Goal: Task Accomplishment & Management: Use online tool/utility

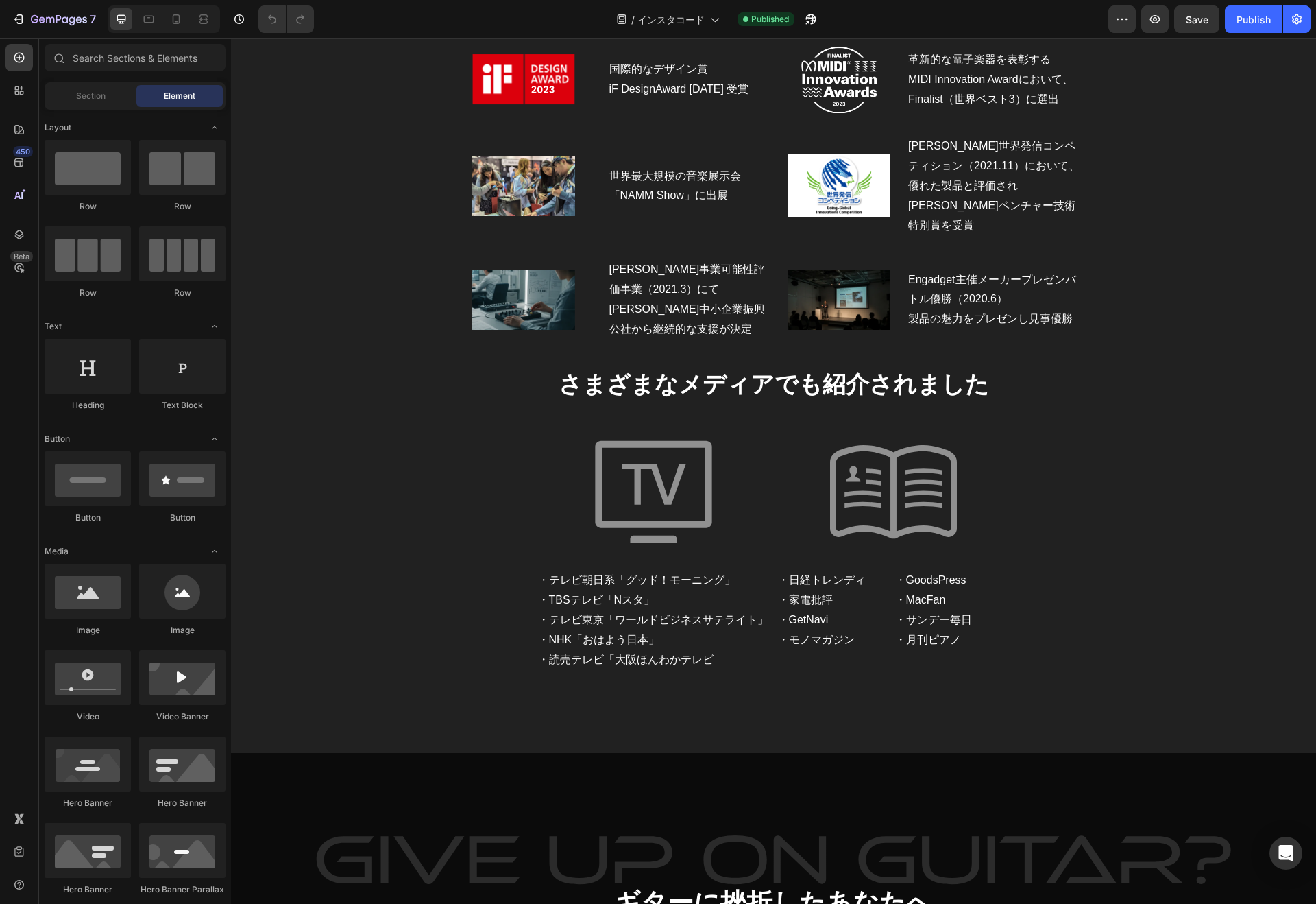
scroll to position [2870, 0]
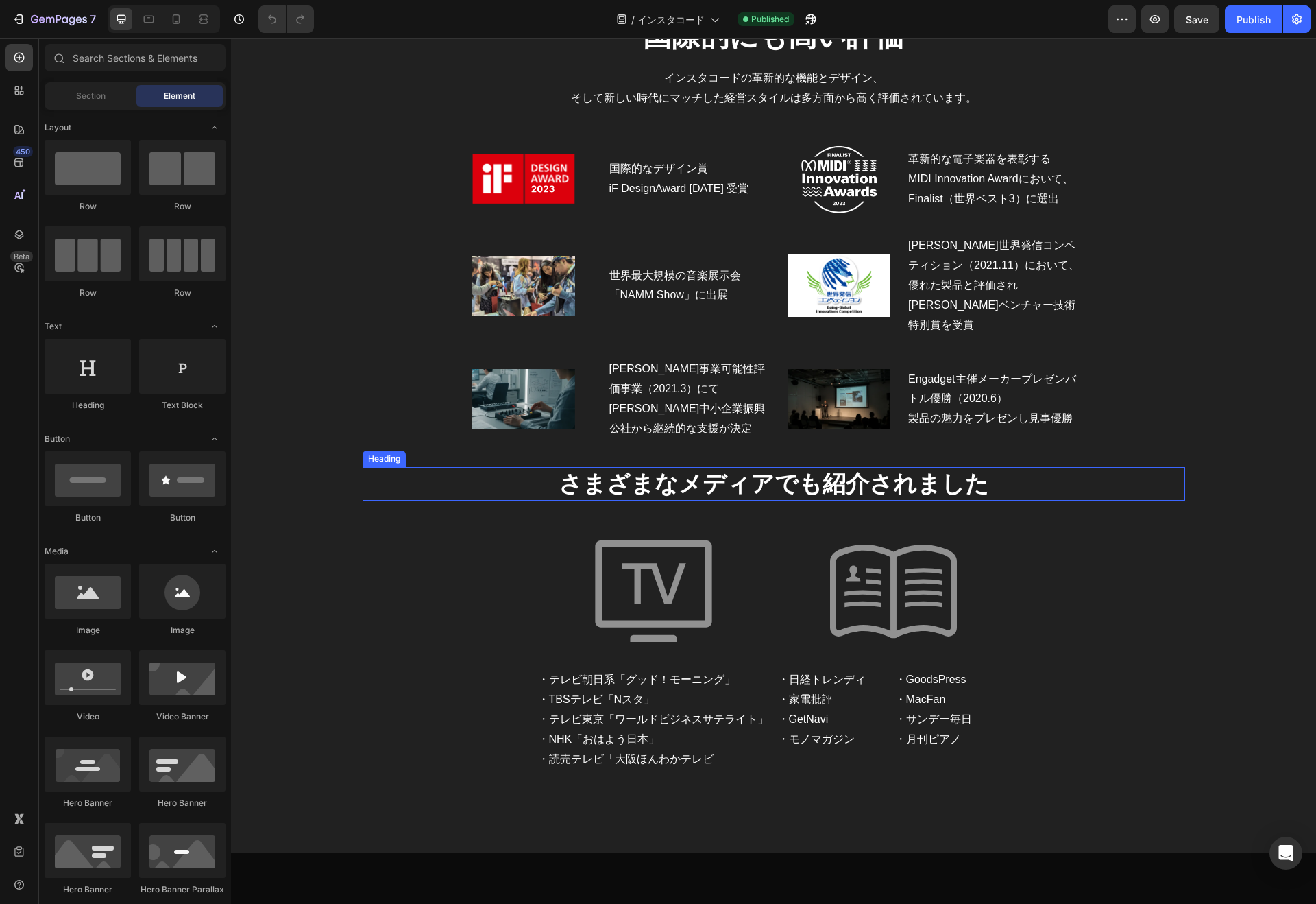
click at [830, 467] on h2 "さまざまなメディアでも紹介されました" at bounding box center [773, 483] width 822 height 33
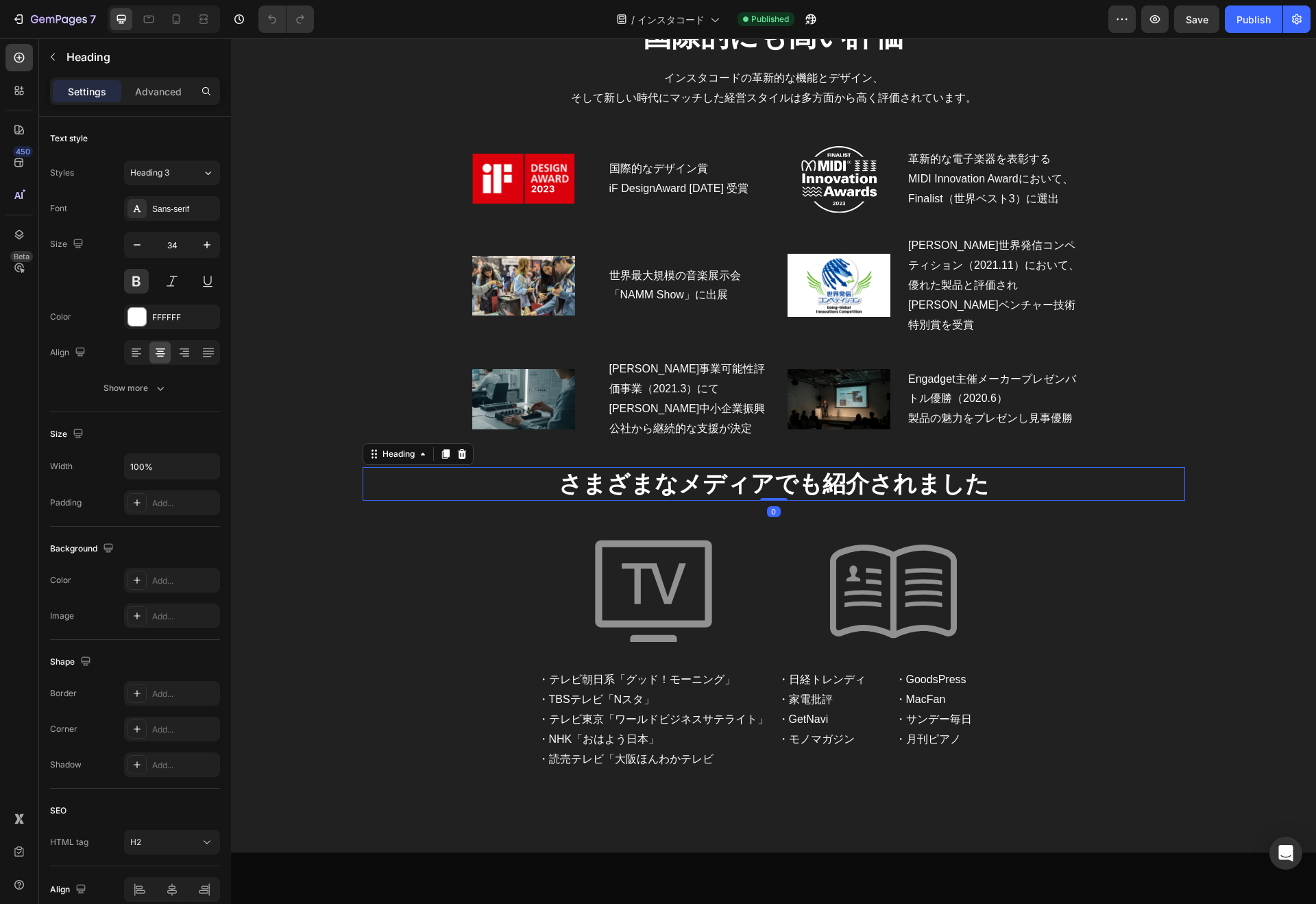
click at [811, 467] on h2 "さまざまなメディアでも紹介されました" at bounding box center [773, 483] width 822 height 33
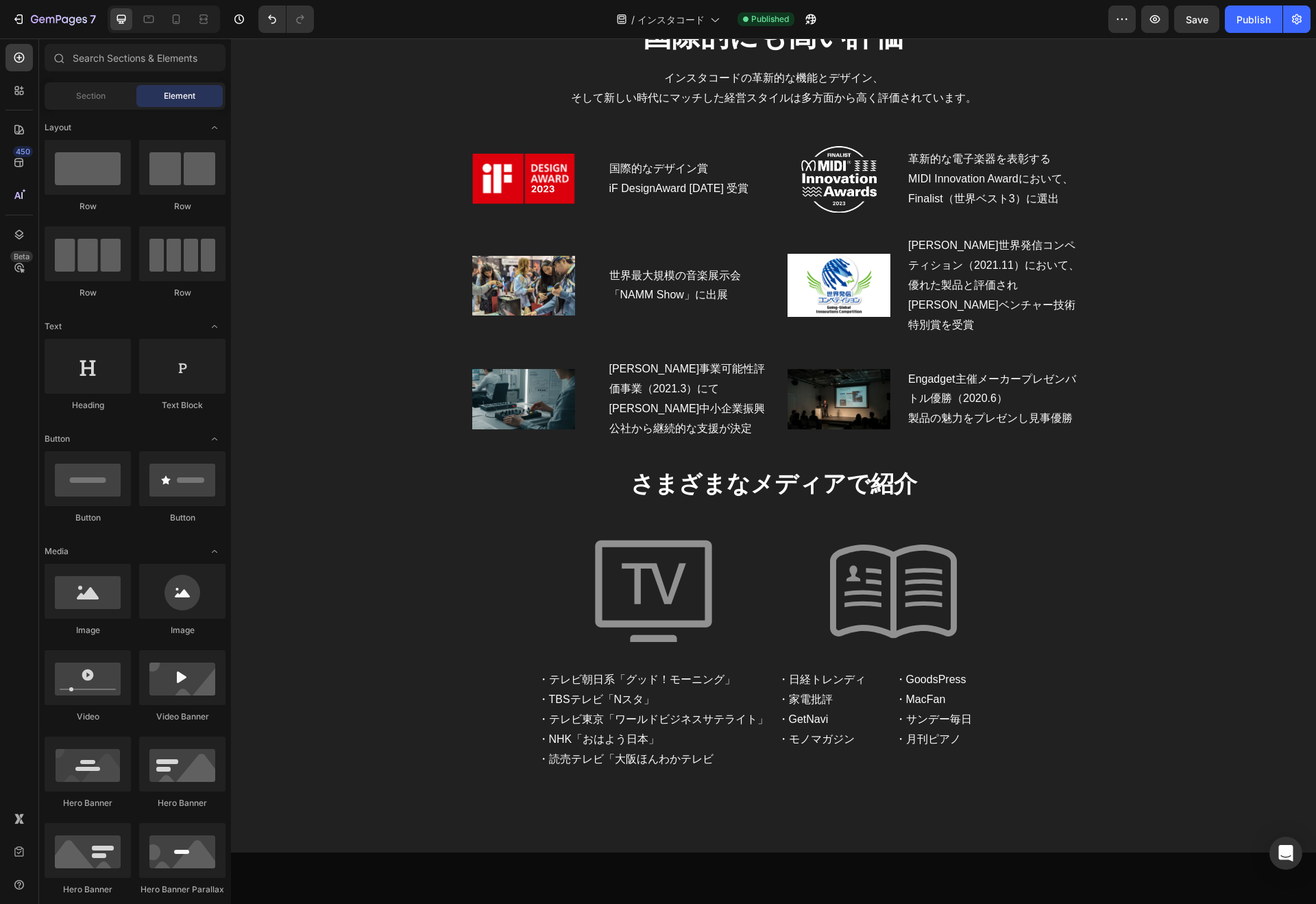
scroll to position [2579, 0]
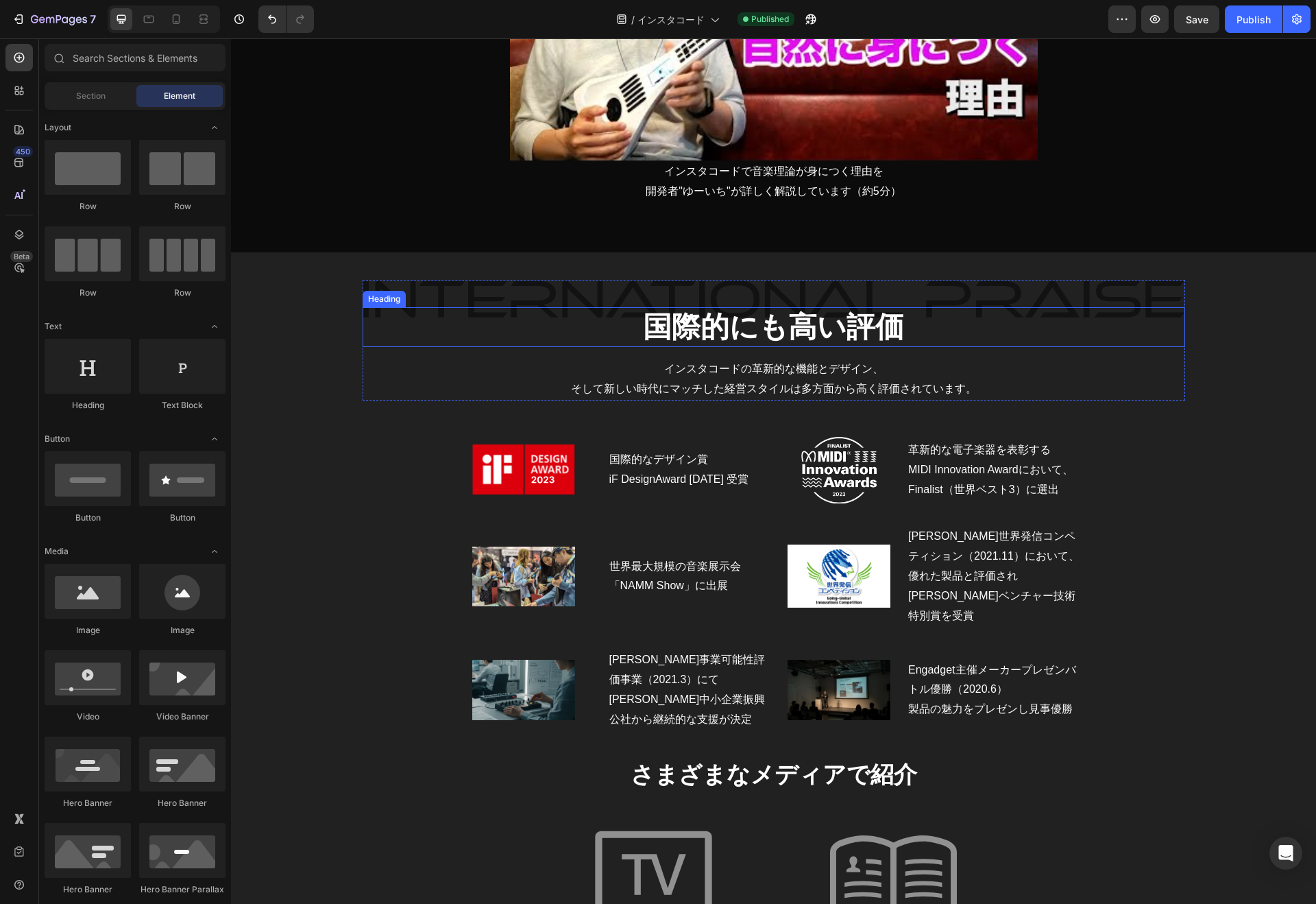
click at [839, 319] on h2 "国際的にも高い評価" at bounding box center [773, 328] width 822 height 41
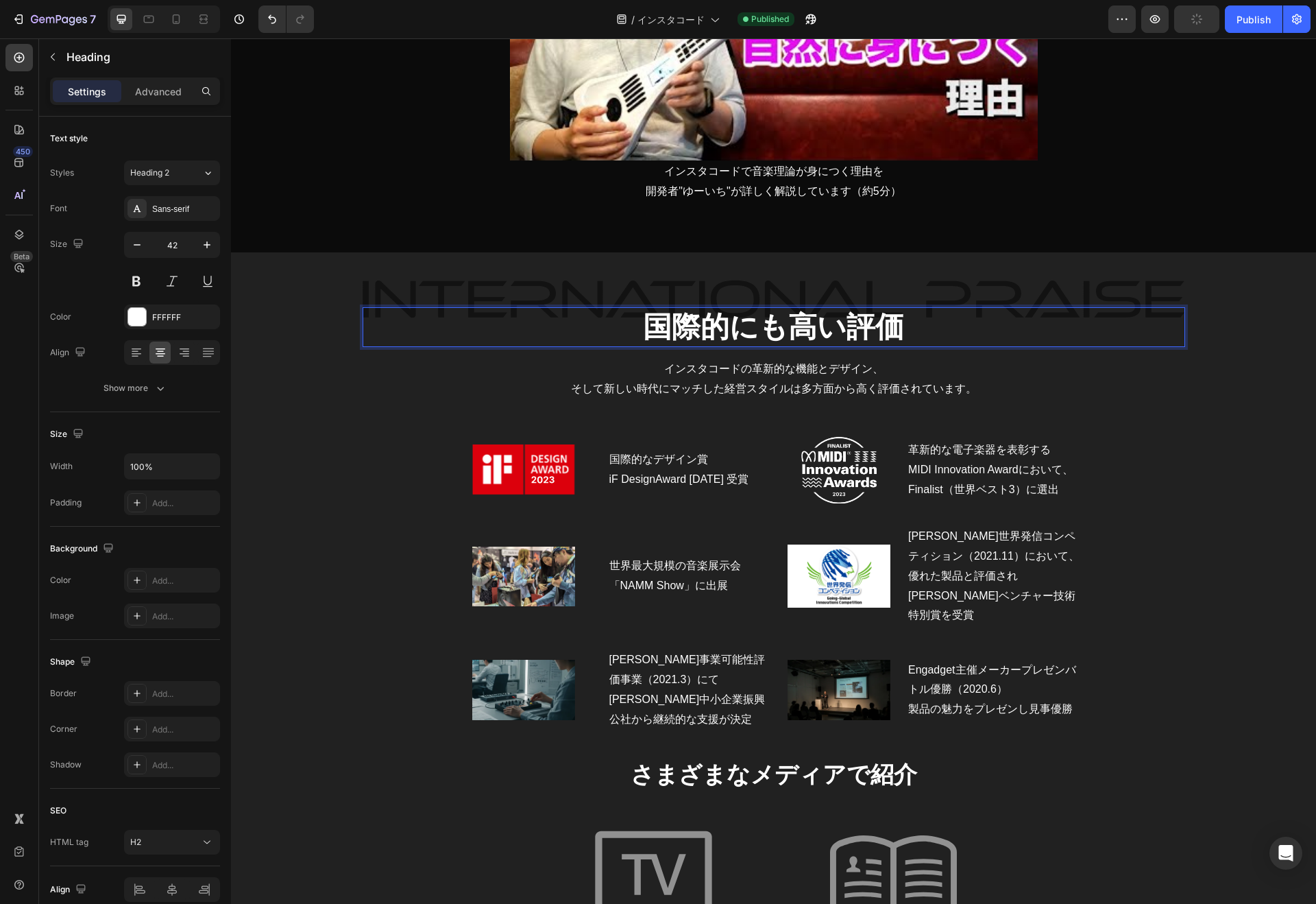
click at [832, 328] on h2 "国際的にも高い評価" at bounding box center [773, 328] width 822 height 41
click at [817, 759] on p "さまざまなメディアで紹介" at bounding box center [773, 774] width 820 height 30
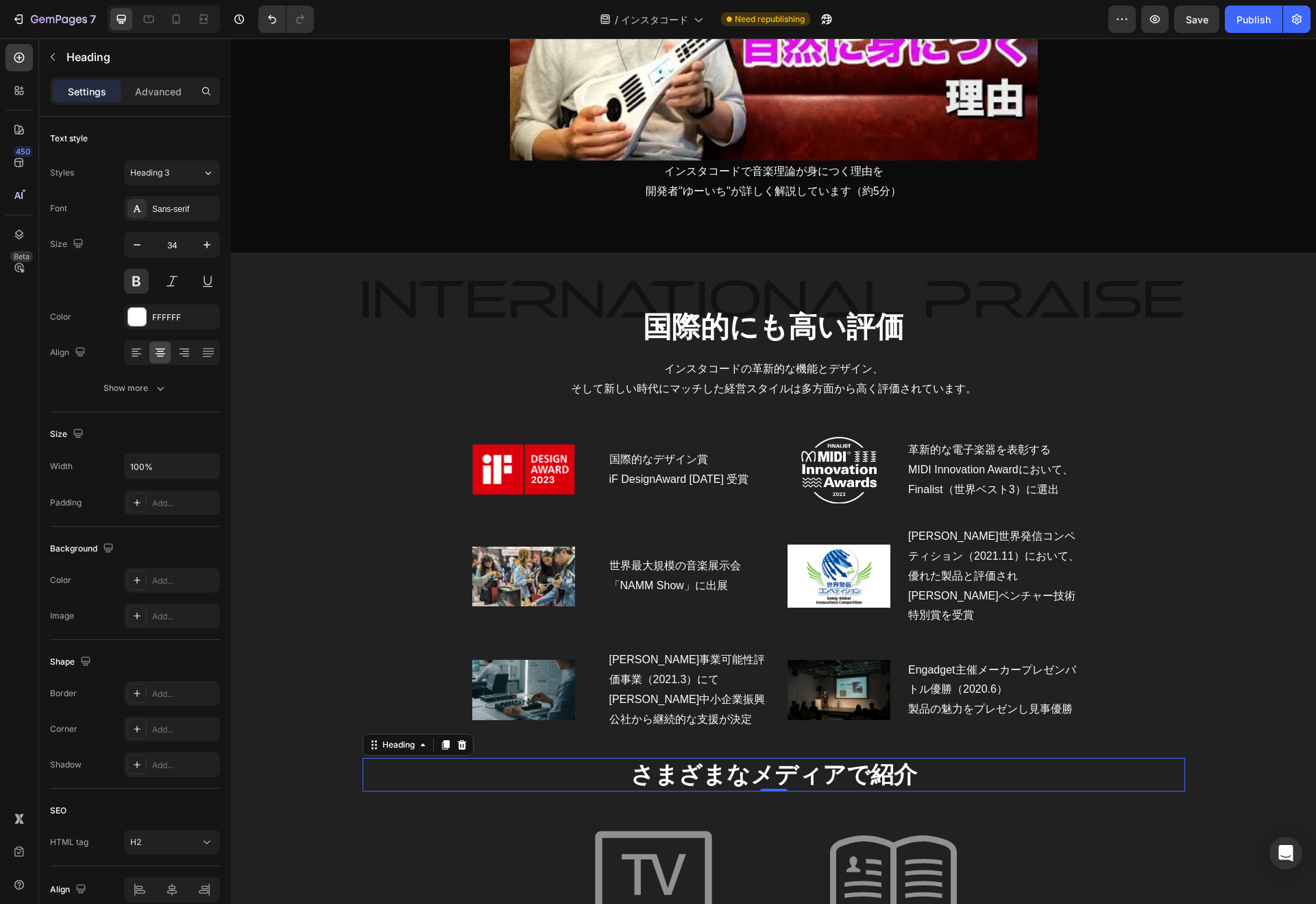
click at [212, 242] on icon "button" at bounding box center [206, 244] width 13 height 13
click at [211, 242] on icon "button" at bounding box center [206, 244] width 13 height 13
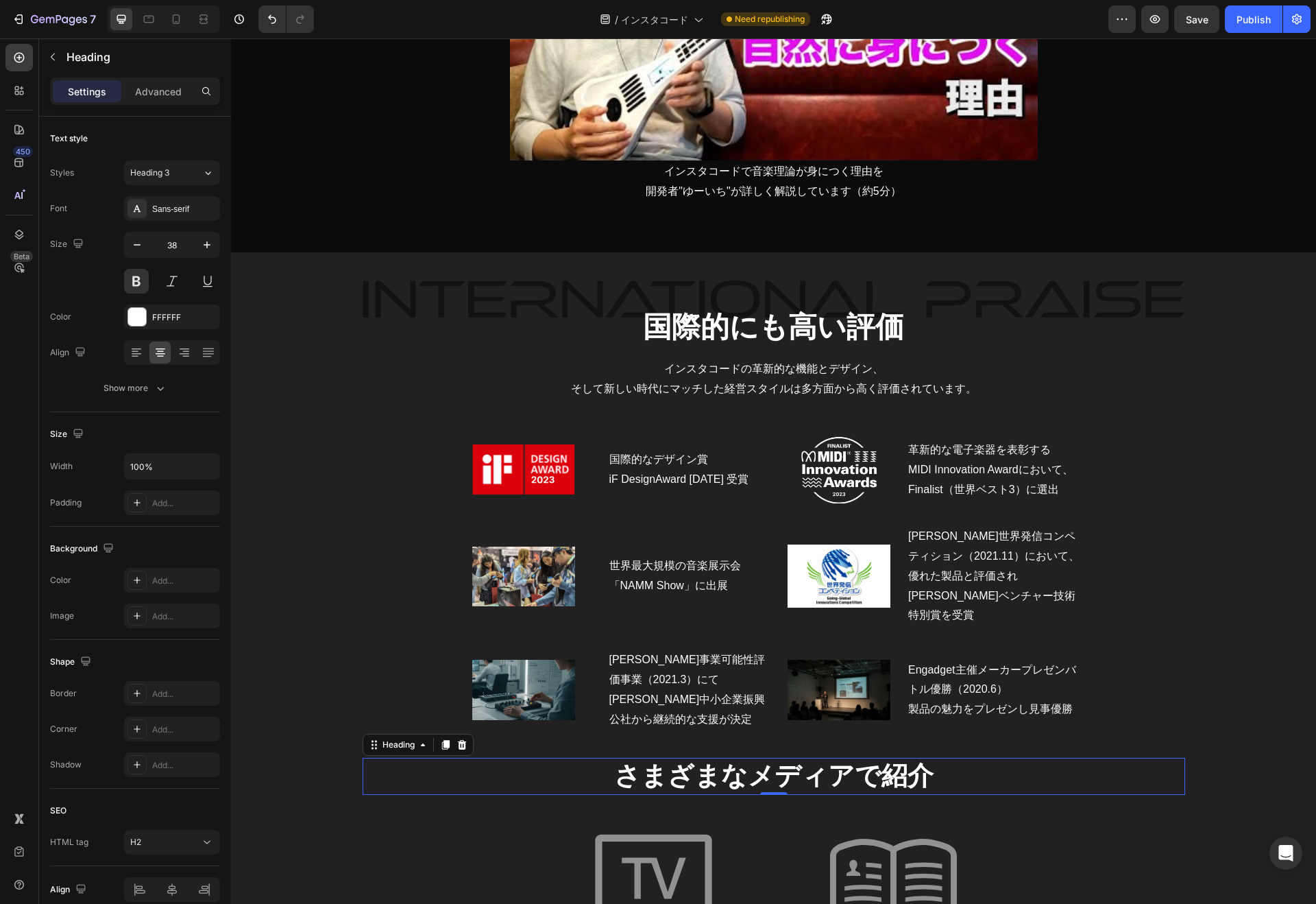
click at [211, 242] on icon "button" at bounding box center [206, 244] width 13 height 13
type input "42"
click at [167, 95] on p "Advanced" at bounding box center [158, 91] width 47 height 14
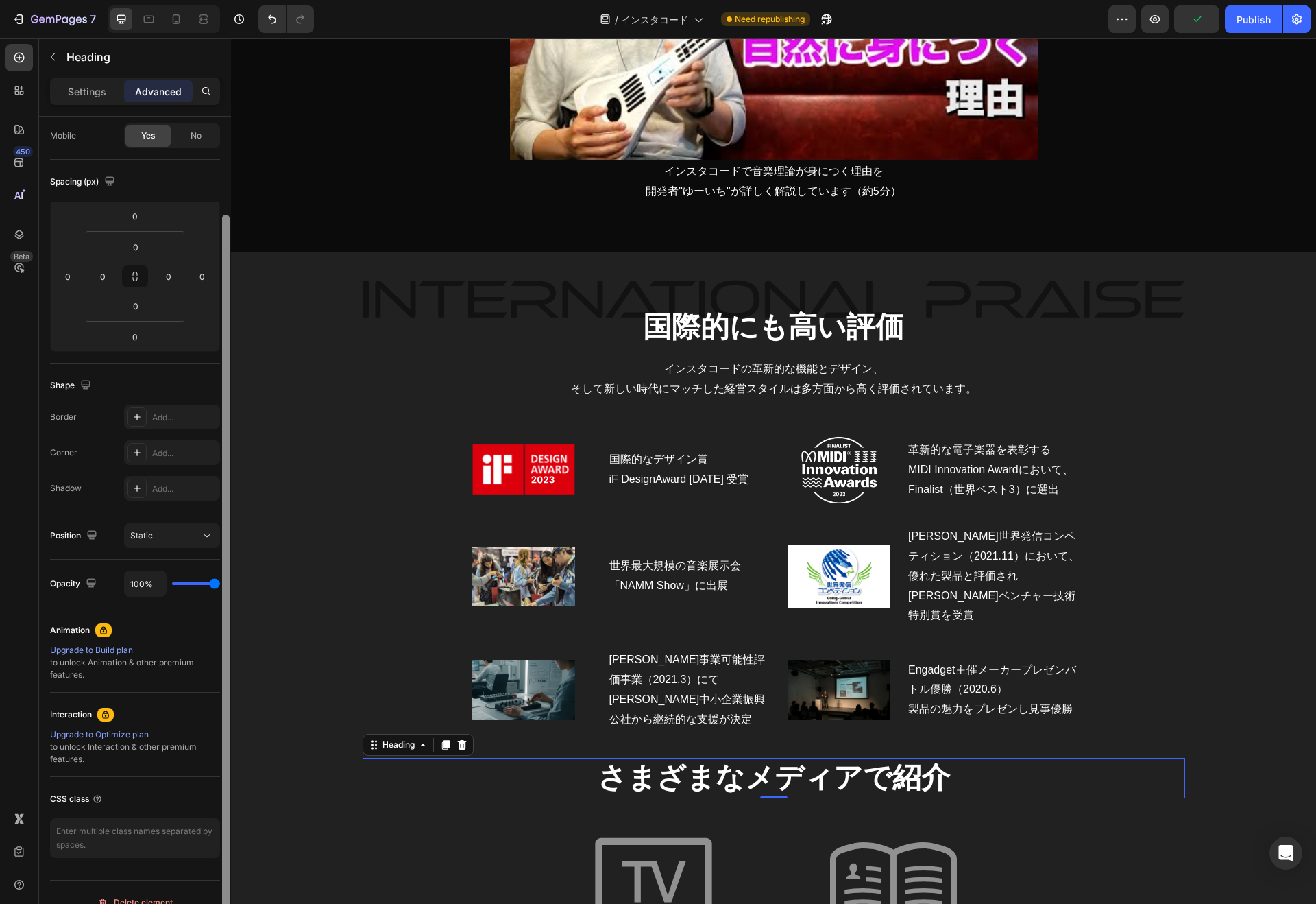
scroll to position [123, 0]
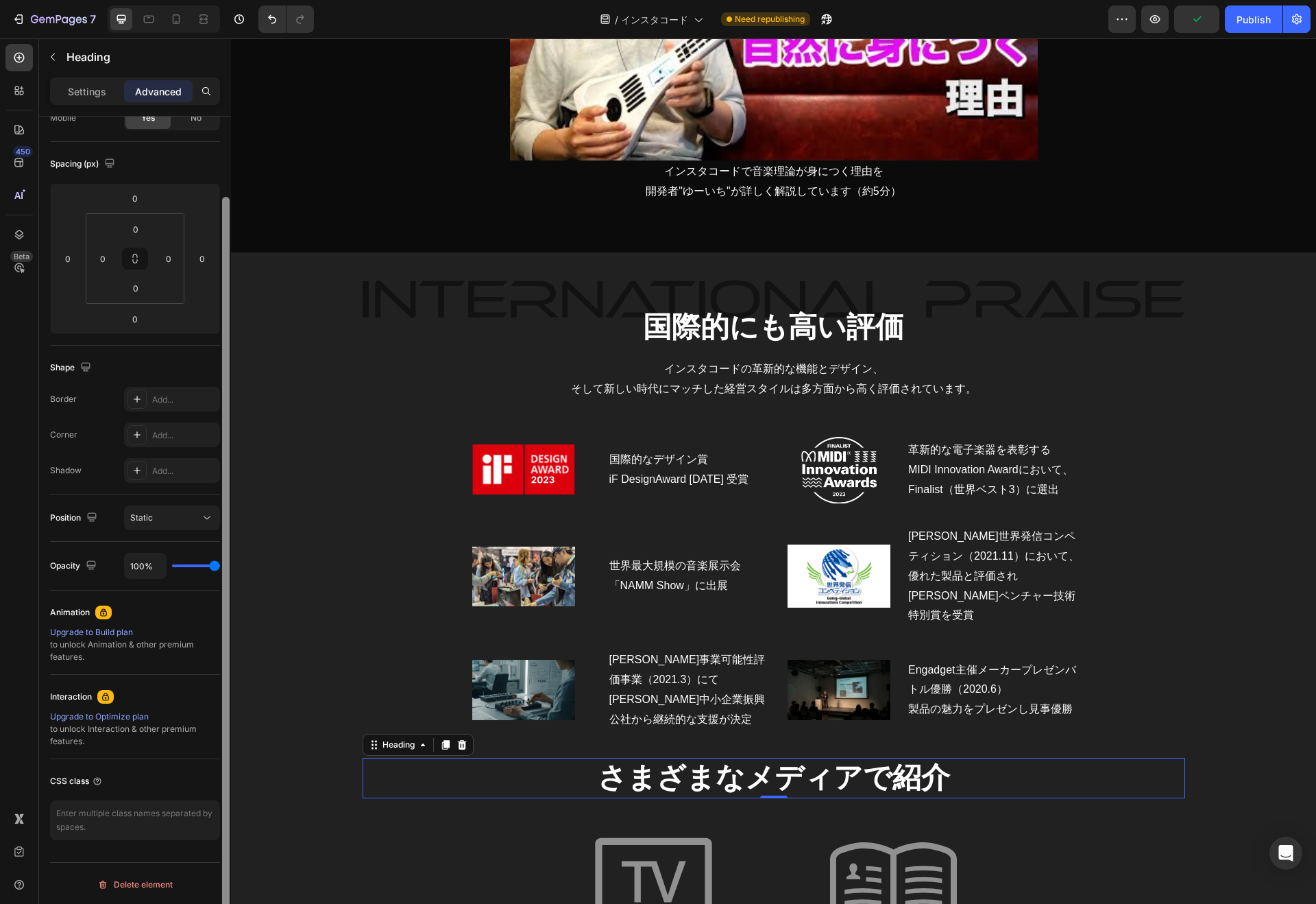
drag, startPoint x: 224, startPoint y: 718, endPoint x: 218, endPoint y: 829, distance: 111.2
click at [218, 829] on div "Display on Desktop Yes No Tablet Yes No Mobile Yes No Spacing (px) 0 0 0 0 0 0 …" at bounding box center [135, 529] width 192 height 826
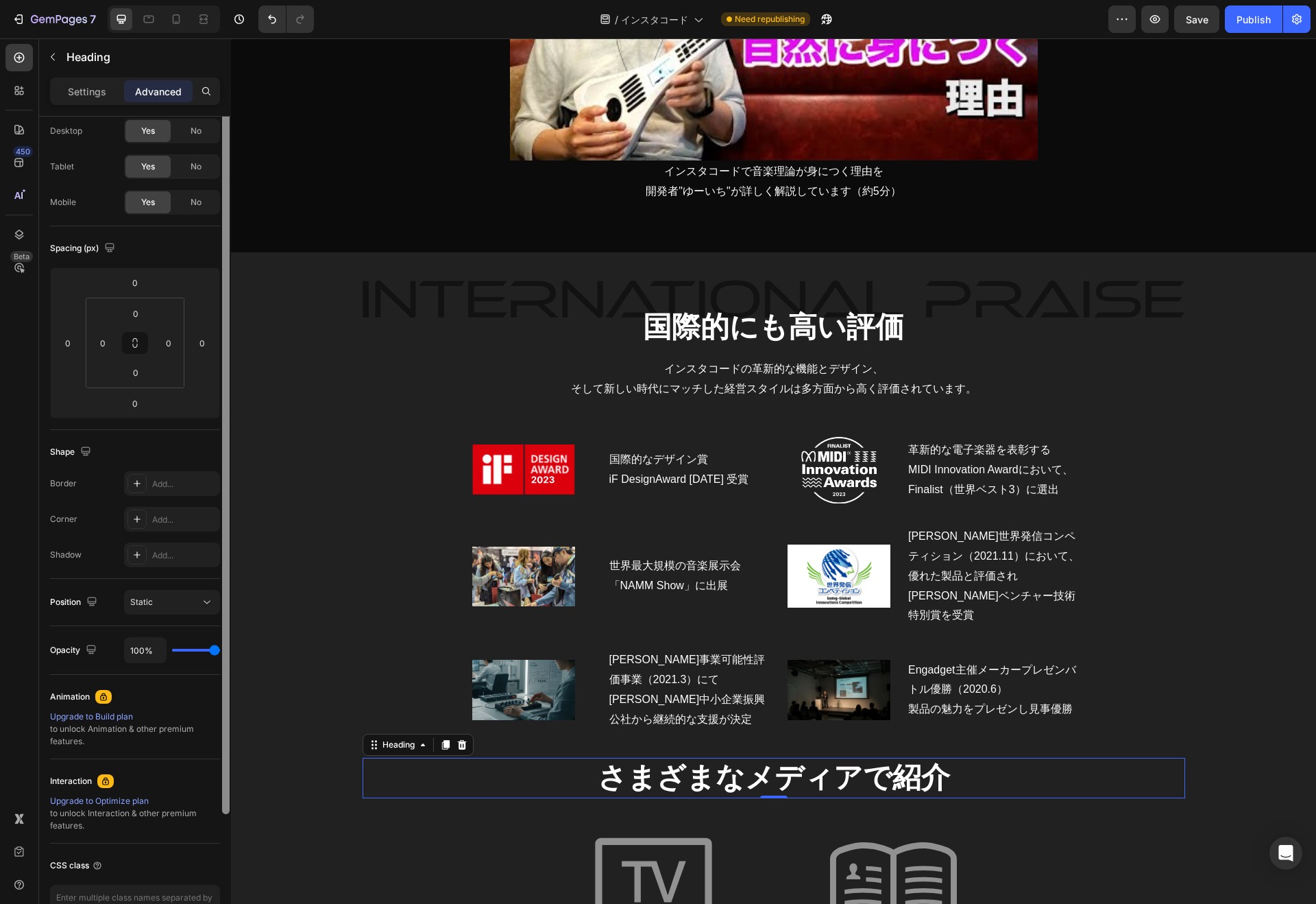
scroll to position [0, 0]
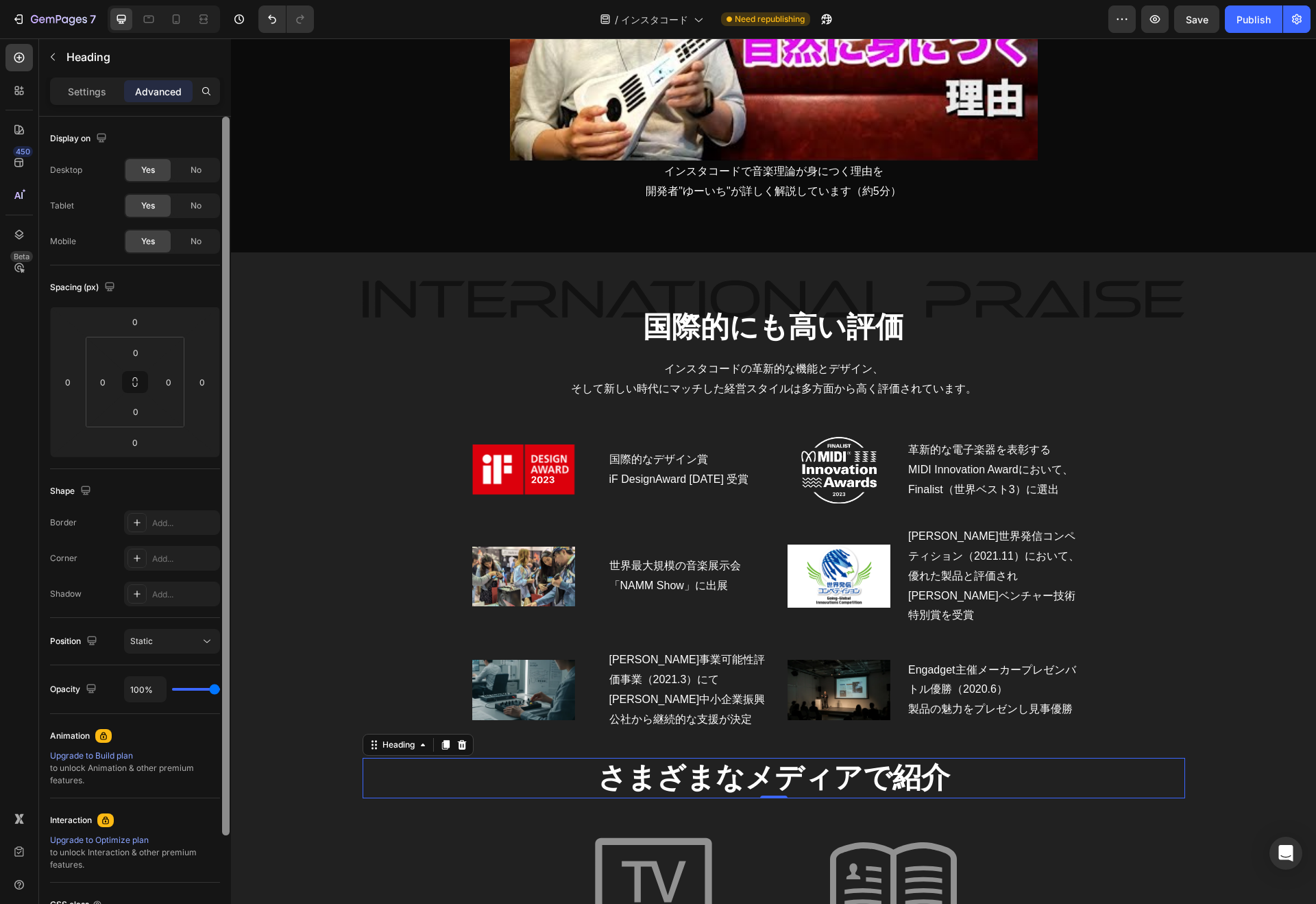
drag, startPoint x: 227, startPoint y: 612, endPoint x: 225, endPoint y: 434, distance: 178.0
click at [224, 436] on div at bounding box center [226, 475] width 8 height 718
click at [148, 330] on div "0" at bounding box center [135, 321] width 35 height 22
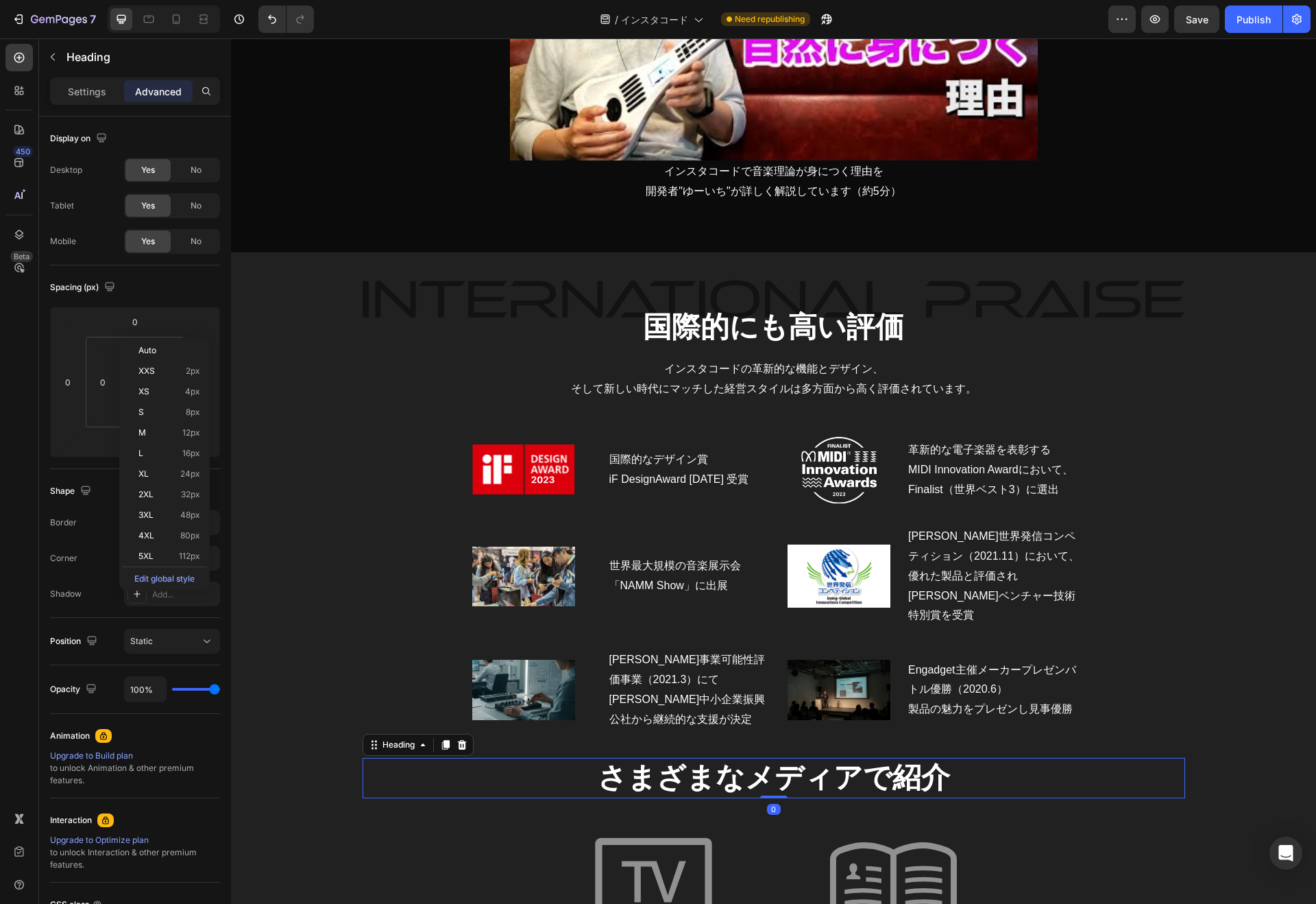
click at [161, 448] on div "L 16px" at bounding box center [165, 452] width 85 height 20
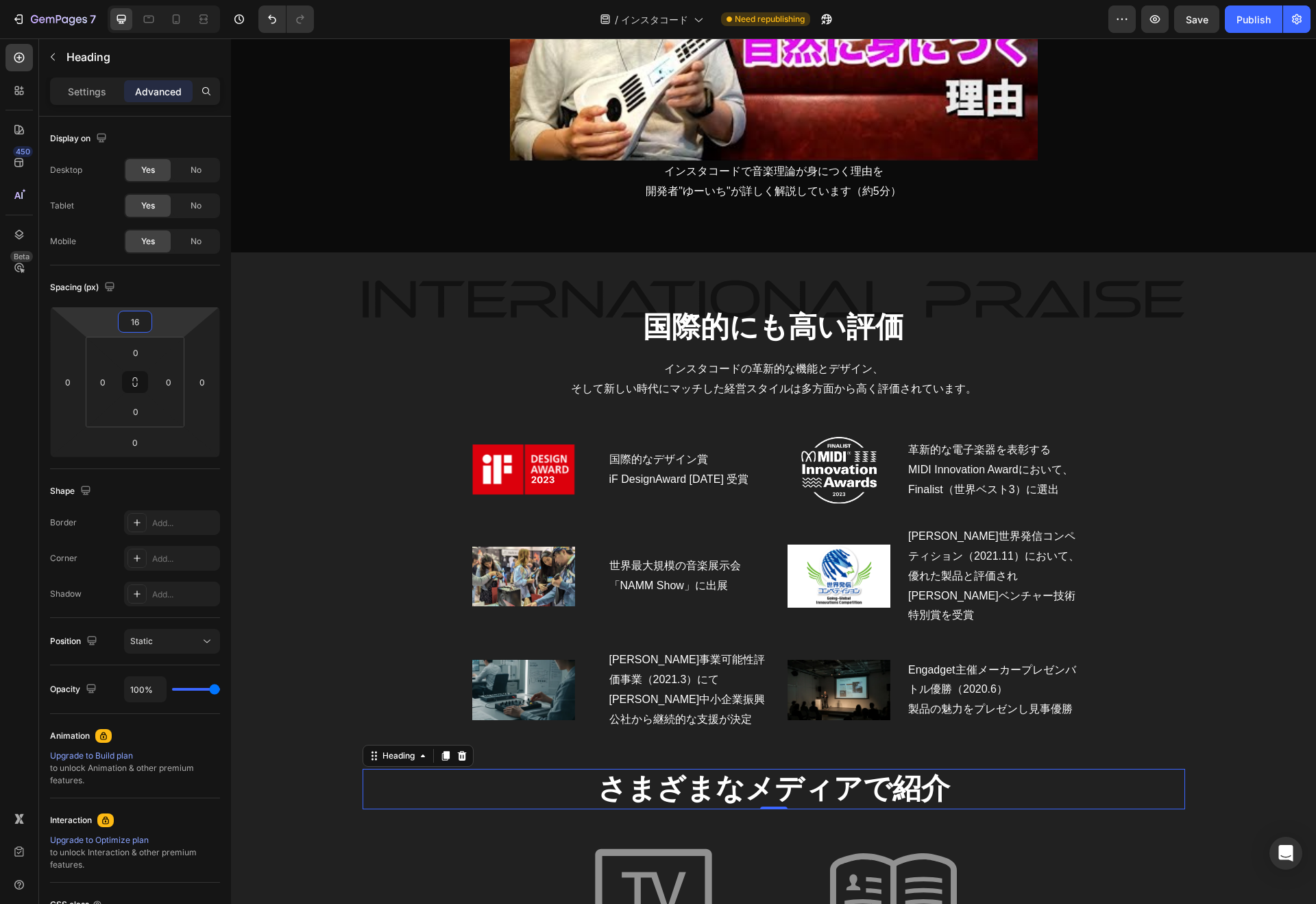
click at [141, 325] on input "16" at bounding box center [135, 321] width 27 height 20
click at [150, 491] on span "2XL" at bounding box center [145, 494] width 15 height 10
type input "32"
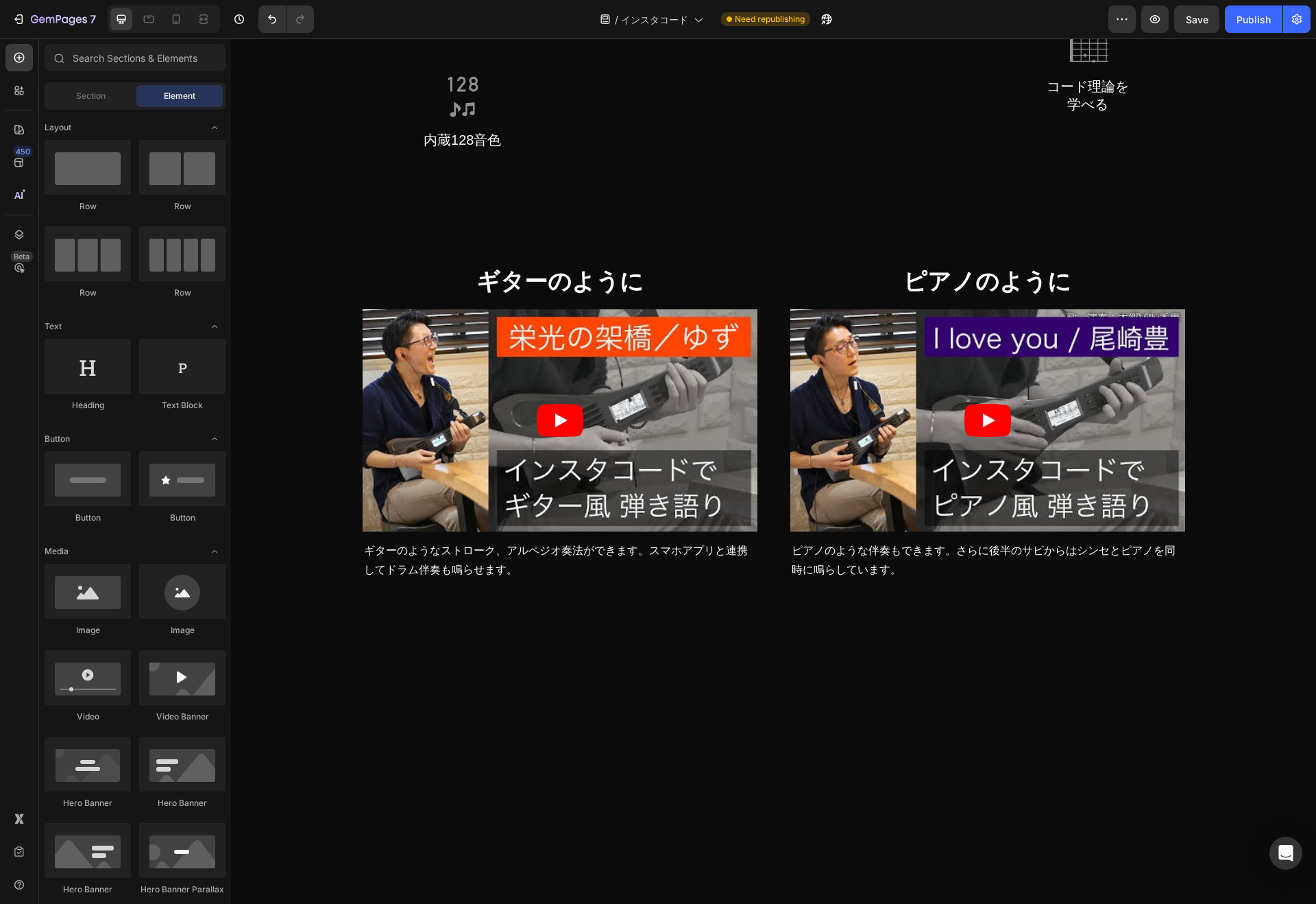
scroll to position [1078, 0]
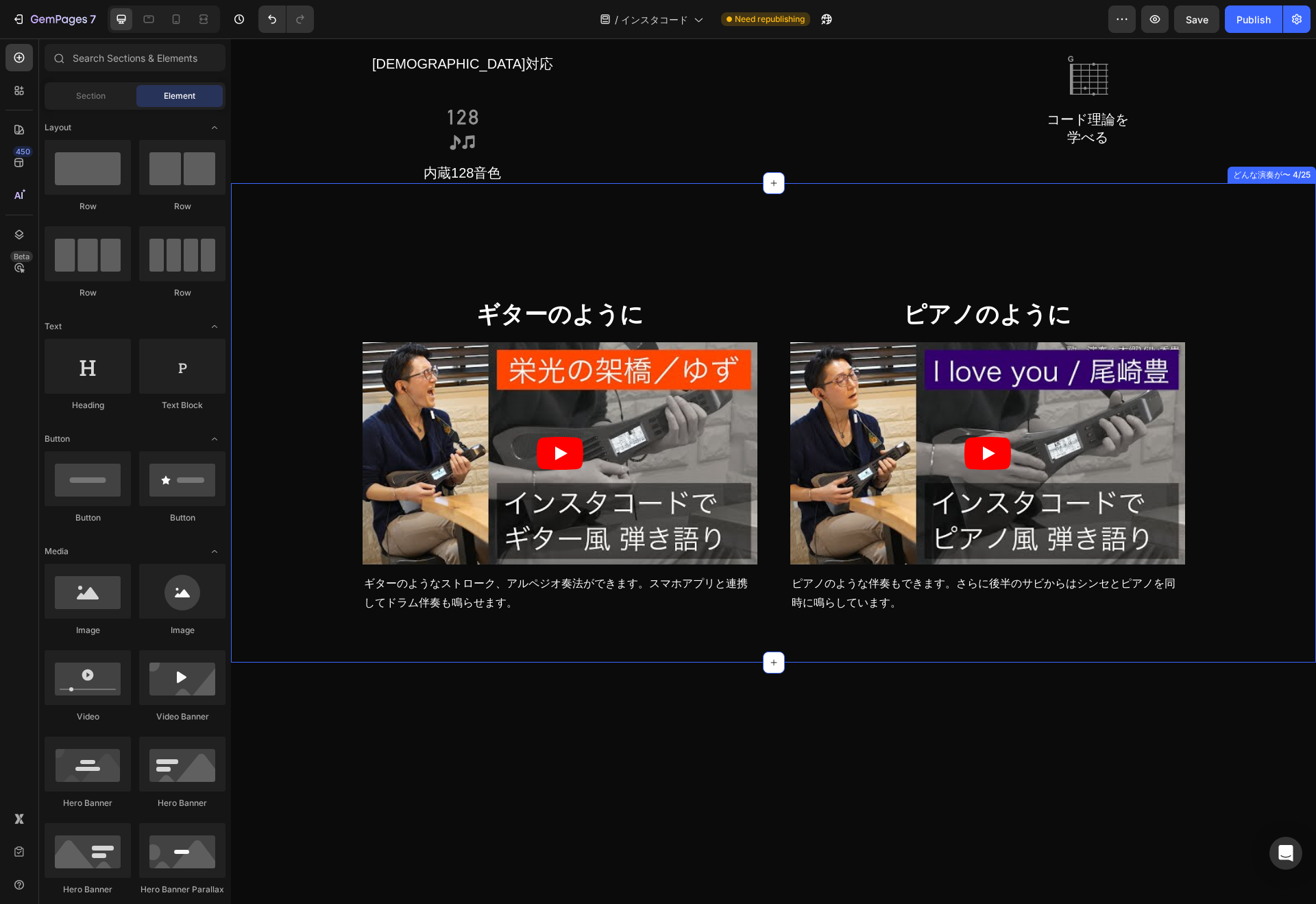
click at [881, 275] on h2 "どんな演奏ができる？" at bounding box center [773, 243] width 822 height 66
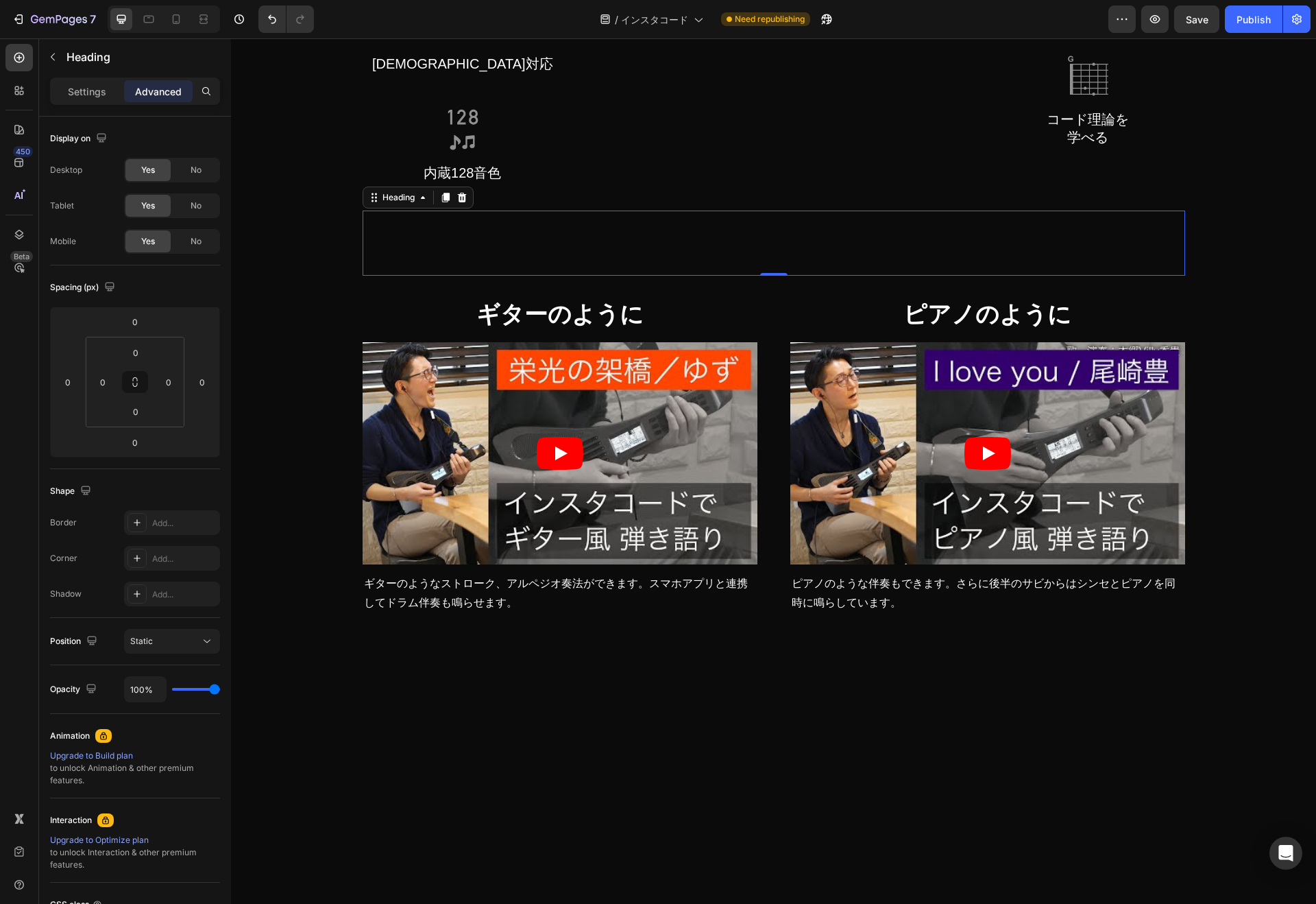
click at [651, 275] on h2 "どんな演奏ができる？" at bounding box center [773, 243] width 822 height 66
click at [651, 274] on p "どんな演奏ができる？" at bounding box center [773, 243] width 820 height 62
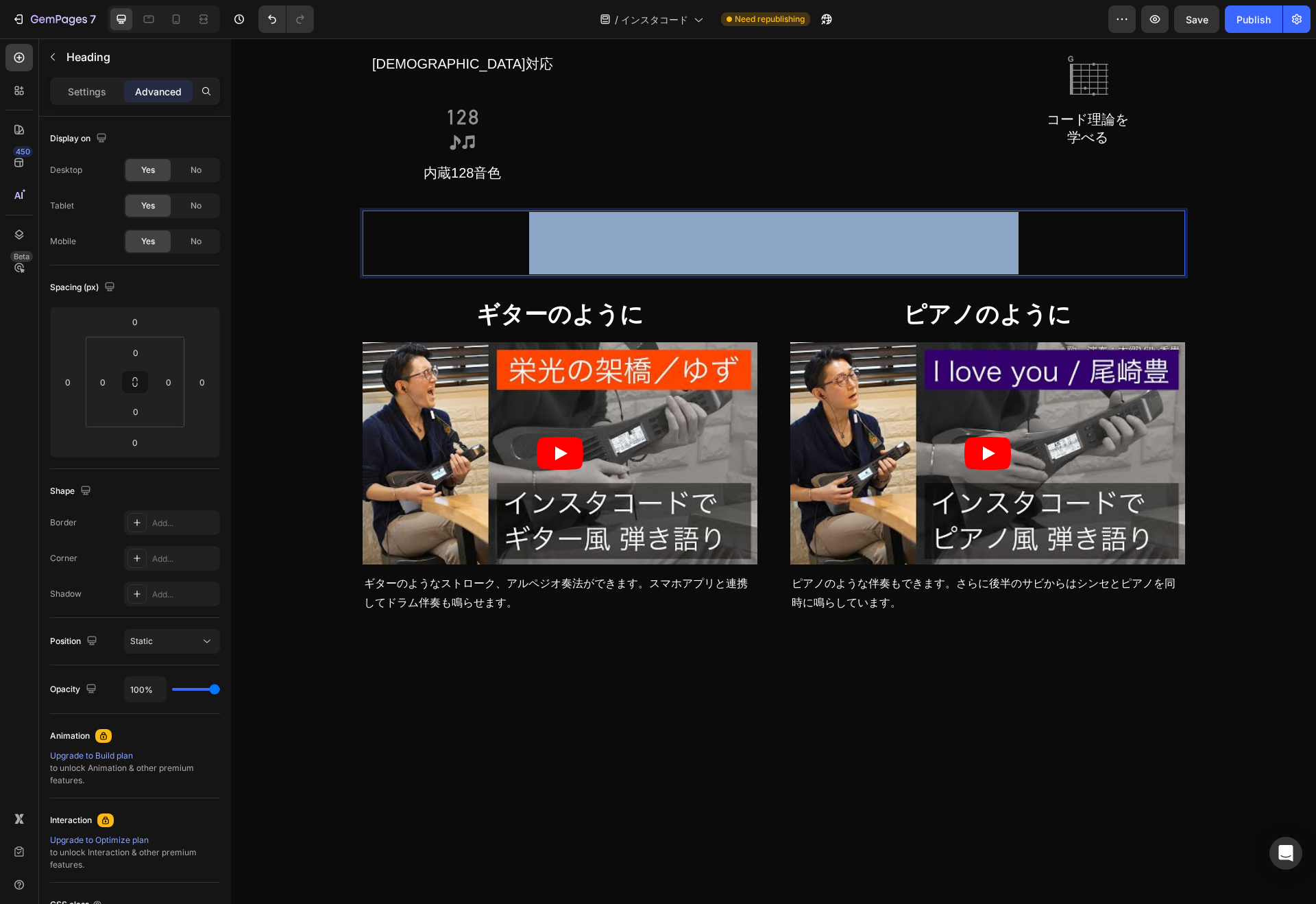
click at [651, 274] on p "どんな演奏ができる？" at bounding box center [773, 243] width 820 height 62
copy p "どんな演奏ができる？"
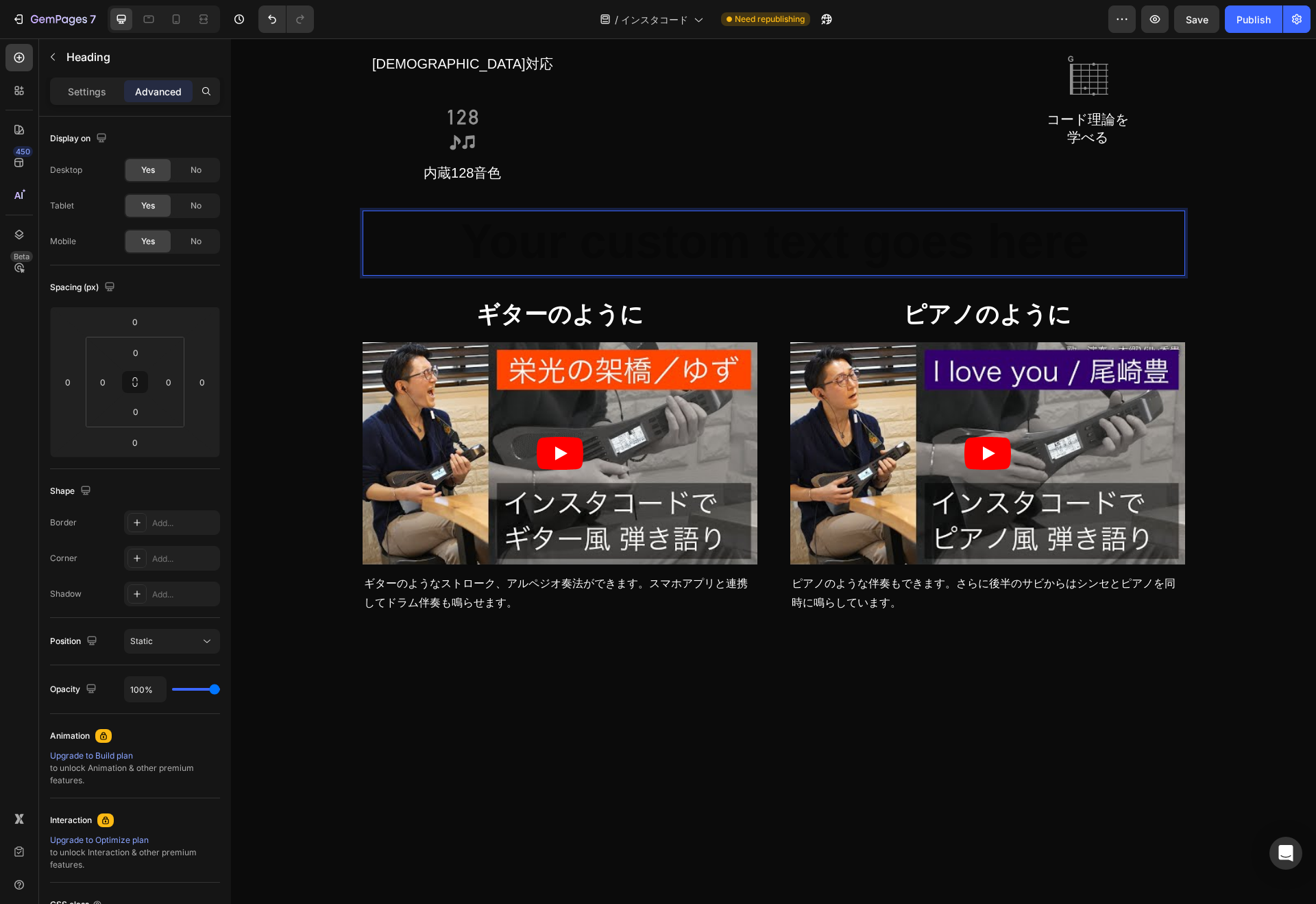
click at [651, 275] on h2 "Rich Text Editor. Editing area: main" at bounding box center [773, 243] width 822 height 66
click at [88, 89] on p "Settings" at bounding box center [87, 91] width 38 height 14
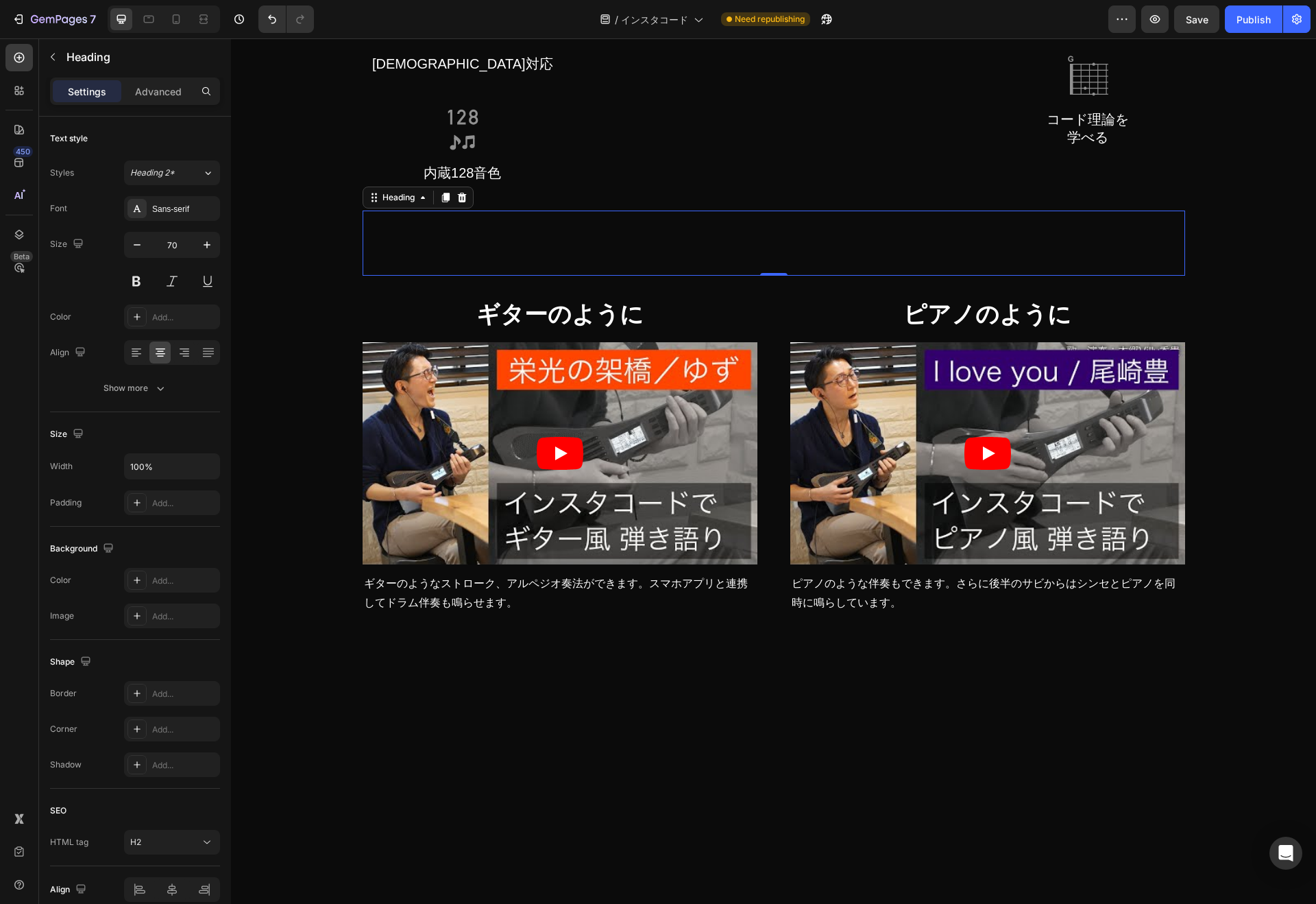
click at [142, 249] on icon "button" at bounding box center [136, 244] width 13 height 13
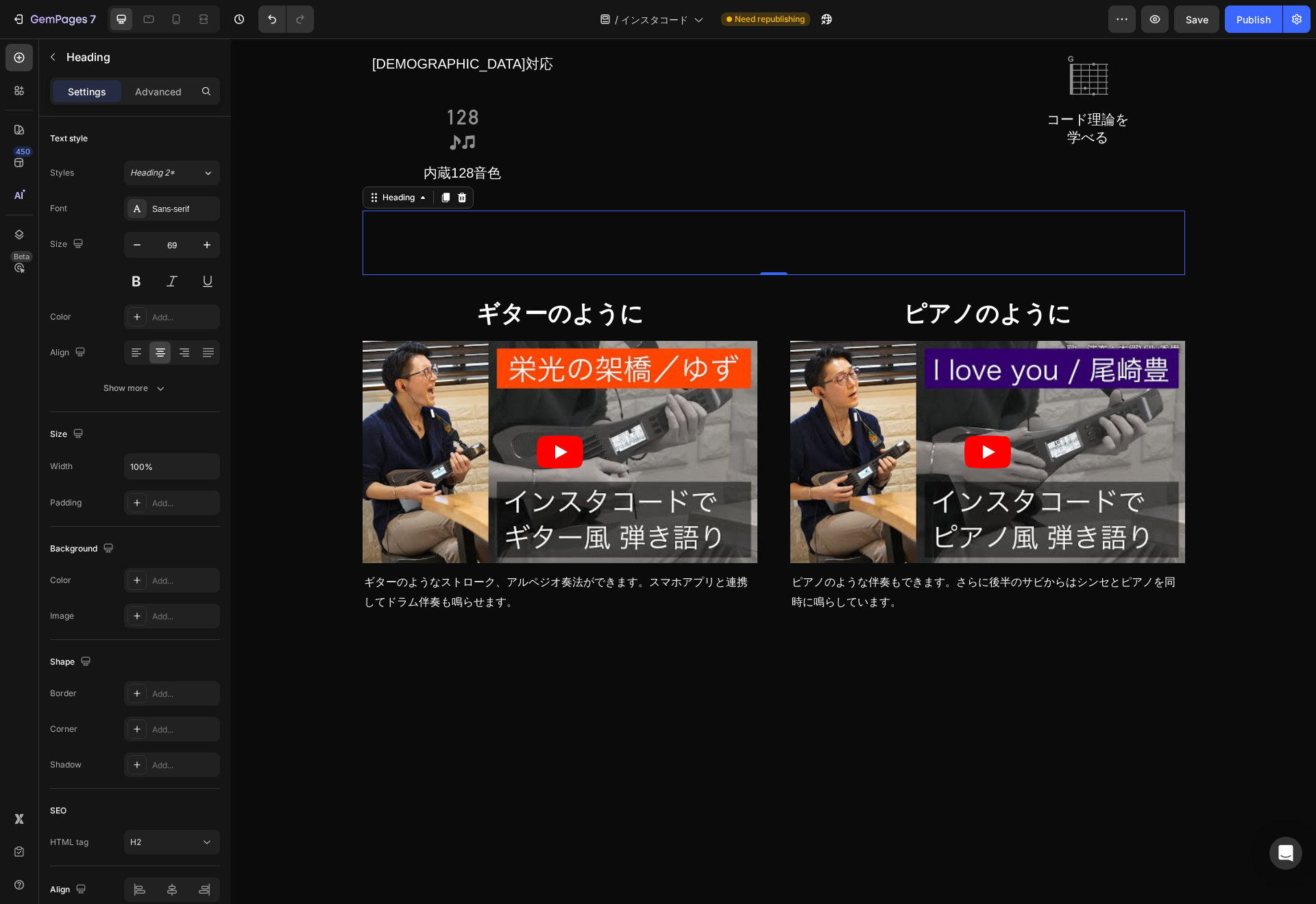
click at [142, 249] on icon "button" at bounding box center [136, 244] width 13 height 13
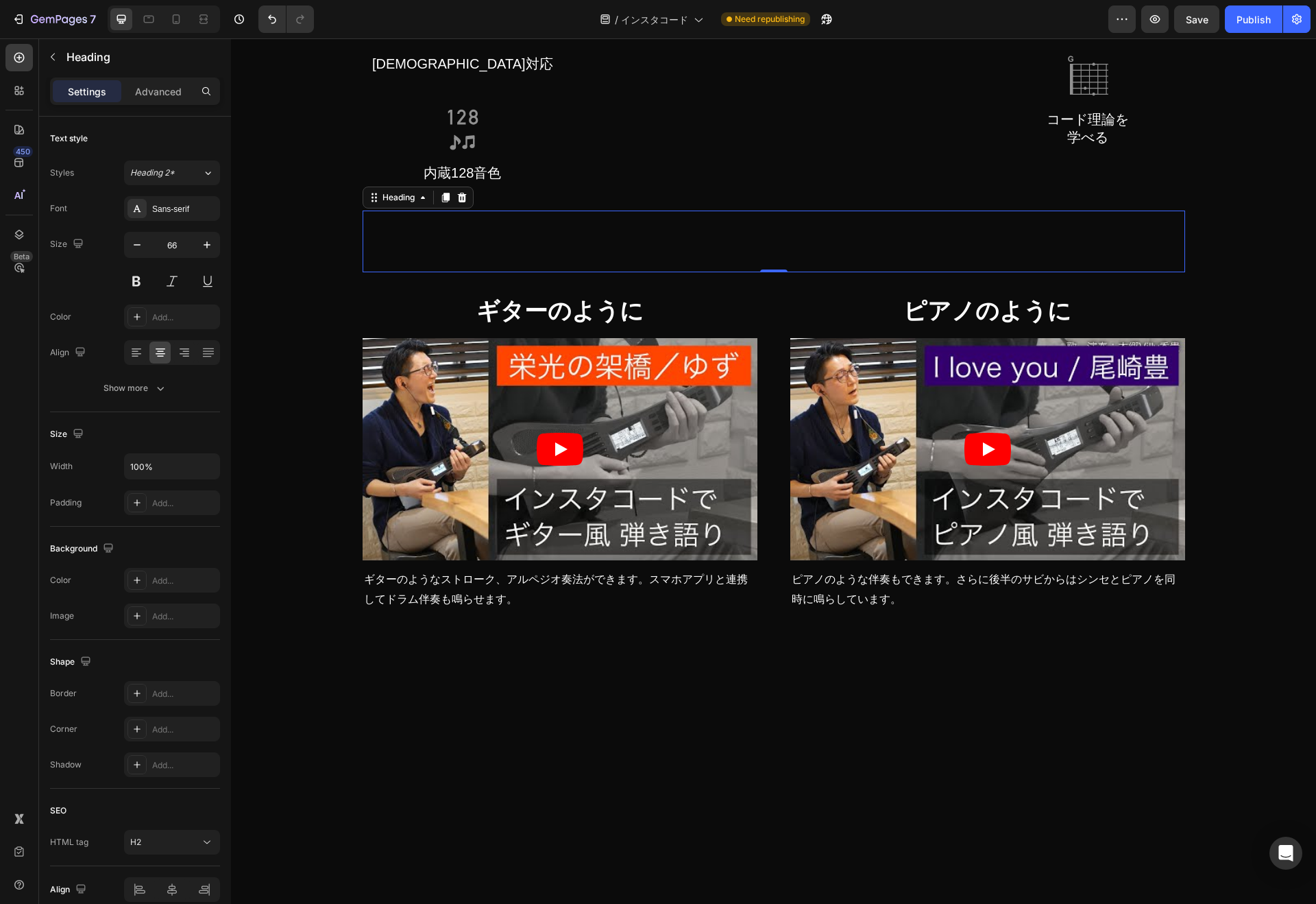
click at [174, 248] on input "66" at bounding box center [172, 244] width 45 height 25
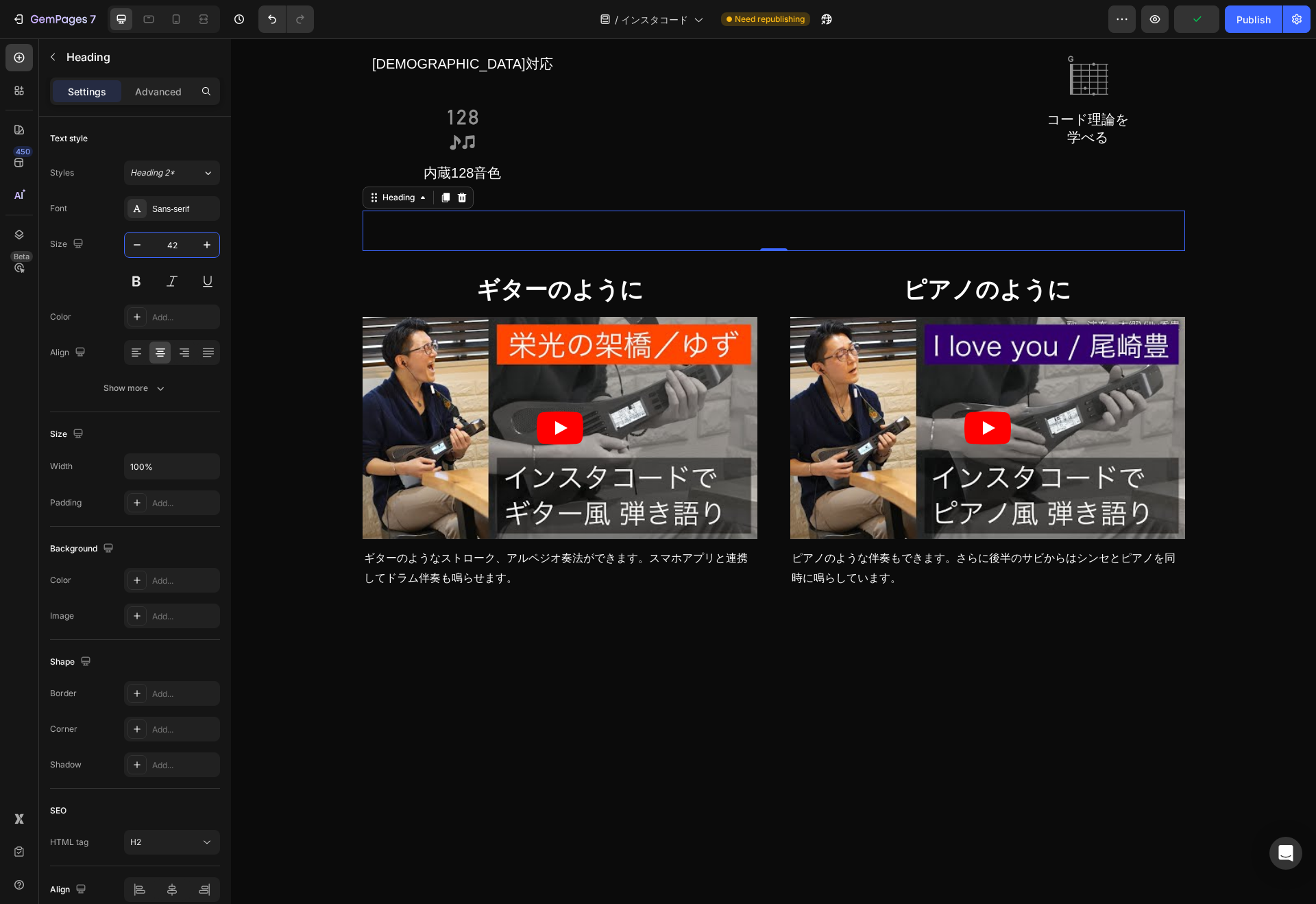
type input "42"
click at [89, 287] on div "Size 42" at bounding box center [135, 263] width 170 height 62
click at [201, 172] on div "Heading 2*" at bounding box center [165, 173] width 72 height 12
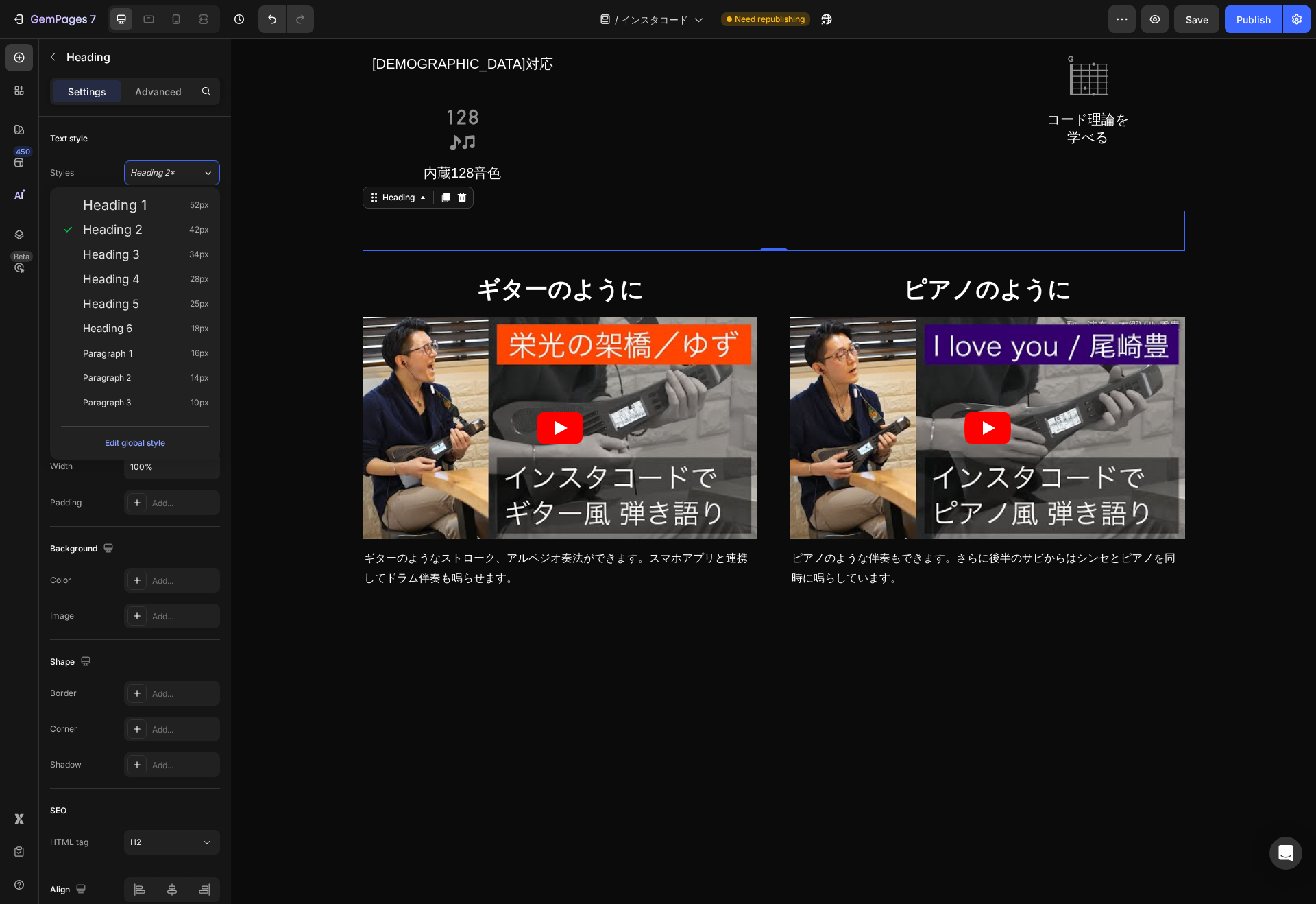
click at [152, 236] on div "Heading 2 42px" at bounding box center [146, 229] width 126 height 13
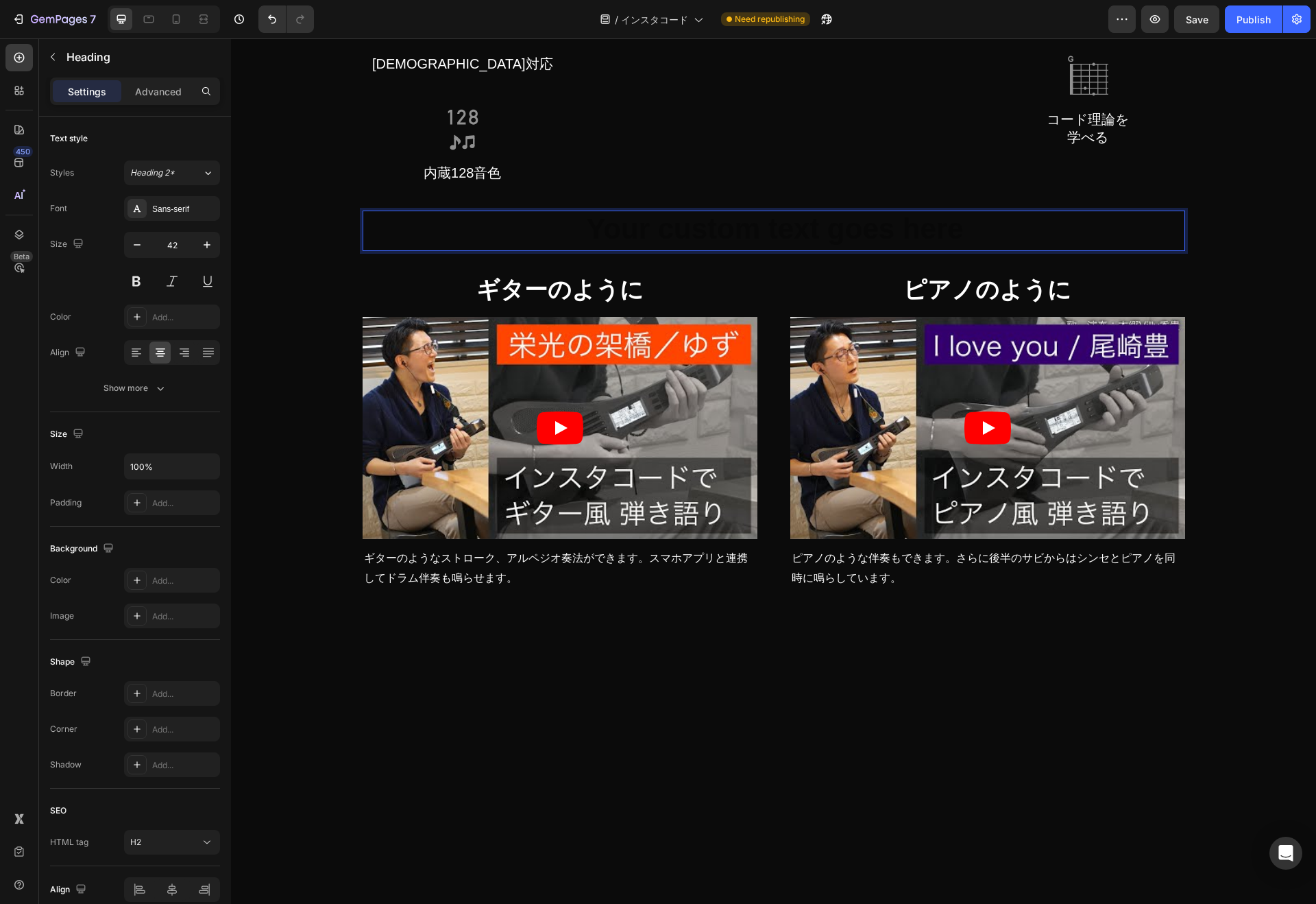
click at [746, 251] on h2 "Rich Text Editor. Editing area: main" at bounding box center [773, 231] width 822 height 41
click at [752, 250] on p "どんな演奏ができる？" at bounding box center [773, 230] width 820 height 38
click at [758, 250] on p "どんな演奏ができる？" at bounding box center [773, 230] width 820 height 38
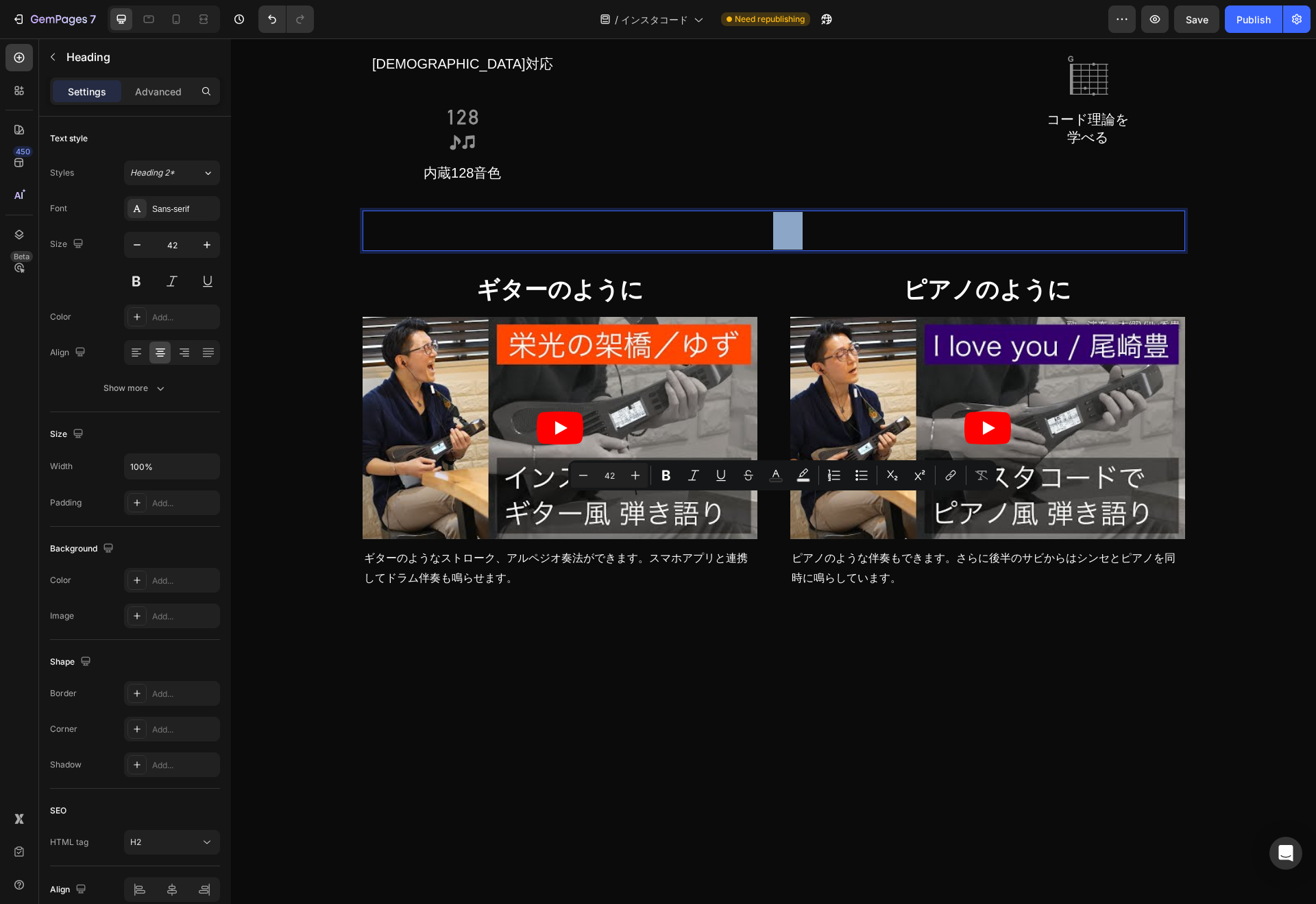
click at [766, 250] on p "どんな演奏ができる？" at bounding box center [773, 230] width 820 height 38
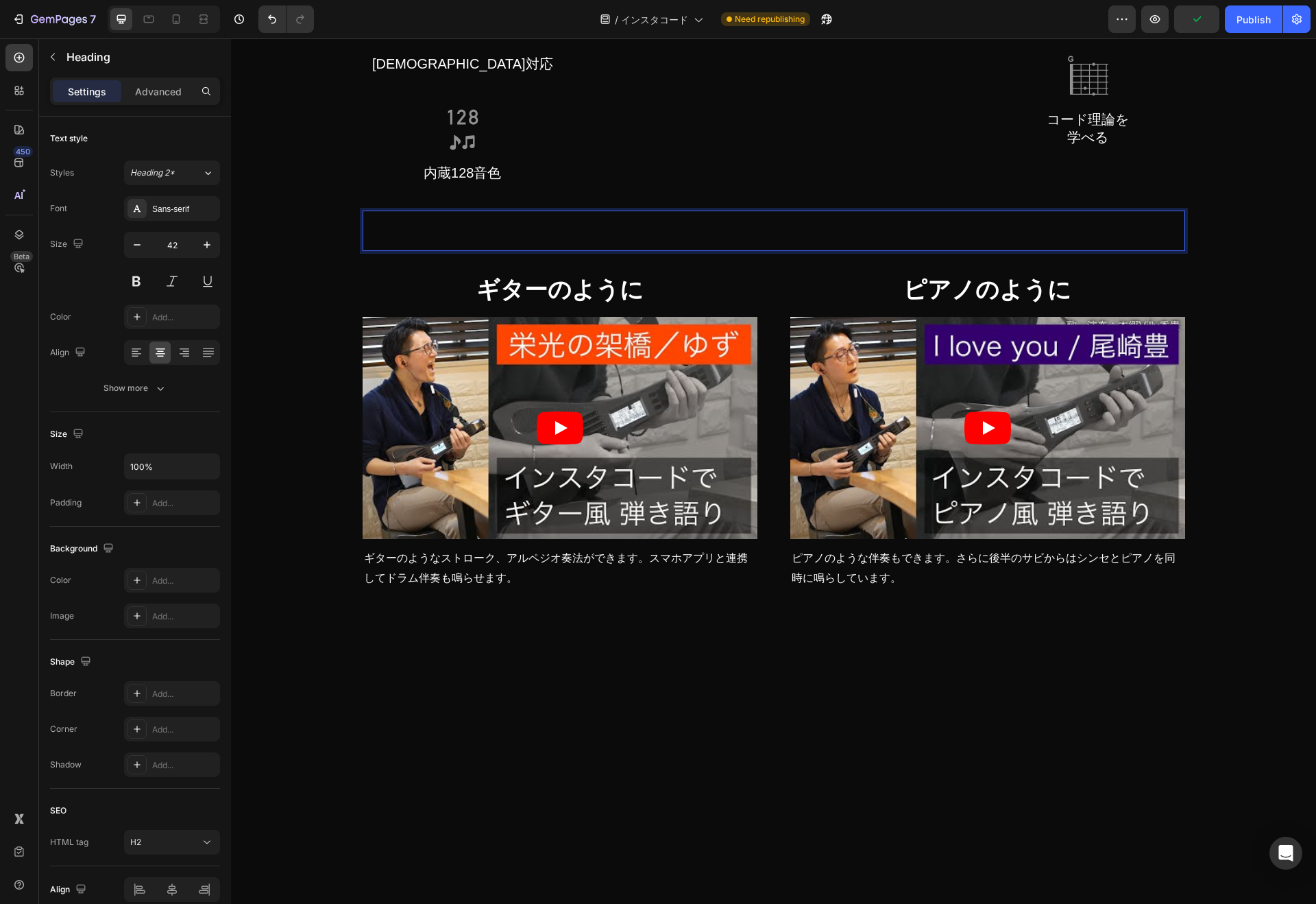
click at [773, 250] on p "どんな演奏ができる？" at bounding box center [773, 230] width 820 height 38
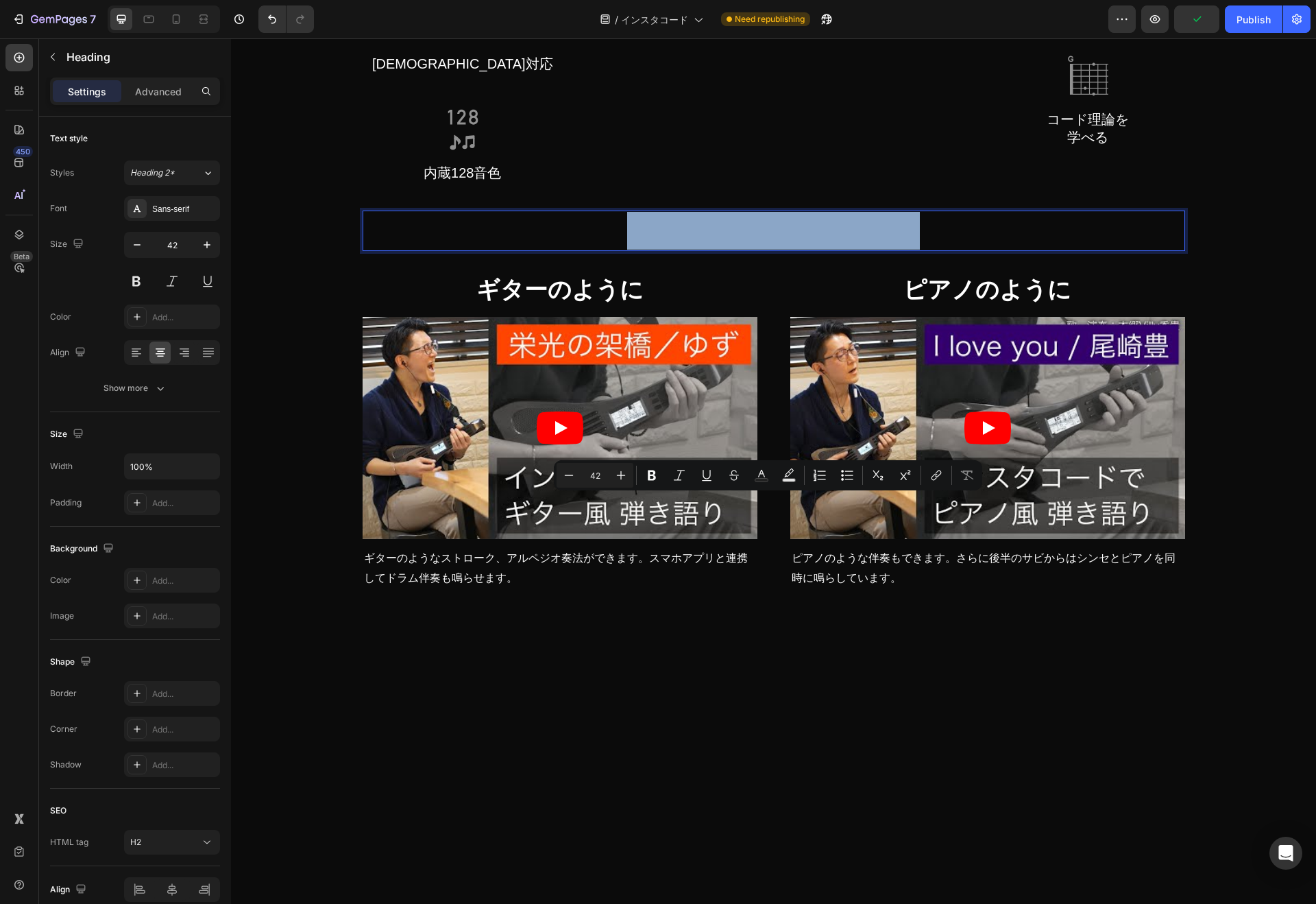
click at [773, 250] on p "どんな演奏ができる？" at bounding box center [773, 230] width 820 height 38
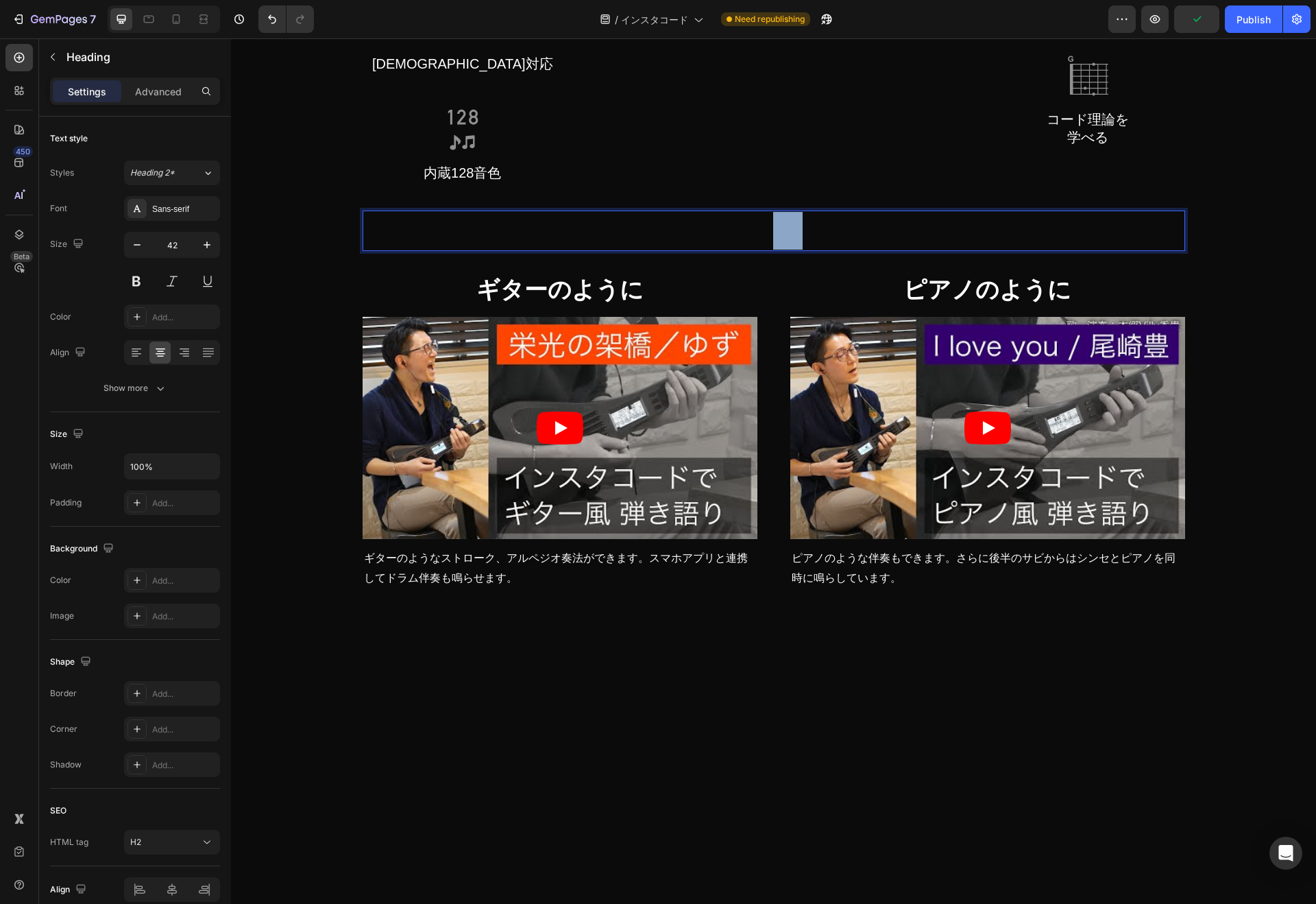
click at [773, 250] on p "どんな演奏ができる？" at bounding box center [773, 230] width 820 height 38
click at [773, 251] on h2 "Rich Text Editor. Editing area: main" at bounding box center [773, 231] width 822 height 41
click at [145, 384] on div "Show more" at bounding box center [135, 388] width 64 height 13
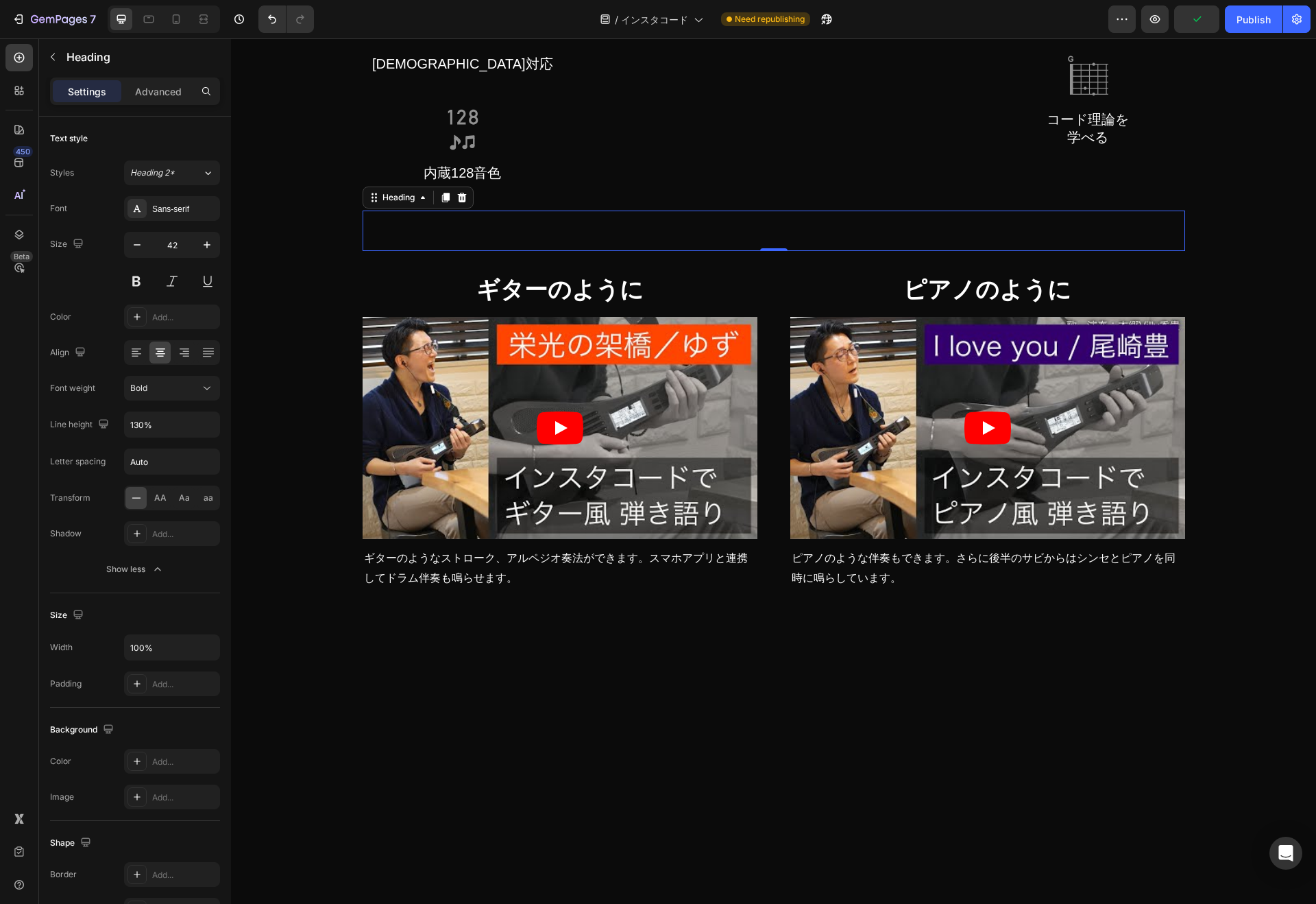
click at [159, 315] on div "Add..." at bounding box center [184, 318] width 65 height 12
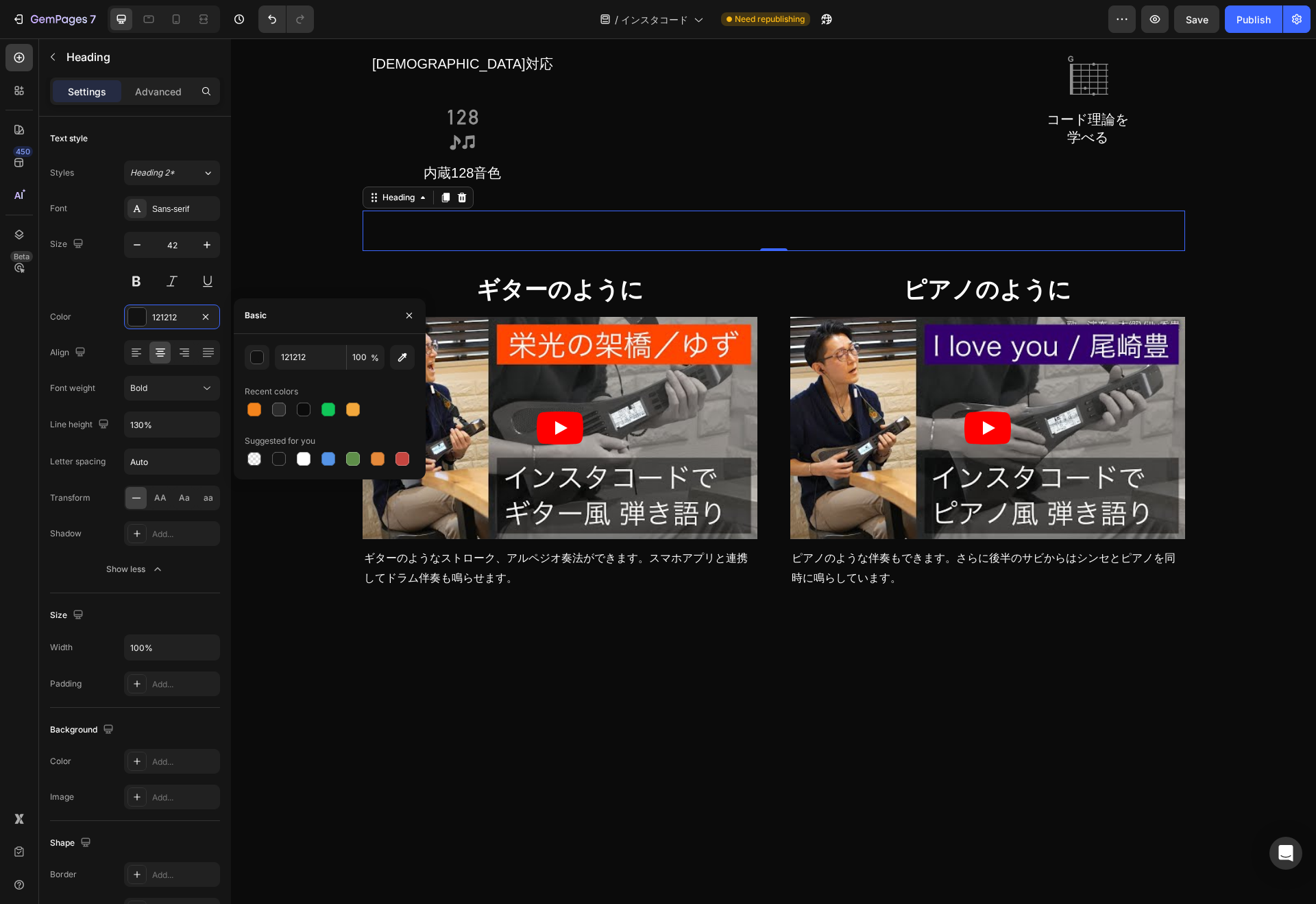
click at [300, 454] on div at bounding box center [303, 458] width 13 height 13
type input "FFFFFF"
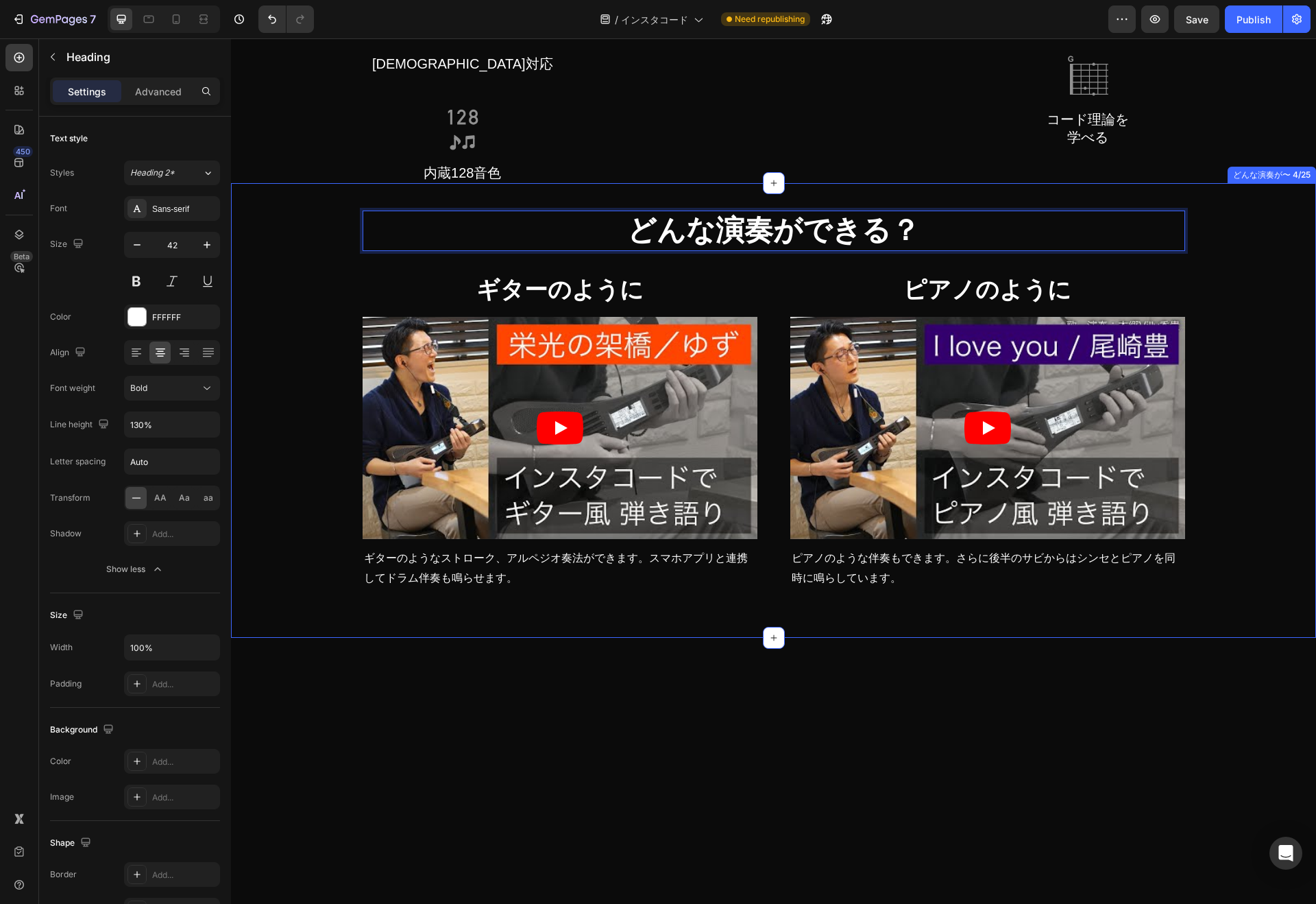
click at [1237, 498] on div "どんな演奏ができる？ Heading 0 Row Row ギターのように Heading Video ギターのようなストローク、アルペジオ奏法ができます。スマ…" at bounding box center [773, 417] width 1064 height 413
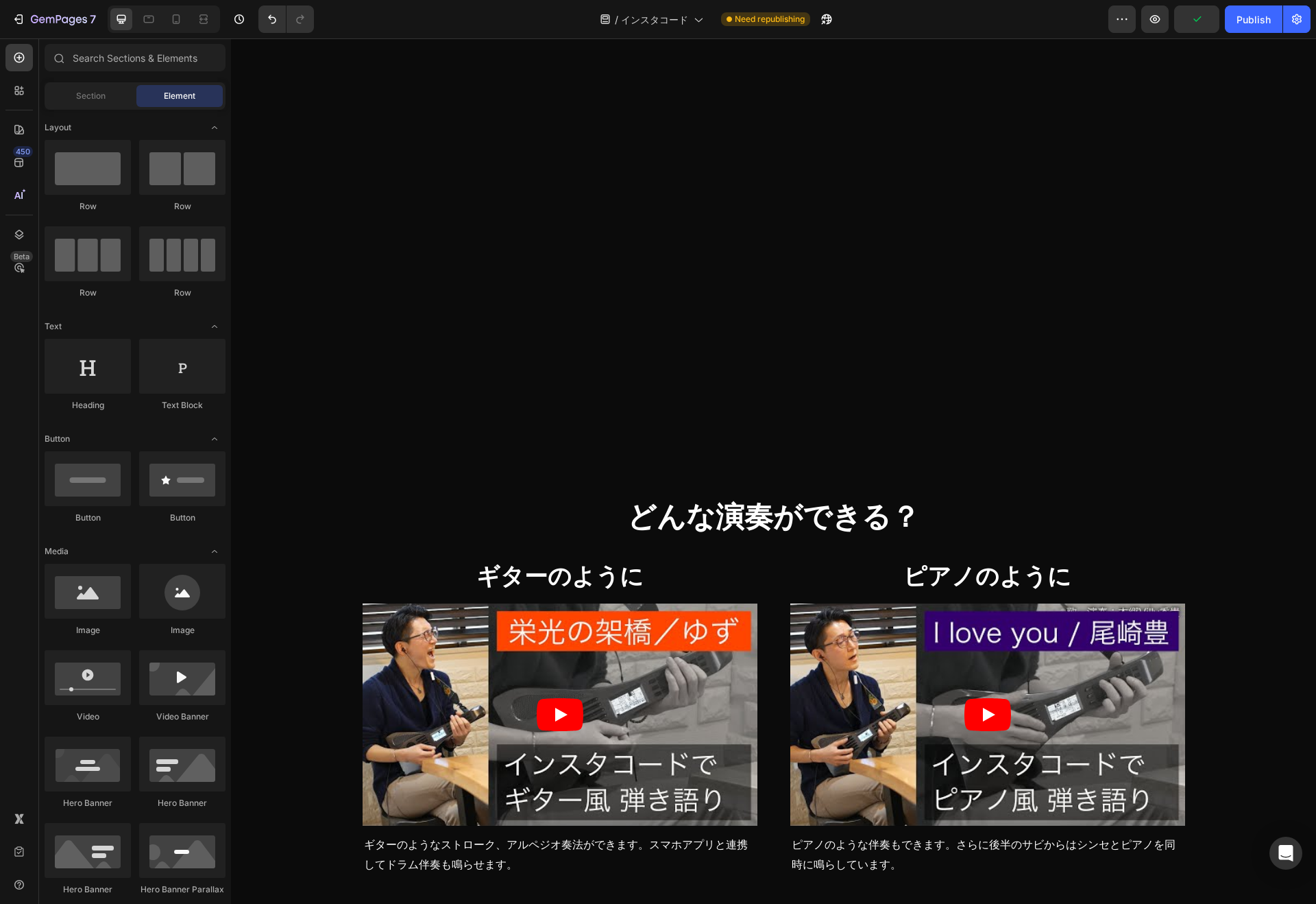
scroll to position [1835, 0]
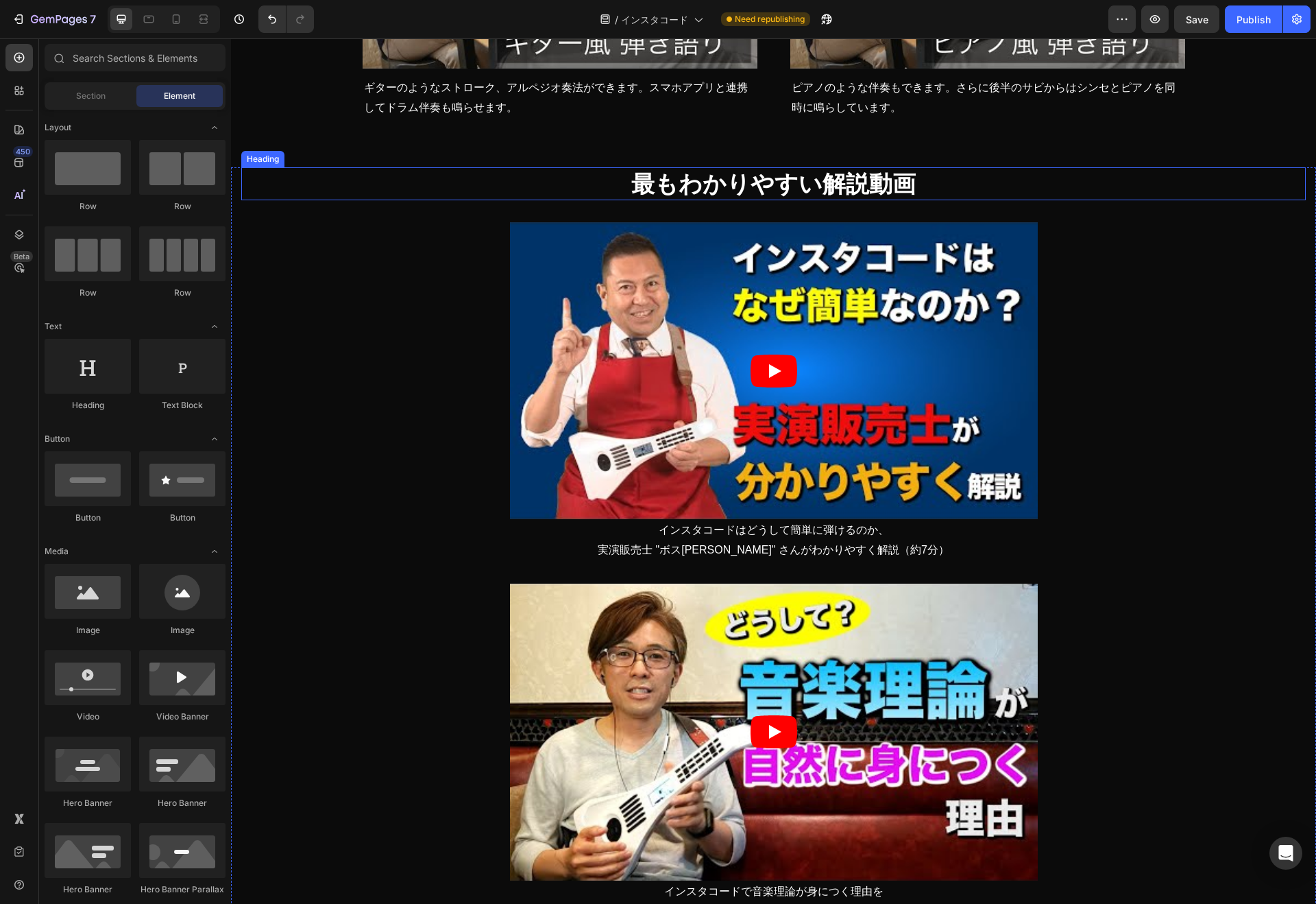
click at [962, 182] on h3 "最もわかりやすい解説動画" at bounding box center [773, 183] width 1064 height 33
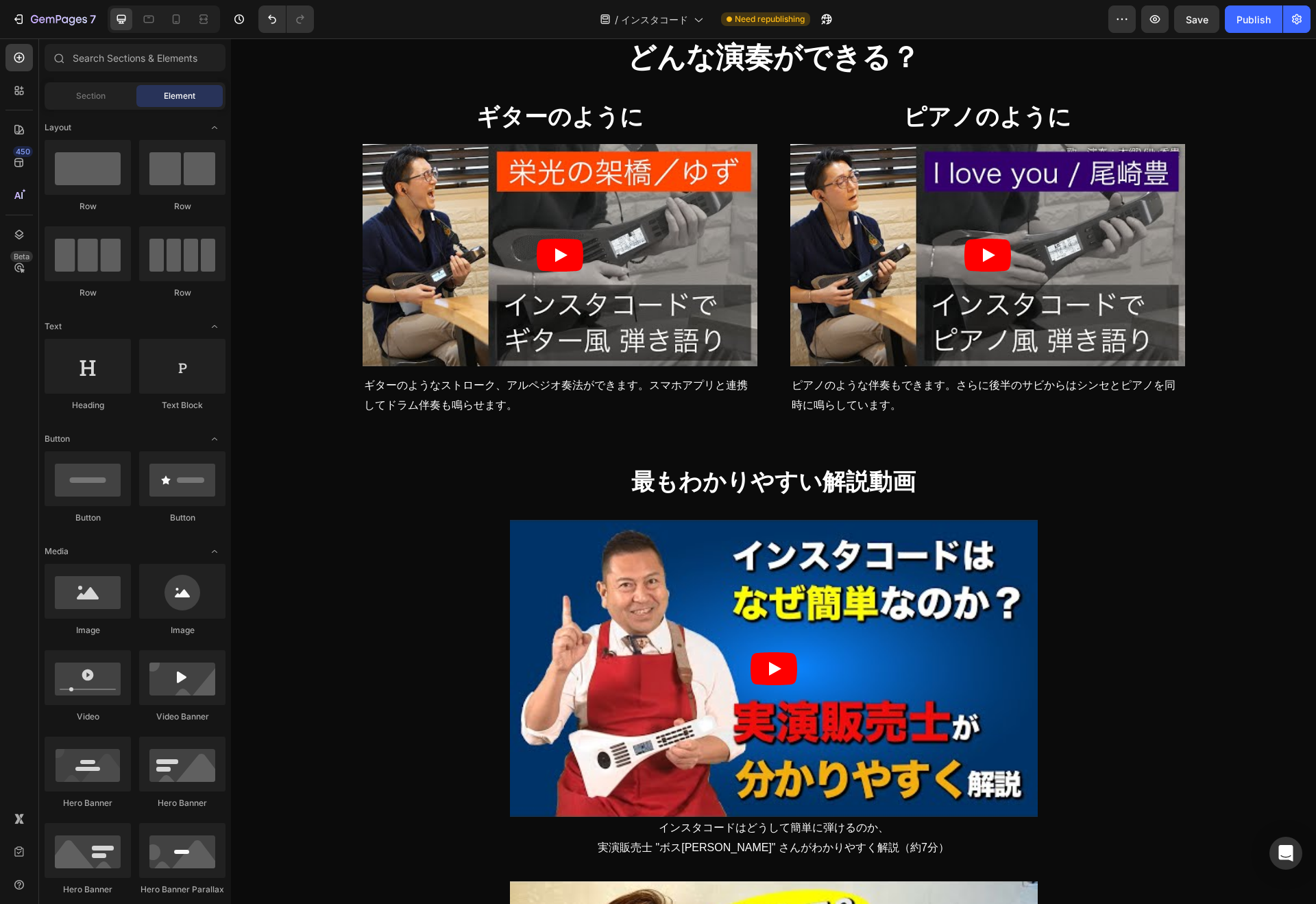
scroll to position [1520, 0]
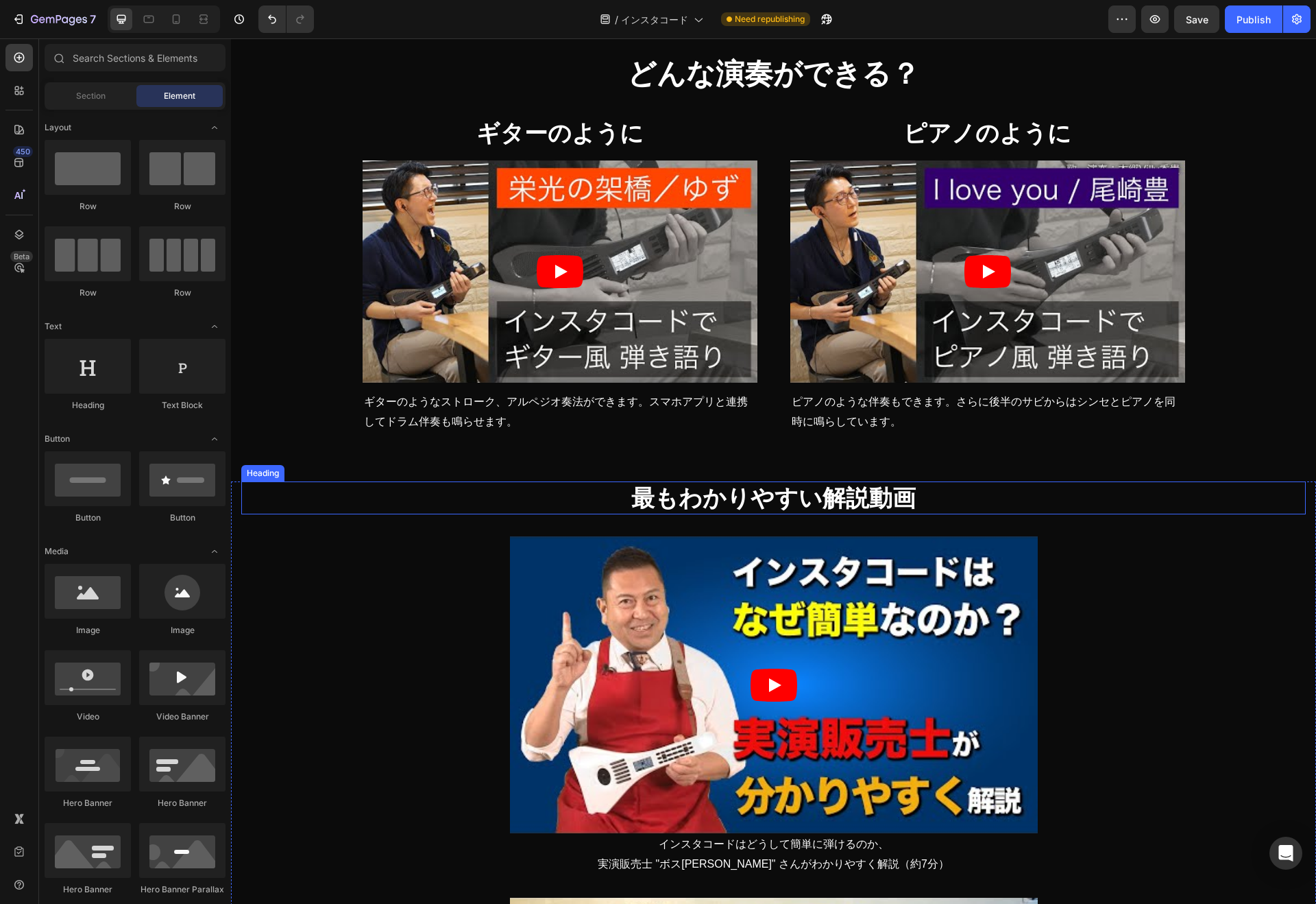
click at [700, 497] on span "最もわかりやすい解説動画" at bounding box center [773, 497] width 284 height 26
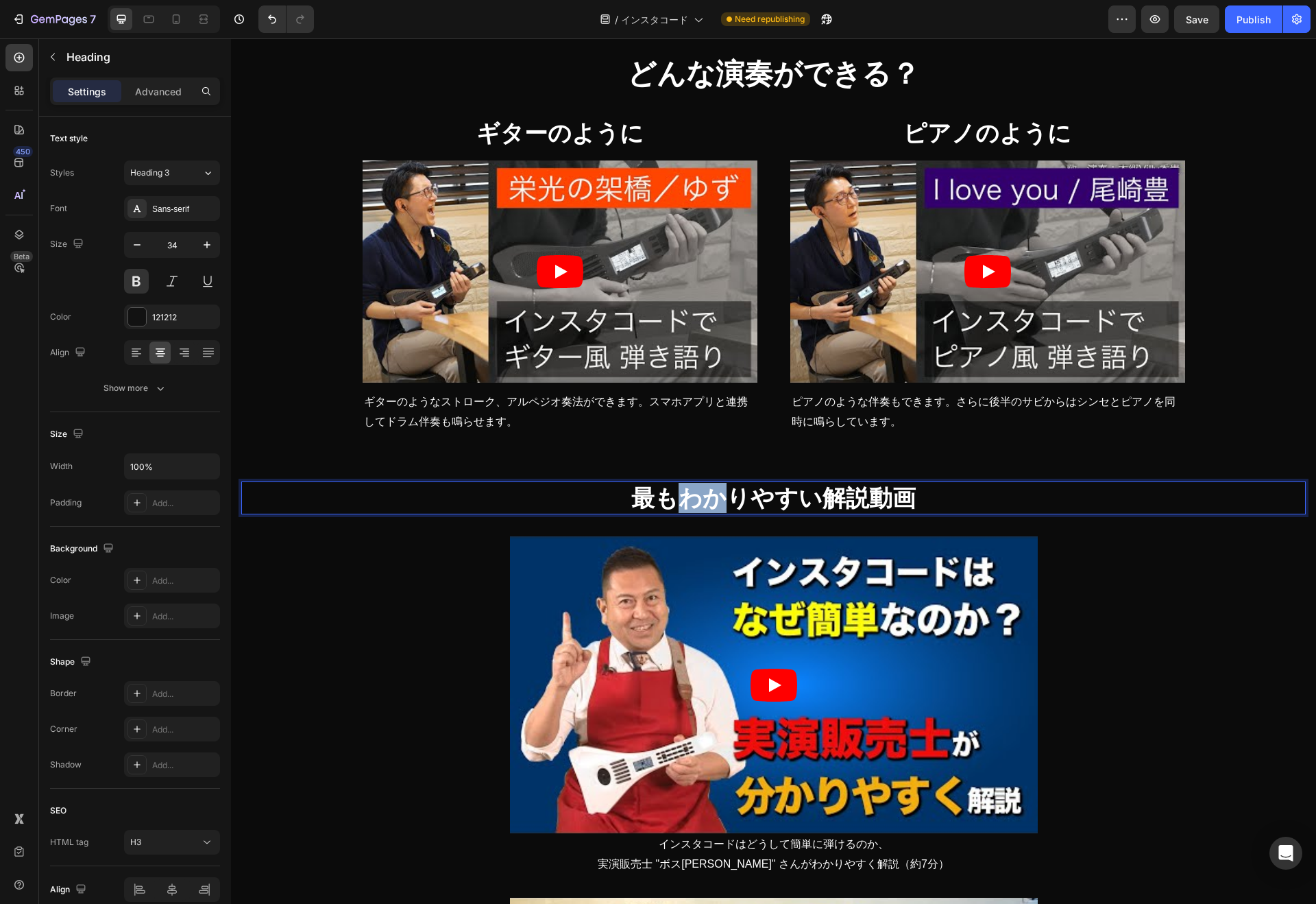
click at [679, 497] on span "最もわかりやすい解説動画" at bounding box center [773, 497] width 284 height 26
click at [675, 498] on span "最もわかりやすい解説動画" at bounding box center [773, 497] width 284 height 26
click at [655, 498] on span "最もわかりやすい解説動画" at bounding box center [773, 497] width 284 height 26
click at [181, 243] on input "34" at bounding box center [172, 244] width 45 height 25
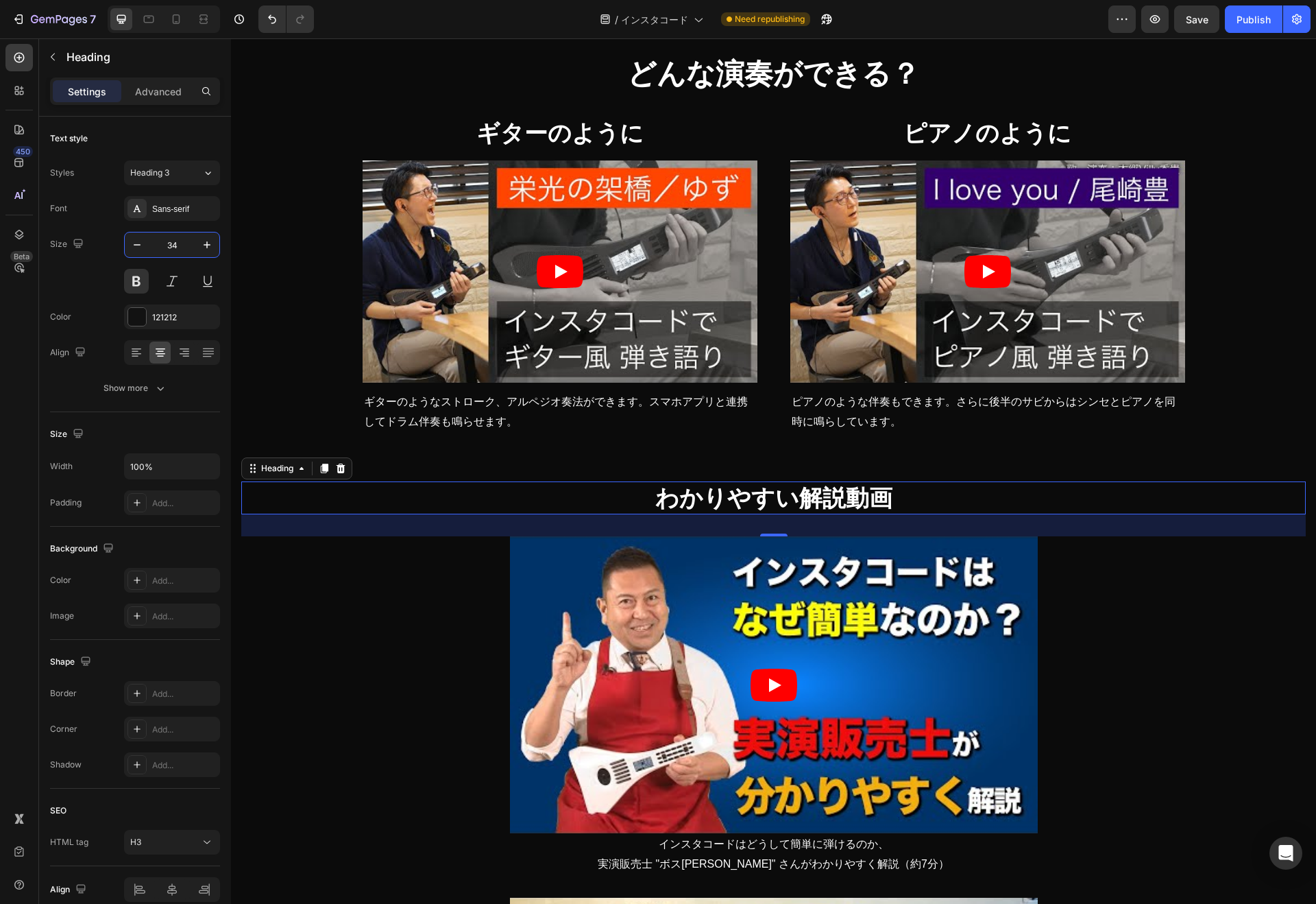
click at [181, 243] on input "34" at bounding box center [172, 244] width 45 height 25
type input "42"
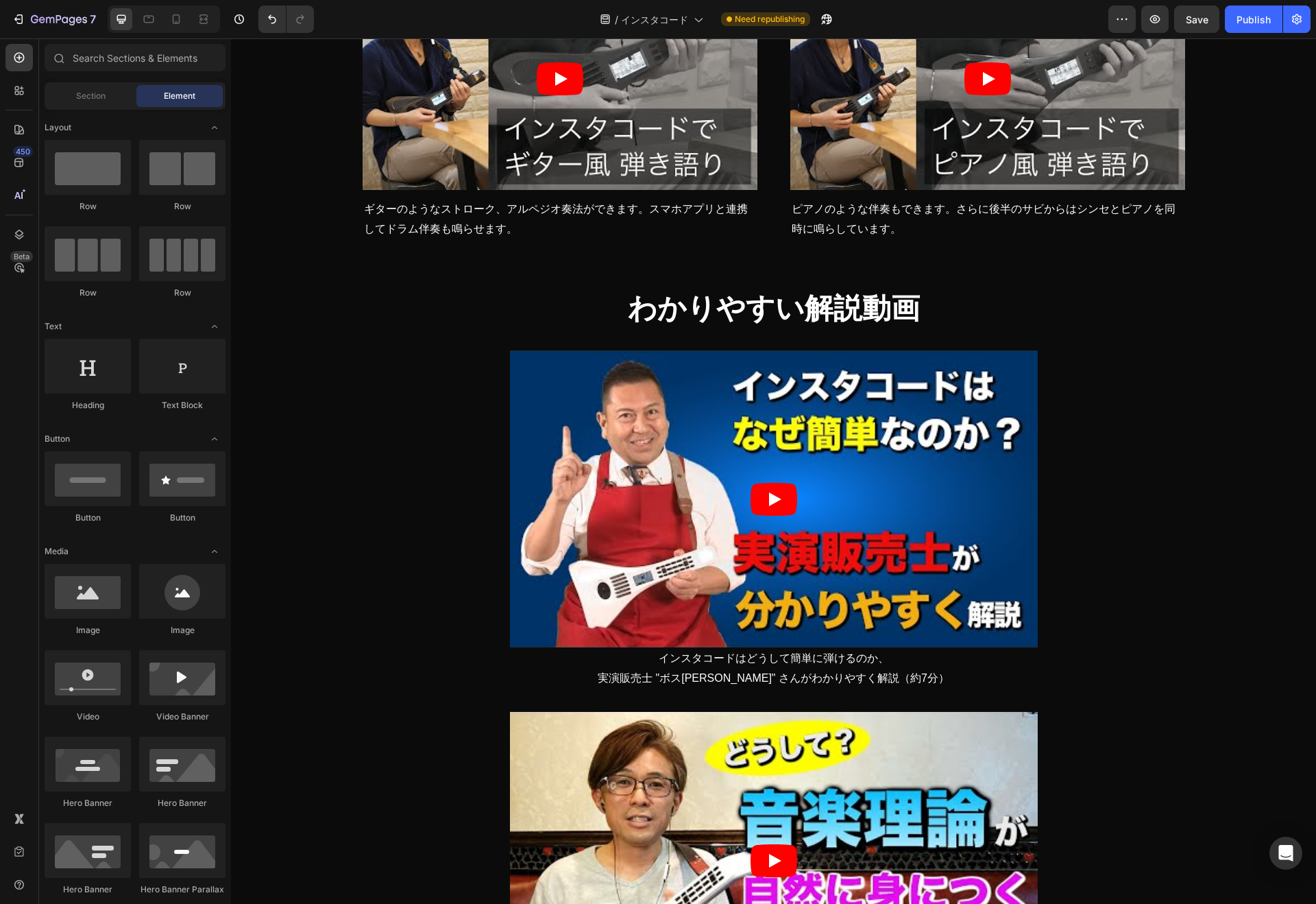
scroll to position [1517, 0]
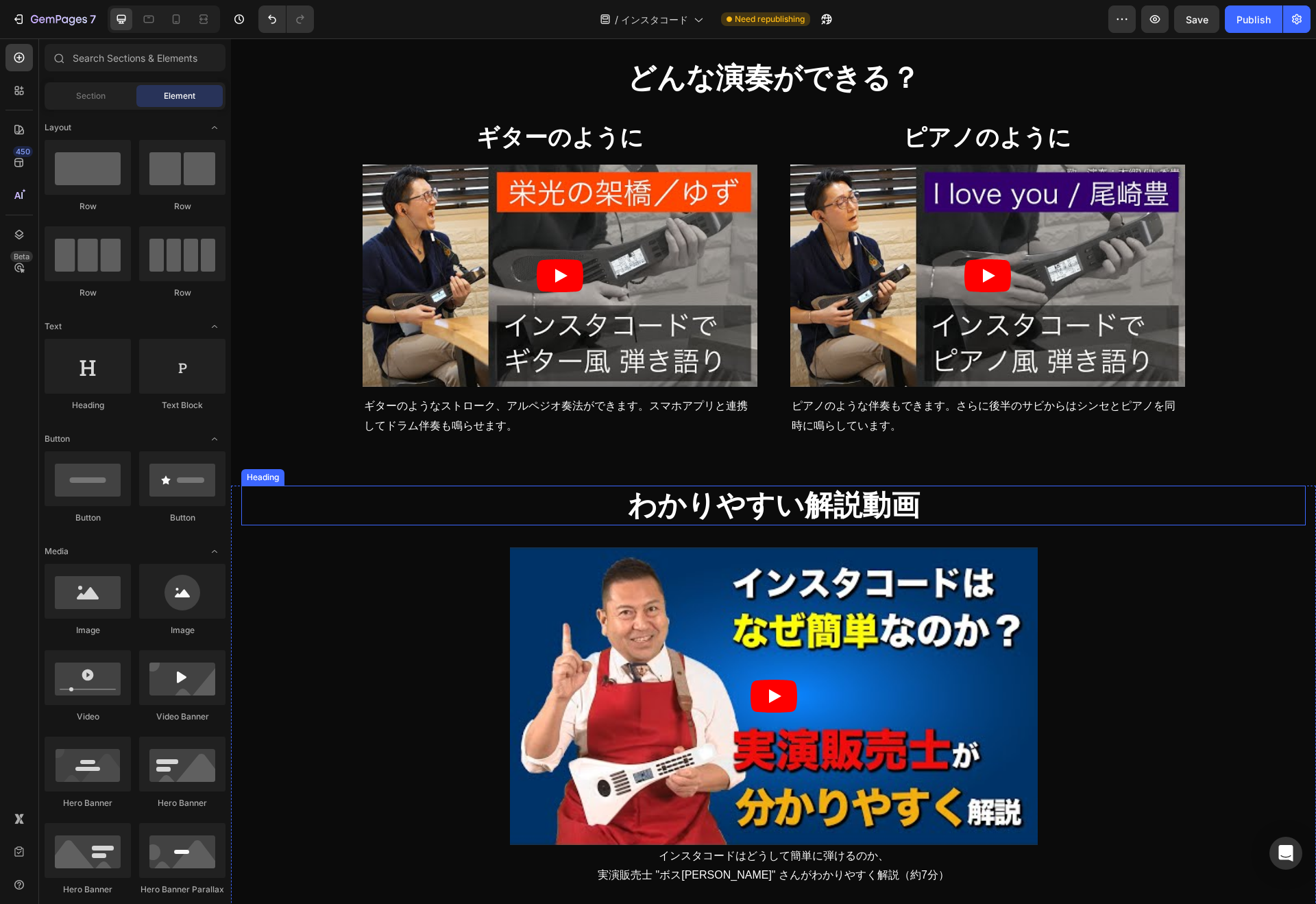
click at [749, 506] on span "わかりやすい解説動画" at bounding box center [773, 505] width 292 height 32
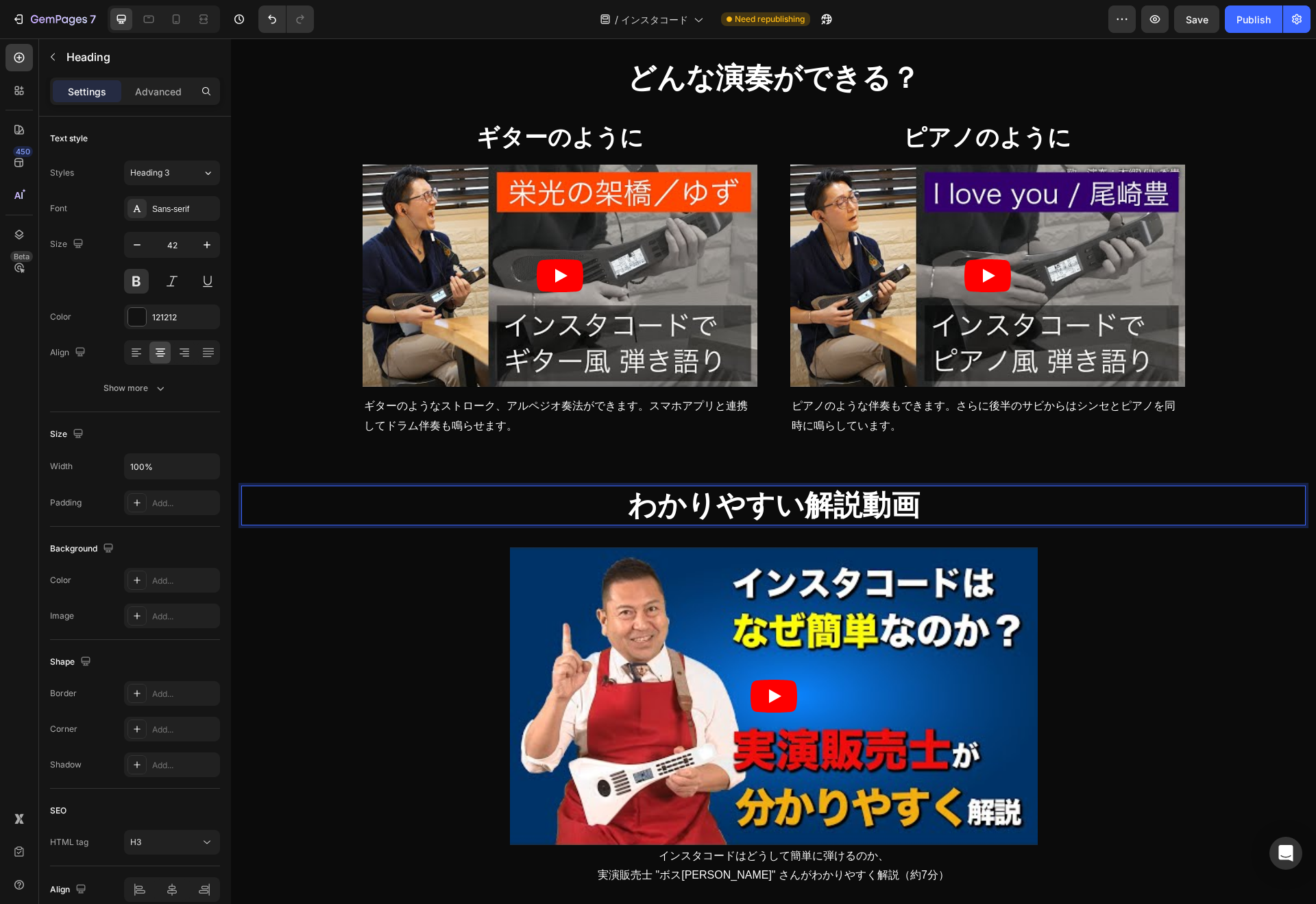
click at [749, 506] on span "わかりやすい解説動画" at bounding box center [773, 505] width 292 height 32
click at [578, 507] on h3 "？本当に弾ける" at bounding box center [773, 506] width 1064 height 41
click at [135, 315] on div at bounding box center [137, 317] width 18 height 18
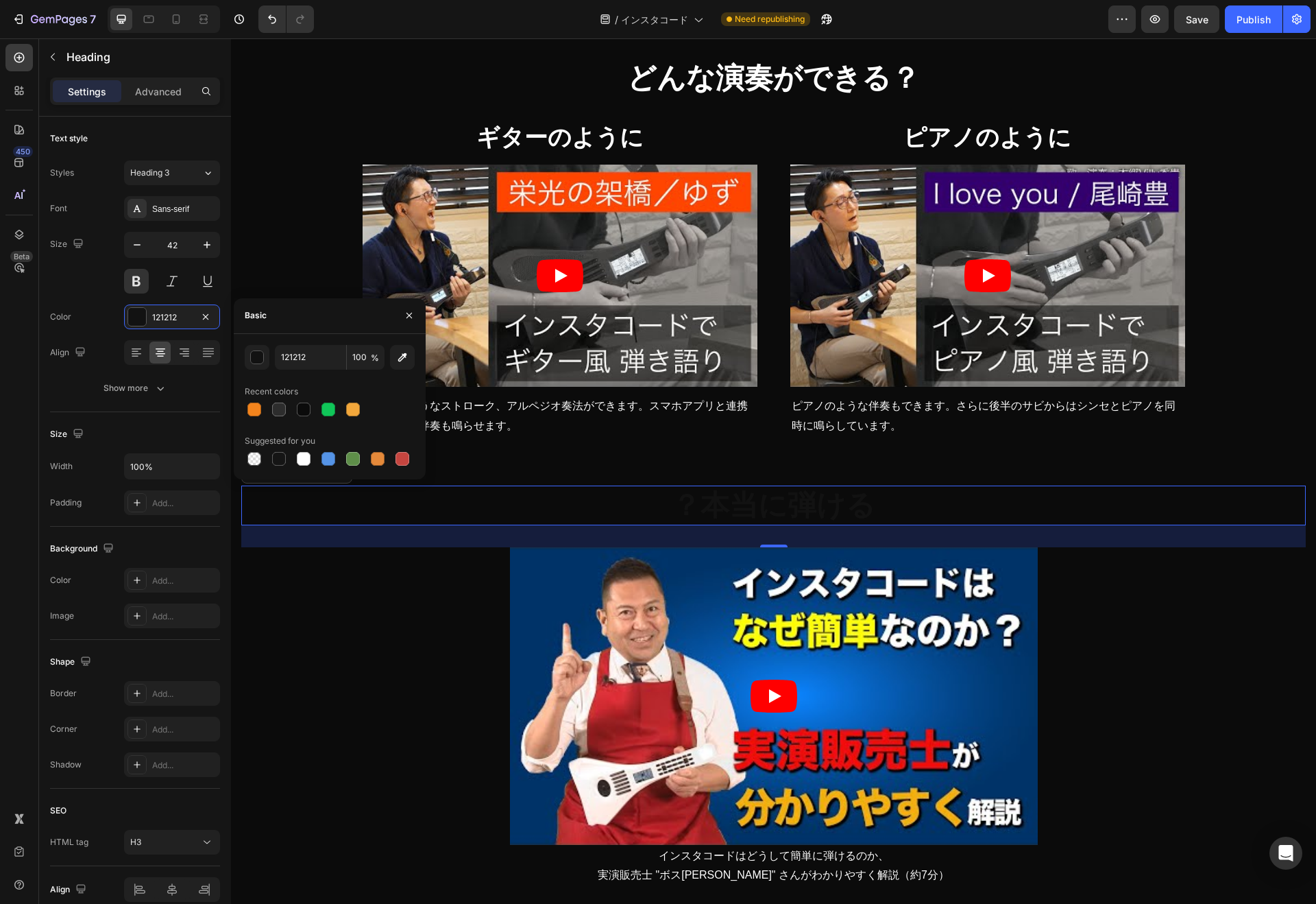
click at [304, 453] on div at bounding box center [303, 458] width 13 height 13
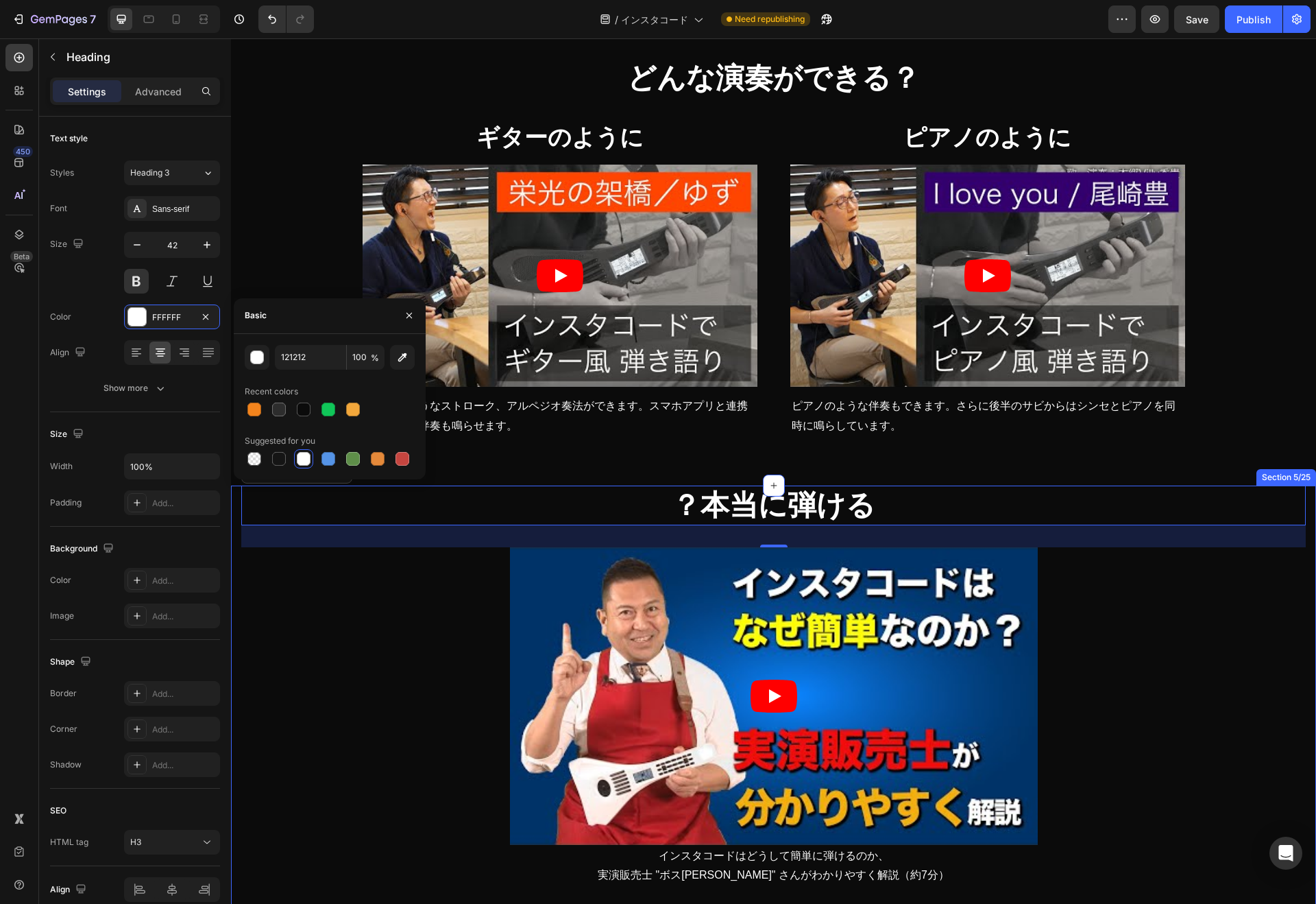
click at [378, 602] on div "？本当に弾ける Heading 32 Video インスタコードはどうして簡単に弾けるのか、 実演販売士 "ボス水野" さんがわかりやすく解説（約7分） Te…" at bounding box center [773, 877] width 1064 height 784
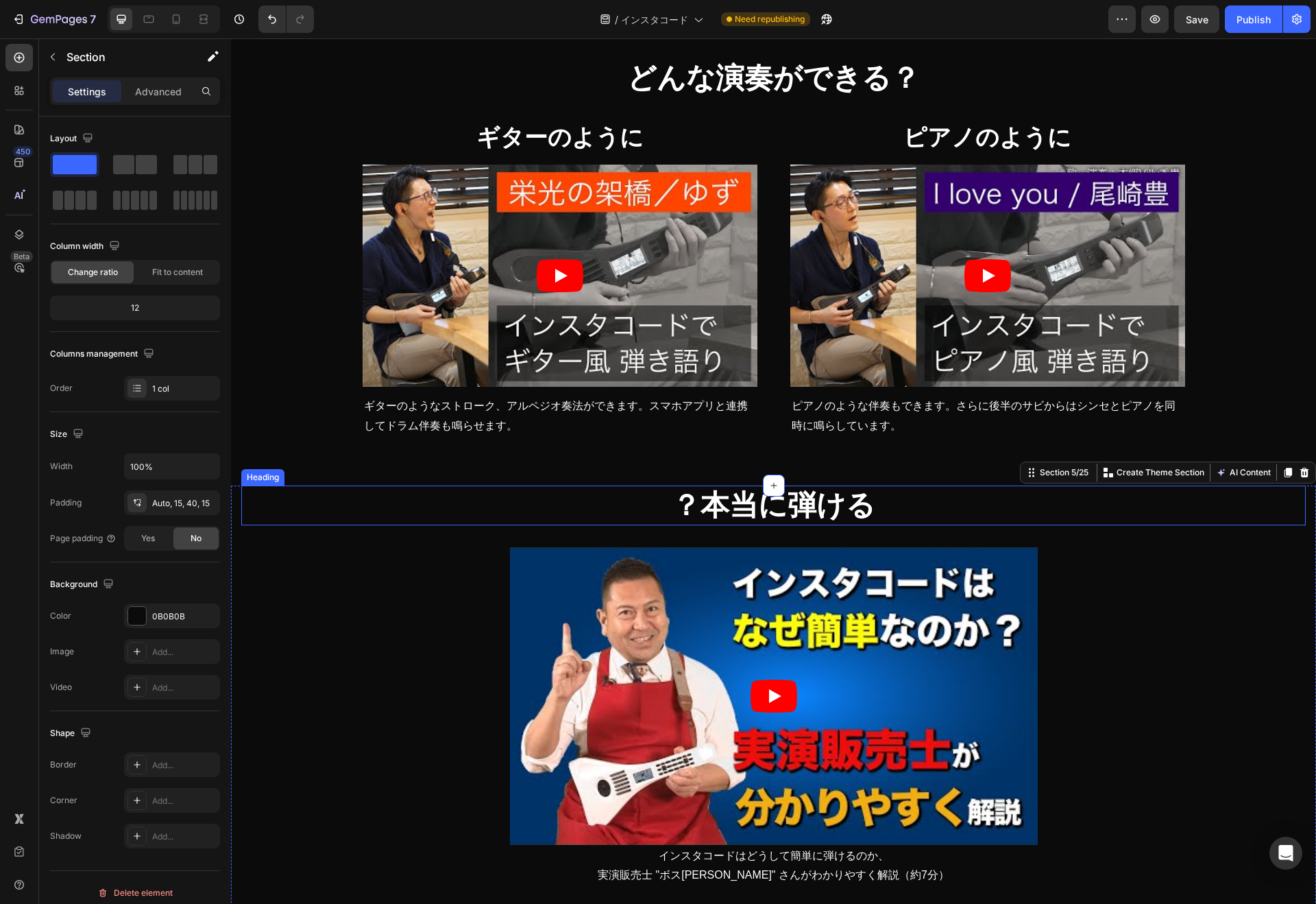
click at [700, 504] on h3 "？本当に弾ける" at bounding box center [773, 506] width 1064 height 41
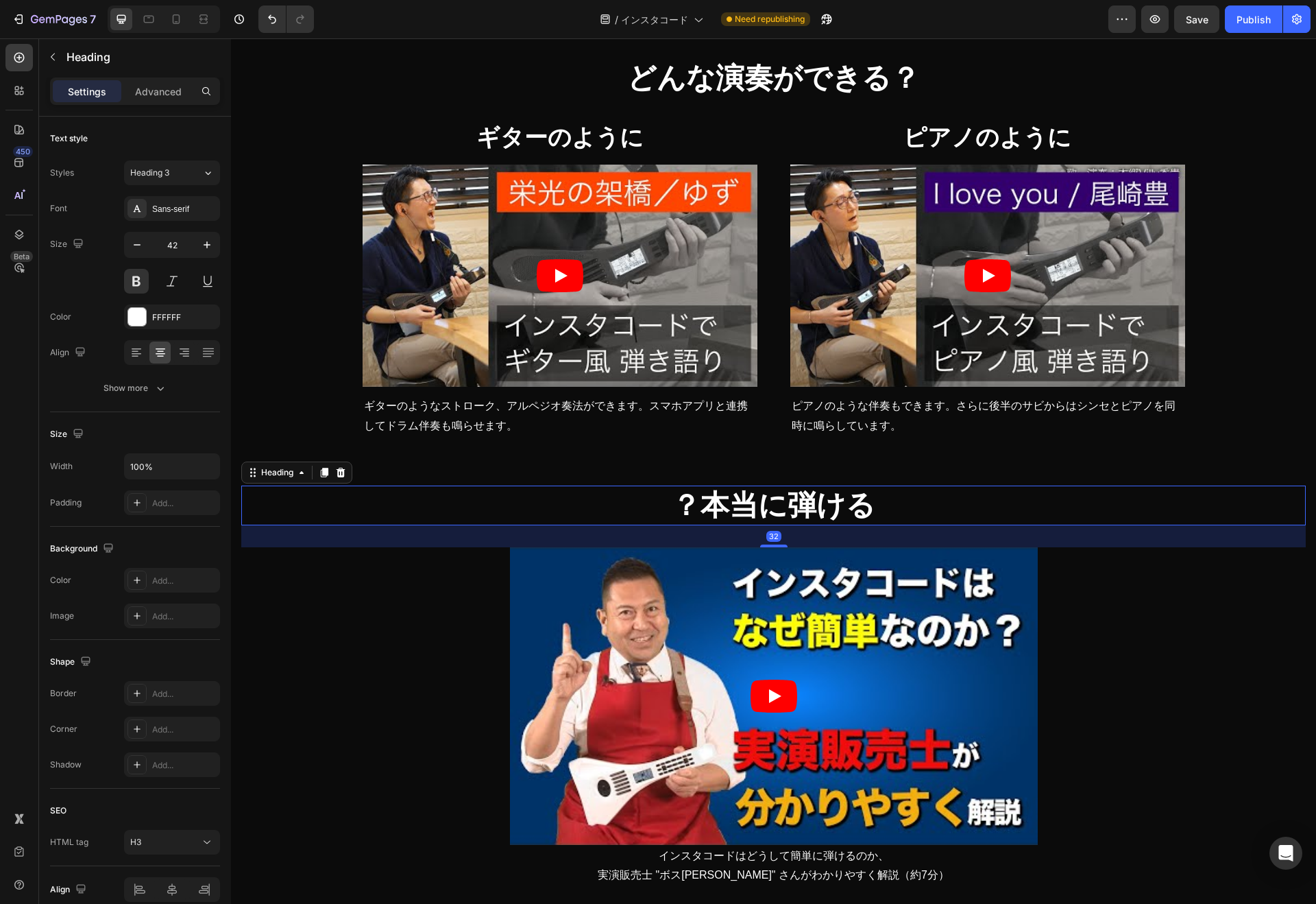
click at [693, 506] on h3 "？本当に弾ける" at bounding box center [773, 506] width 1064 height 41
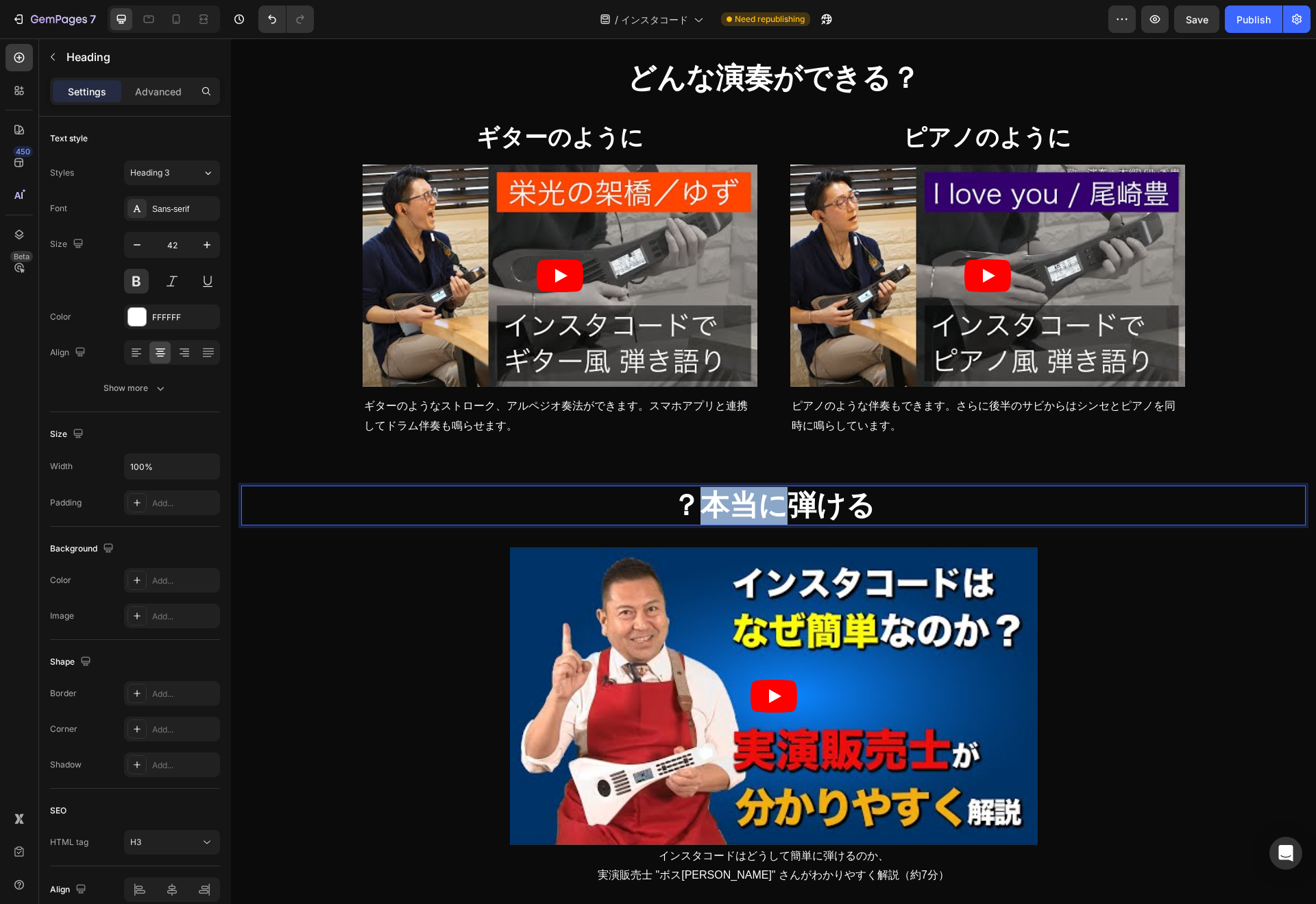
click at [693, 506] on p "？本当に弾ける" at bounding box center [773, 506] width 1061 height 38
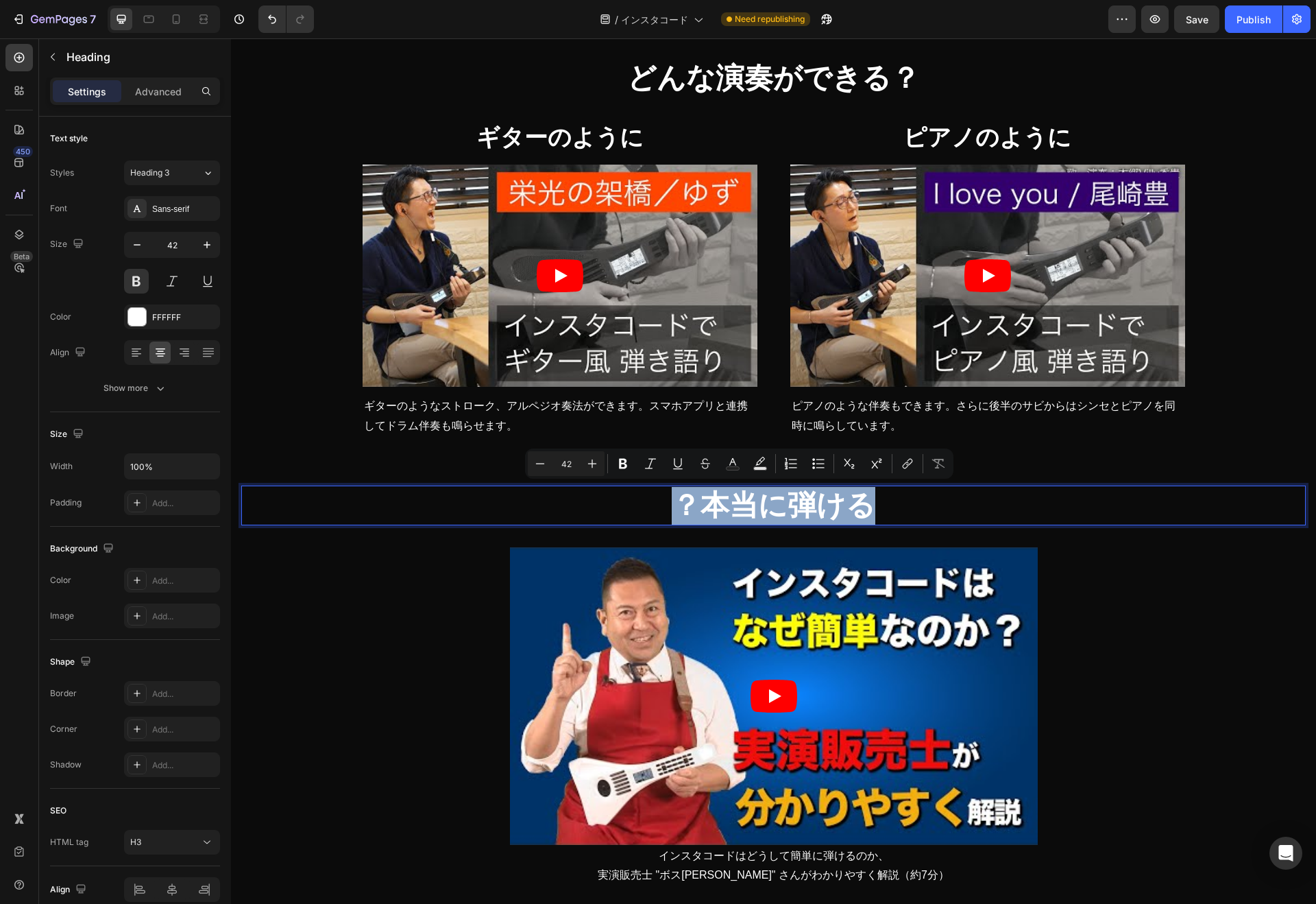
click at [693, 506] on p "？本当に弾ける" at bounding box center [773, 506] width 1061 height 38
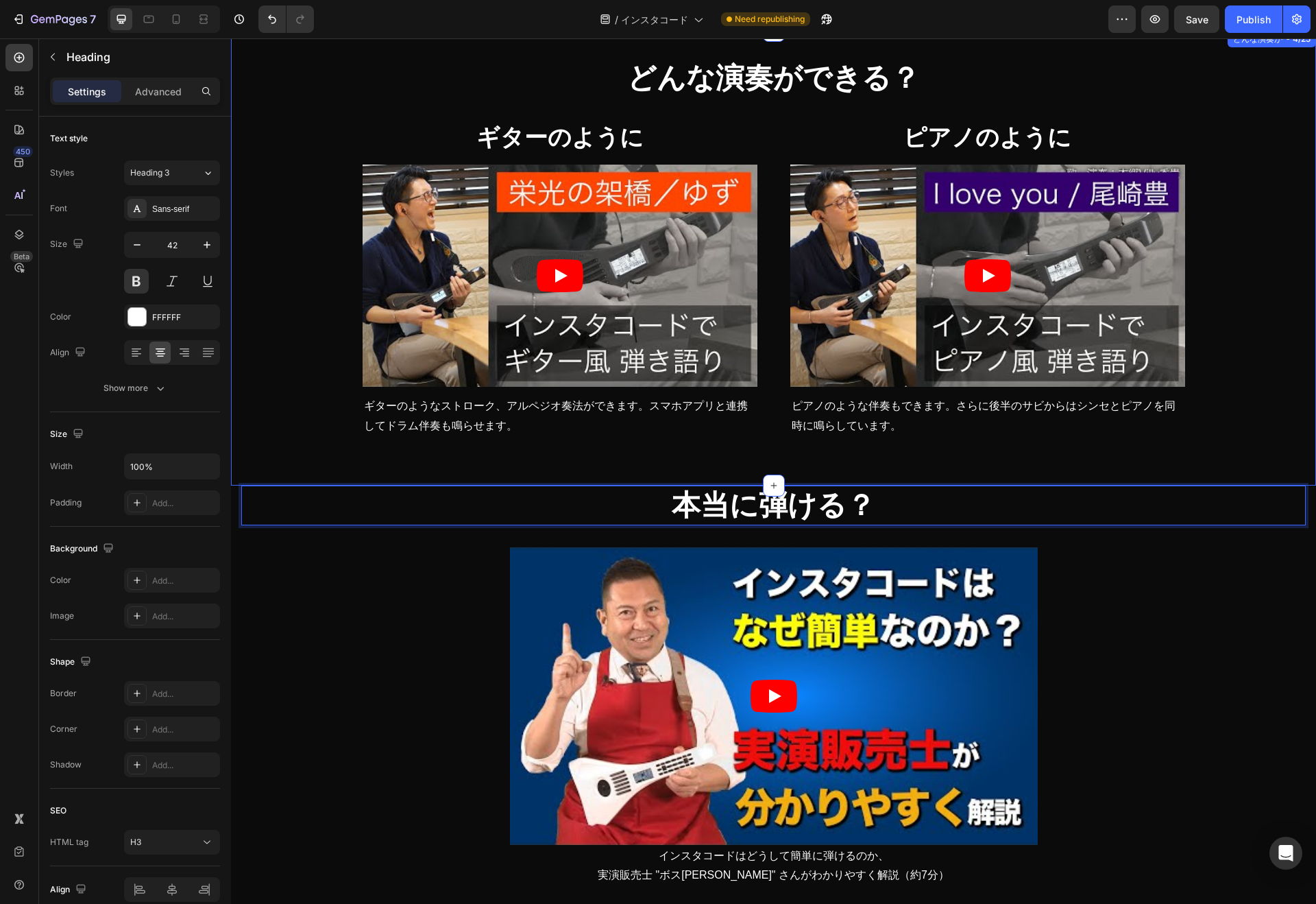
click at [1074, 456] on div "どんな演奏ができる？ Heading Row Row ギターのように Heading Video ギターのようなストローク、アルペジオ奏法ができます。スマホア…" at bounding box center [773, 265] width 1064 height 413
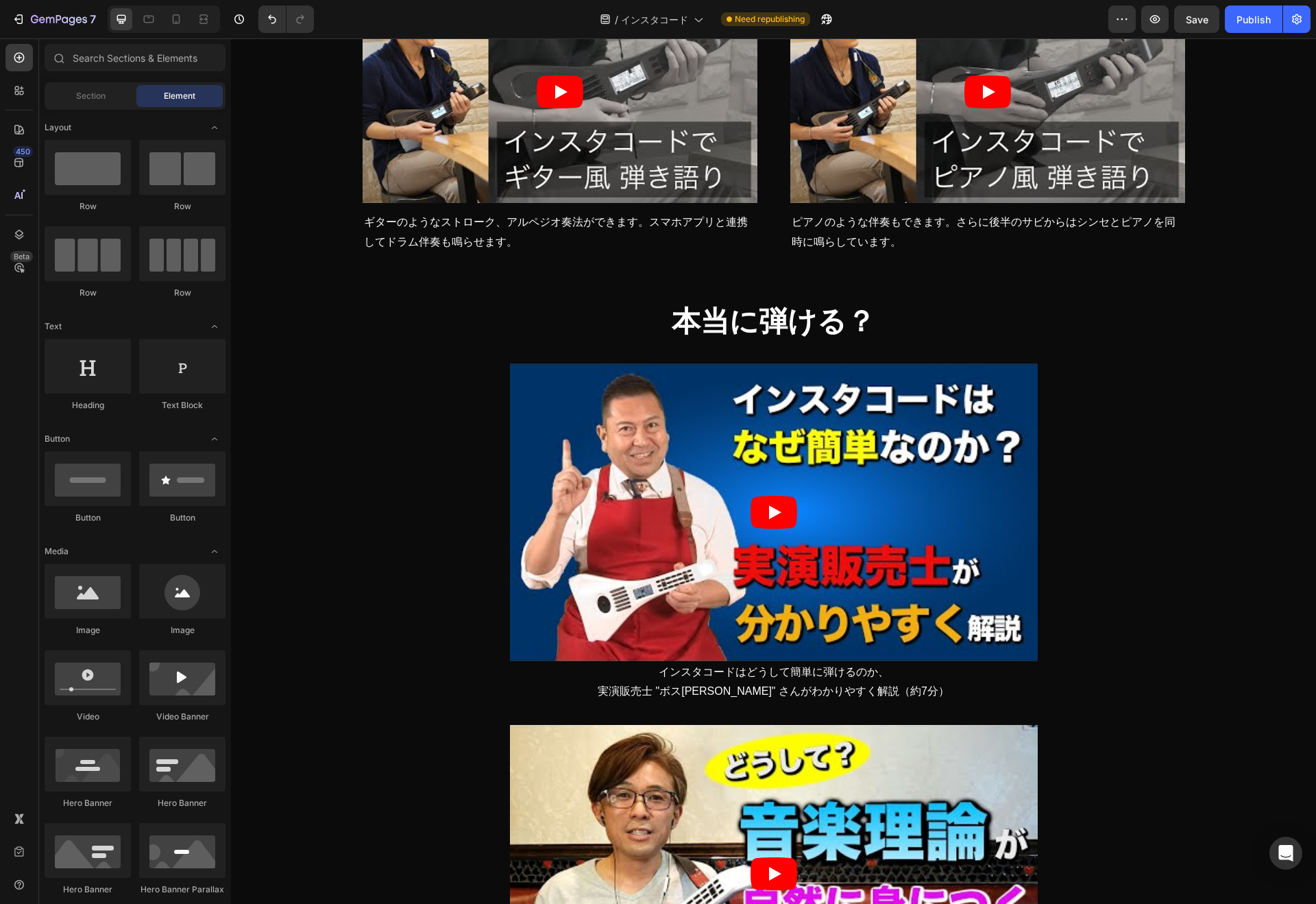
scroll to position [1709, 0]
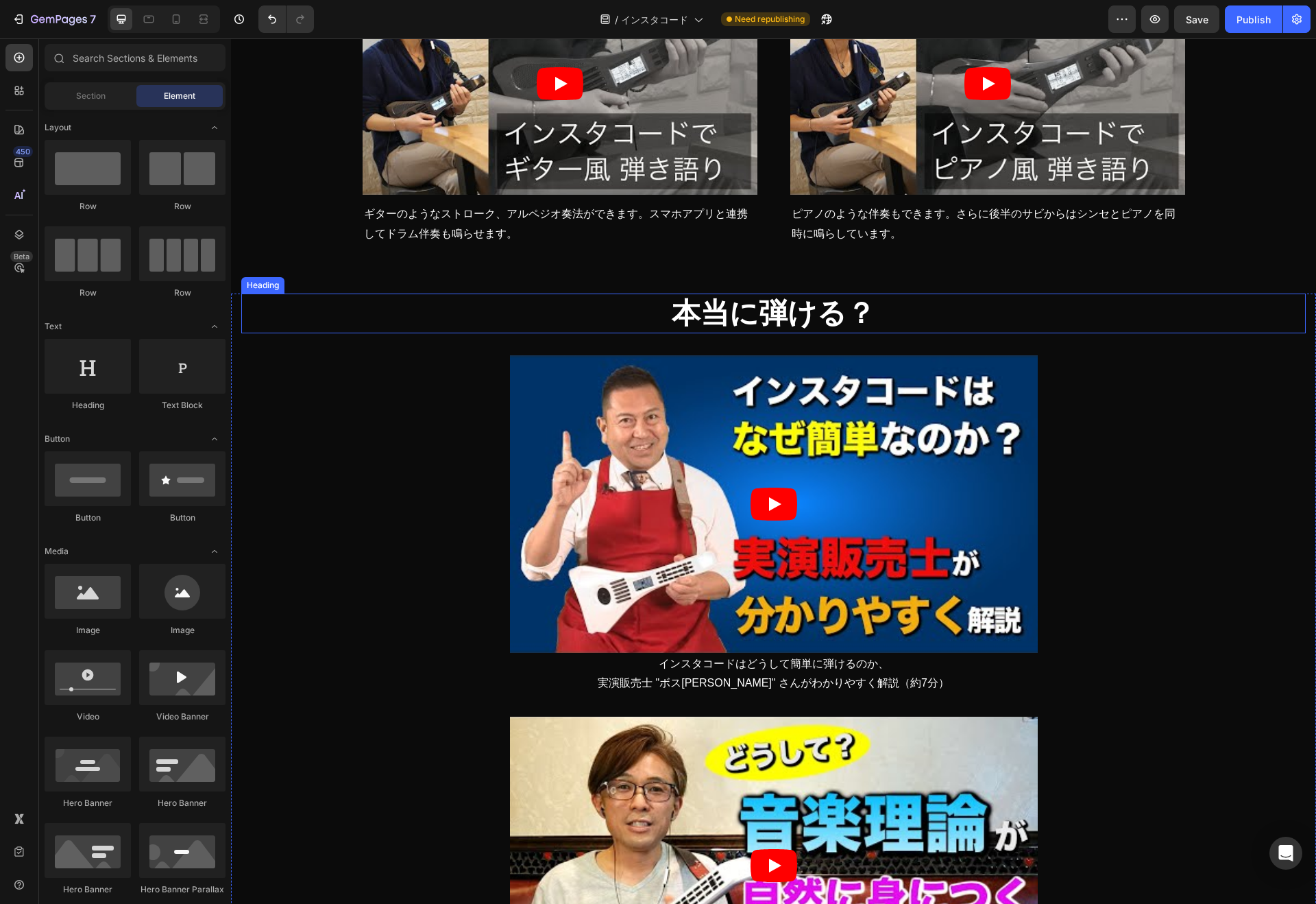
click at [743, 312] on p "本当に弾ける？" at bounding box center [773, 313] width 1061 height 38
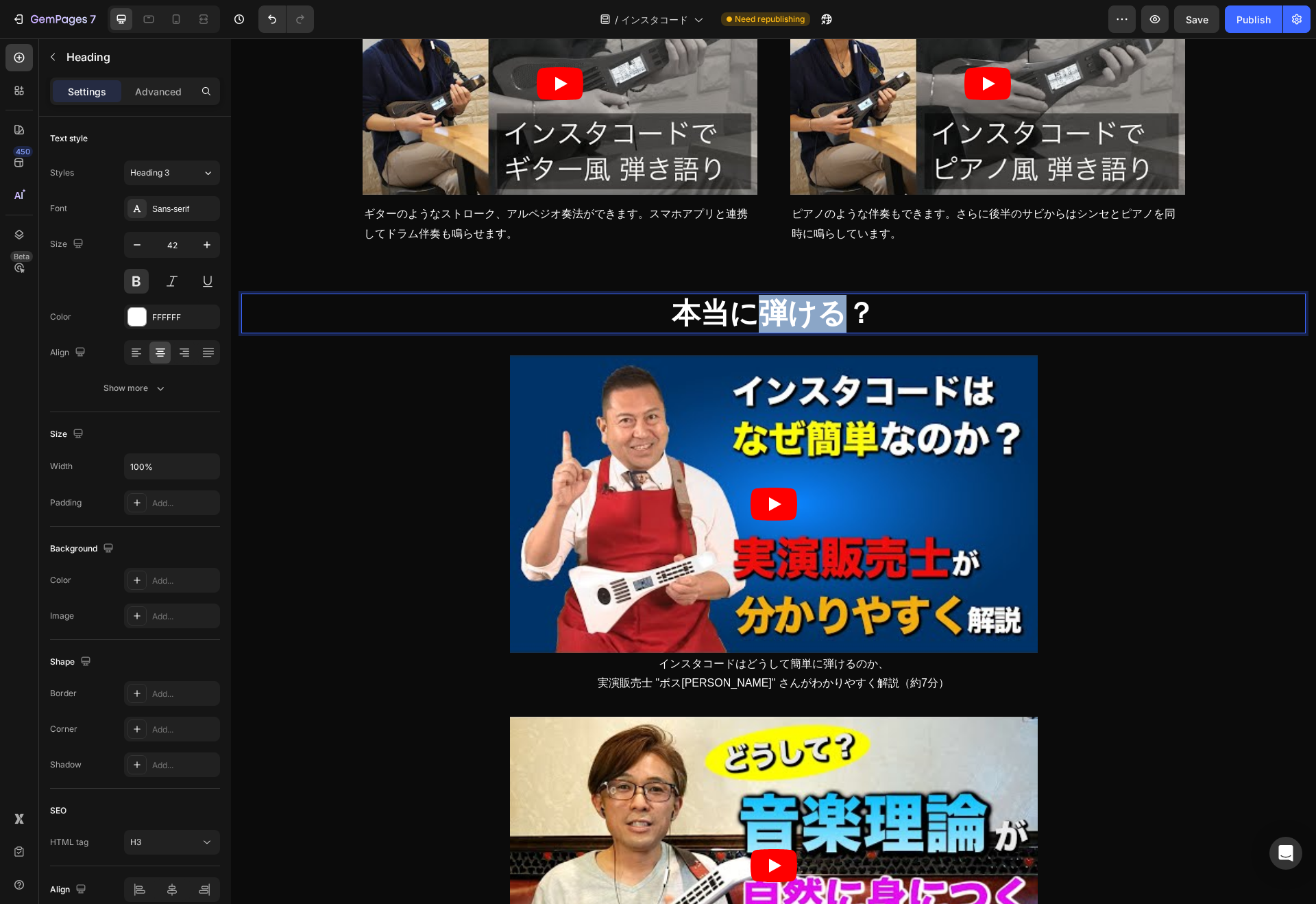
click at [752, 314] on p "本当に弾ける？" at bounding box center [773, 313] width 1061 height 38
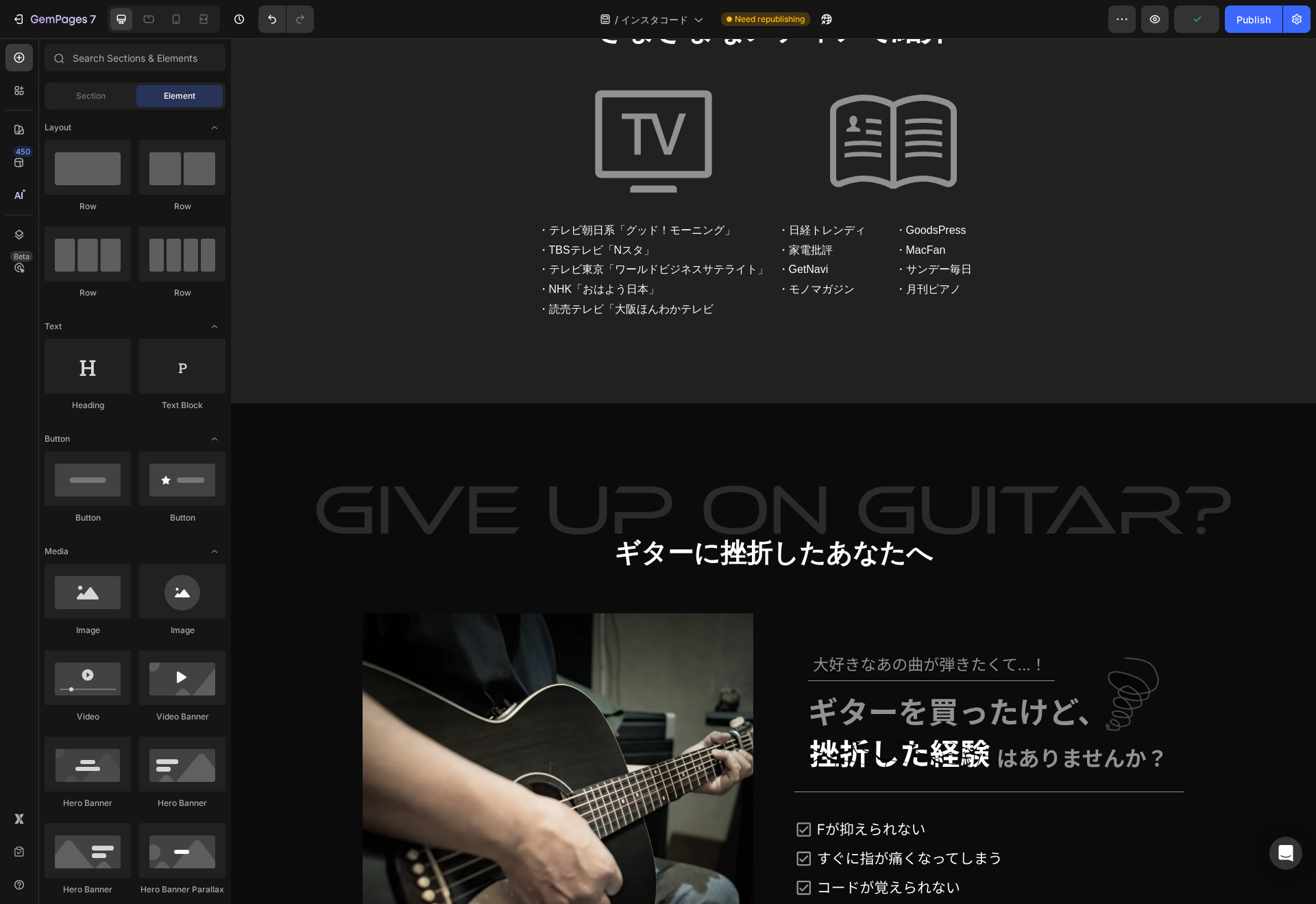
scroll to position [3347, 0]
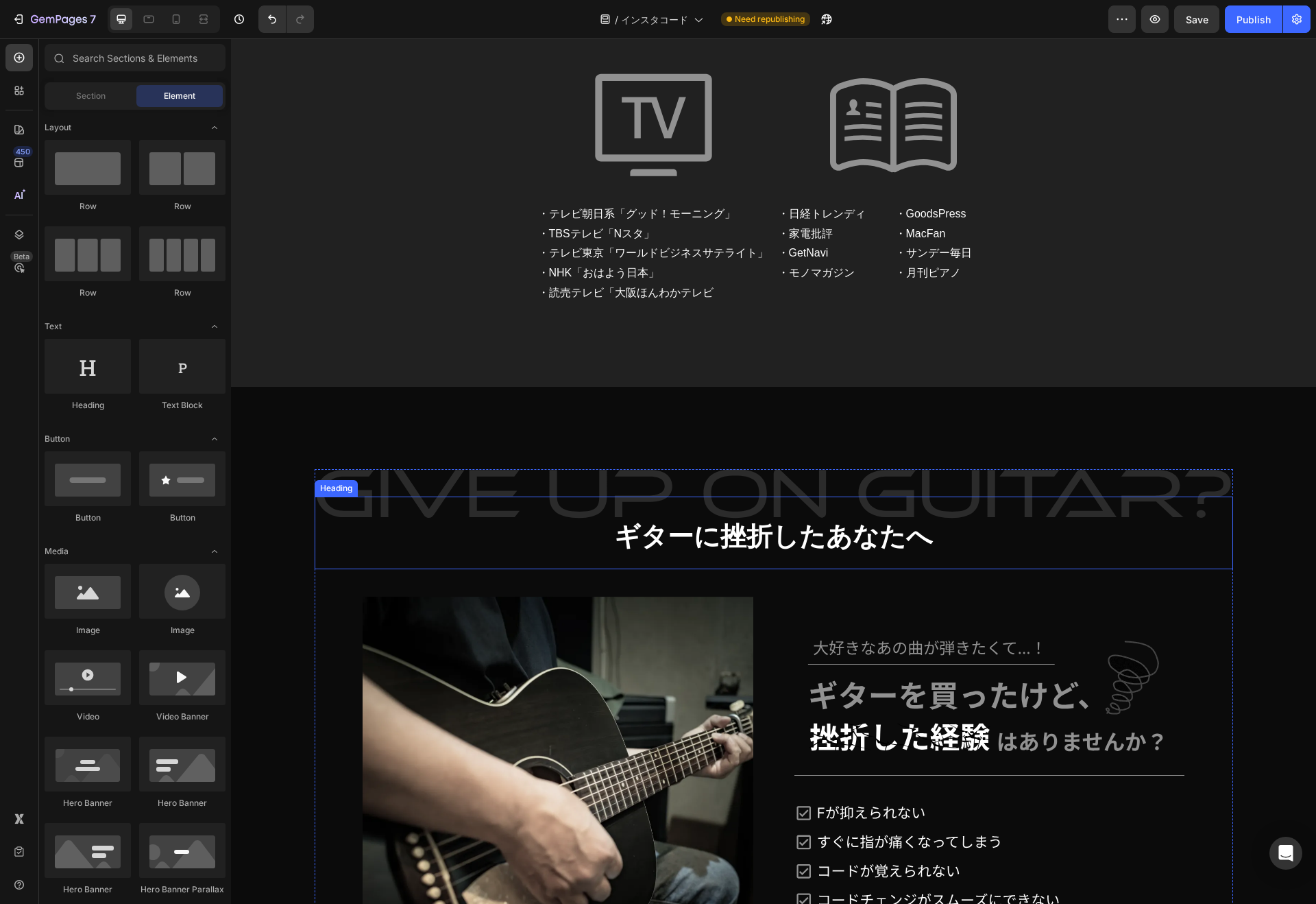
click at [826, 522] on strong "ギターに挫折したあなたへ" at bounding box center [773, 536] width 319 height 29
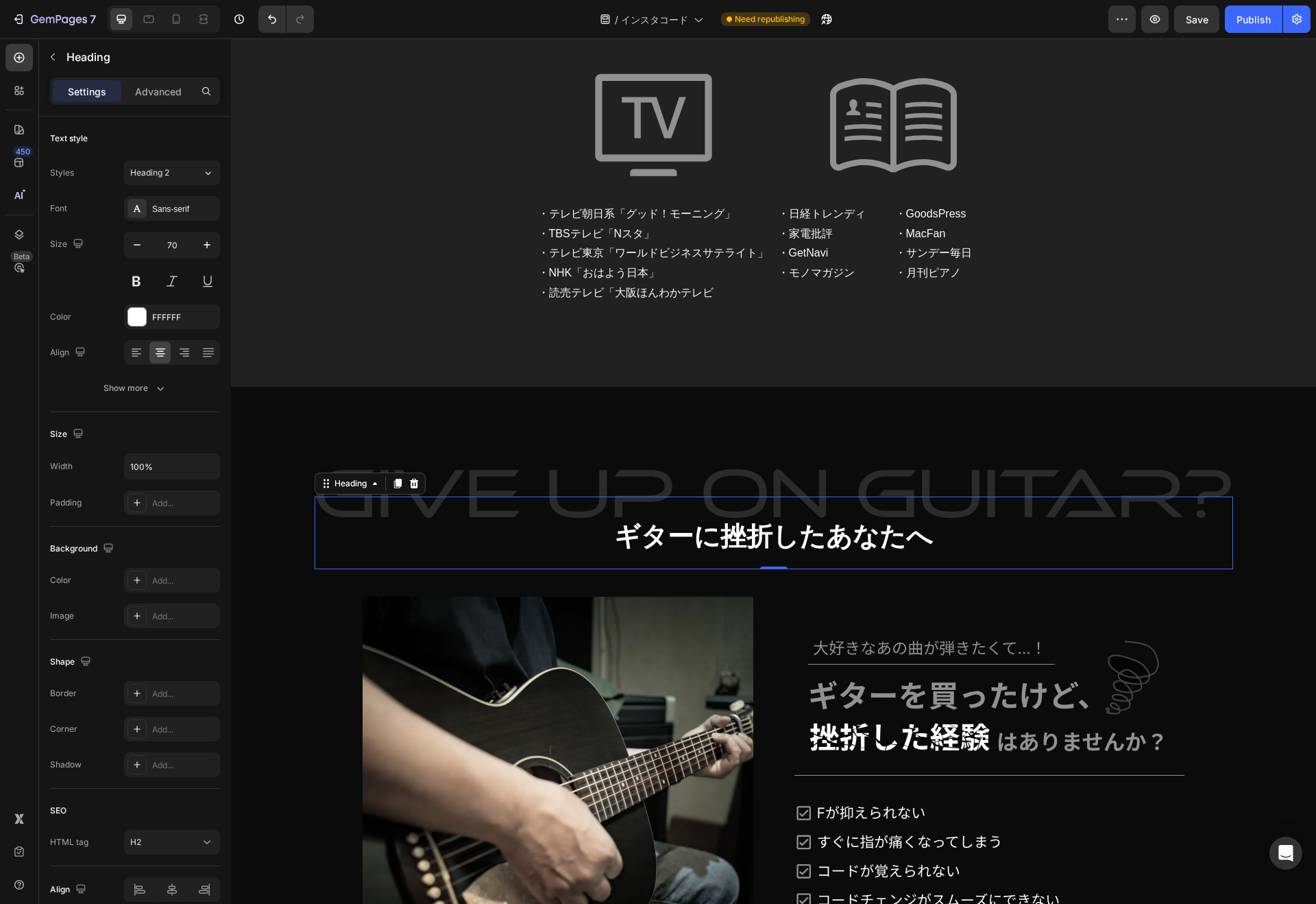
click at [173, 247] on input "70" at bounding box center [172, 244] width 45 height 25
type input "４"
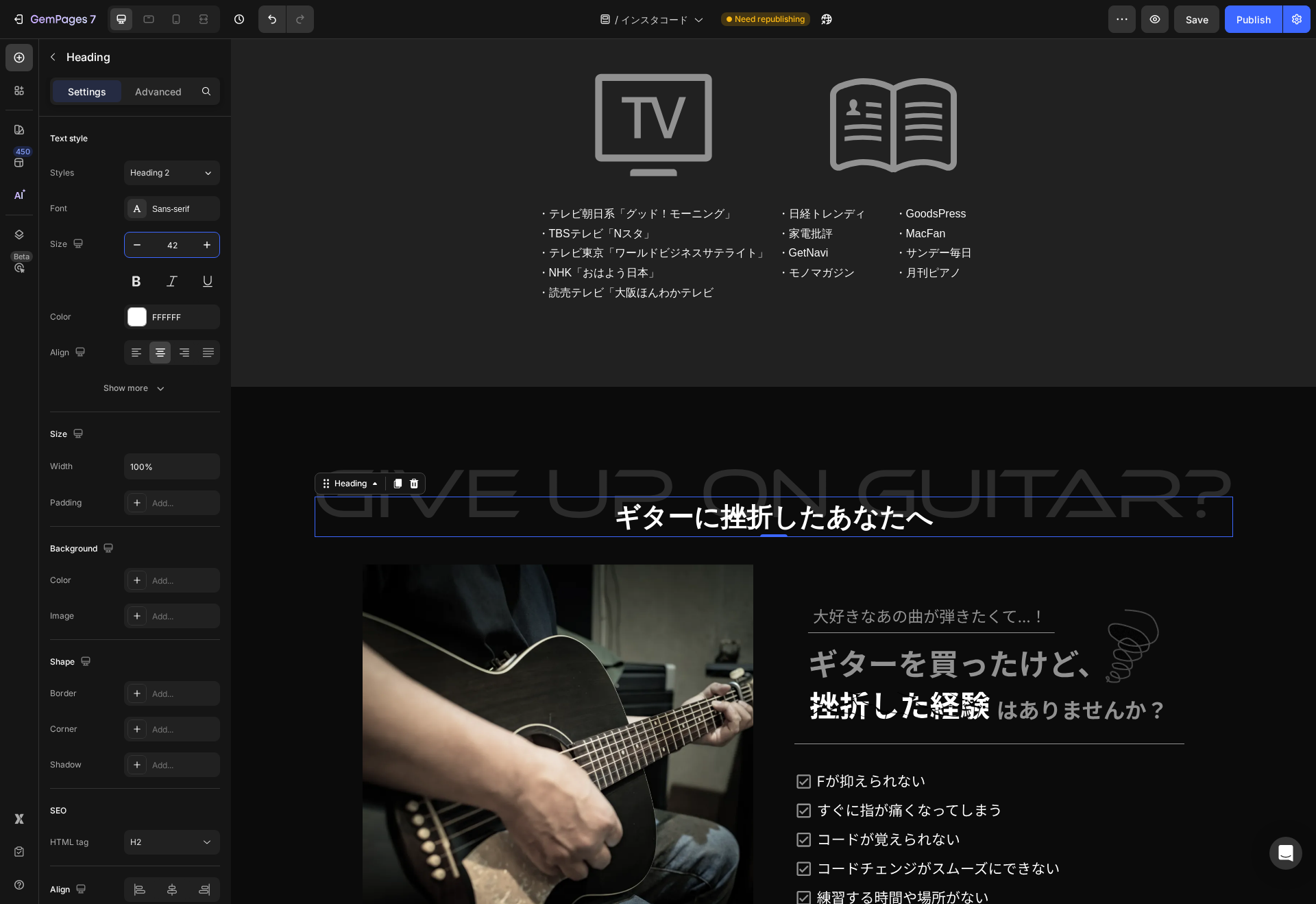
type input "42"
click at [190, 129] on div "Text style" at bounding box center [135, 138] width 170 height 22
click at [173, 23] on icon at bounding box center [175, 19] width 13 height 13
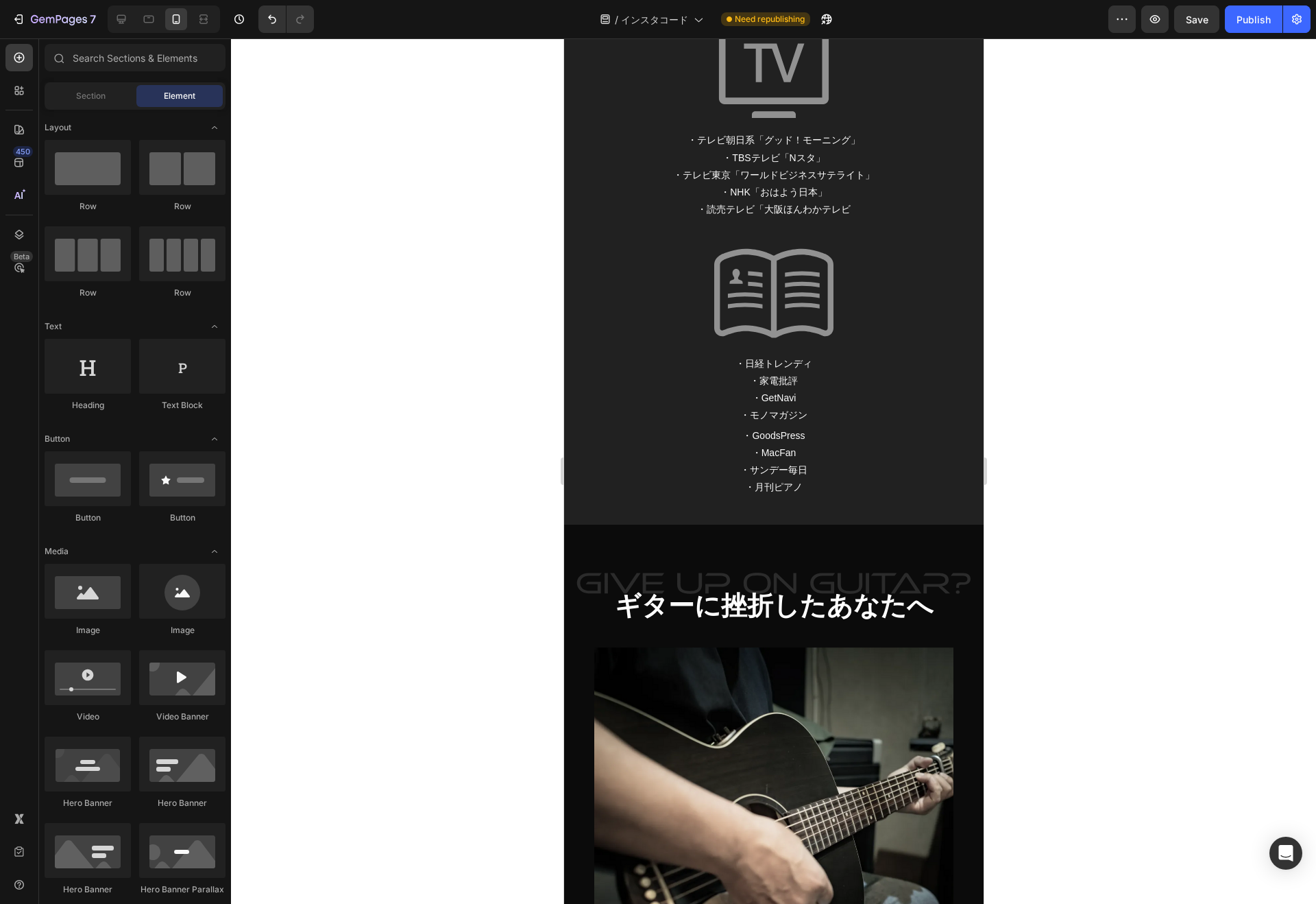
scroll to position [3602, 0]
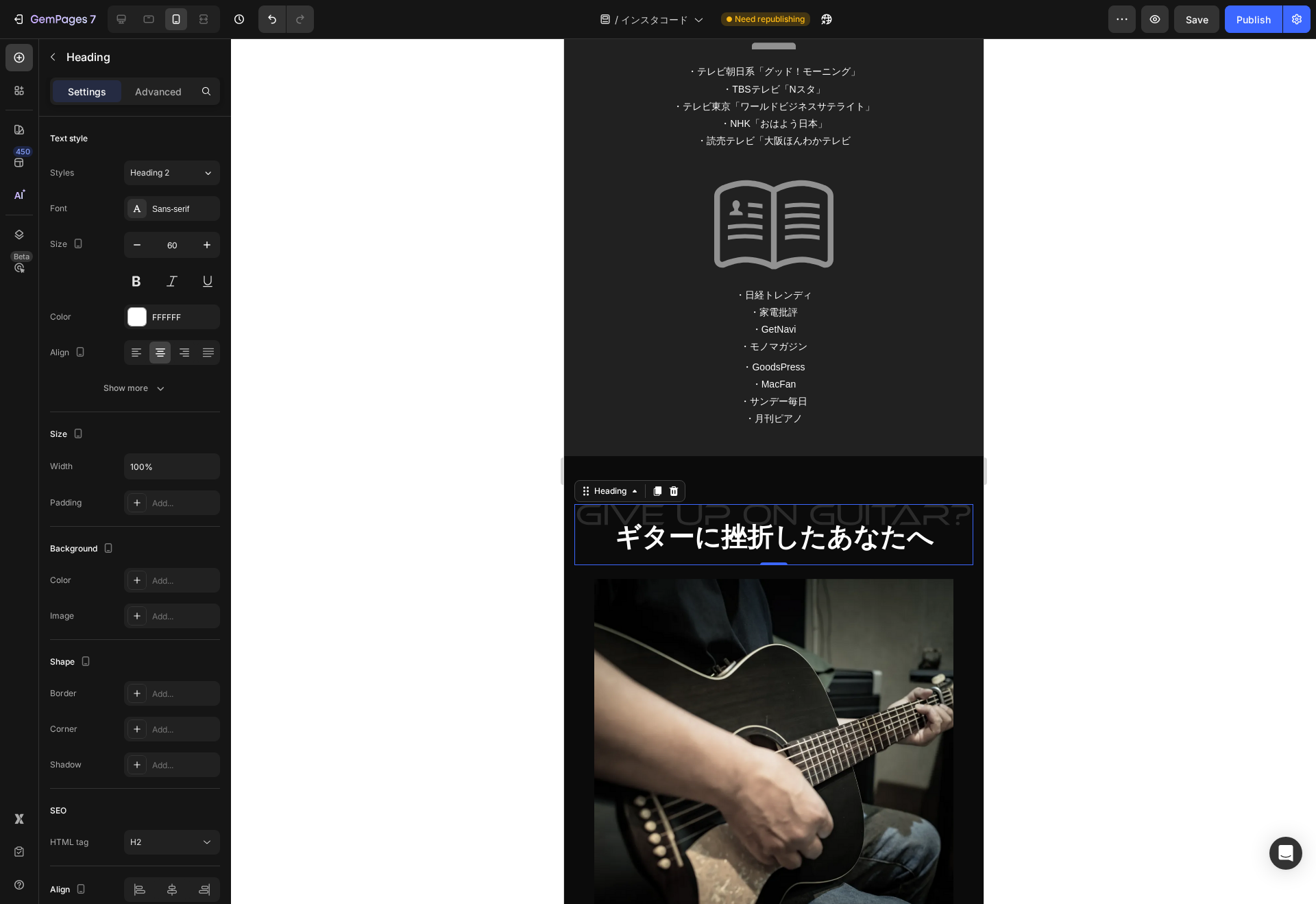
click at [807, 523] on strong "ギターに挫折したあなたへ" at bounding box center [773, 537] width 319 height 29
click at [165, 244] on input "60" at bounding box center [172, 244] width 45 height 25
type input "42"
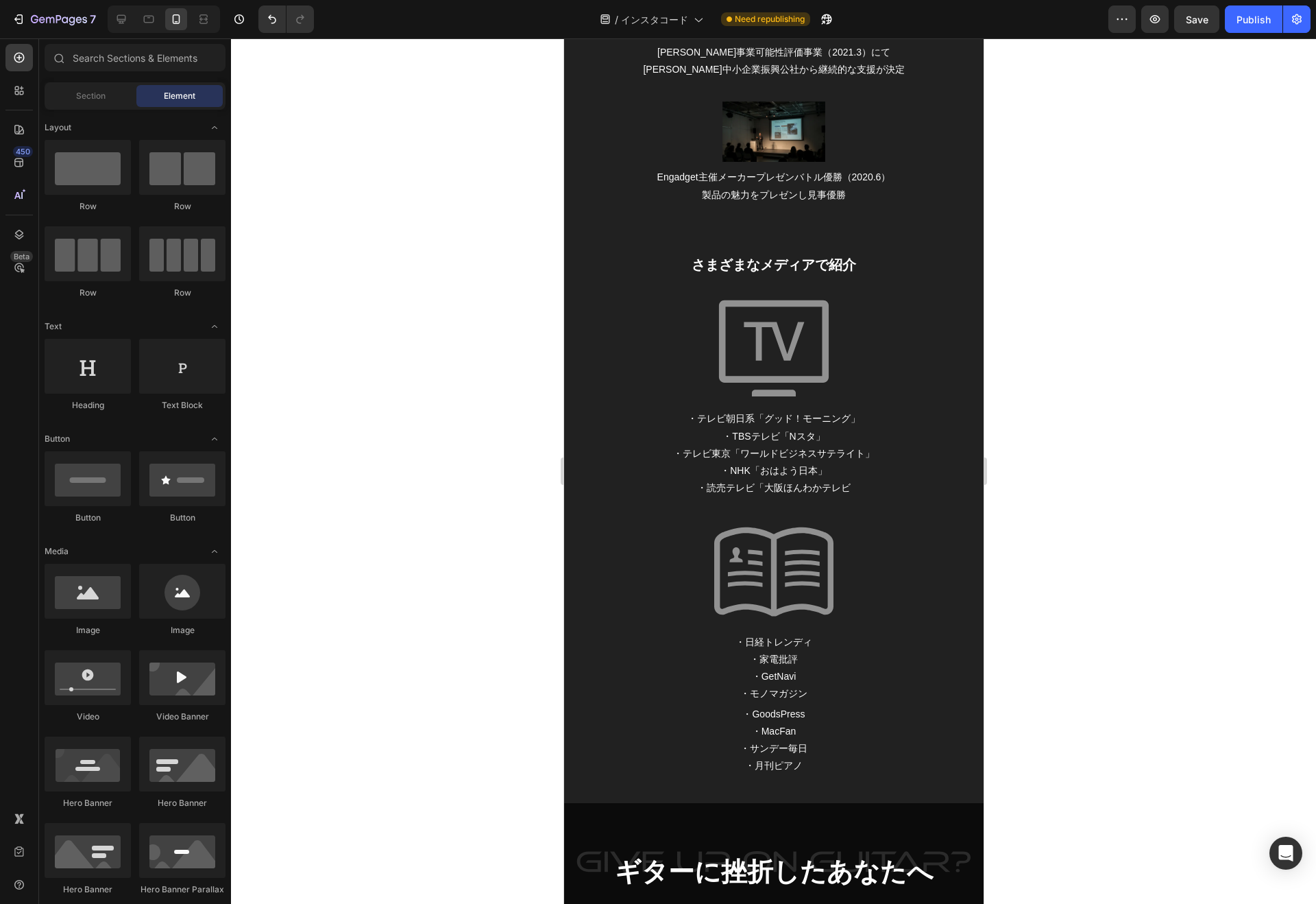
scroll to position [3195, 0]
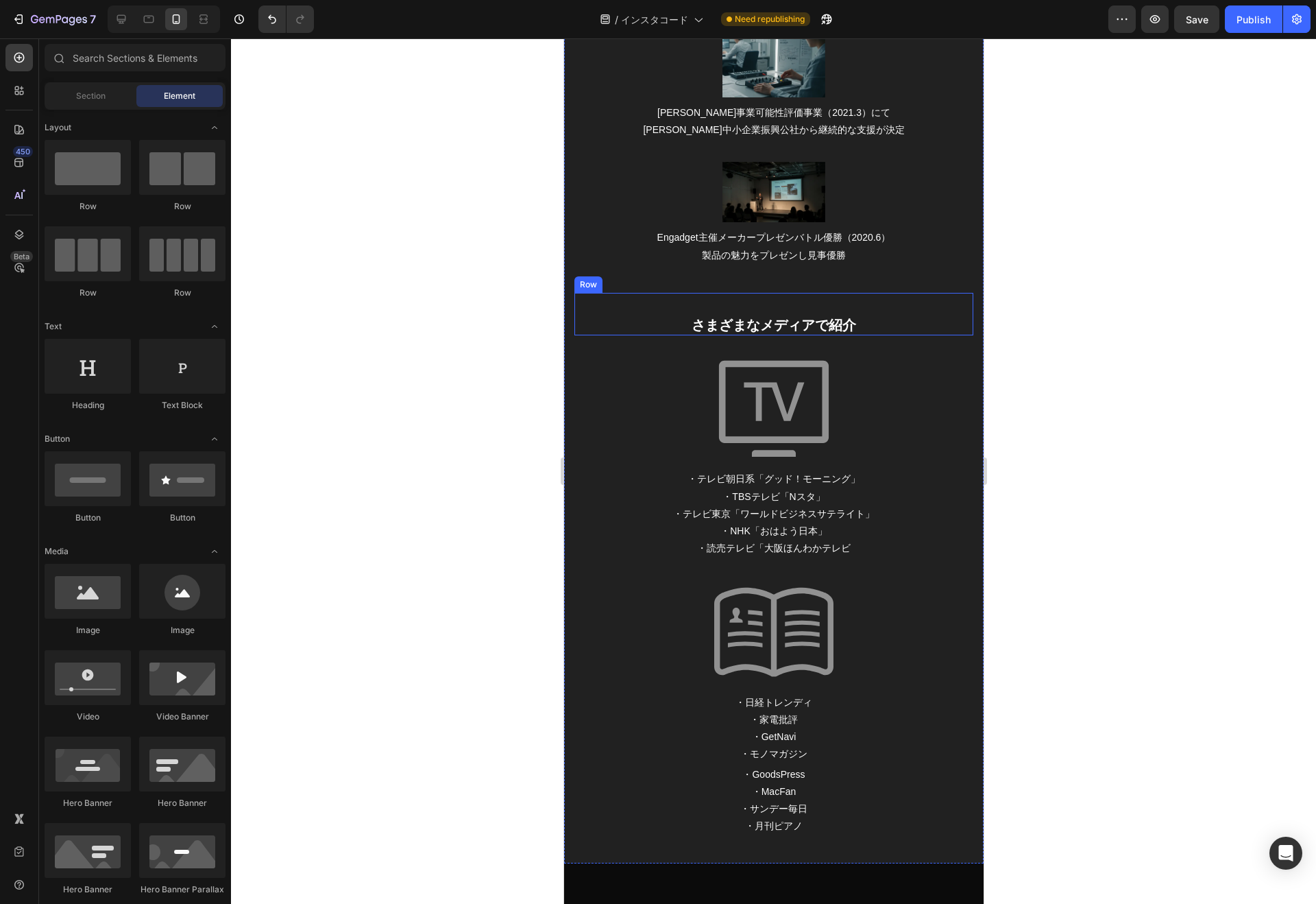
click at [820, 317] on h2 "さまざまなメディアで紹介" at bounding box center [773, 324] width 399 height 20
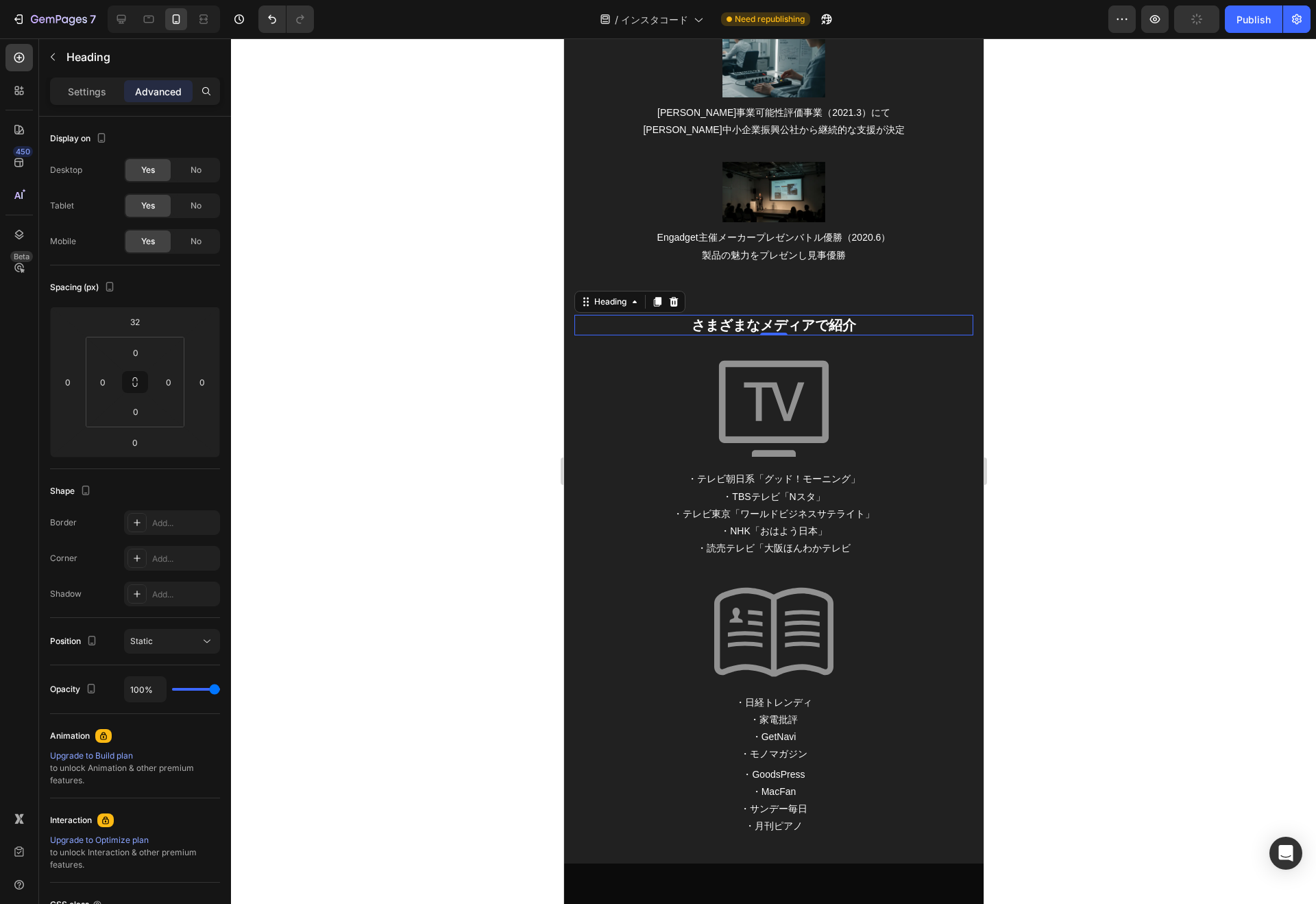
click at [82, 89] on p "Settings" at bounding box center [87, 91] width 38 height 14
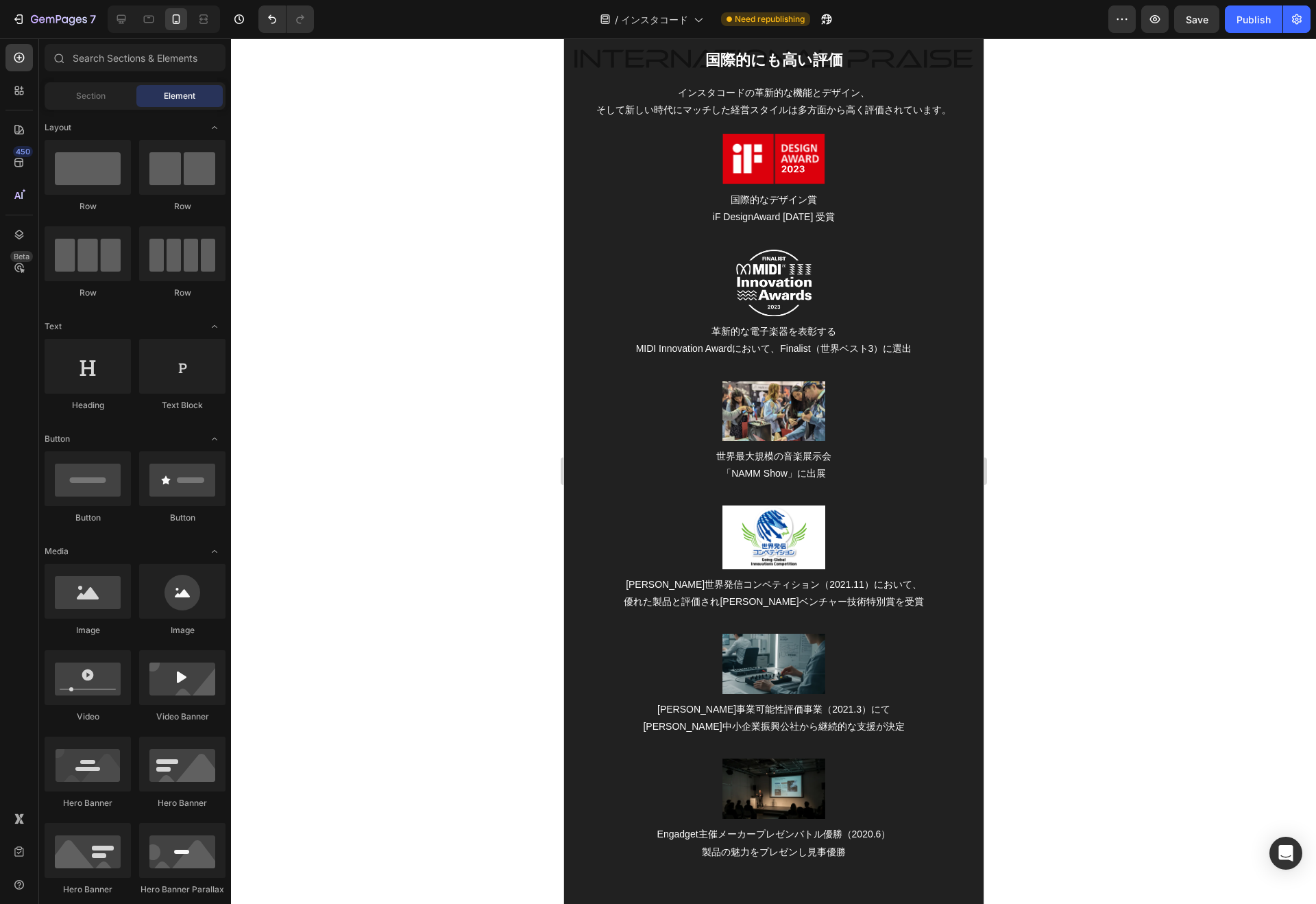
scroll to position [2530, 0]
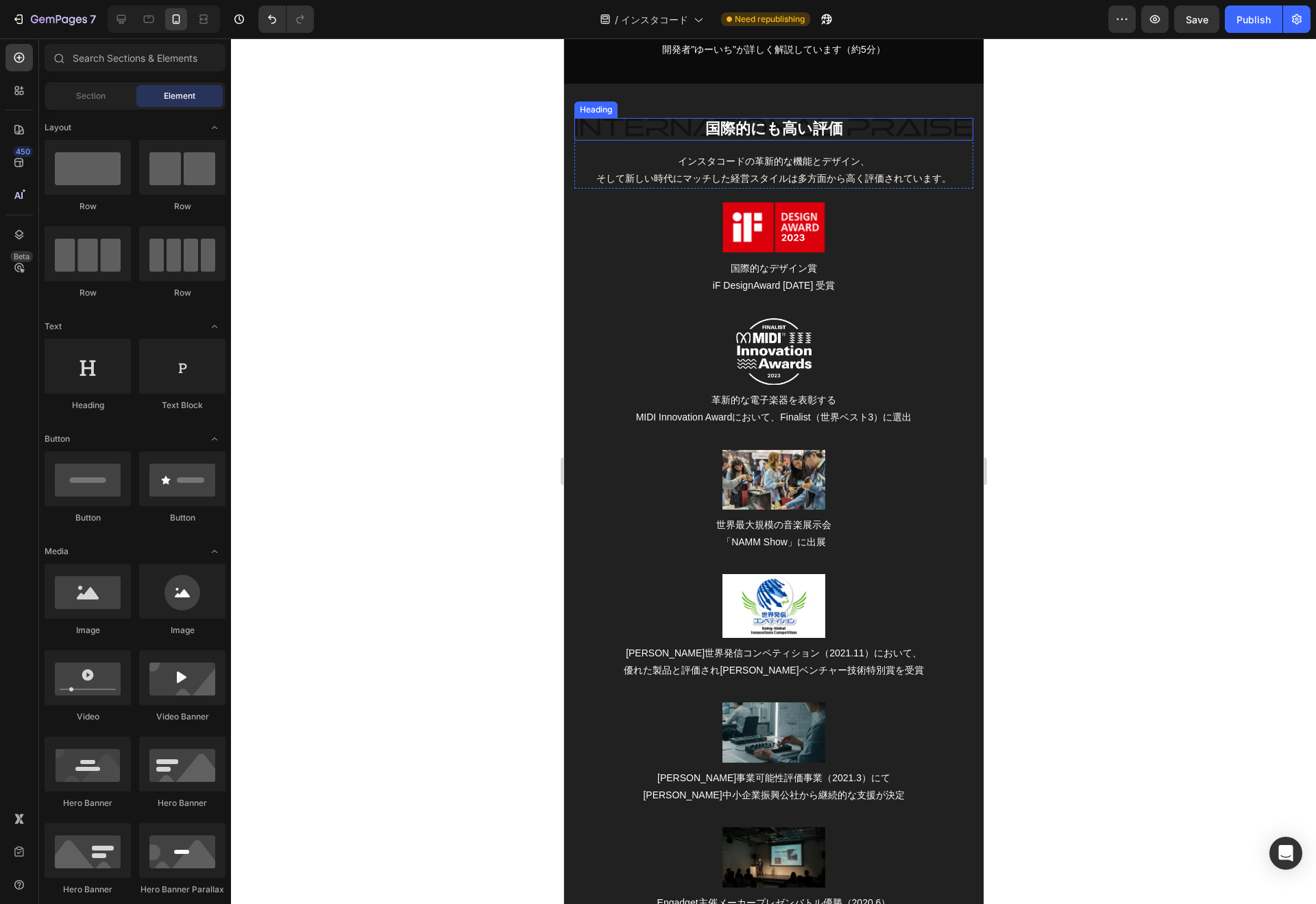
click at [799, 131] on h2 "国際的にも高い評価" at bounding box center [773, 129] width 399 height 23
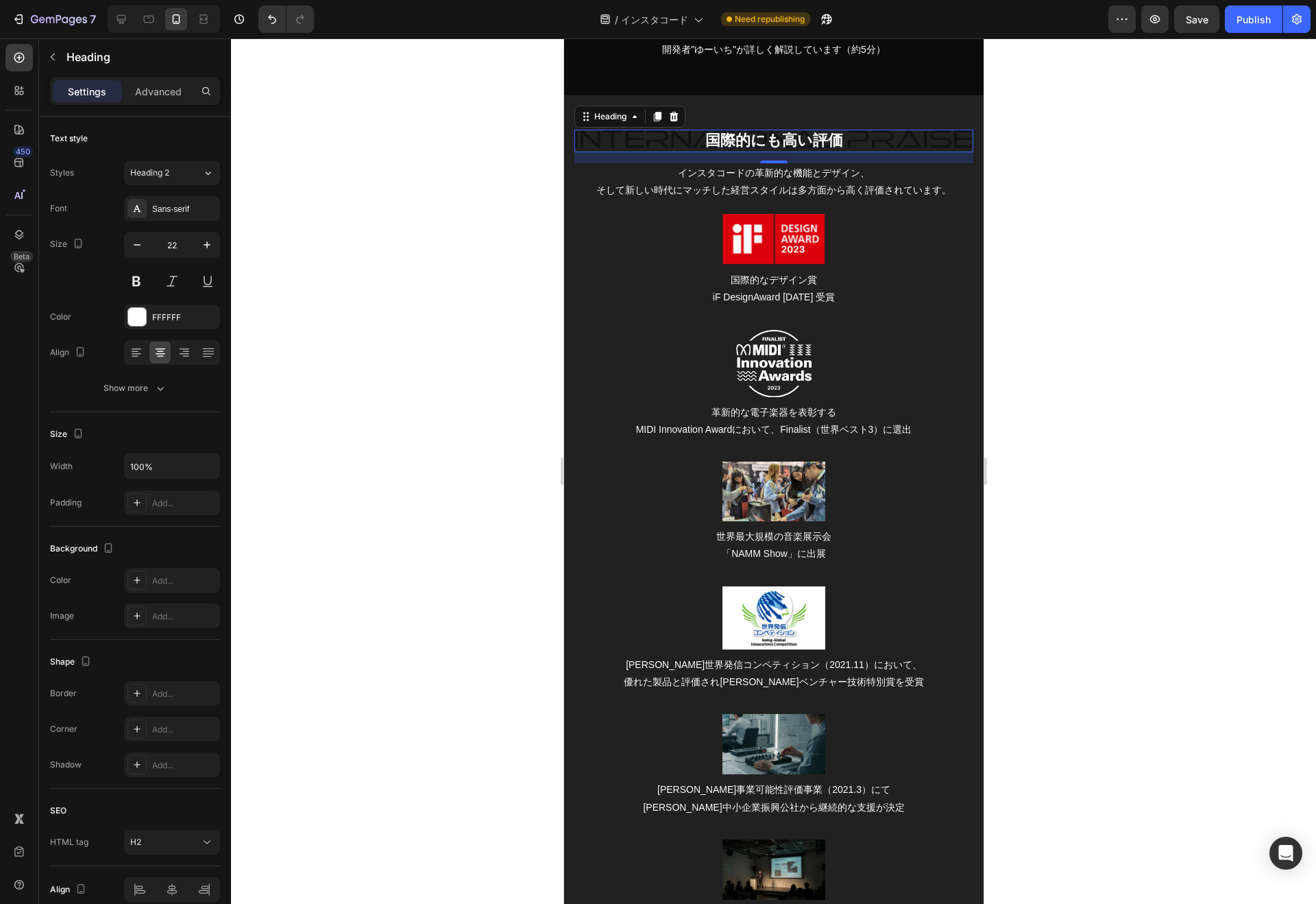
click at [210, 241] on icon "button" at bounding box center [206, 244] width 13 height 13
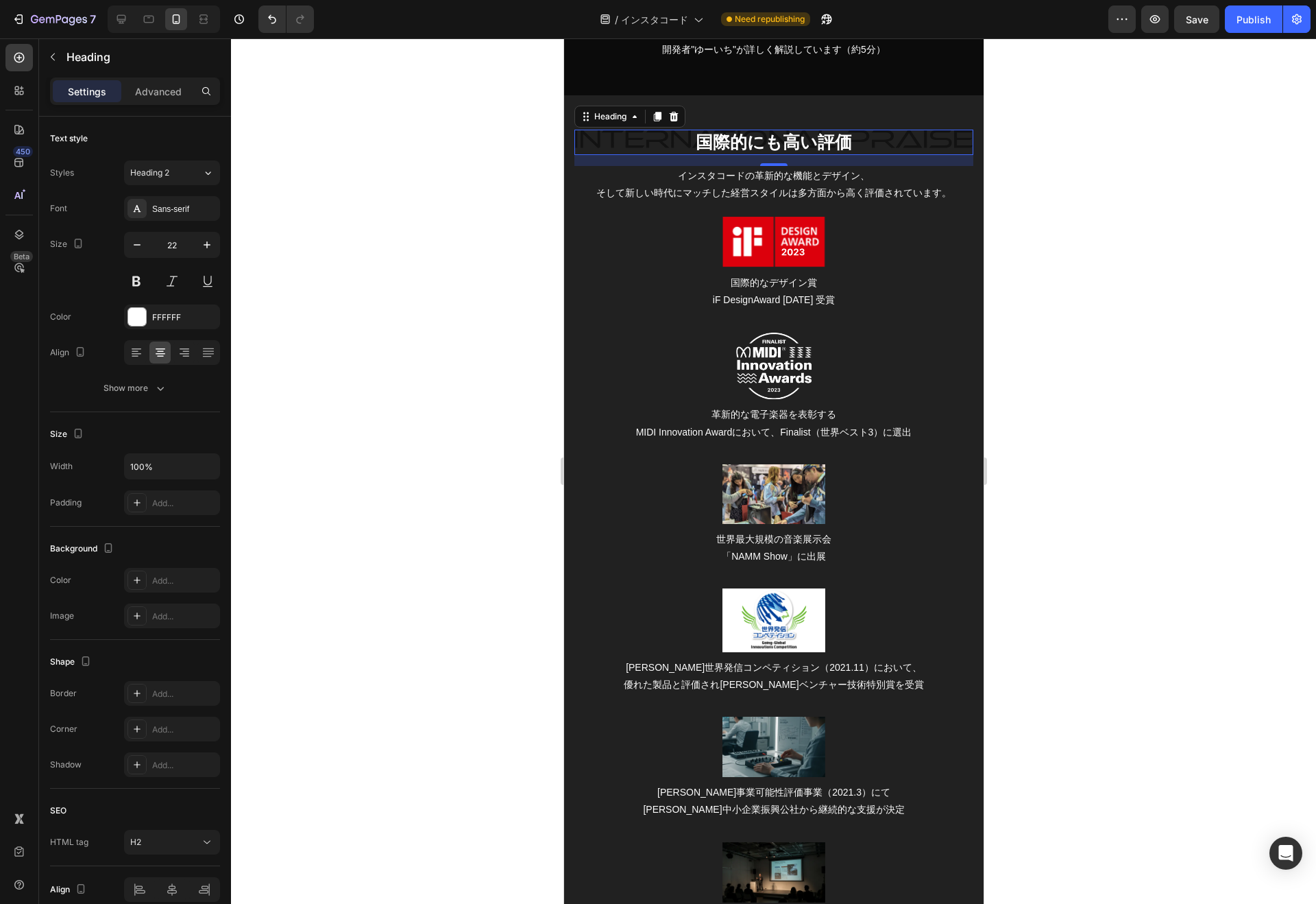
click at [210, 241] on icon "button" at bounding box center [206, 244] width 13 height 13
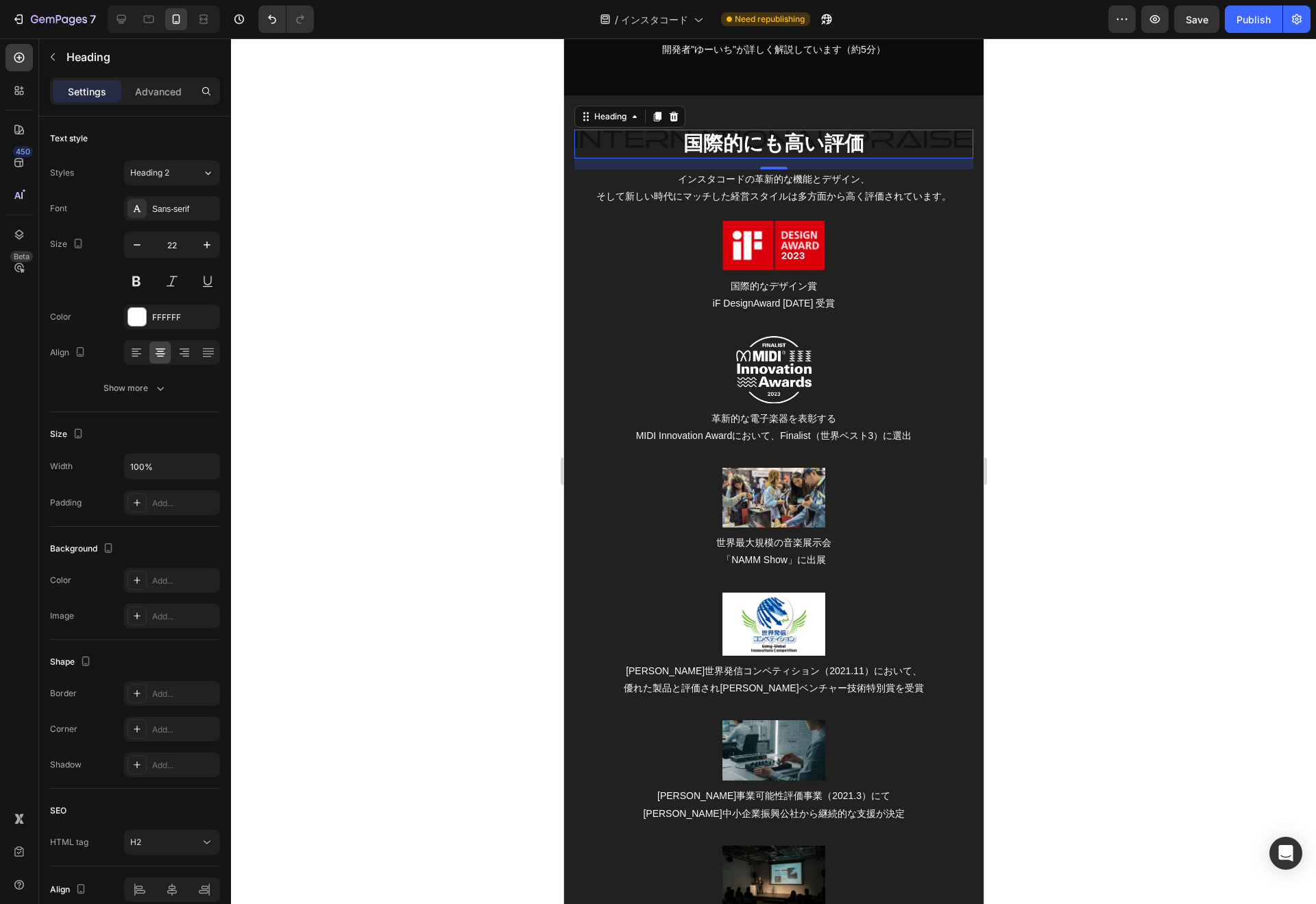
click at [210, 241] on icon "button" at bounding box center [206, 244] width 13 height 13
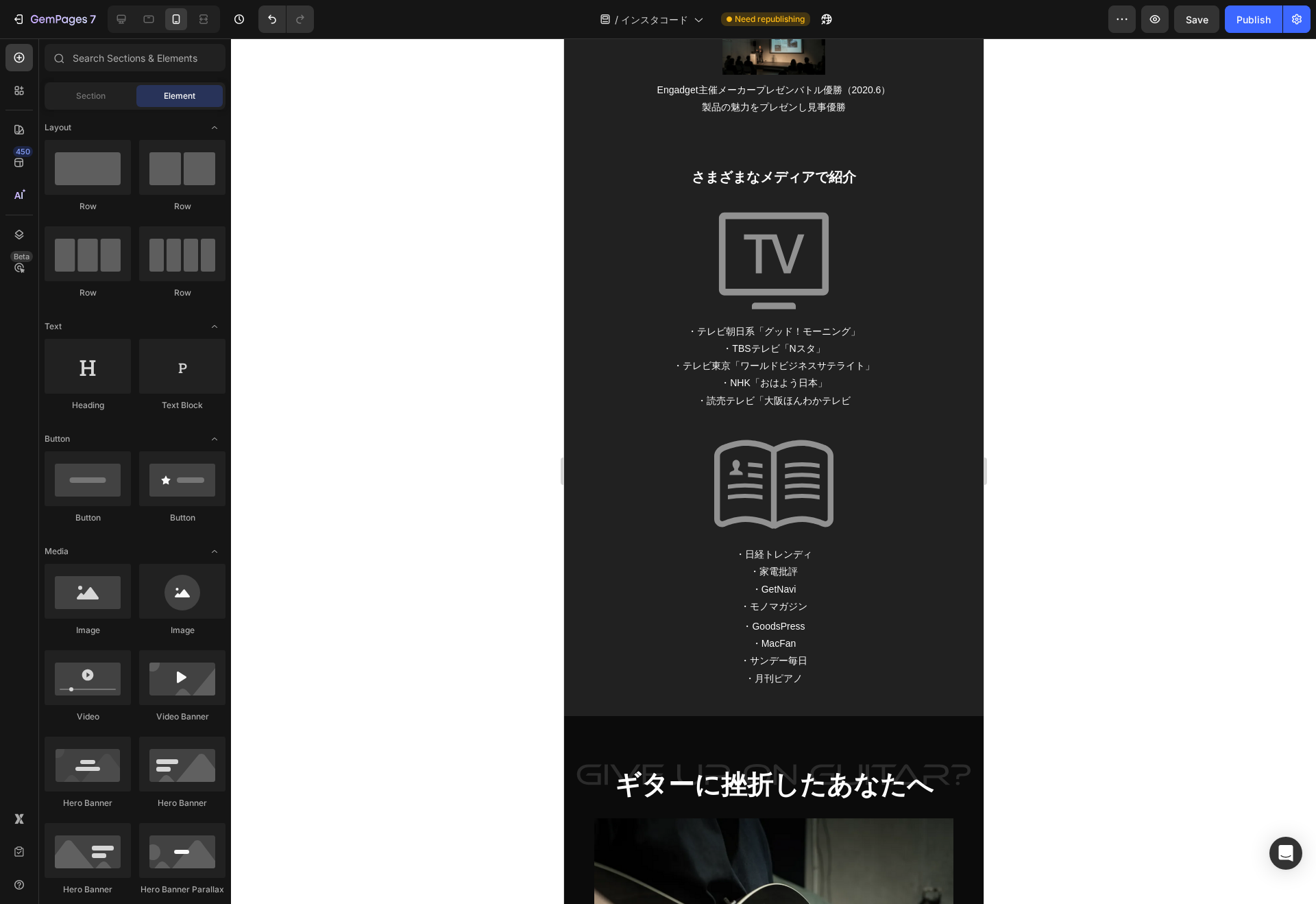
scroll to position [3272, 0]
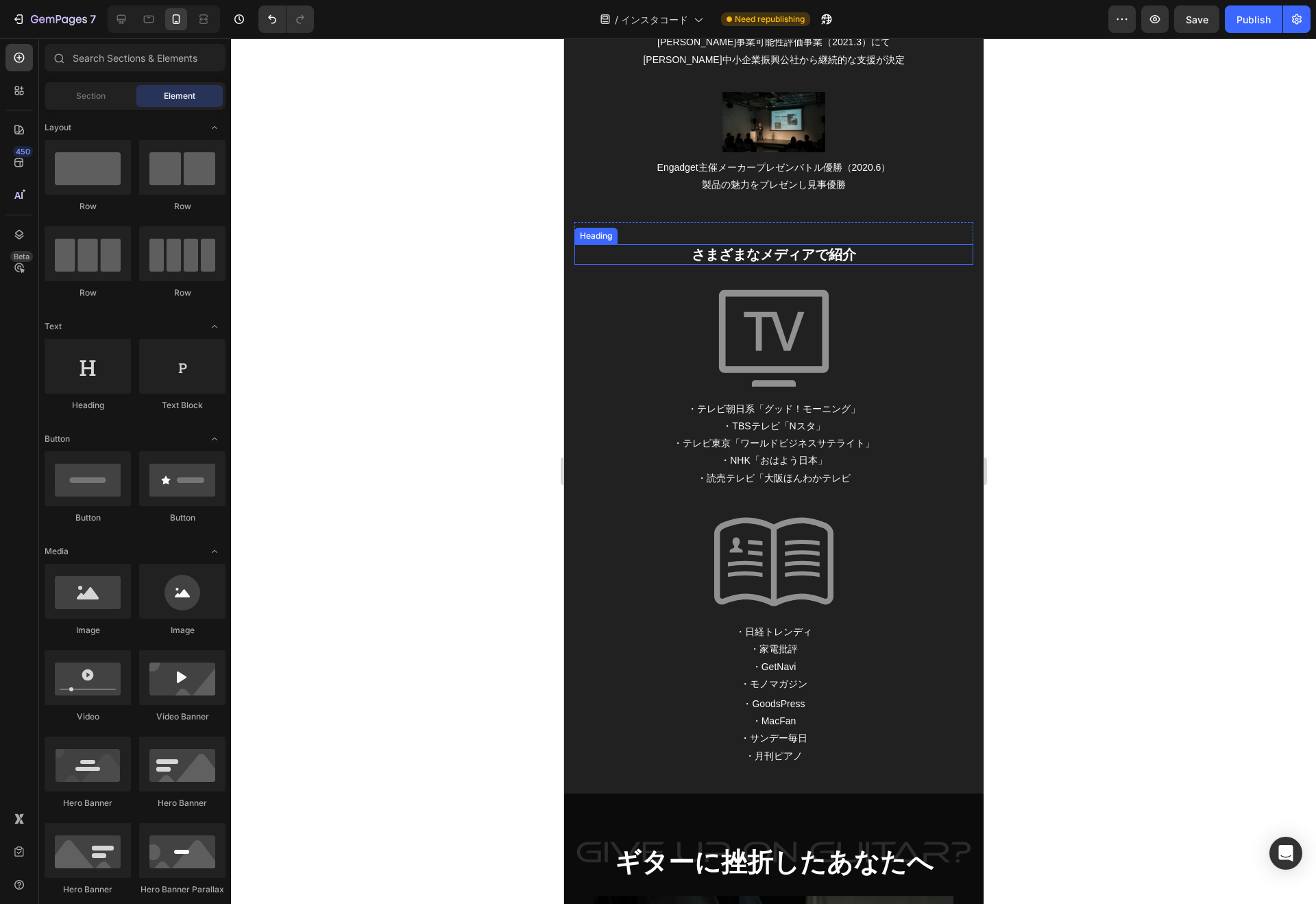
click at [810, 244] on h2 "さまざまなメディアで紹介" at bounding box center [773, 254] width 399 height 20
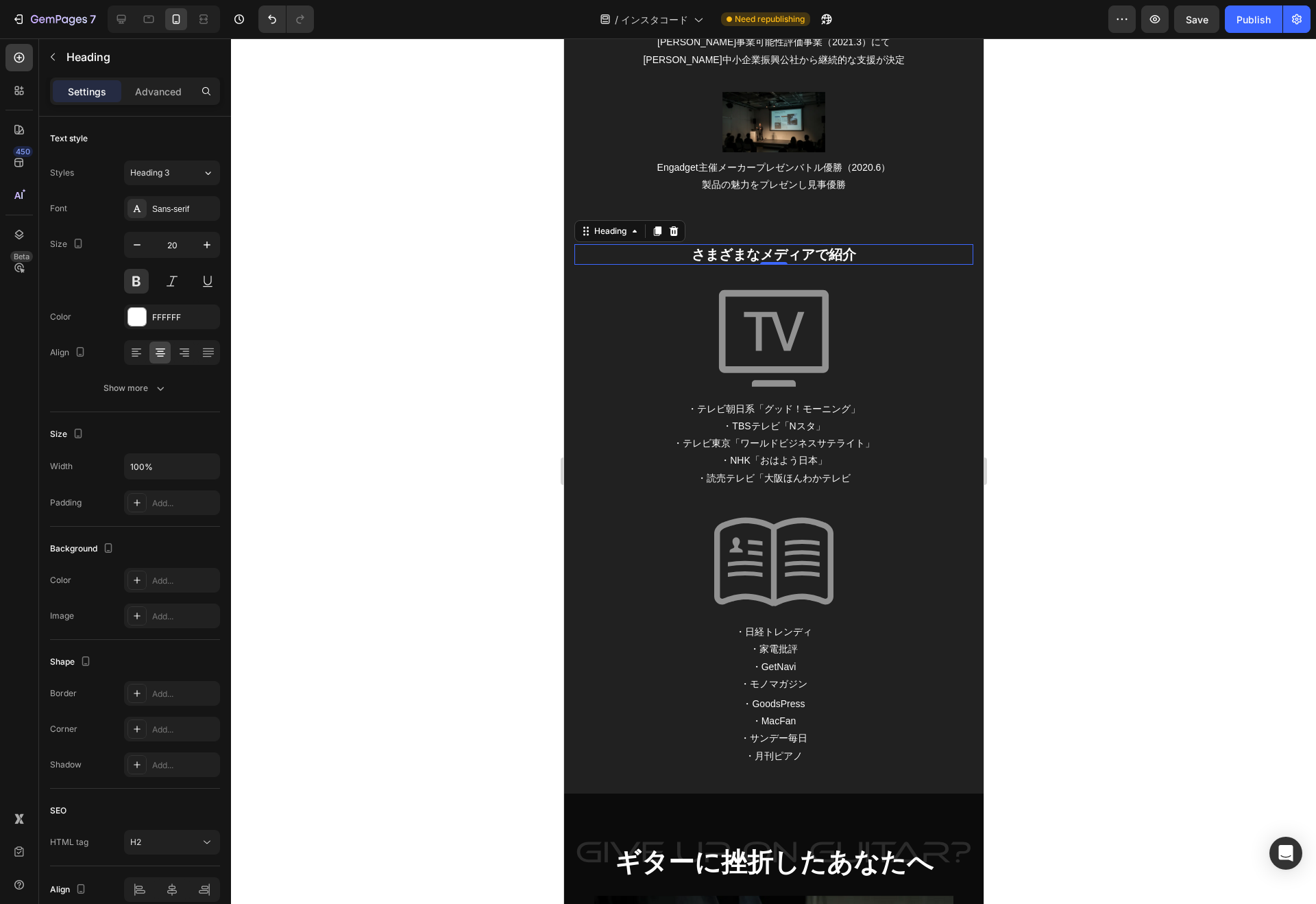
click at [180, 248] on input "20" at bounding box center [172, 244] width 45 height 25
type input "30"
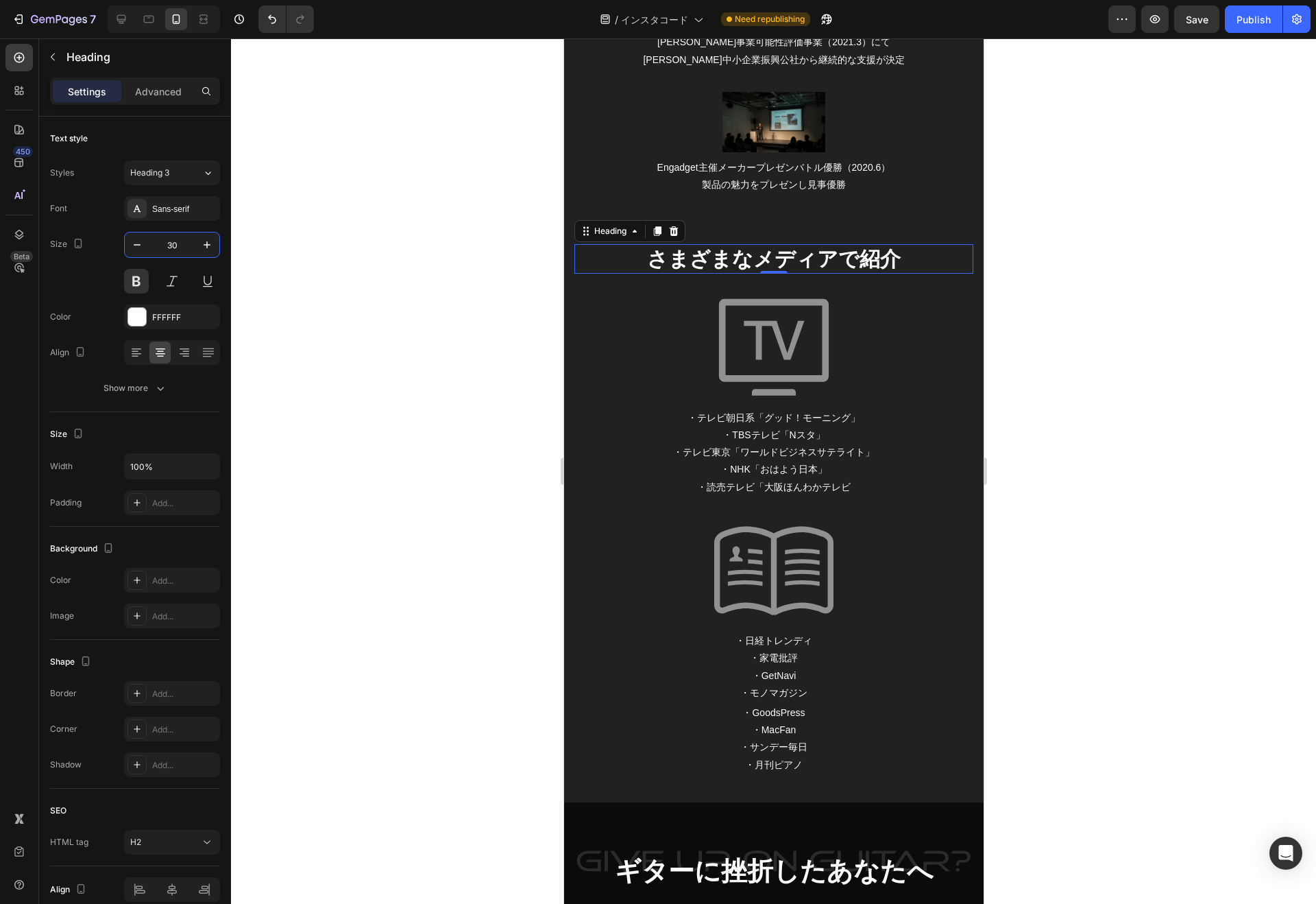
click at [288, 276] on div at bounding box center [773, 470] width 1085 height 865
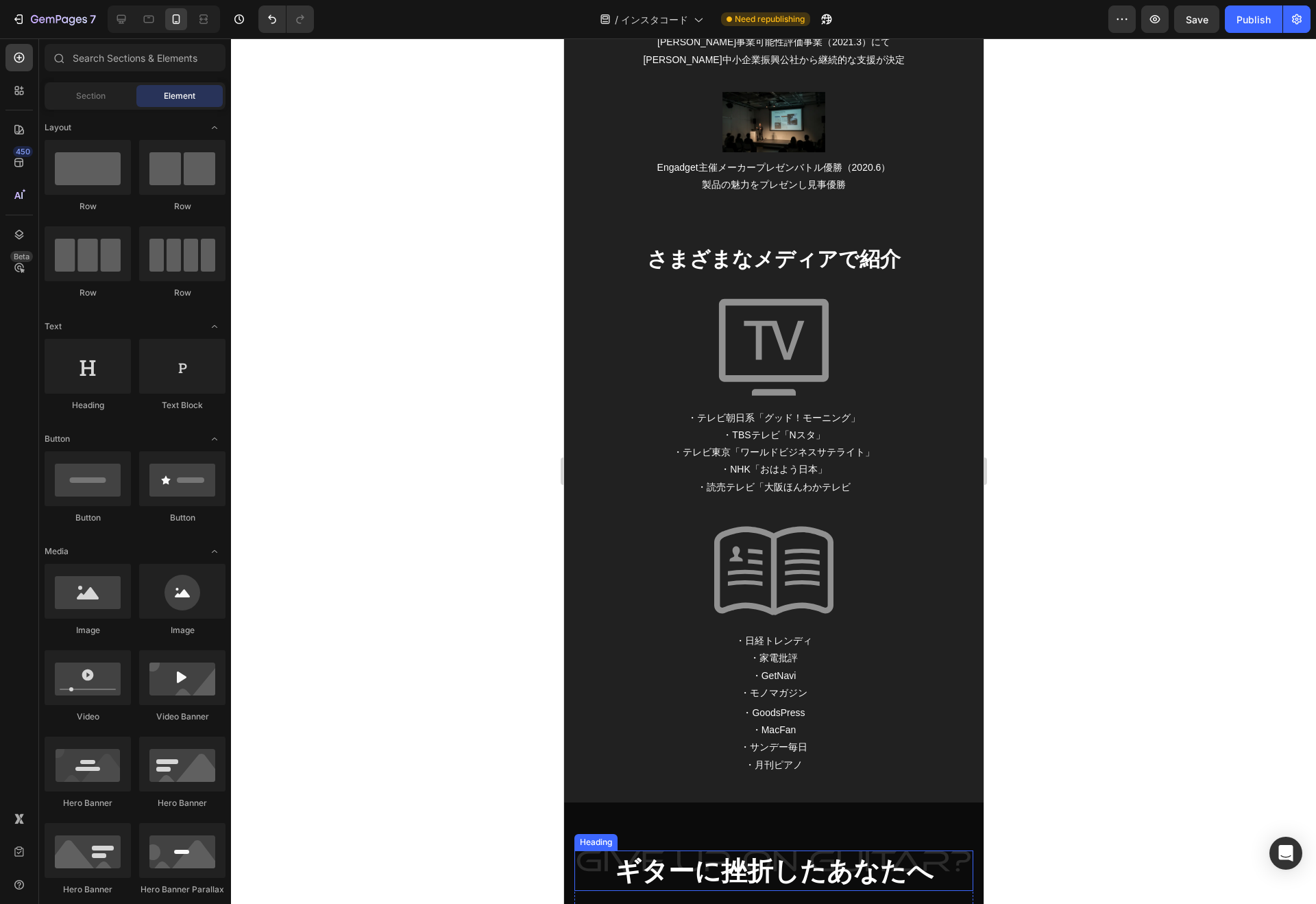
click at [766, 861] on strong "ギターに挫折したあなたへ" at bounding box center [773, 870] width 319 height 29
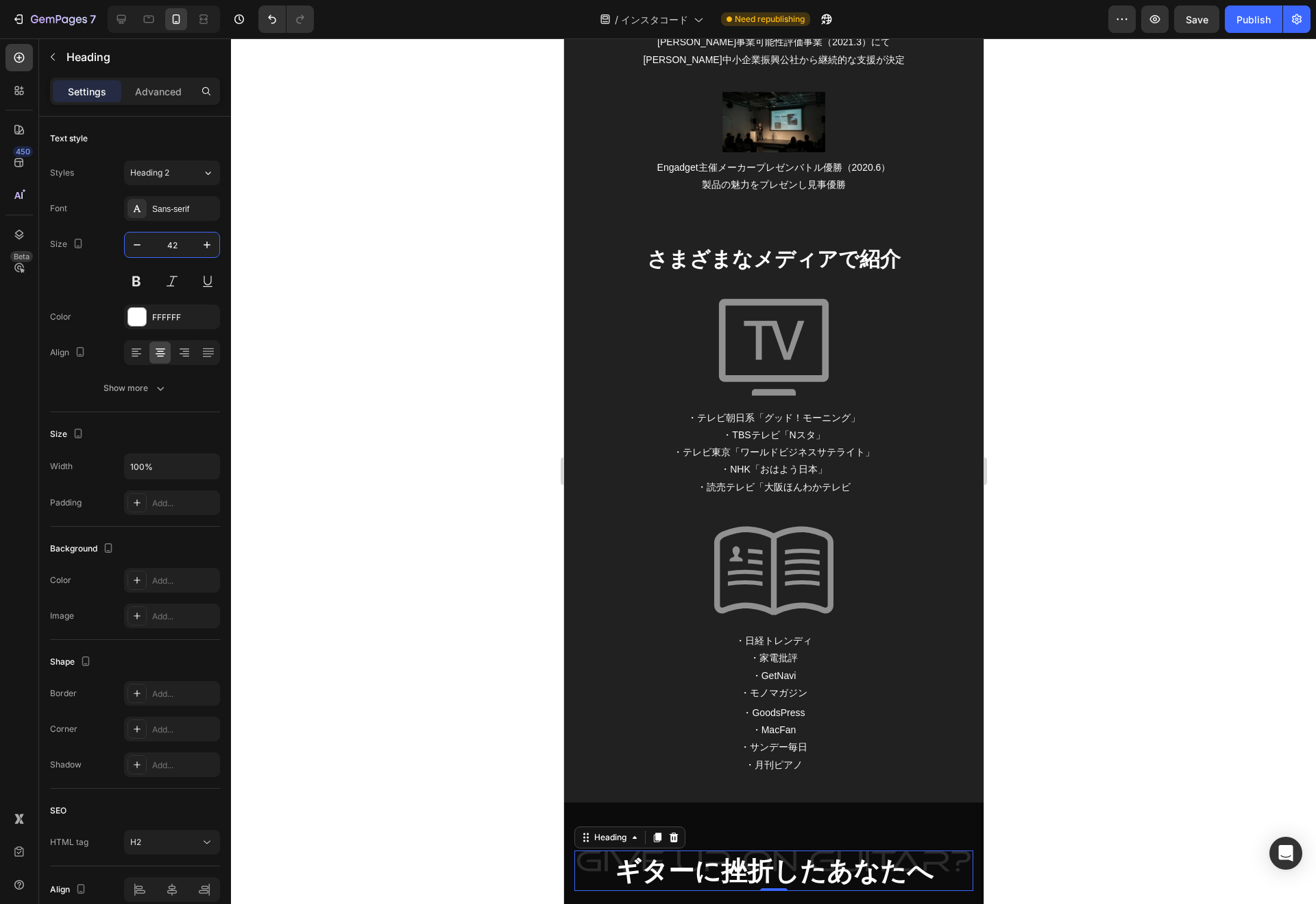
click at [172, 245] on input "42" at bounding box center [172, 244] width 45 height 25
type input "30"
click at [182, 242] on input "30" at bounding box center [172, 244] width 45 height 25
click at [605, 855] on h2 "ギターに挫折したあなたへ" at bounding box center [773, 865] width 399 height 31
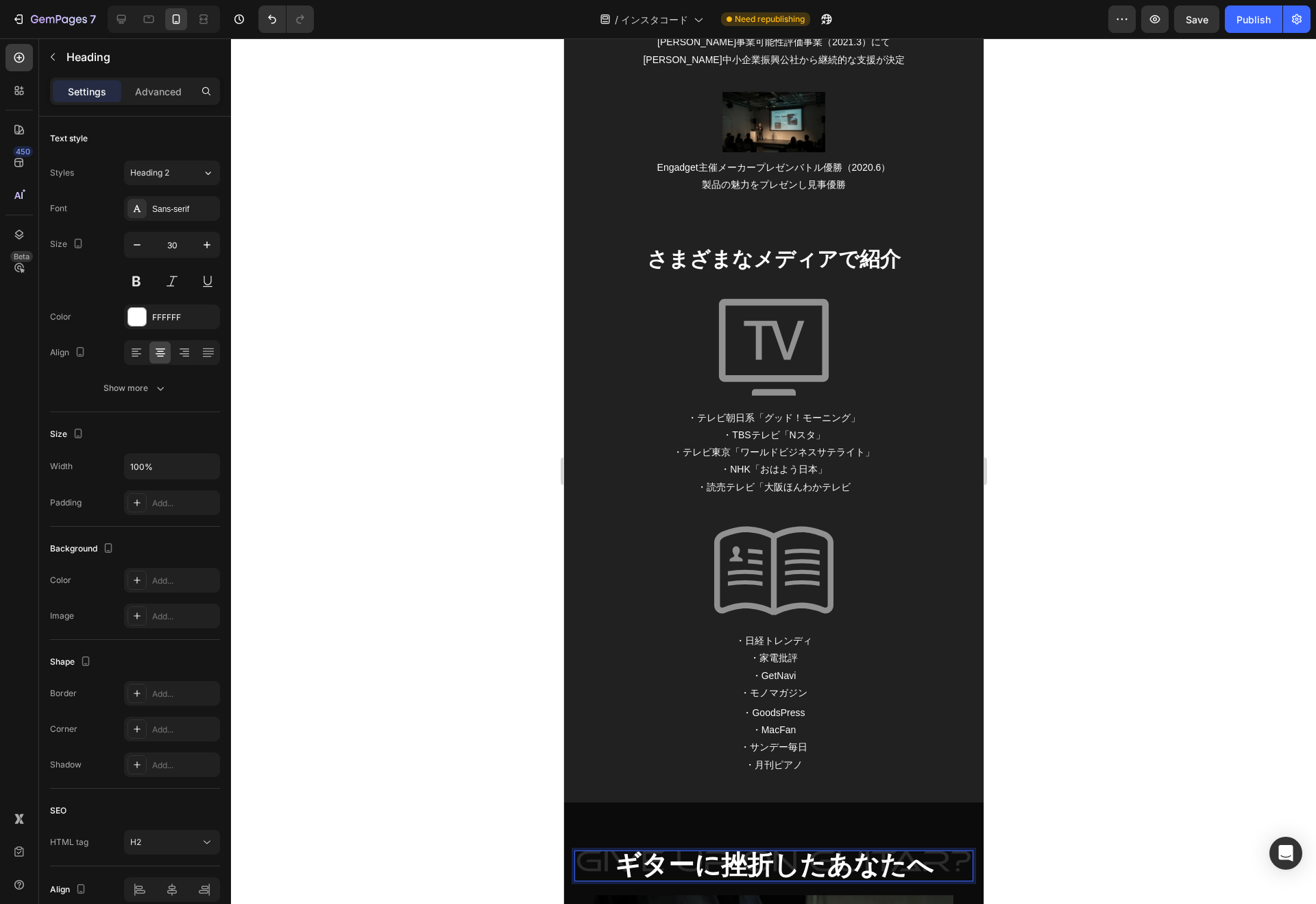
click at [703, 855] on strong "ギターに挫折したあなたへ" at bounding box center [773, 864] width 319 height 29
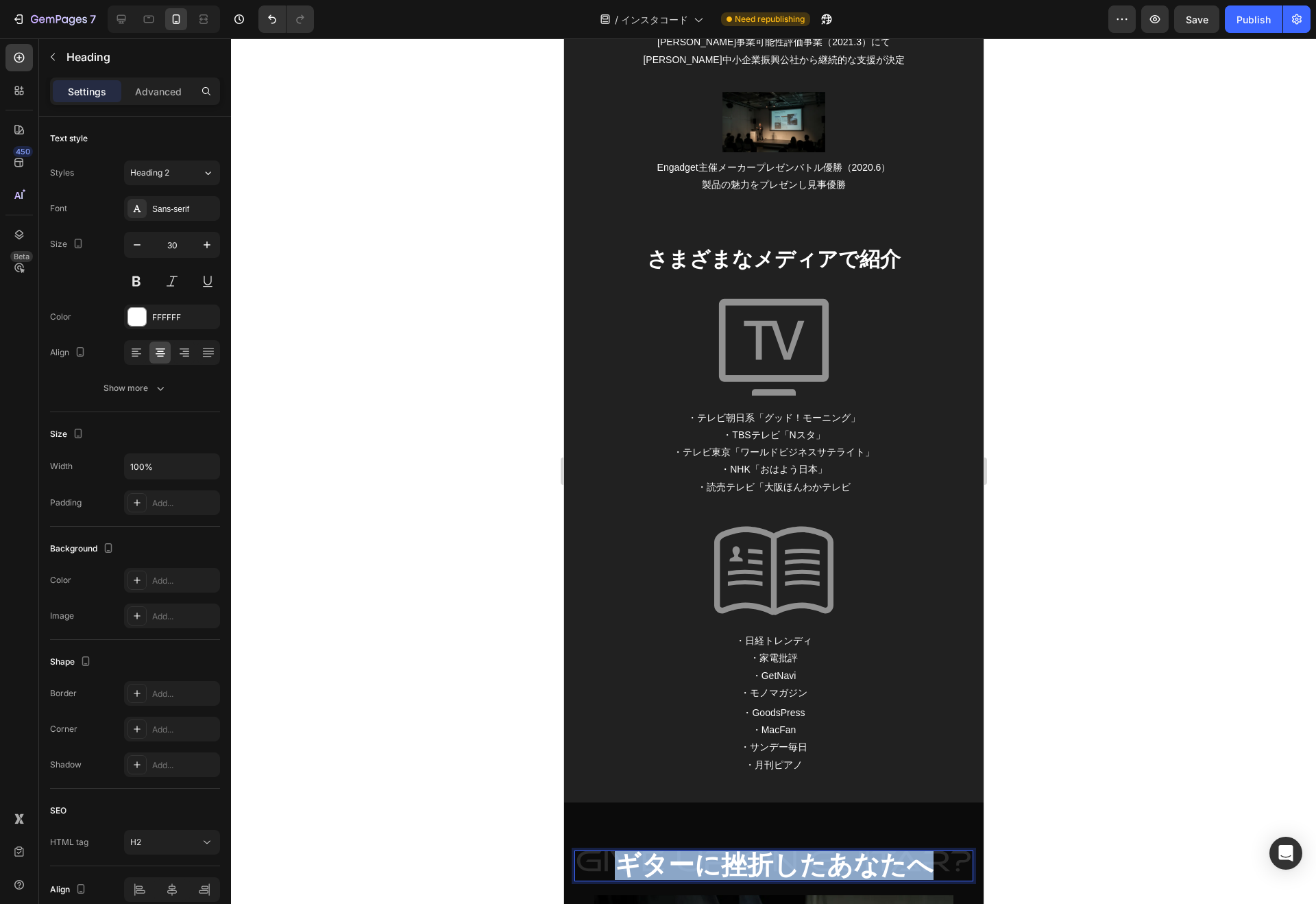
click at [703, 855] on strong "ギターに挫折したあなたへ" at bounding box center [773, 864] width 319 height 29
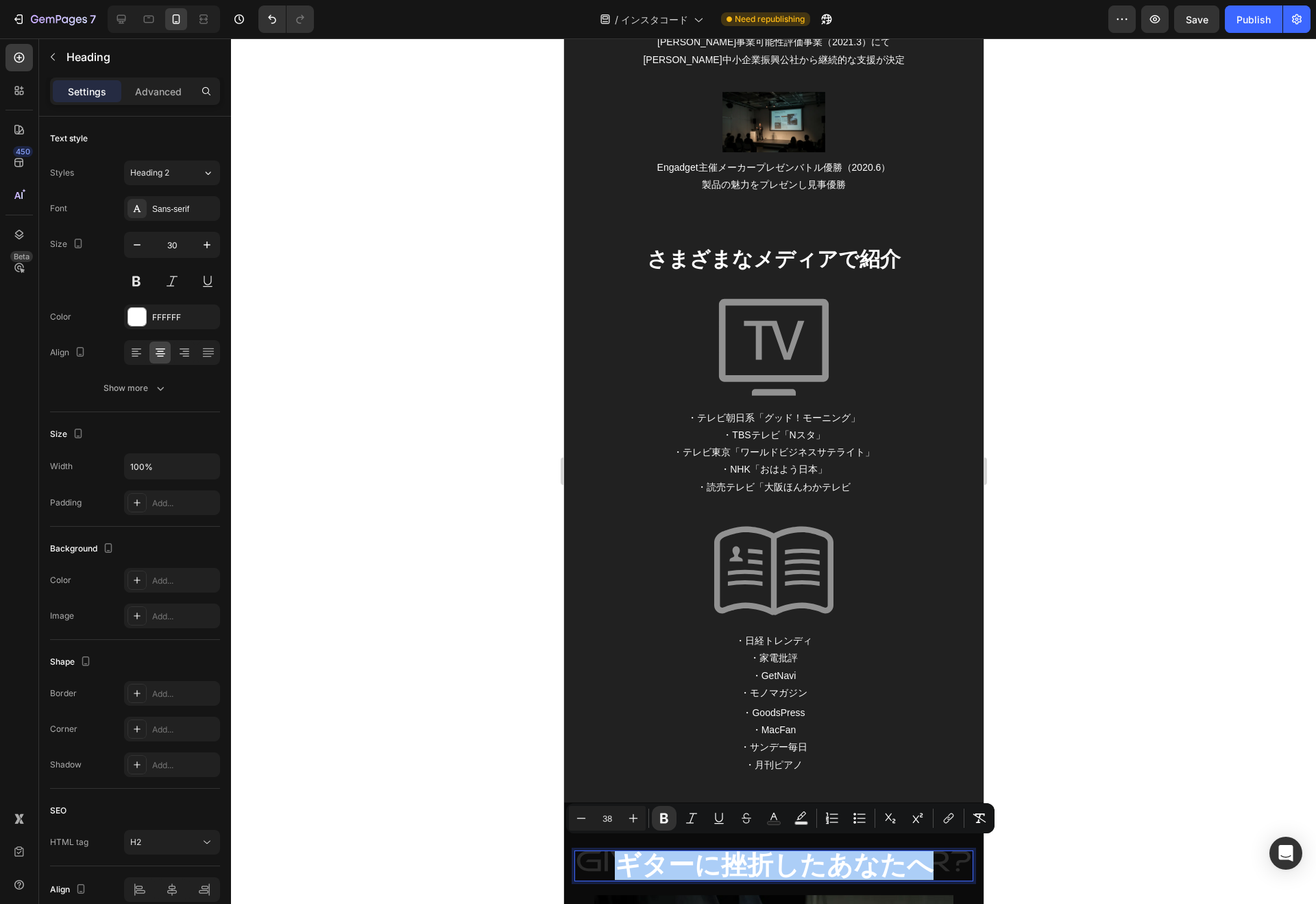
click at [187, 248] on input "30" at bounding box center [172, 244] width 45 height 25
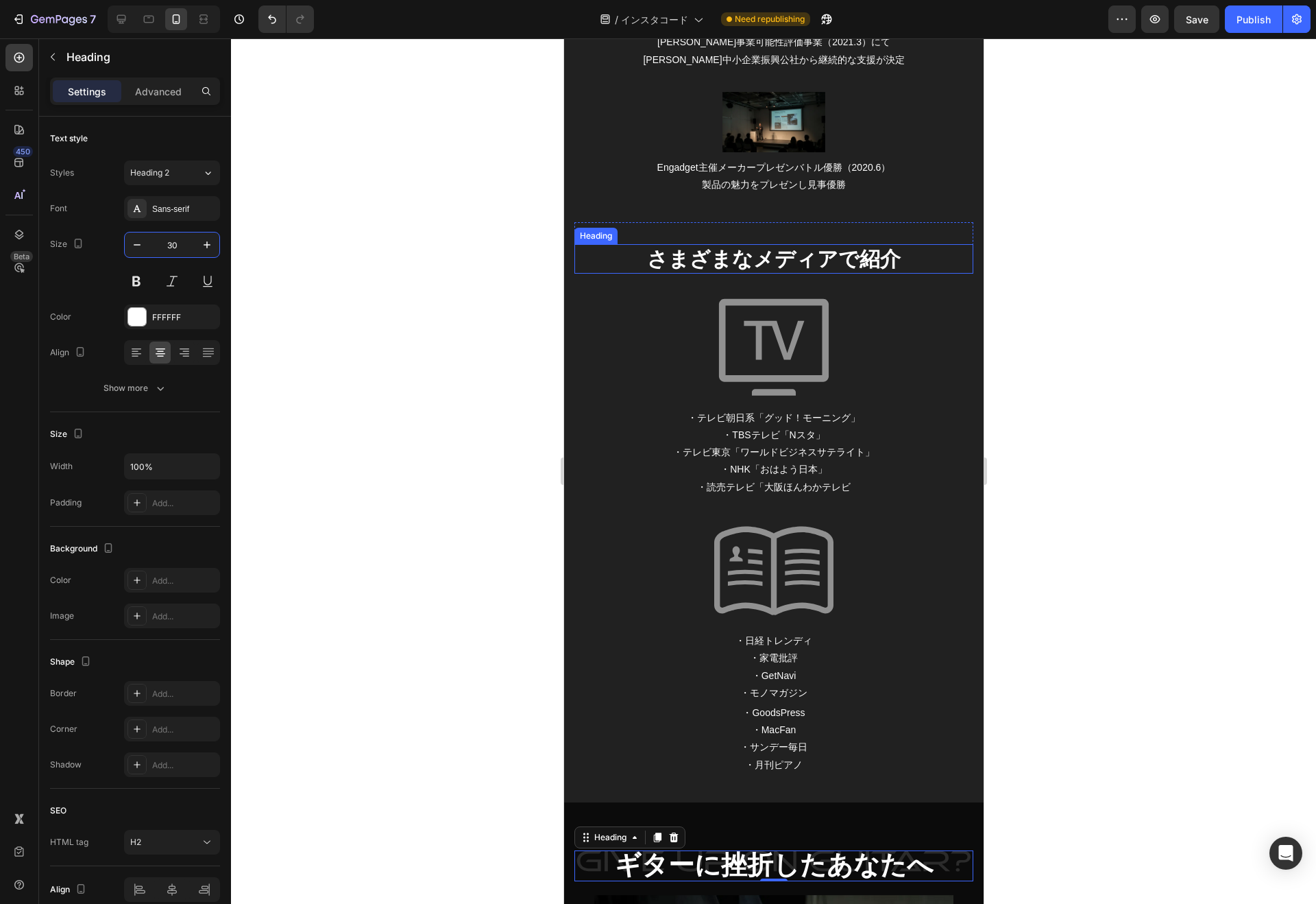
click at [712, 255] on h2 "さまざまなメディアで紹介" at bounding box center [773, 259] width 399 height 29
click at [652, 259] on h2 "さまざまなメディアで紹介" at bounding box center [773, 259] width 399 height 29
click at [607, 857] on p "⁠⁠⁠⁠⁠⁠⁠ ギターに挫折したあなたへ" at bounding box center [773, 866] width 396 height 28
click at [138, 249] on icon "button" at bounding box center [136, 244] width 13 height 13
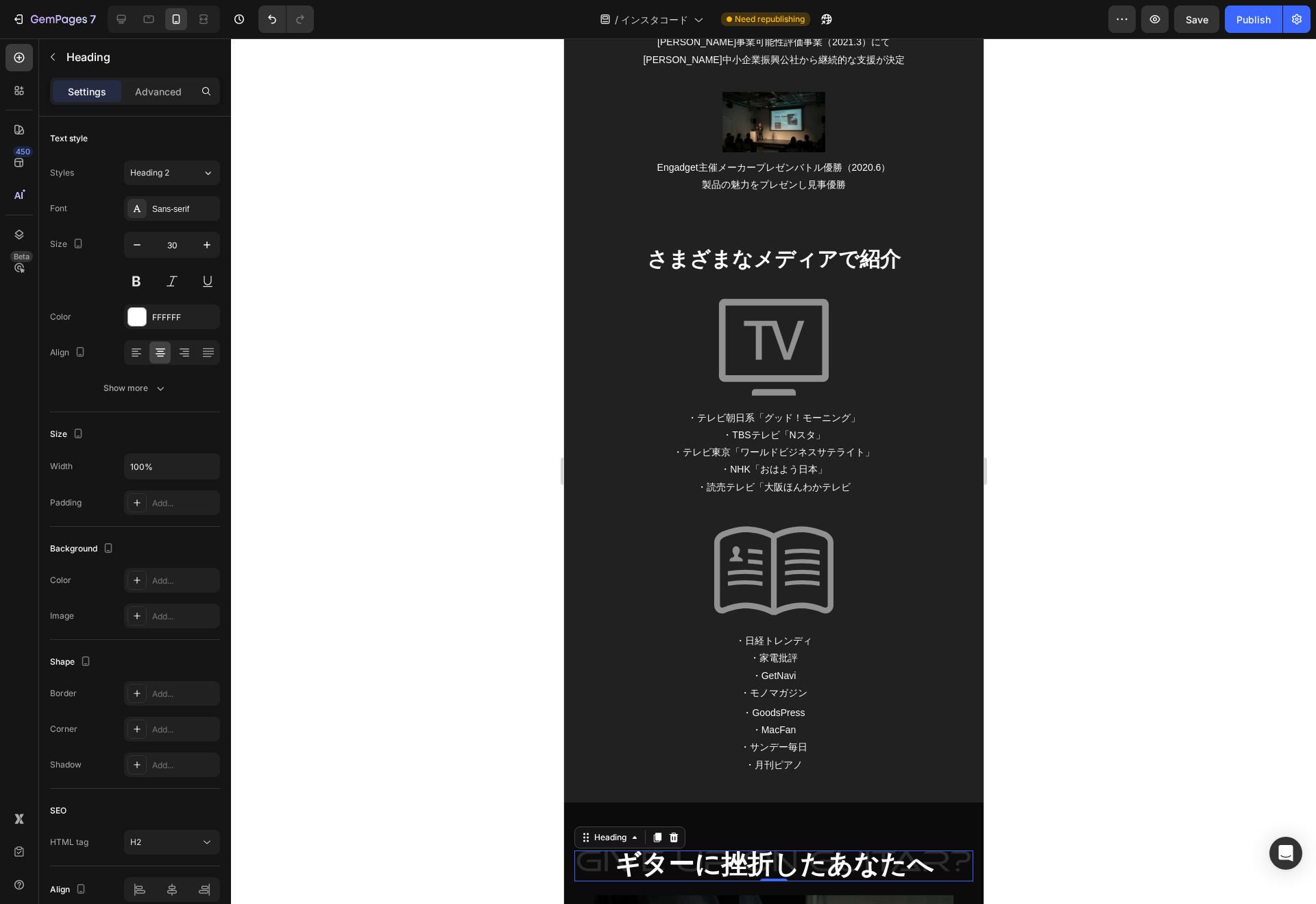
click at [138, 249] on icon "button" at bounding box center [136, 244] width 13 height 13
click at [204, 251] on button "button" at bounding box center [207, 244] width 25 height 25
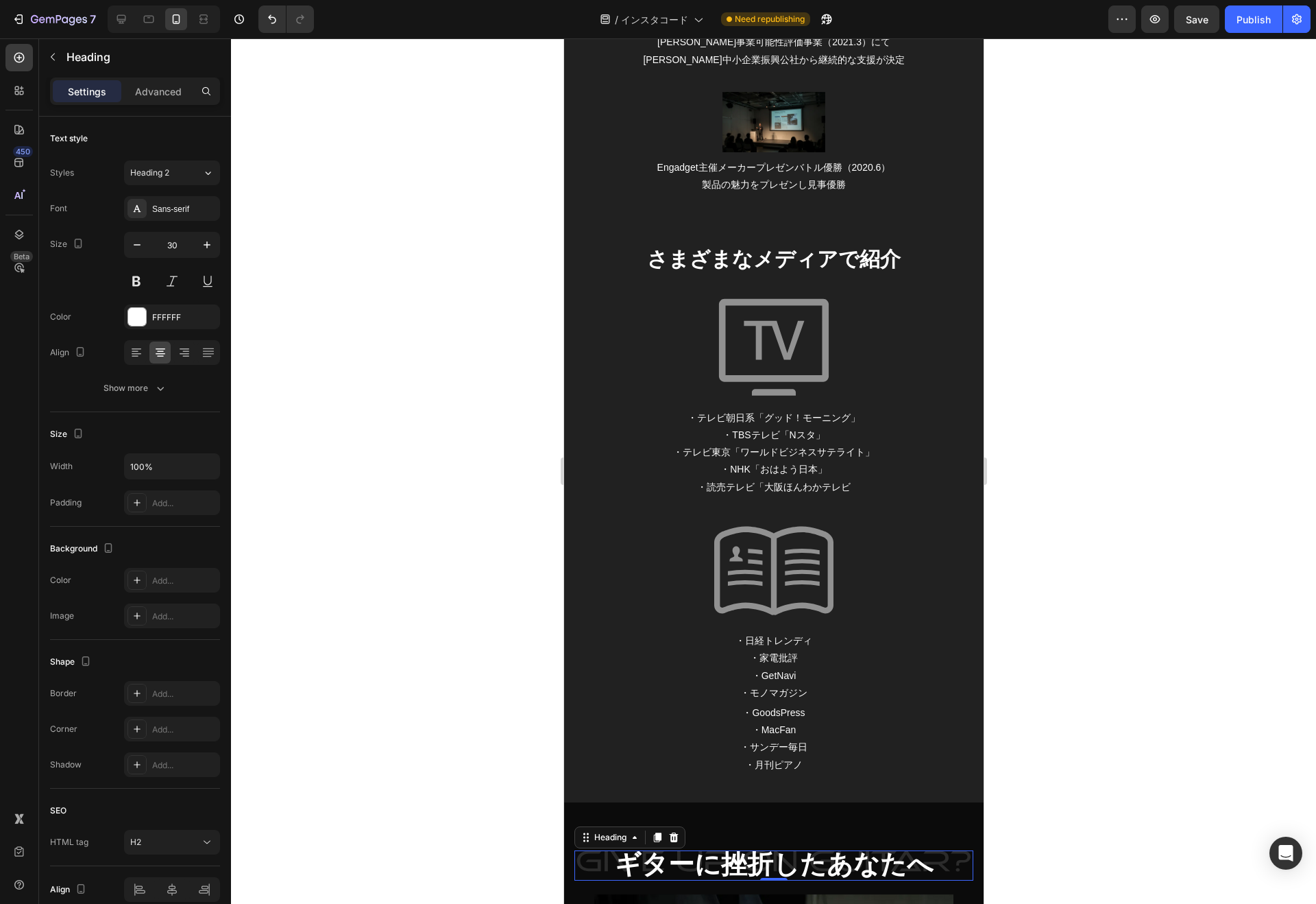
click at [204, 251] on button "button" at bounding box center [207, 244] width 25 height 25
click at [627, 259] on p "さまざまなメディアで紹介" at bounding box center [773, 259] width 396 height 27
click at [609, 855] on p "⁠⁠⁠⁠⁠⁠⁠ ギターに挫折したあなたへ" at bounding box center [773, 866] width 396 height 28
click at [136, 276] on button at bounding box center [136, 282] width 25 height 25
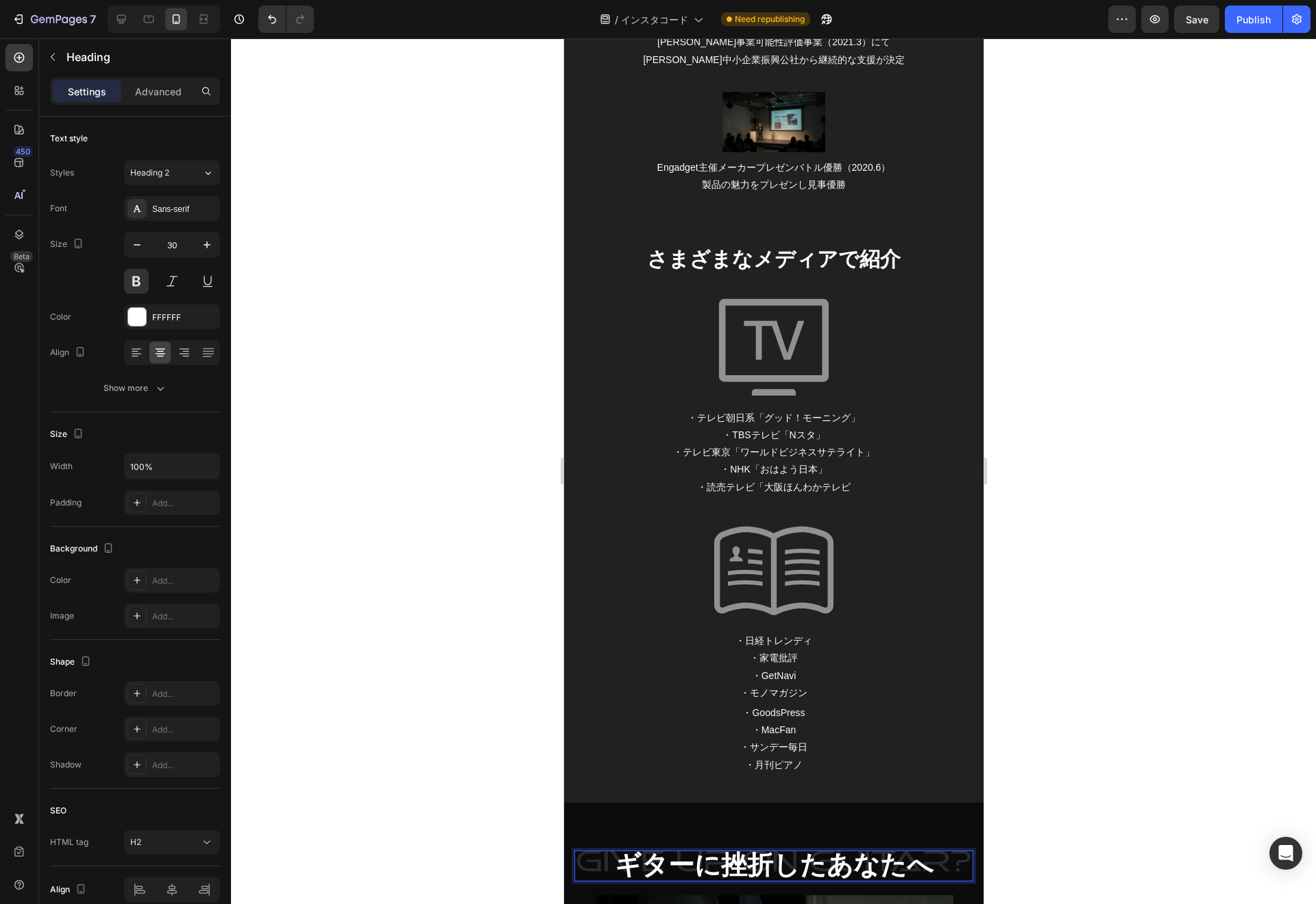
click at [627, 862] on strong "ギターに挫折したあなたへ" at bounding box center [773, 864] width 319 height 29
click at [627, 862] on strong "ギターに挫折したあなたへ" at bounding box center [773, 864] width 319 height 29
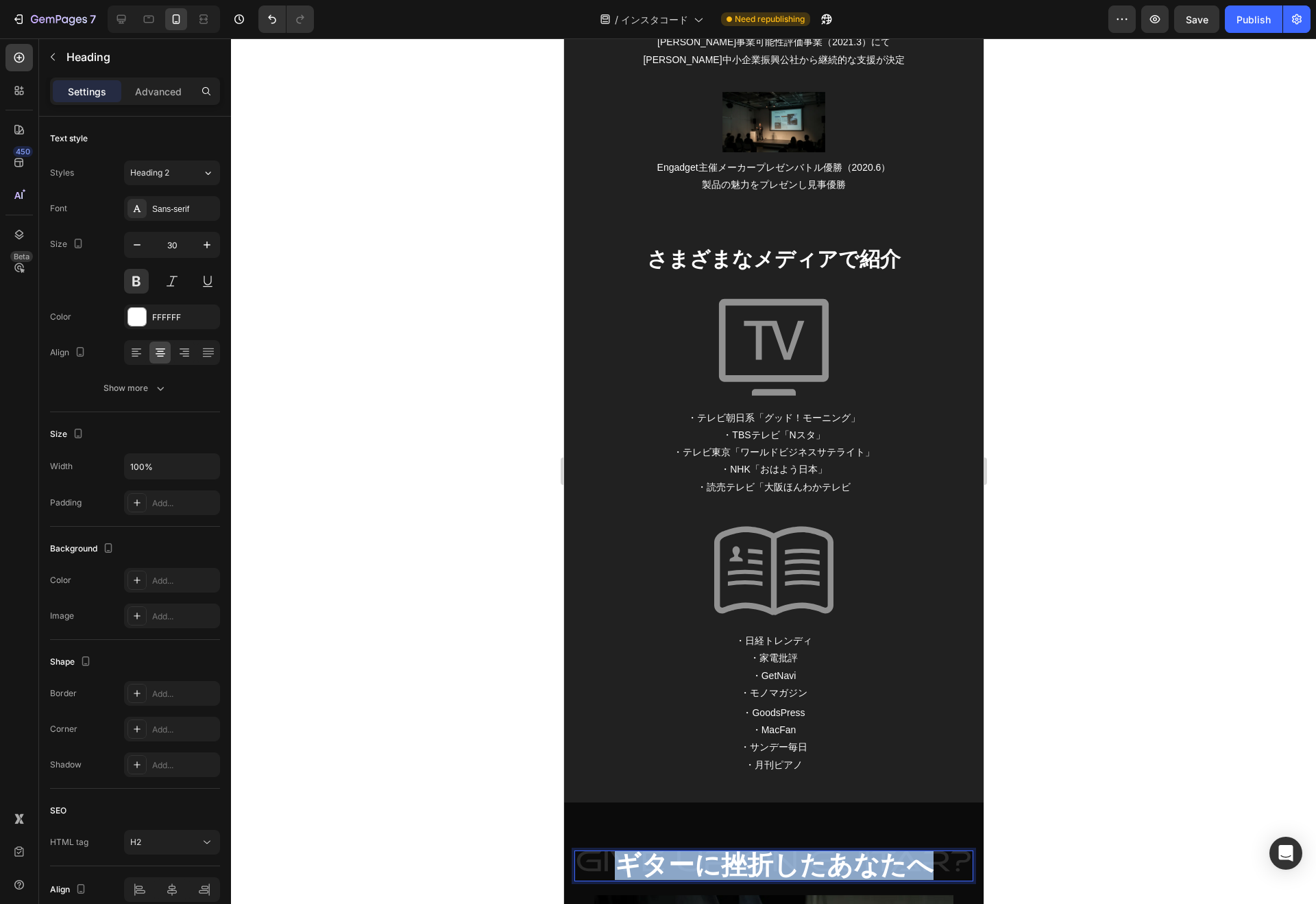
click at [627, 862] on strong "ギターに挫折したあなたへ" at bounding box center [773, 864] width 319 height 29
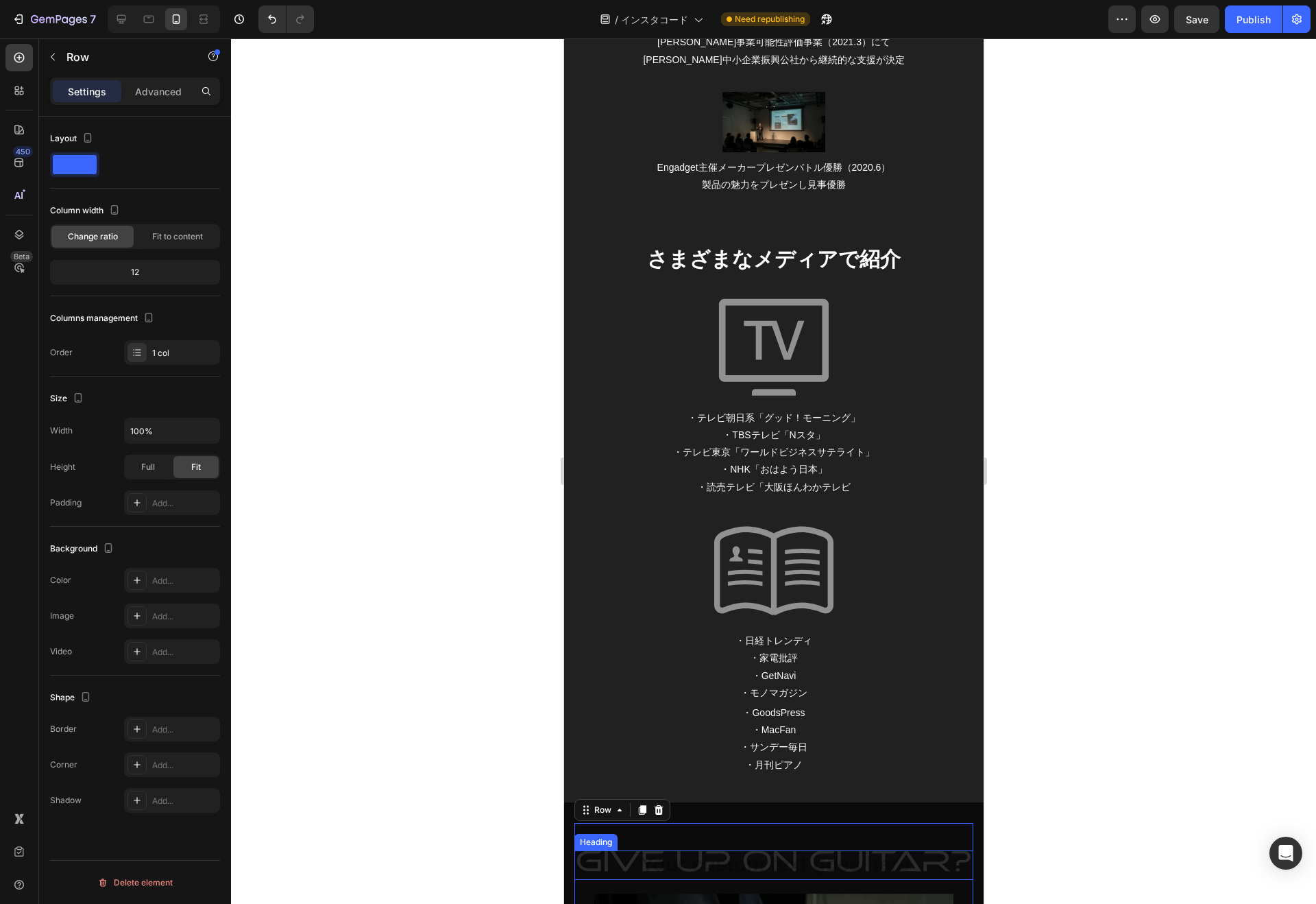
click at [758, 855] on h2 "Rich Text Editor. Editing area: main" at bounding box center [773, 864] width 399 height 29
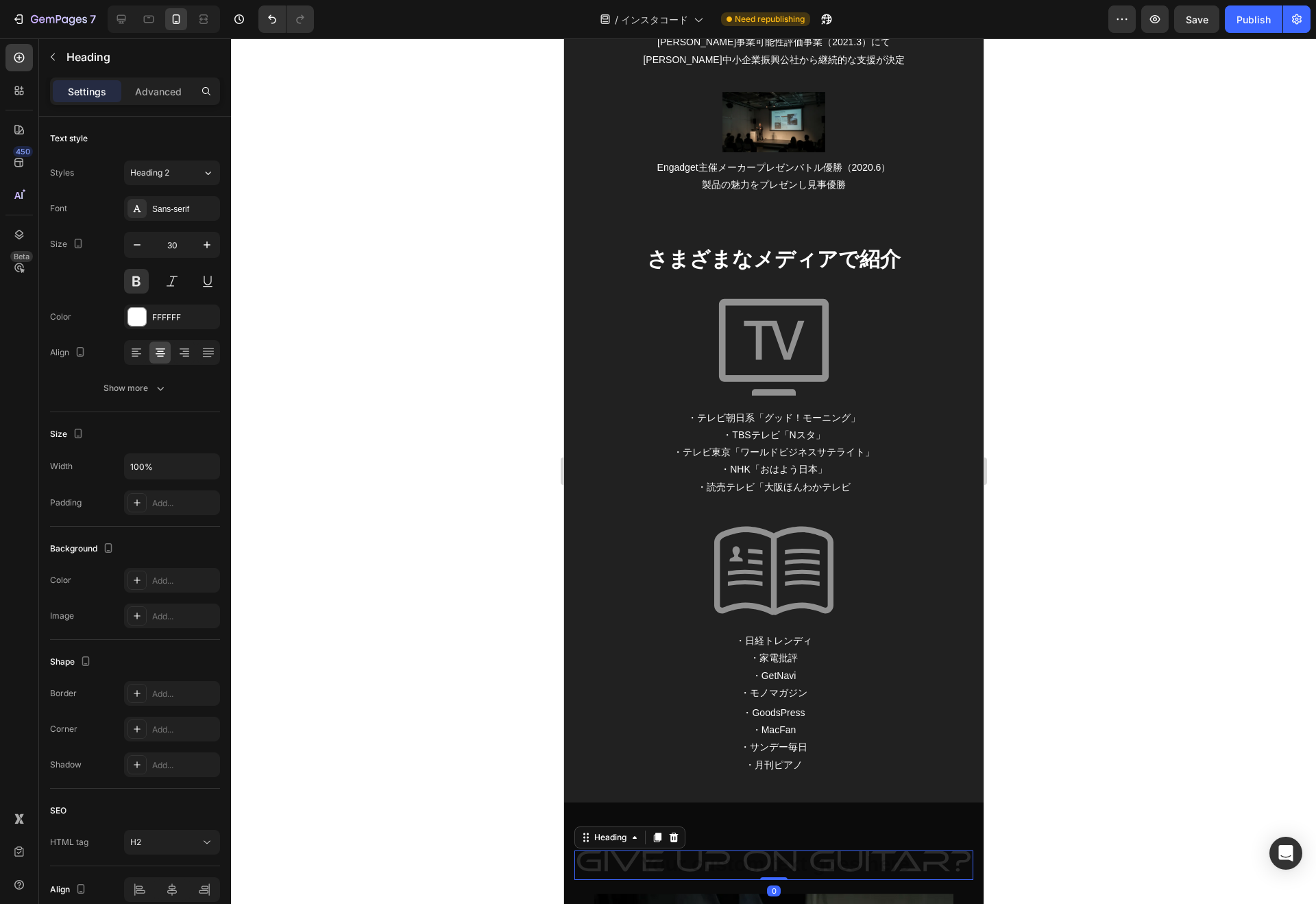
click at [770, 858] on h2 "Rich Text Editor. Editing area: main" at bounding box center [773, 864] width 399 height 29
click at [1112, 616] on div at bounding box center [773, 470] width 1085 height 865
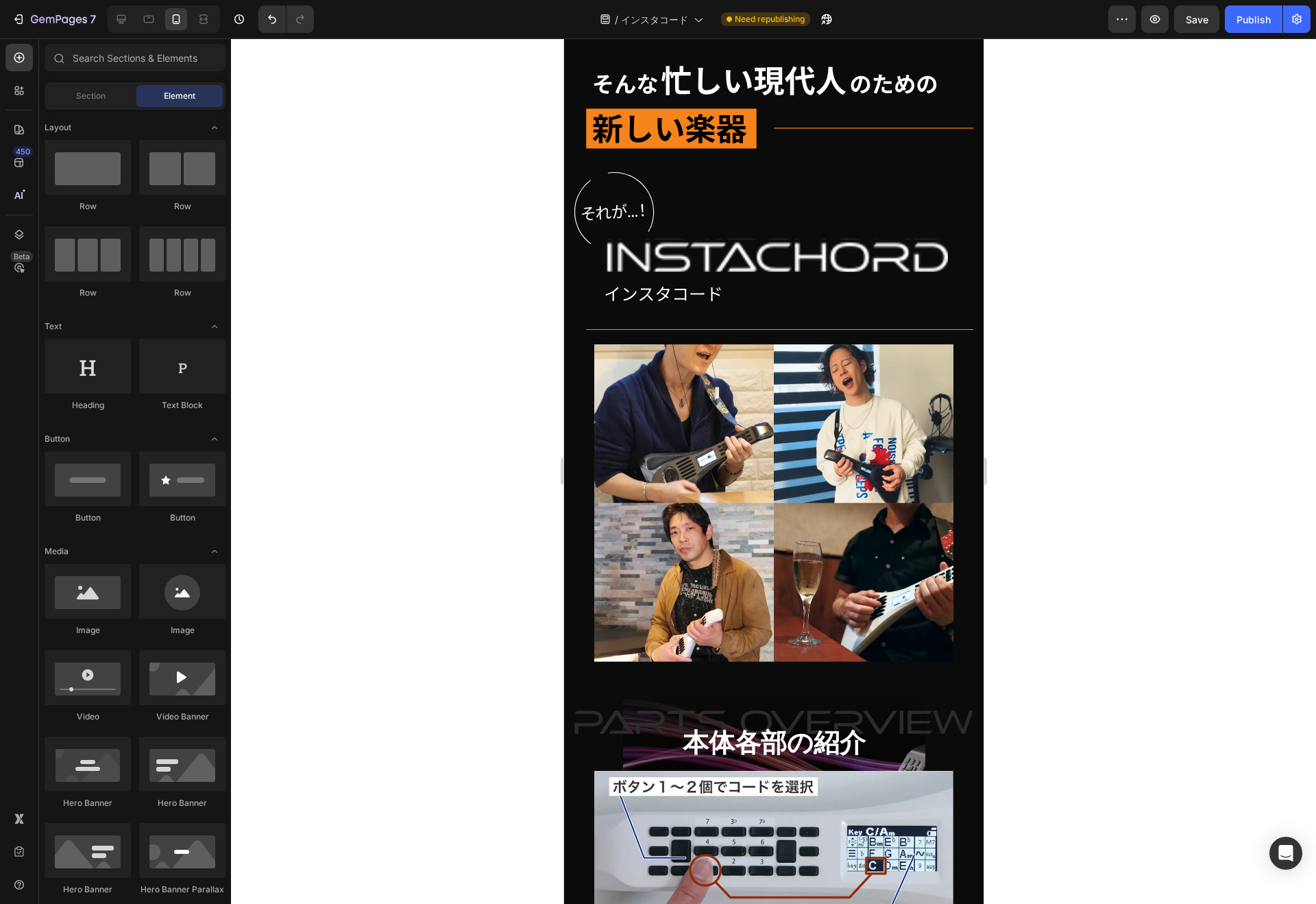
scroll to position [5095, 0]
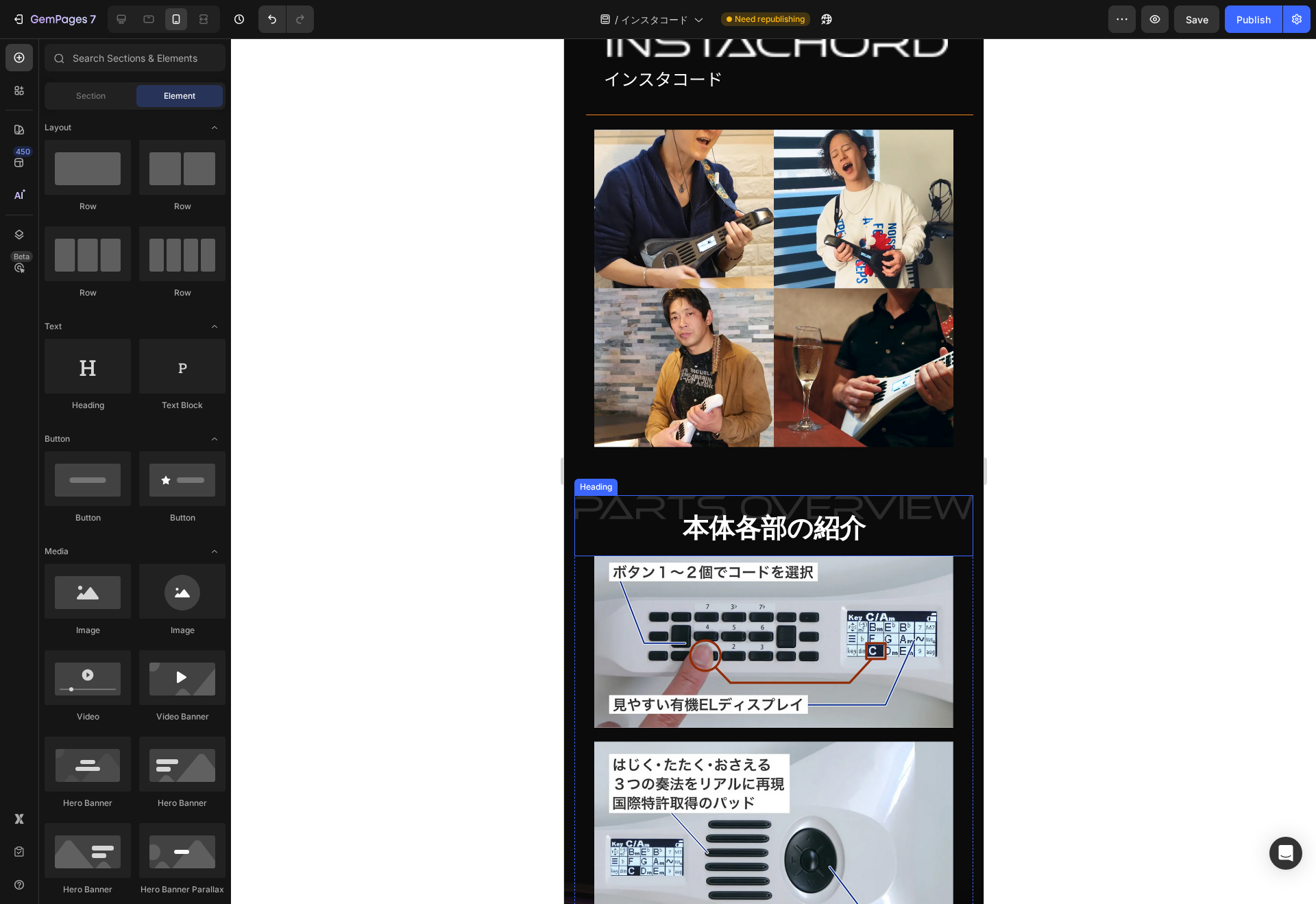
click at [794, 514] on strong "本体各部の紹介" at bounding box center [773, 528] width 183 height 29
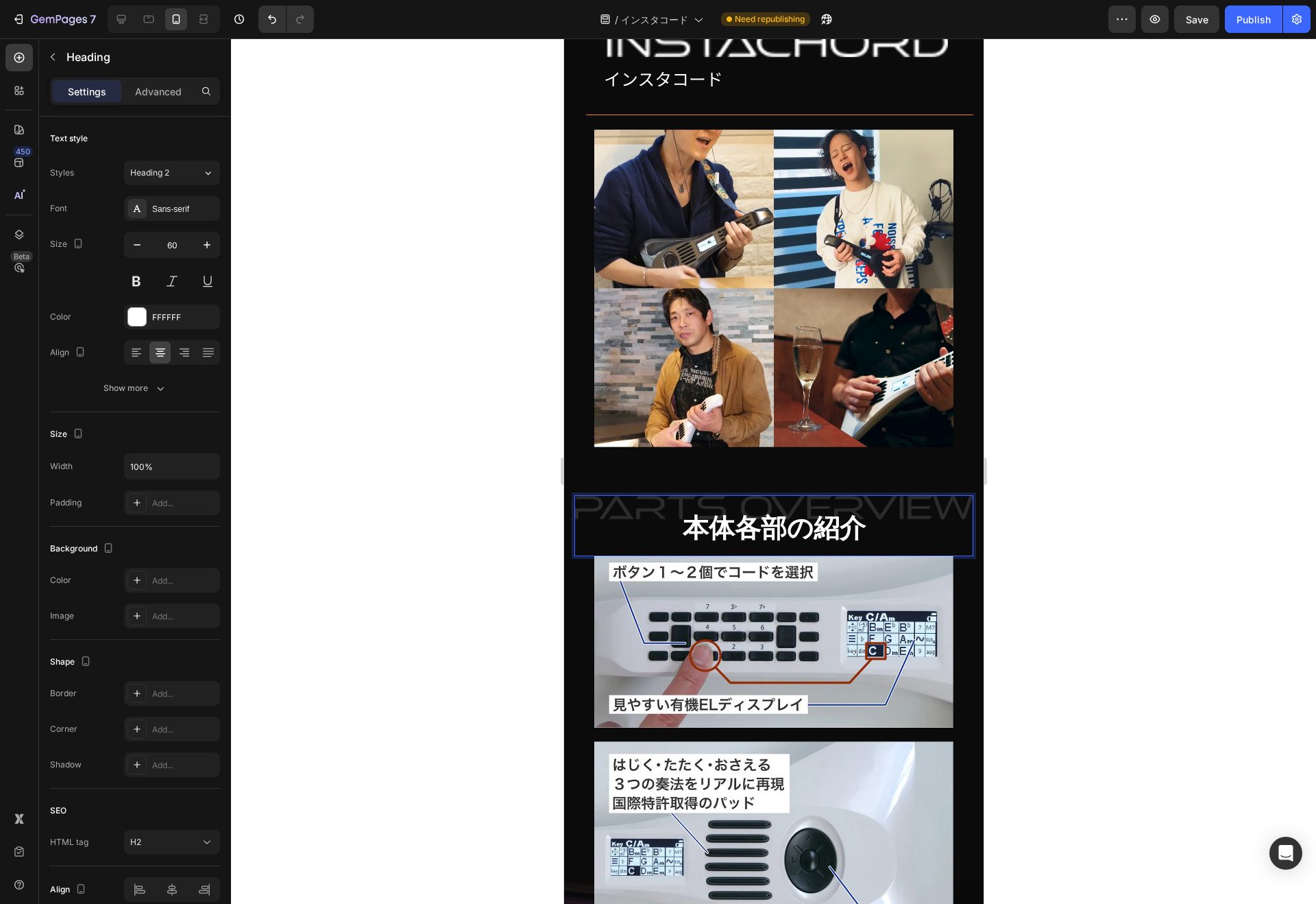
click at [706, 514] on strong "本体各部の紹介" at bounding box center [773, 528] width 183 height 29
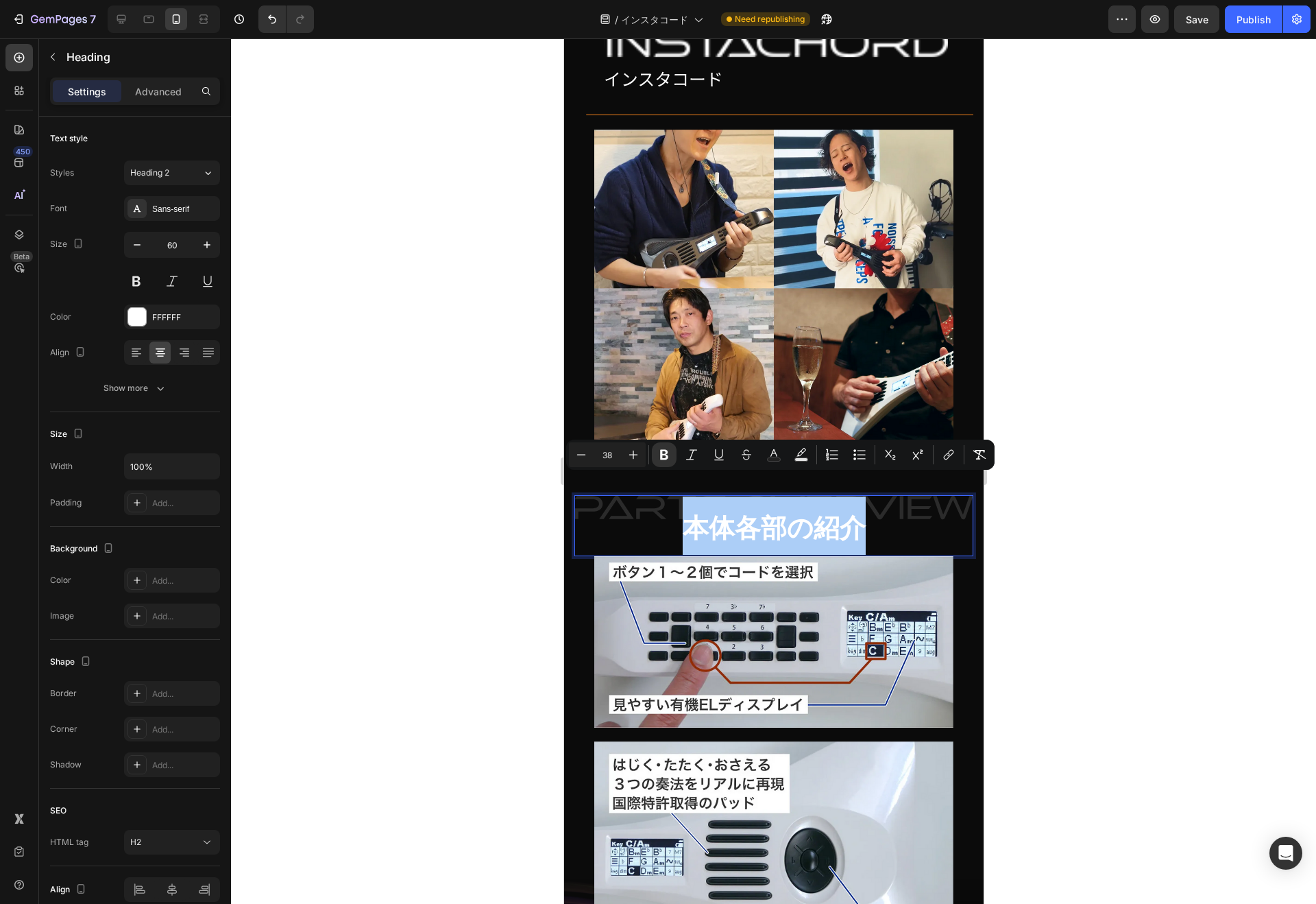
click at [165, 248] on input "60" at bounding box center [172, 244] width 45 height 25
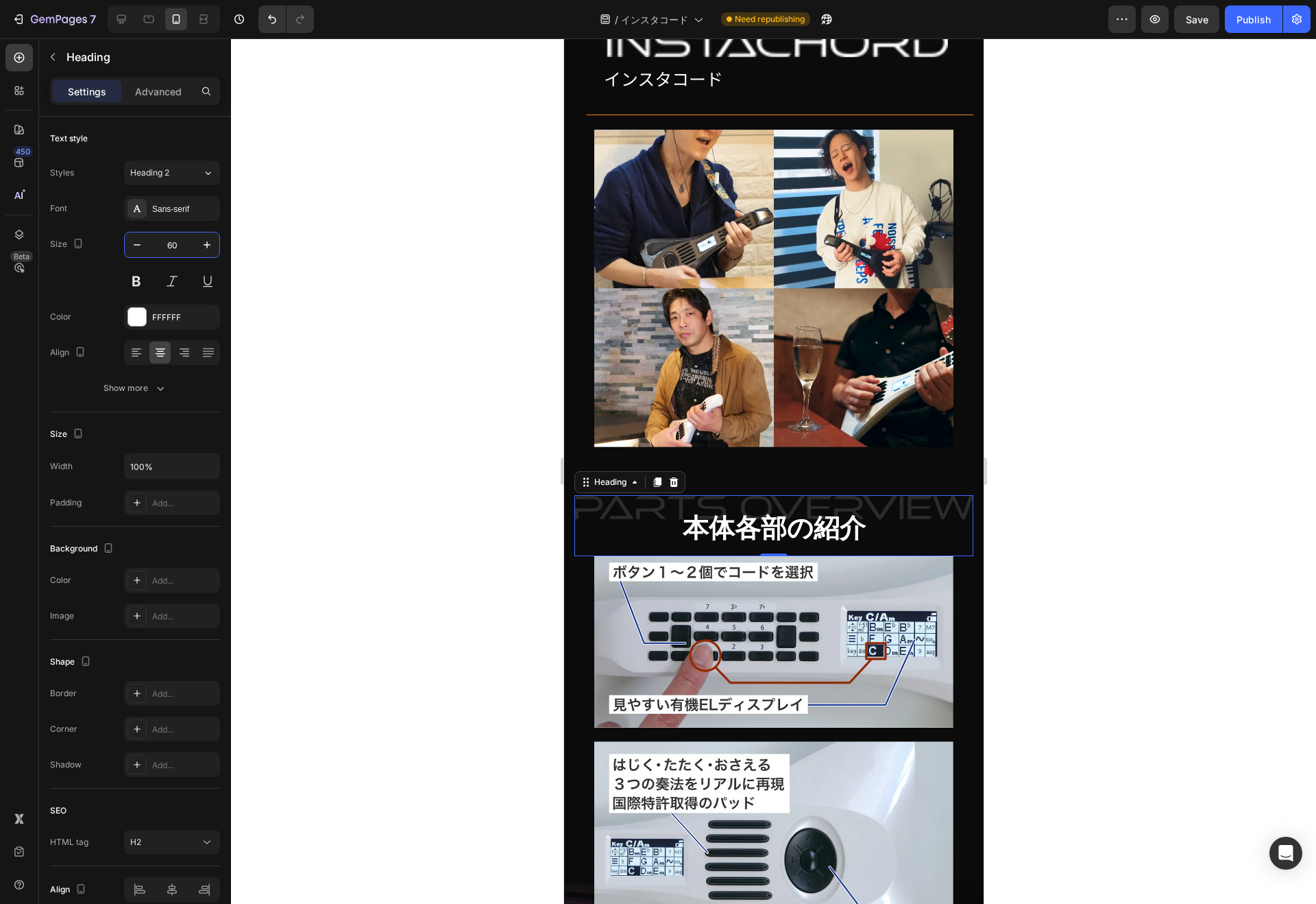
click at [76, 243] on icon "button" at bounding box center [78, 243] width 13 height 13
click at [164, 242] on input "60" at bounding box center [172, 244] width 45 height 25
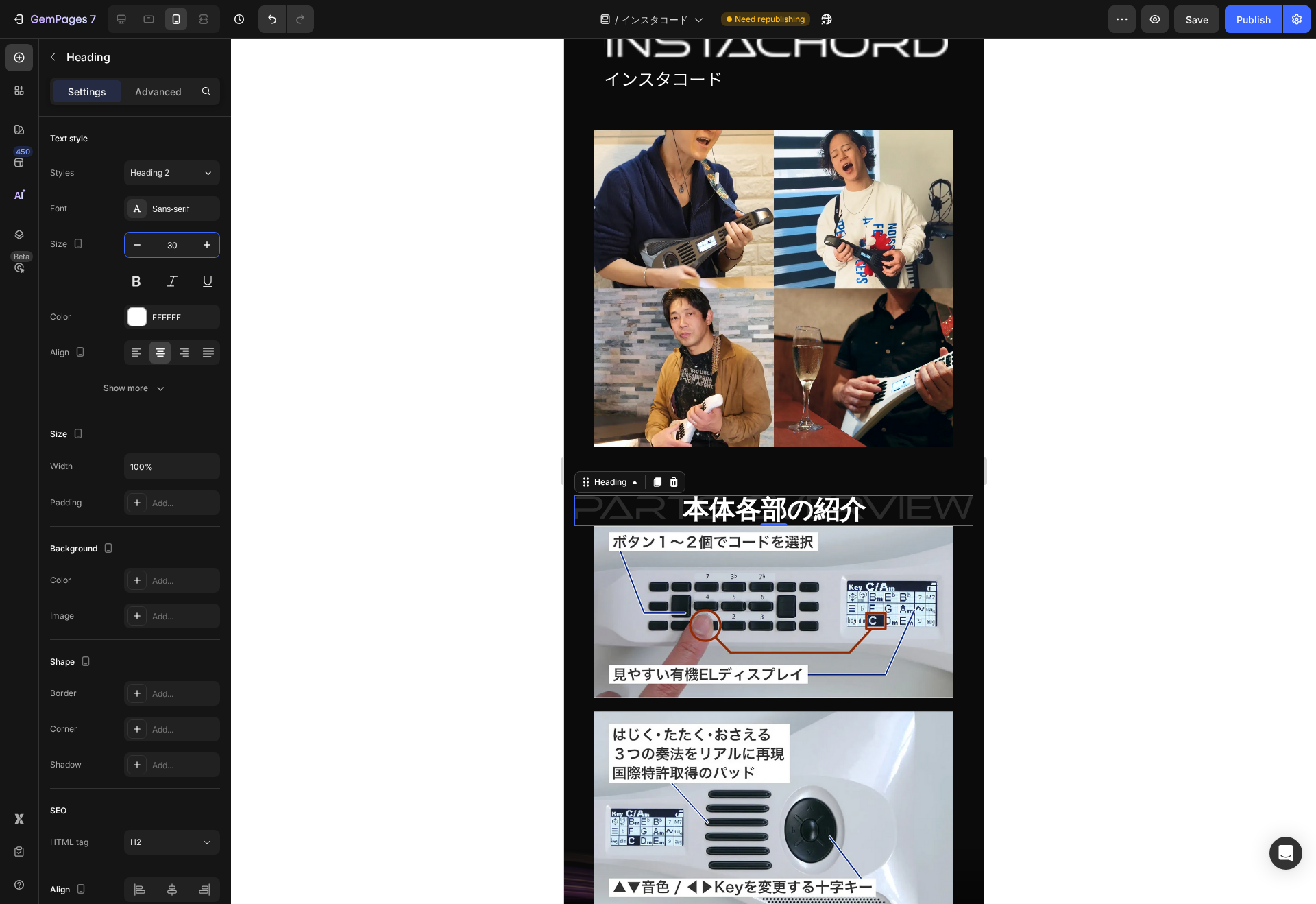
type input "30"
click at [734, 495] on strong "本体各部の紹介" at bounding box center [773, 509] width 183 height 29
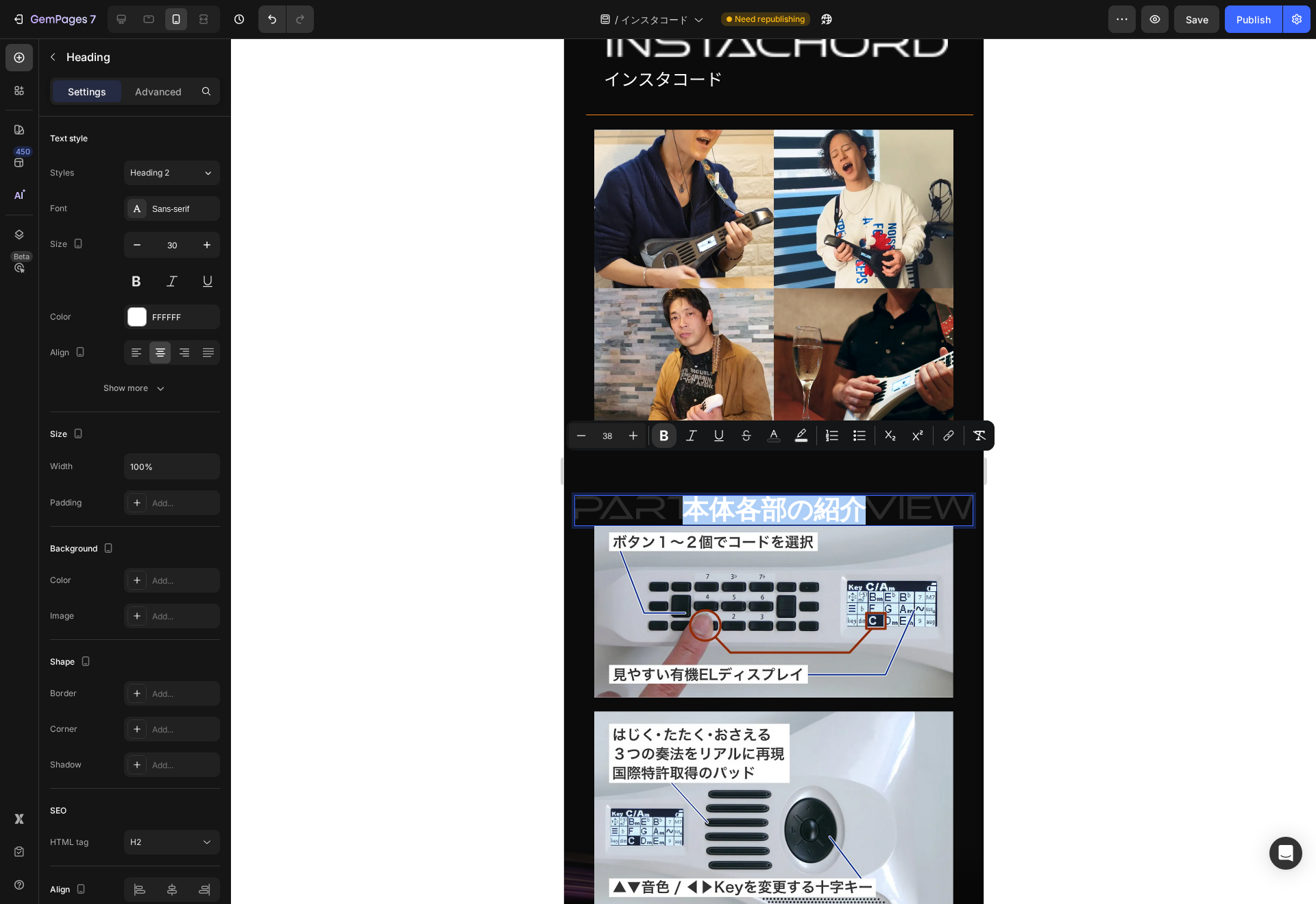
click at [583, 437] on icon "Editor contextual toolbar" at bounding box center [581, 435] width 13 height 13
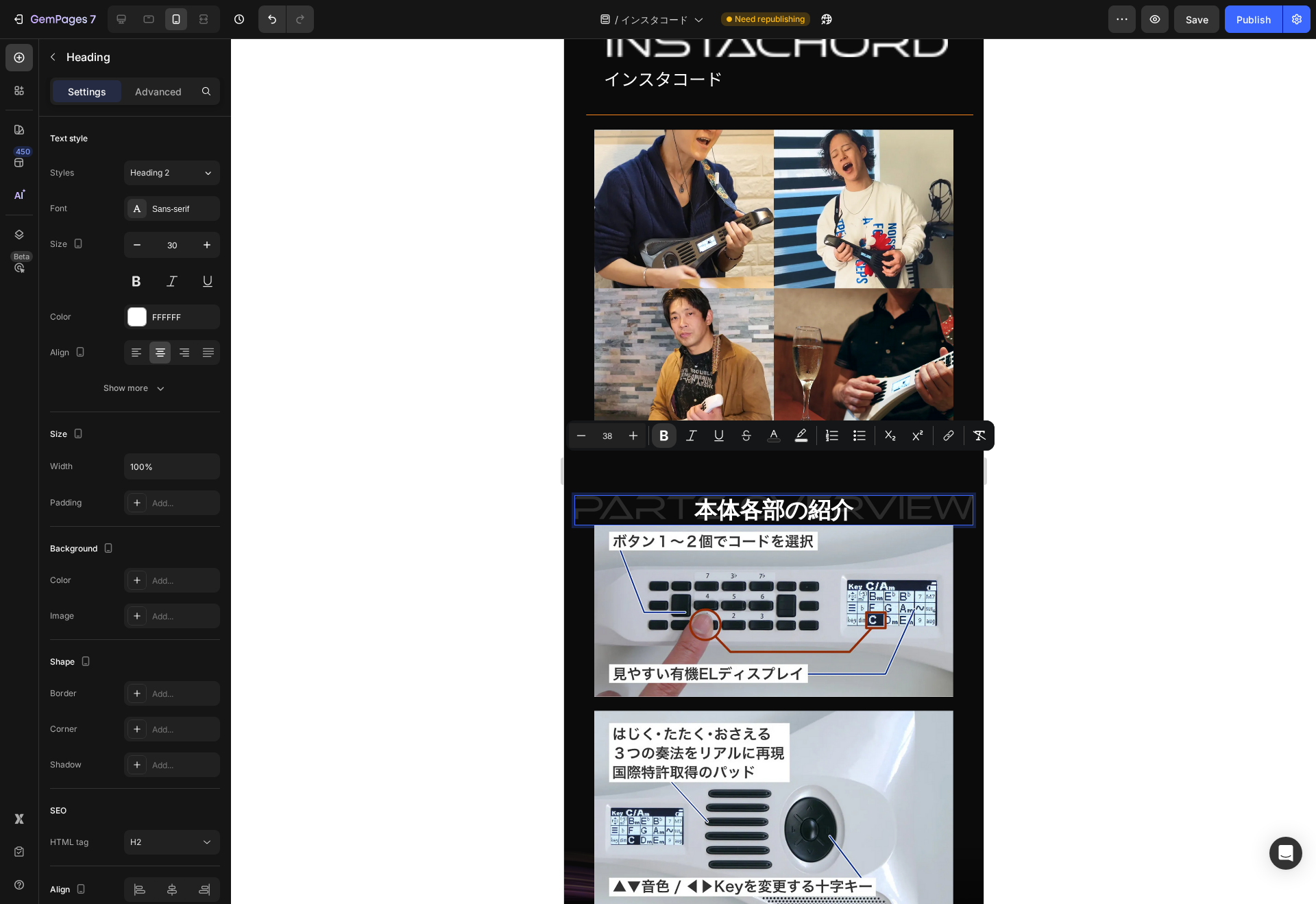
click at [583, 437] on icon "Editor contextual toolbar" at bounding box center [581, 435] width 13 height 13
click at [766, 498] on strong "本体各部の紹介" at bounding box center [773, 510] width 144 height 23
click at [857, 497] on p "本体各部の紹介" at bounding box center [773, 510] width 396 height 27
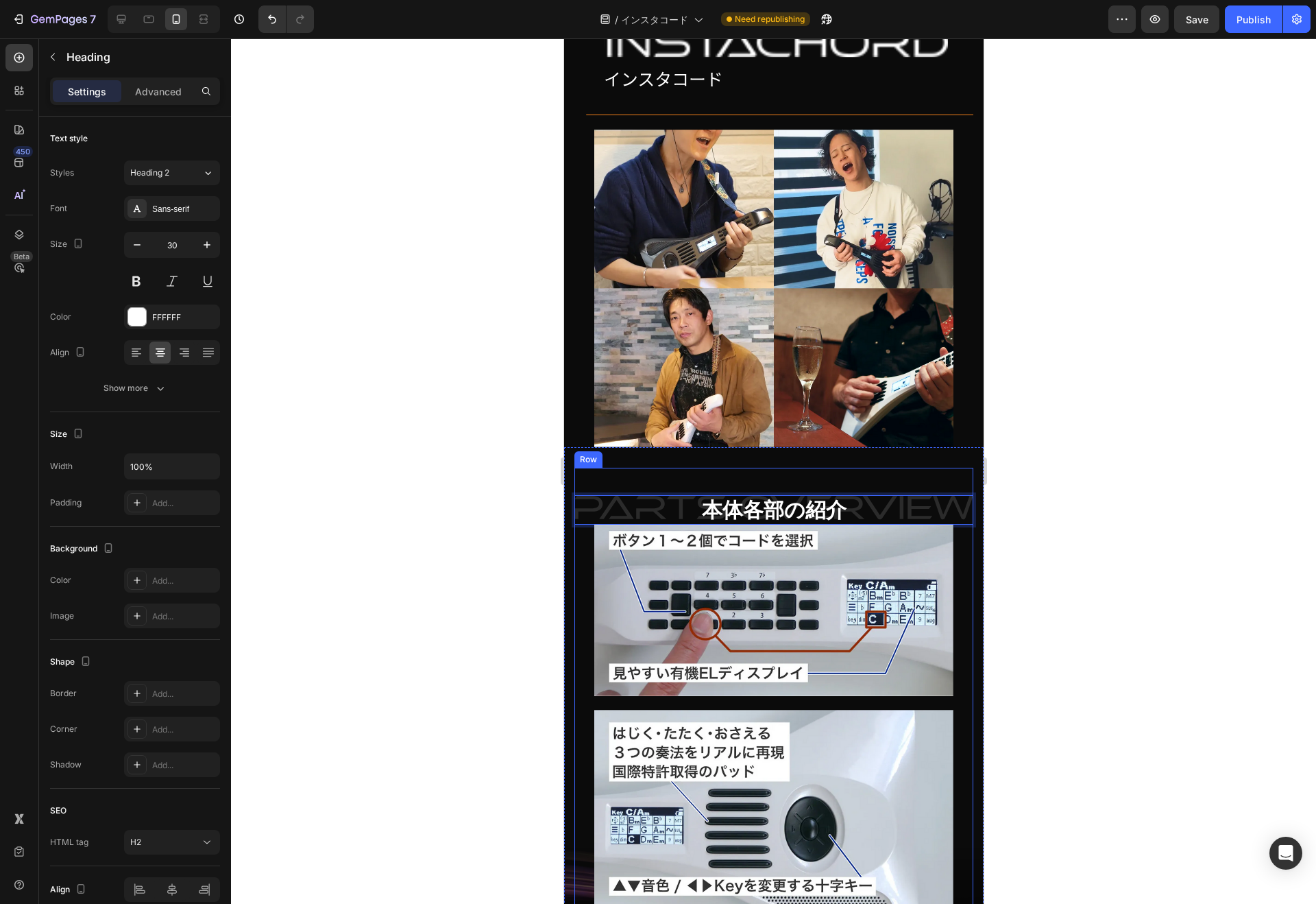
click at [880, 467] on div "本体各部の紹介 Heading 0 Image Image Image Row Row" at bounding box center [773, 832] width 399 height 730
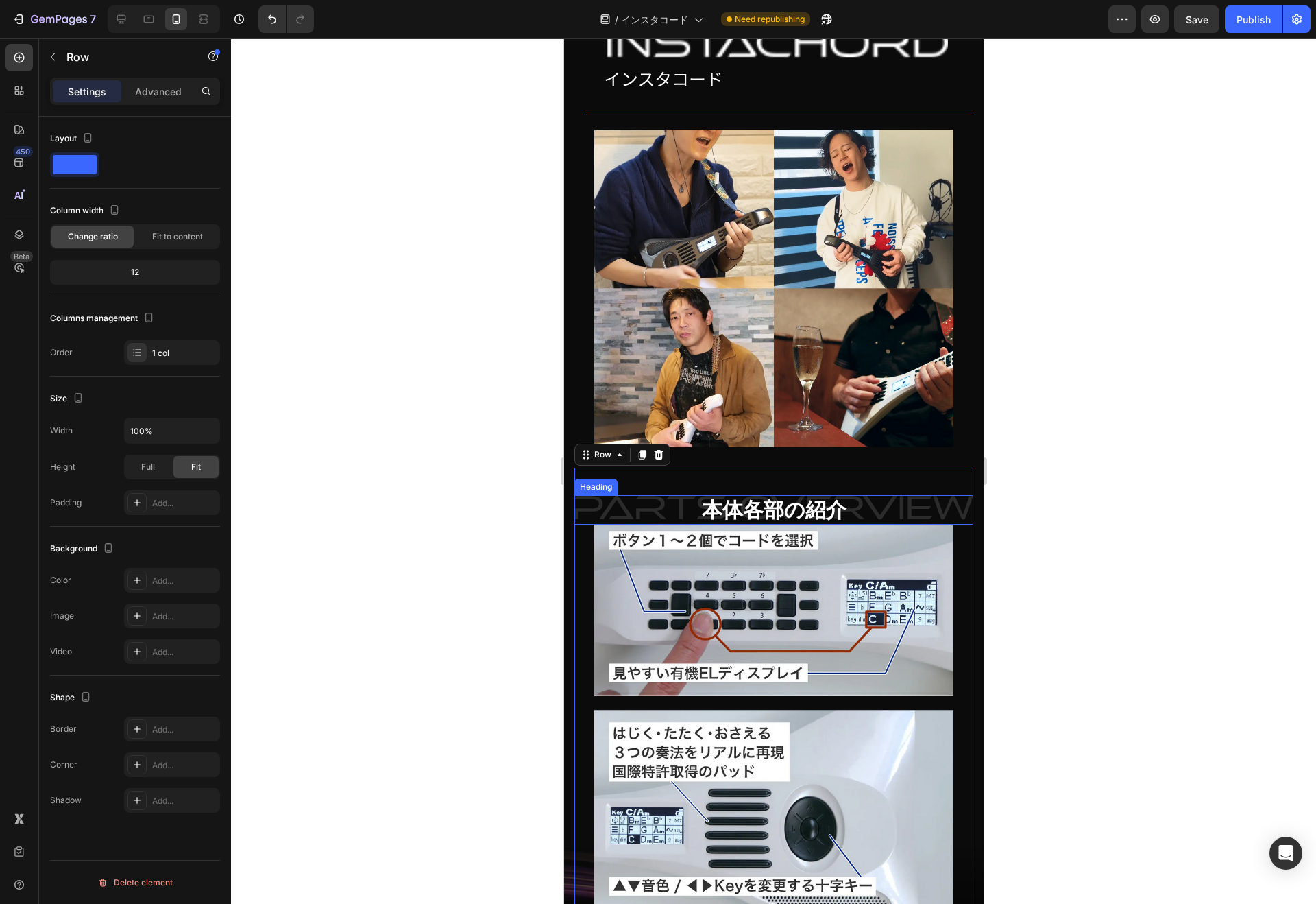
click at [863, 497] on p "⁠⁠⁠⁠⁠⁠⁠ 本体各部の紹介" at bounding box center [773, 510] width 396 height 27
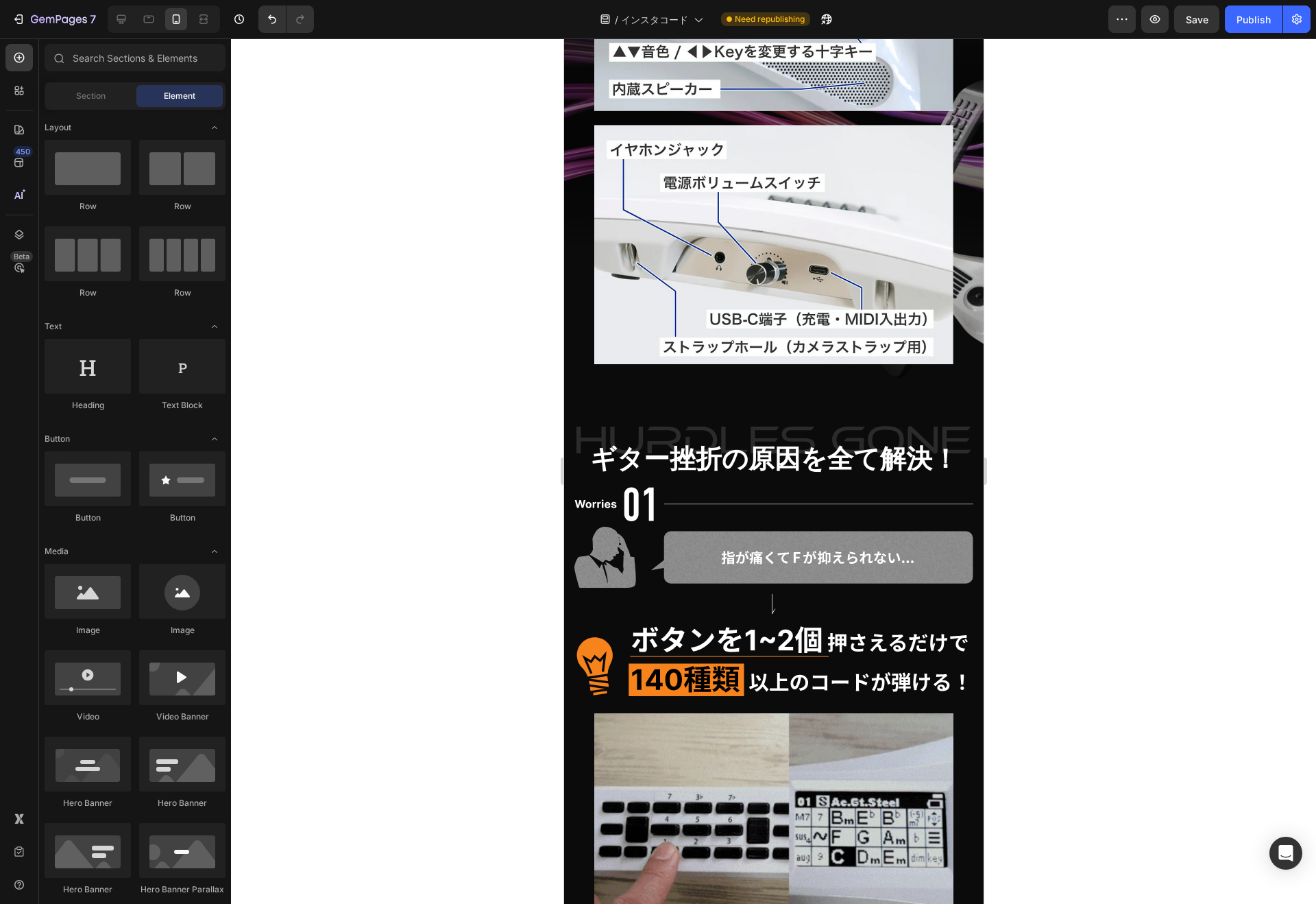
scroll to position [5942, 0]
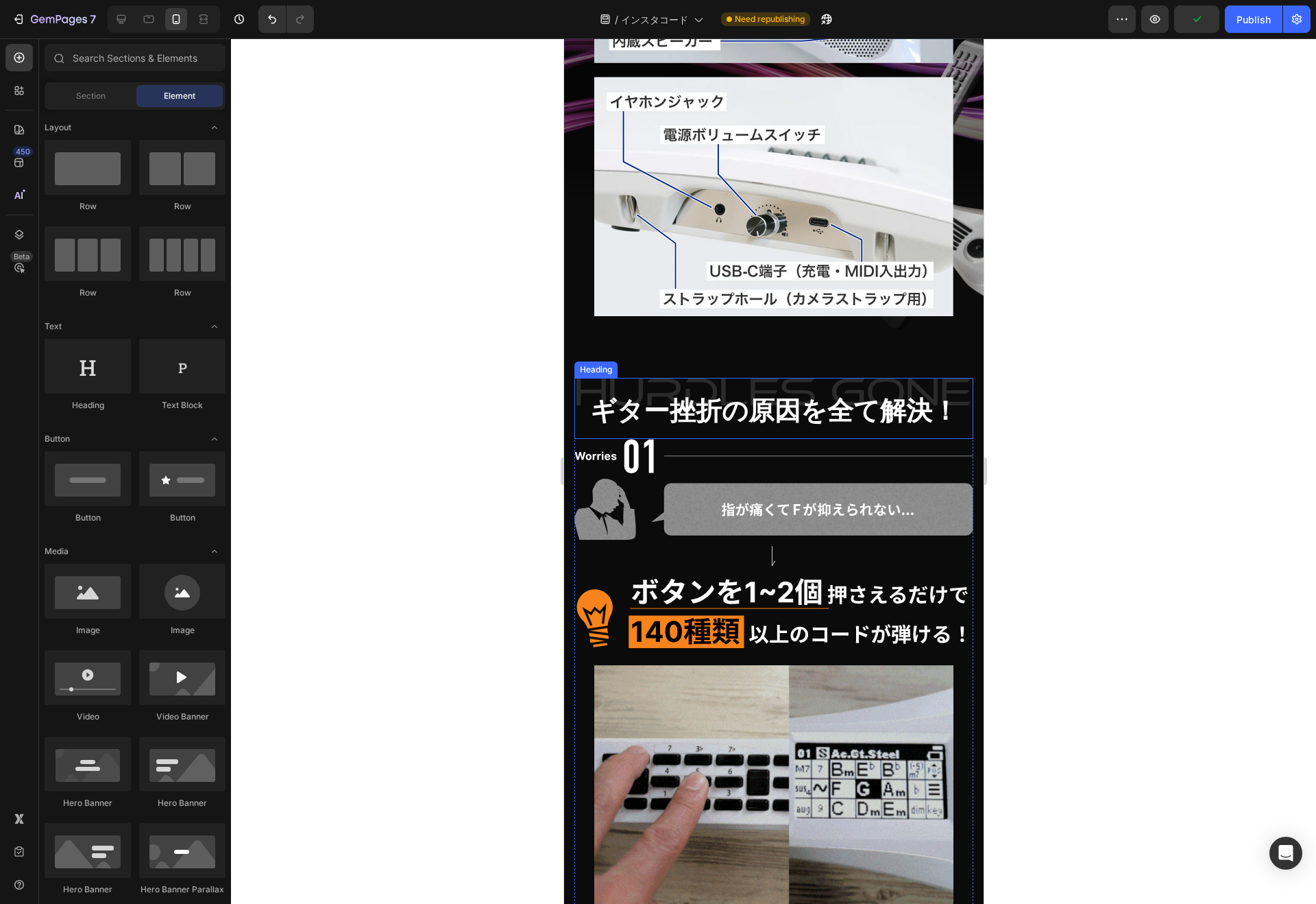
click at [780, 401] on strong "ギター挫折の原因を全て解決！" at bounding box center [773, 411] width 368 height 29
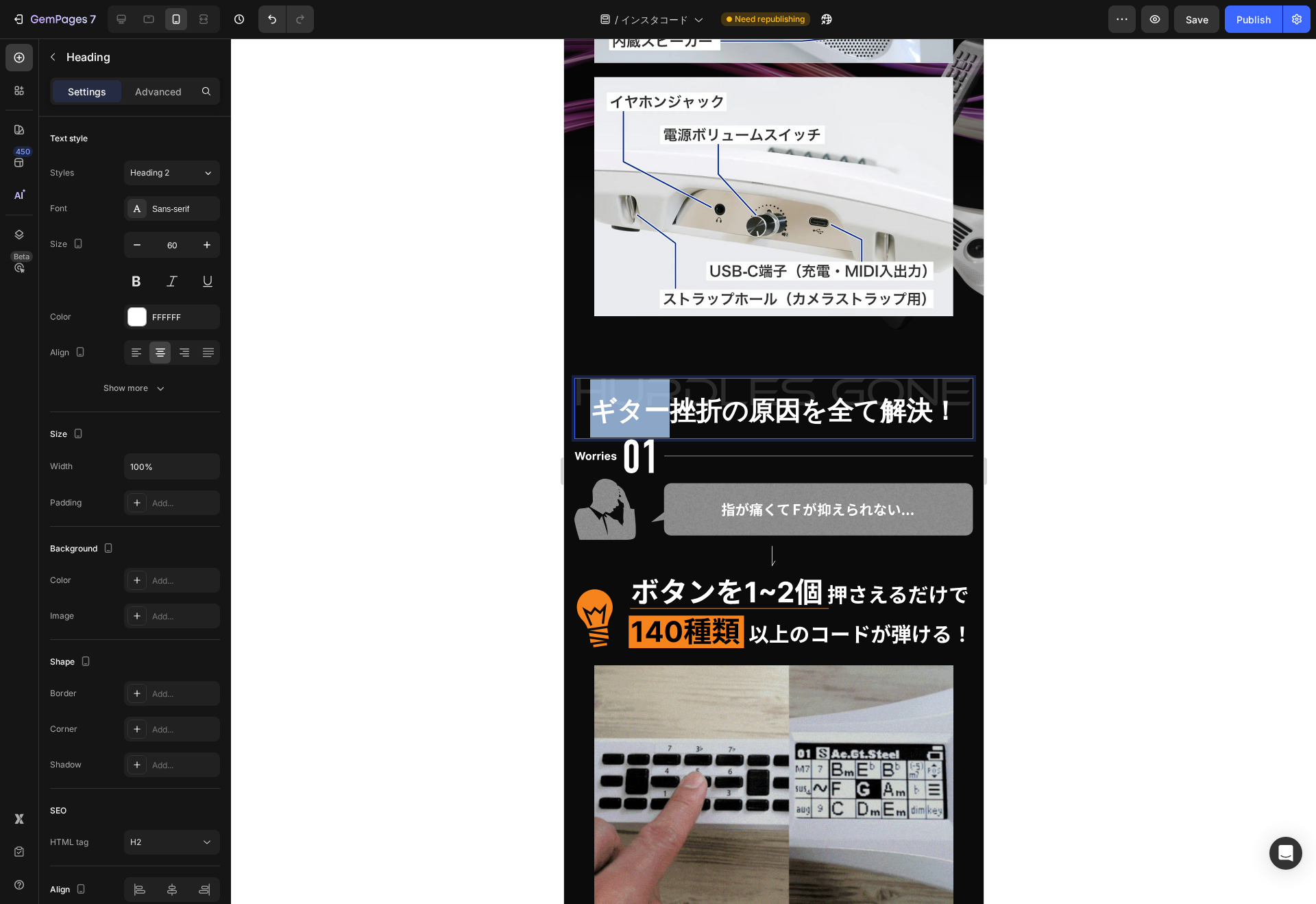
click at [621, 397] on strong "ギター挫折の原因を全て解決！" at bounding box center [773, 411] width 368 height 29
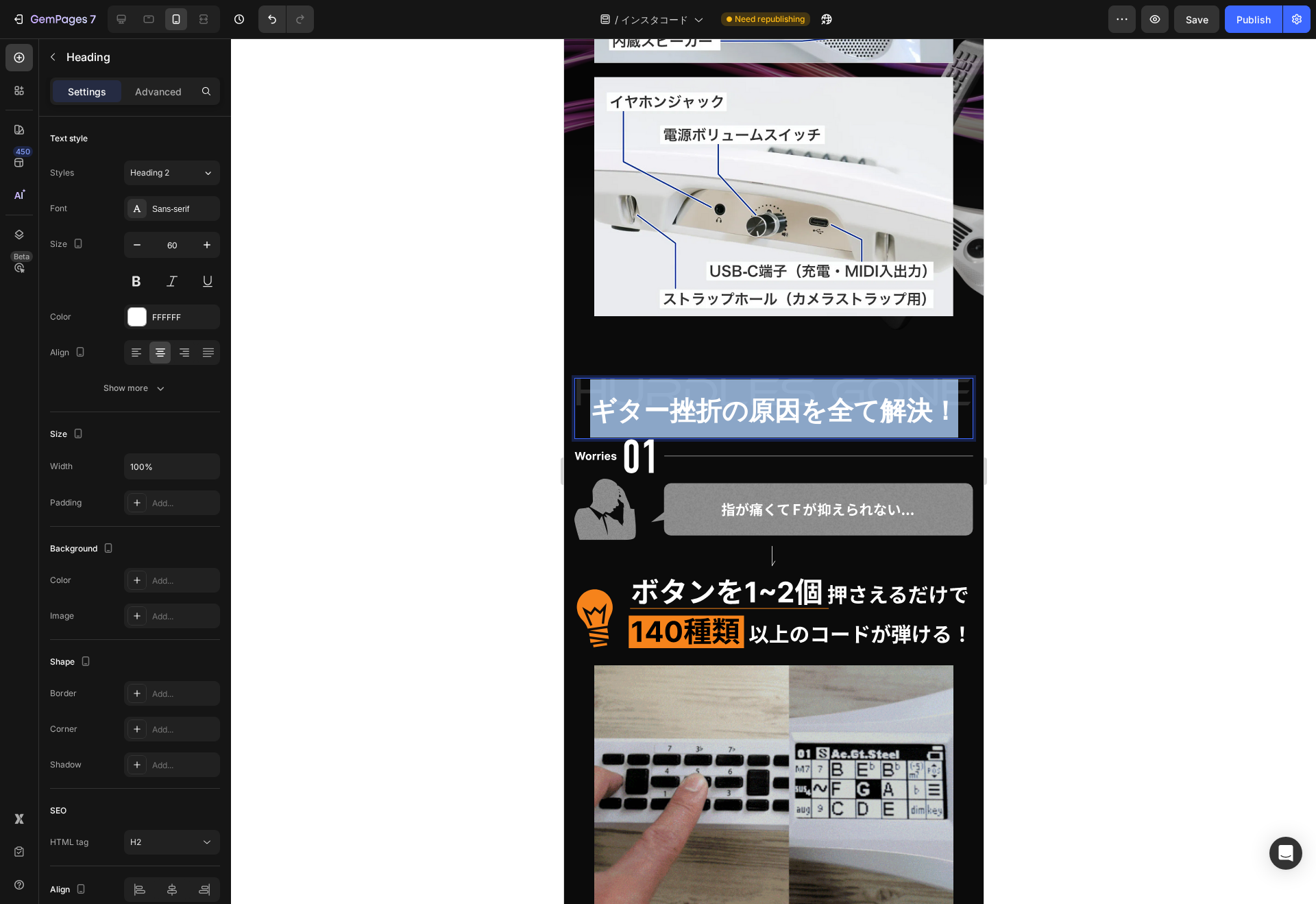
click at [621, 397] on strong "ギター挫折の原因を全て解決！" at bounding box center [773, 411] width 368 height 29
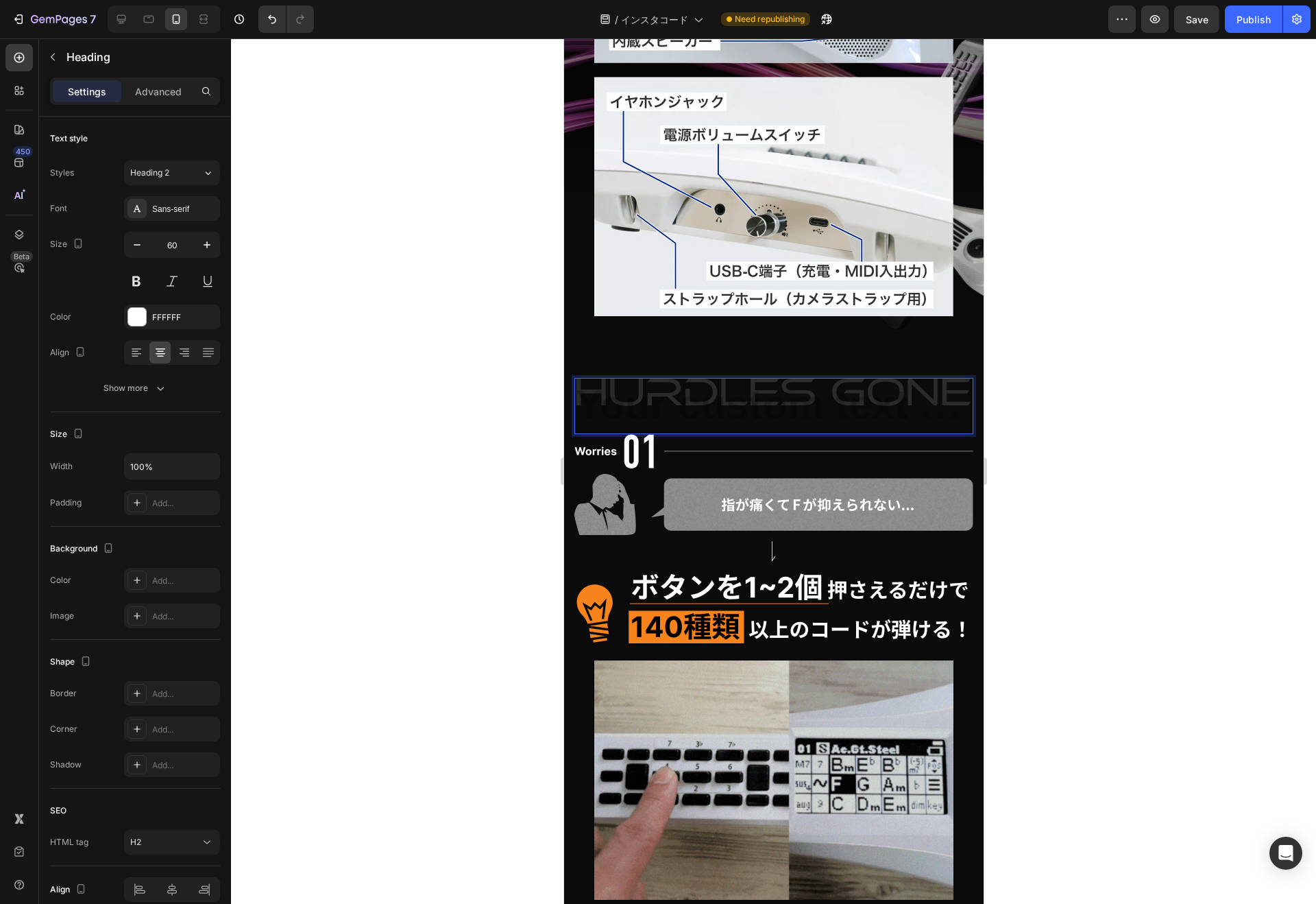
click at [736, 394] on h2 "Rich Text Editor. Editing area: main" at bounding box center [773, 406] width 399 height 56
click at [175, 247] on input "60" at bounding box center [172, 244] width 45 height 25
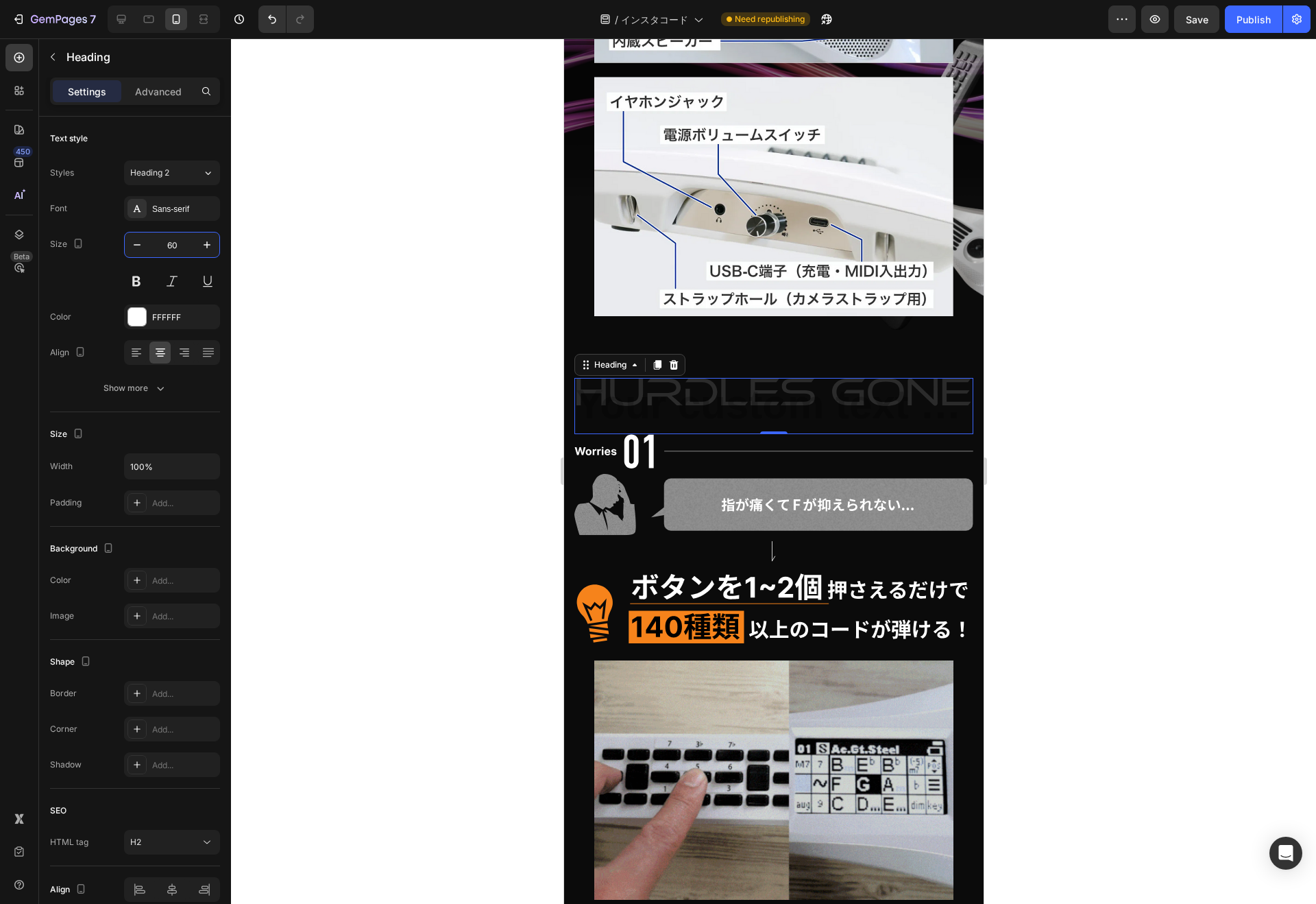
click at [175, 247] on input "60" at bounding box center [172, 244] width 45 height 25
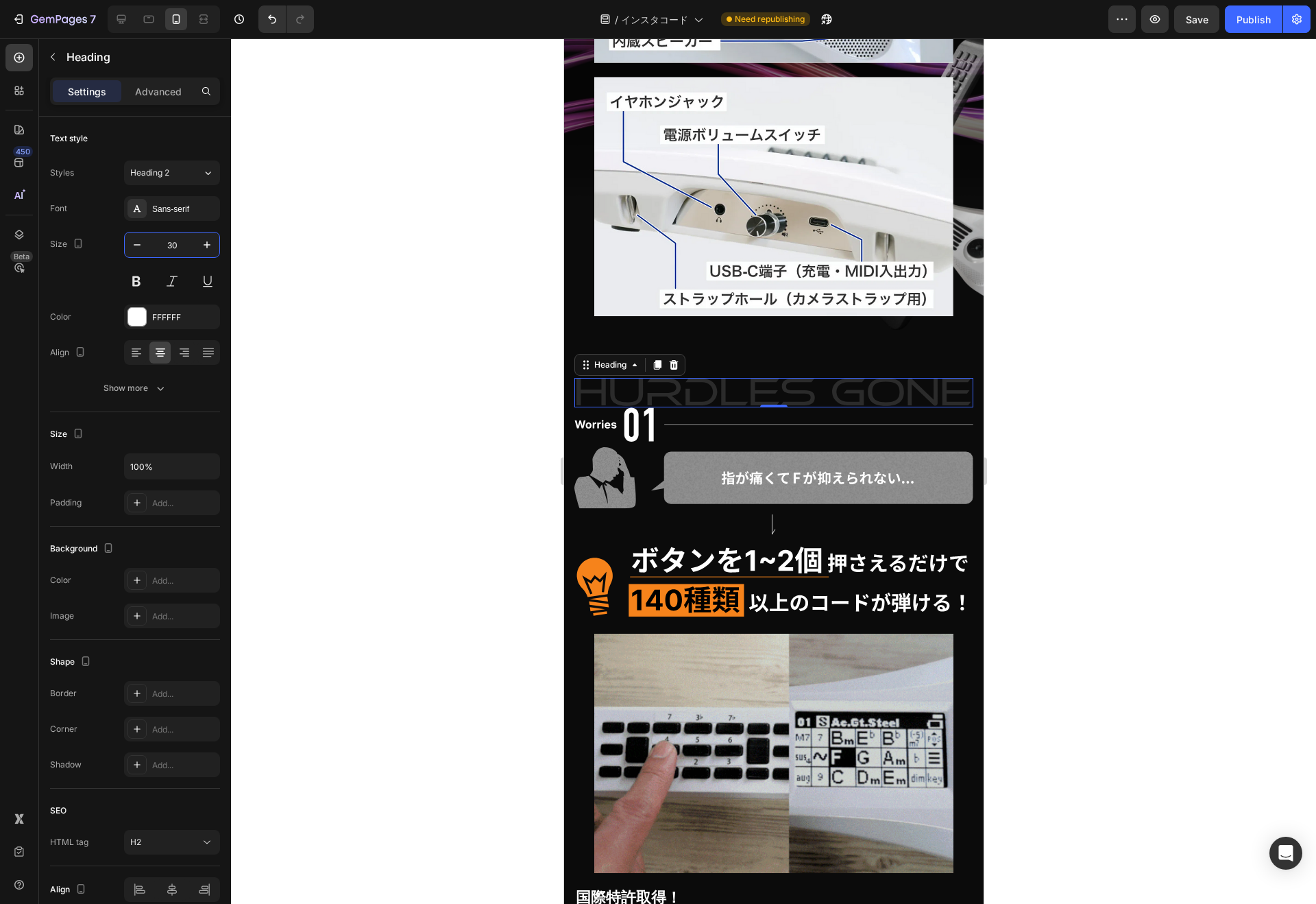
type input "30"
click at [759, 378] on h2 "Rich Text Editor. Editing area: main" at bounding box center [773, 392] width 399 height 29
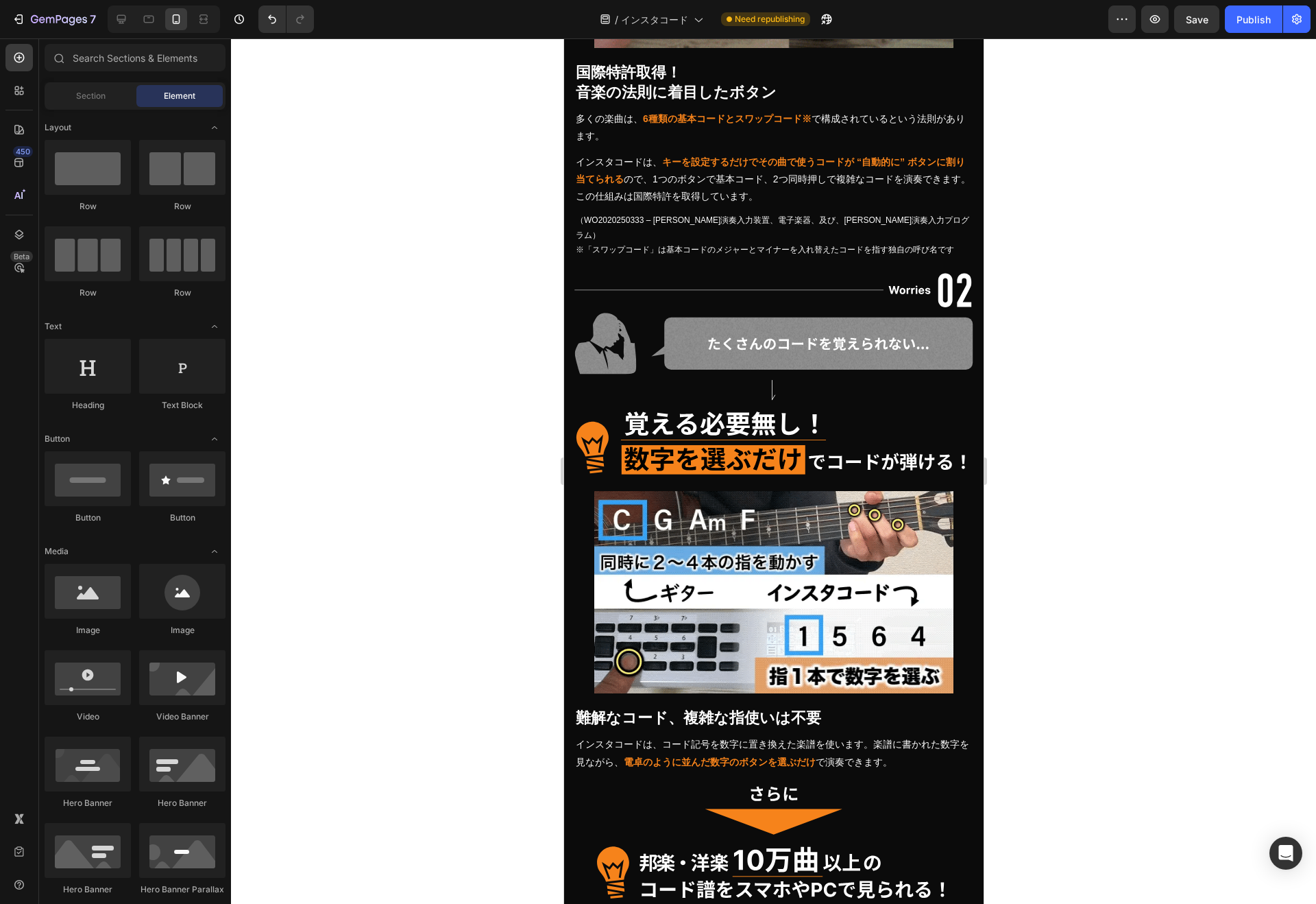
scroll to position [6808, 0]
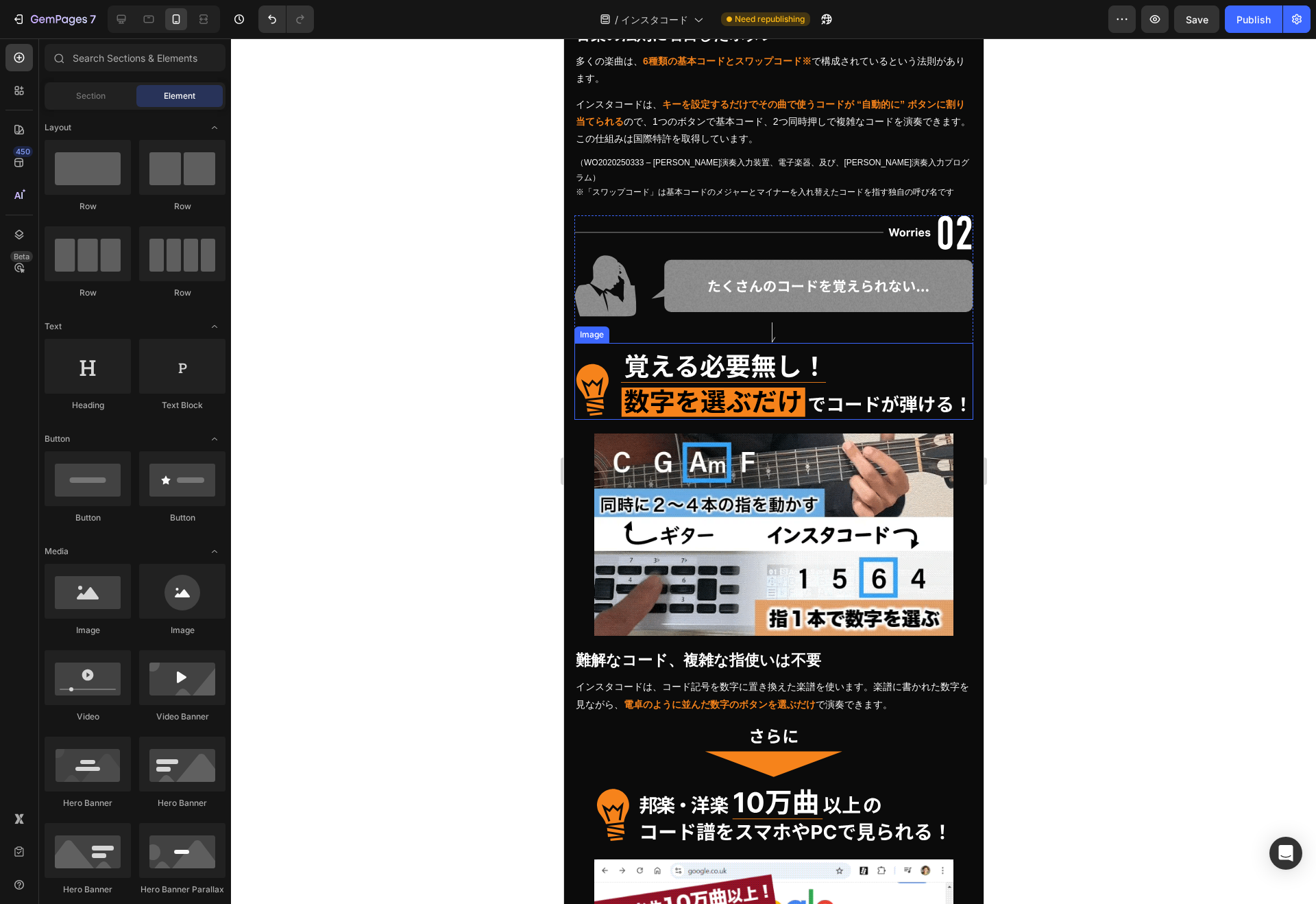
click at [780, 383] on img at bounding box center [773, 383] width 399 height 72
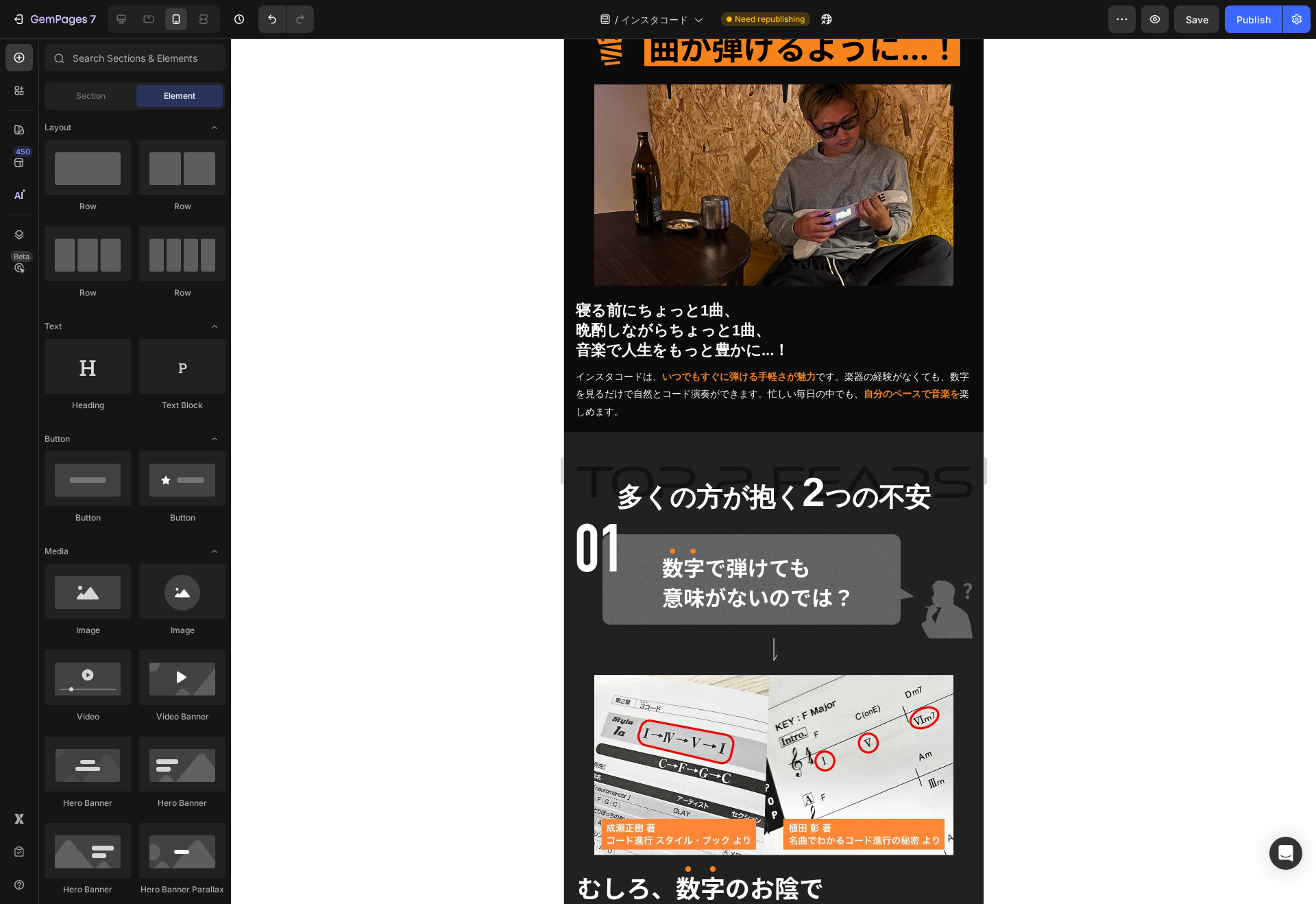
scroll to position [8701, 0]
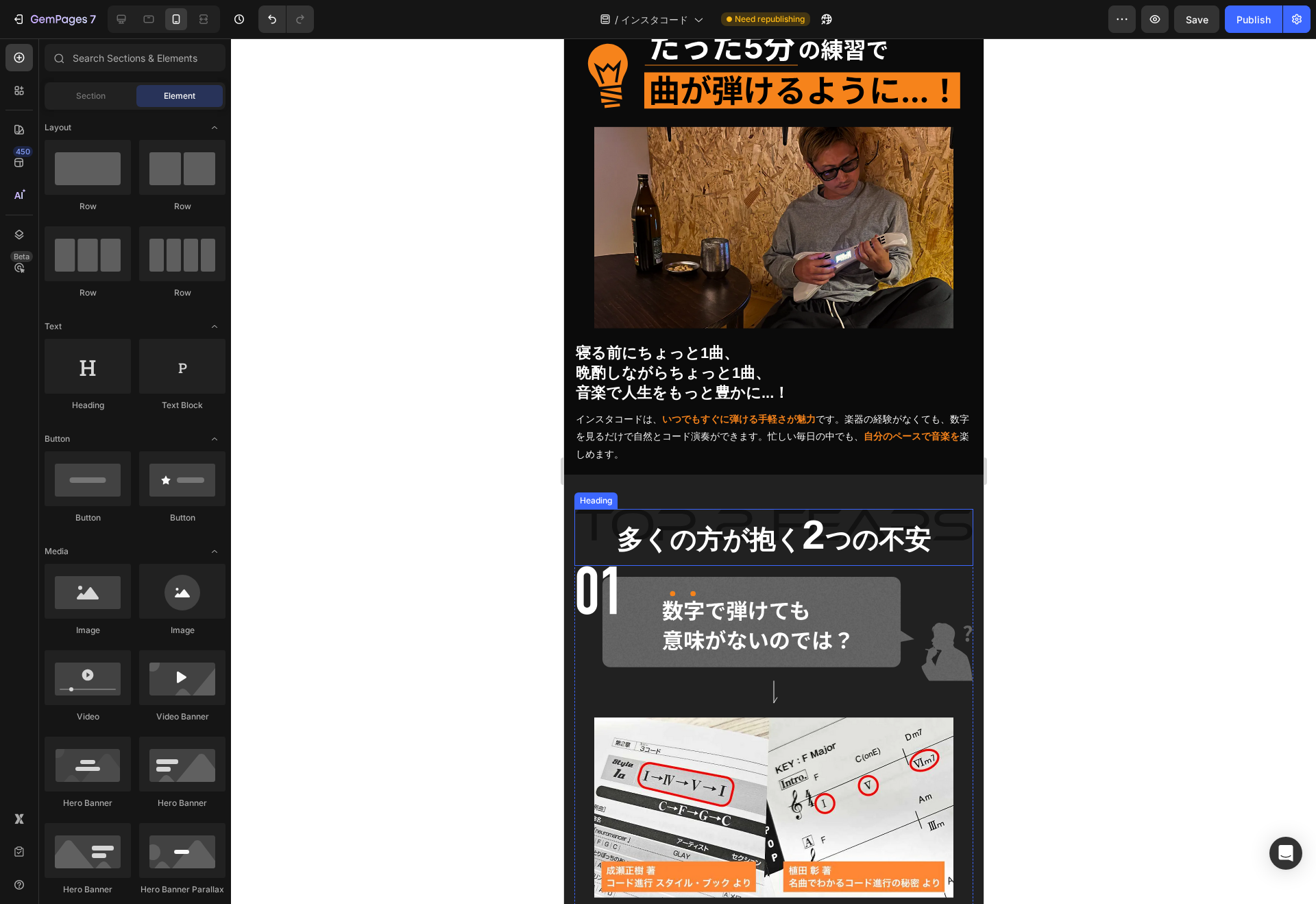
click at [744, 539] on strong "多くの方が抱く" at bounding box center [708, 539] width 185 height 29
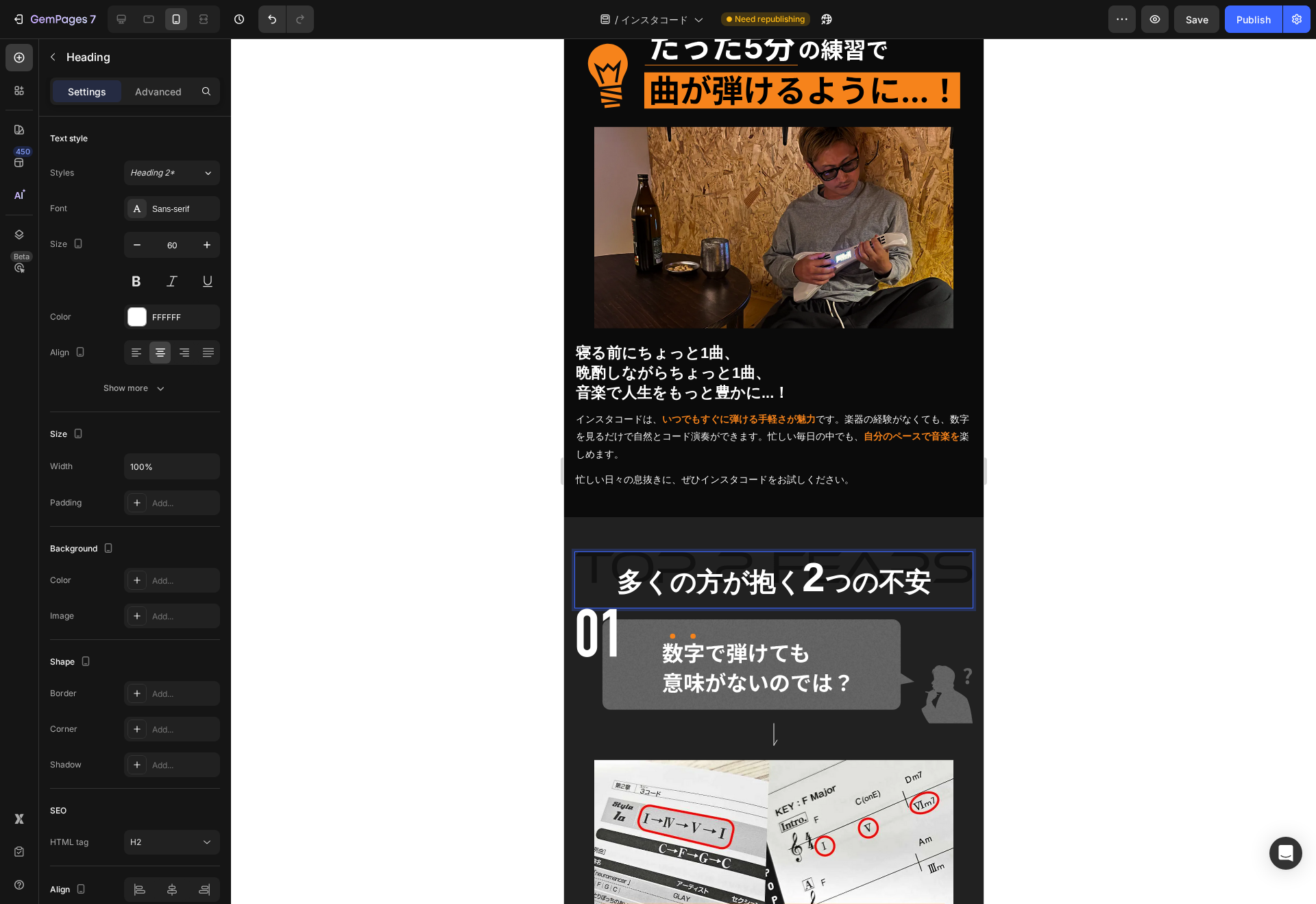
click at [735, 568] on strong "多くの方が抱く" at bounding box center [708, 582] width 185 height 29
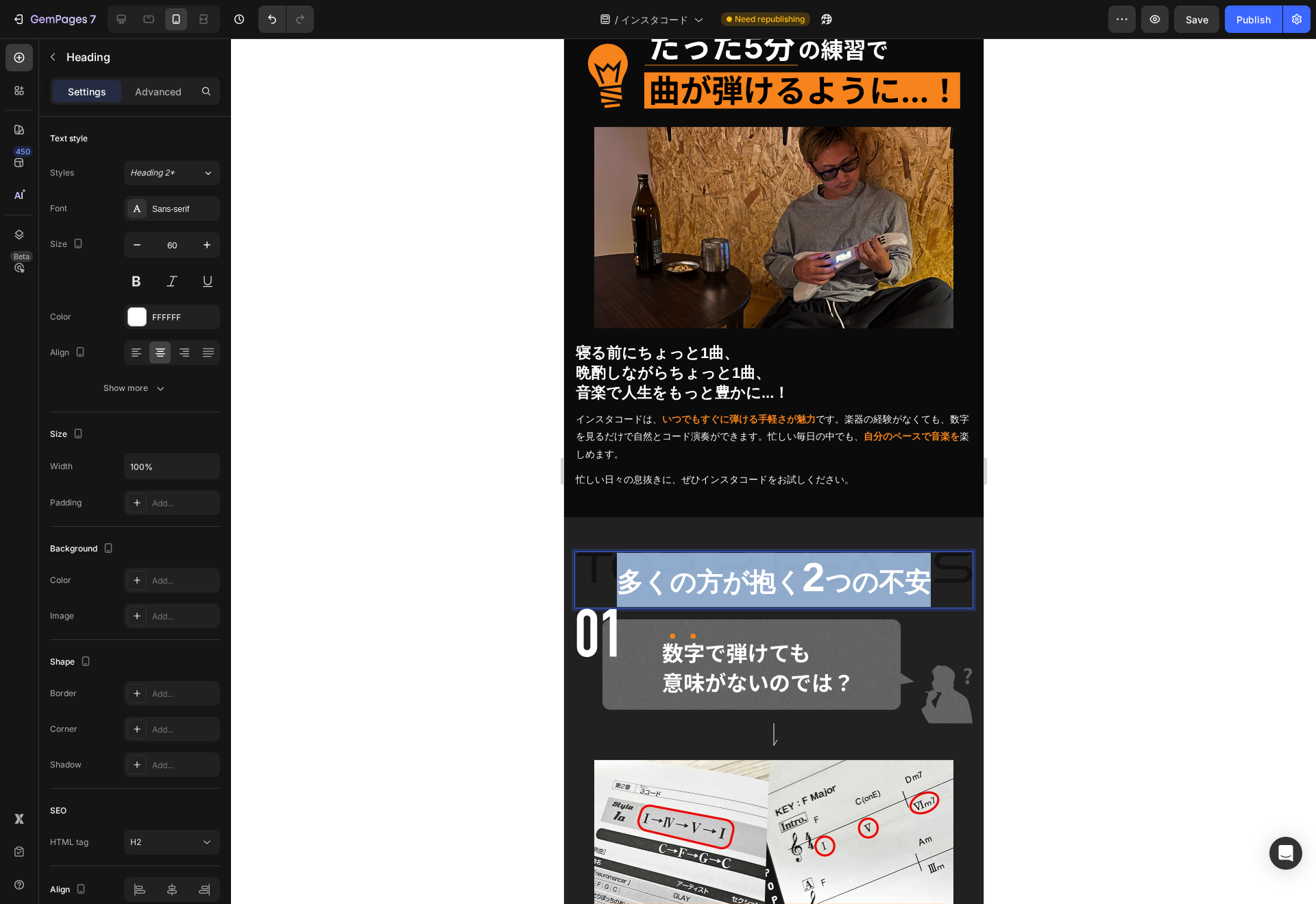
click at [735, 568] on strong "多くの方が抱く" at bounding box center [708, 582] width 185 height 29
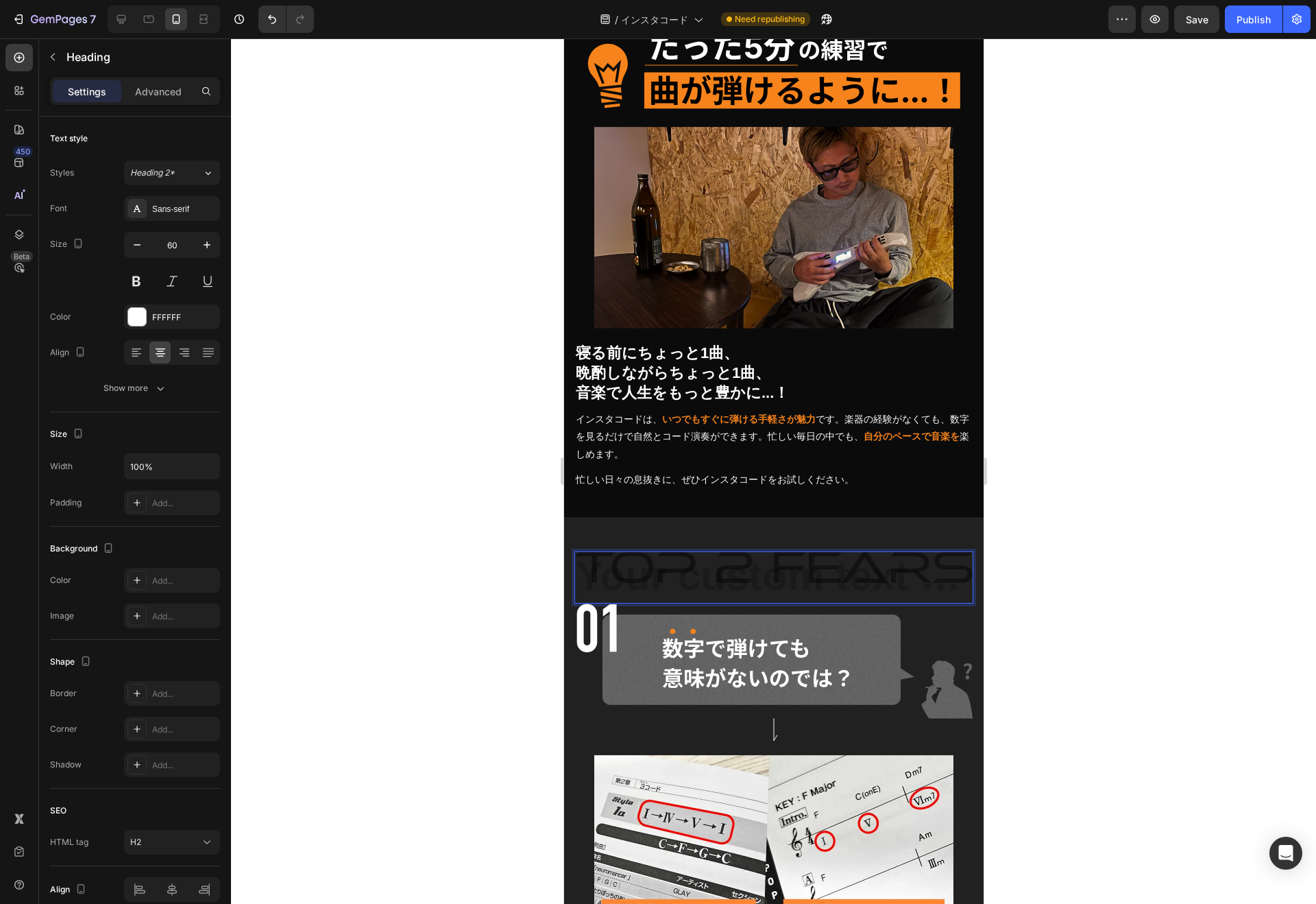
click at [727, 552] on h2 "Rich Text Editor. Editing area: main" at bounding box center [773, 577] width 399 height 52
click at [170, 248] on input "60" at bounding box center [172, 244] width 45 height 25
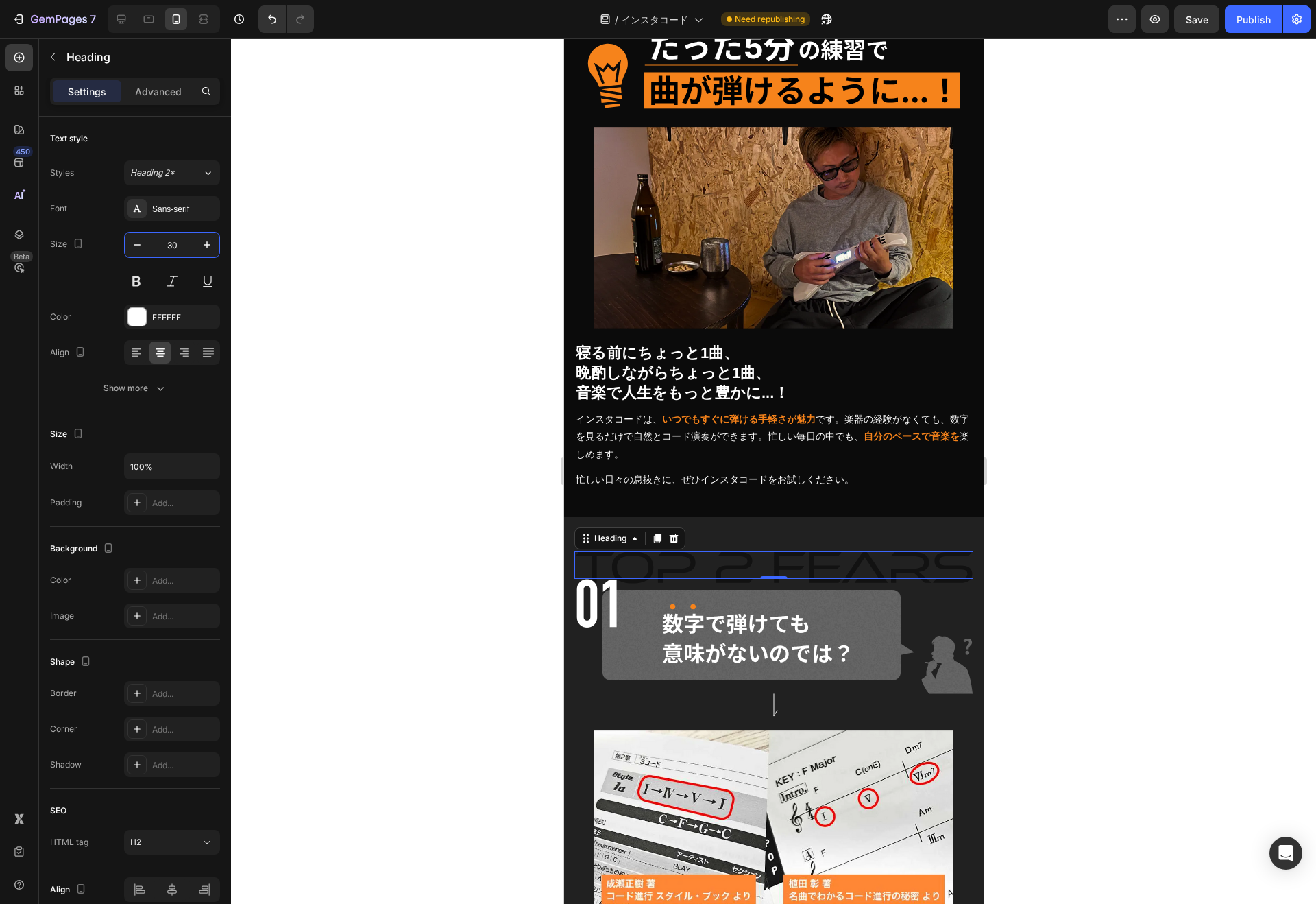
type input "30"
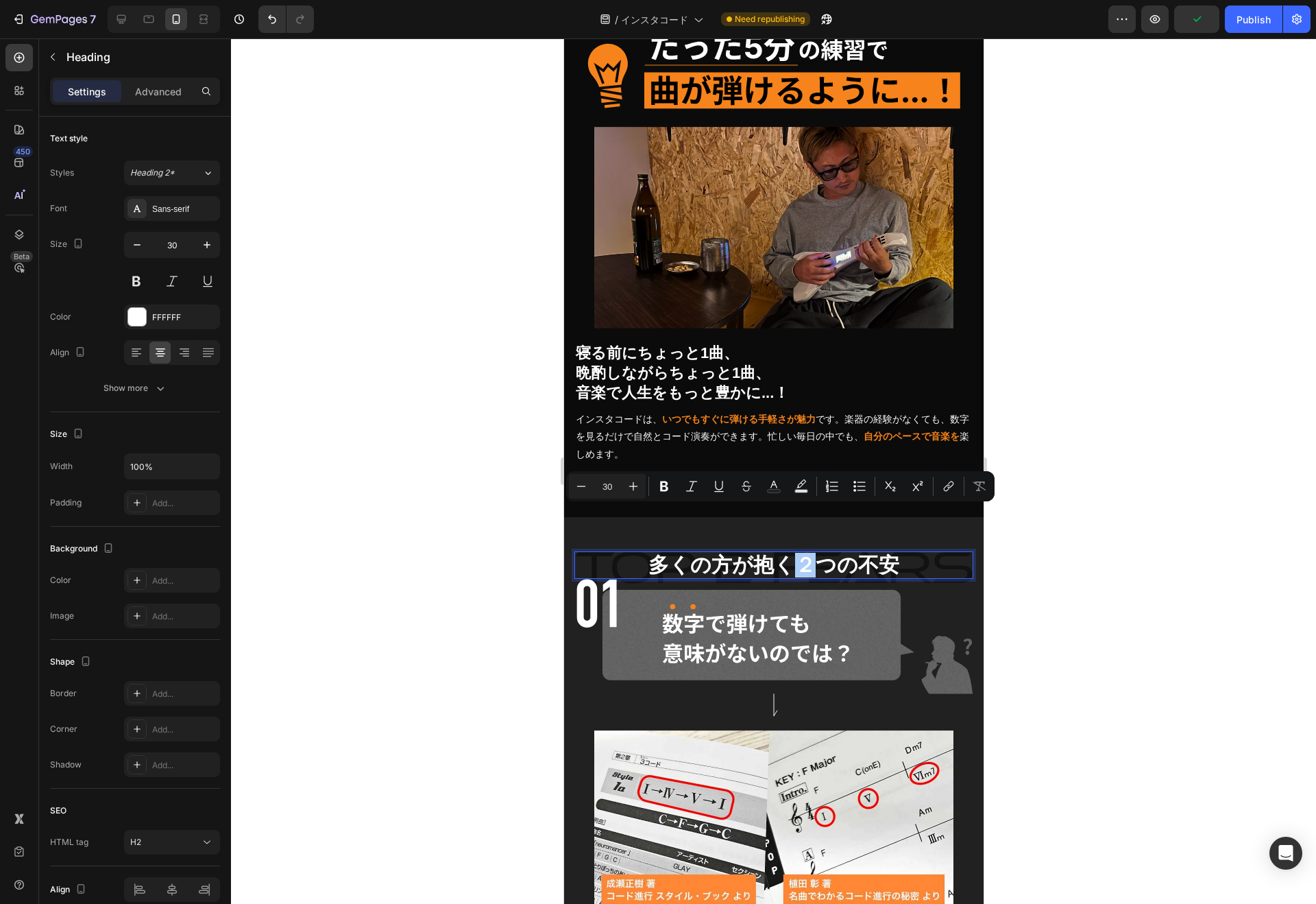
click at [629, 480] on icon "Editor contextual toolbar" at bounding box center [633, 485] width 13 height 13
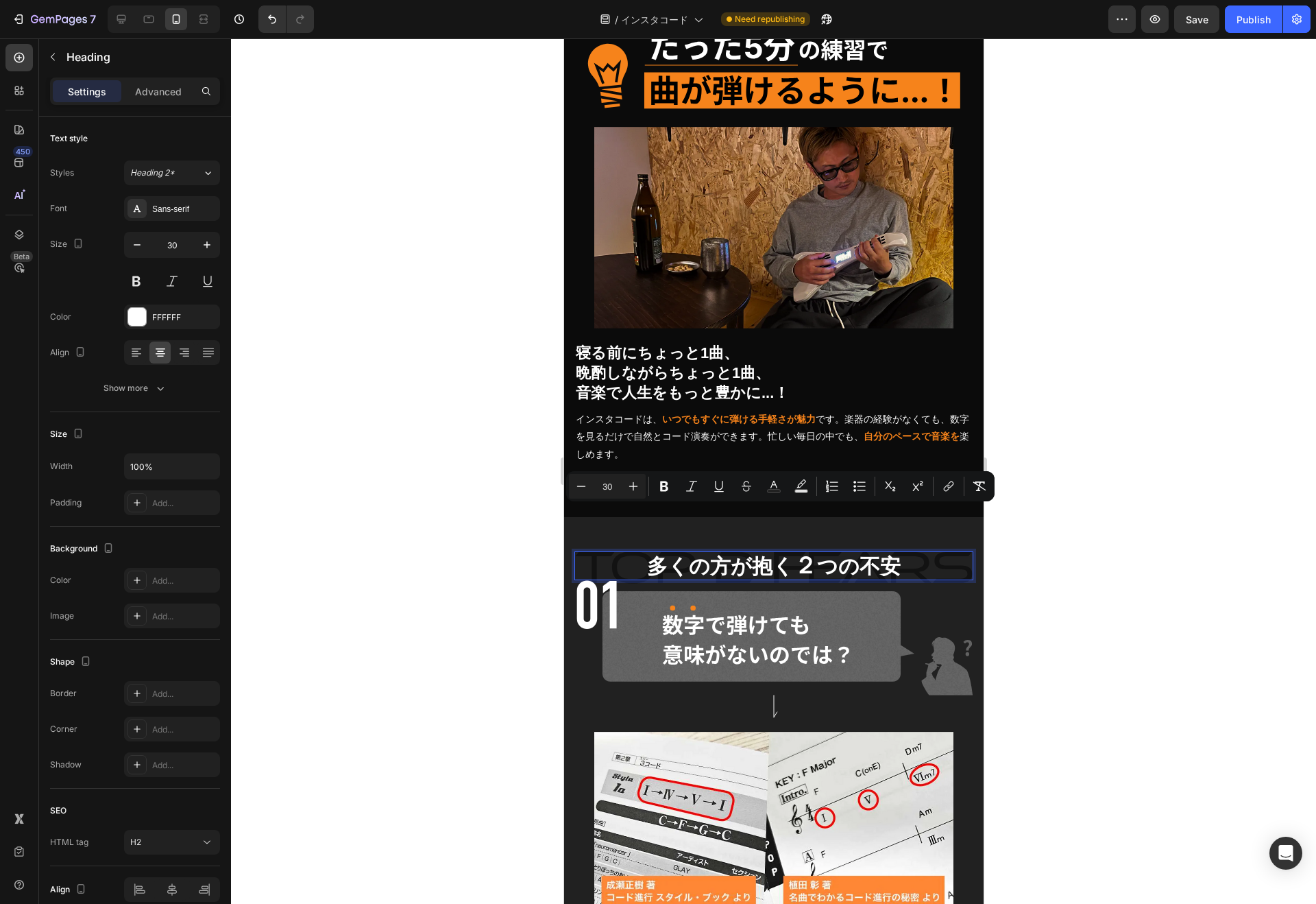
click at [629, 480] on icon "Editor contextual toolbar" at bounding box center [633, 485] width 13 height 13
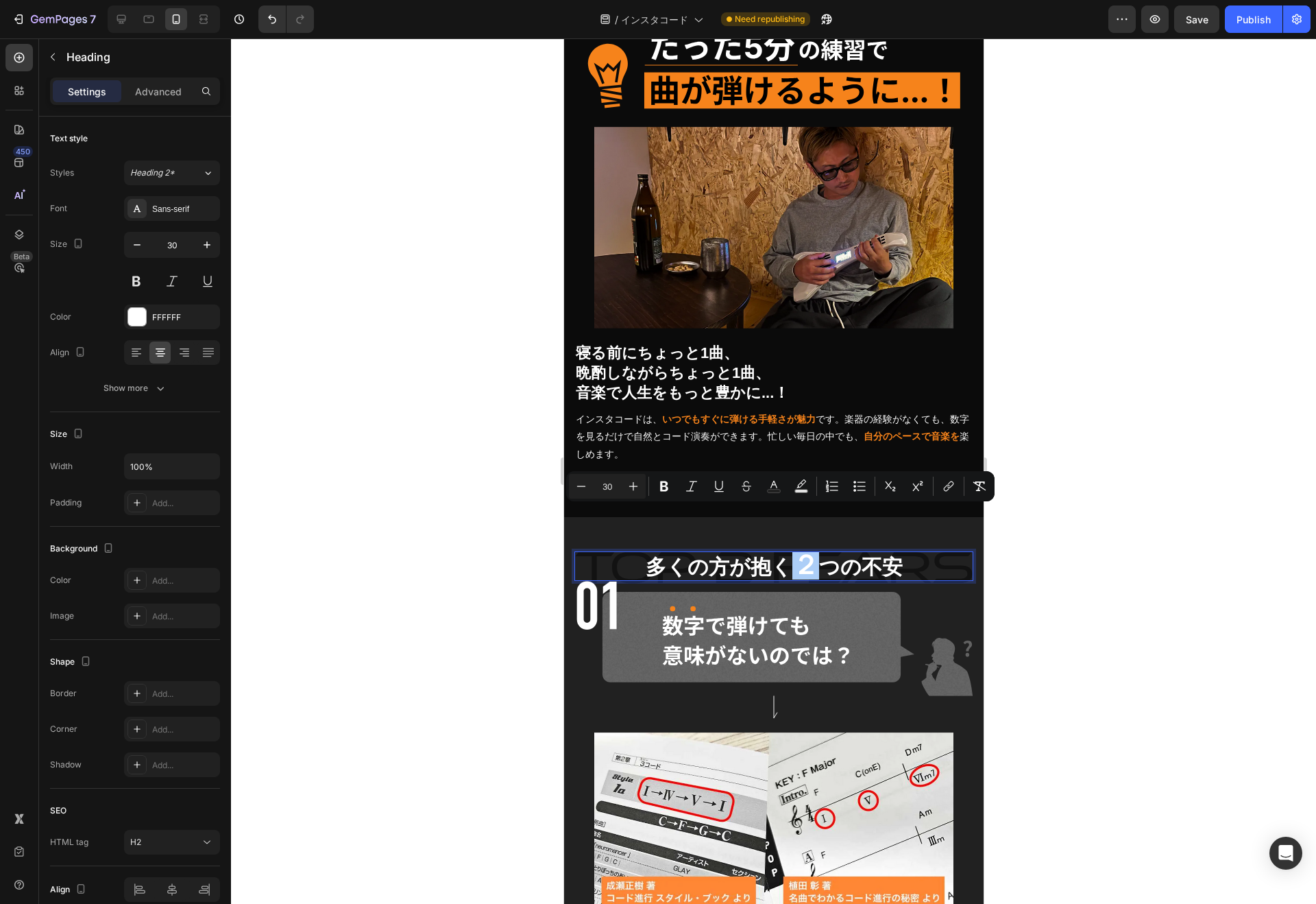
click at [629, 480] on icon "Editor contextual toolbar" at bounding box center [633, 485] width 13 height 13
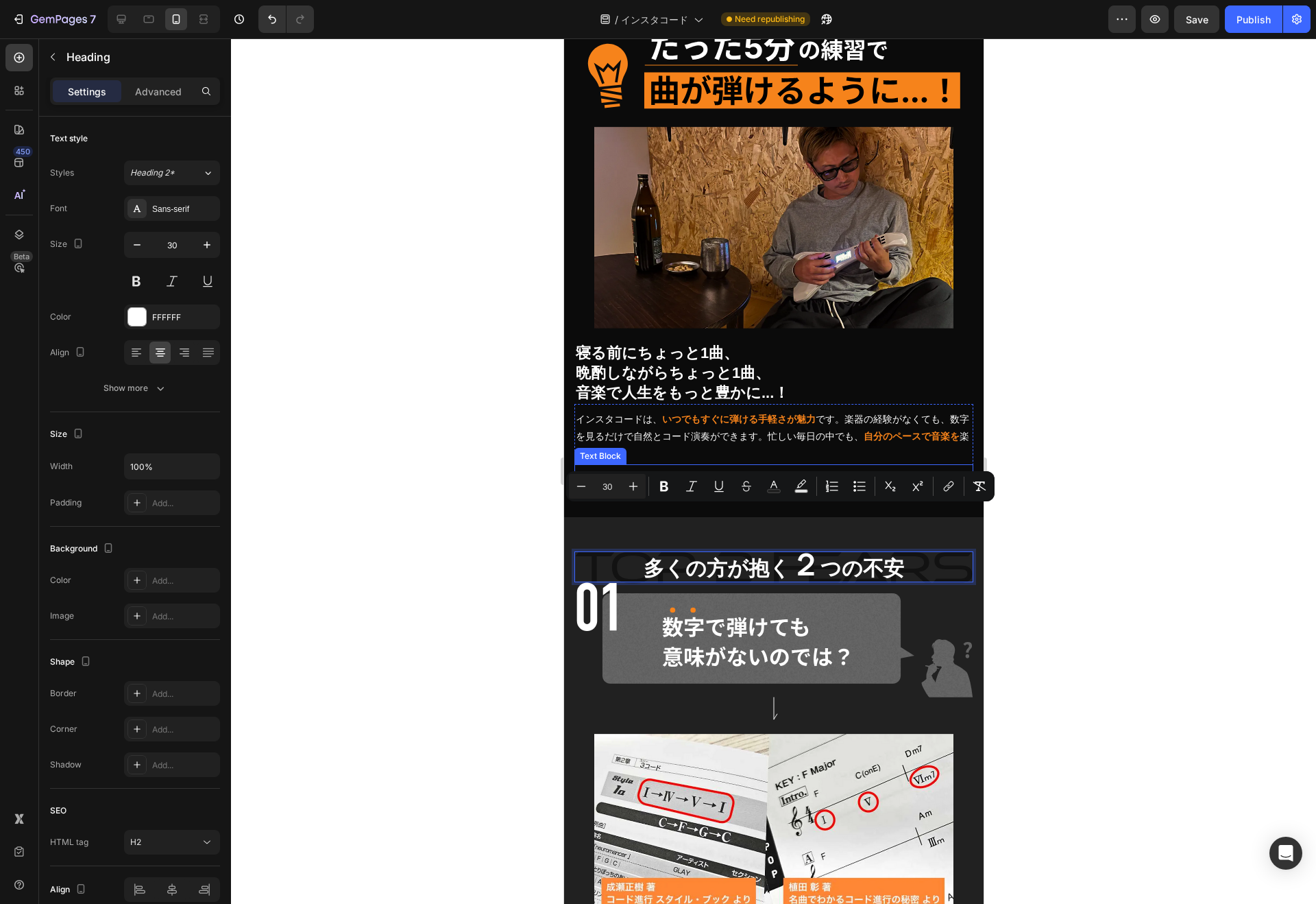
click at [845, 471] on p "忙しい日々の息抜きに、ぜひインスタコードをお試しください。" at bounding box center [773, 479] width 396 height 17
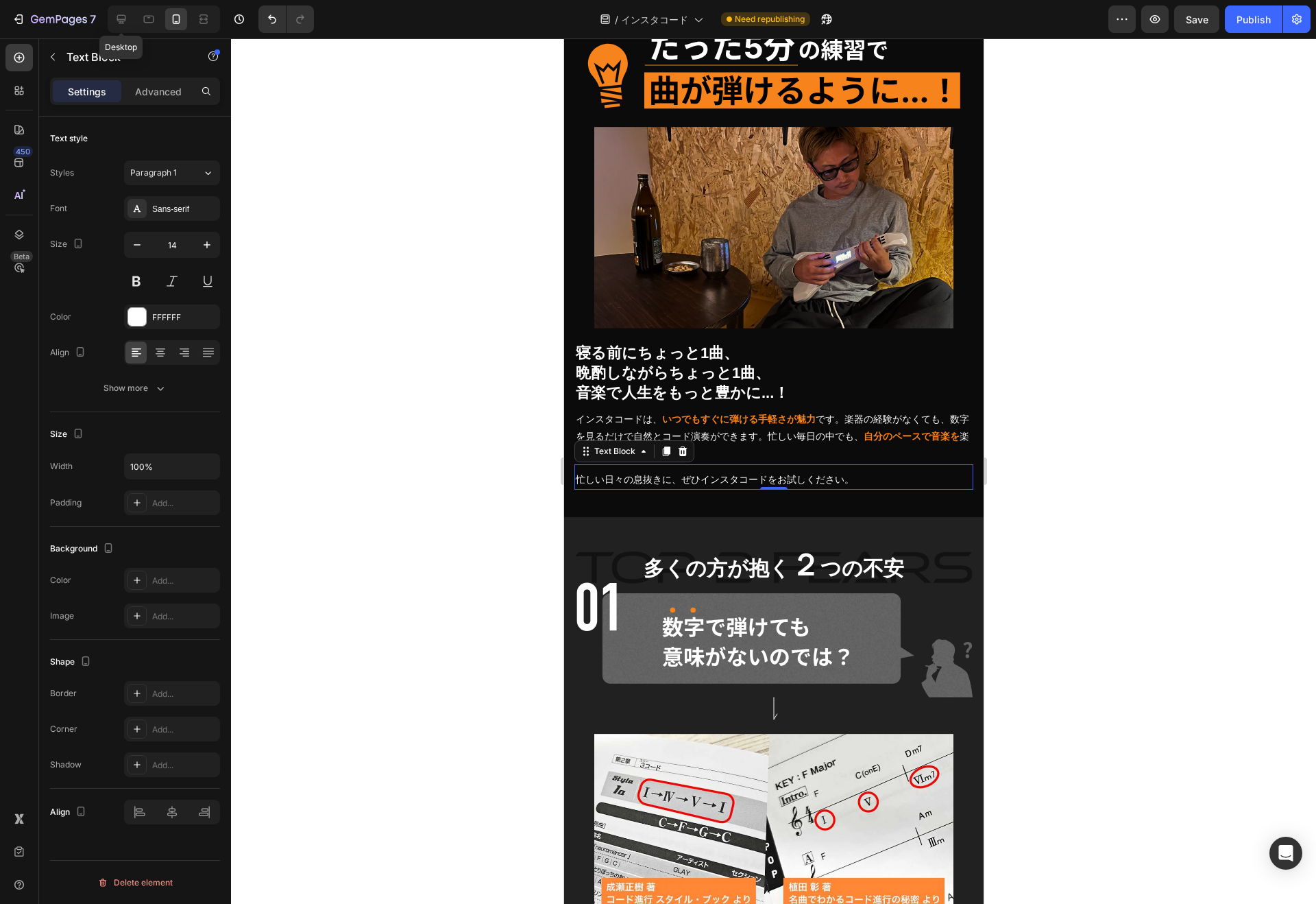
click at [127, 21] on div at bounding box center [121, 19] width 22 height 22
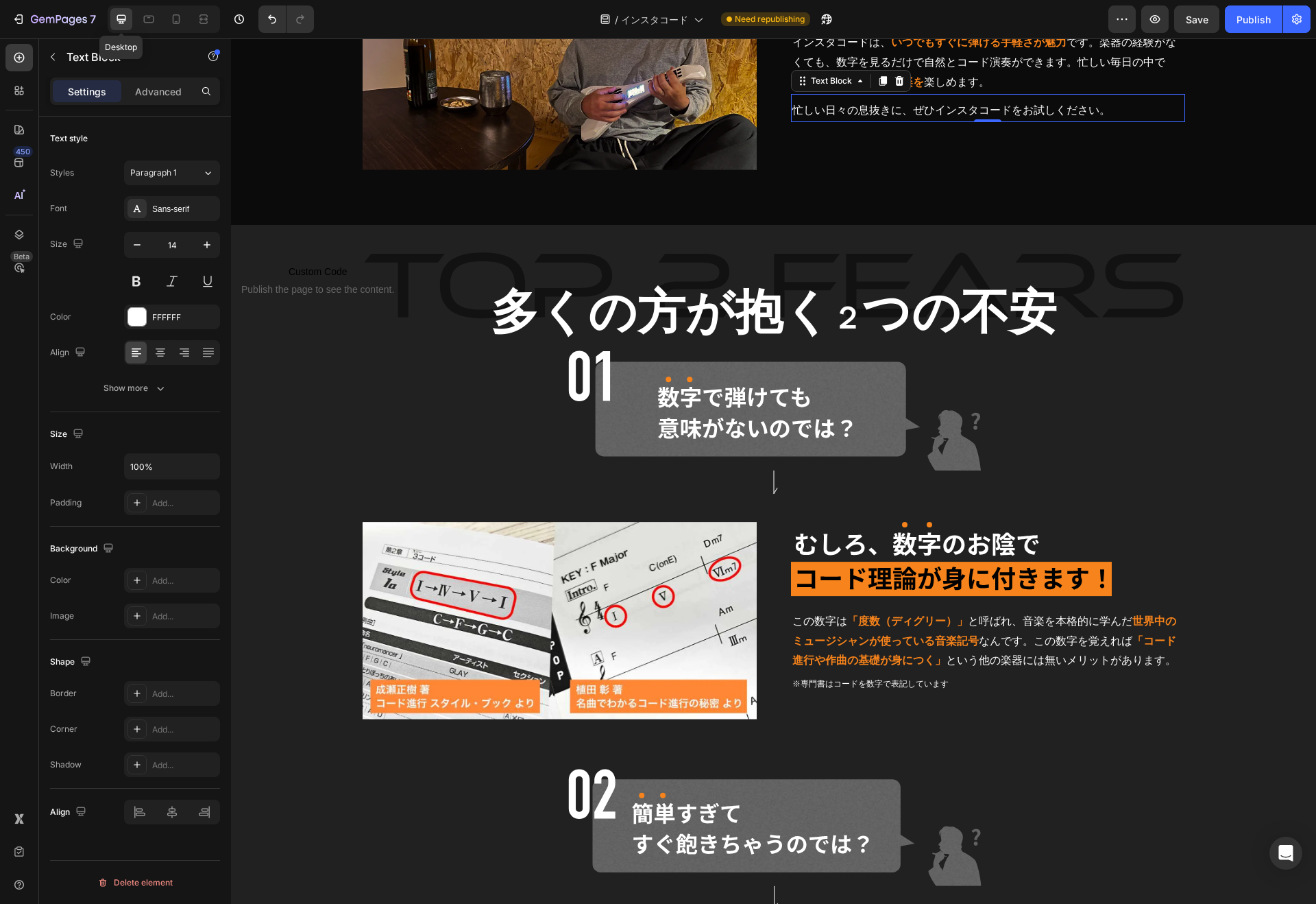
scroll to position [8857, 0]
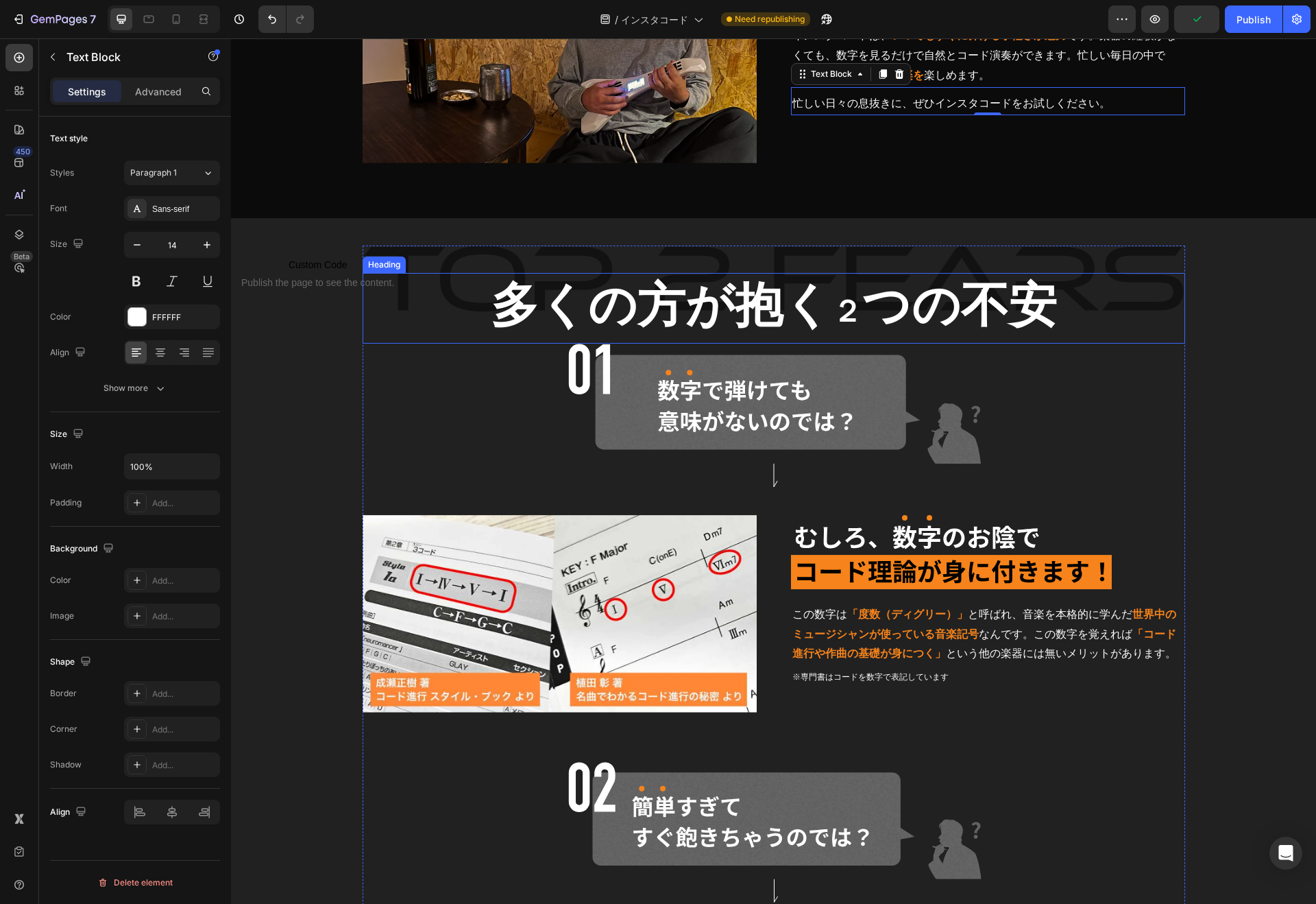
click at [835, 309] on span "２" at bounding box center [847, 311] width 30 height 34
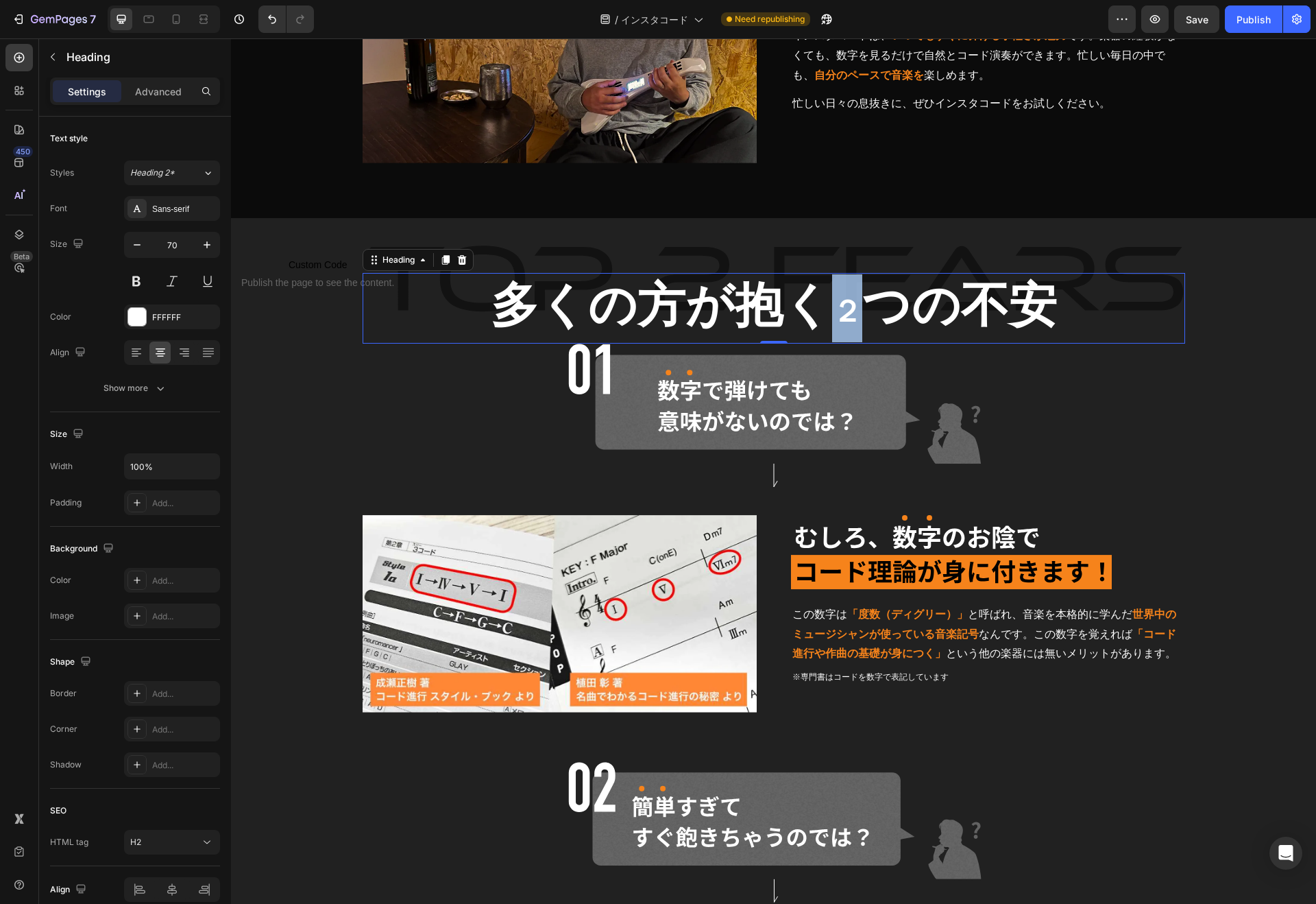
click at [821, 309] on p "多くの方が抱く ２ つの不安" at bounding box center [773, 308] width 820 height 68
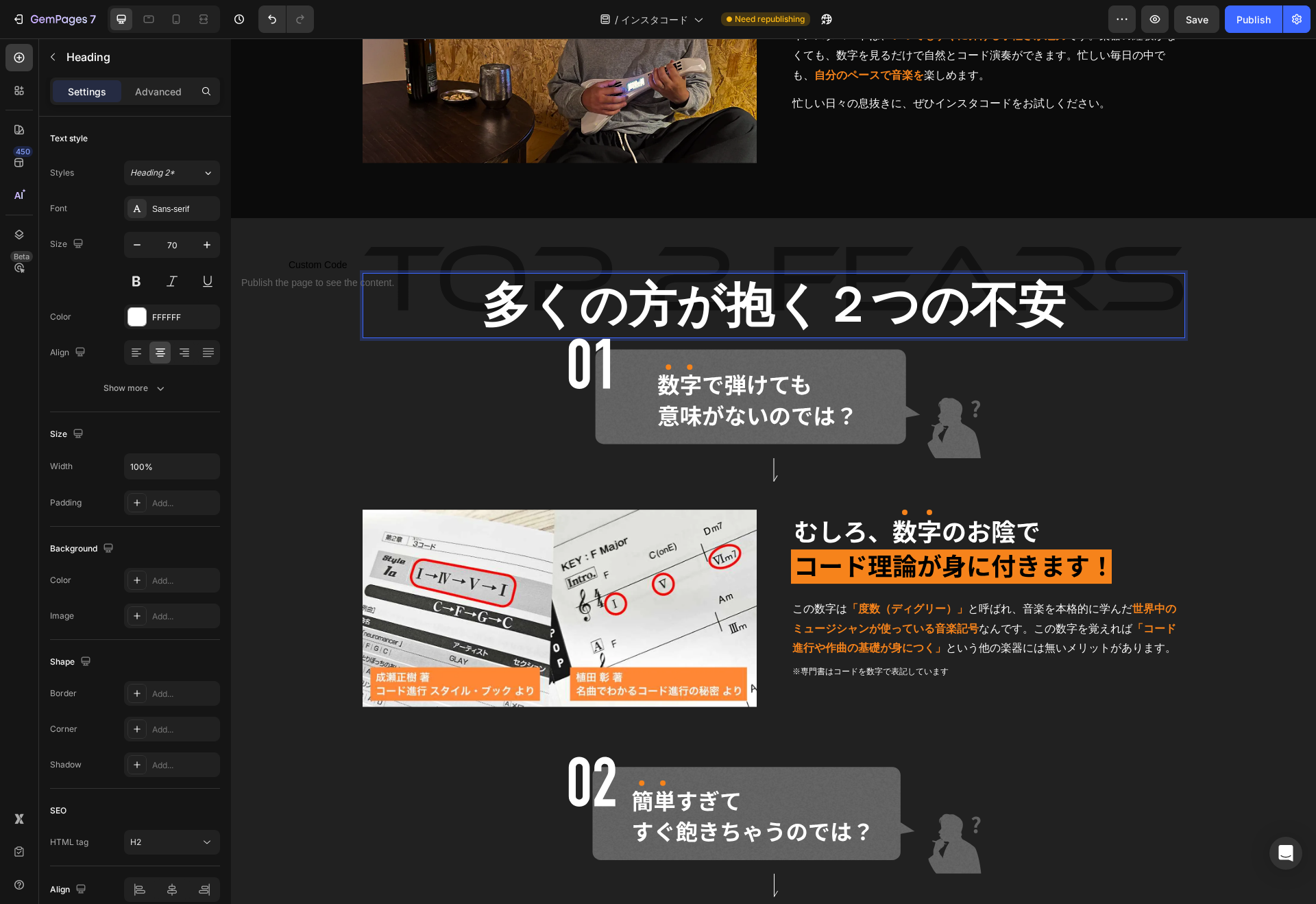
click at [832, 308] on p "多くの方が抱く２つの不安" at bounding box center [773, 305] width 820 height 62
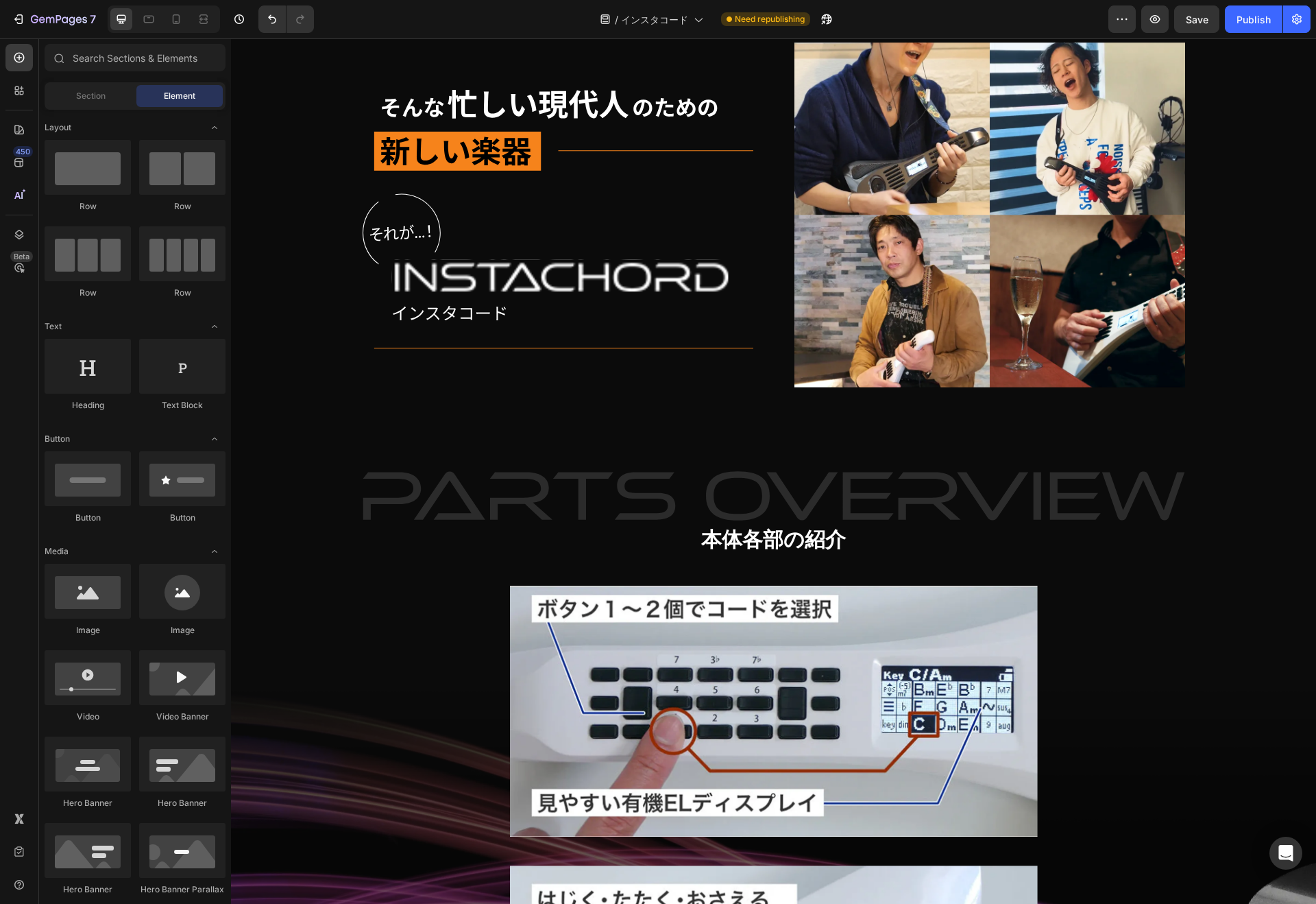
scroll to position [4660, 0]
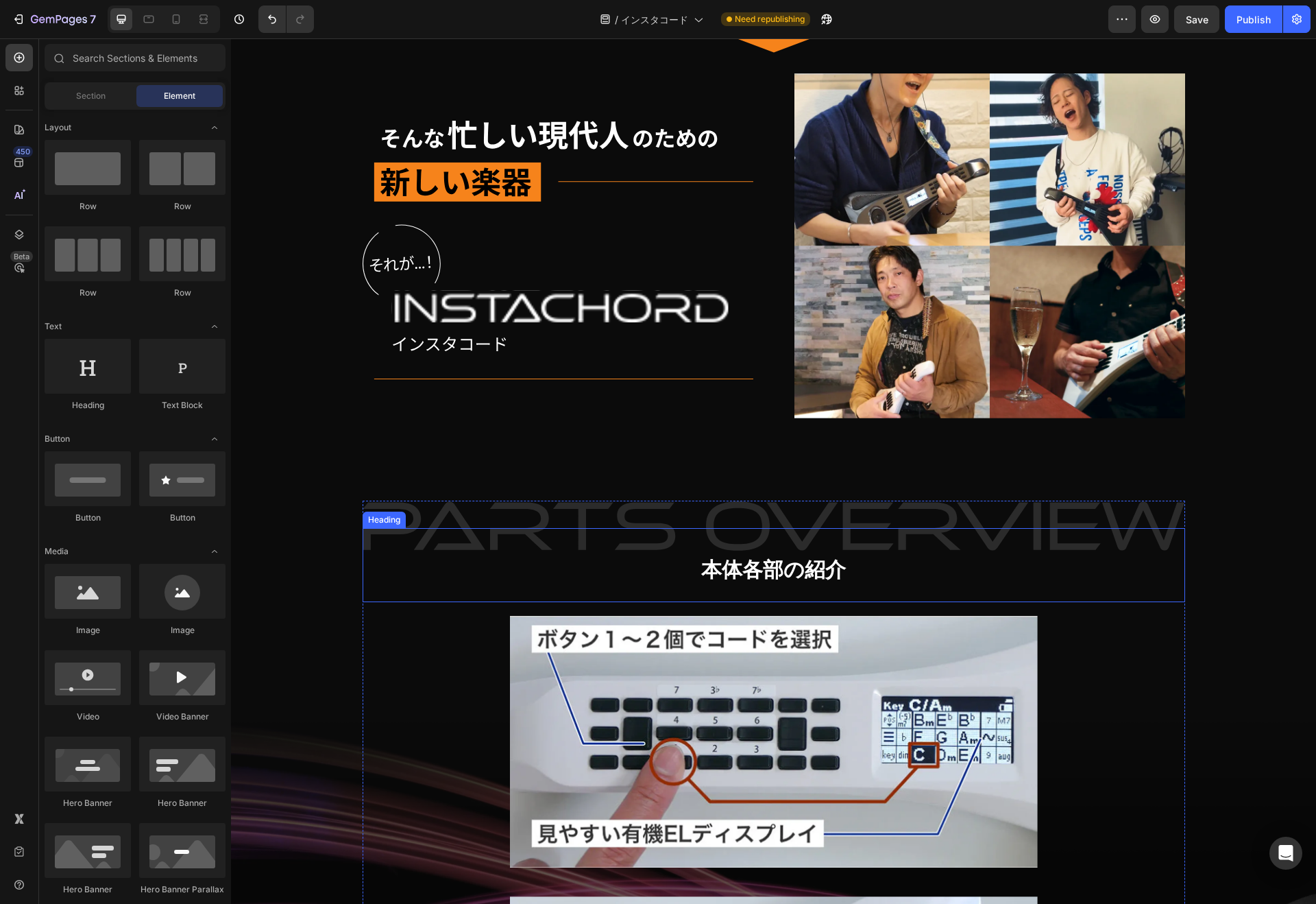
click at [851, 563] on h2 "本体各部の紹介" at bounding box center [773, 565] width 822 height 74
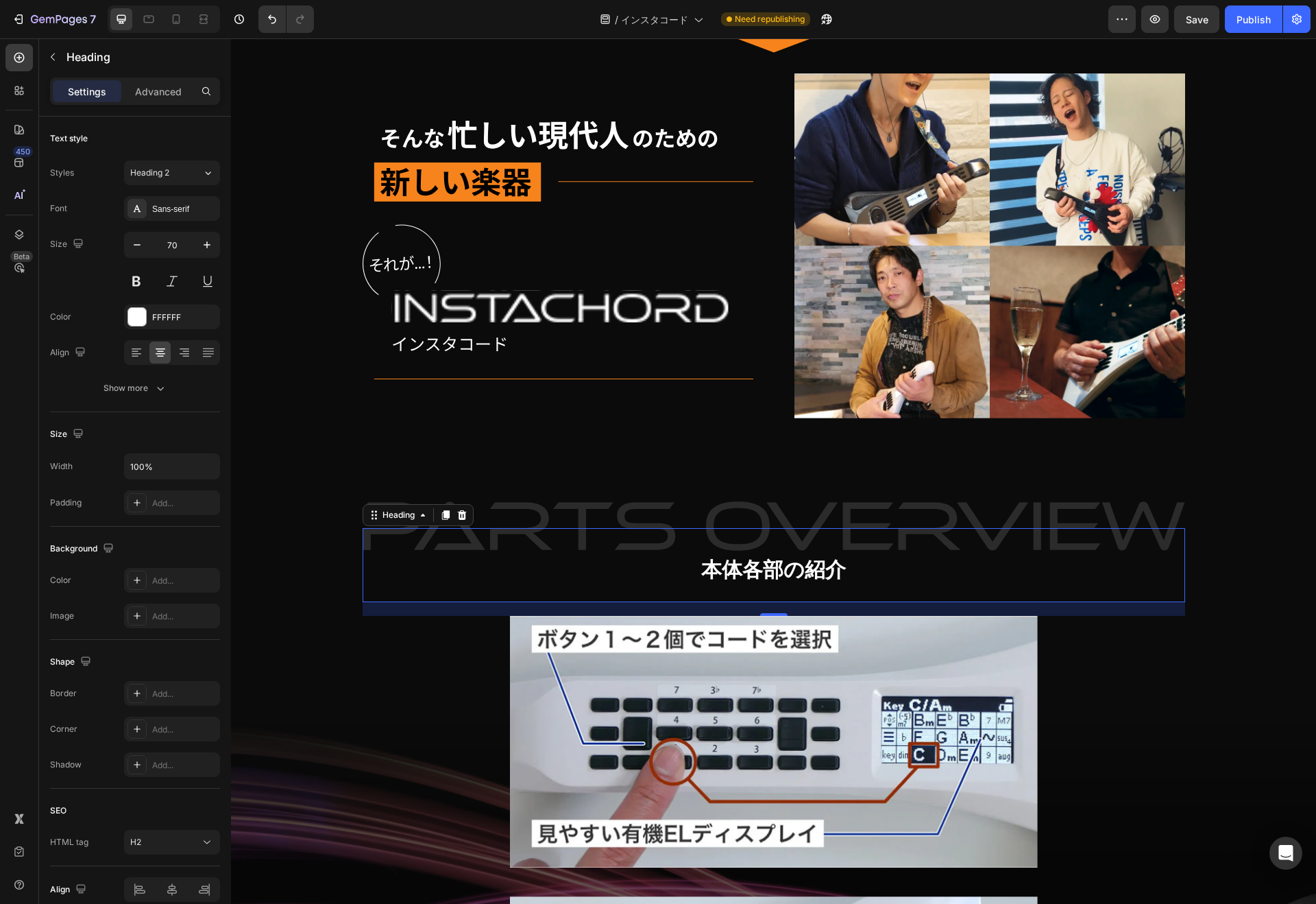
click at [693, 572] on h2 "本体各部の紹介" at bounding box center [773, 565] width 822 height 74
click at [693, 572] on p "本体各部の紹介" at bounding box center [773, 565] width 820 height 72
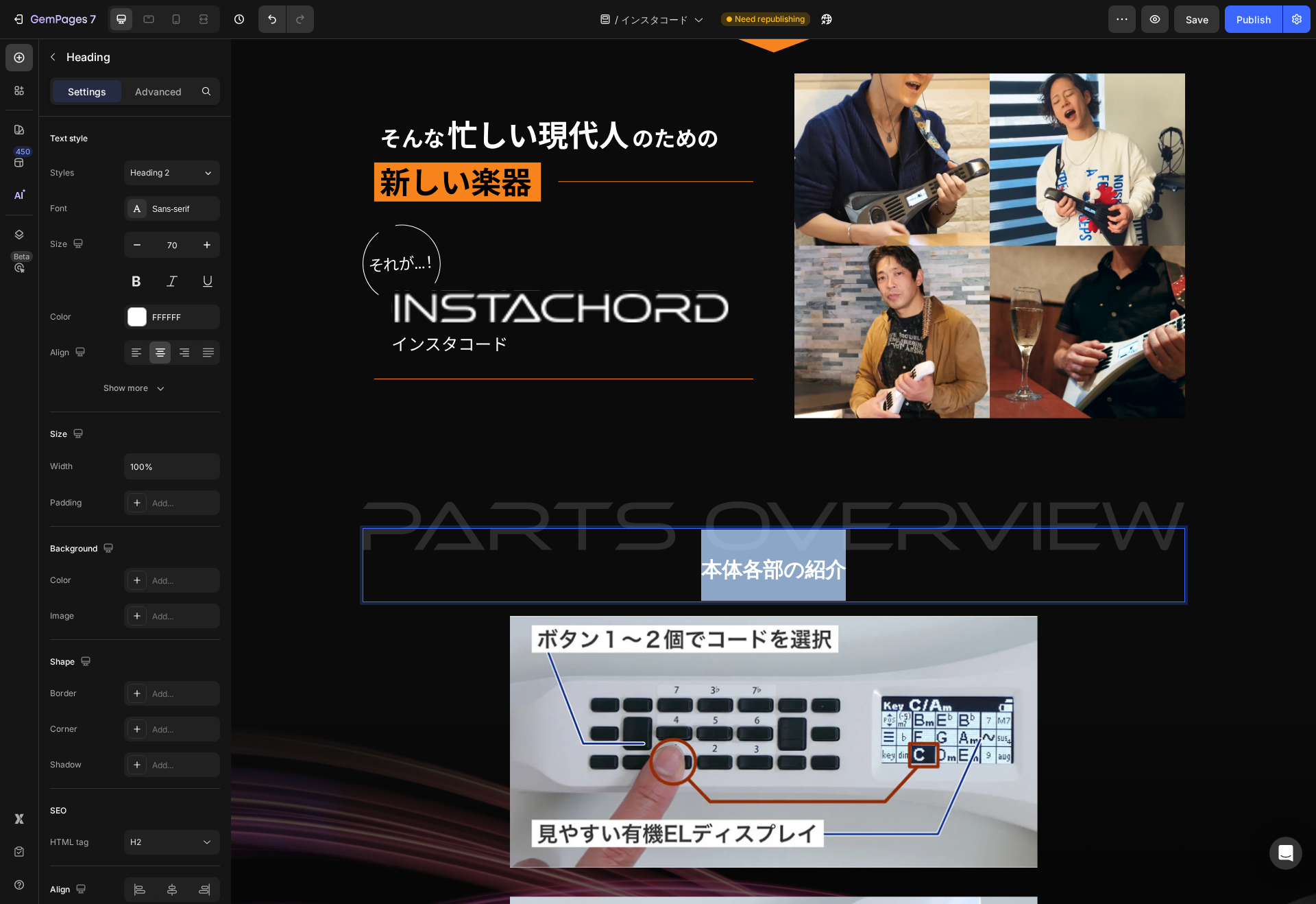
click at [693, 572] on p "本体各部の紹介" at bounding box center [773, 565] width 820 height 72
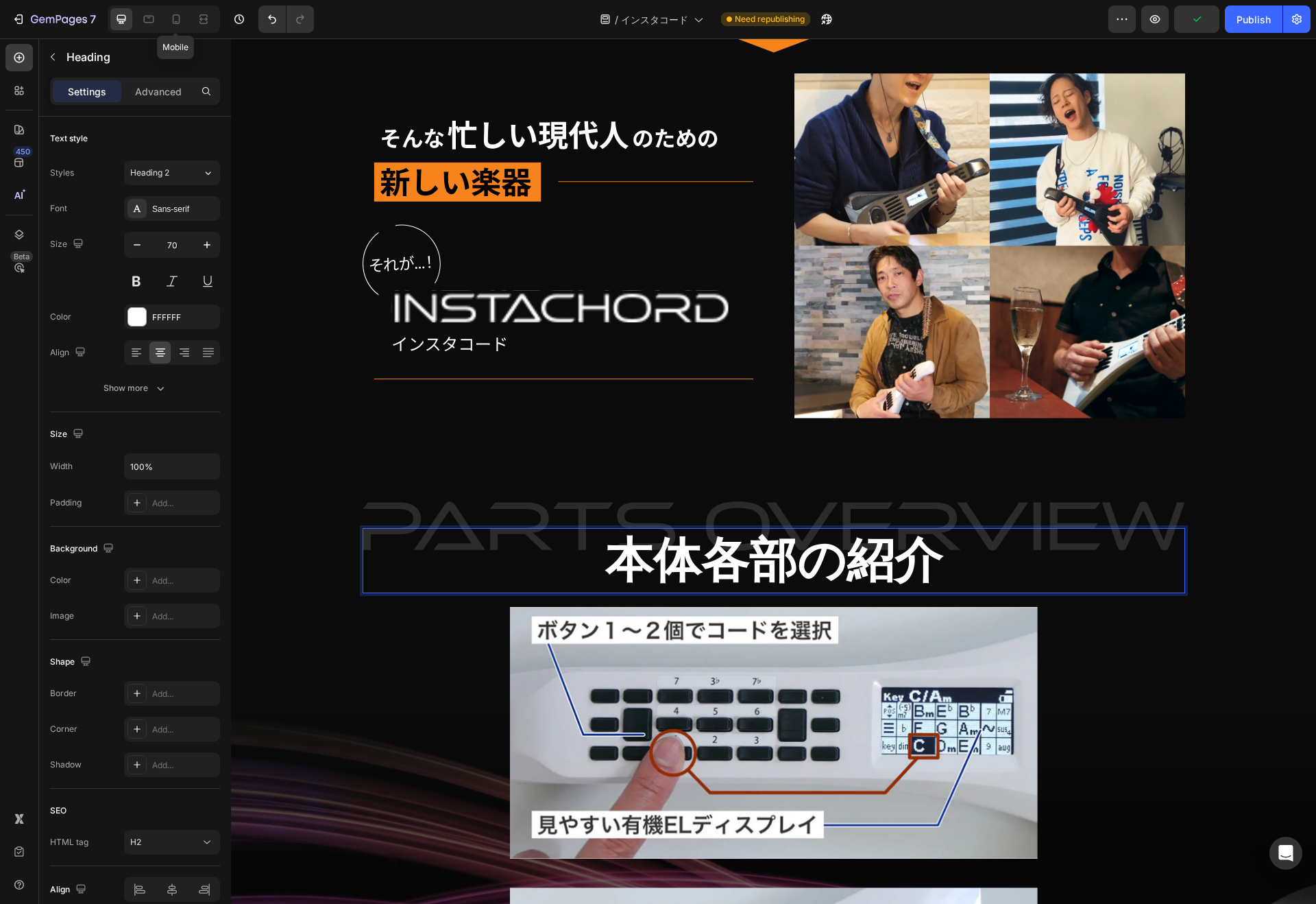
click at [172, 23] on icon at bounding box center [175, 19] width 13 height 13
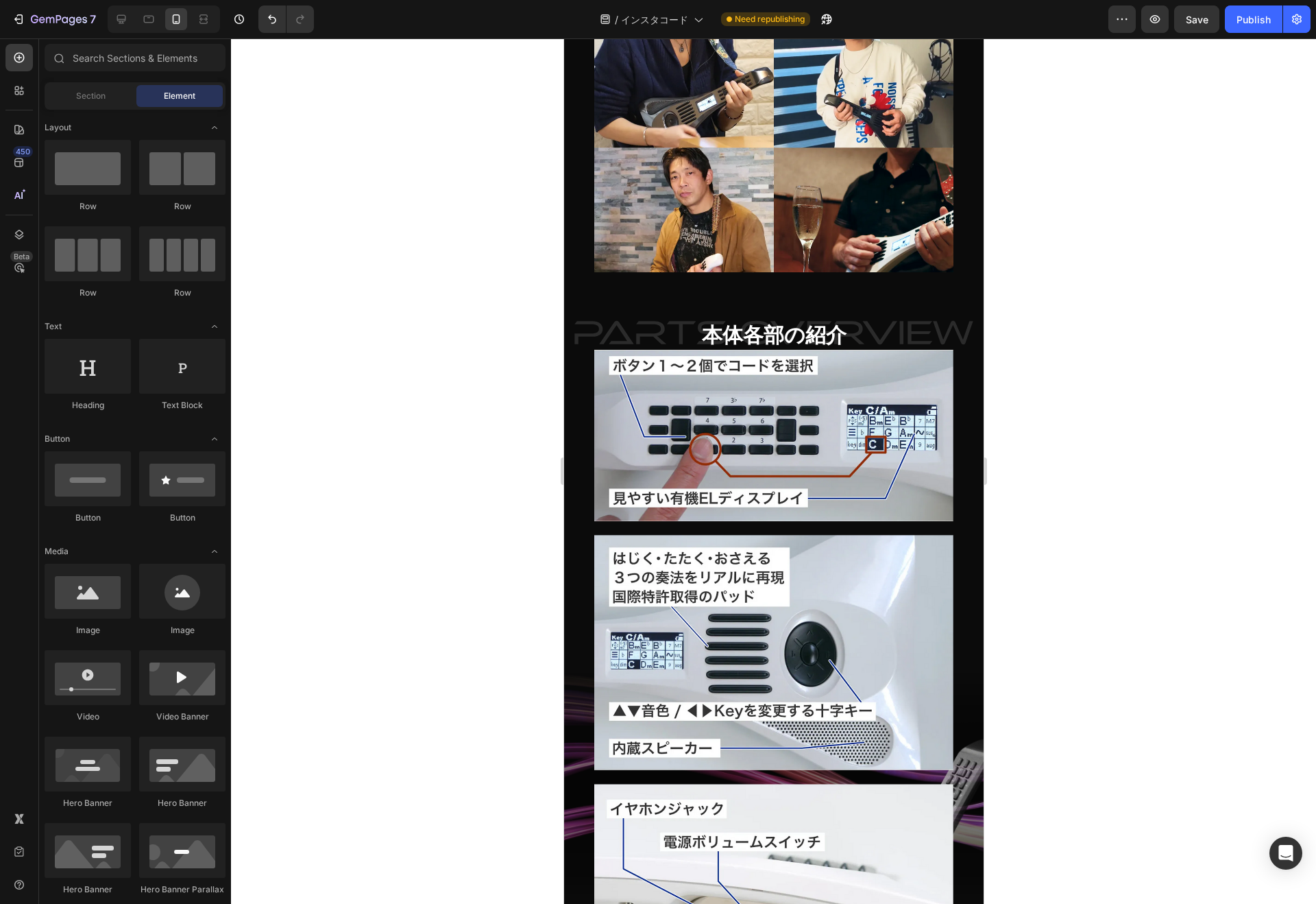
scroll to position [5246, 0]
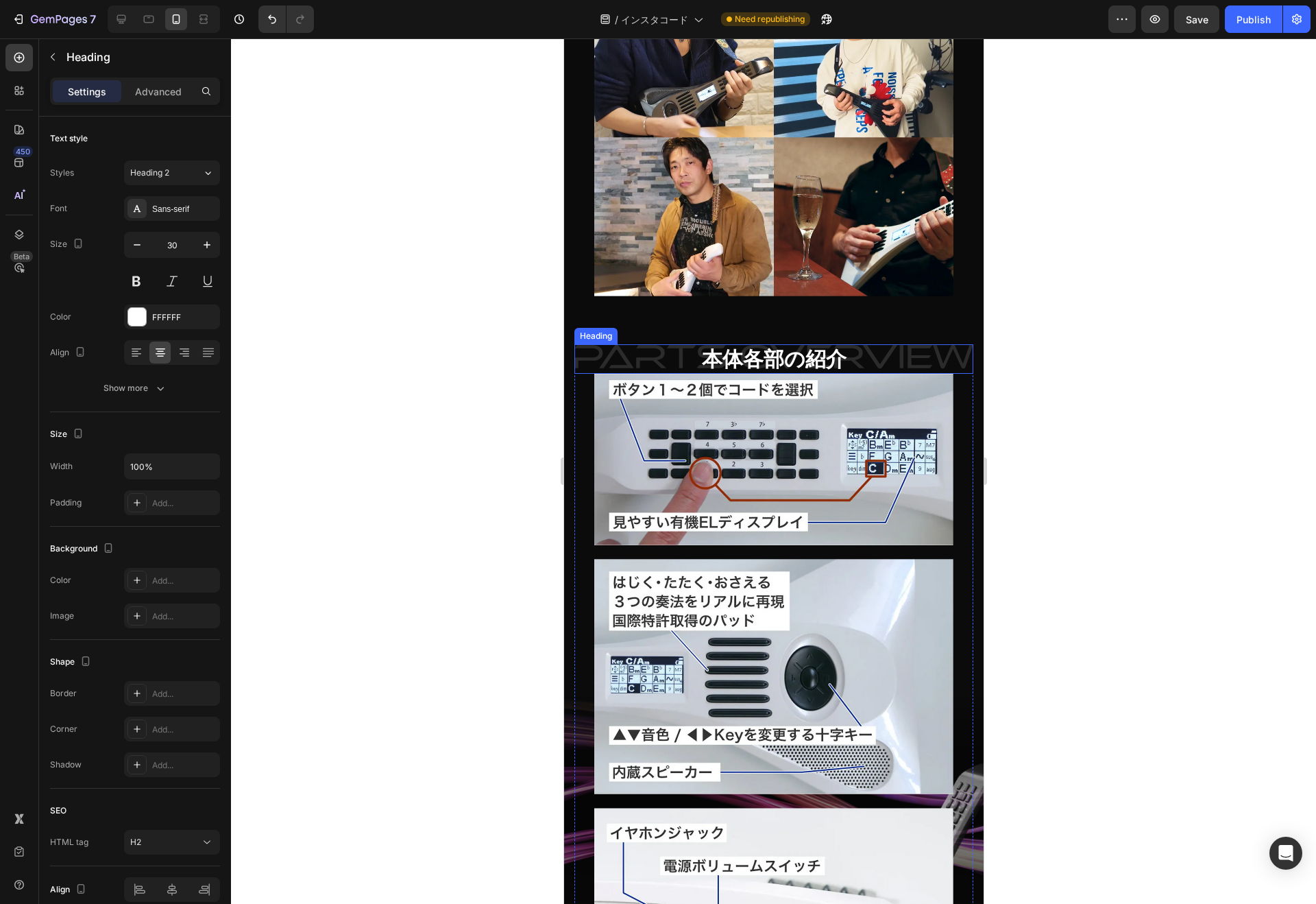
click at [885, 344] on h2 "本体各部の紹介" at bounding box center [773, 359] width 399 height 29
click at [153, 87] on p "Advanced" at bounding box center [158, 91] width 47 height 14
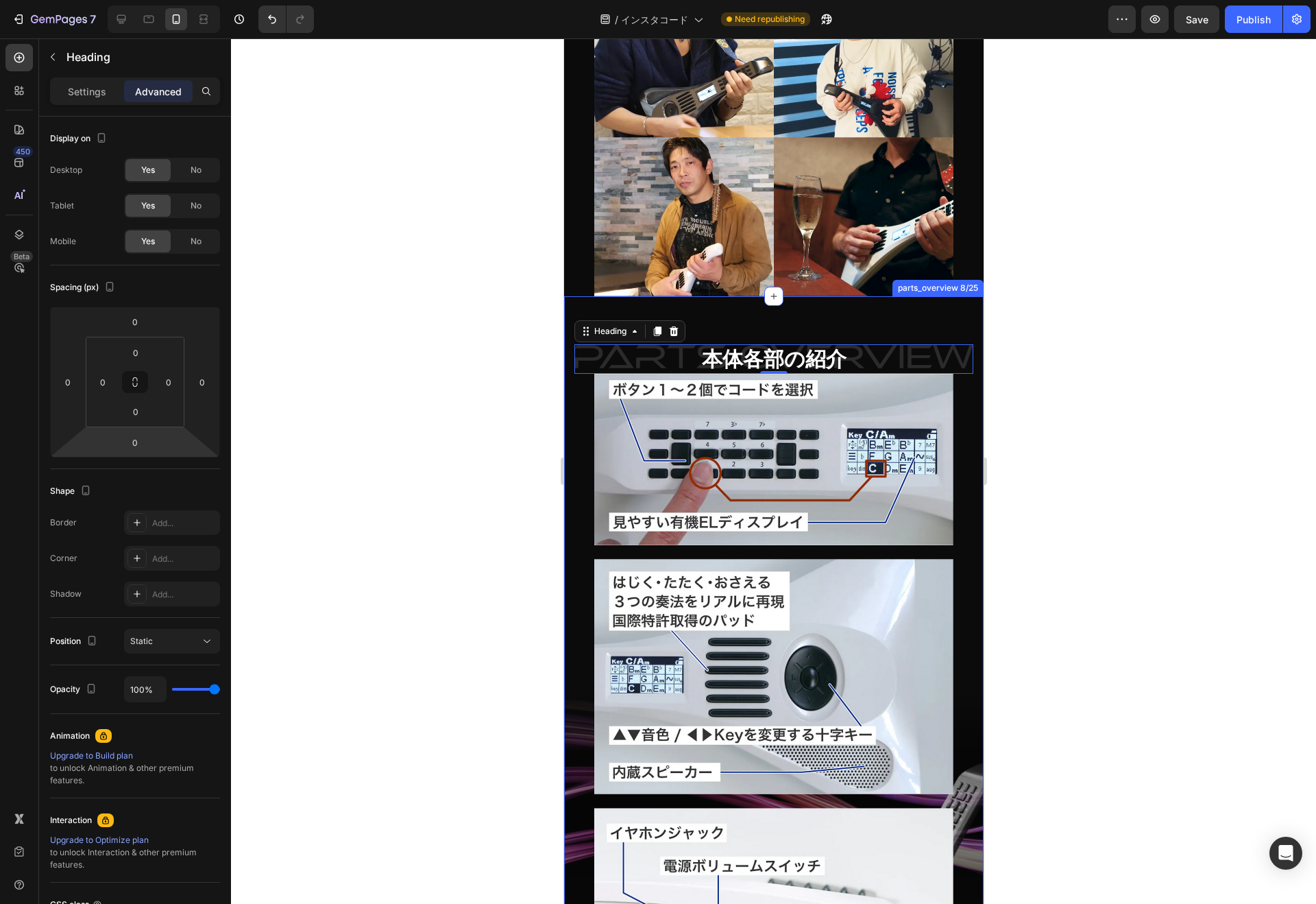
click at [146, 448] on input "0" at bounding box center [135, 442] width 27 height 20
click at [169, 576] on p "L 16px" at bounding box center [169, 574] width 62 height 10
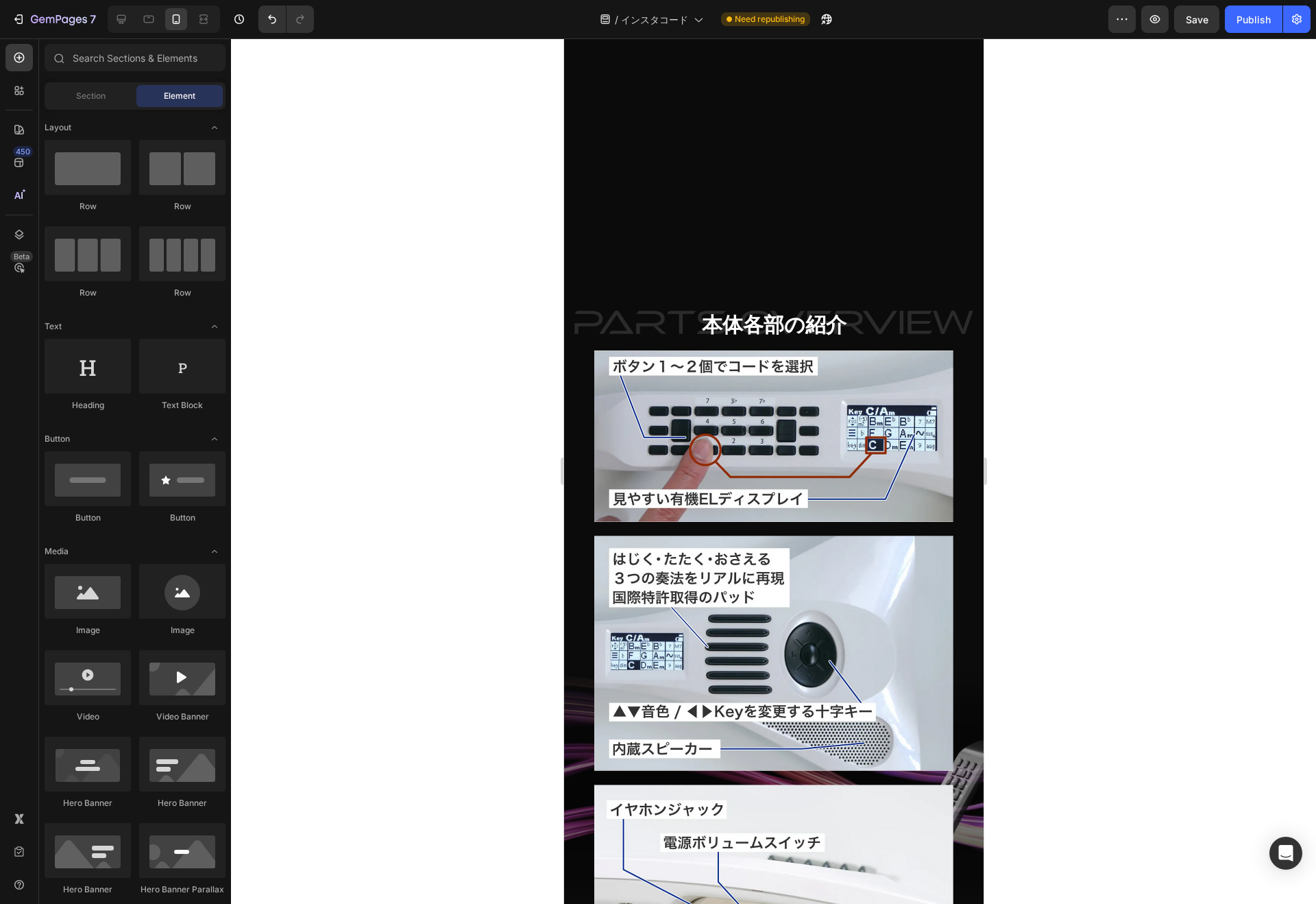
scroll to position [6092, 0]
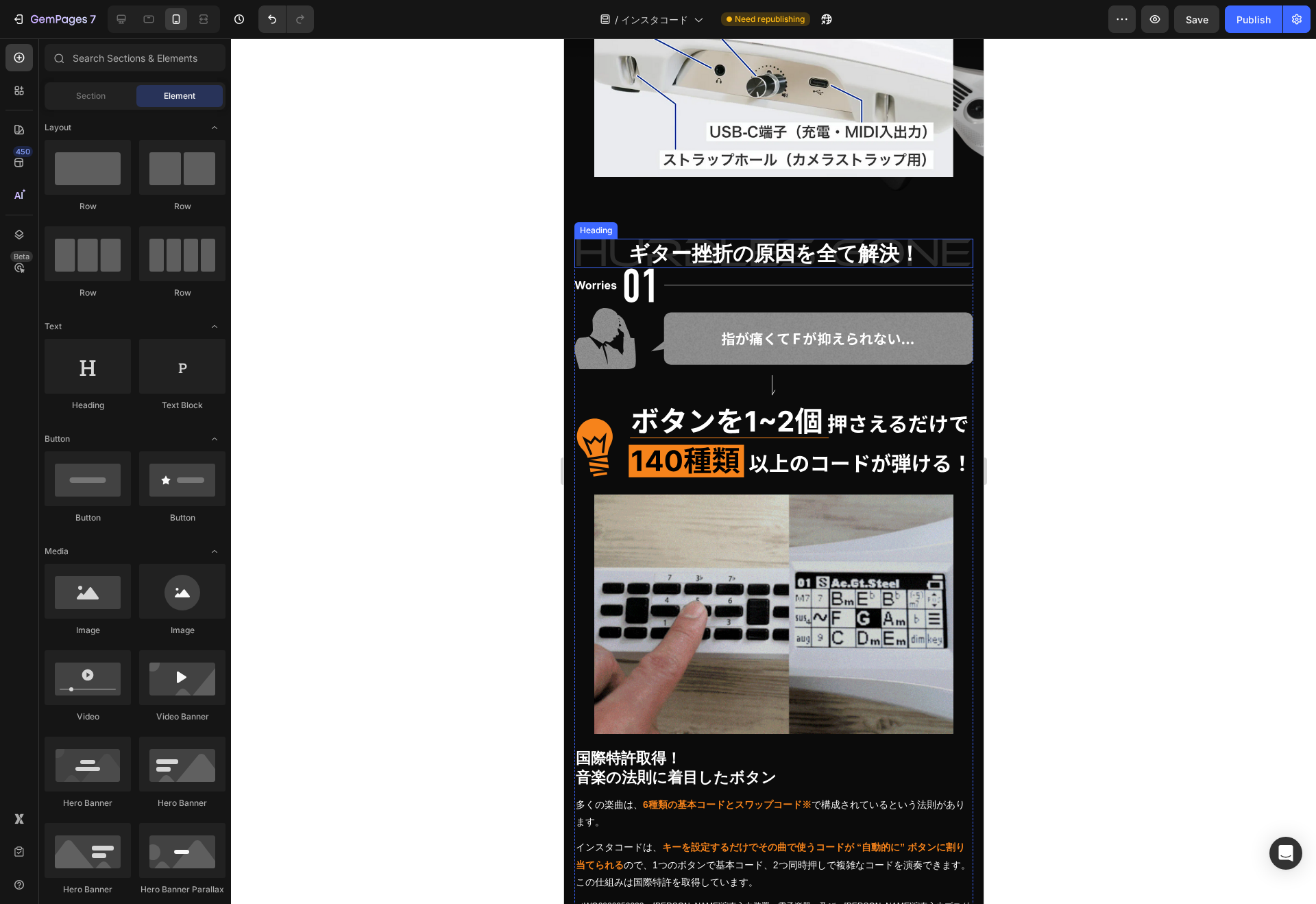
click at [720, 239] on h2 "ギター挫折の原因を全て解決！" at bounding box center [773, 252] width 399 height 29
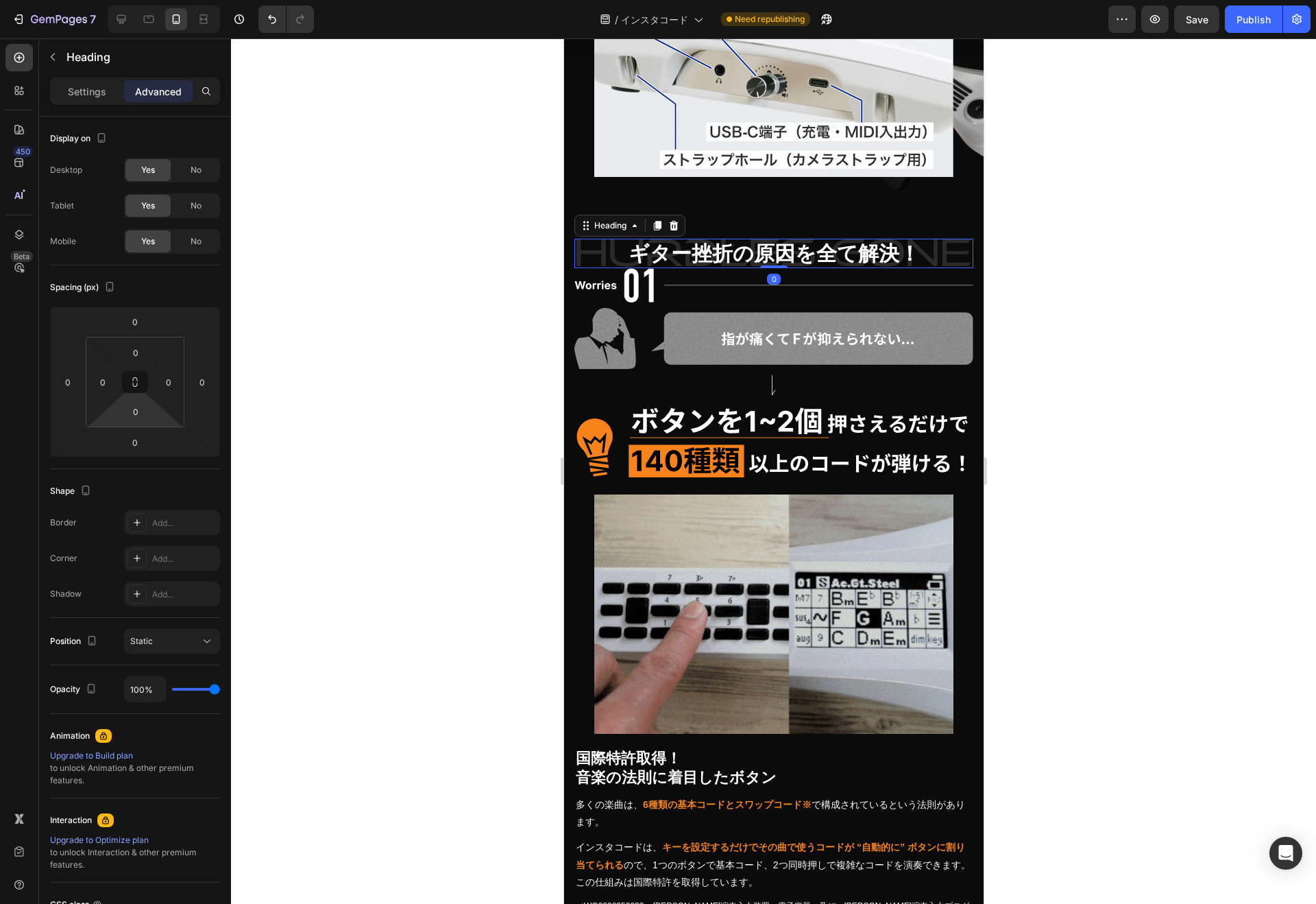
click at [132, 409] on input "0" at bounding box center [135, 411] width 27 height 20
click at [80, 0] on html "7 / インスタコード Need republishing Preview Publish 450 Beta Sections(18) Elements(83…" at bounding box center [658, 0] width 1316 height 0
click at [119, 445] on div "0" at bounding box center [135, 442] width 35 height 22
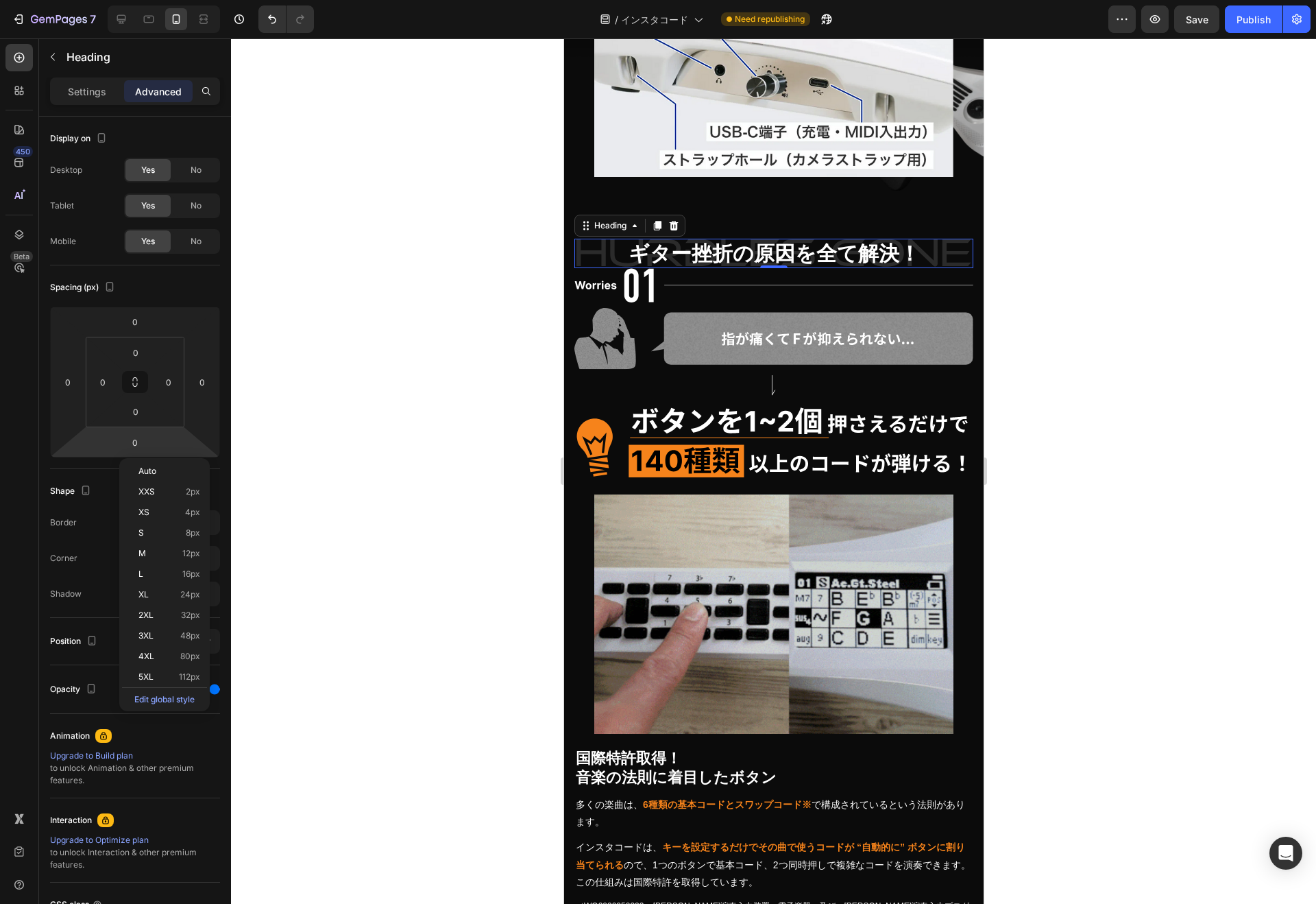
click at [155, 575] on p "L 16px" at bounding box center [169, 574] width 62 height 10
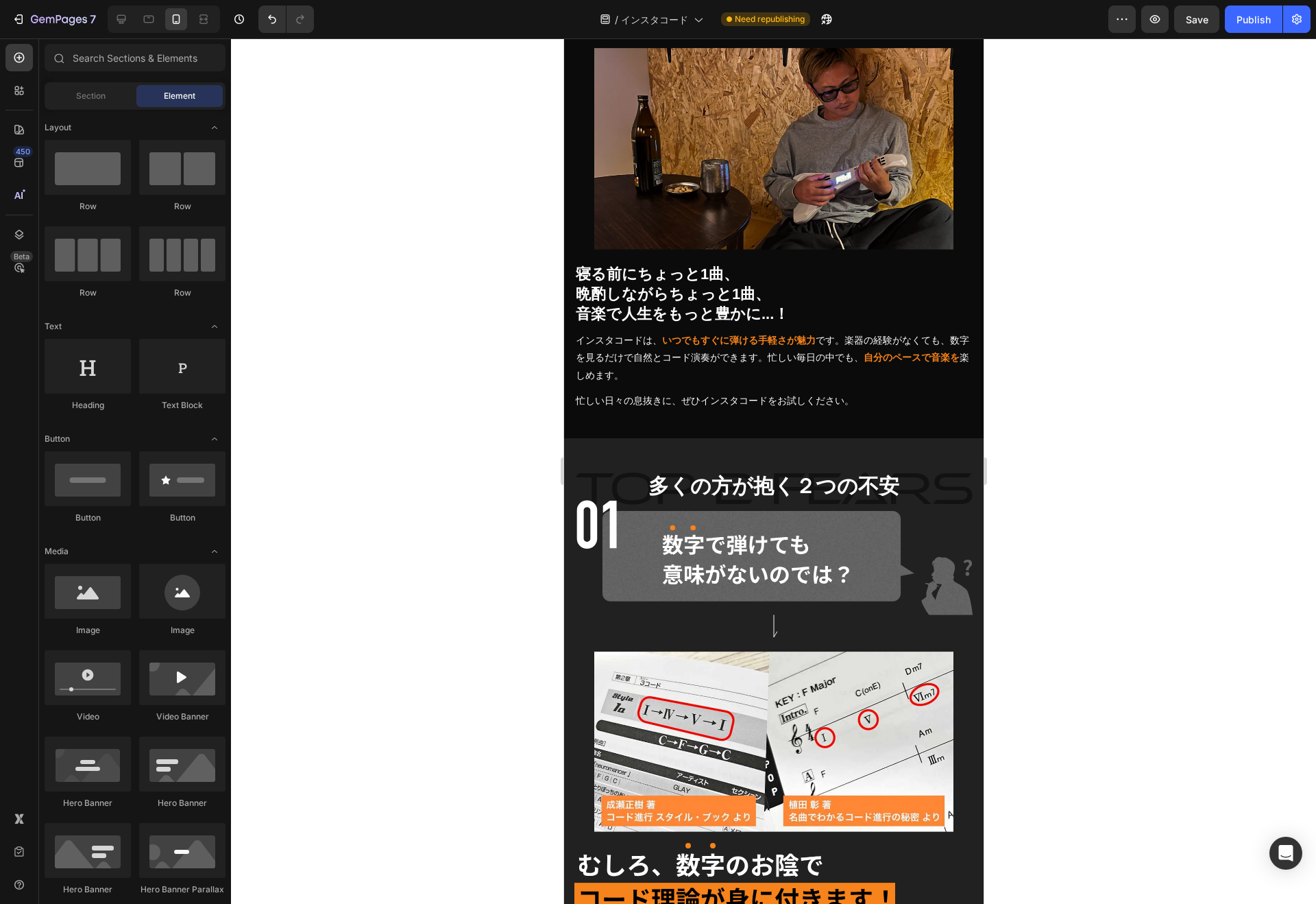
scroll to position [8781, 0]
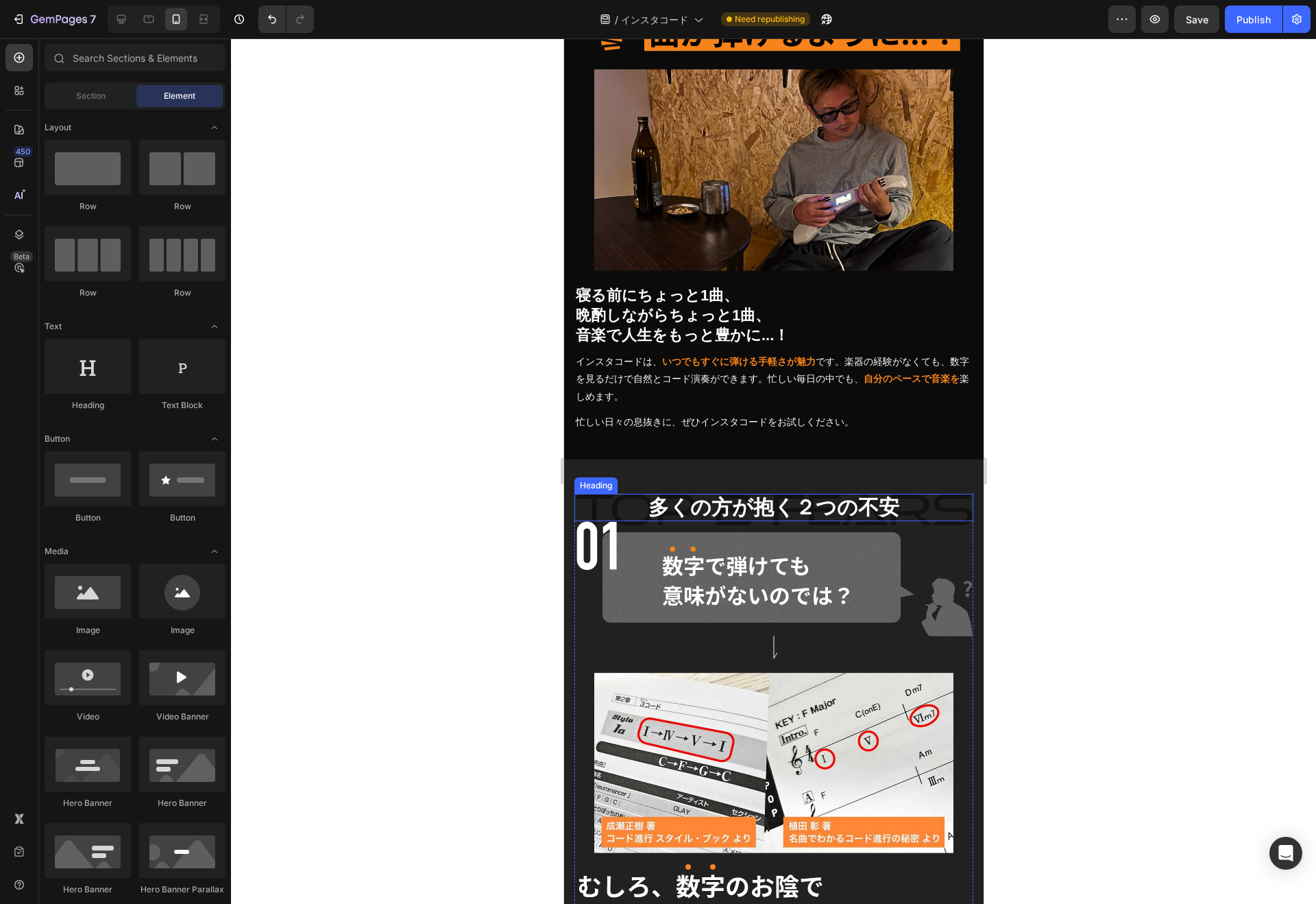
click at [749, 493] on h2 "多くの方が抱く２つの不安" at bounding box center [773, 506] width 399 height 27
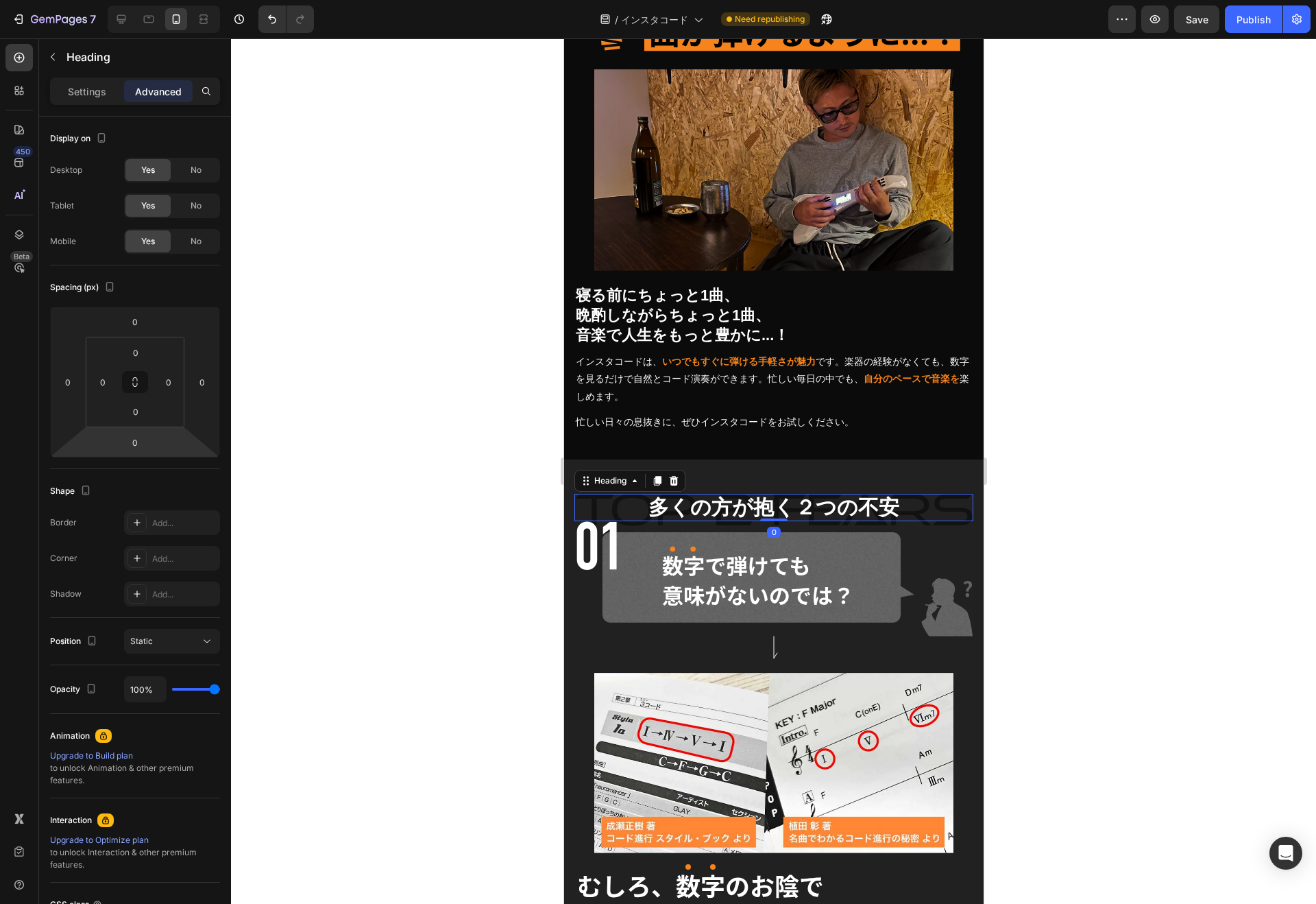
click at [126, 440] on input "0" at bounding box center [135, 442] width 27 height 20
click at [134, 573] on div "L 16px" at bounding box center [165, 573] width 85 height 20
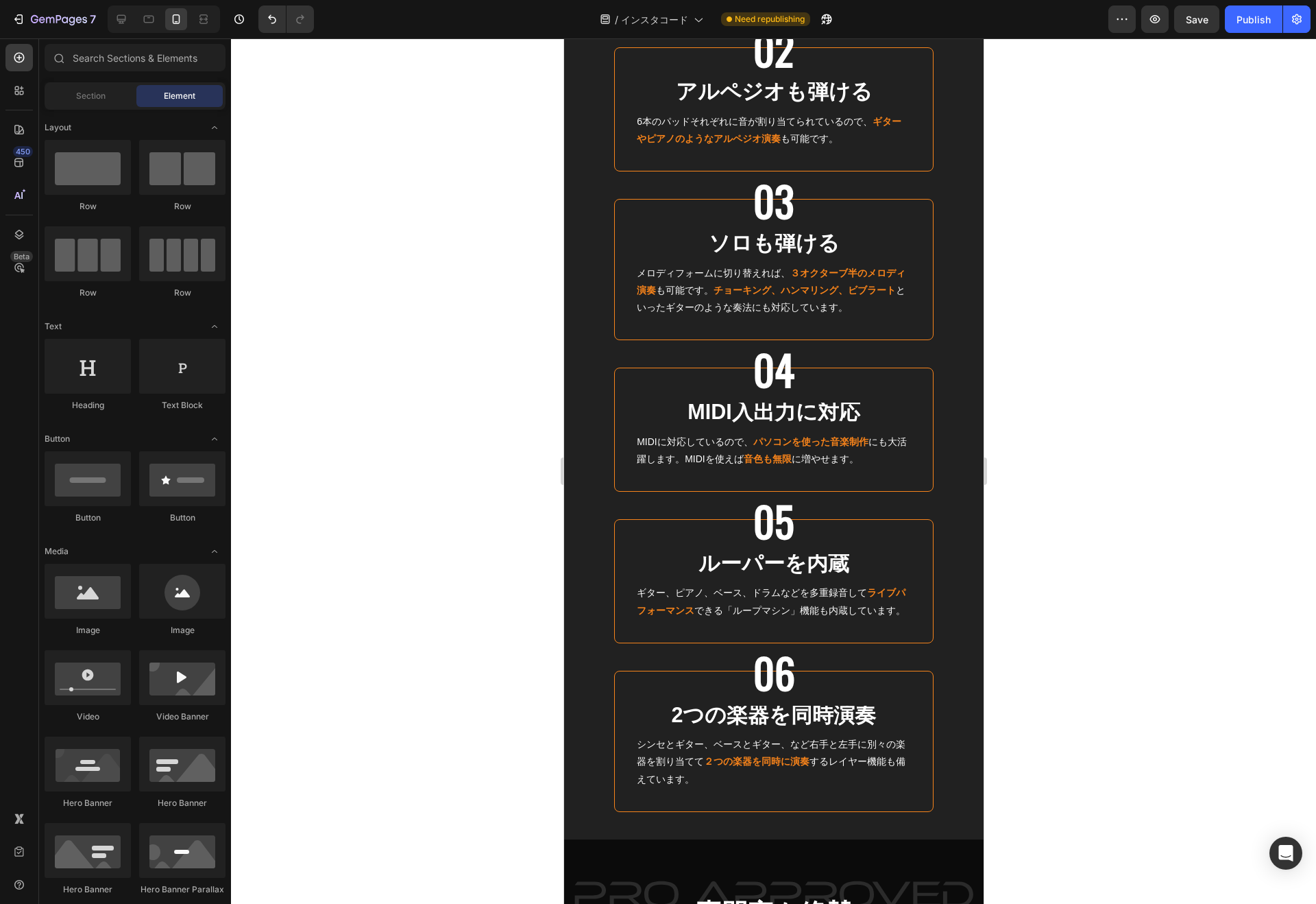
scroll to position [11074, 0]
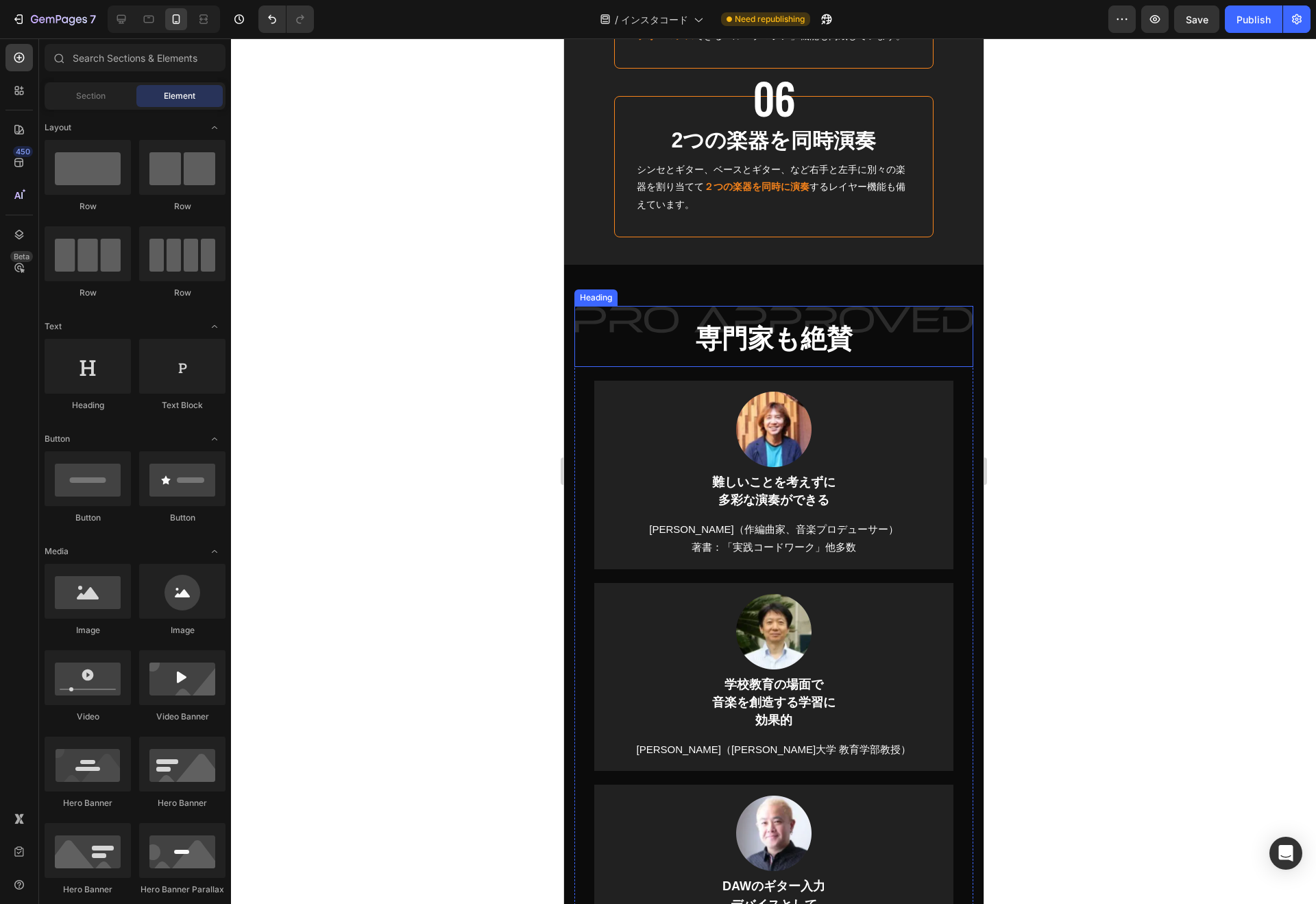
click at [733, 344] on strong "専門家も絶賛" at bounding box center [773, 338] width 157 height 29
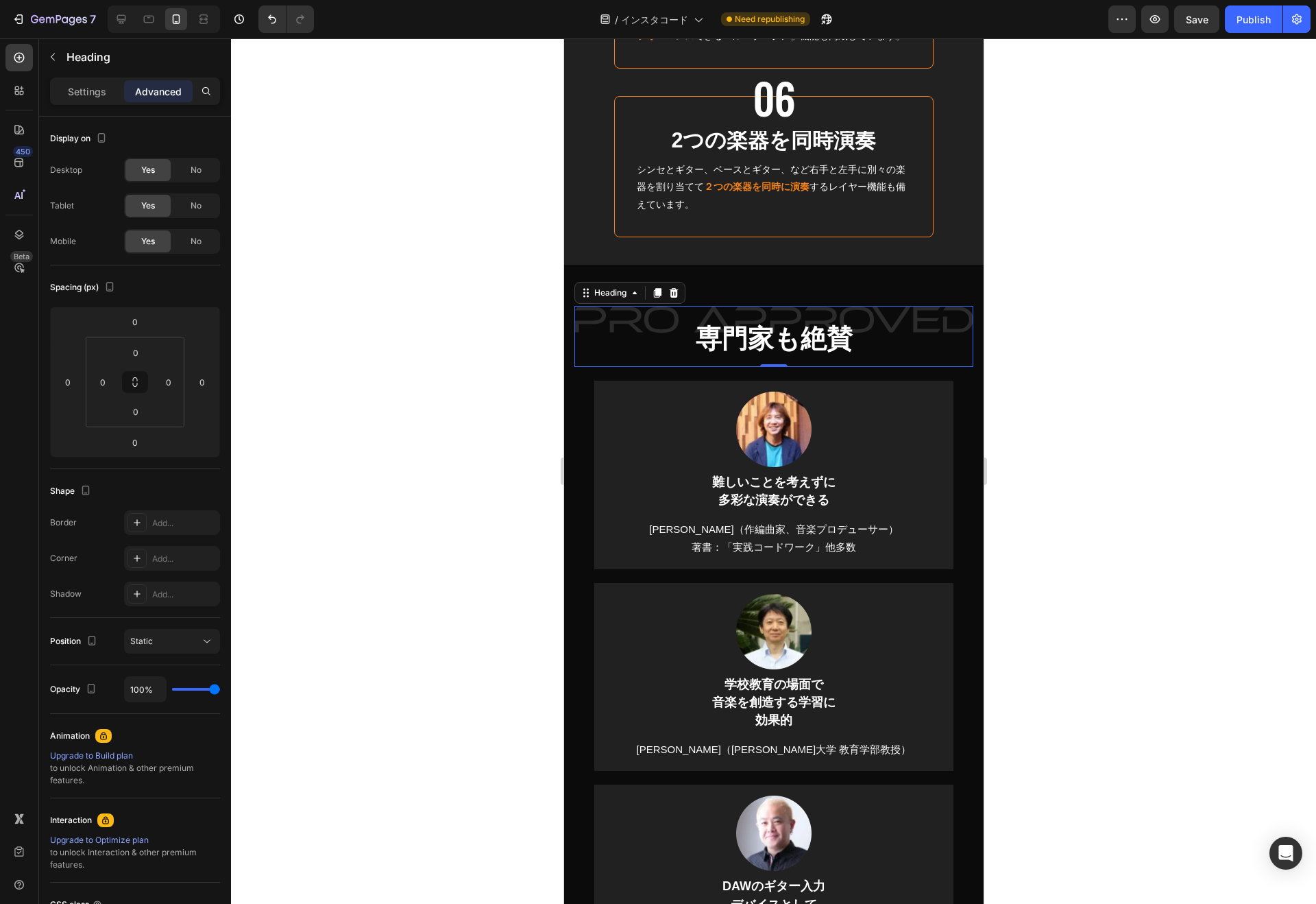
click at [64, 84] on div "Settings" at bounding box center [87, 91] width 68 height 22
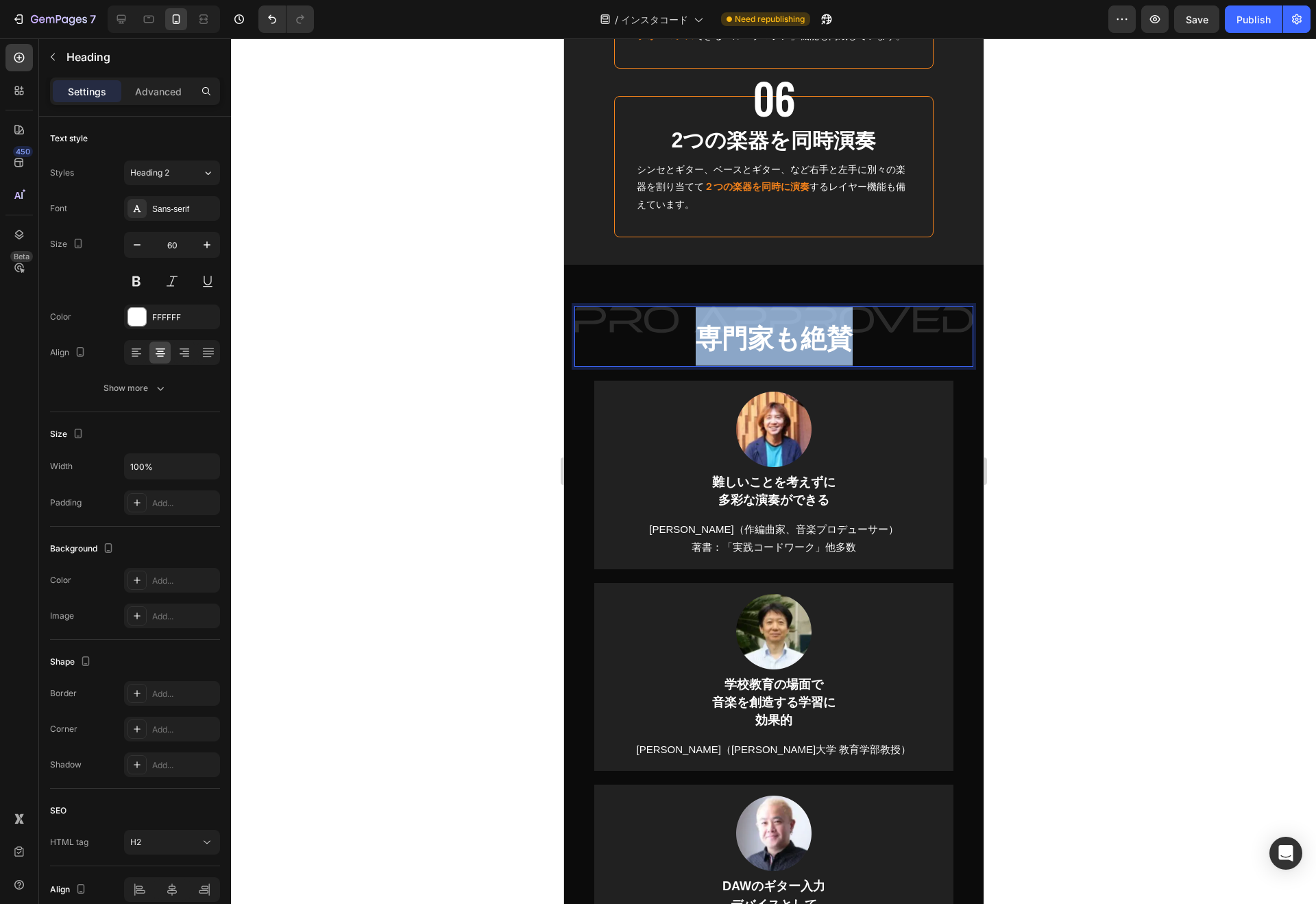
click at [720, 348] on strong "専門家も絶賛" at bounding box center [773, 338] width 157 height 29
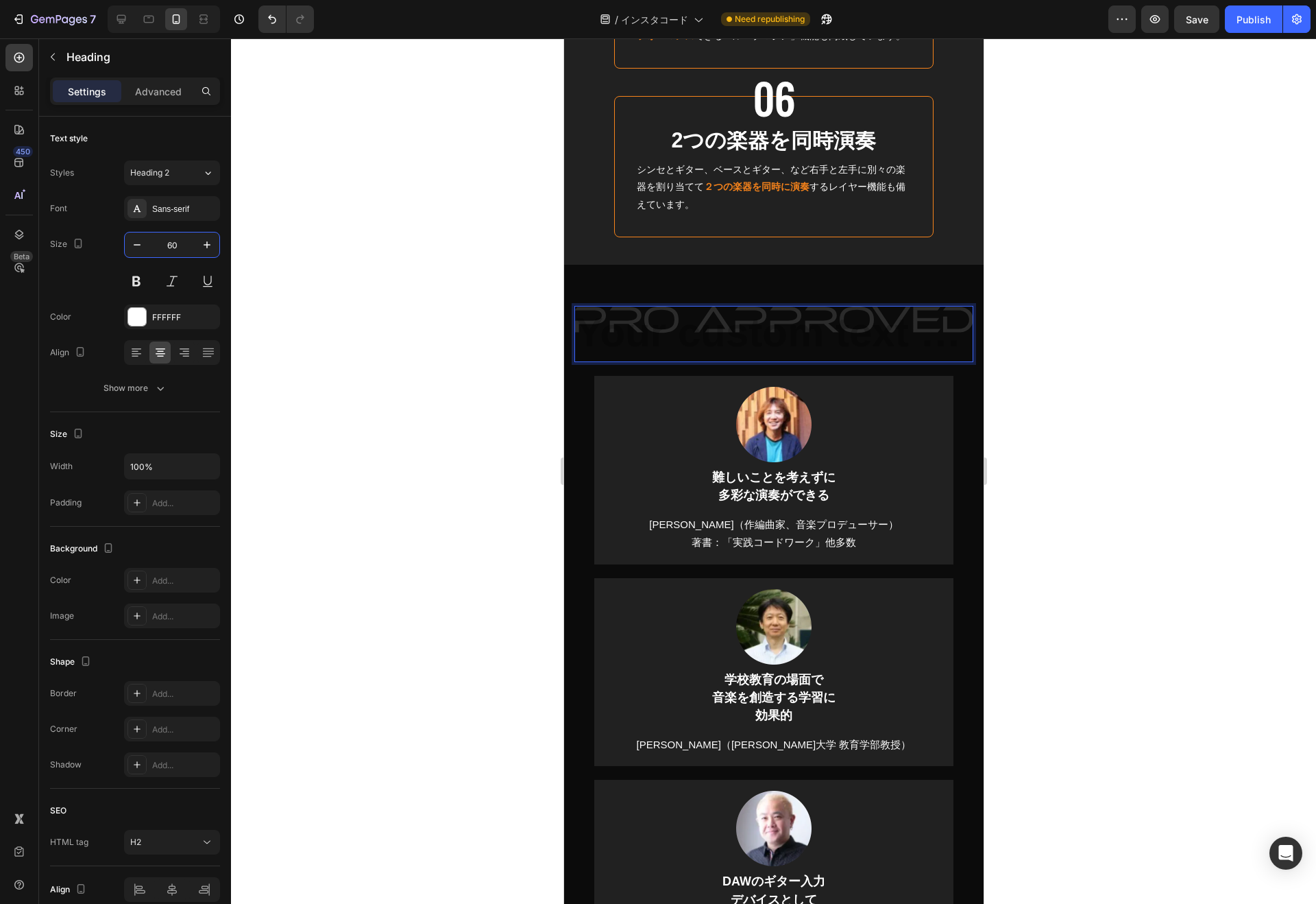
click at [177, 244] on input "60" at bounding box center [172, 244] width 45 height 25
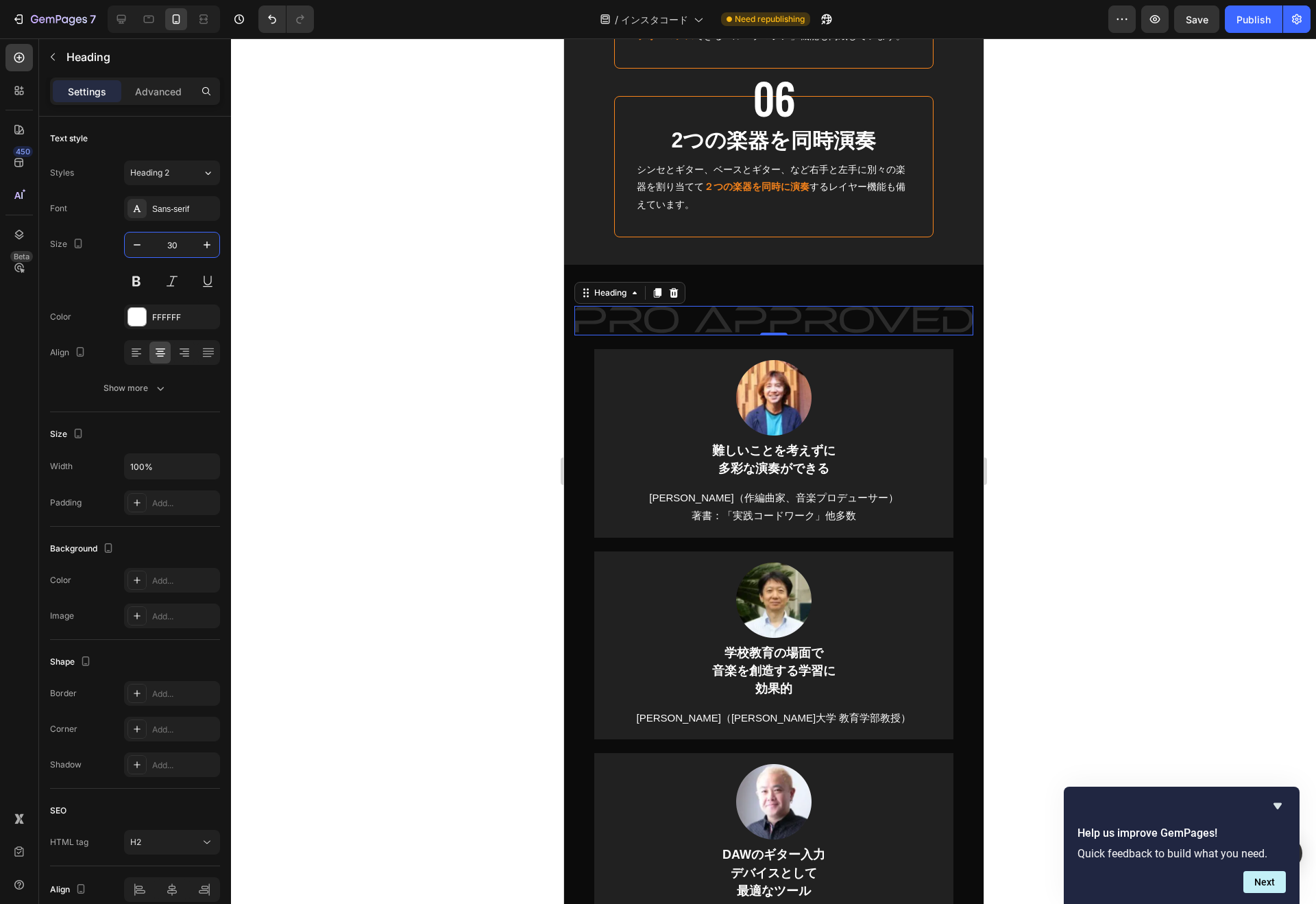
type input "30"
click at [142, 90] on p "Advanced" at bounding box center [158, 91] width 47 height 14
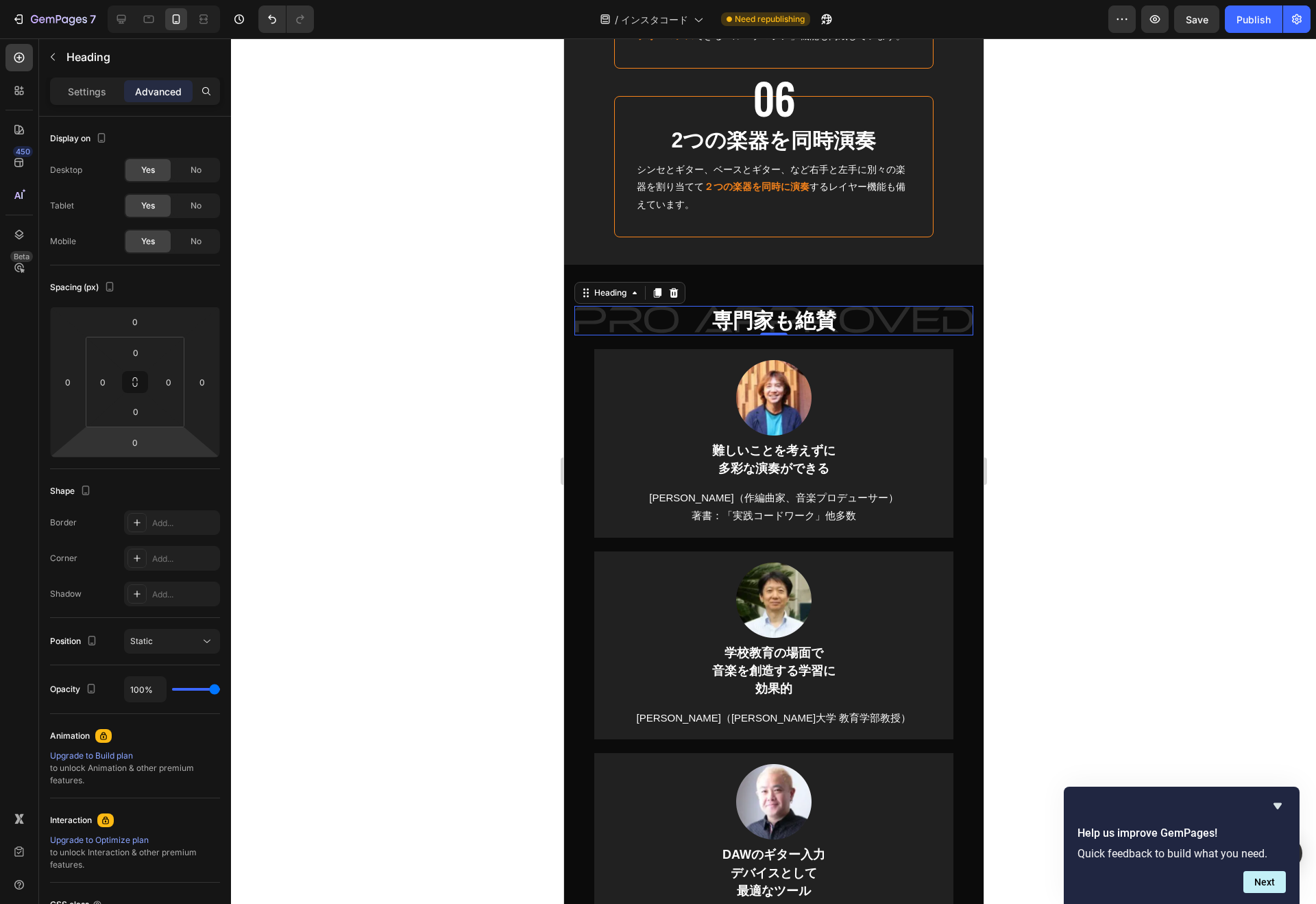
click at [134, 445] on input "0" at bounding box center [135, 442] width 27 height 20
click at [146, 576] on p "L 16px" at bounding box center [169, 574] width 62 height 10
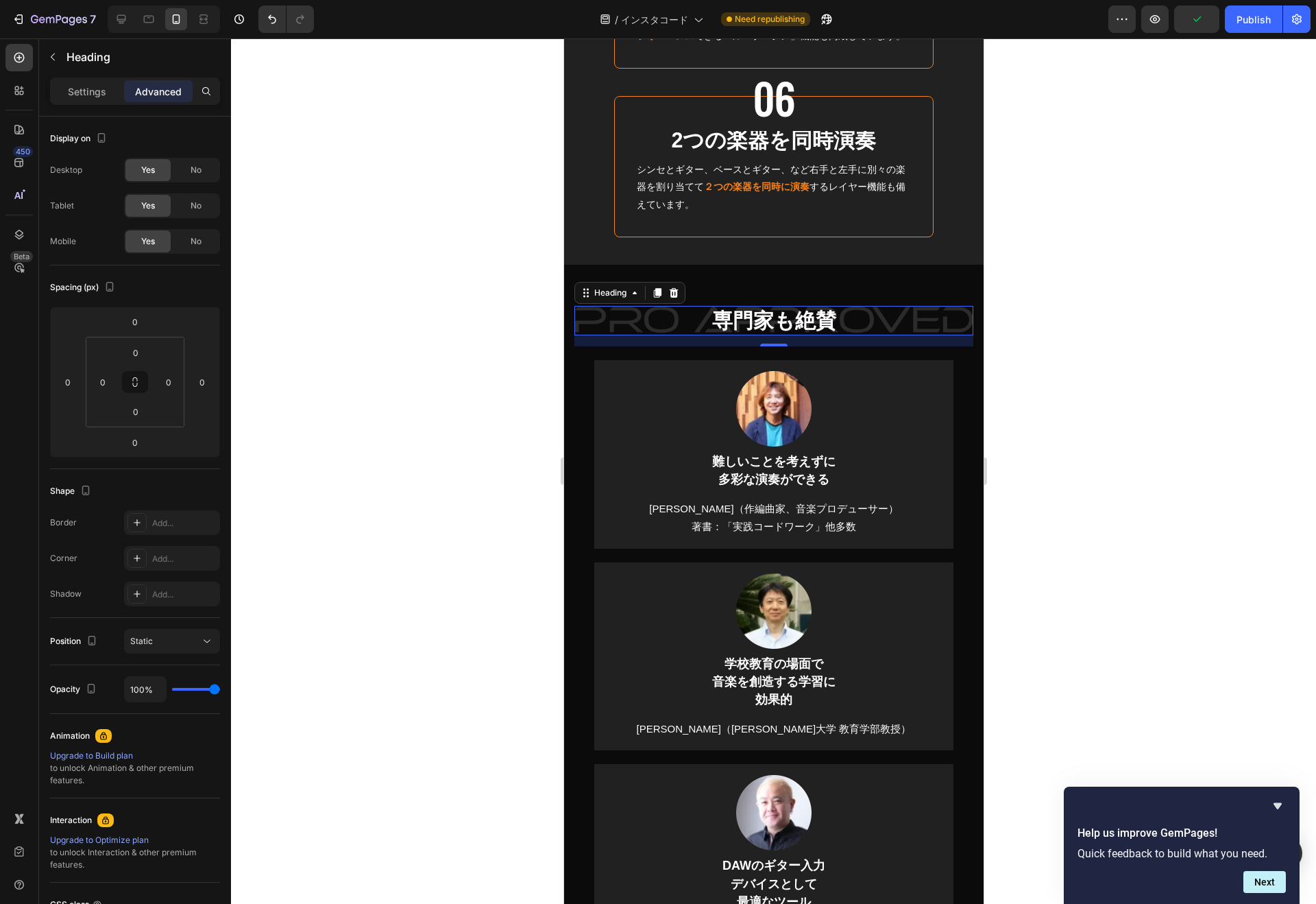
click at [150, 129] on div "Display on" at bounding box center [135, 138] width 170 height 22
click at [478, 274] on div at bounding box center [773, 470] width 1085 height 865
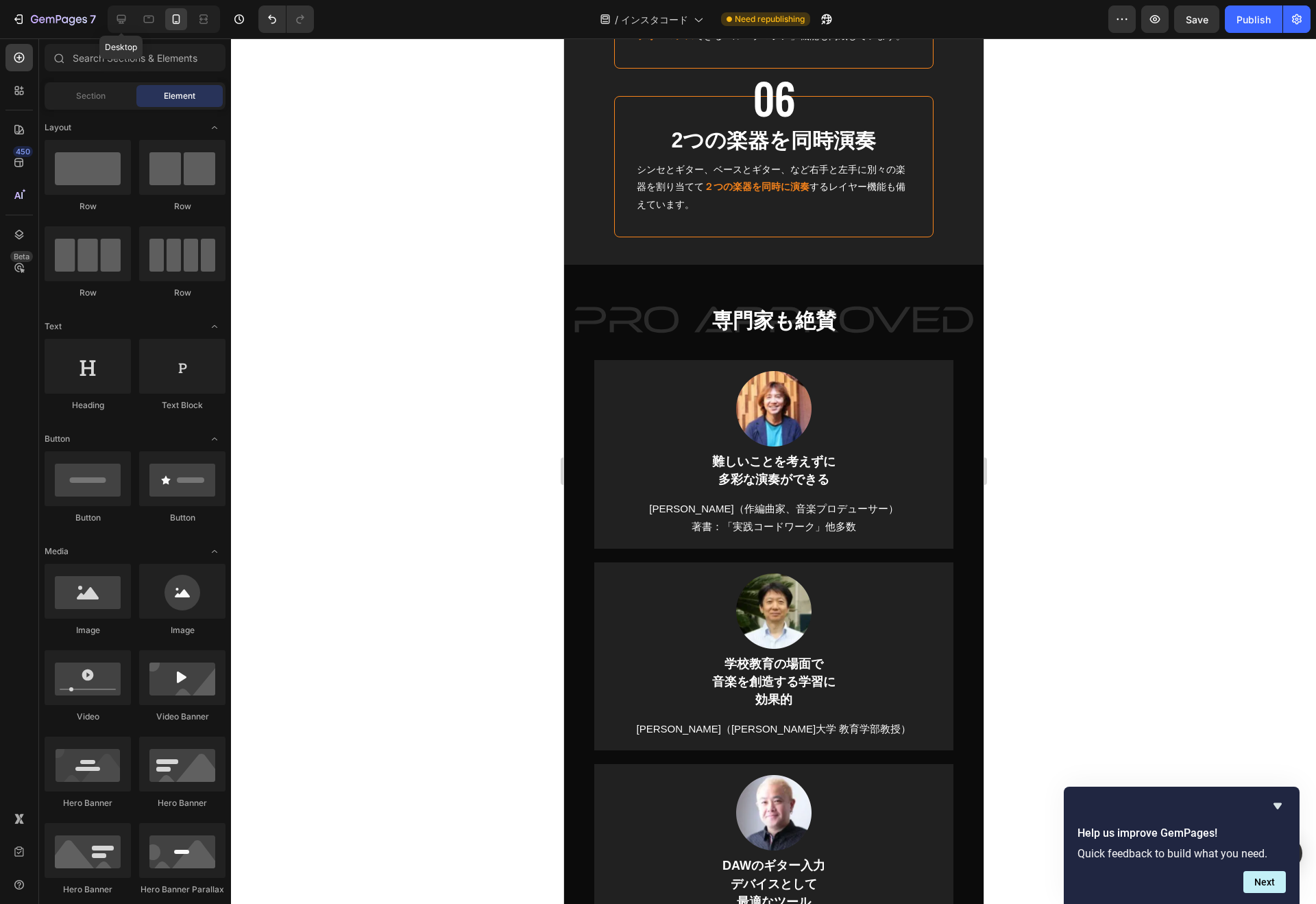
click at [126, 20] on icon at bounding box center [120, 19] width 13 height 13
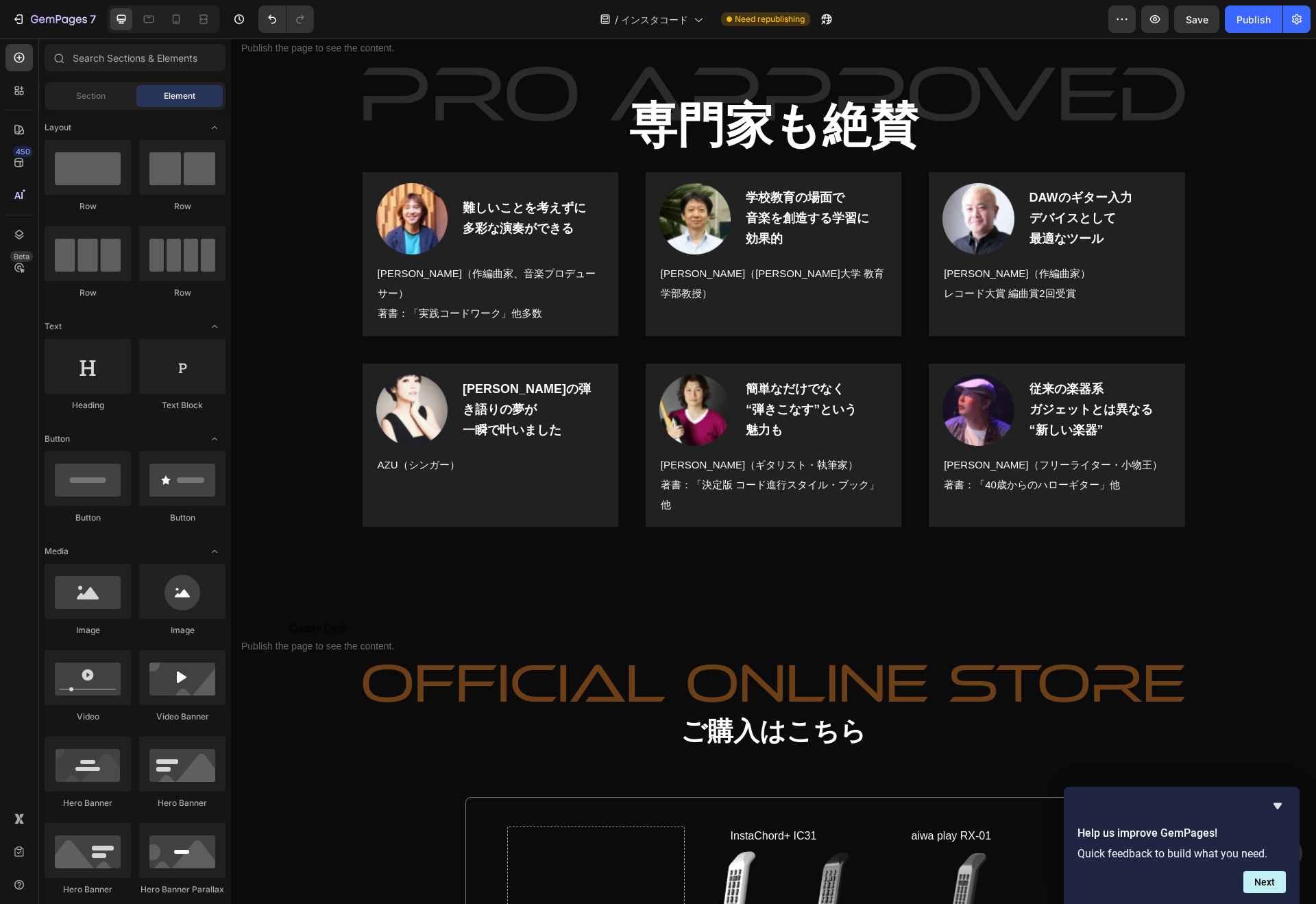
scroll to position [10940, 0]
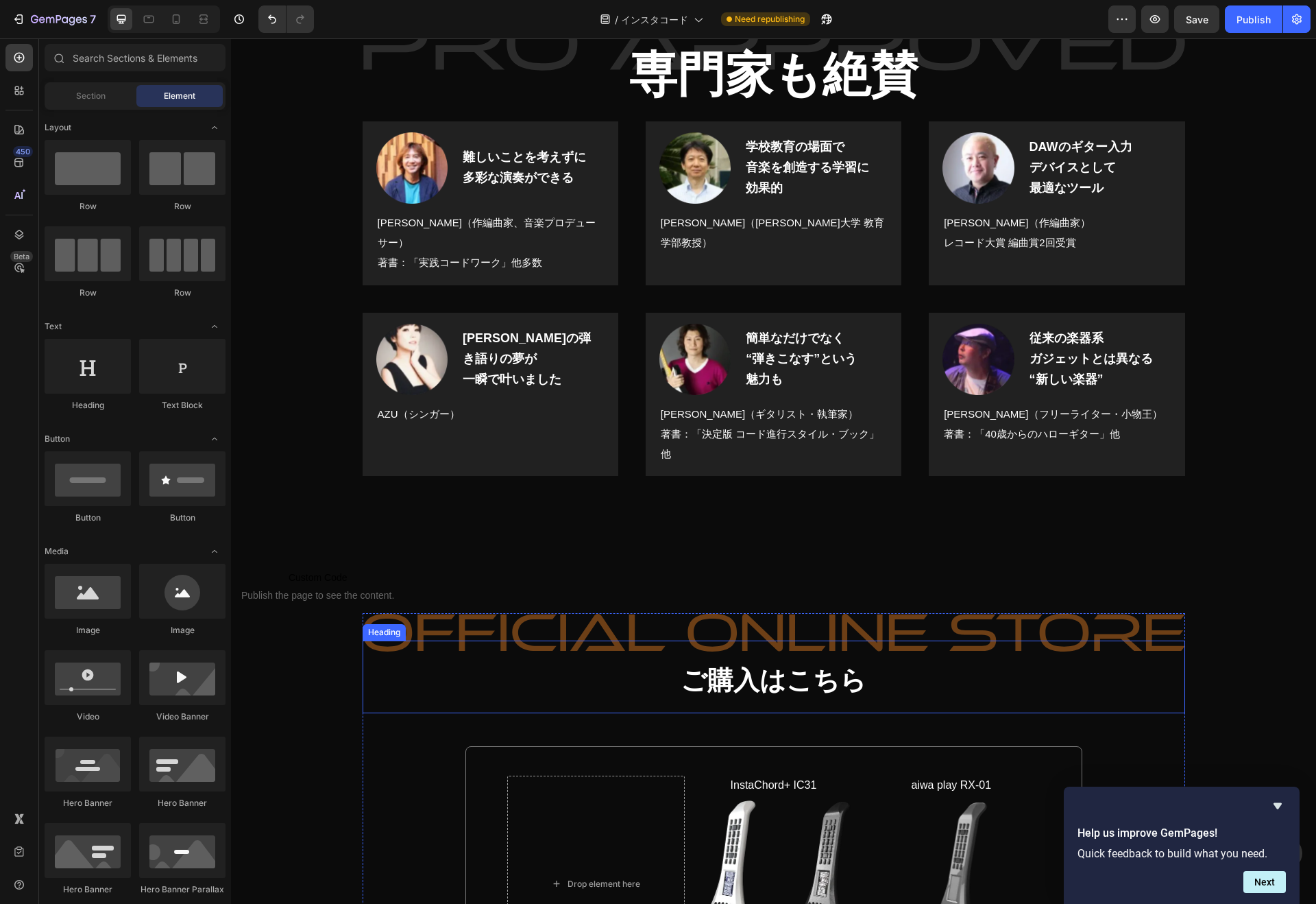
click at [729, 666] on strong "ご購入はこちら" at bounding box center [773, 680] width 186 height 29
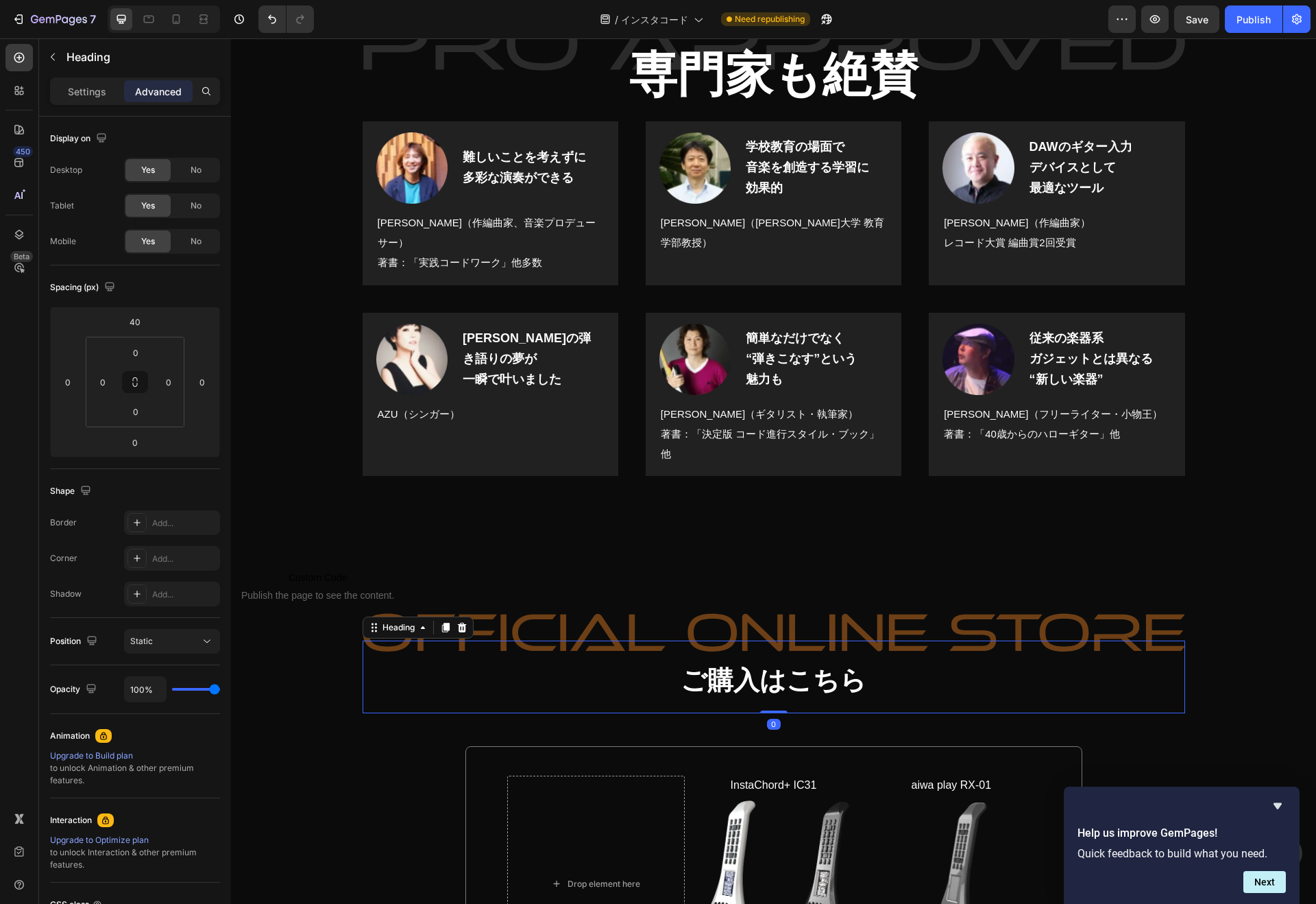
click at [631, 645] on h2 "ご購入はこちら" at bounding box center [773, 676] width 822 height 73
click at [96, 89] on p "Settings" at bounding box center [87, 91] width 38 height 14
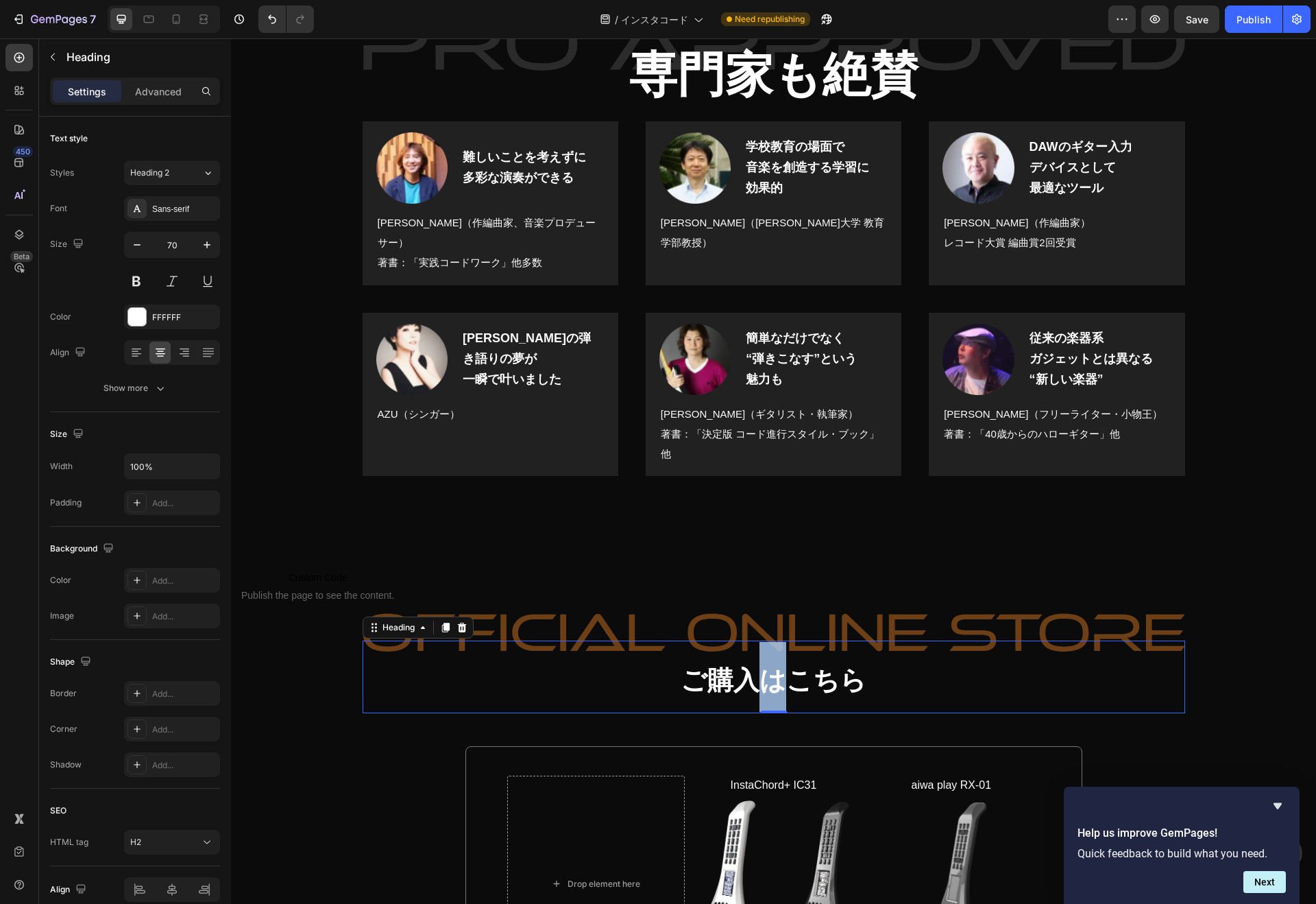
click at [743, 666] on strong "ご購入はこちら" at bounding box center [773, 680] width 186 height 29
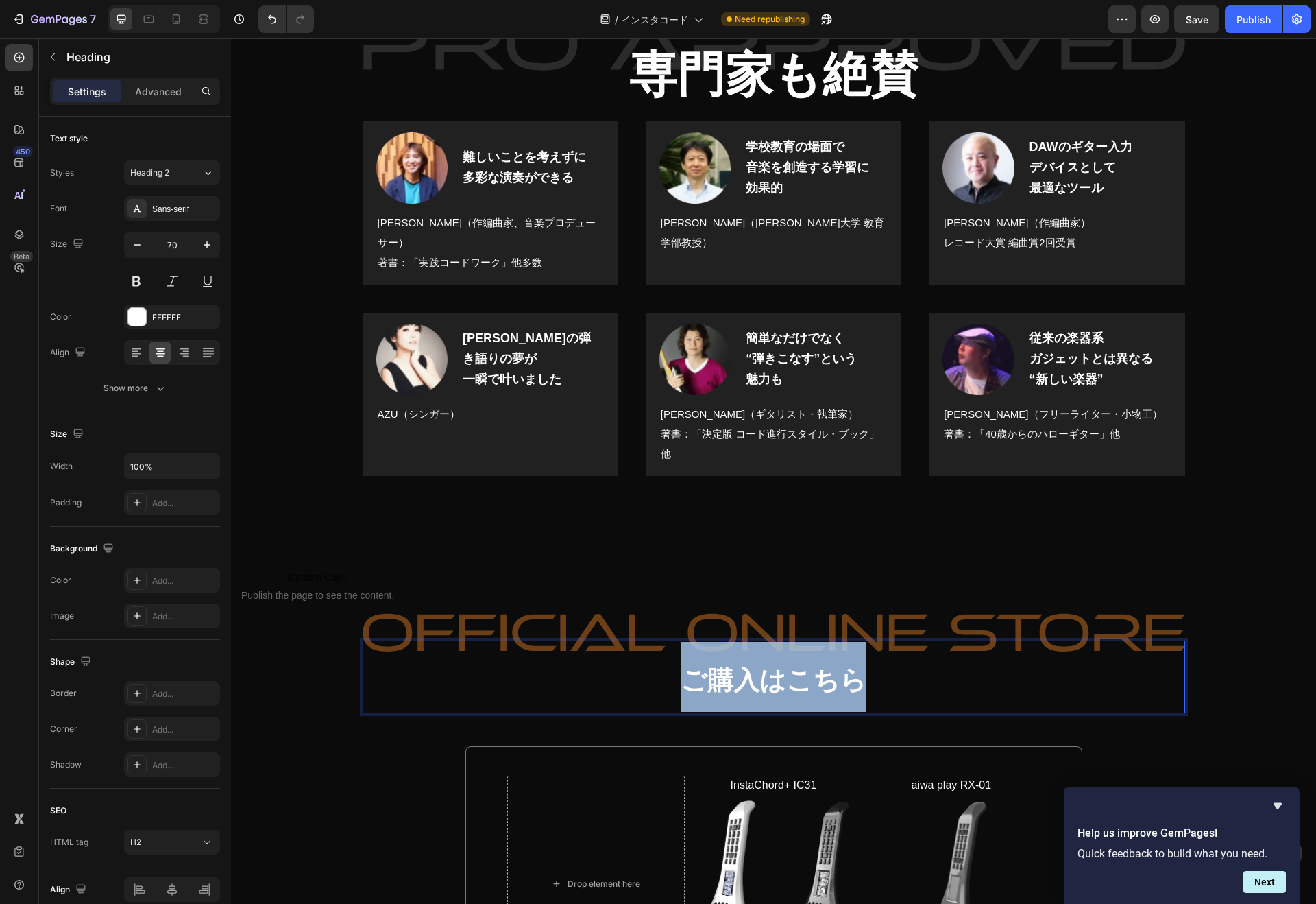
click at [743, 666] on strong "ご購入はこちら" at bounding box center [773, 680] width 186 height 29
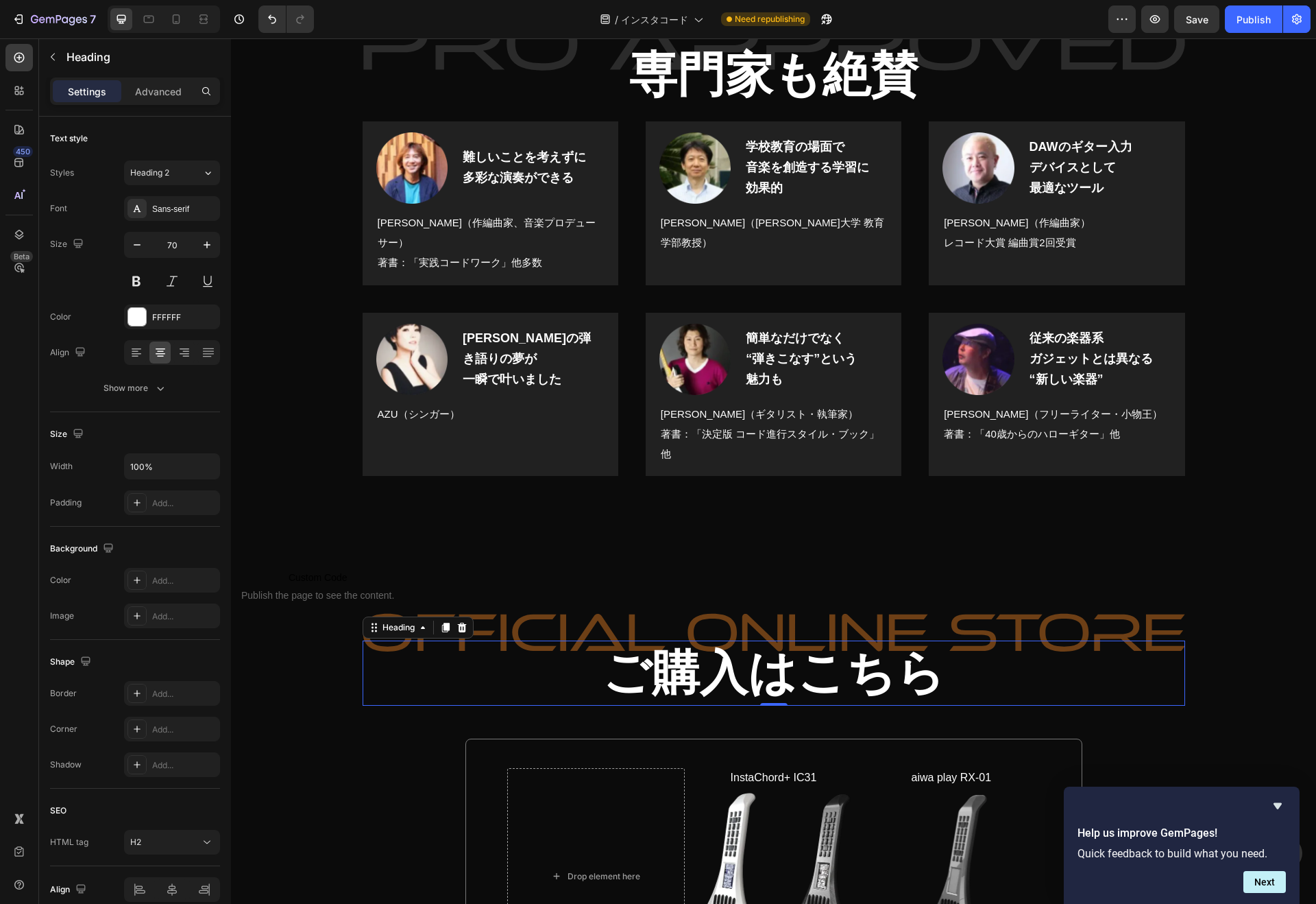
click at [137, 131] on div "Text style" at bounding box center [135, 138] width 170 height 22
click at [172, 19] on icon at bounding box center [175, 19] width 13 height 13
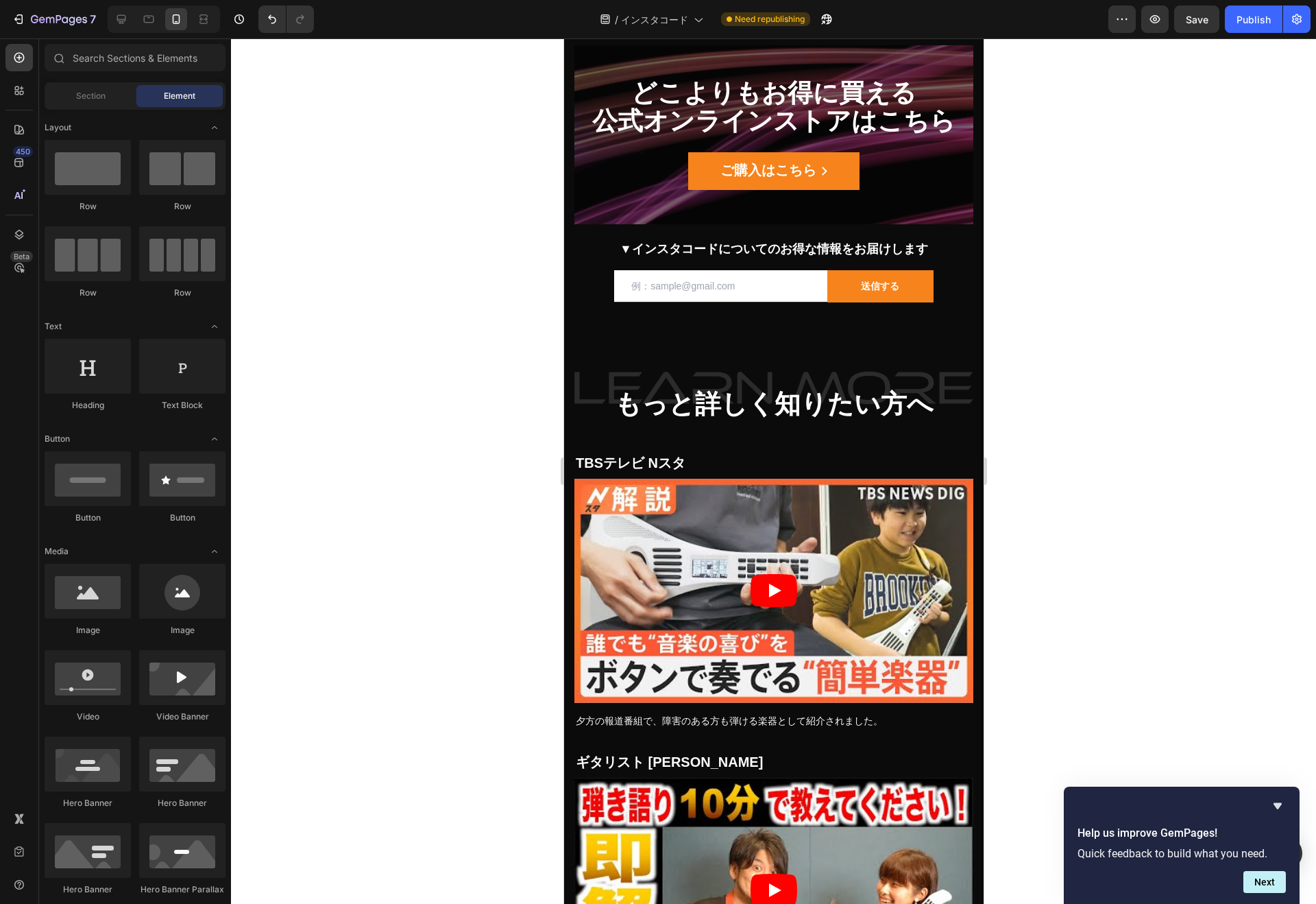
scroll to position [12879, 0]
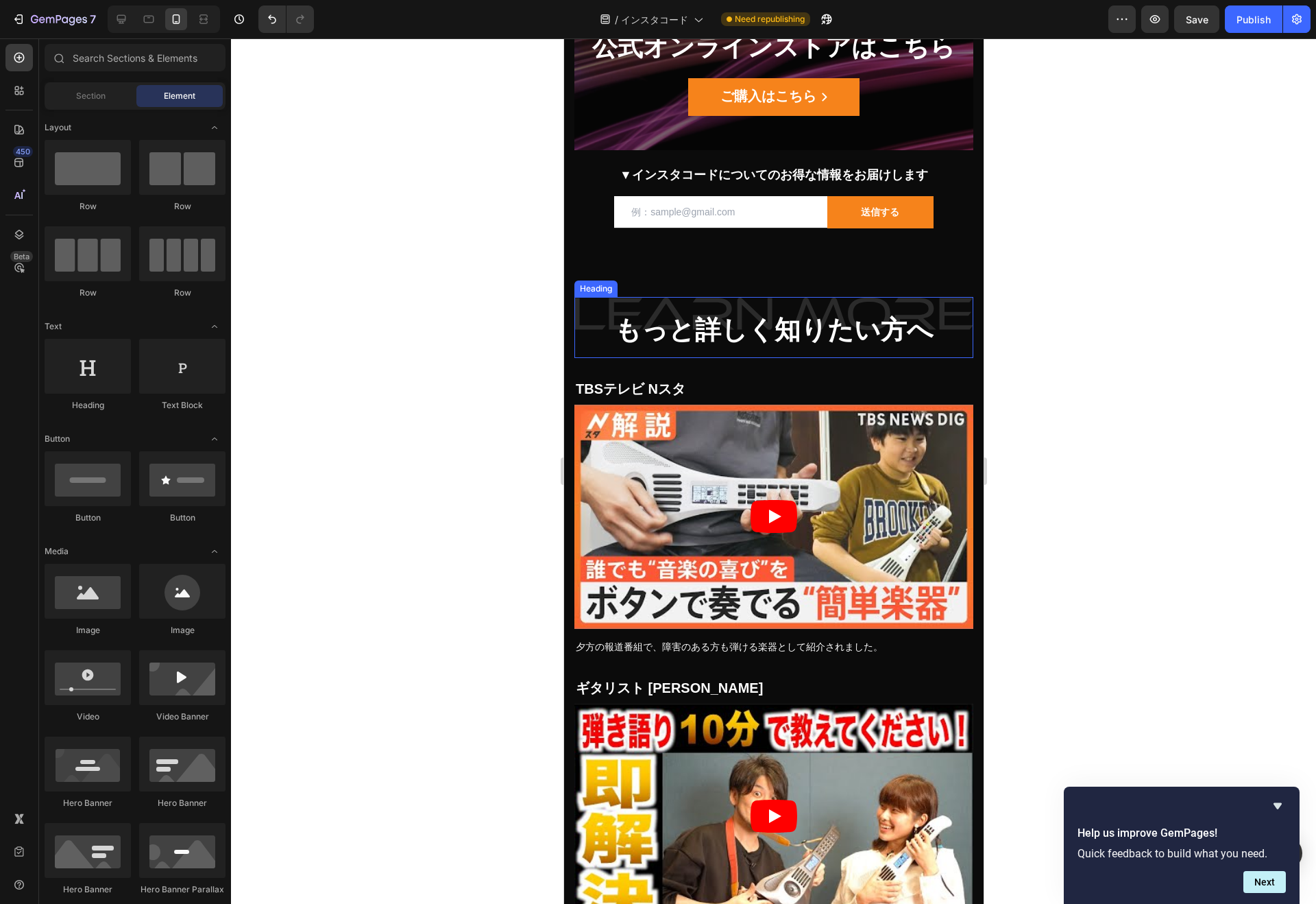
click at [757, 344] on strong "もっと詳しく知りたい方へ" at bounding box center [773, 329] width 319 height 29
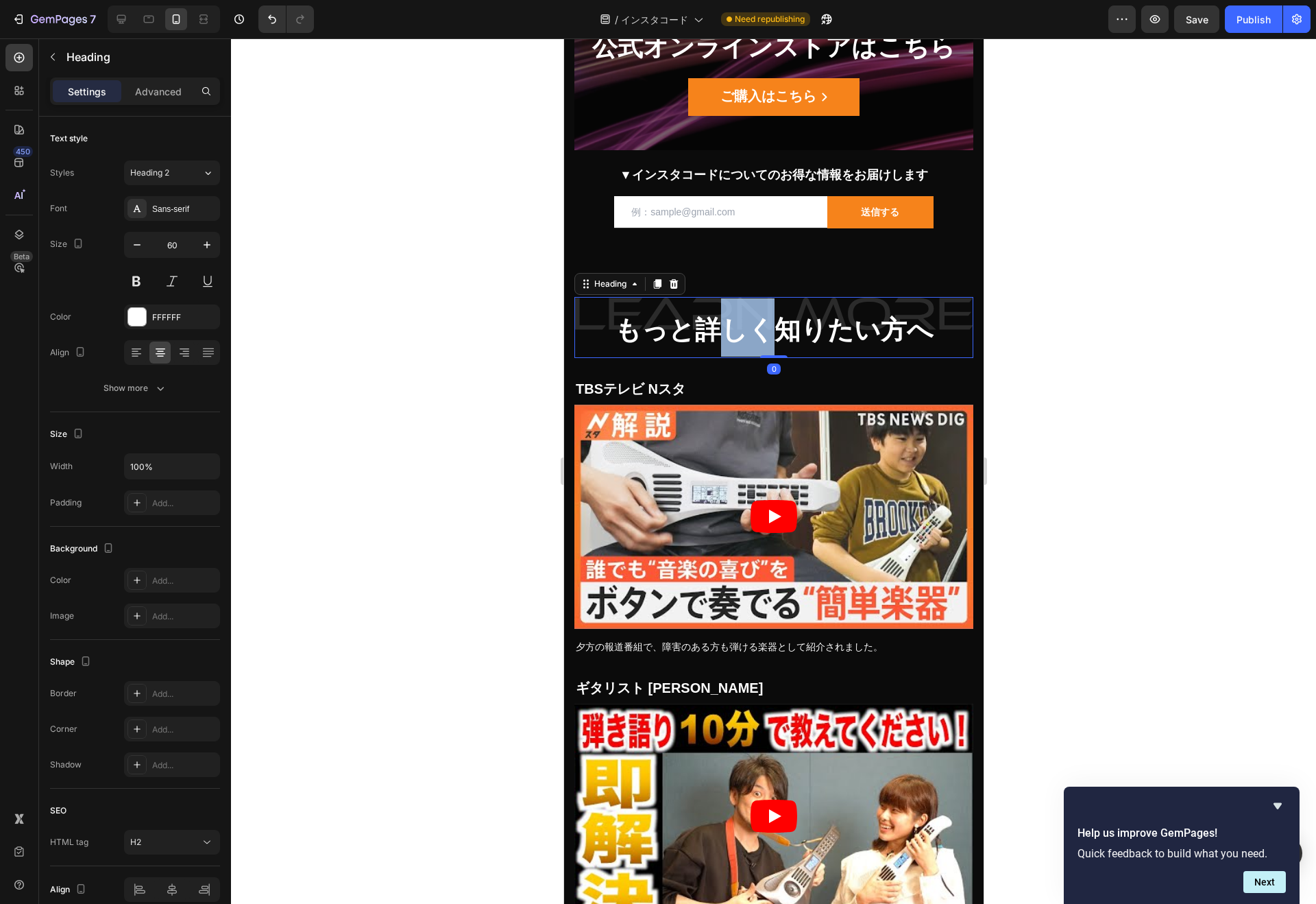
click at [736, 331] on strong "もっと詳しく知りたい方へ" at bounding box center [773, 329] width 319 height 29
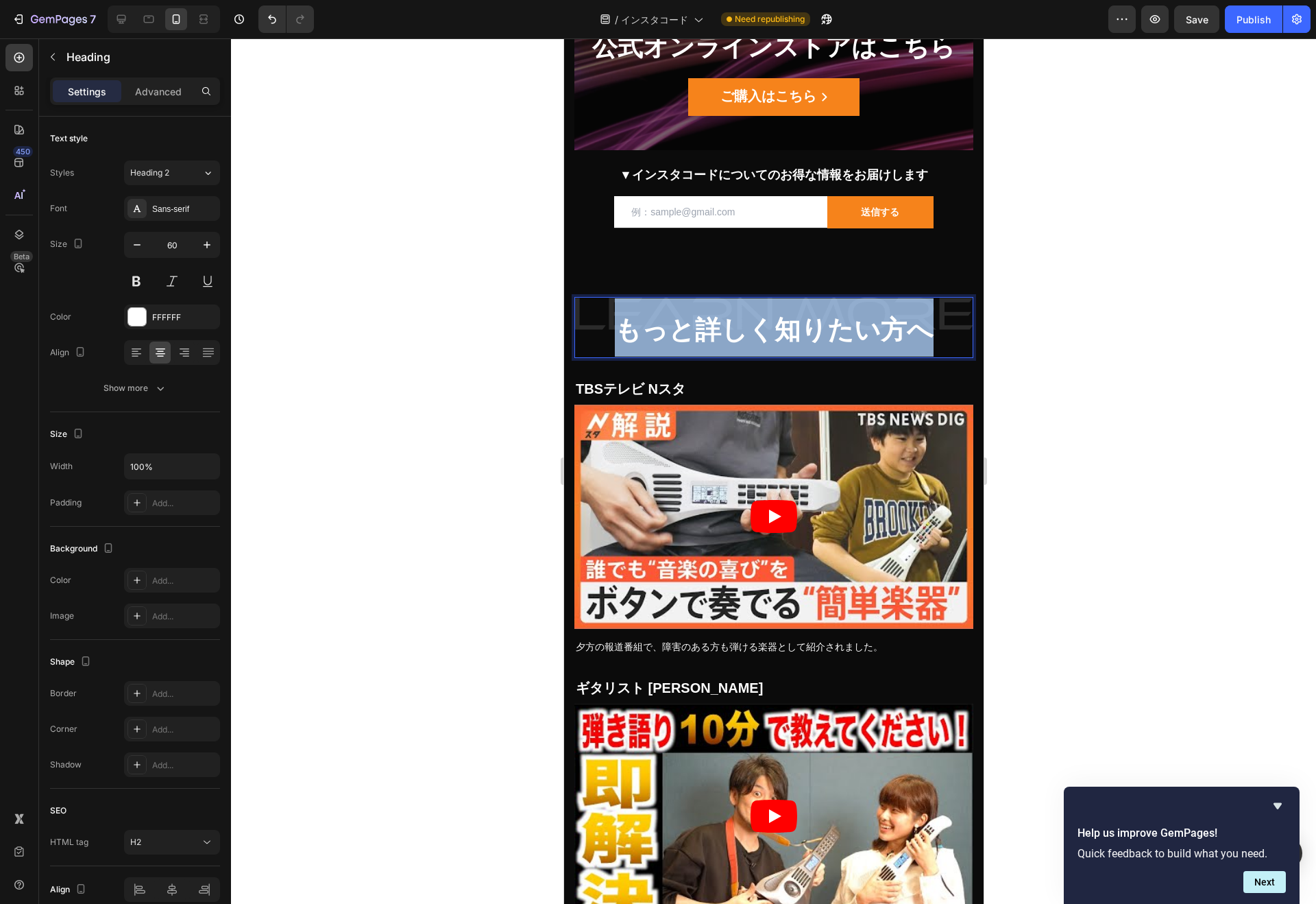
click at [736, 331] on strong "もっと詳しく知りたい方へ" at bounding box center [773, 329] width 319 height 29
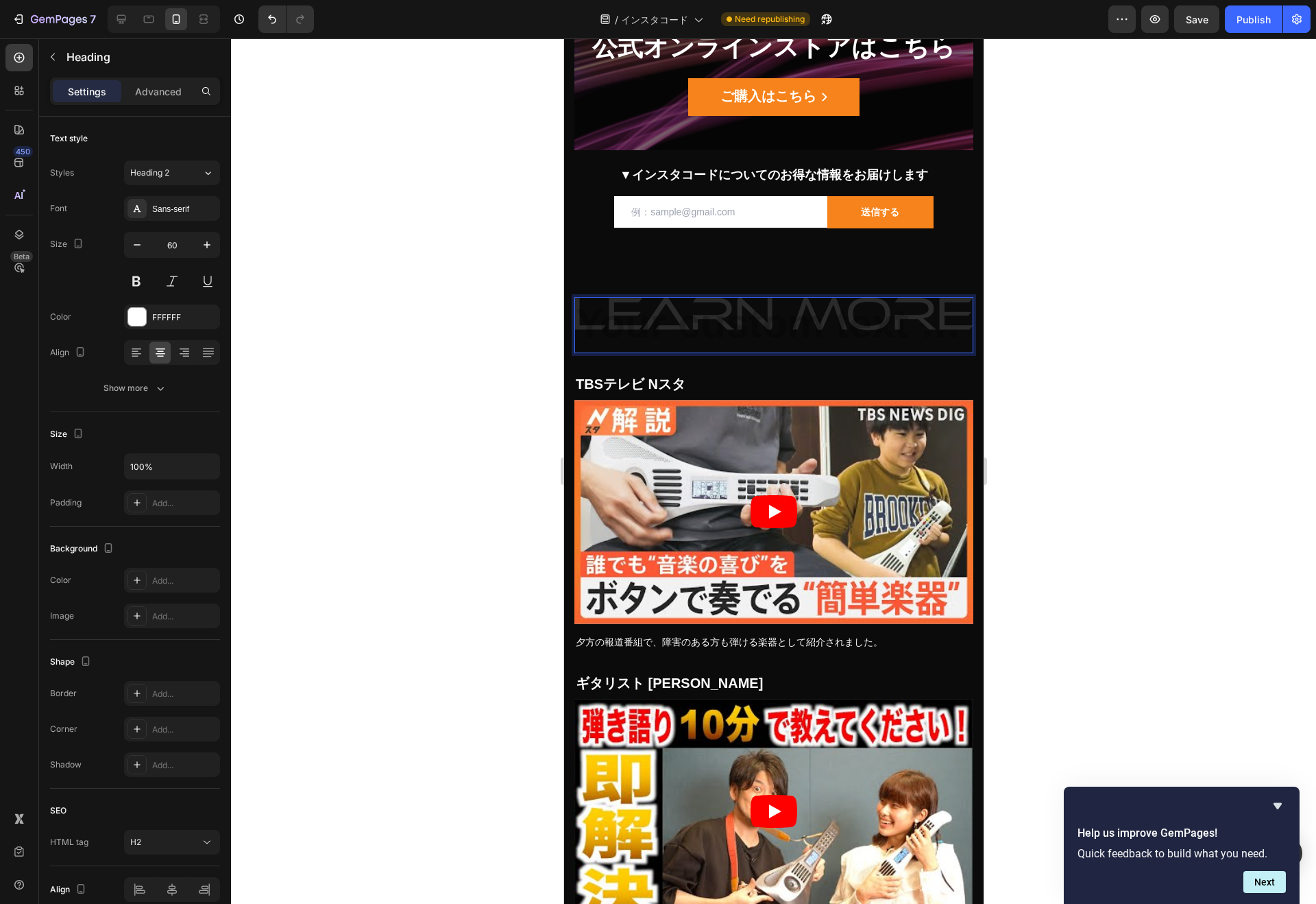
click at [184, 244] on input "60" at bounding box center [172, 244] width 45 height 25
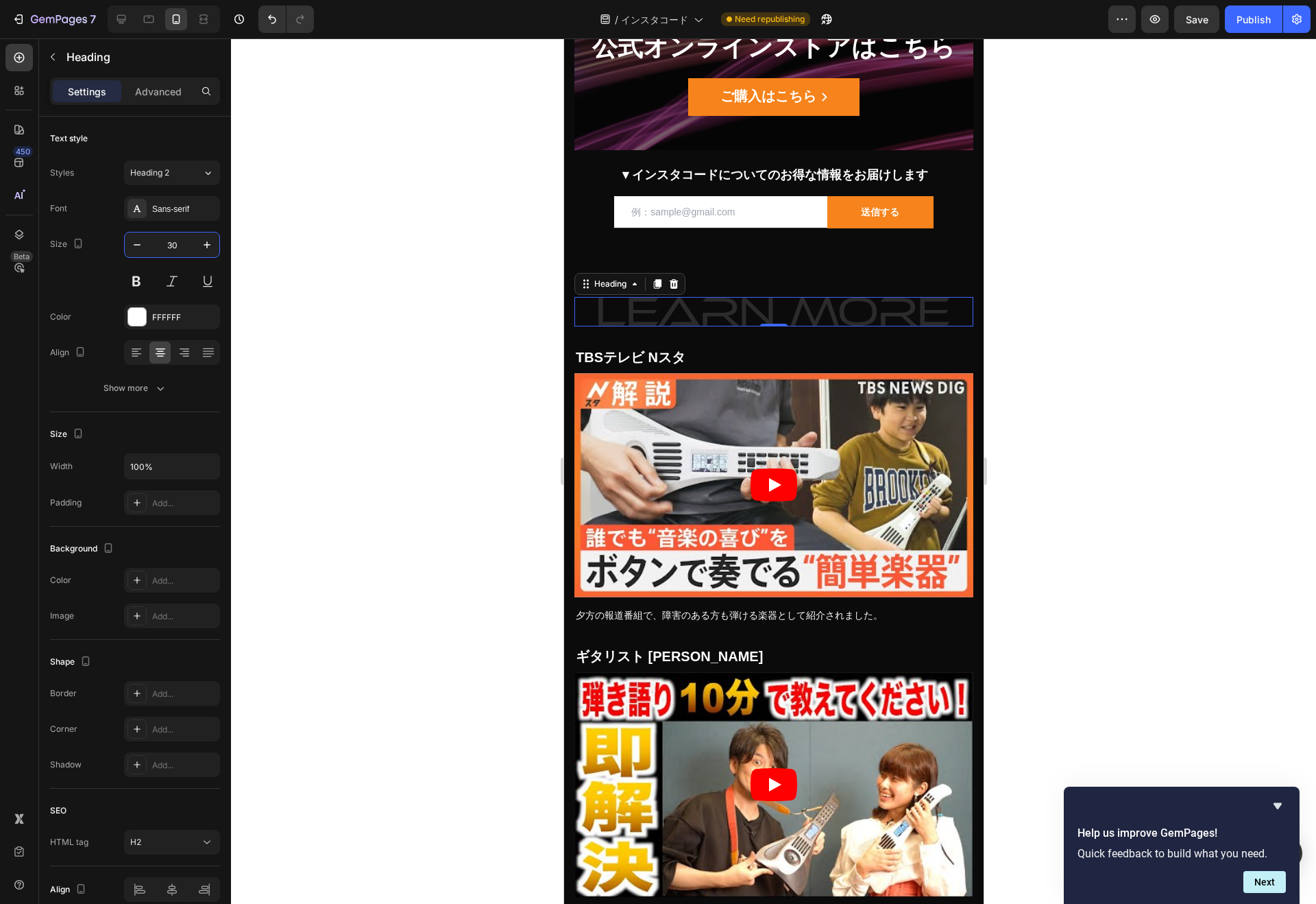
type input "30"
click at [764, 314] on h2 "Rich Text Editor. Editing area: main" at bounding box center [773, 311] width 399 height 29
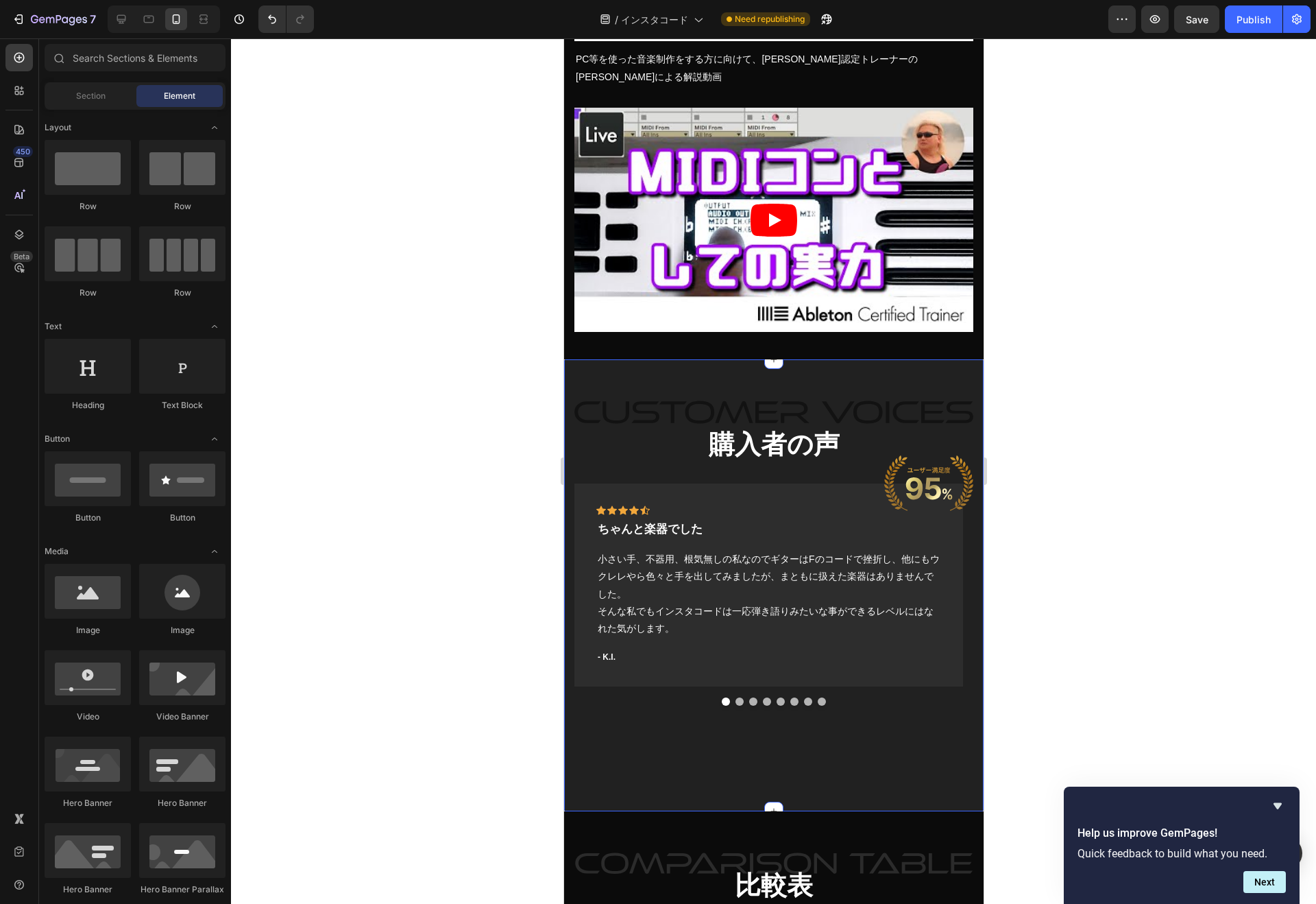
scroll to position [14104, 0]
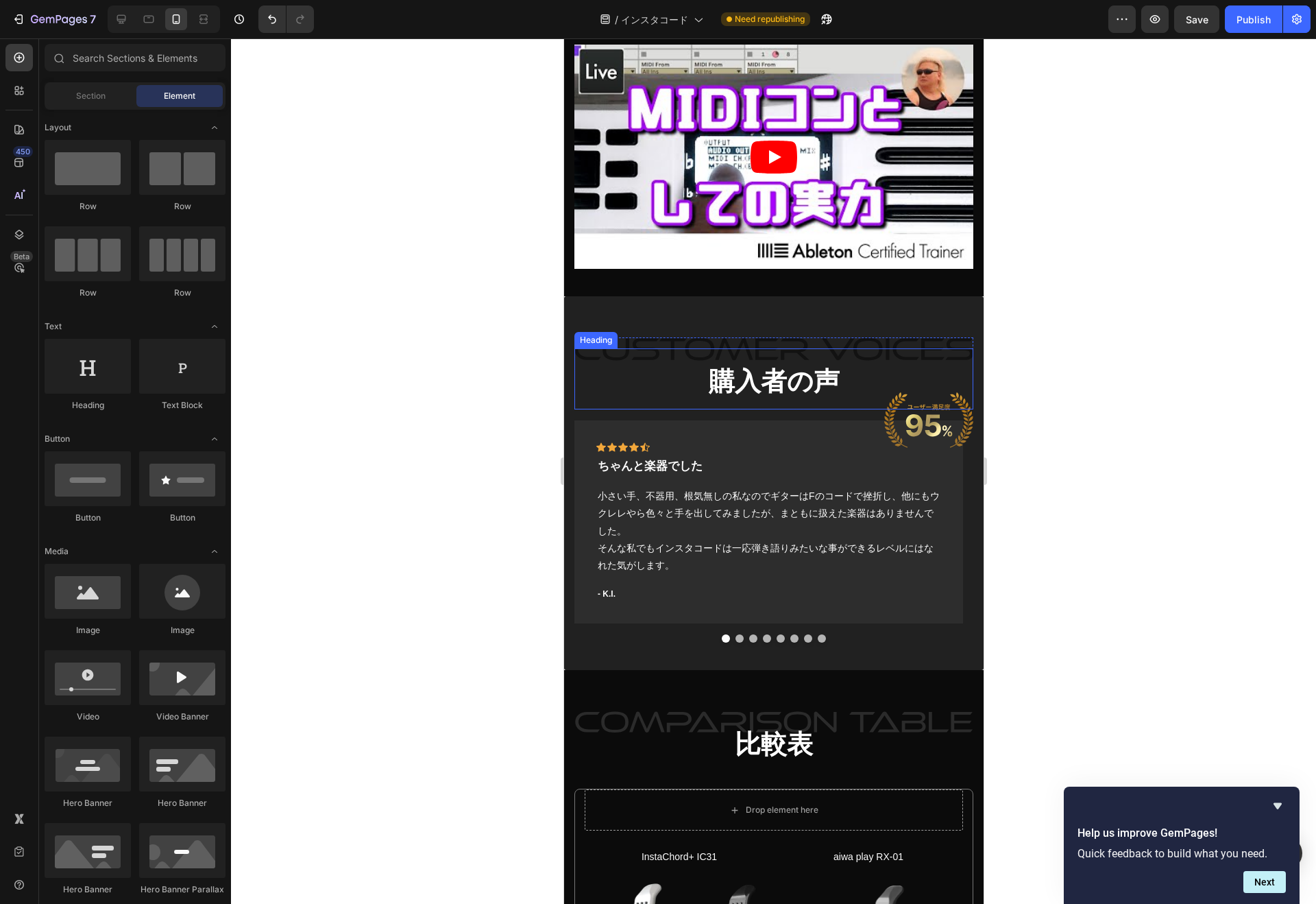
click at [763, 367] on strong "購入者の声" at bounding box center [773, 381] width 131 height 29
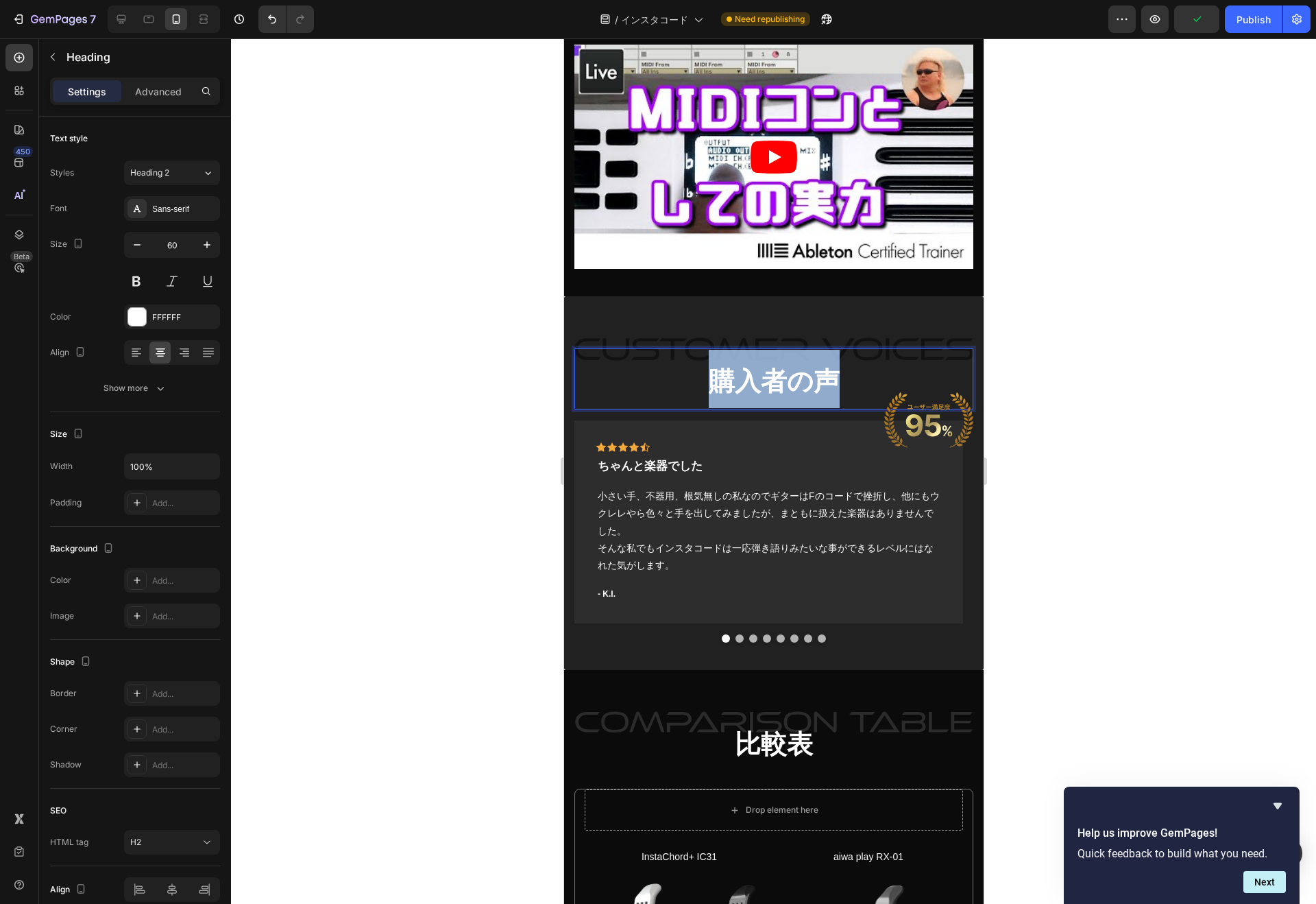
click at [763, 367] on strong "購入者の声" at bounding box center [773, 381] width 131 height 29
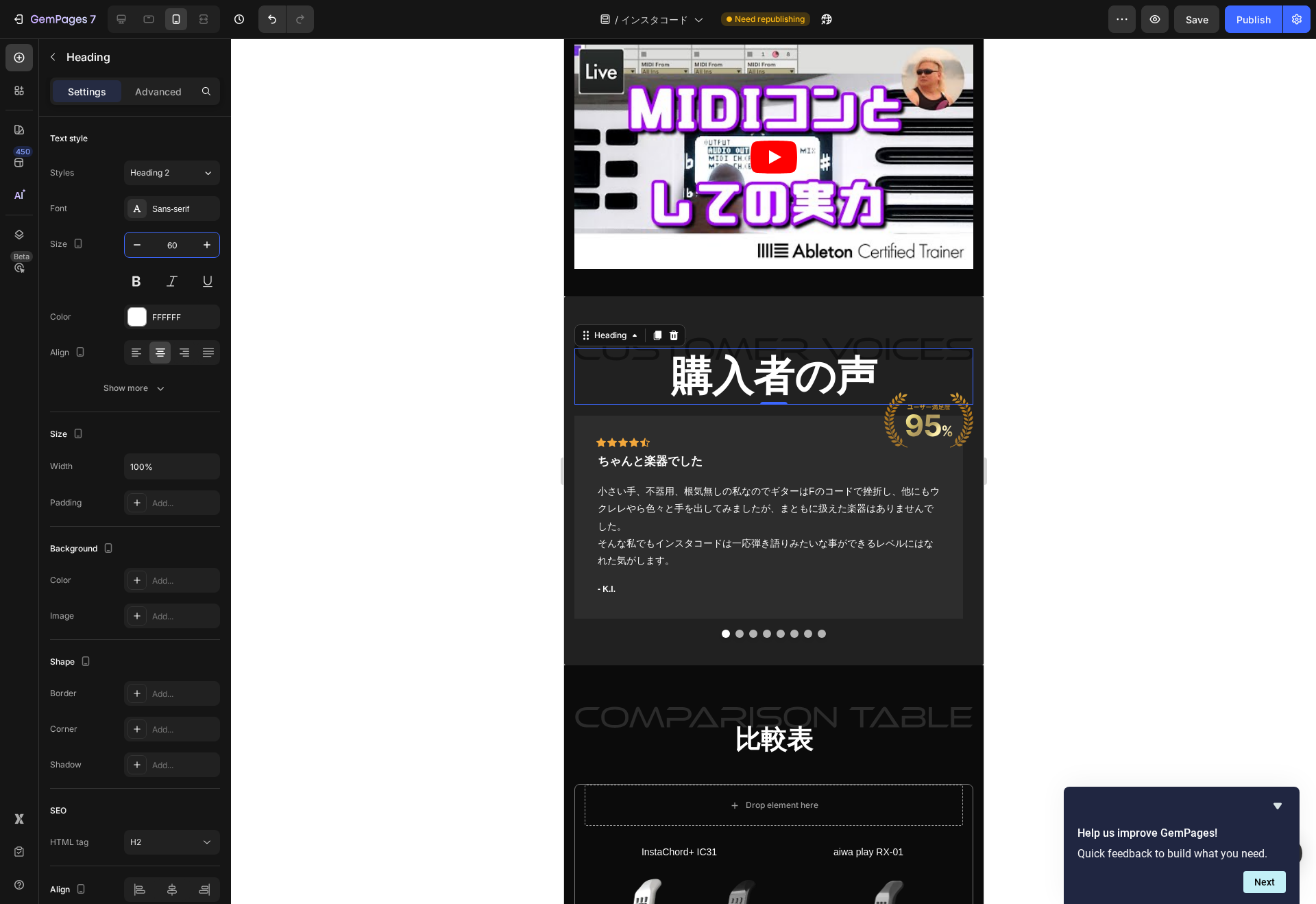
click at [181, 248] on input "60" at bounding box center [172, 244] width 45 height 25
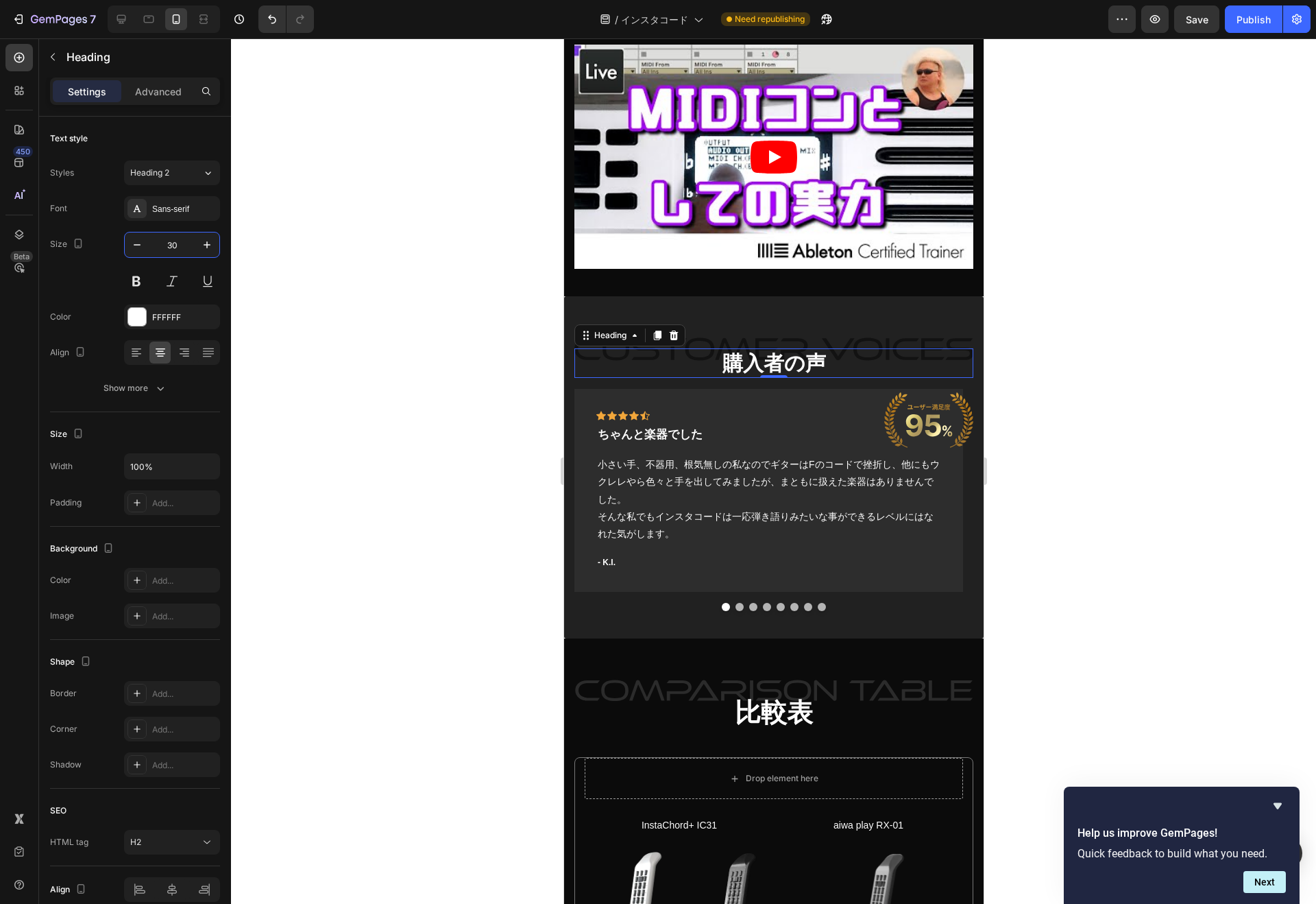
type input "30"
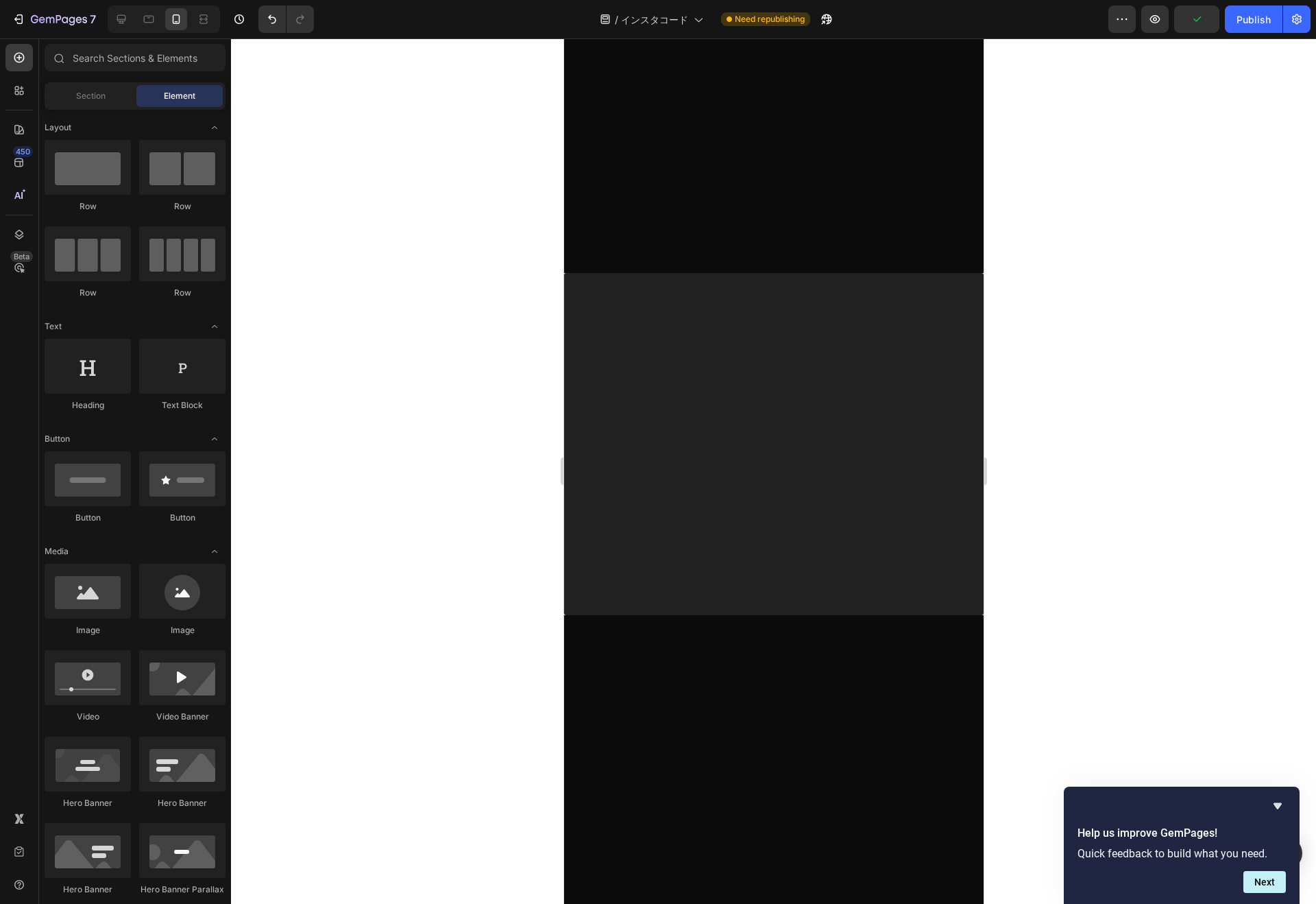
scroll to position [1725, 0]
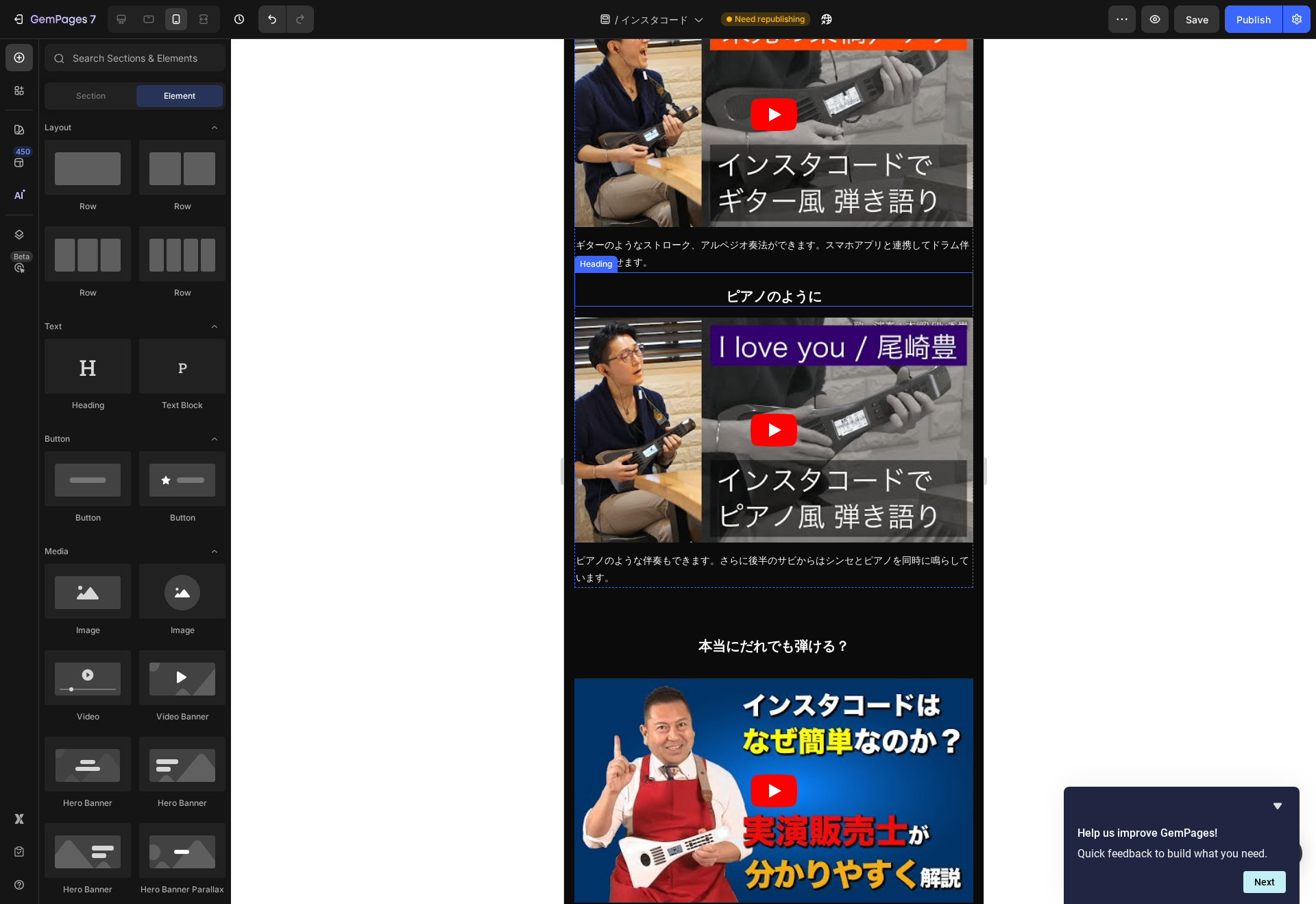
click at [785, 289] on span "ピアノのように" at bounding box center [773, 296] width 96 height 15
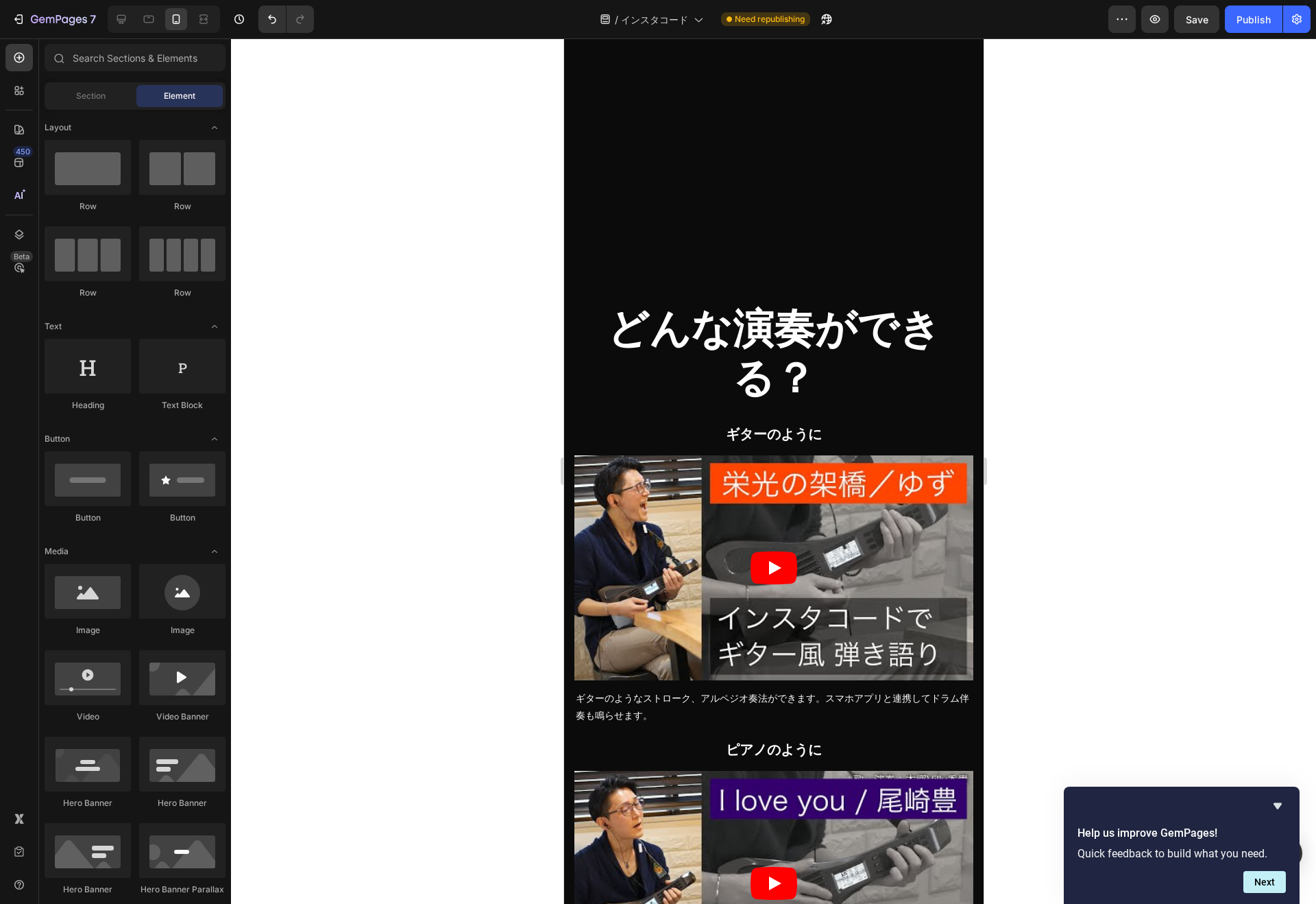
scroll to position [1261, 0]
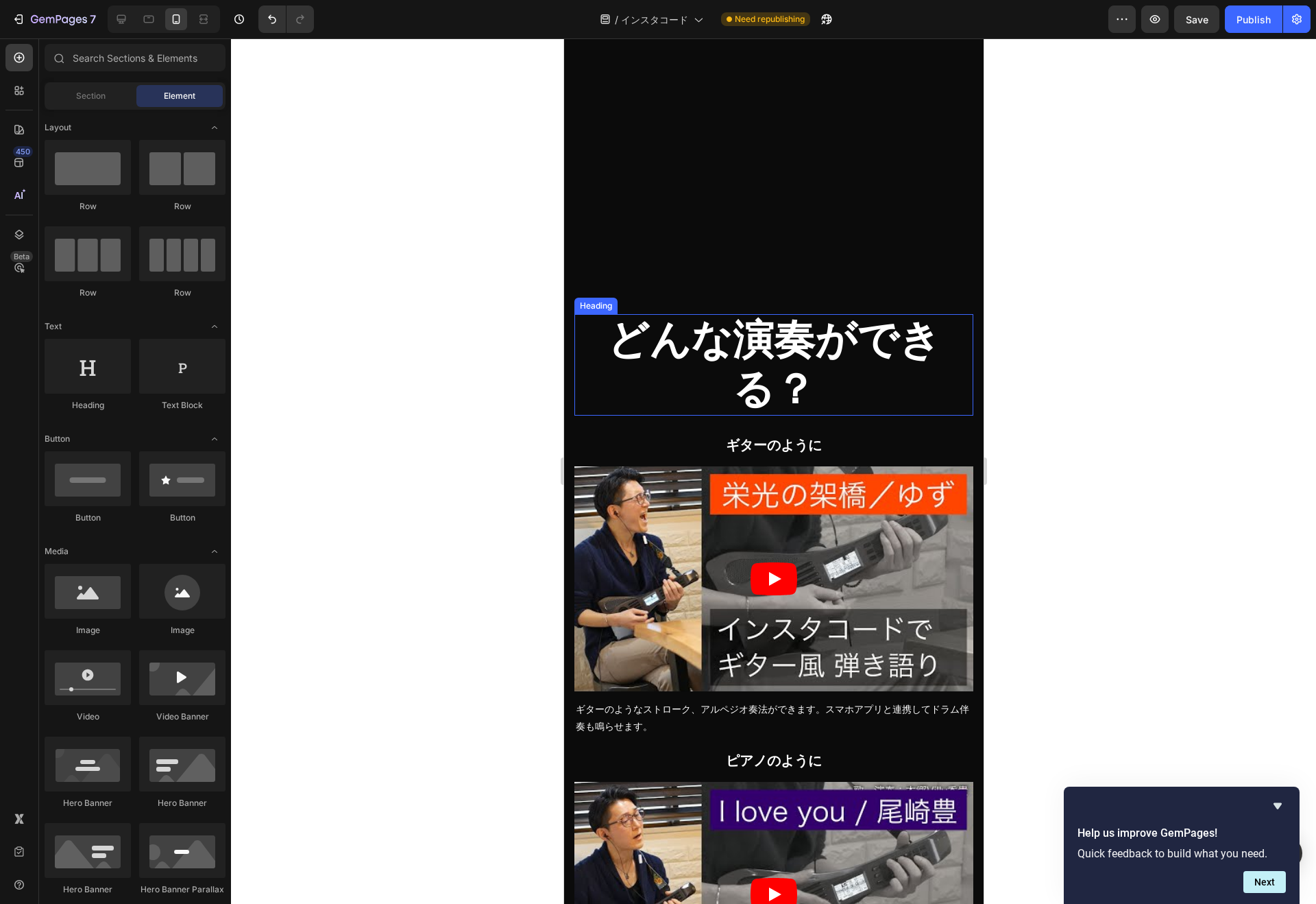
click at [775, 327] on h2 "どんな演奏ができる？" at bounding box center [773, 365] width 399 height 102
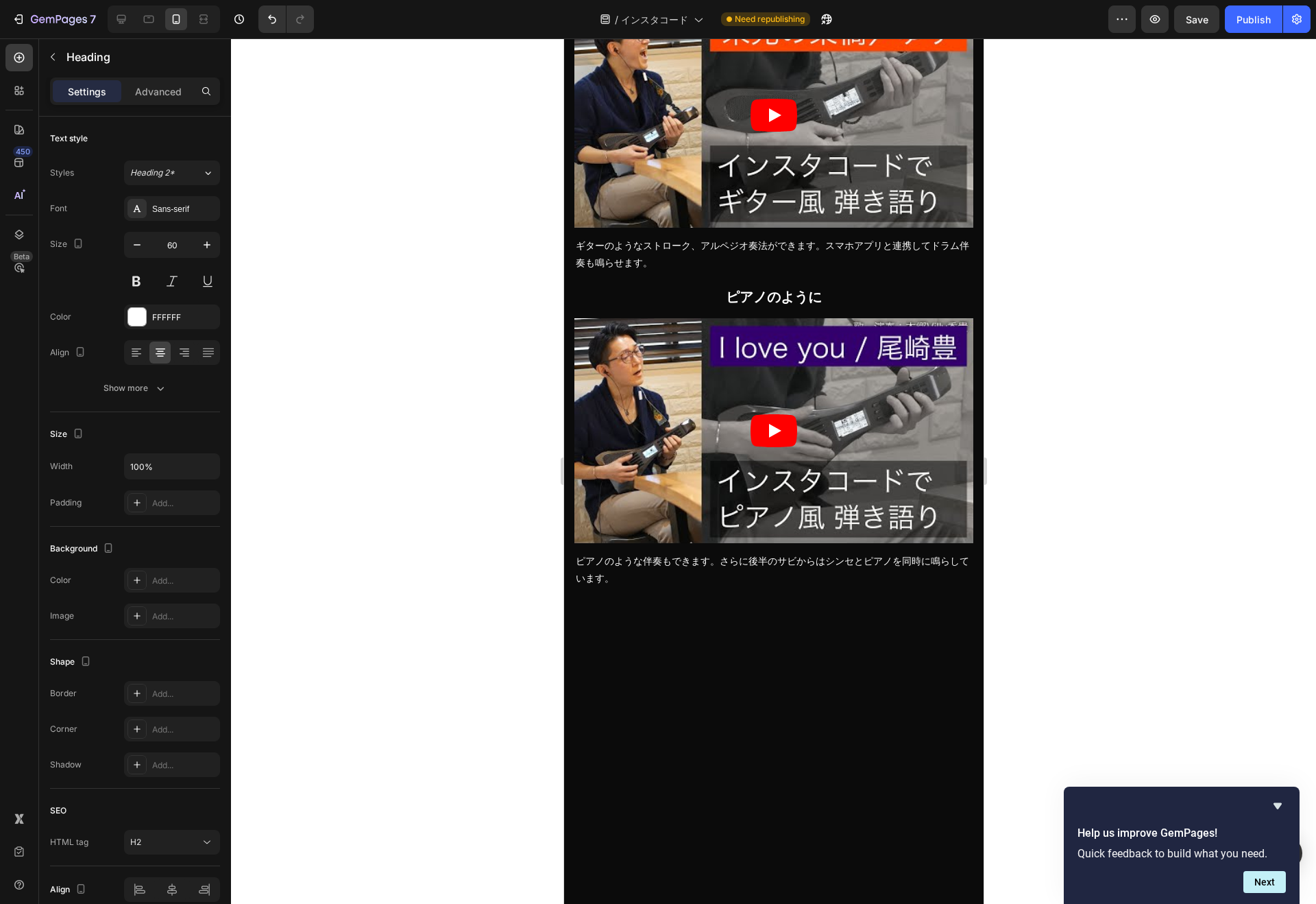
click at [180, 246] on input "60" at bounding box center [172, 244] width 45 height 25
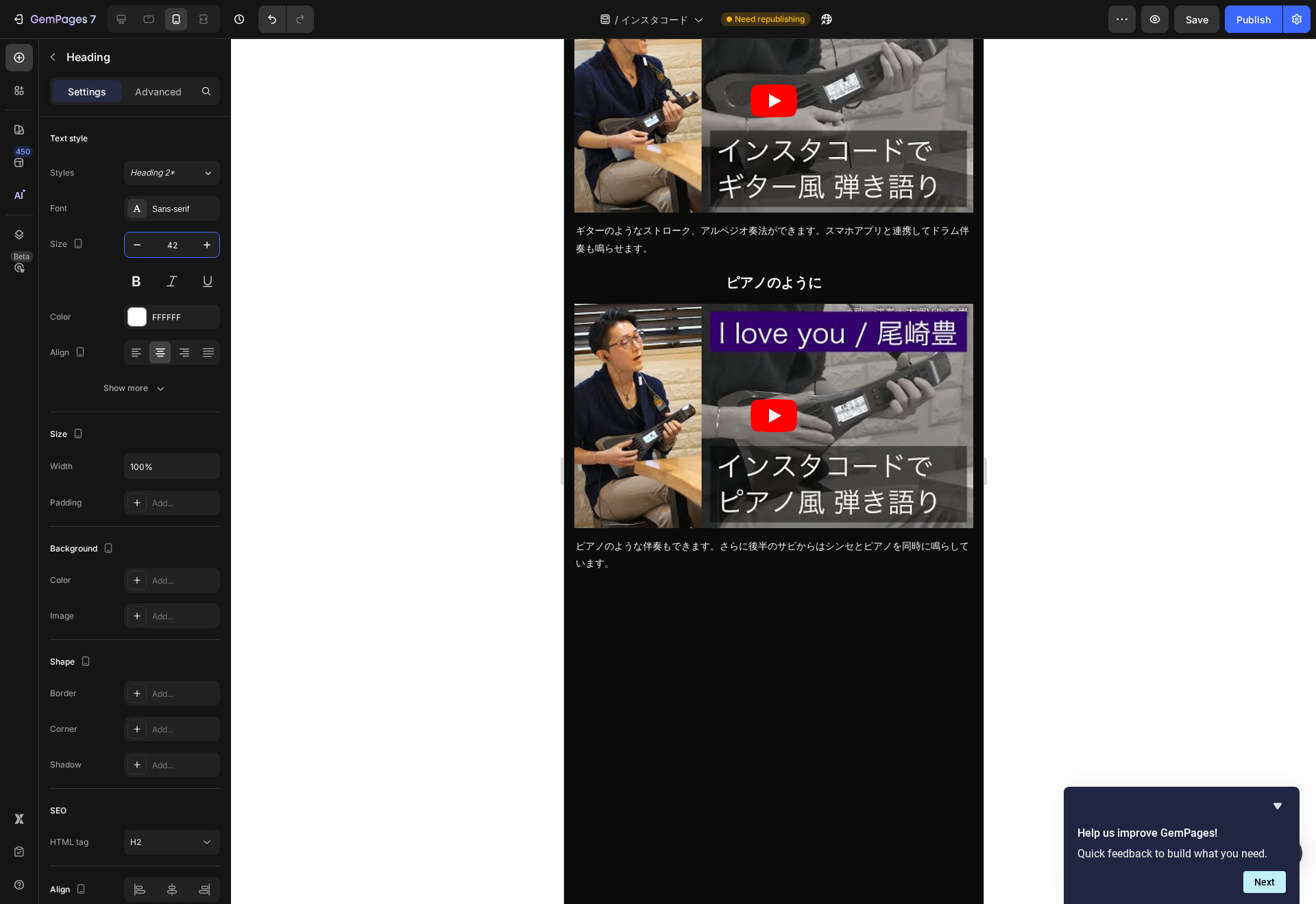
type input "42"
click at [505, 497] on div at bounding box center [773, 470] width 1085 height 865
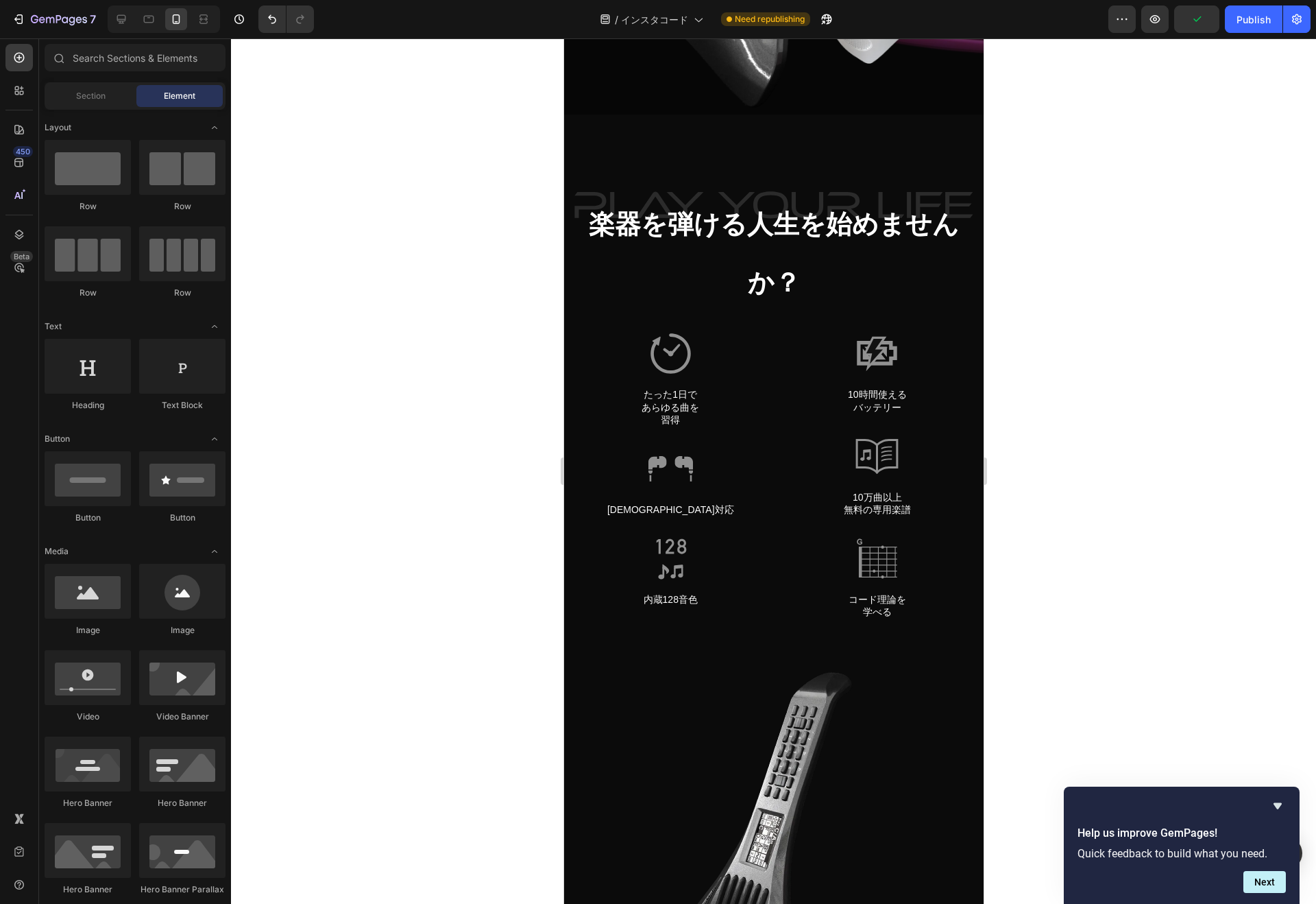
scroll to position [399, 0]
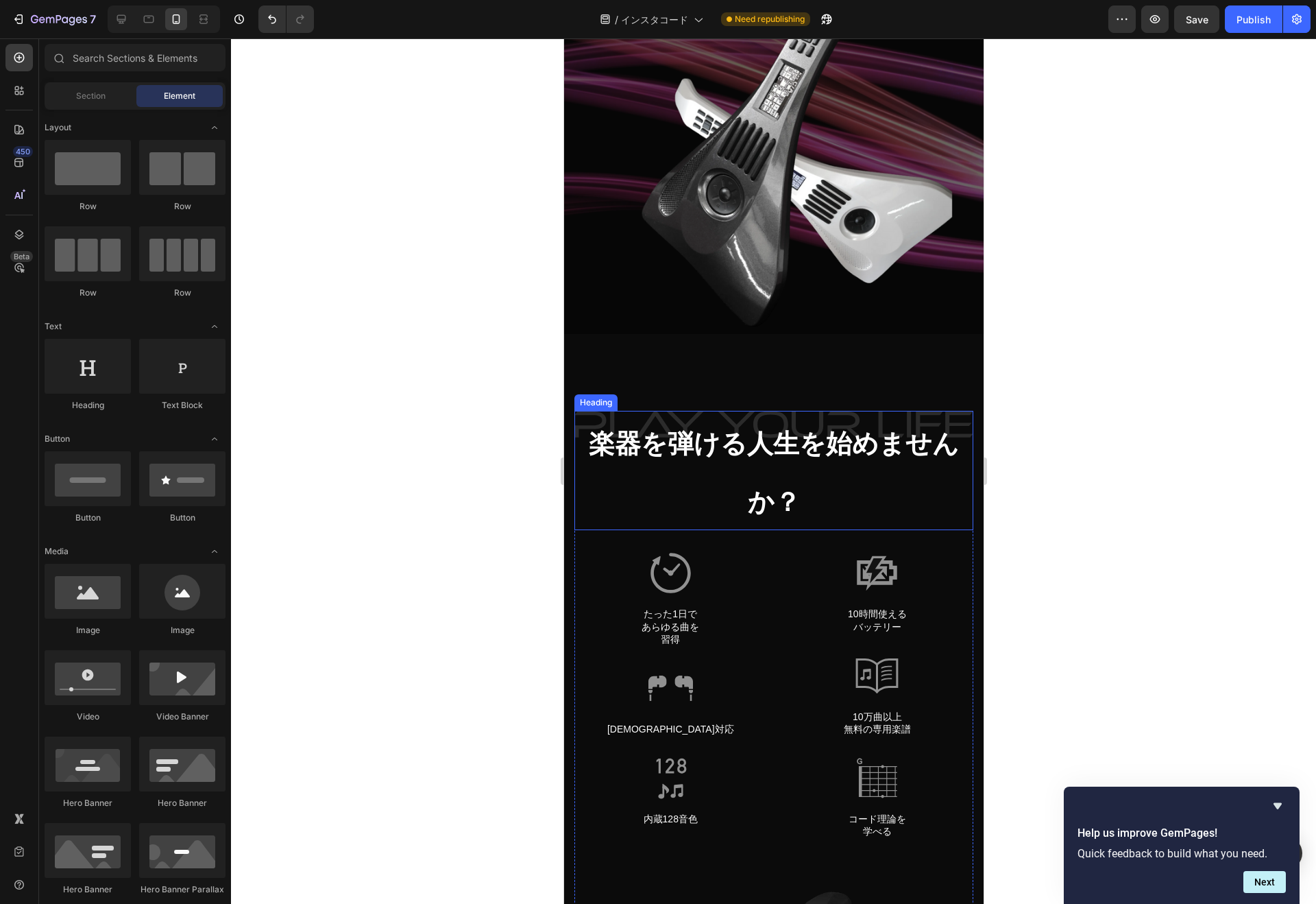
click at [773, 444] on strong "楽器を弾ける人生を始めませんか？" at bounding box center [773, 473] width 370 height 87
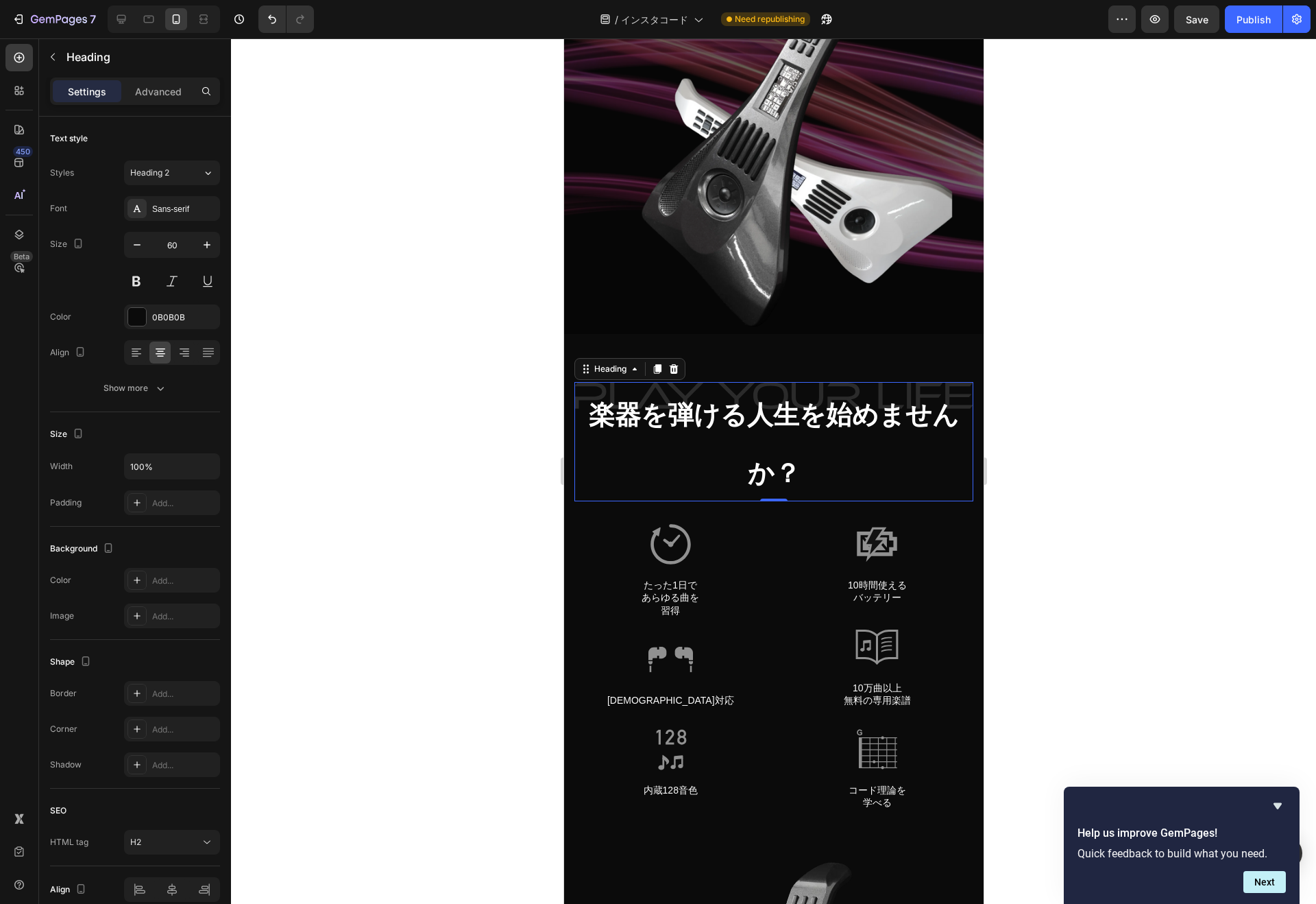
click at [164, 242] on input "60" at bounding box center [172, 244] width 45 height 25
type input "30"
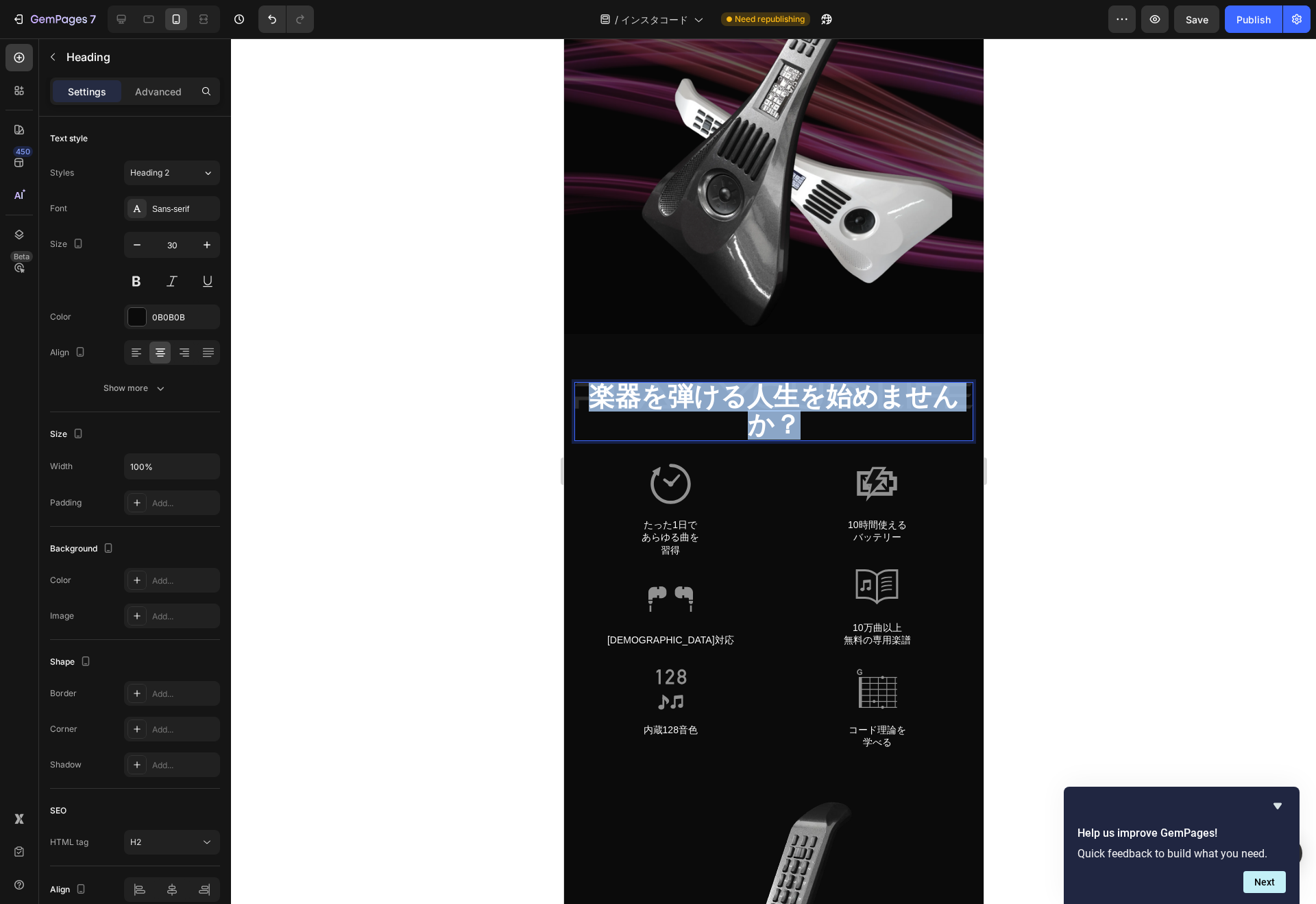
click at [732, 396] on strong "楽器を弾ける人生を始めませんか？" at bounding box center [773, 410] width 370 height 57
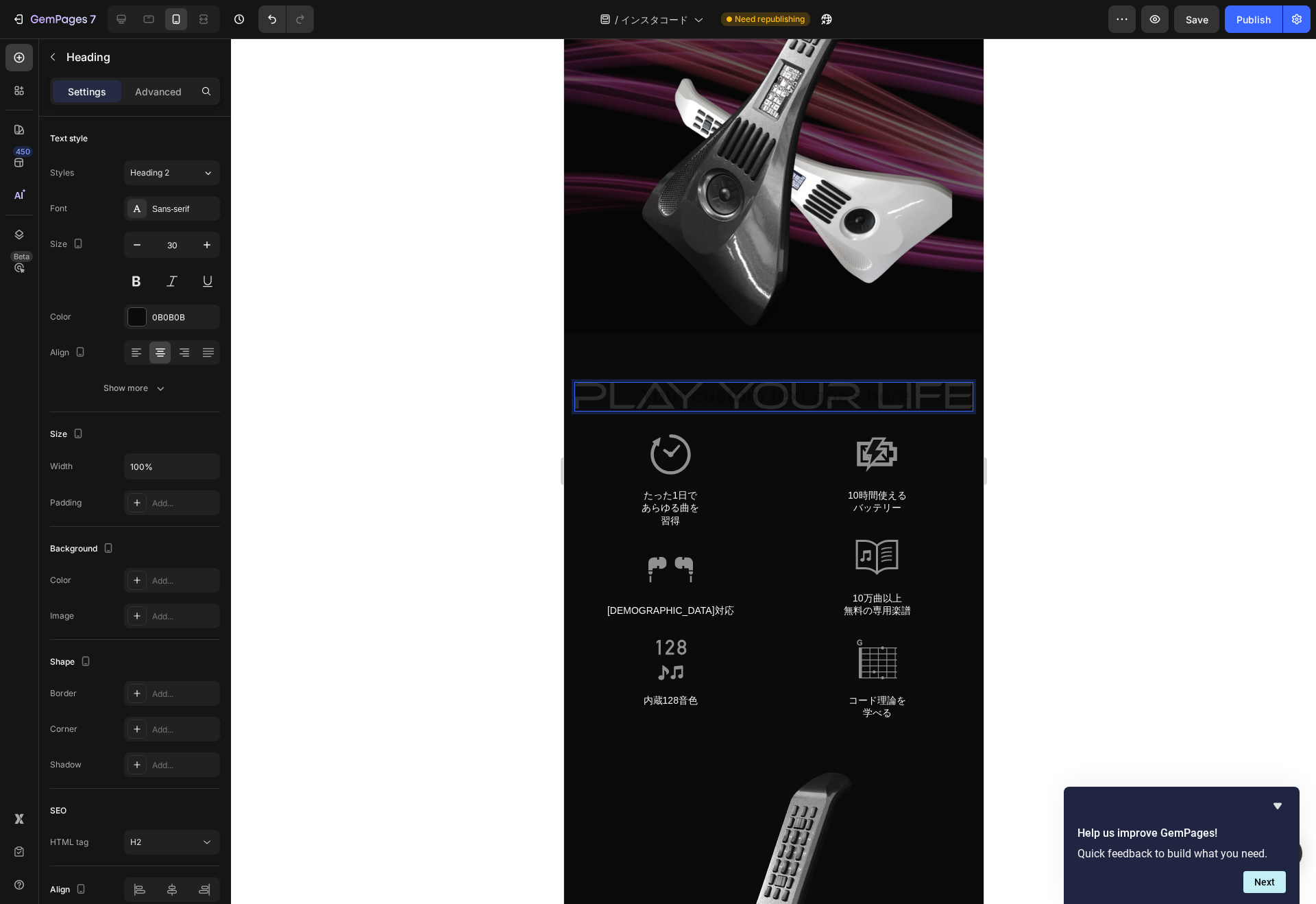
click at [732, 396] on h2 "Rich Text Editor. Editing area: main" at bounding box center [773, 396] width 399 height 29
click at [749, 398] on h2 "Rich Text Editor. Editing area: main" at bounding box center [773, 396] width 399 height 29
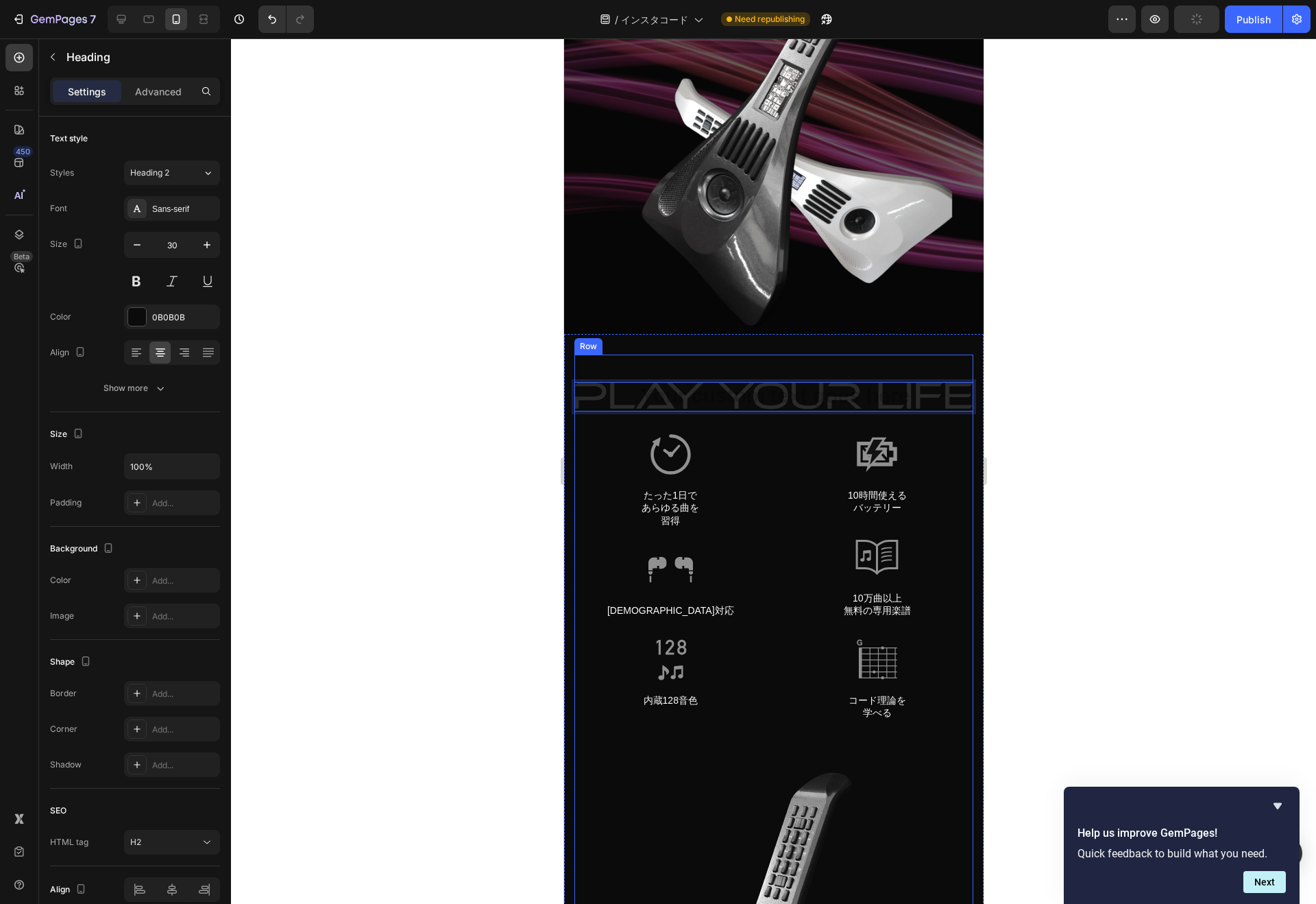
click at [138, 314] on div at bounding box center [137, 317] width 18 height 18
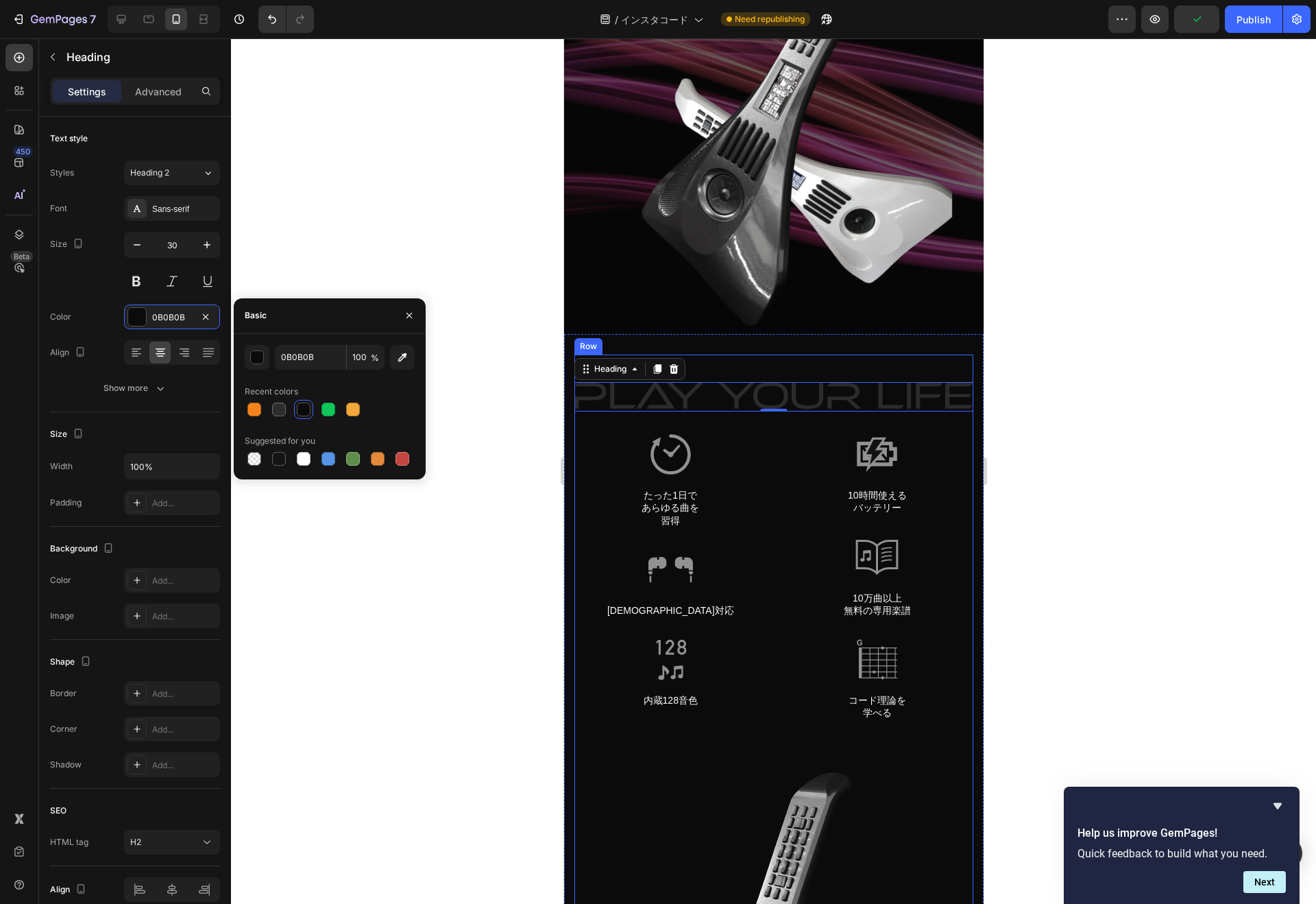
drag, startPoint x: 302, startPoint y: 459, endPoint x: 65, endPoint y: 383, distance: 248.9
click at [302, 459] on div at bounding box center [303, 458] width 13 height 13
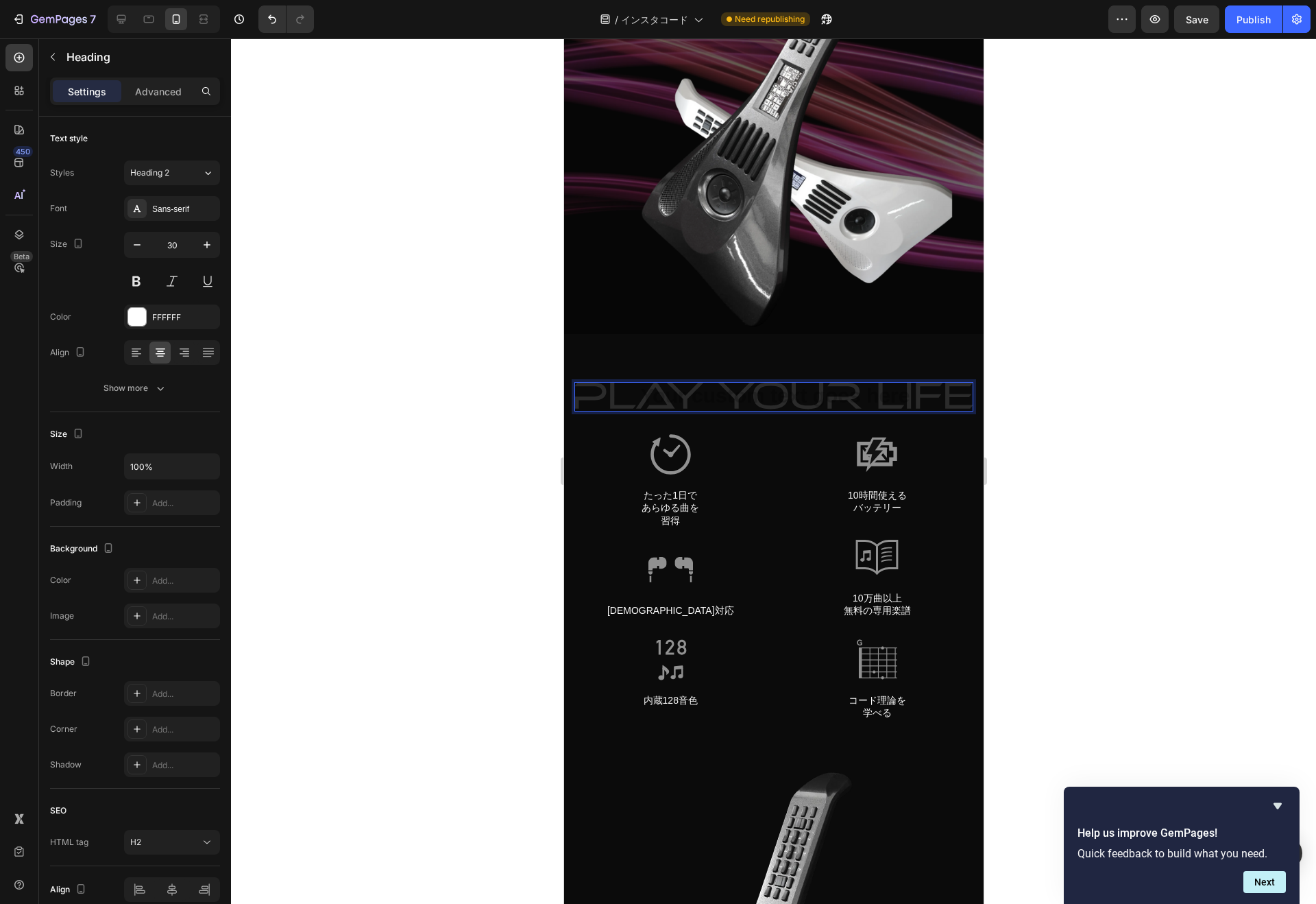
click at [757, 399] on h2 "Rich Text Editor. Editing area: main" at bounding box center [773, 396] width 399 height 29
click at [626, 398] on p "楽器を弾ける人生を始めませんか？" at bounding box center [773, 397] width 396 height 27
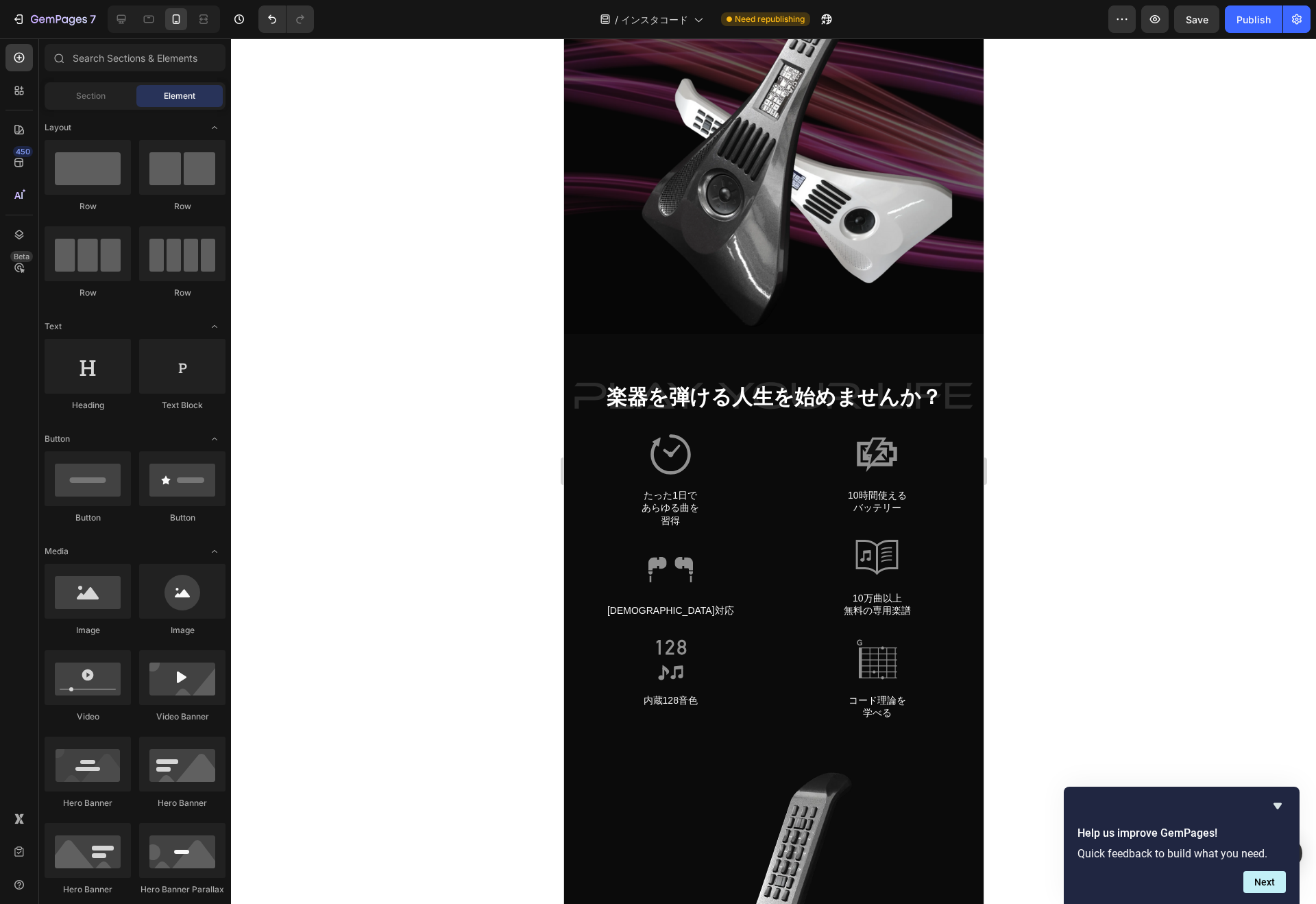
scroll to position [0, 0]
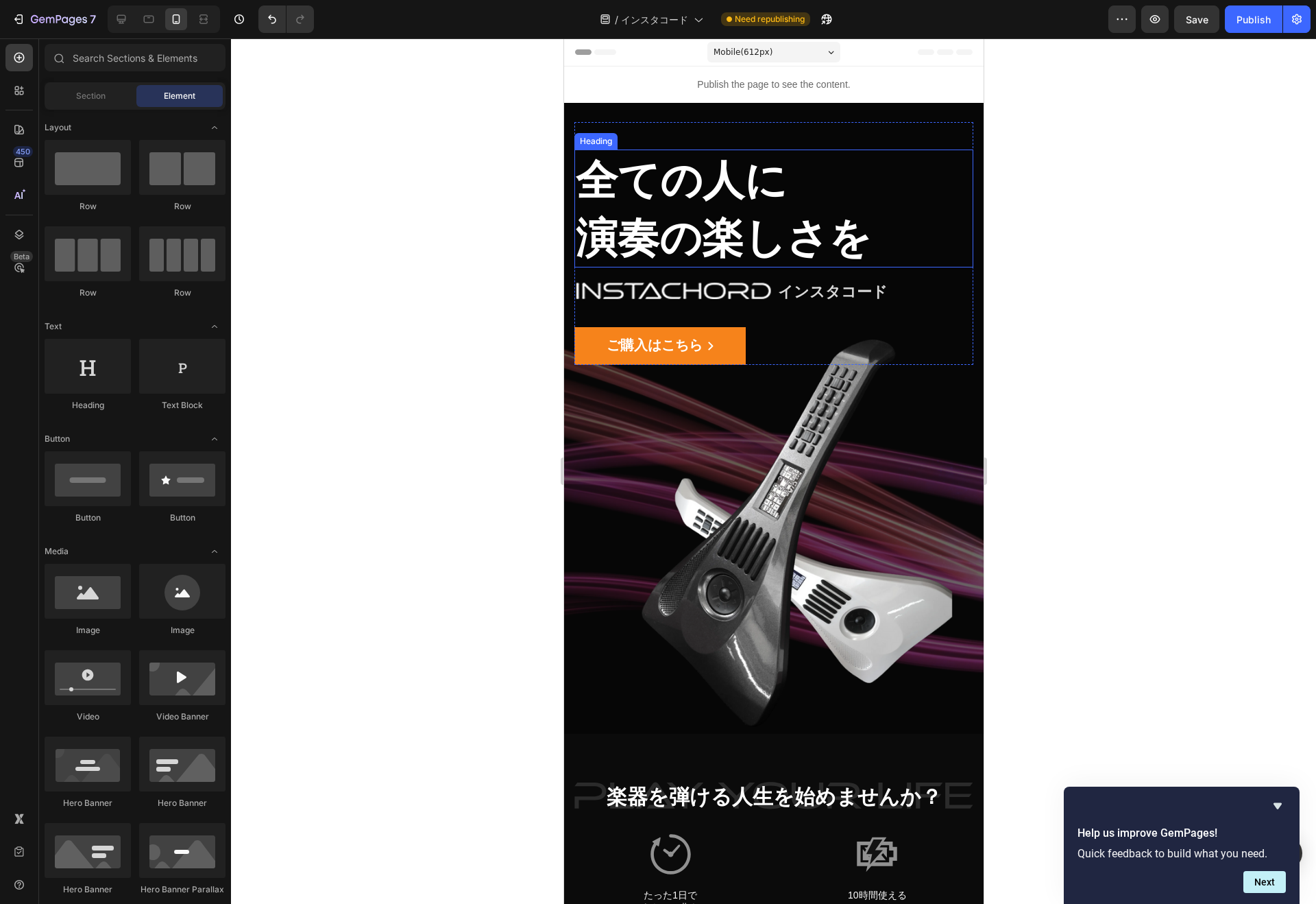
click at [644, 214] on strong "演奏の楽しさを" at bounding box center [723, 237] width 296 height 47
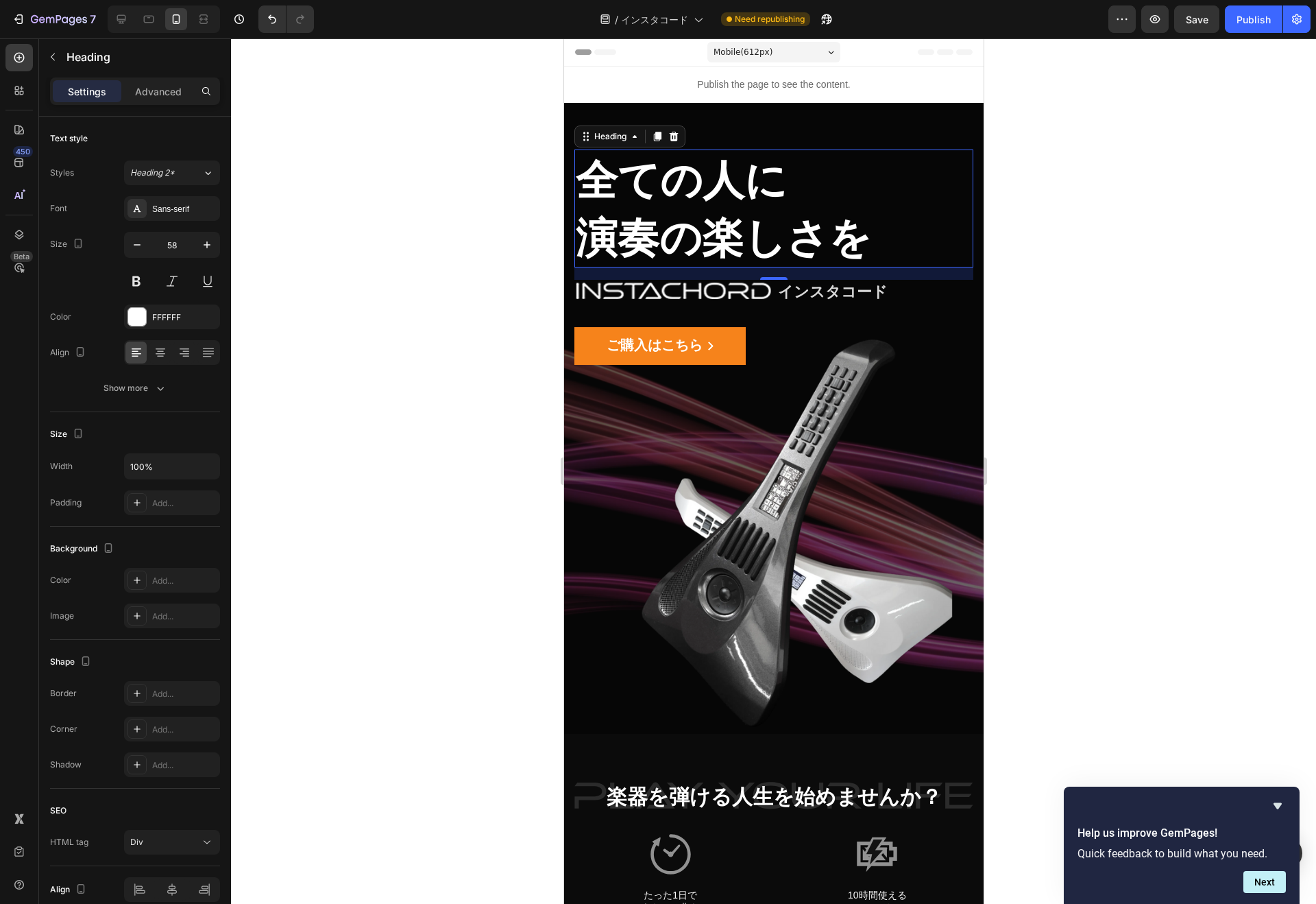
click at [159, 242] on input "58" at bounding box center [172, 244] width 45 height 25
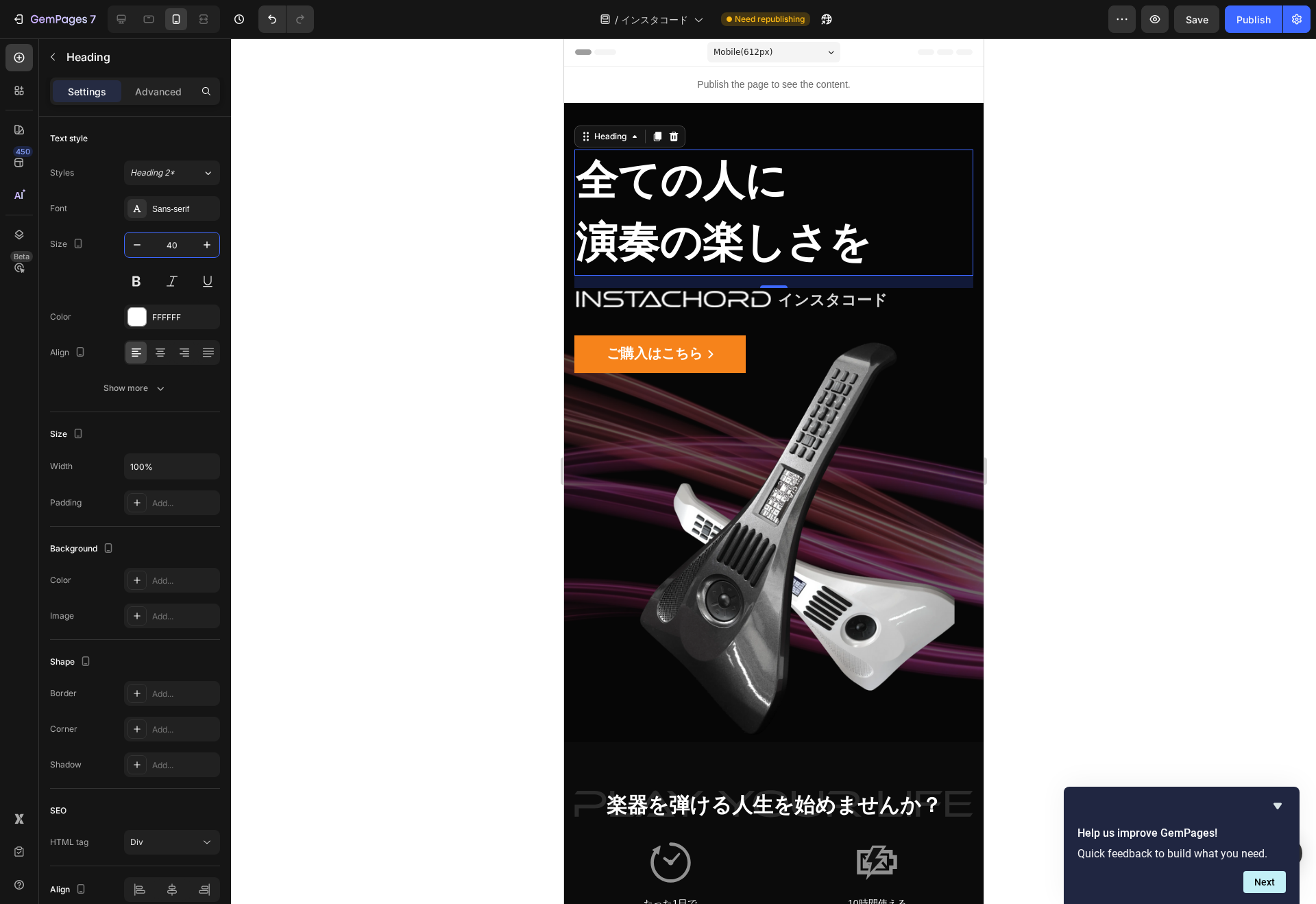
type input "4"
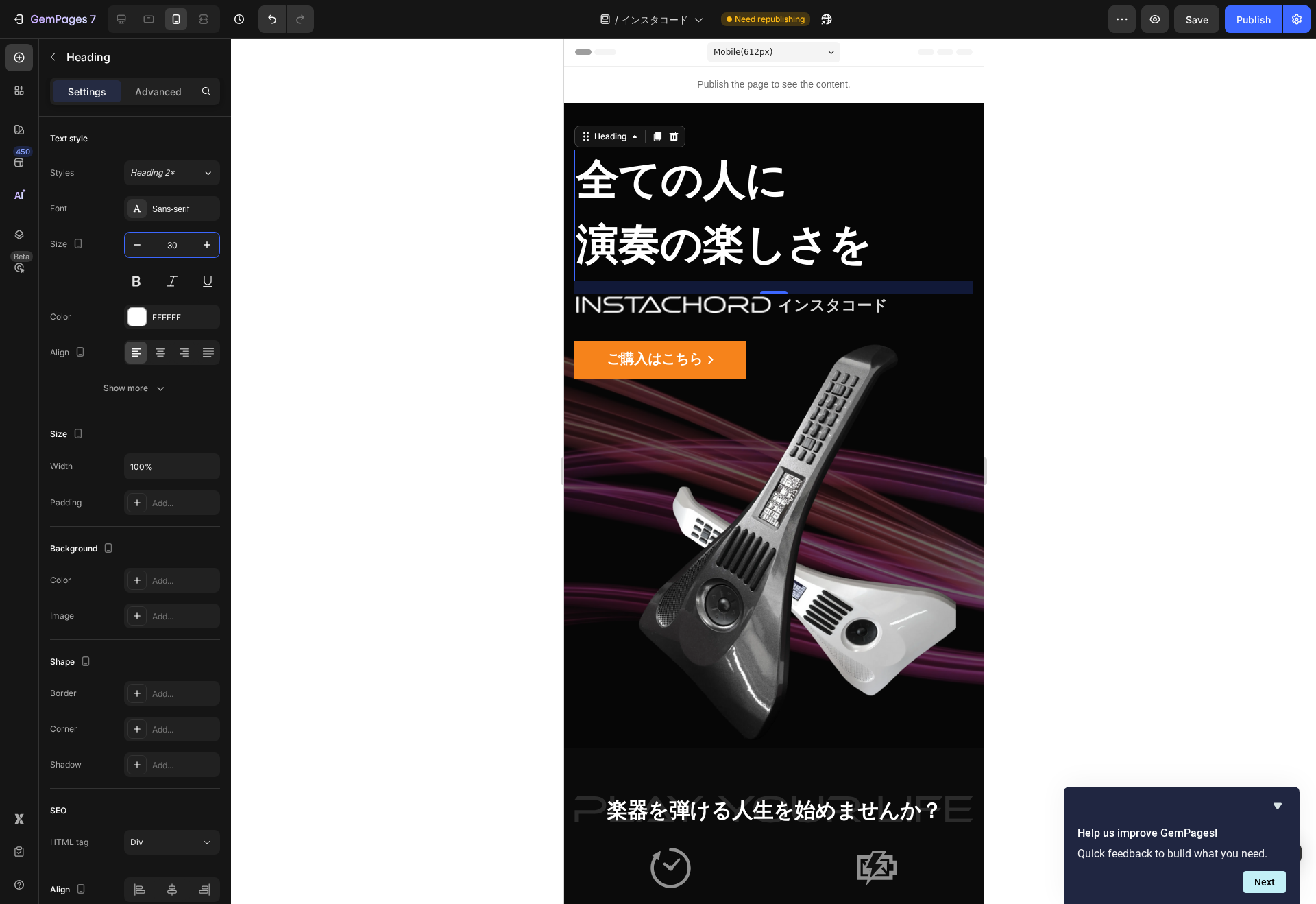
click at [168, 243] on input "30" at bounding box center [172, 244] width 45 height 25
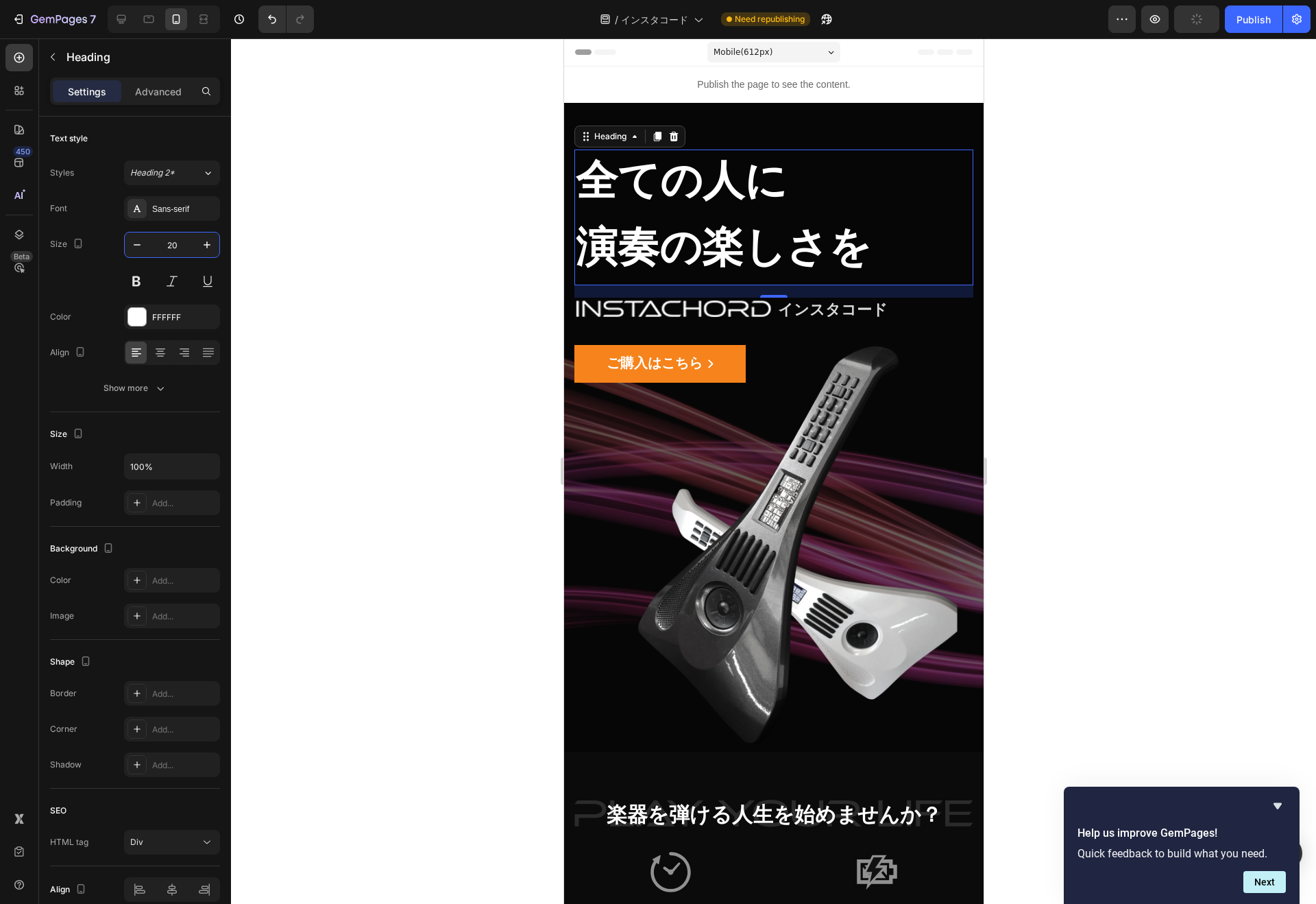
type input "20"
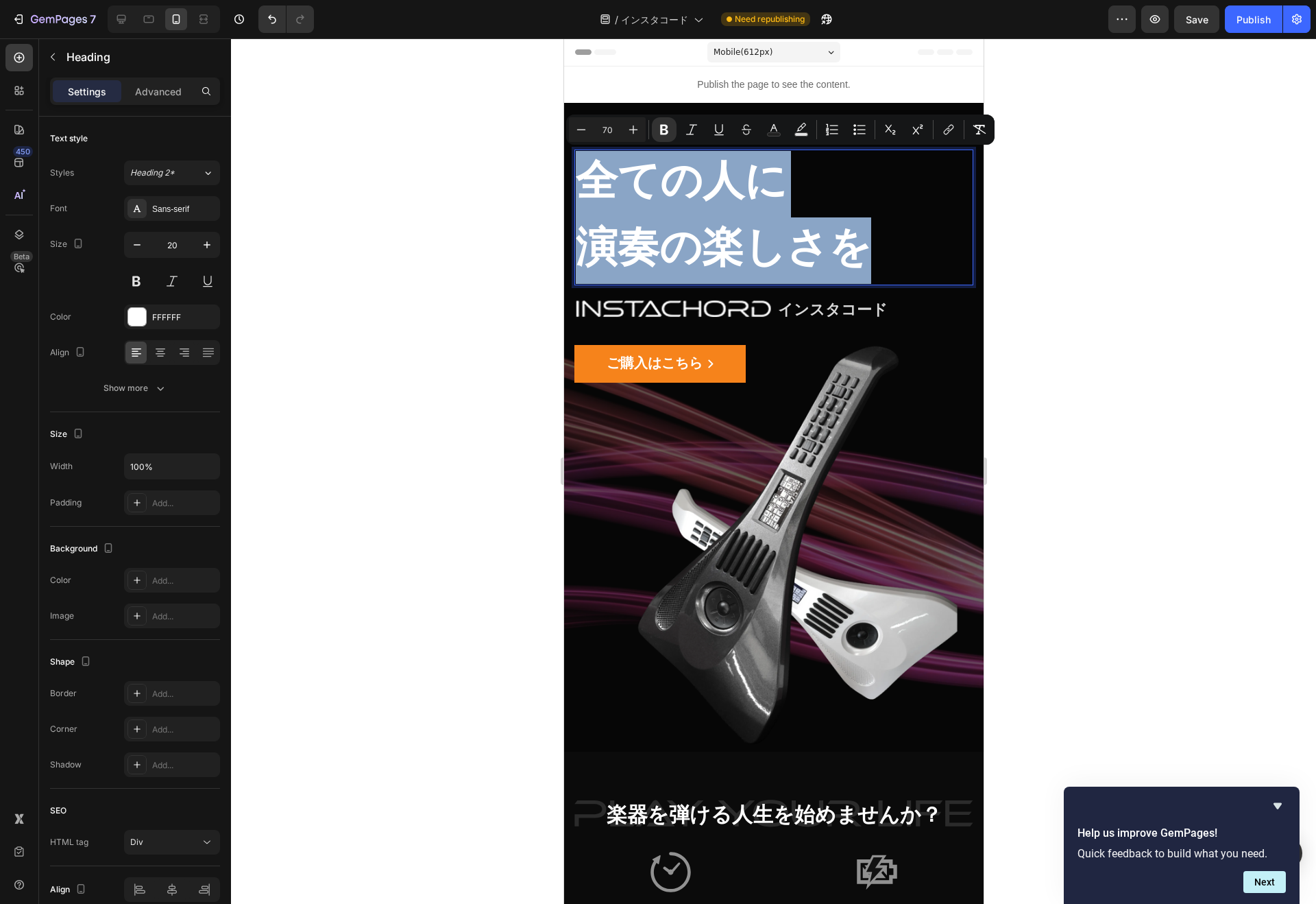
drag, startPoint x: 589, startPoint y: 184, endPoint x: 872, endPoint y: 263, distance: 293.8
click at [872, 263] on p "全ての人に 演奏の楽しさを" at bounding box center [773, 217] width 396 height 133
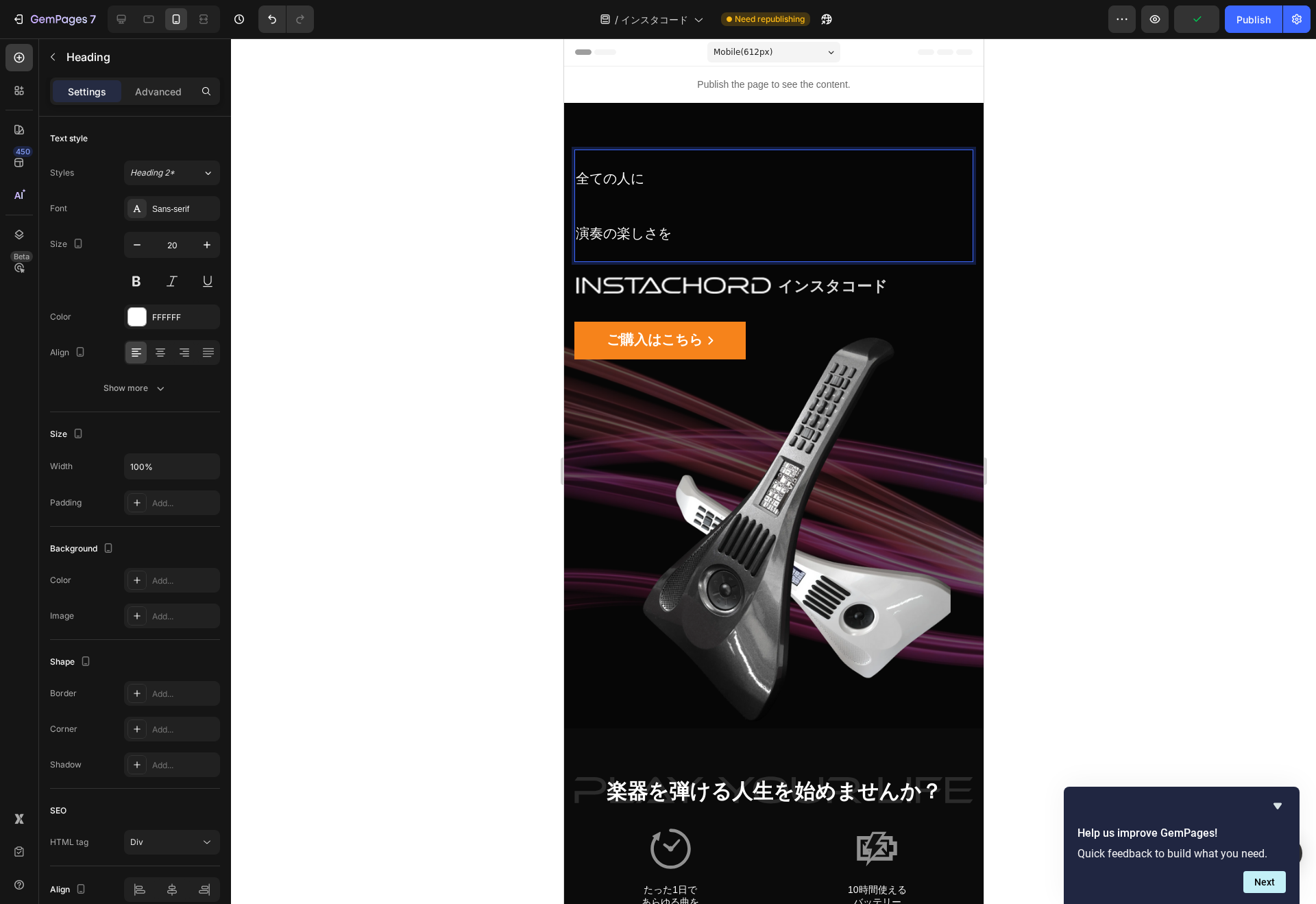
click at [654, 227] on p "全ての人に 演奏の楽しさを" at bounding box center [773, 205] width 396 height 110
click at [603, 174] on p "全ての人に 演奏の楽しさを" at bounding box center [773, 205] width 396 height 110
click at [212, 238] on icon "button" at bounding box center [206, 244] width 13 height 13
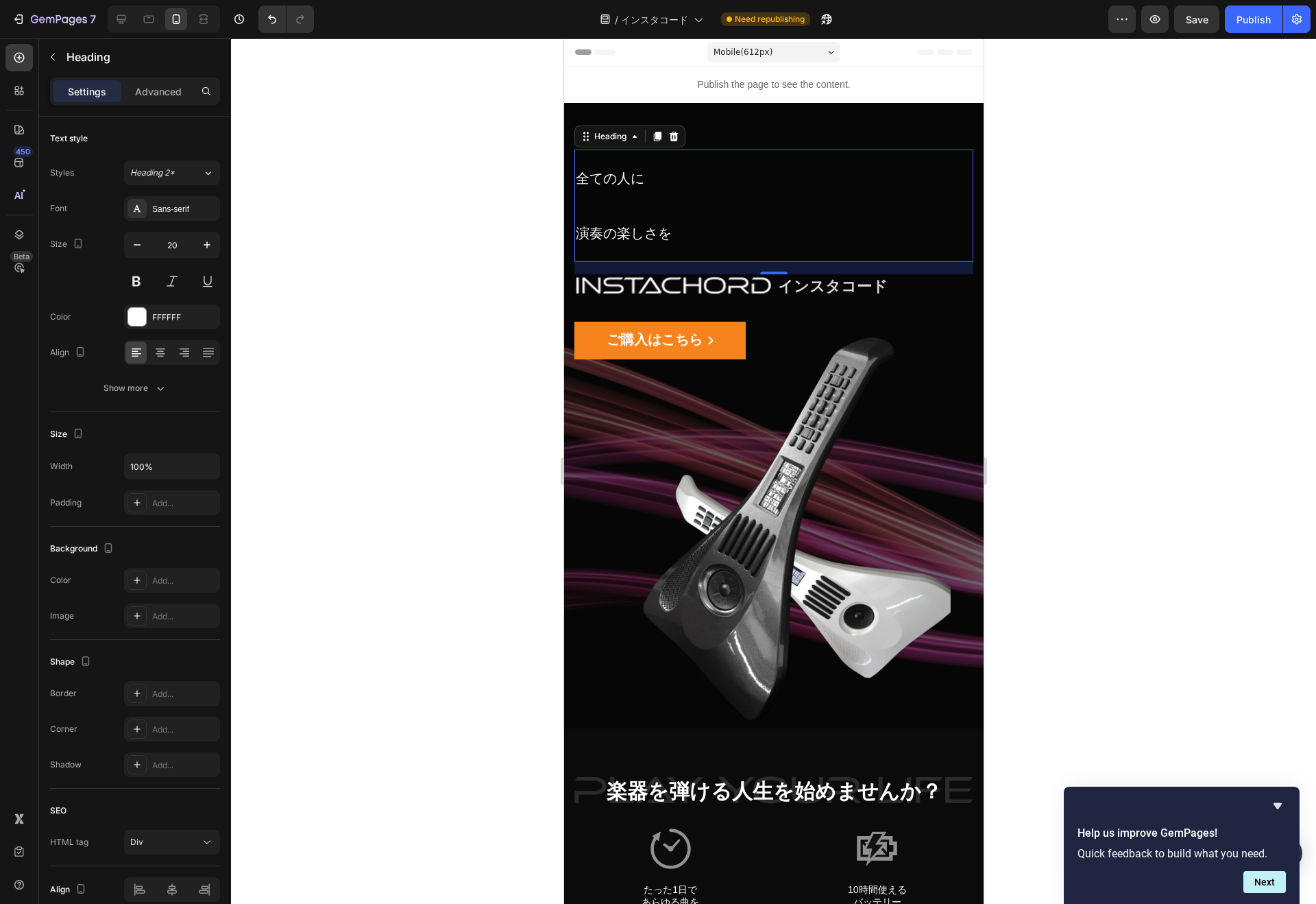
click at [212, 238] on icon "button" at bounding box center [206, 244] width 13 height 13
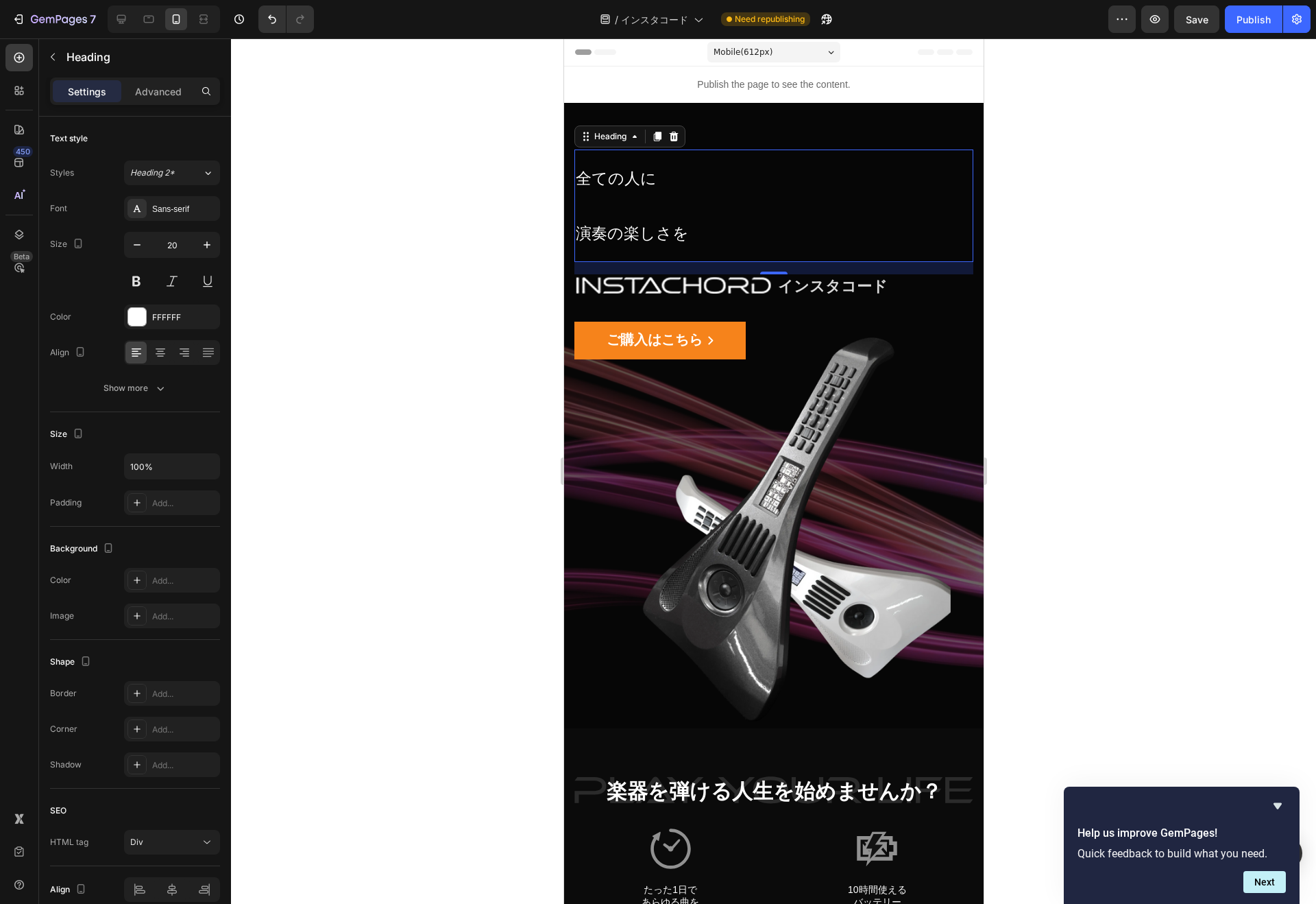
click at [212, 238] on icon "button" at bounding box center [206, 244] width 13 height 13
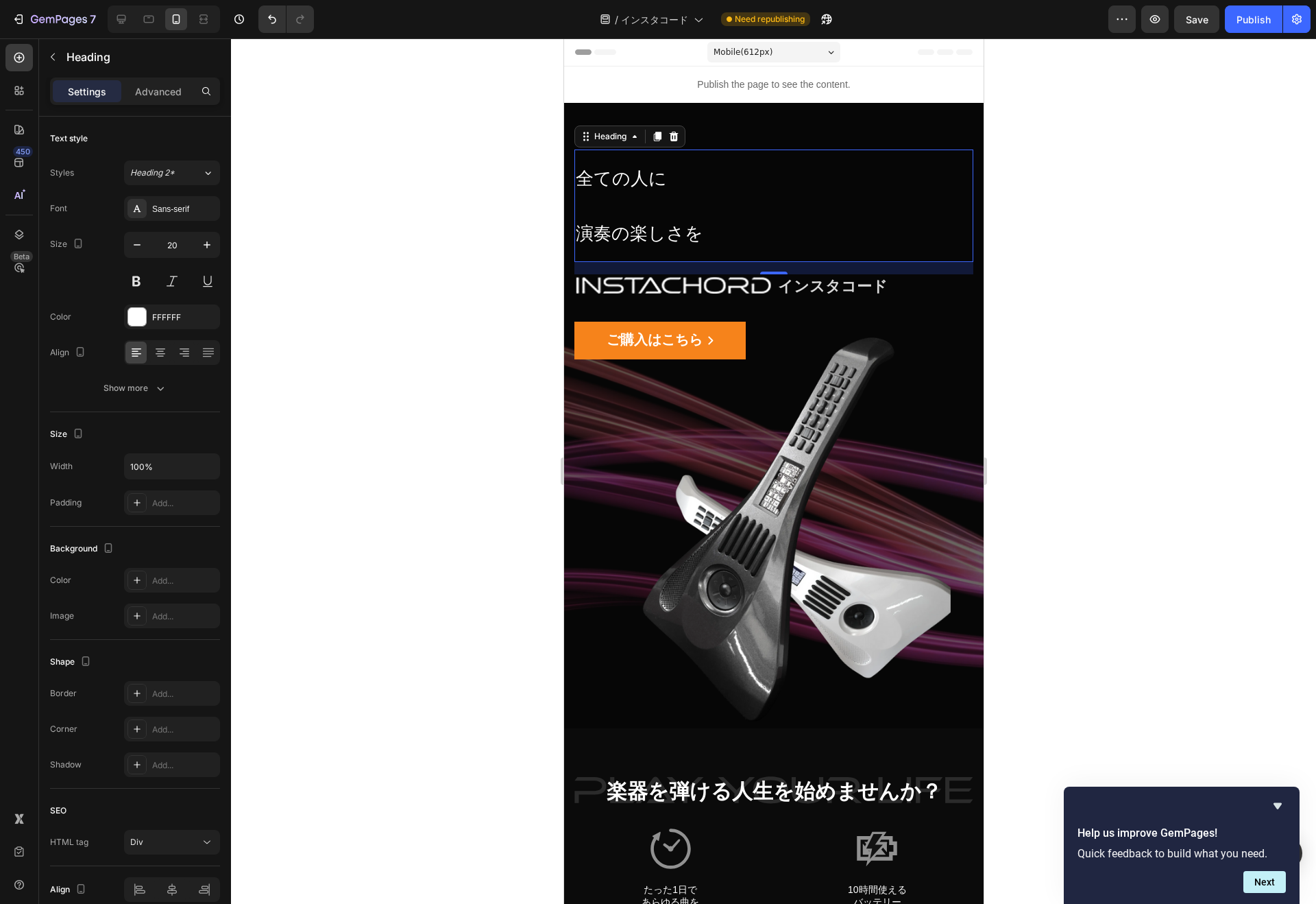
click at [212, 238] on icon "button" at bounding box center [206, 244] width 13 height 13
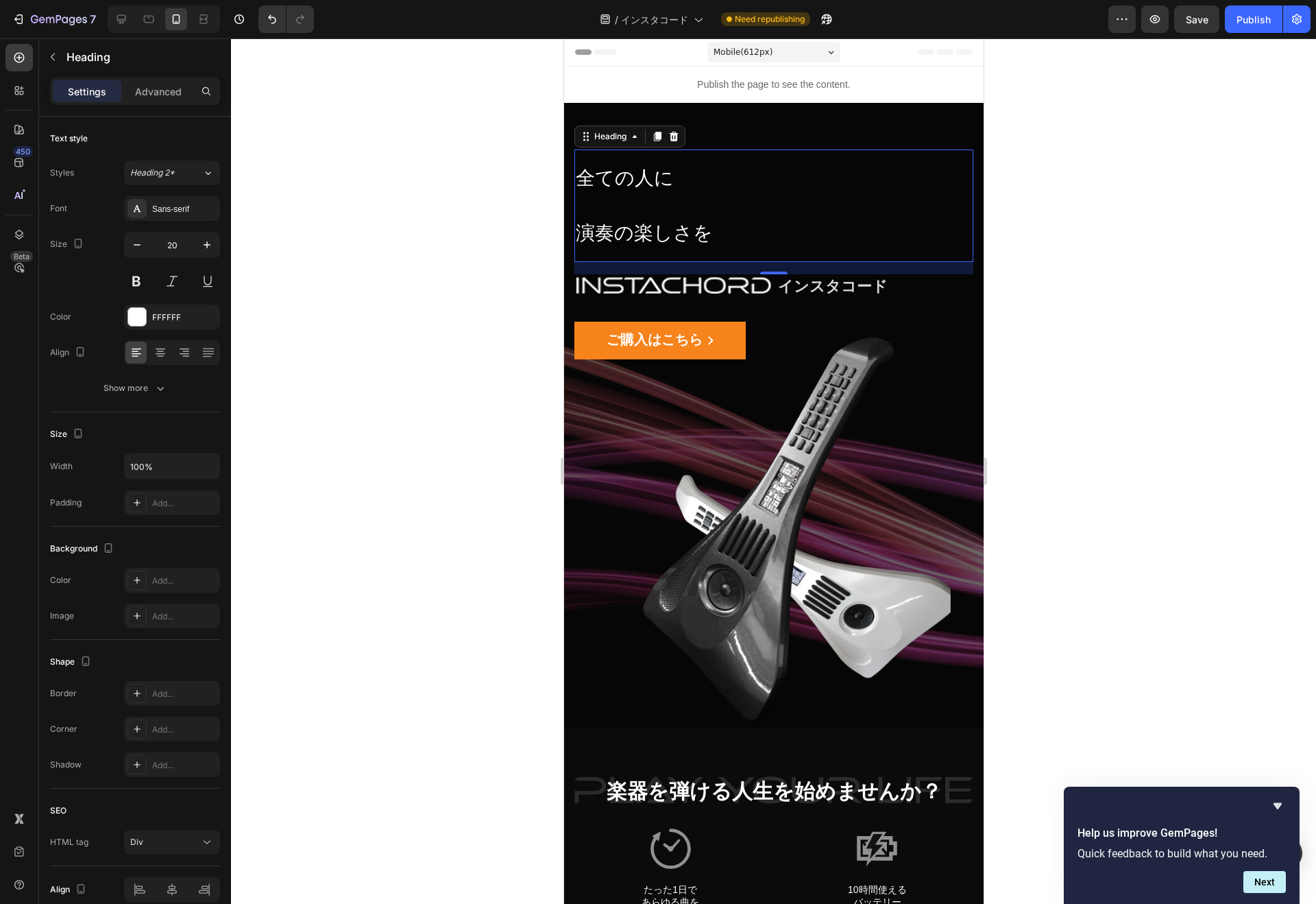
click at [212, 238] on icon "button" at bounding box center [206, 244] width 13 height 13
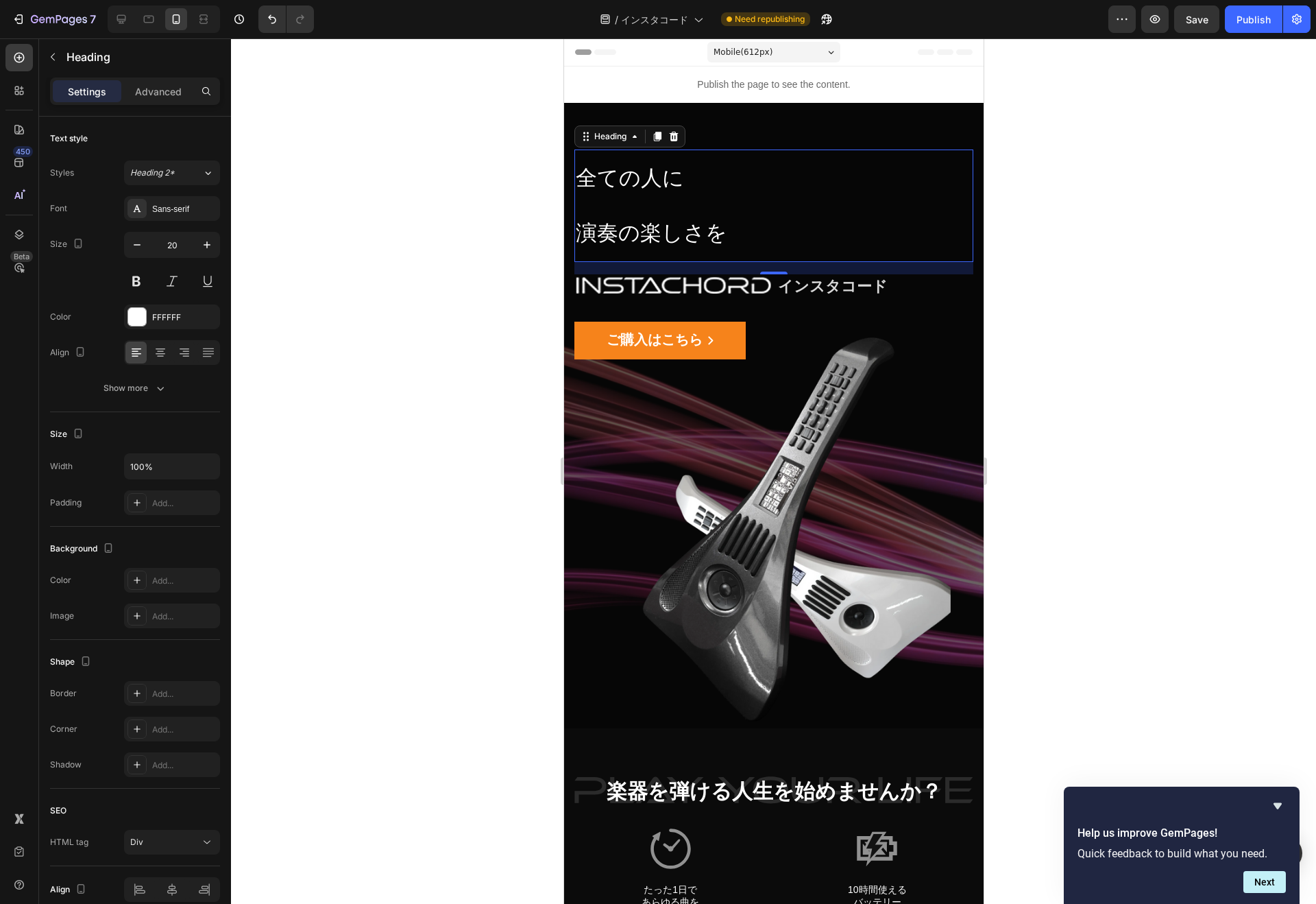
click at [212, 238] on icon "button" at bounding box center [206, 244] width 13 height 13
click at [588, 233] on p "全ての人に 演奏の楽しさを" at bounding box center [773, 205] width 396 height 110
click at [576, 236] on p "全ての人に 演奏の楽しさを" at bounding box center [773, 205] width 396 height 110
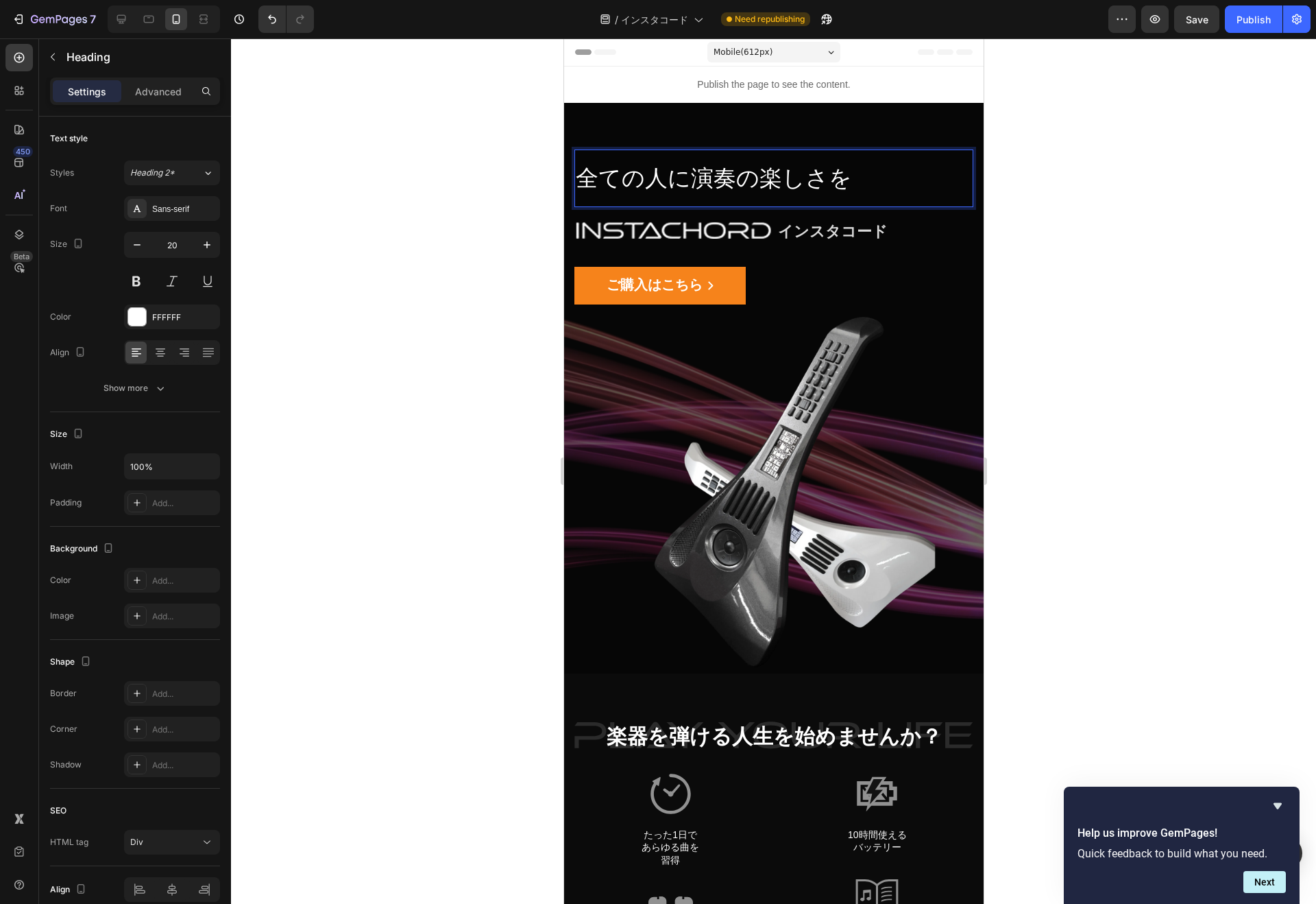
click at [205, 239] on icon "button" at bounding box center [206, 244] width 13 height 13
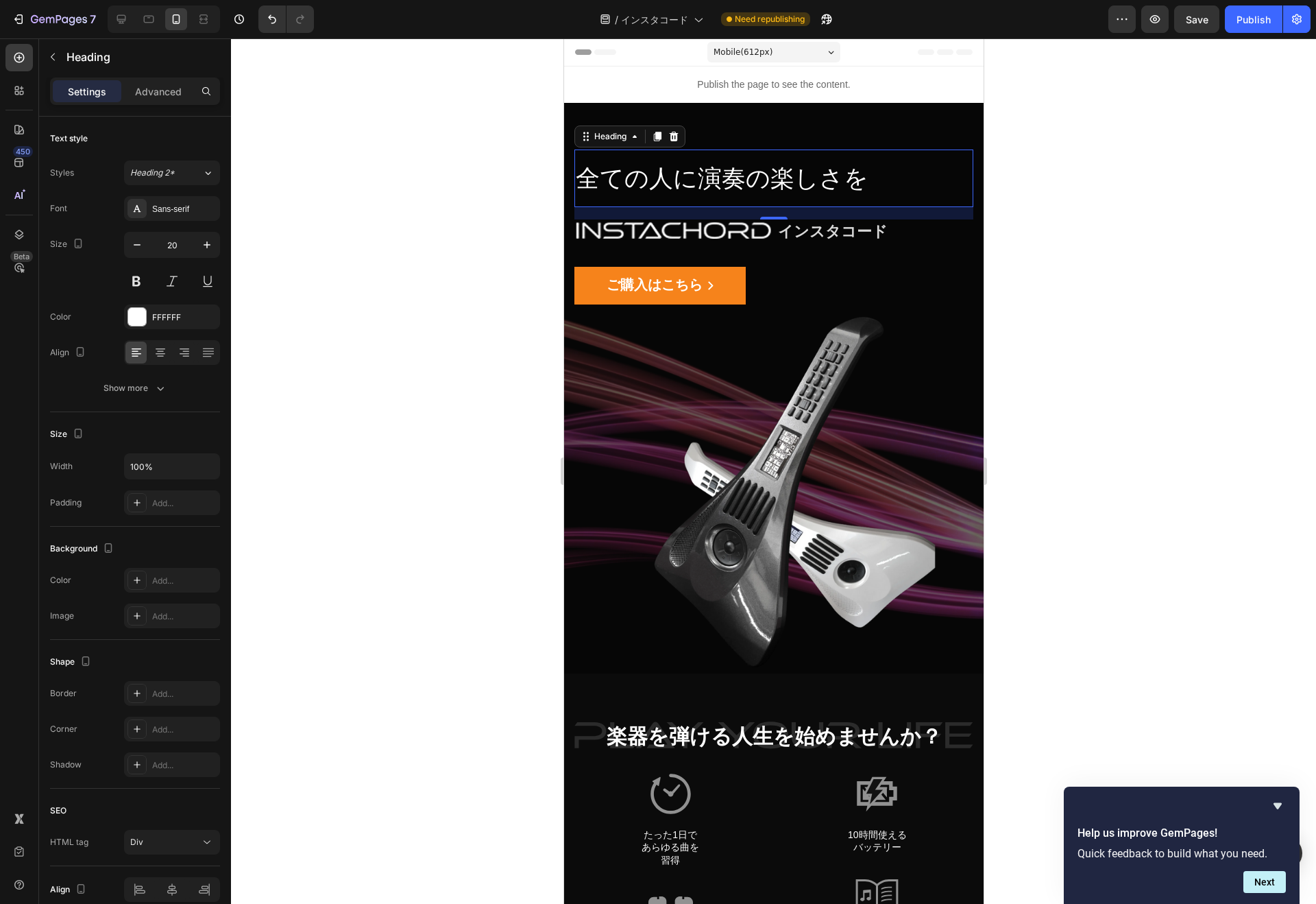
click at [205, 239] on icon "button" at bounding box center [206, 244] width 13 height 13
click at [876, 168] on p "全ての人に演奏の楽しさを" at bounding box center [773, 178] width 396 height 55
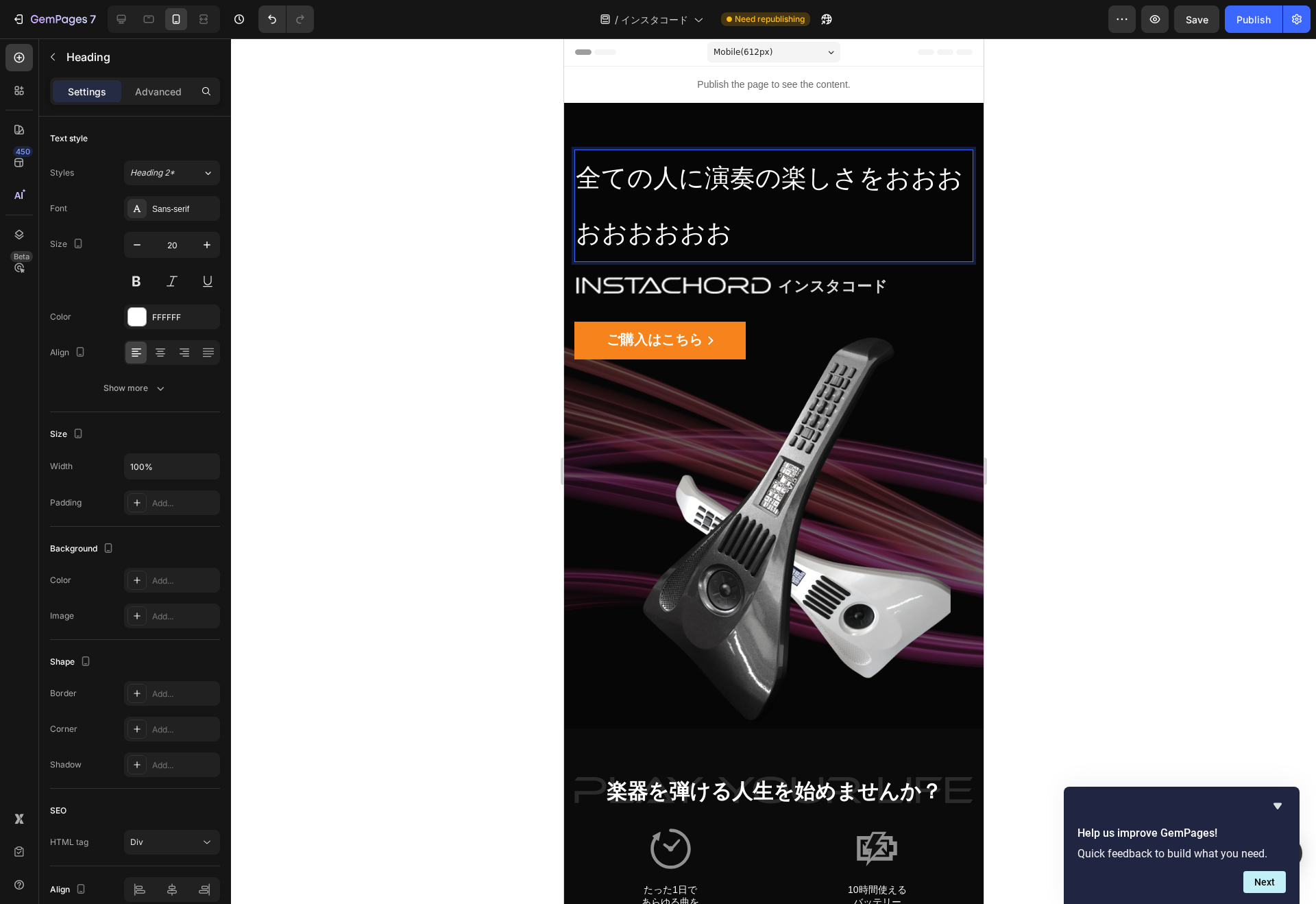
click at [724, 230] on p "全ての人に演奏の楽しさをおおおおおおおおお" at bounding box center [773, 205] width 396 height 110
click at [152, 87] on p "Advanced" at bounding box center [158, 91] width 47 height 14
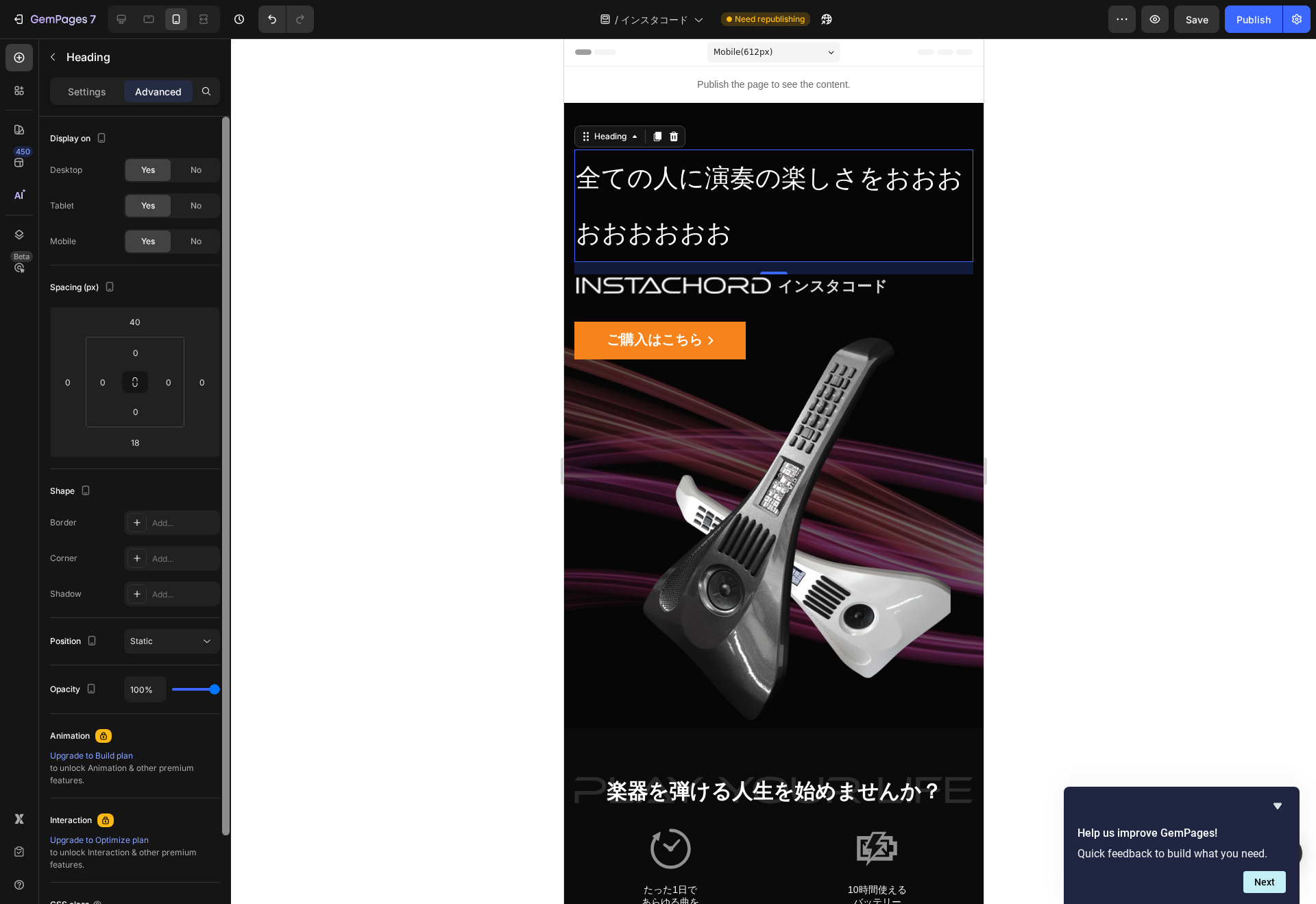
drag, startPoint x: 227, startPoint y: 313, endPoint x: 227, endPoint y: 232, distance: 81.0
click at [227, 232] on div at bounding box center [226, 475] width 8 height 718
drag, startPoint x: 224, startPoint y: 241, endPoint x: 208, endPoint y: 153, distance: 89.4
click at [208, 154] on div "Display on Desktop Yes No Tablet Yes No Mobile Yes No Spacing (px) 40 0 18 0 0 …" at bounding box center [135, 529] width 192 height 826
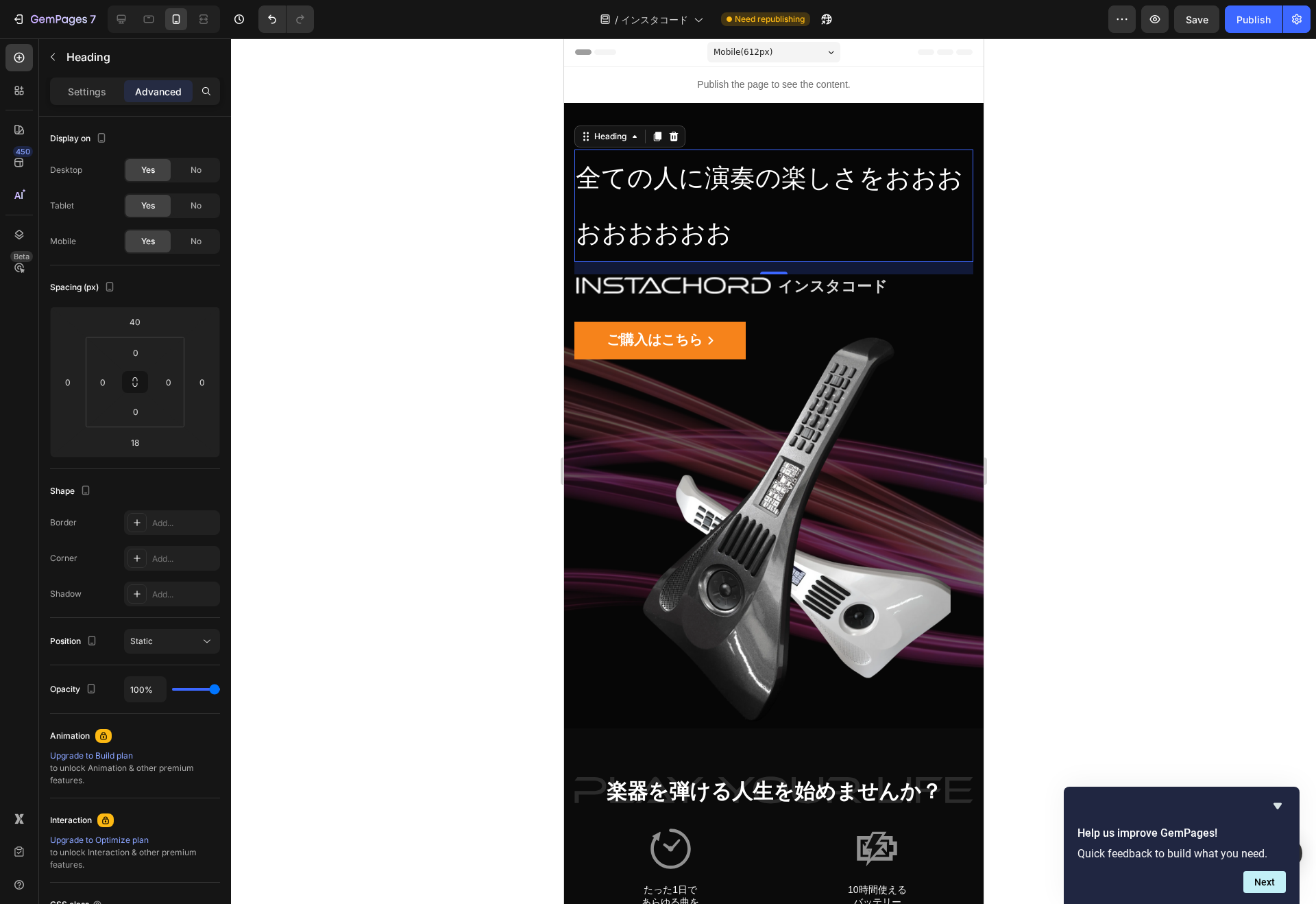
click at [70, 93] on p "Settings" at bounding box center [87, 91] width 38 height 14
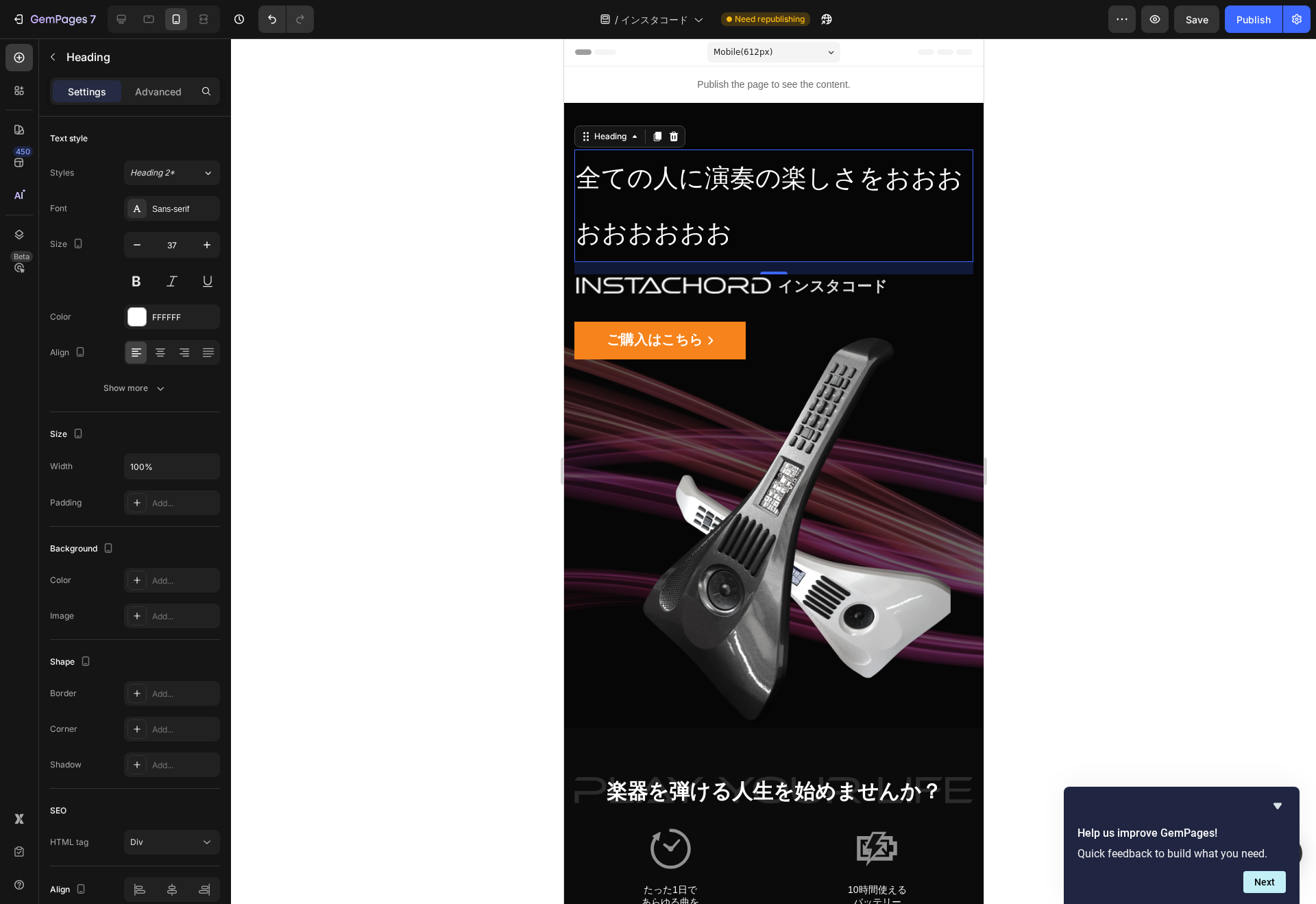
click at [165, 393] on icon "button" at bounding box center [159, 388] width 13 height 13
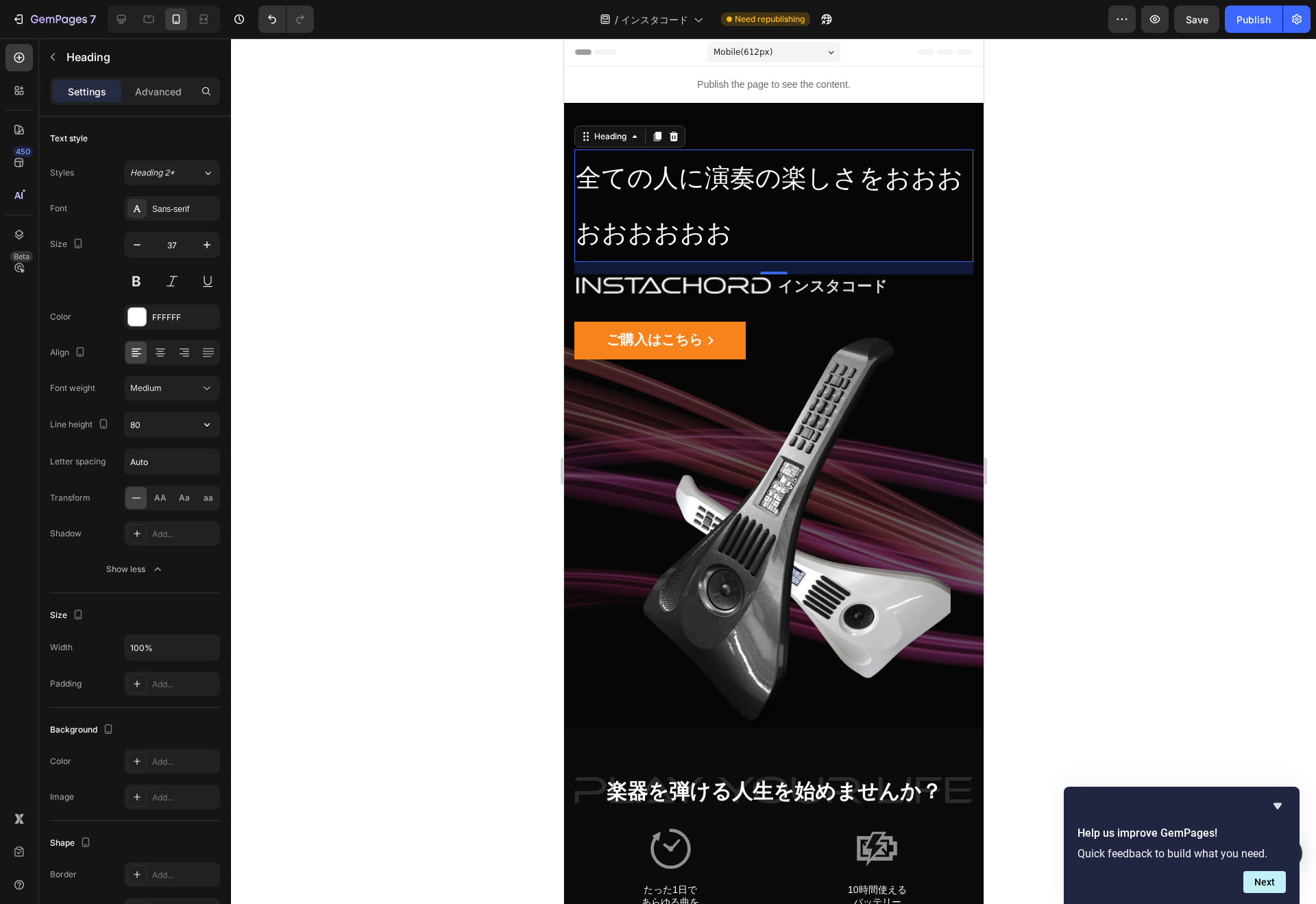
click at [156, 425] on input "80" at bounding box center [172, 424] width 95 height 25
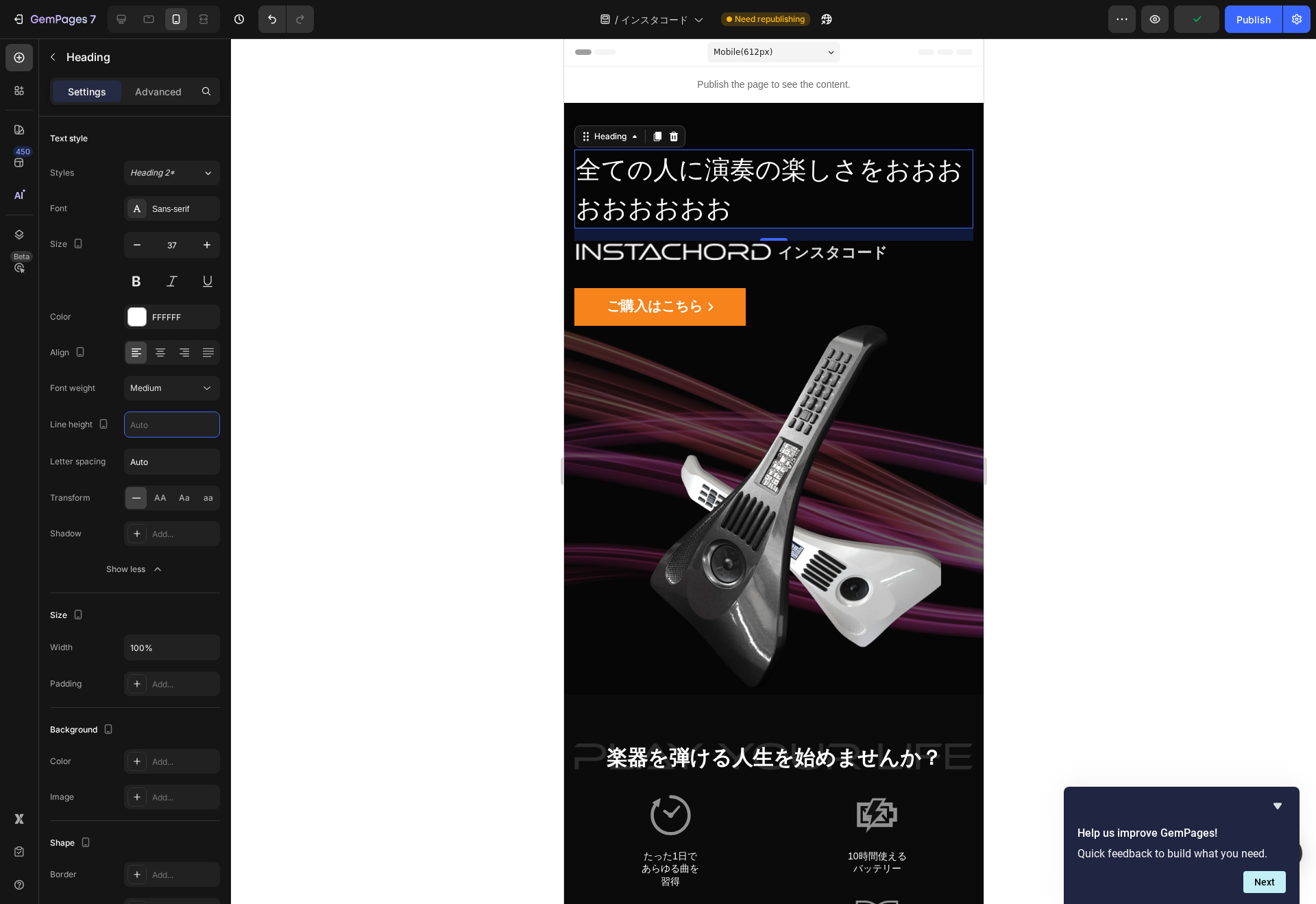
click at [183, 406] on div "Font Sans-serif Size 37 Color FFFFFF Align Font weight Medium Line height Lette…" at bounding box center [135, 388] width 170 height 385
click at [757, 172] on p "全ての人に演奏の楽しさをおおおおおおおおお" at bounding box center [773, 189] width 396 height 76
click at [710, 172] on p "全ての人に演奏の楽しさをおおおおおおおおお" at bounding box center [773, 189] width 396 height 76
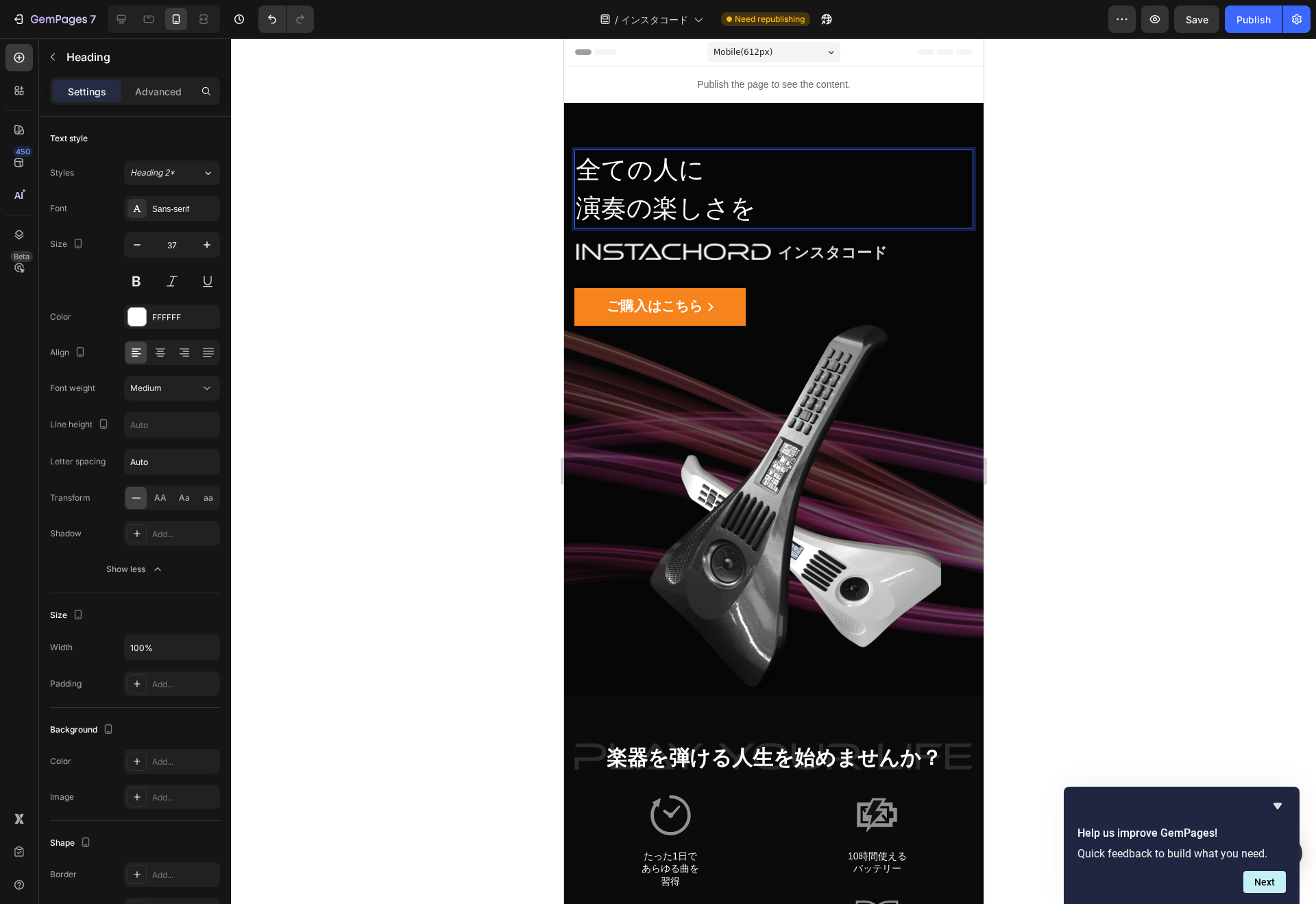
click at [594, 166] on p "全ての人に 演奏の楽しさを" at bounding box center [773, 189] width 396 height 76
click at [1247, 19] on div "Publish" at bounding box center [1253, 19] width 35 height 14
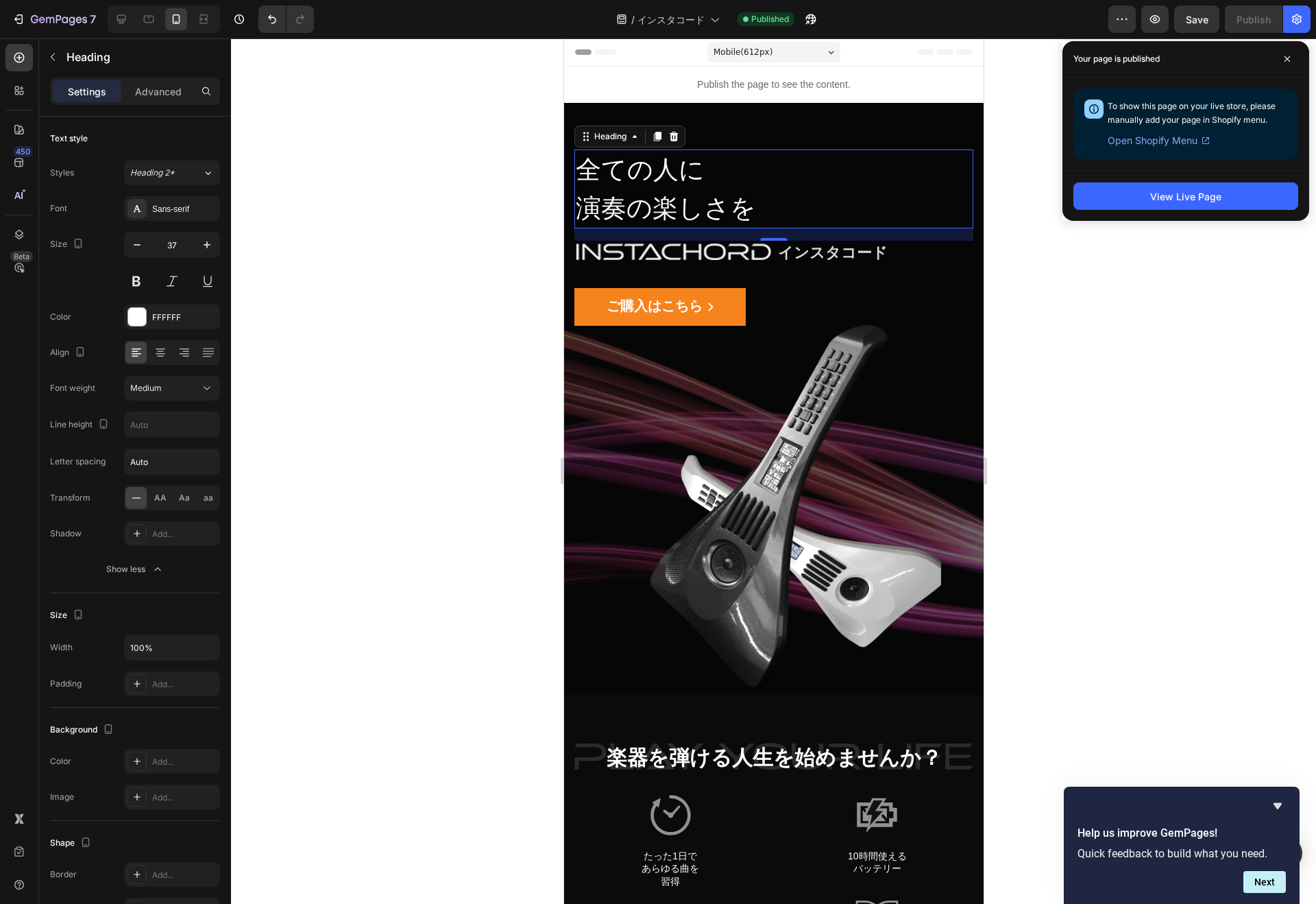
click at [192, 382] on div "Medium" at bounding box center [165, 388] width 70 height 12
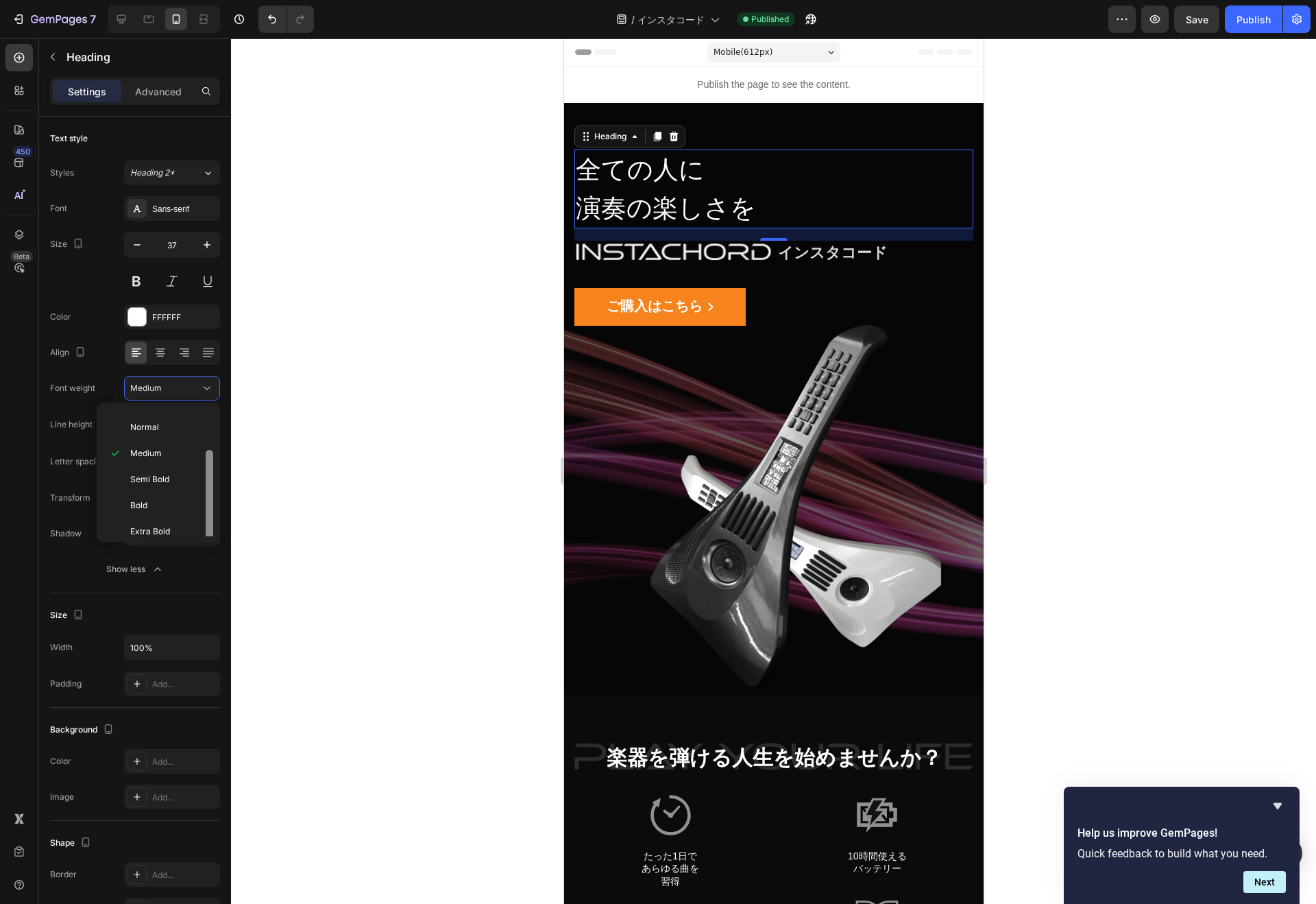
scroll to position [50, 0]
drag, startPoint x: 211, startPoint y: 478, endPoint x: 204, endPoint y: 521, distance: 43.6
click at [204, 521] on div "Extra Light Light Normal Medium Semi Bold Bold Extra Bold" at bounding box center [158, 472] width 112 height 128
click at [150, 521] on span "Extra Bold" at bounding box center [150, 527] width 40 height 12
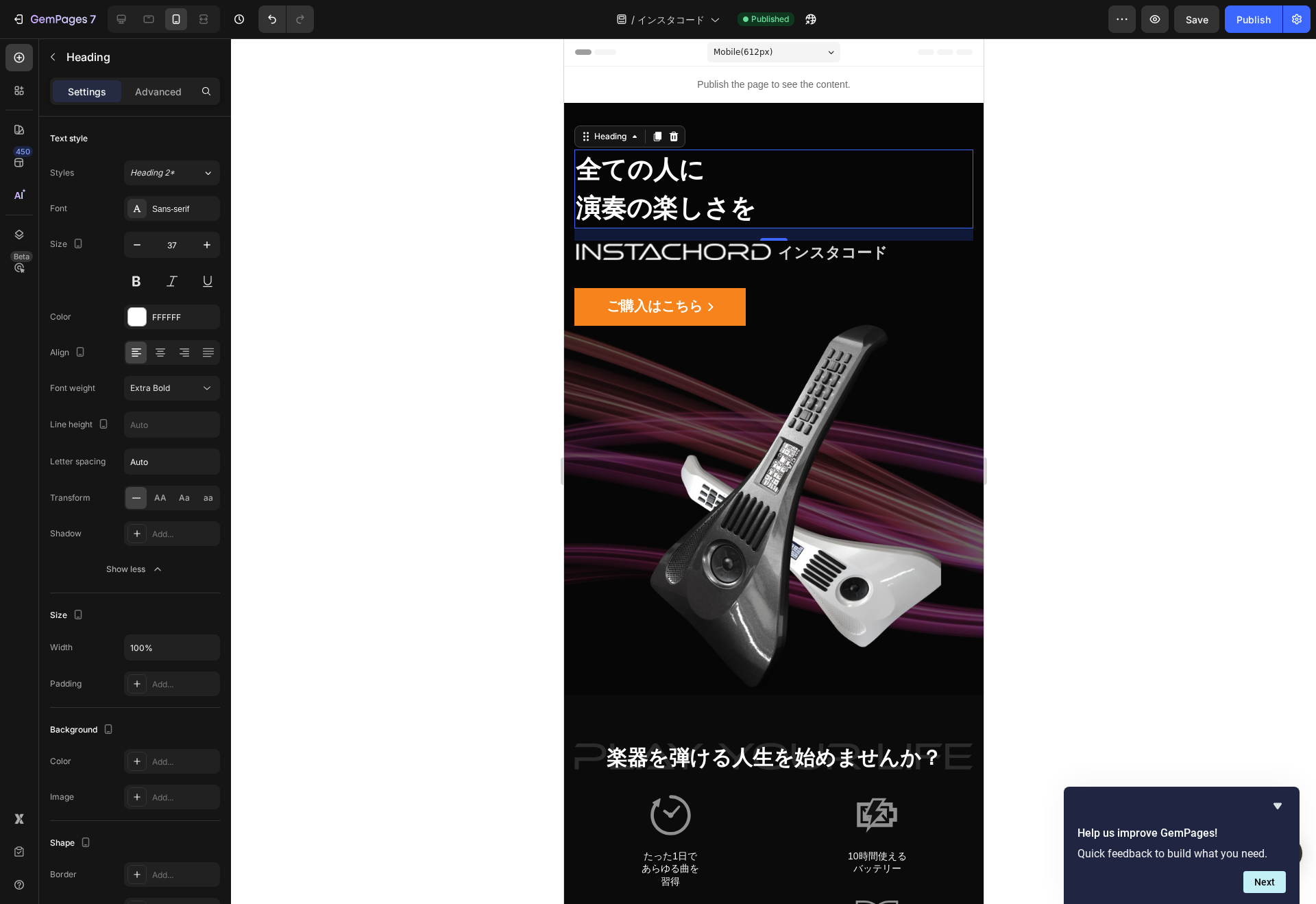
click at [210, 387] on icon at bounding box center [206, 388] width 13 height 13
click at [153, 491] on div "Bold" at bounding box center [155, 500] width 107 height 26
click at [1251, 24] on div "Publish" at bounding box center [1253, 19] width 35 height 14
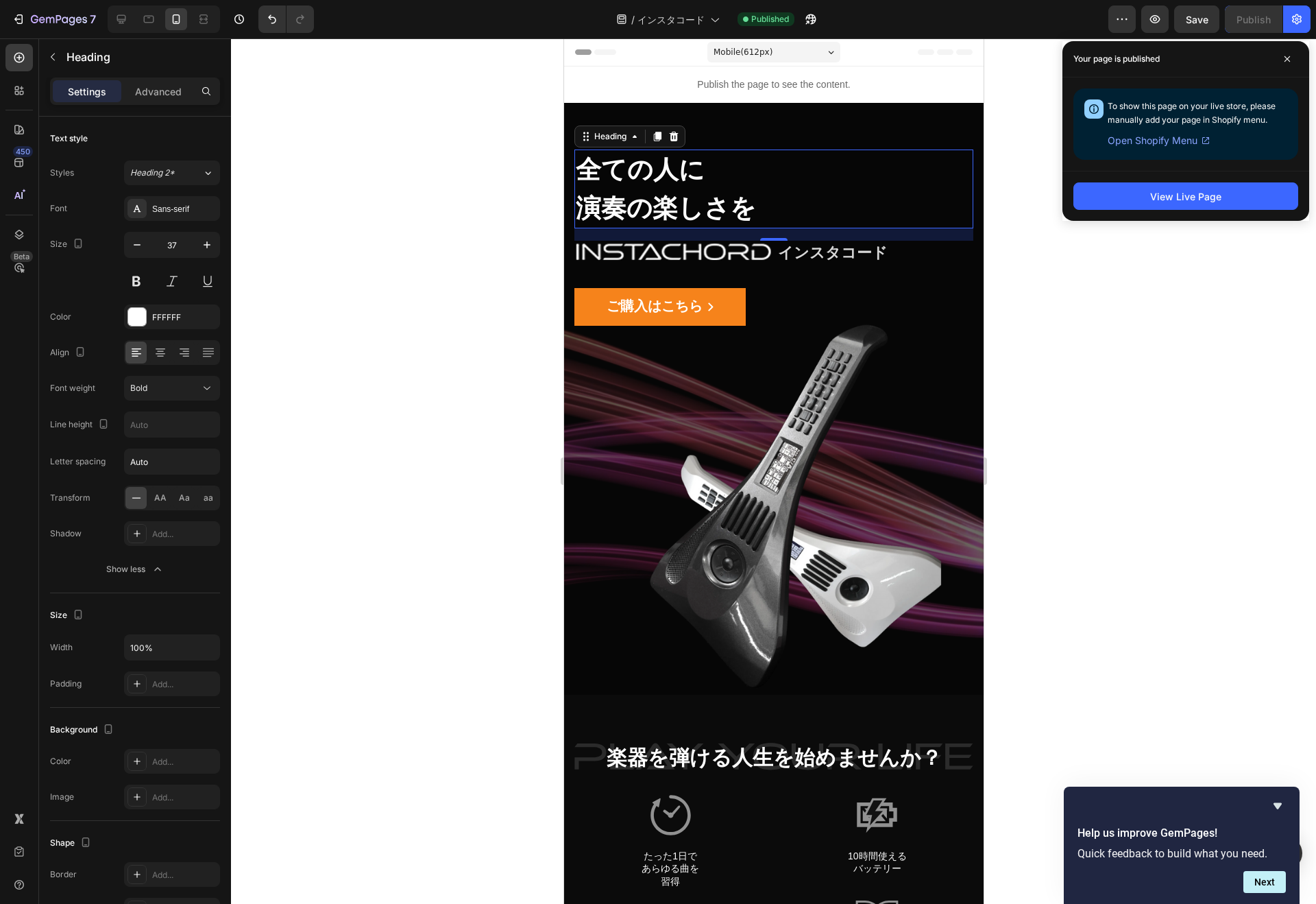
click at [1281, 55] on span at bounding box center [1287, 58] width 22 height 22
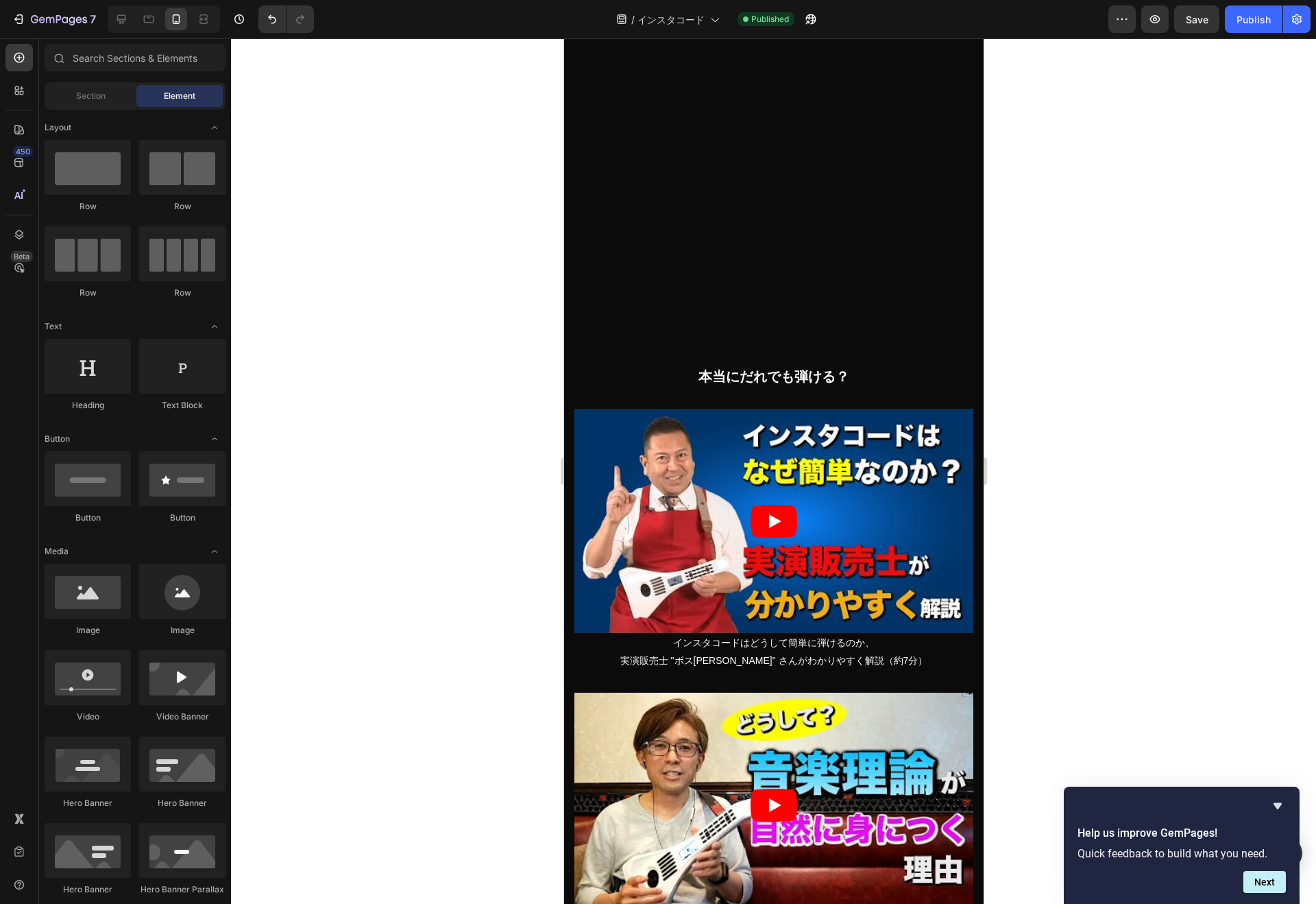
scroll to position [2405, 0]
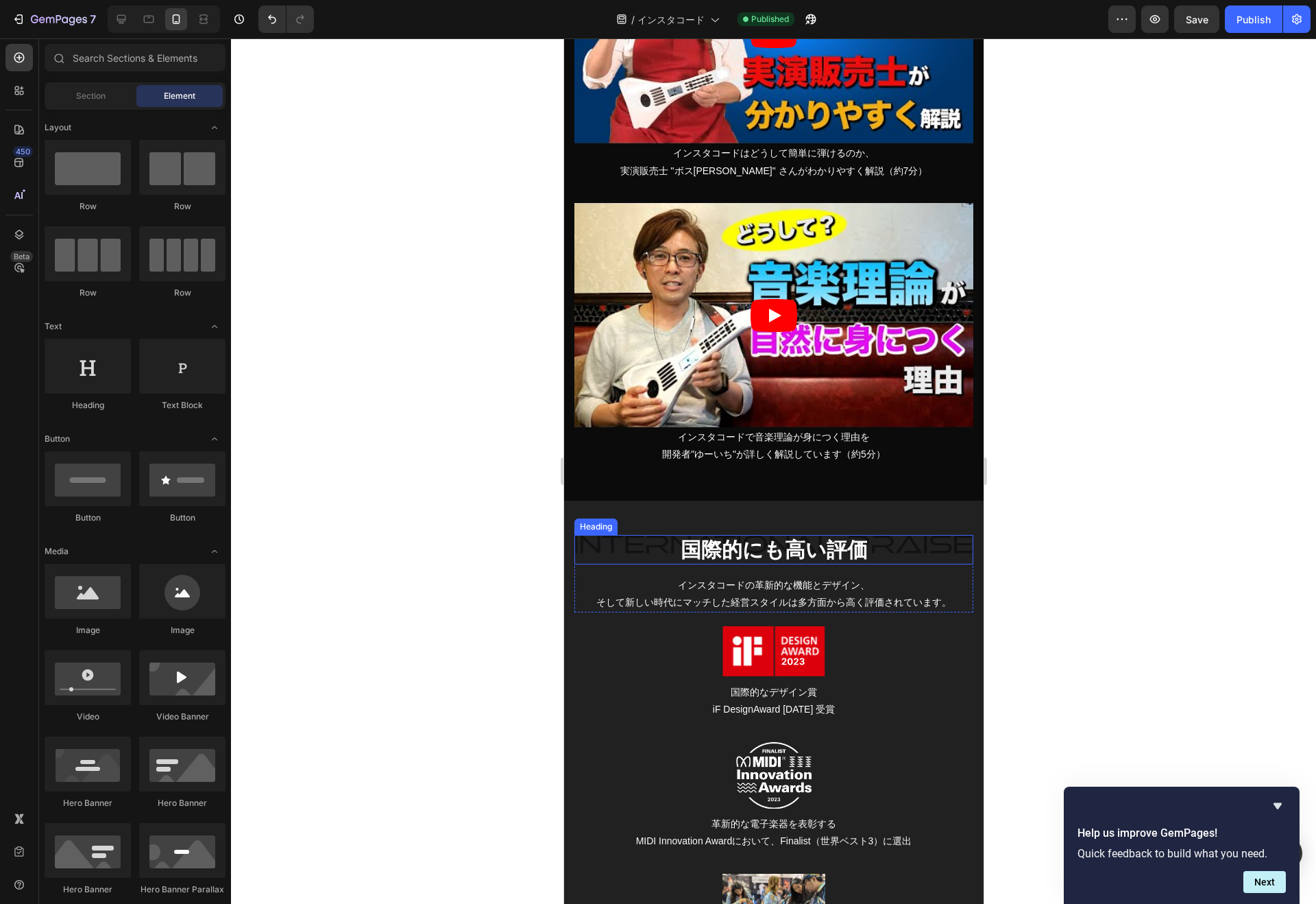
click at [673, 542] on h2 "国際的にも高い評価" at bounding box center [773, 549] width 399 height 29
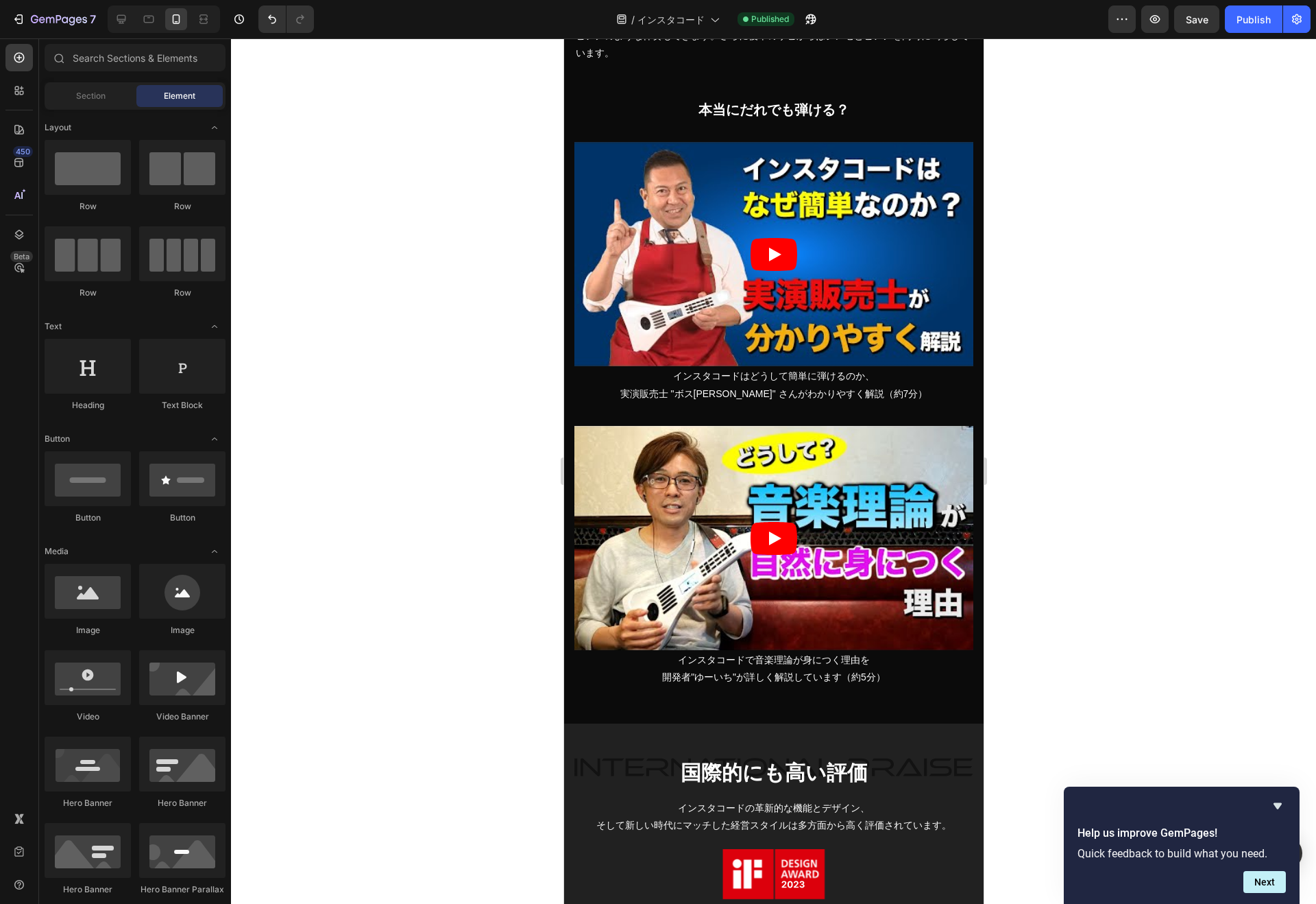
scroll to position [1932, 0]
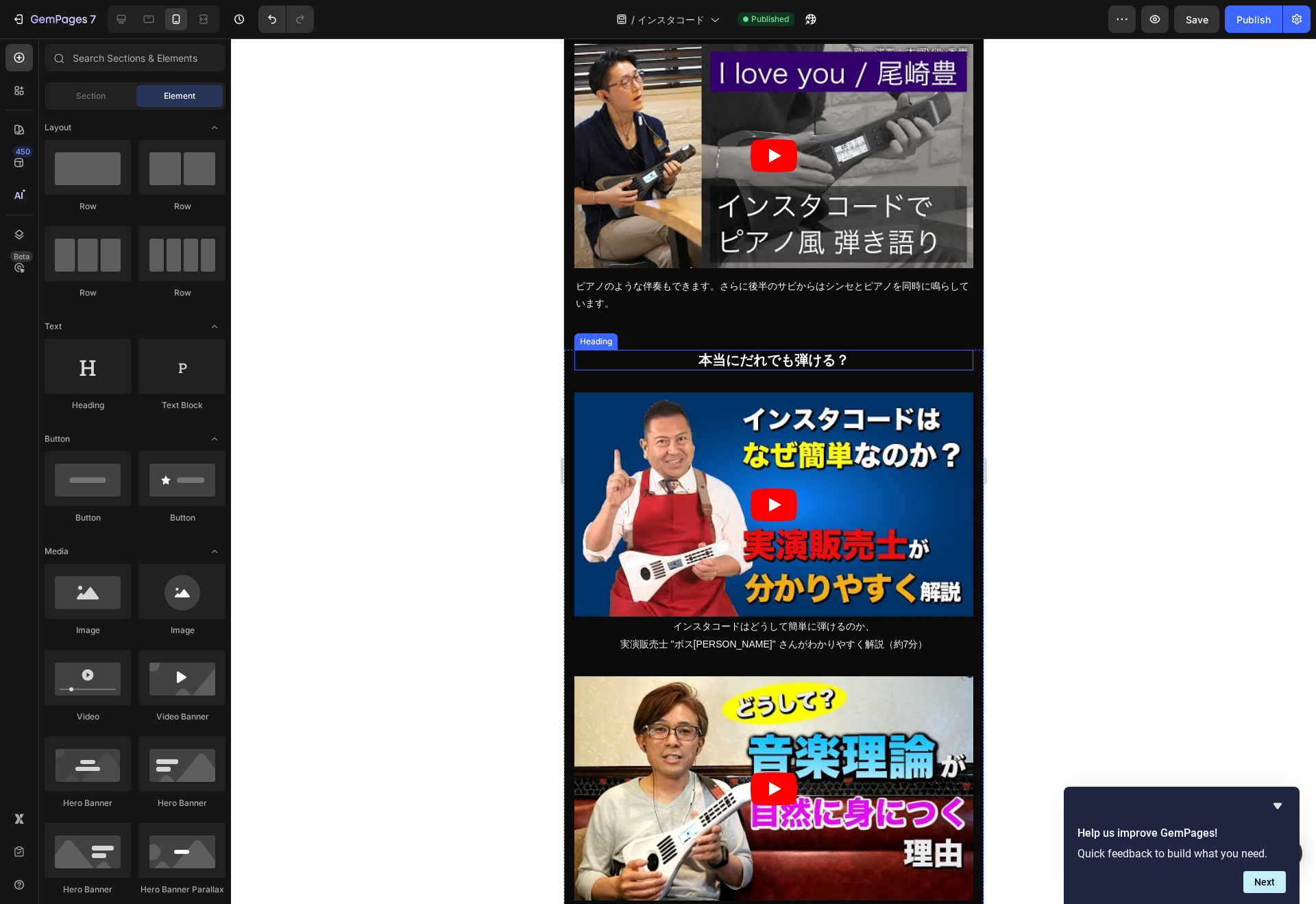
click at [679, 359] on h3 "本当にだれでも弾ける？" at bounding box center [773, 359] width 399 height 20
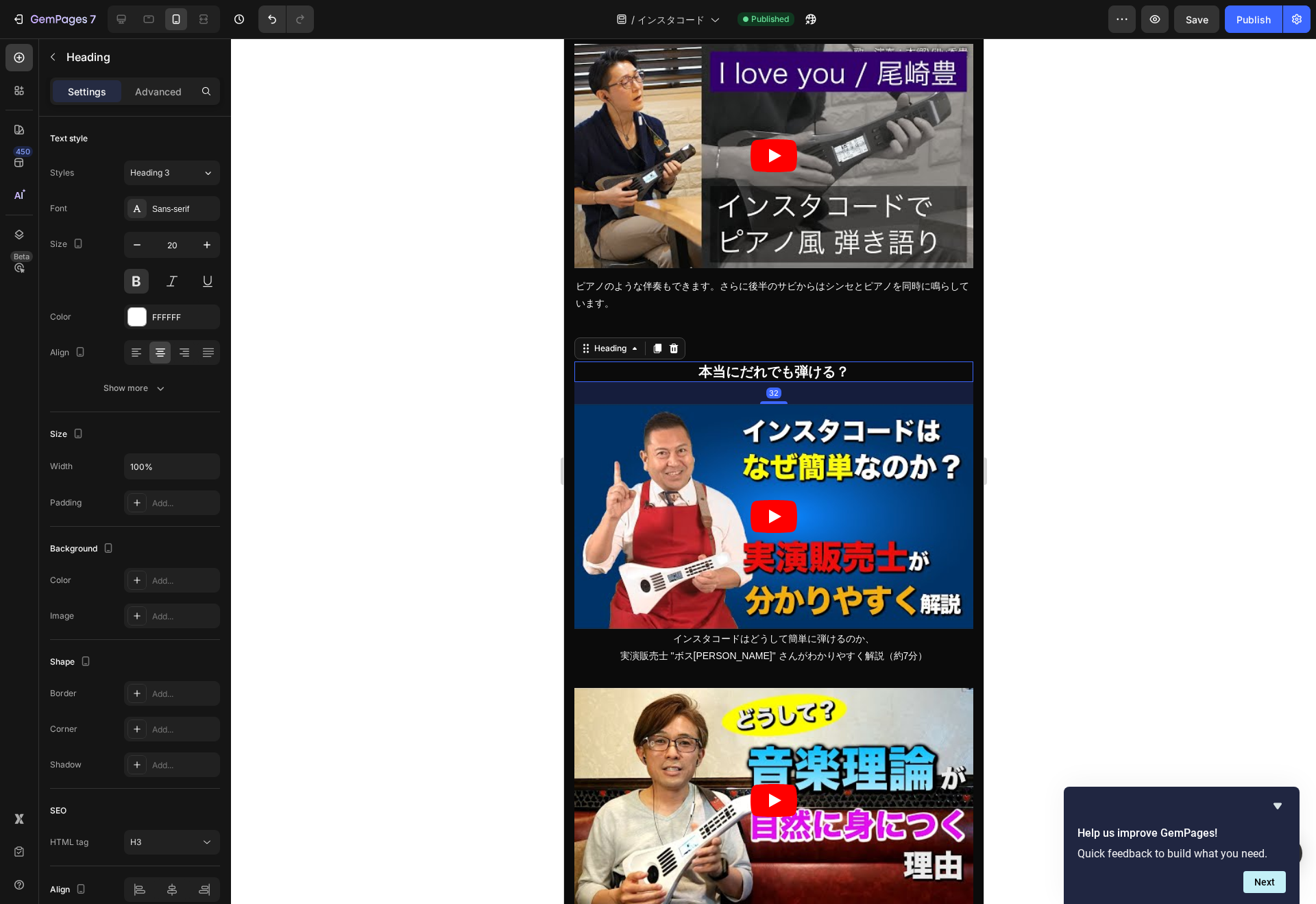
click at [171, 249] on input "20" at bounding box center [172, 244] width 45 height 25
type input "30"
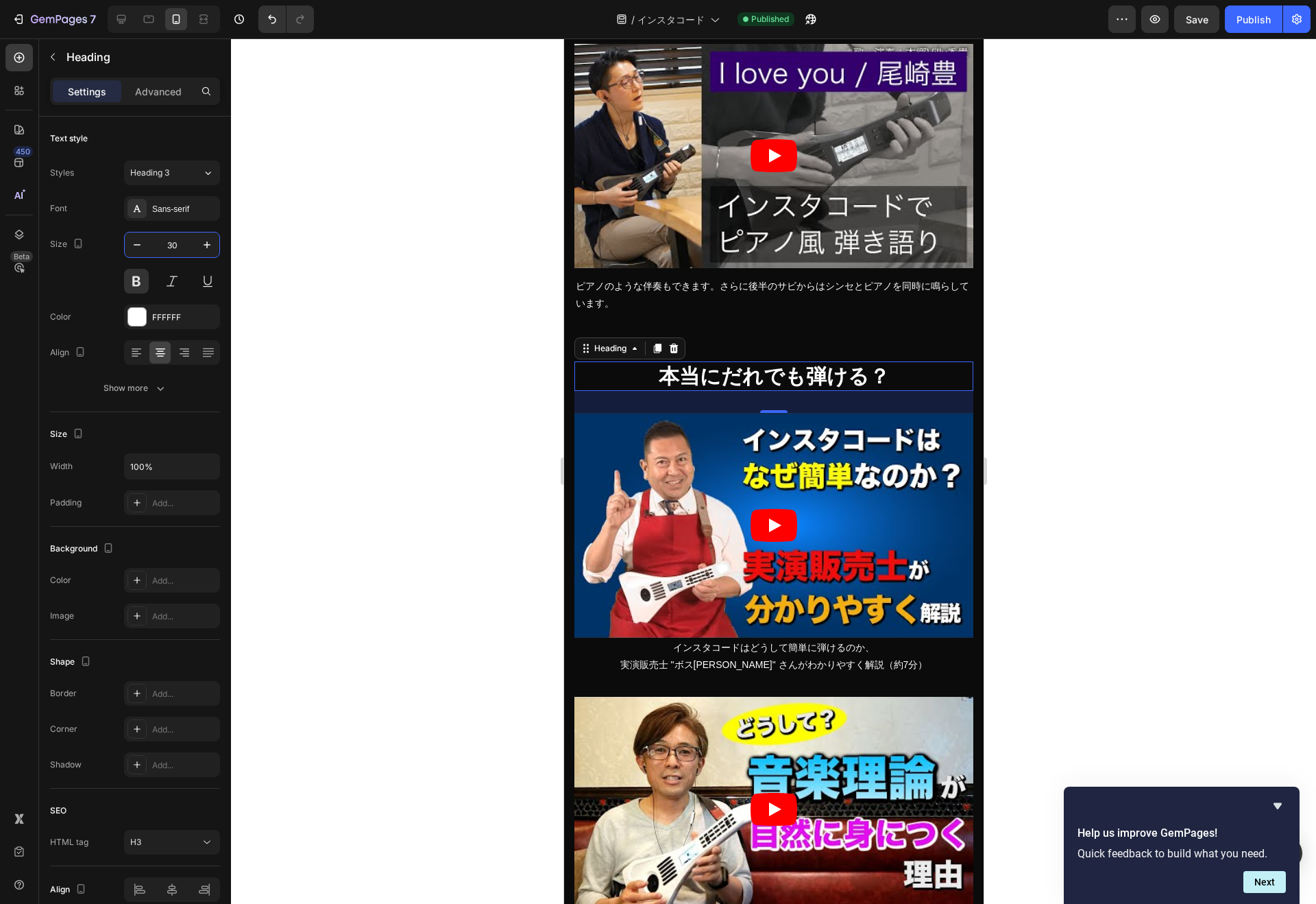
click at [289, 266] on div at bounding box center [773, 470] width 1085 height 865
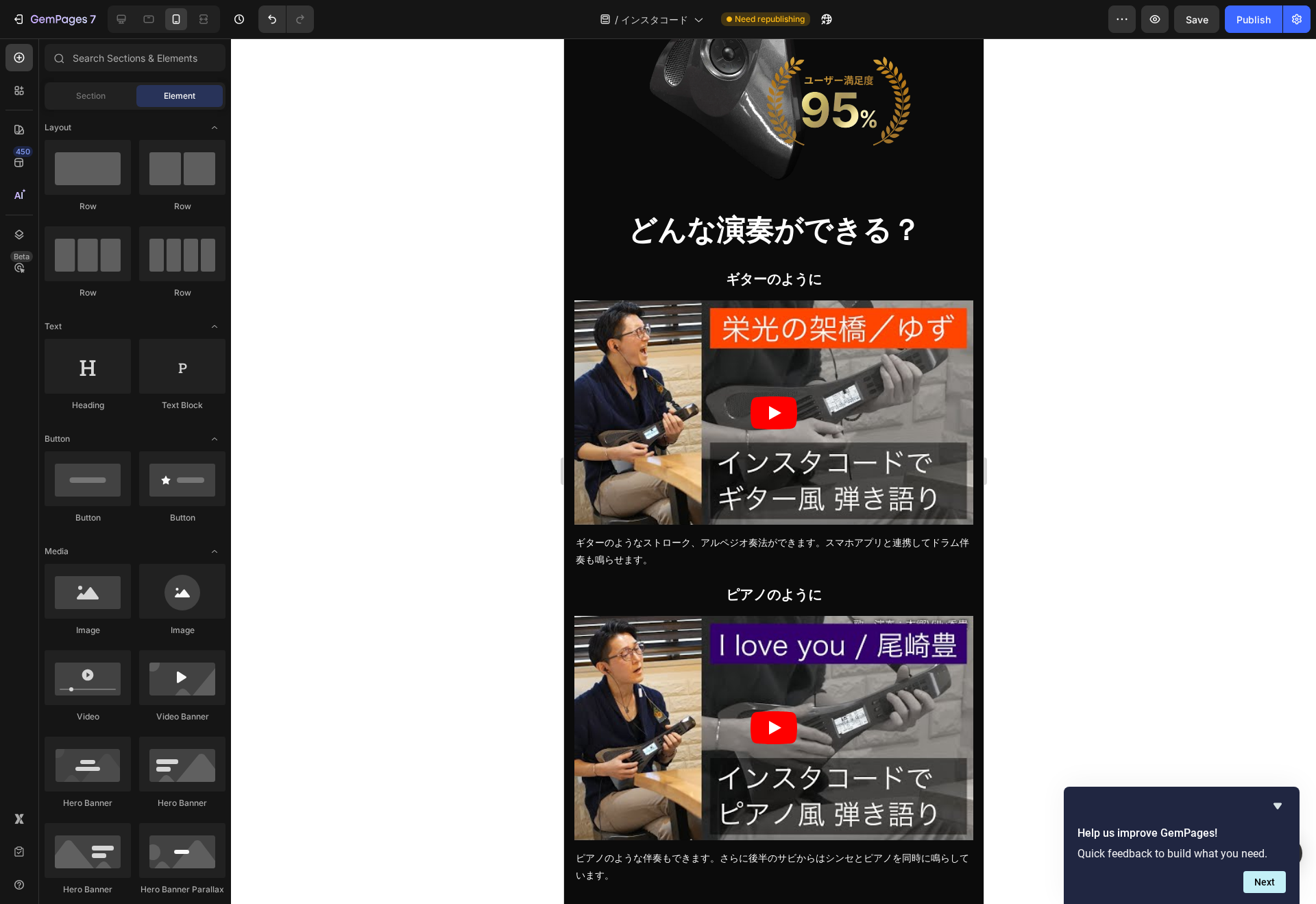
scroll to position [1328, 0]
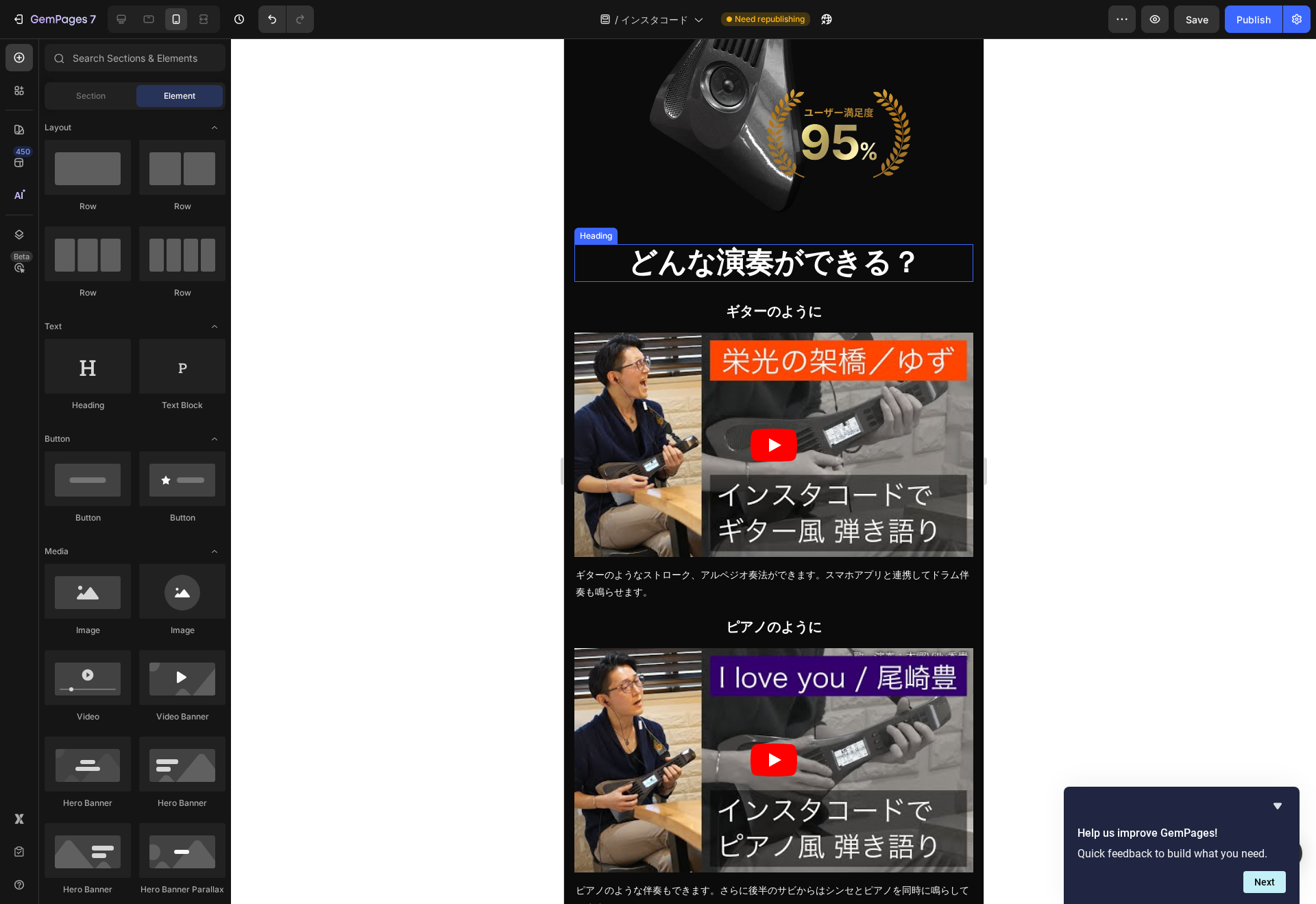
click at [691, 256] on h2 "どんな演奏ができる？" at bounding box center [773, 263] width 399 height 37
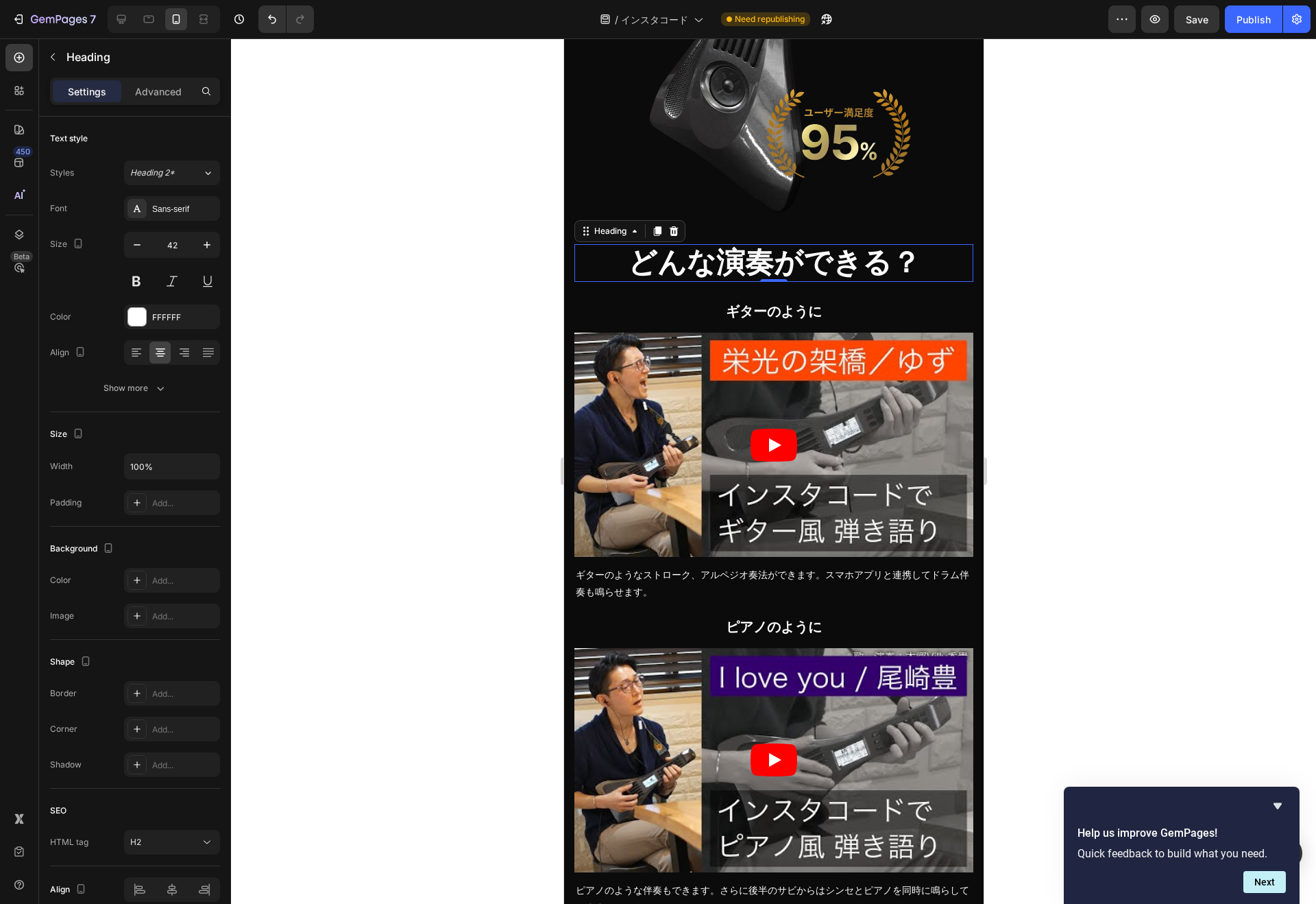
click at [165, 238] on input "42" at bounding box center [172, 244] width 45 height 25
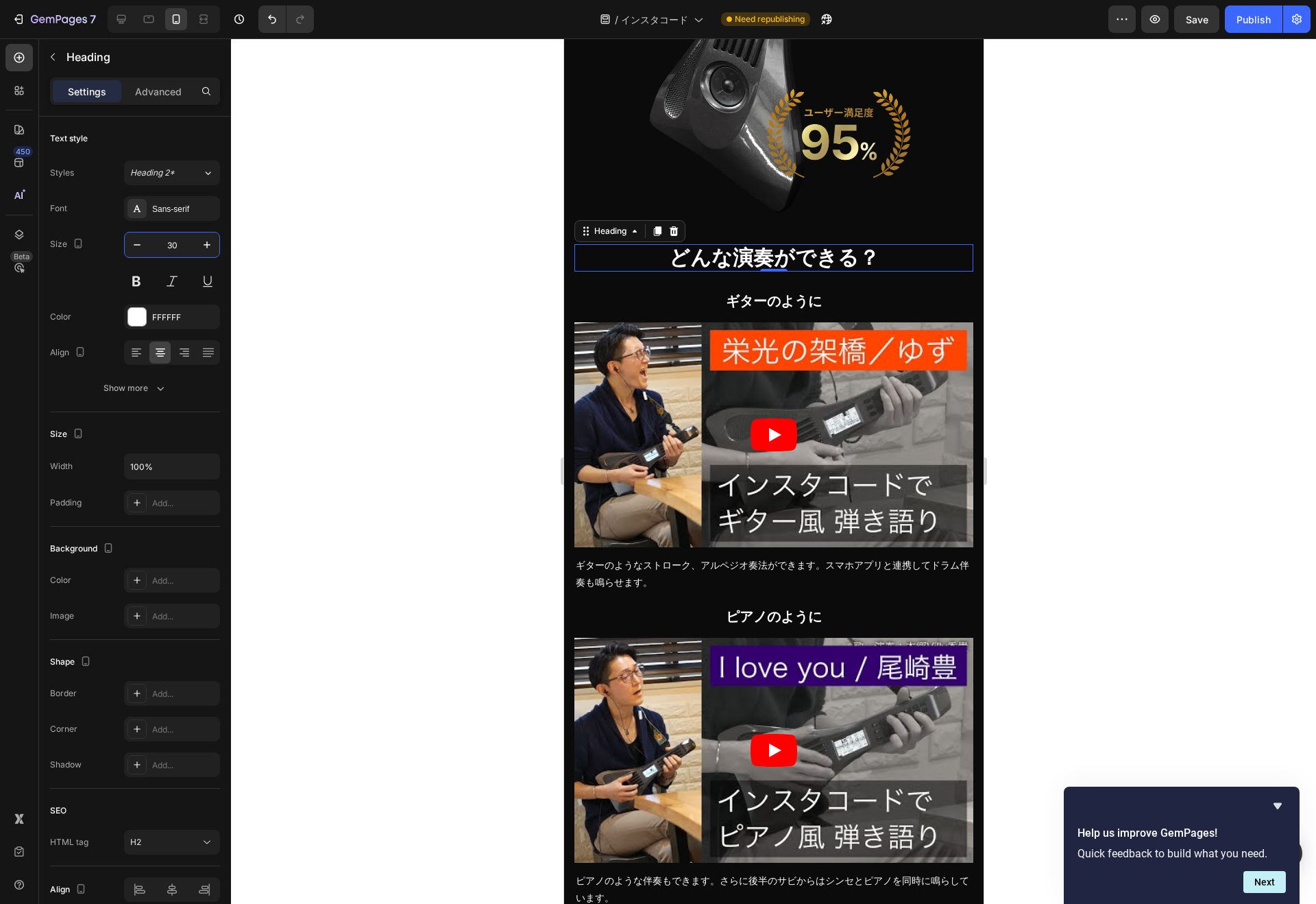
type input "30"
click at [1082, 251] on div at bounding box center [773, 470] width 1085 height 865
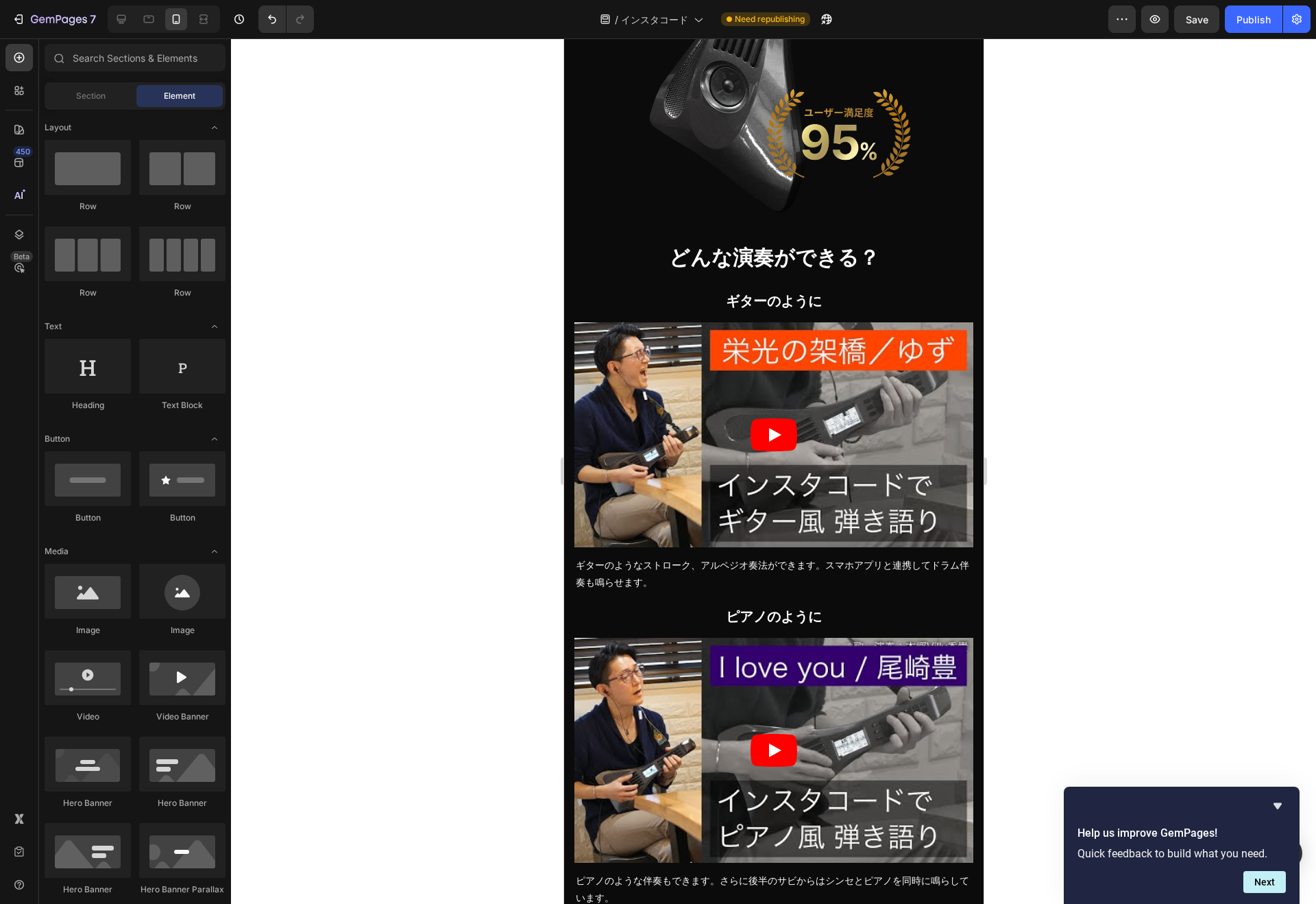
click at [1251, 20] on div "Publish" at bounding box center [1253, 19] width 35 height 14
click at [725, 301] on span "ギターのように" at bounding box center [773, 300] width 96 height 15
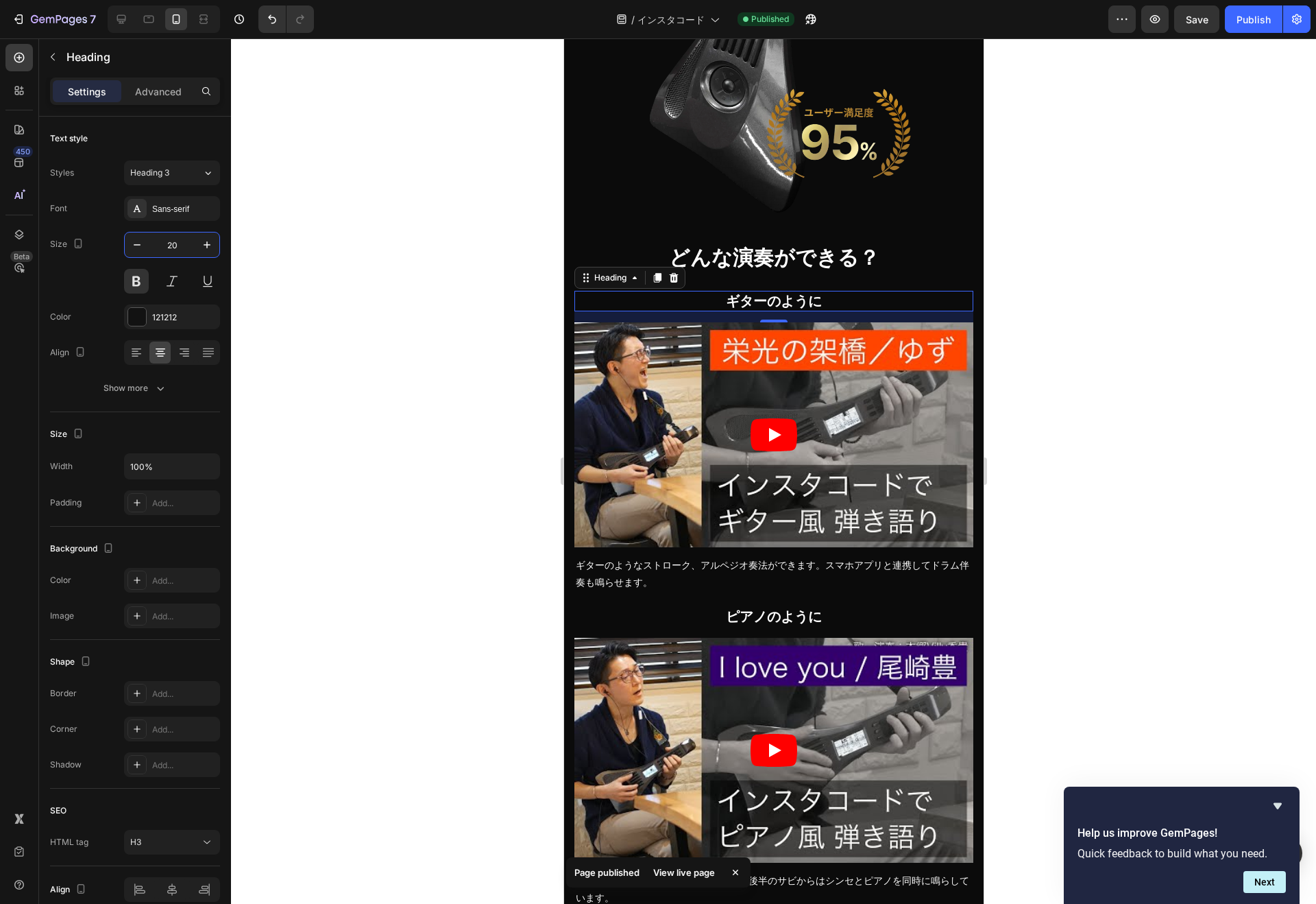
click at [184, 248] on input "20" at bounding box center [172, 244] width 45 height 25
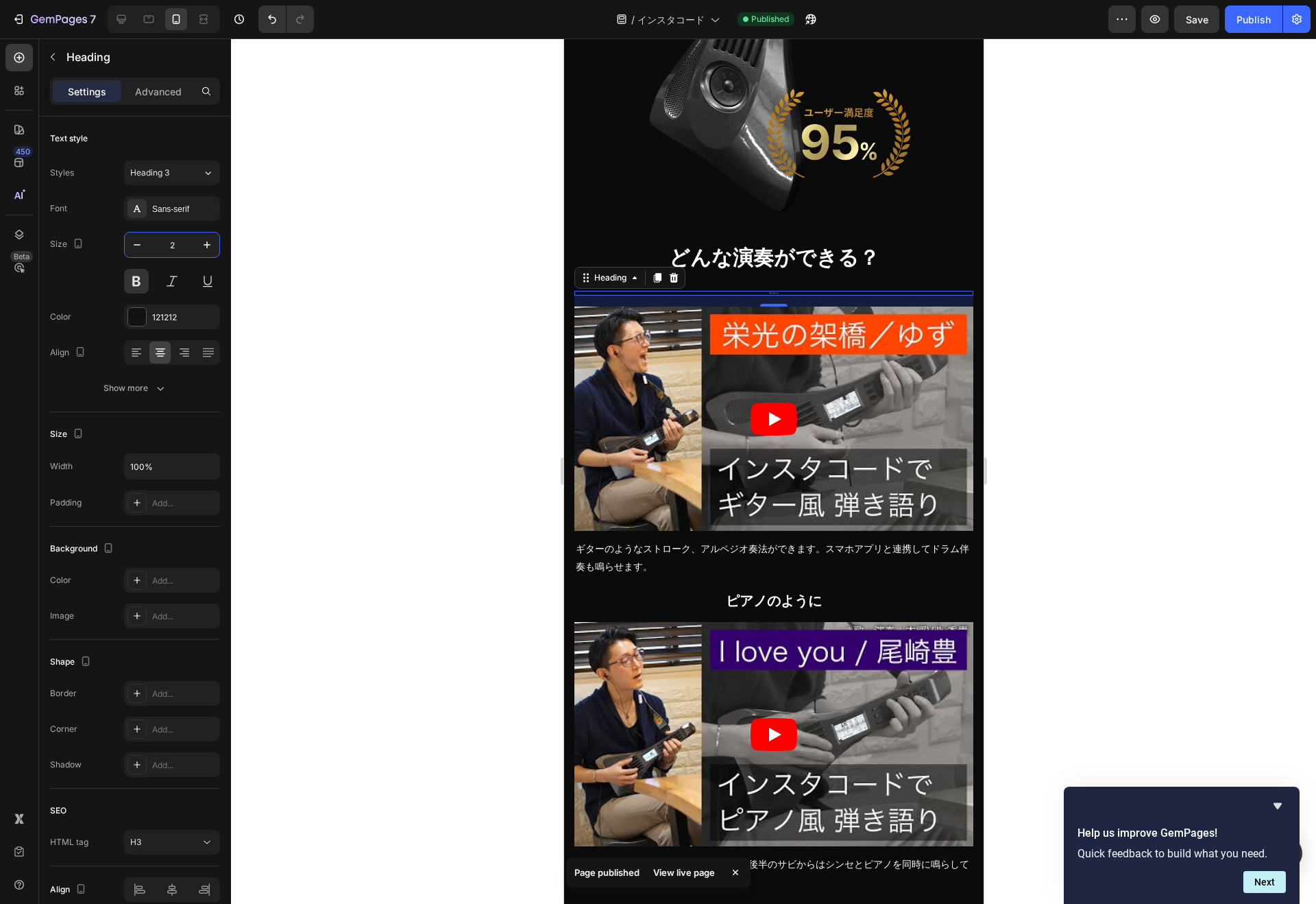
type input "26"
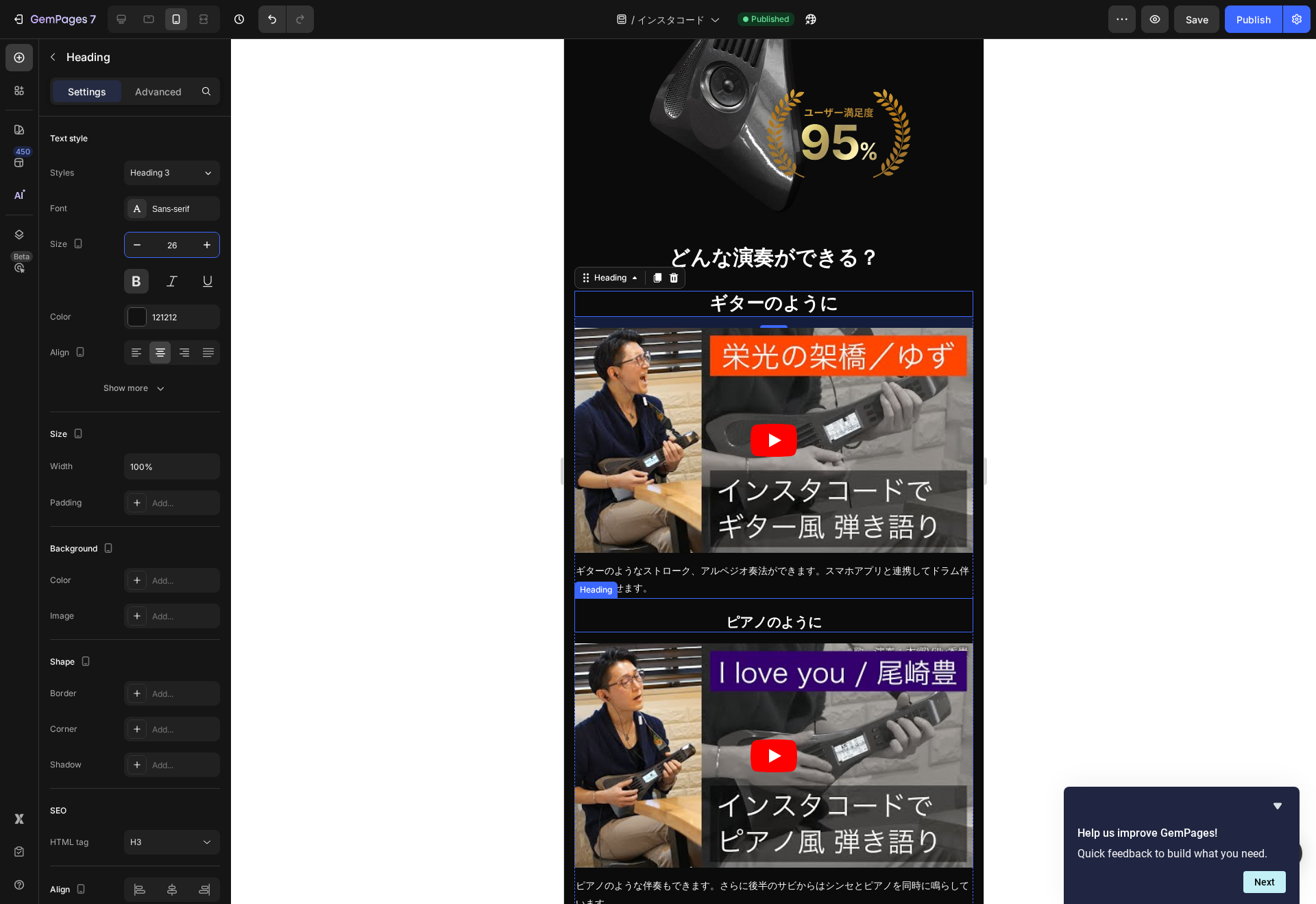
click at [725, 615] on span "ピアノのように" at bounding box center [773, 622] width 96 height 15
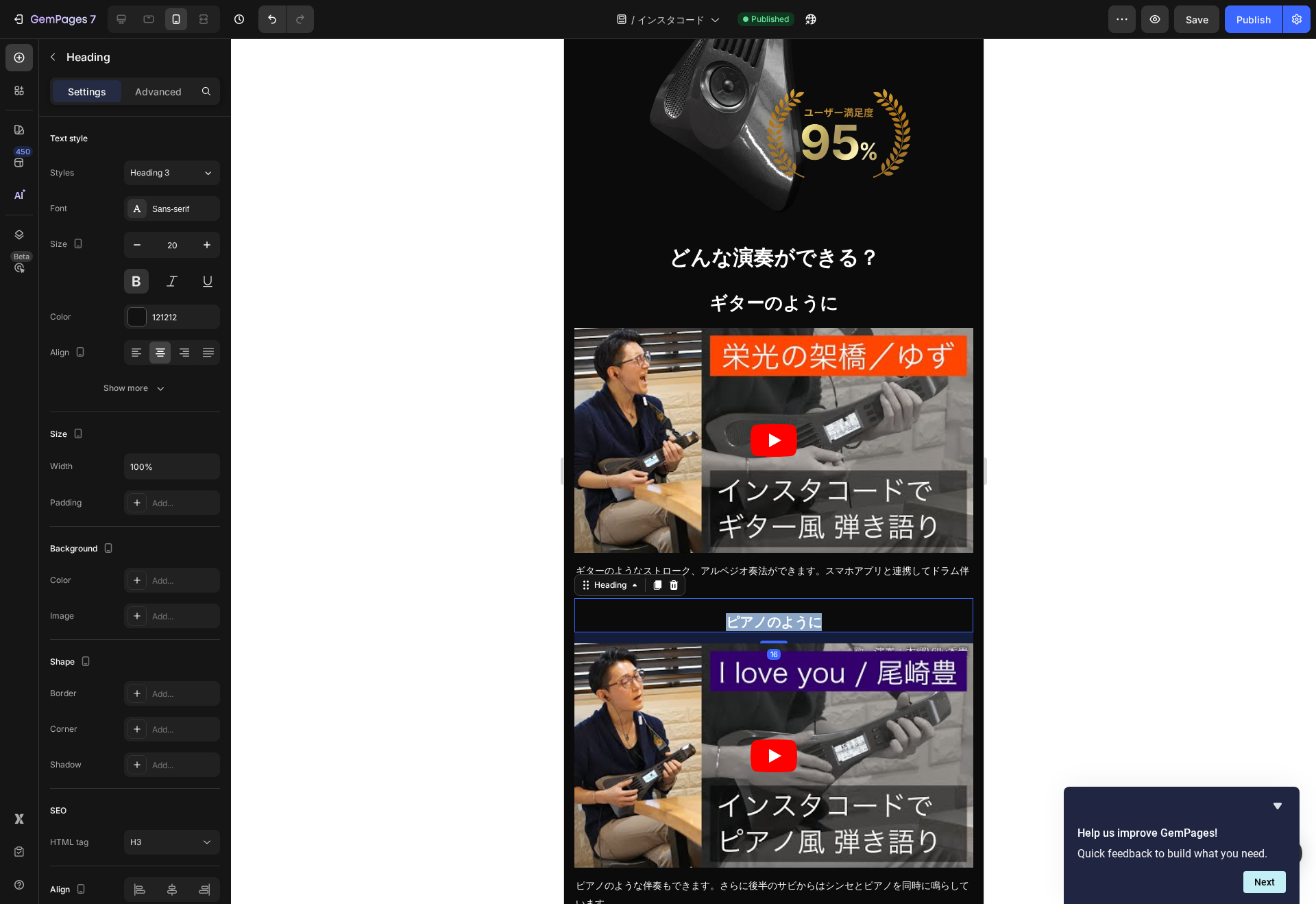
click at [725, 615] on span "ピアノのように" at bounding box center [773, 622] width 96 height 15
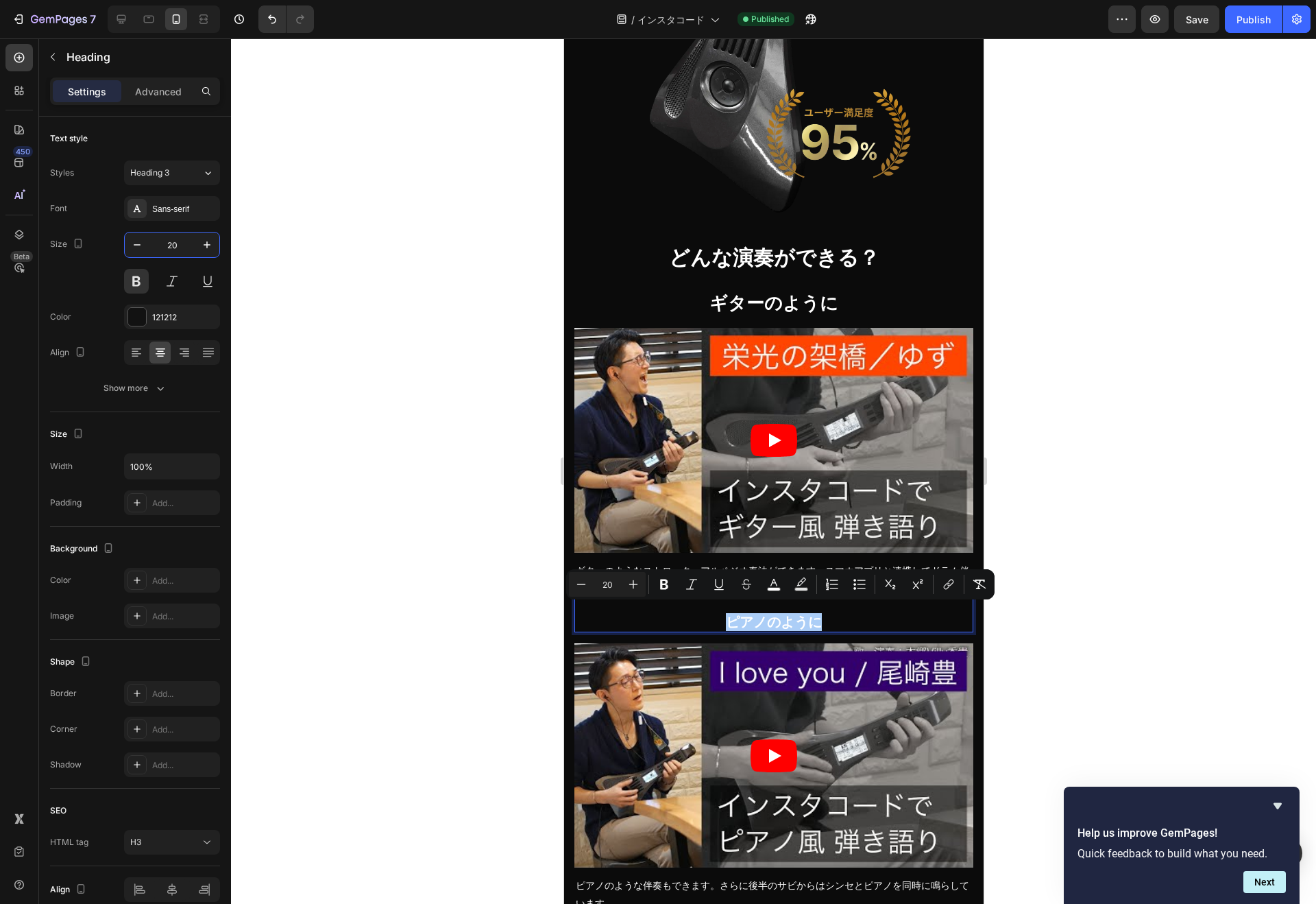
click at [168, 251] on input "20" at bounding box center [172, 244] width 45 height 25
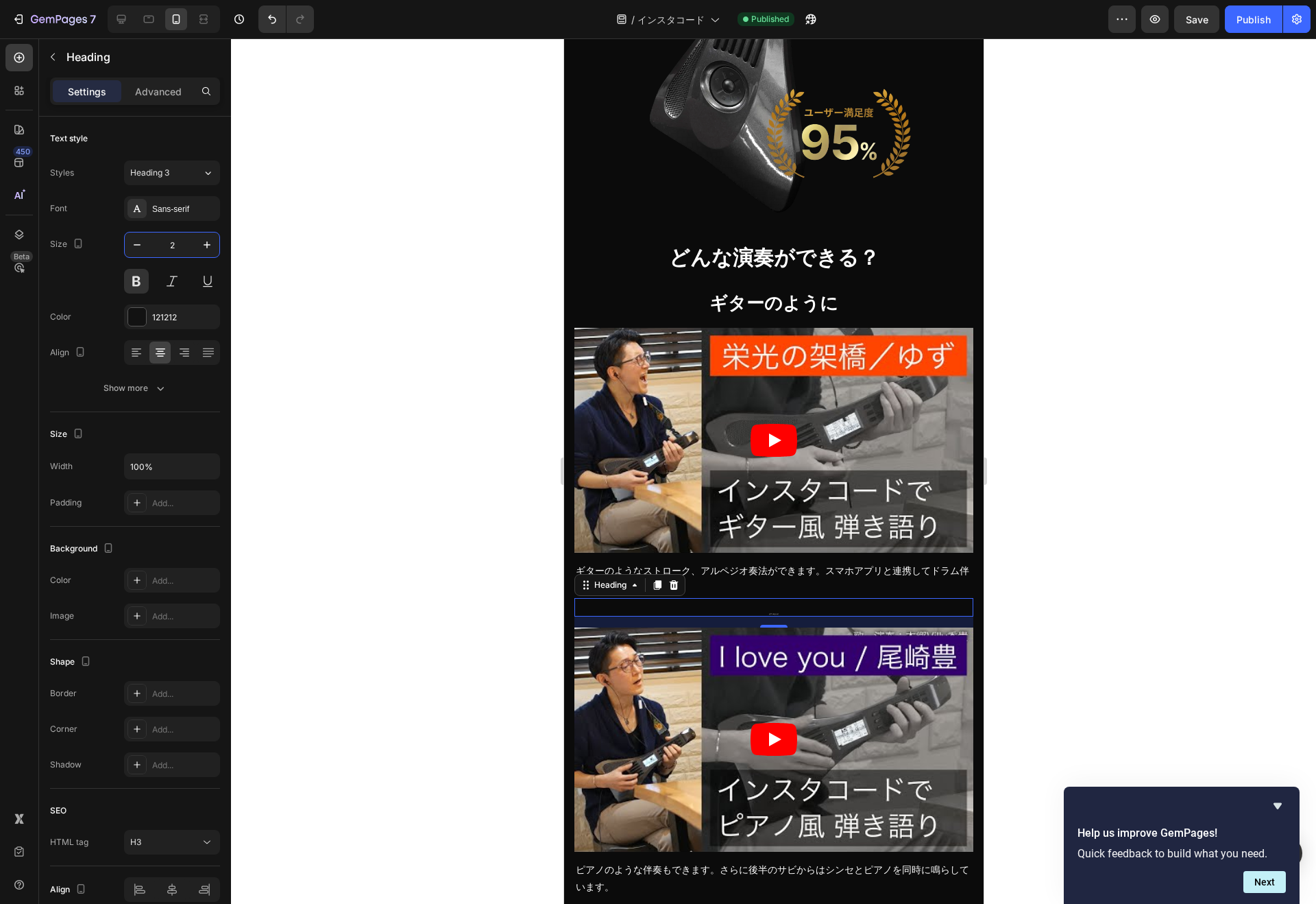
type input "26"
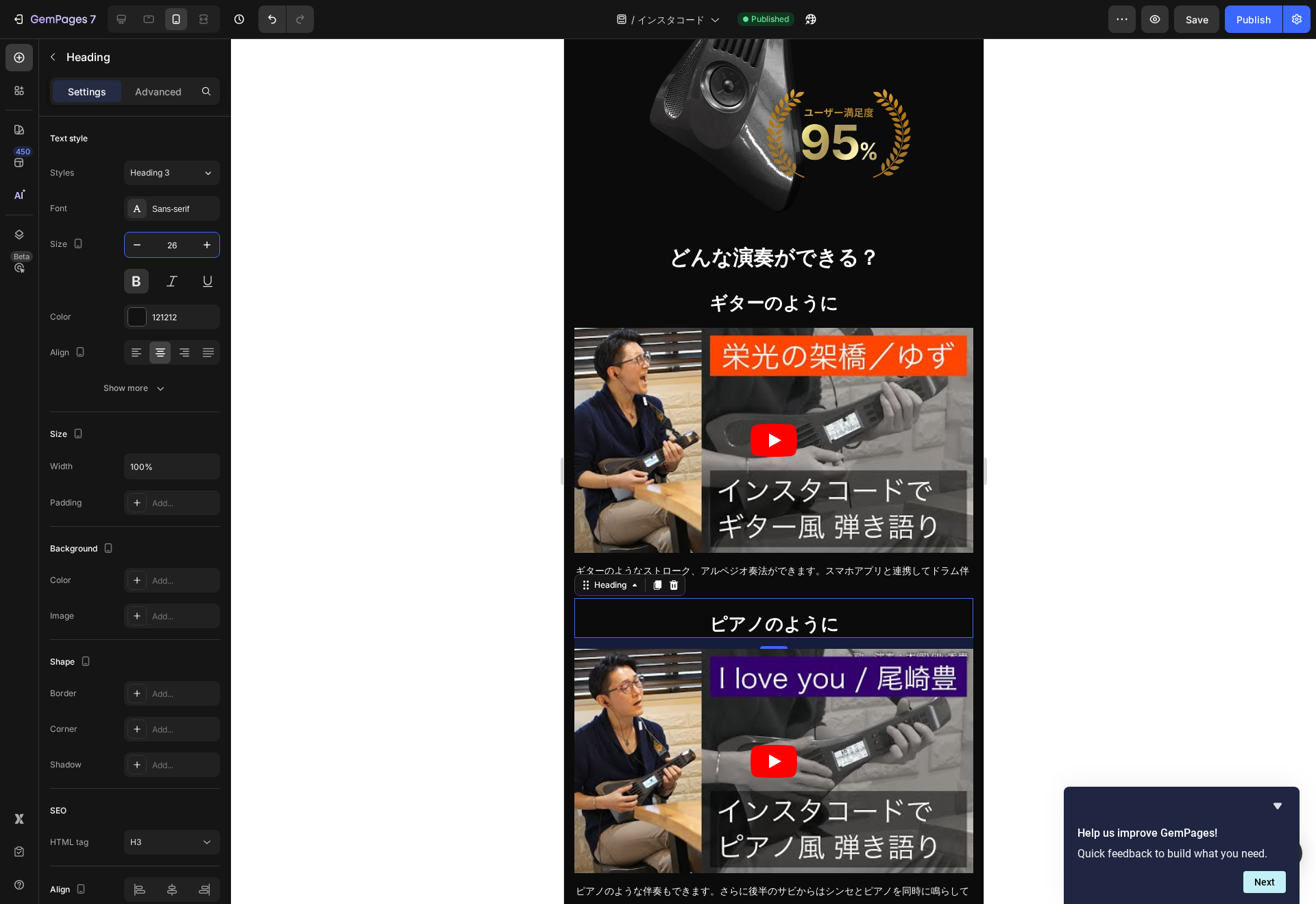
click at [354, 355] on div at bounding box center [773, 470] width 1085 height 865
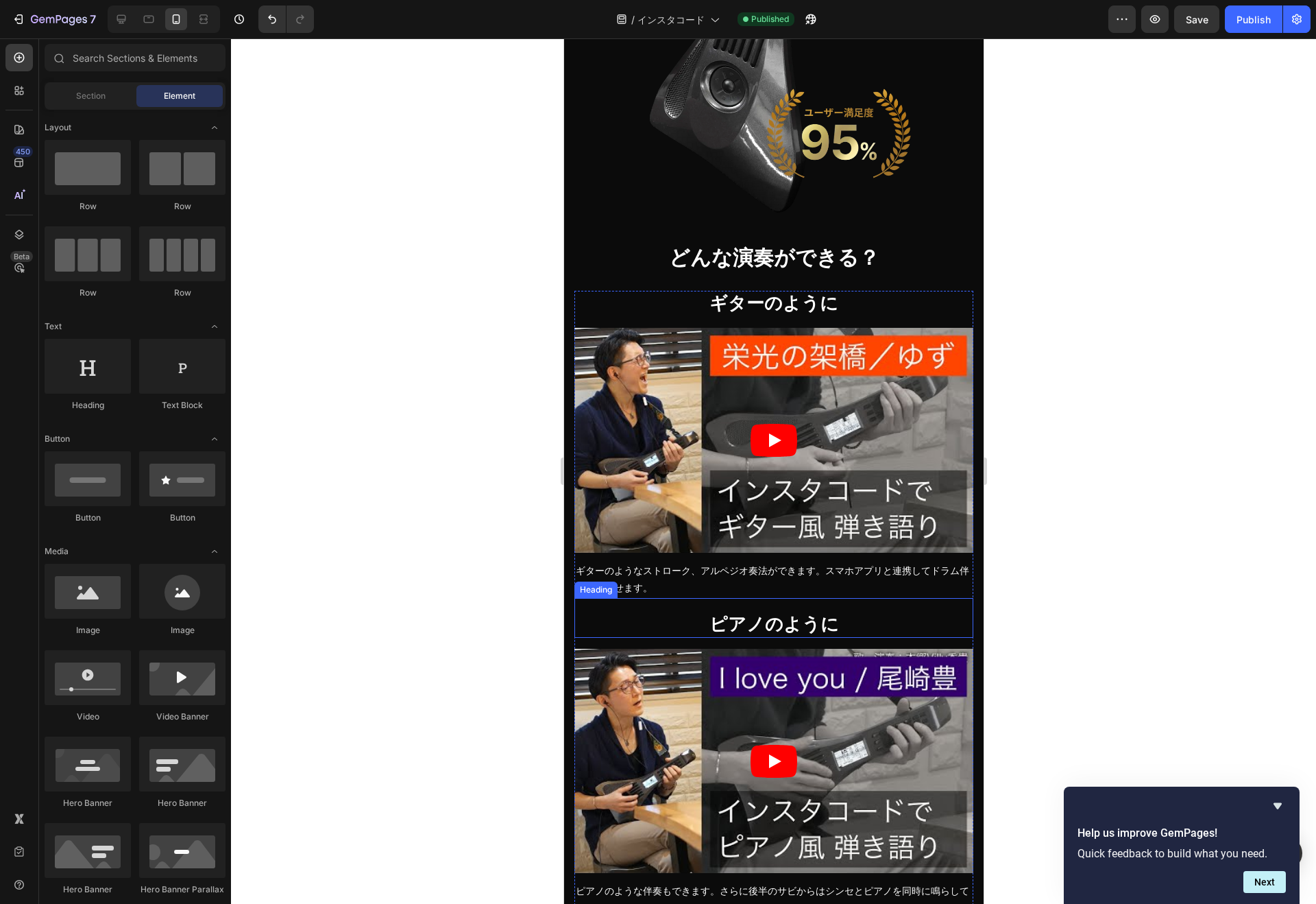
click at [643, 615] on p "⁠⁠⁠⁠⁠⁠⁠ ピアノのように" at bounding box center [773, 624] width 396 height 23
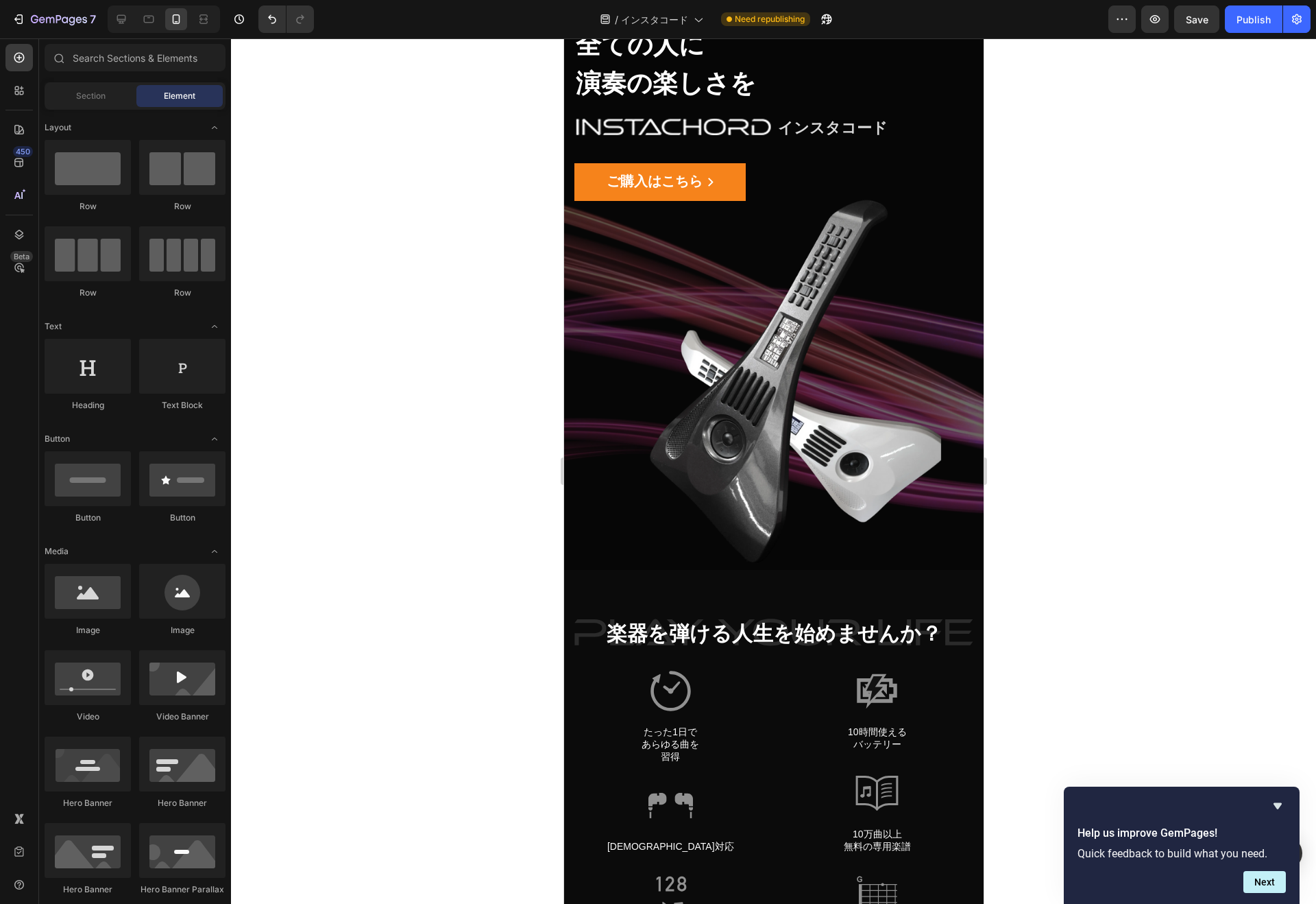
scroll to position [0, 0]
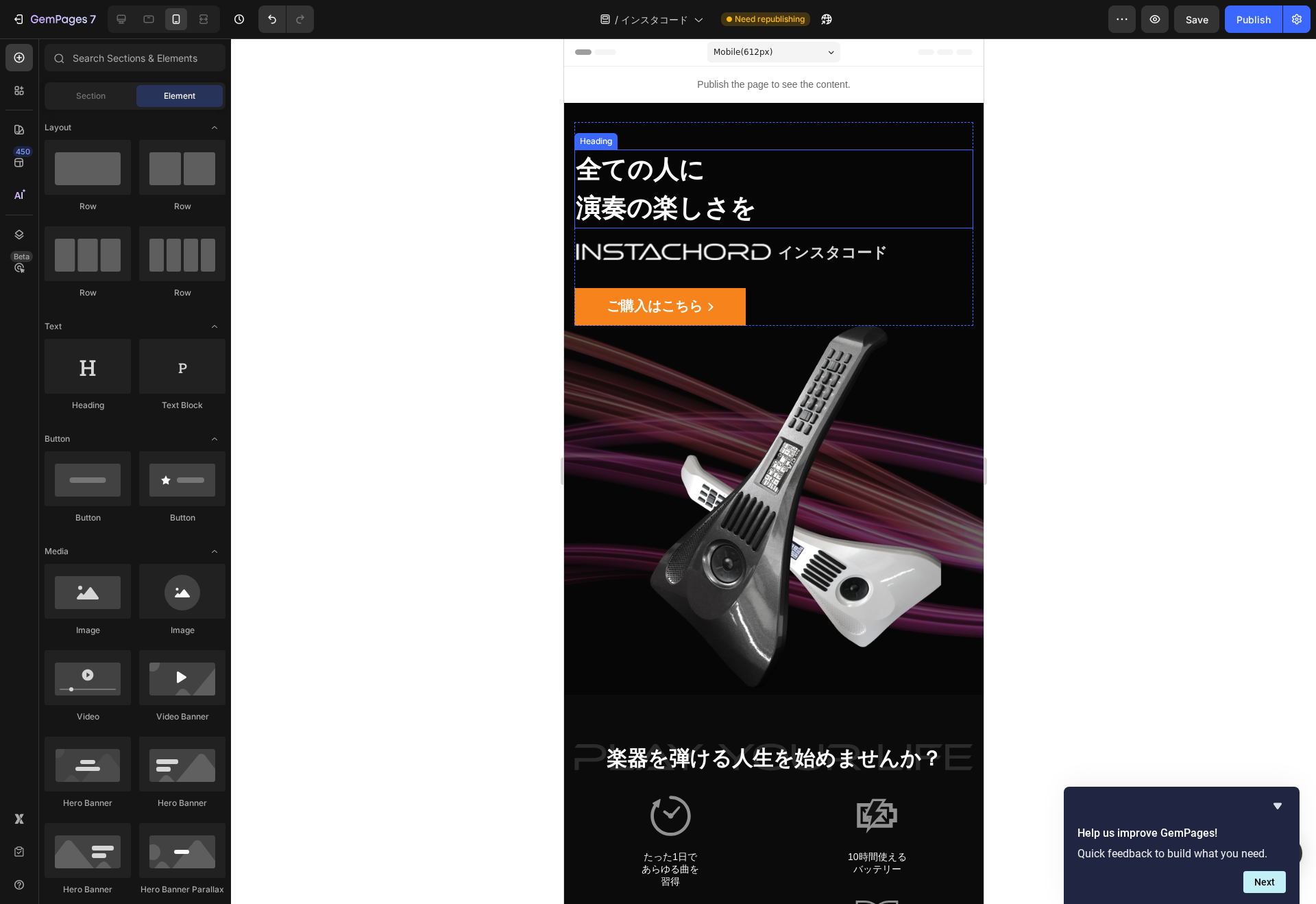
click at [636, 163] on div "全ての人に 演奏の楽しさを" at bounding box center [773, 189] width 399 height 79
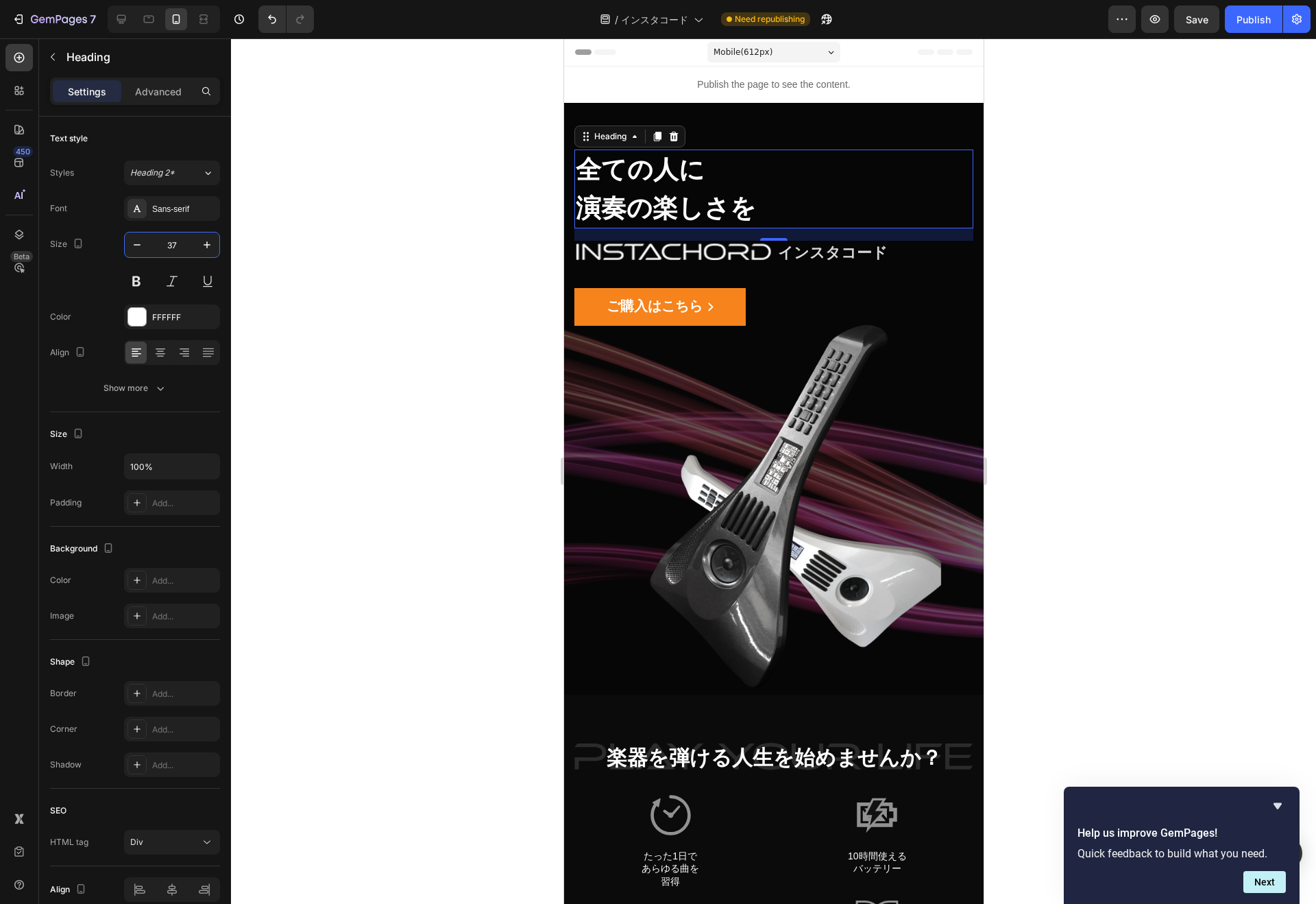
click at [185, 242] on input "37" at bounding box center [172, 244] width 45 height 25
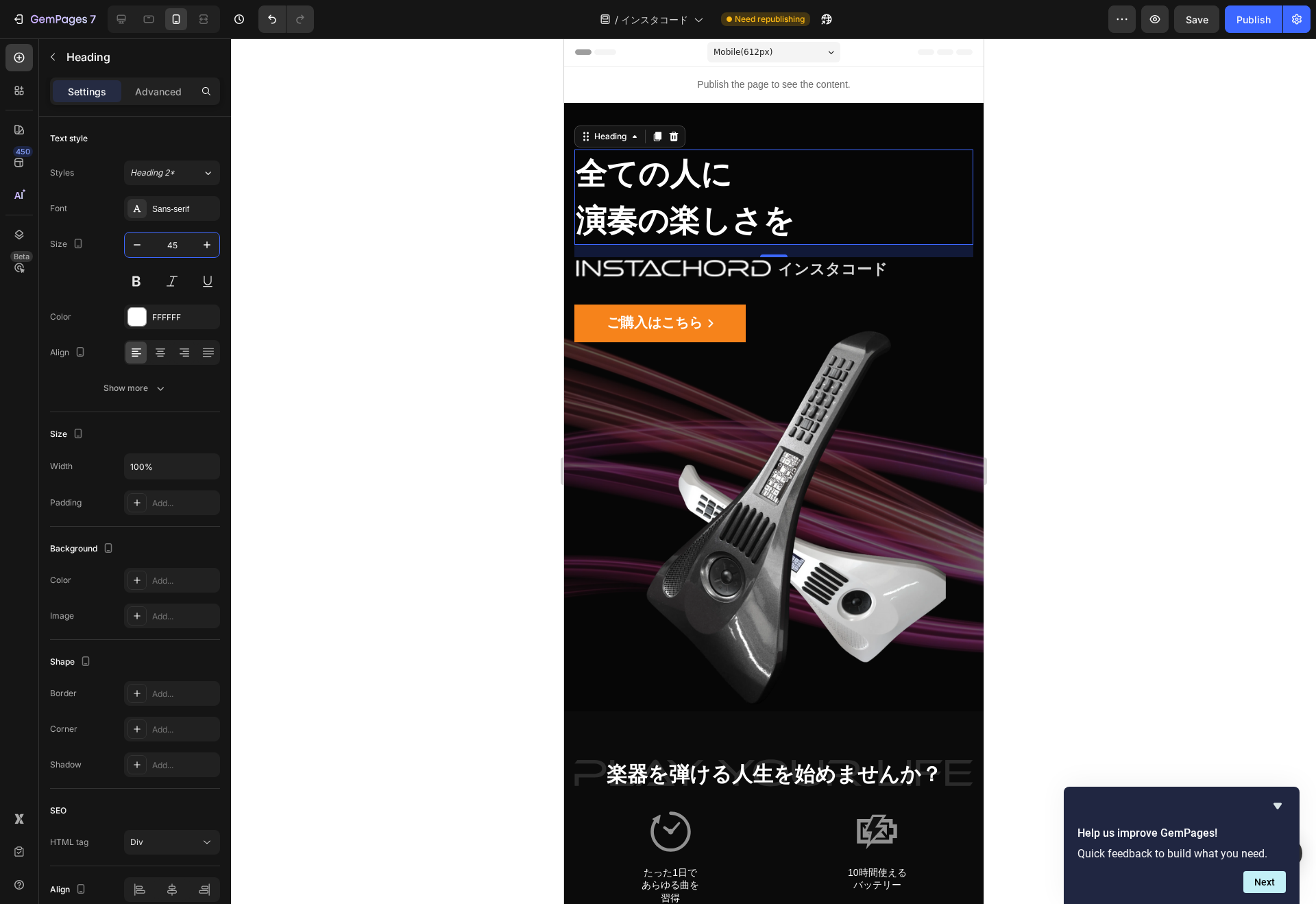
type input "45"
click at [1247, 27] on button "Publish" at bounding box center [1253, 19] width 58 height 27
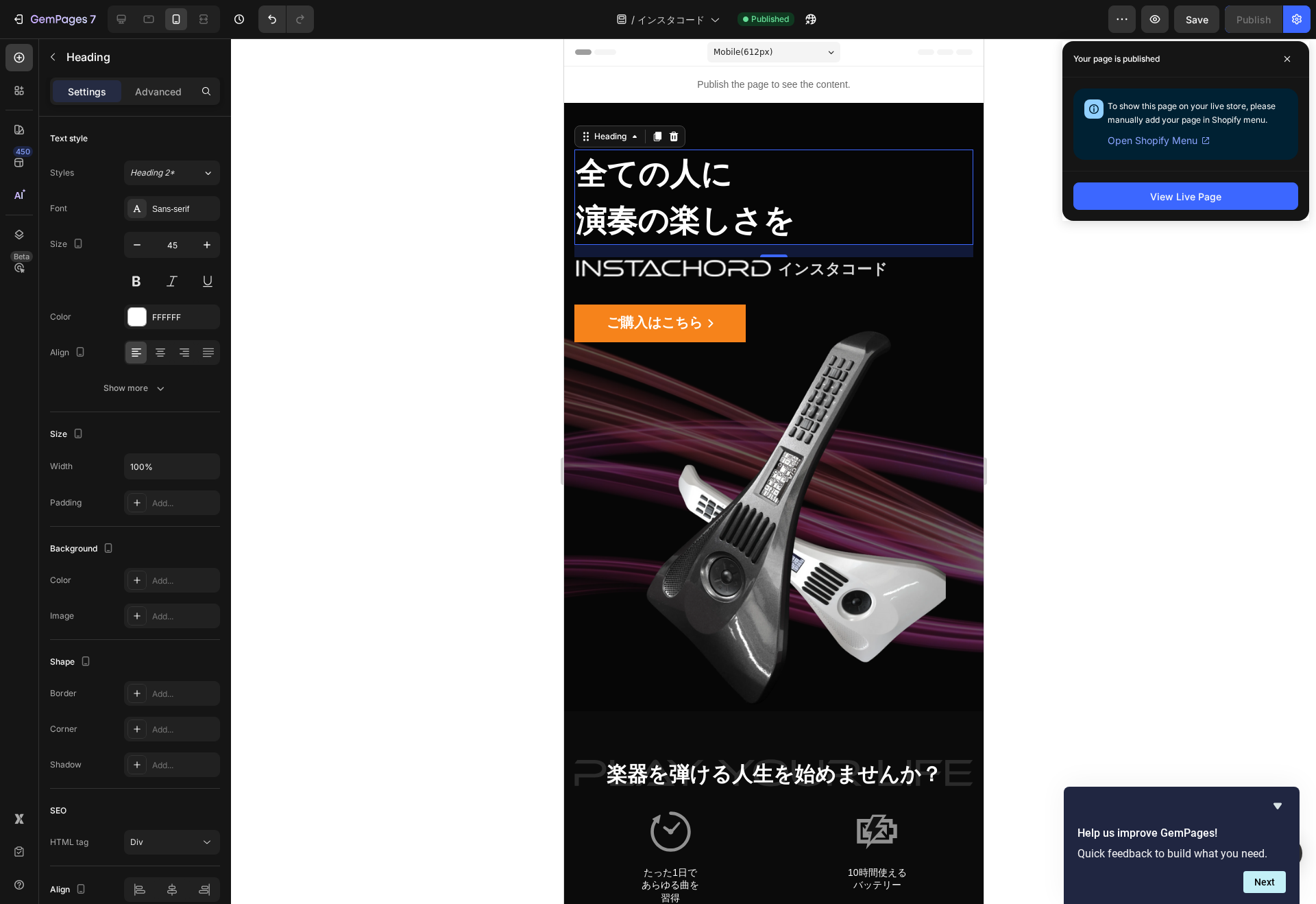
click at [643, 181] on div "全ての人に 演奏の楽しさを" at bounding box center [773, 197] width 399 height 96
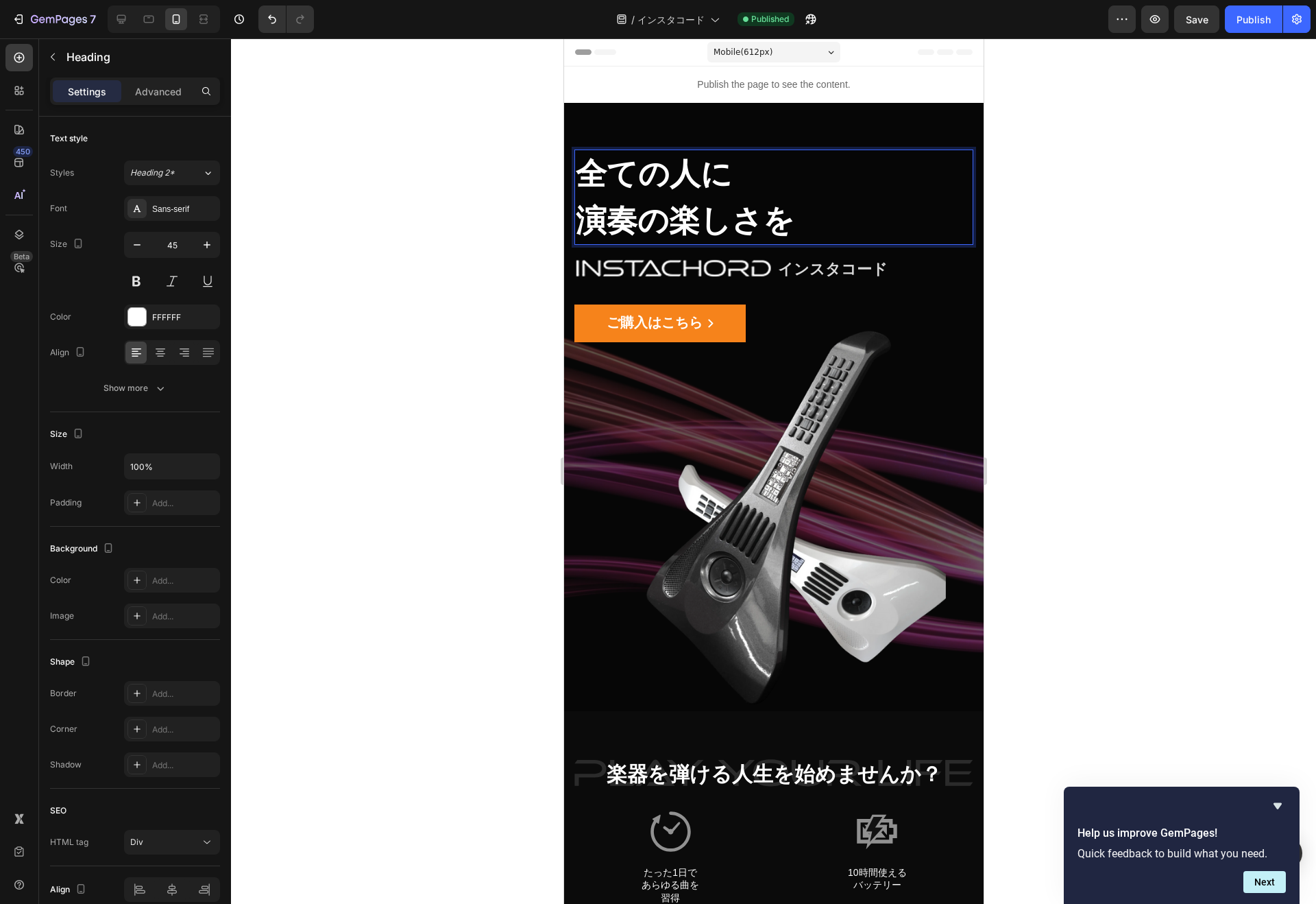
click at [144, 387] on div "Show more" at bounding box center [135, 388] width 64 height 13
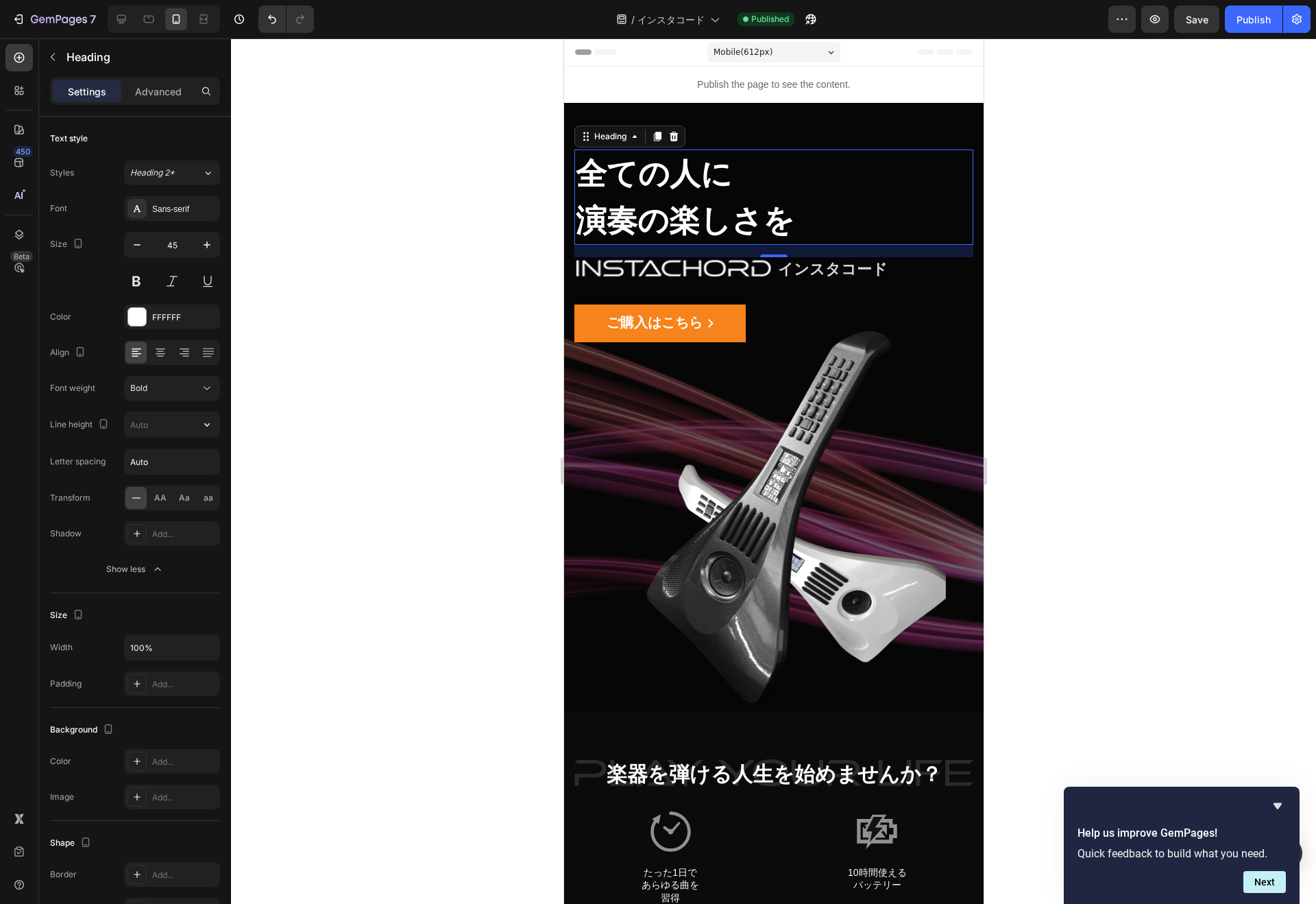
click at [168, 424] on input "text" at bounding box center [172, 424] width 95 height 25
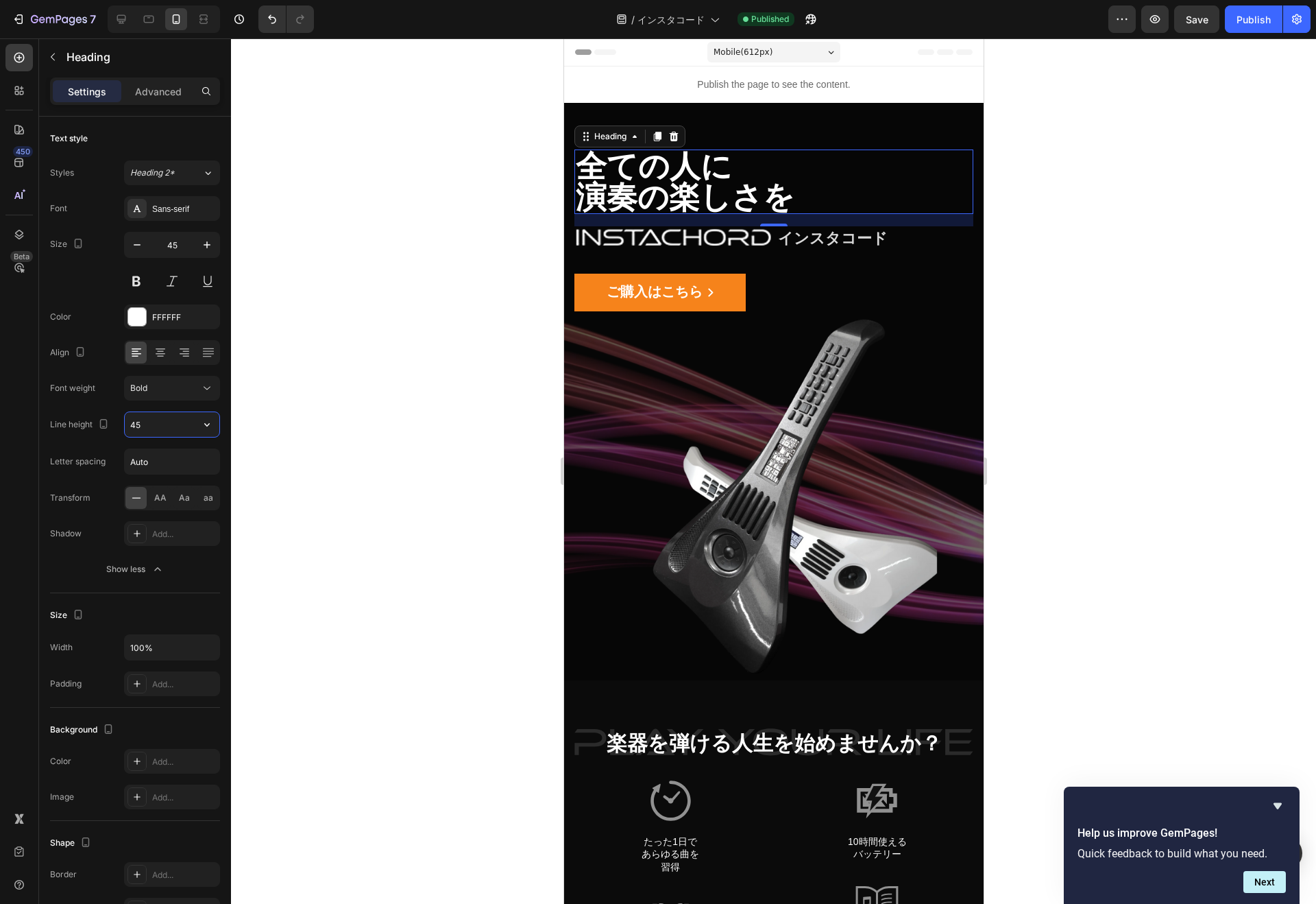
click at [168, 422] on input "45" at bounding box center [172, 424] width 95 height 25
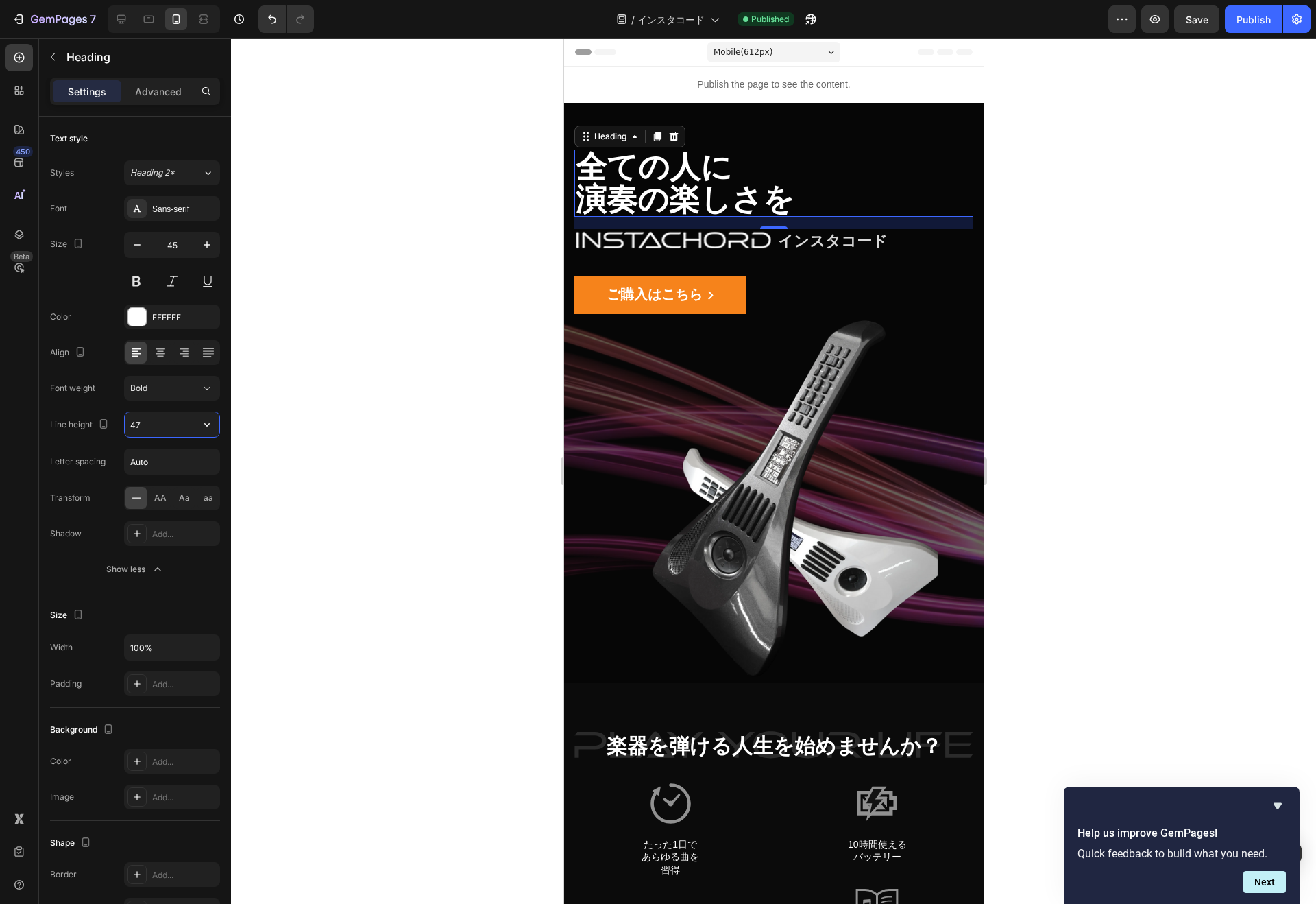
type input "4"
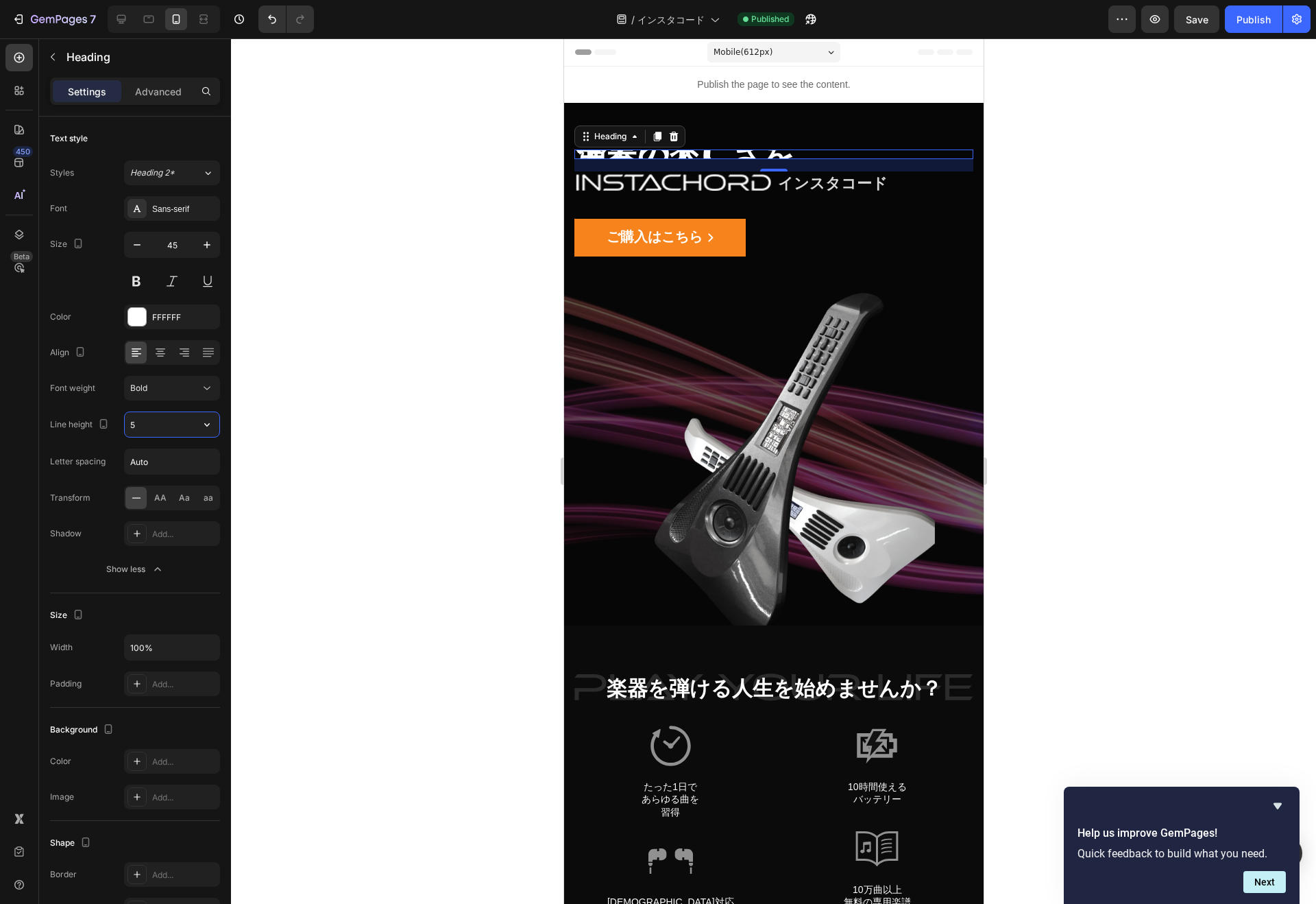
type input "50"
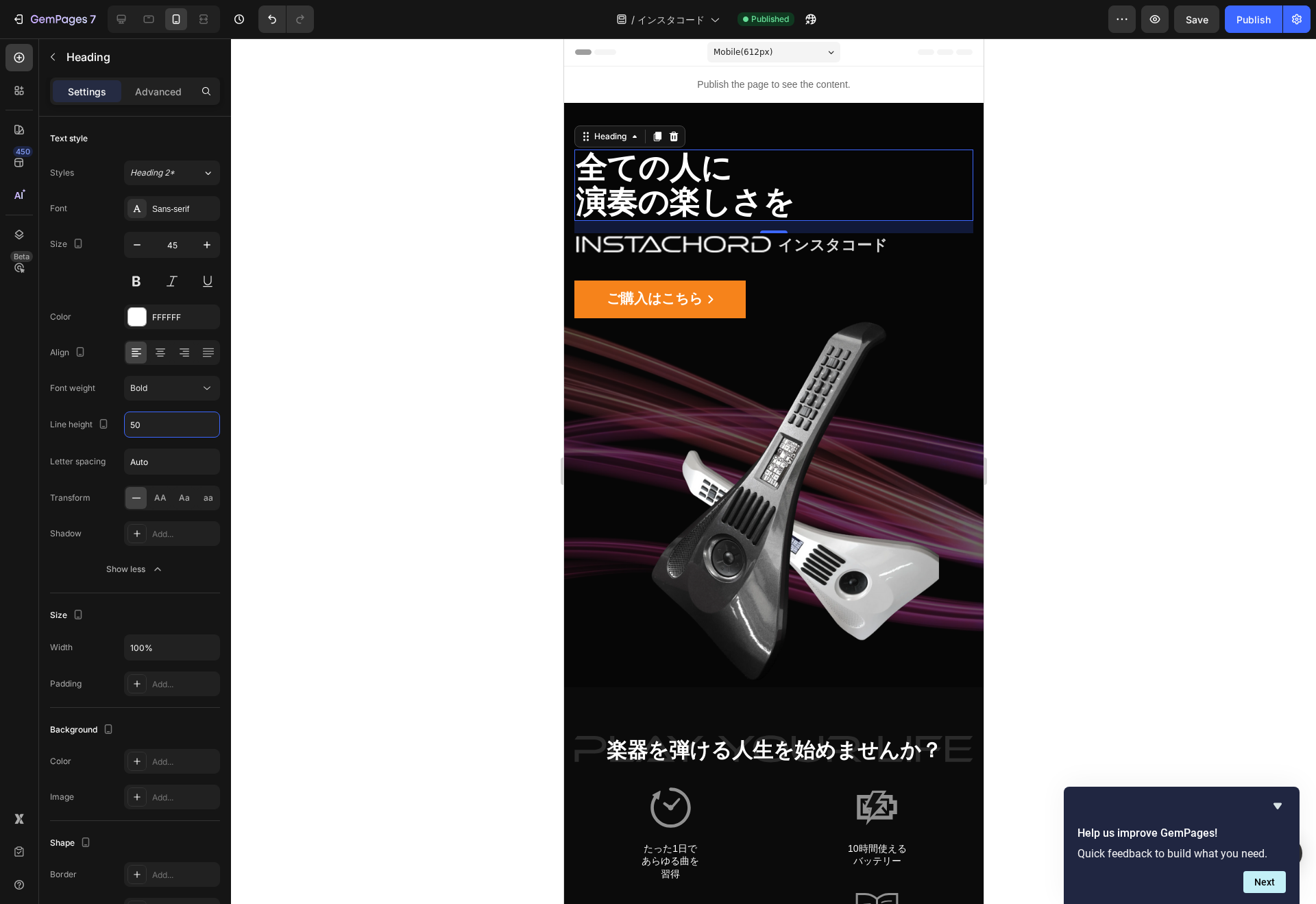
click at [296, 268] on div at bounding box center [773, 470] width 1085 height 865
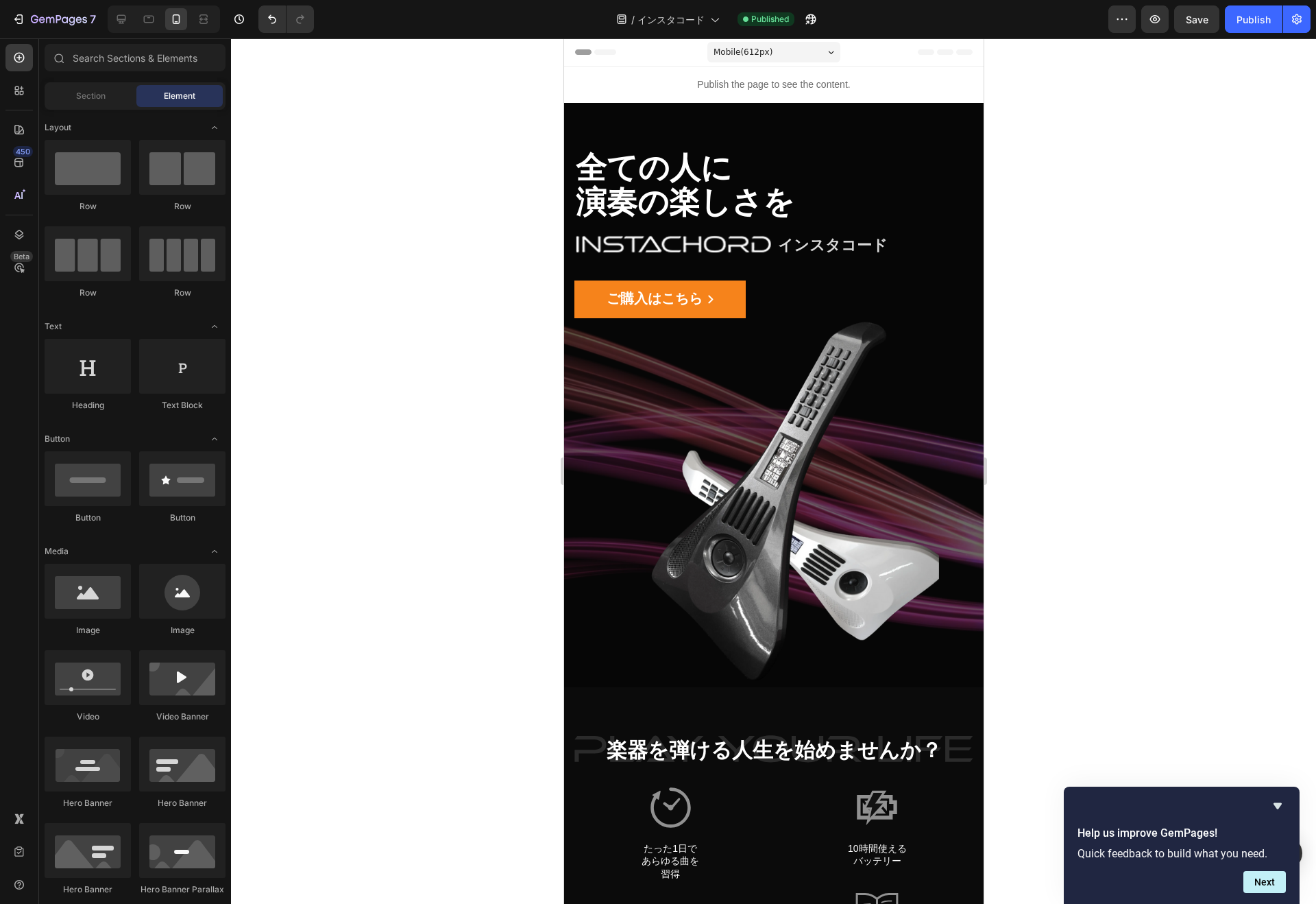
click at [1250, 17] on div "Publish" at bounding box center [1253, 19] width 35 height 14
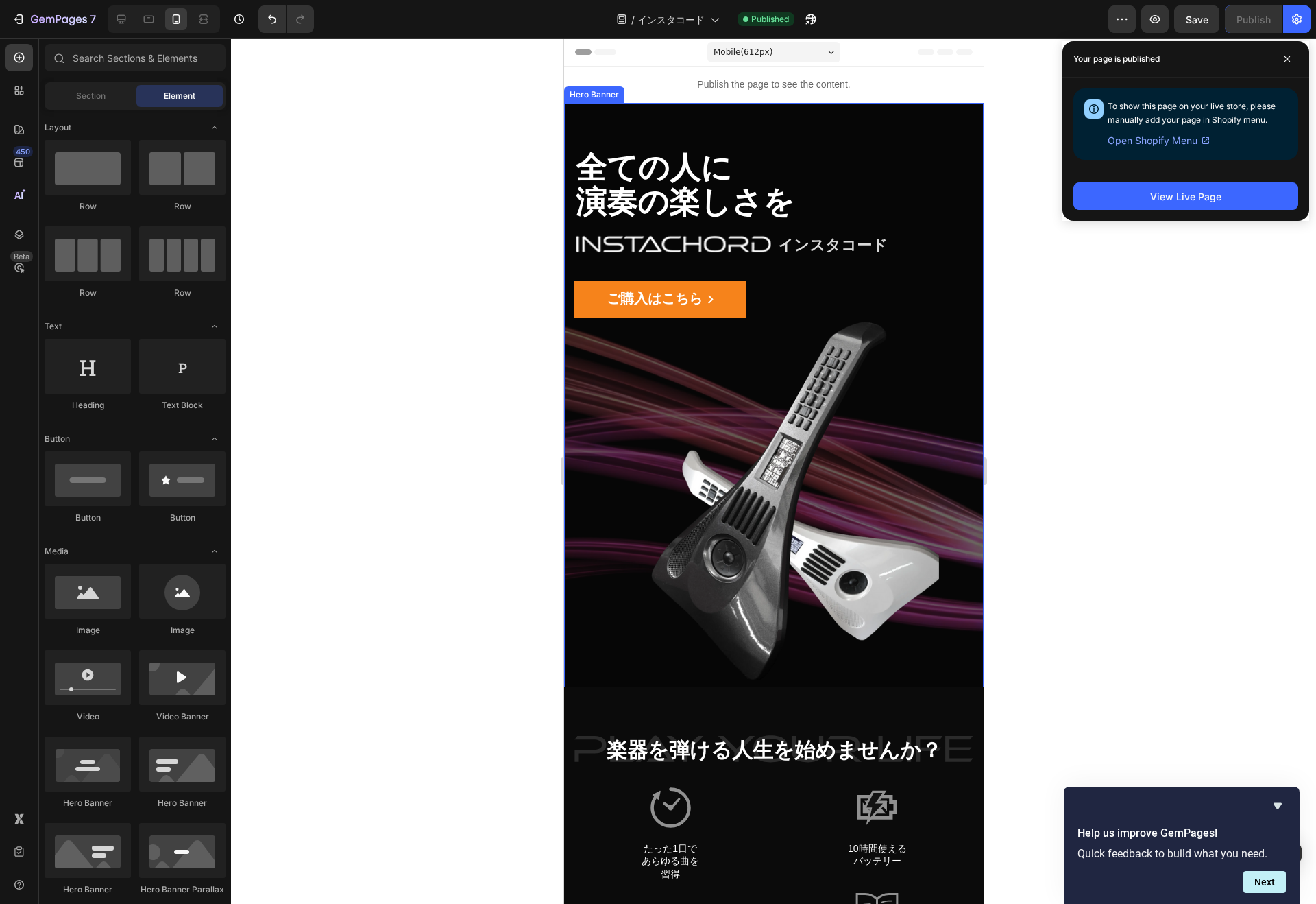
click at [1291, 58] on span at bounding box center [1287, 58] width 22 height 22
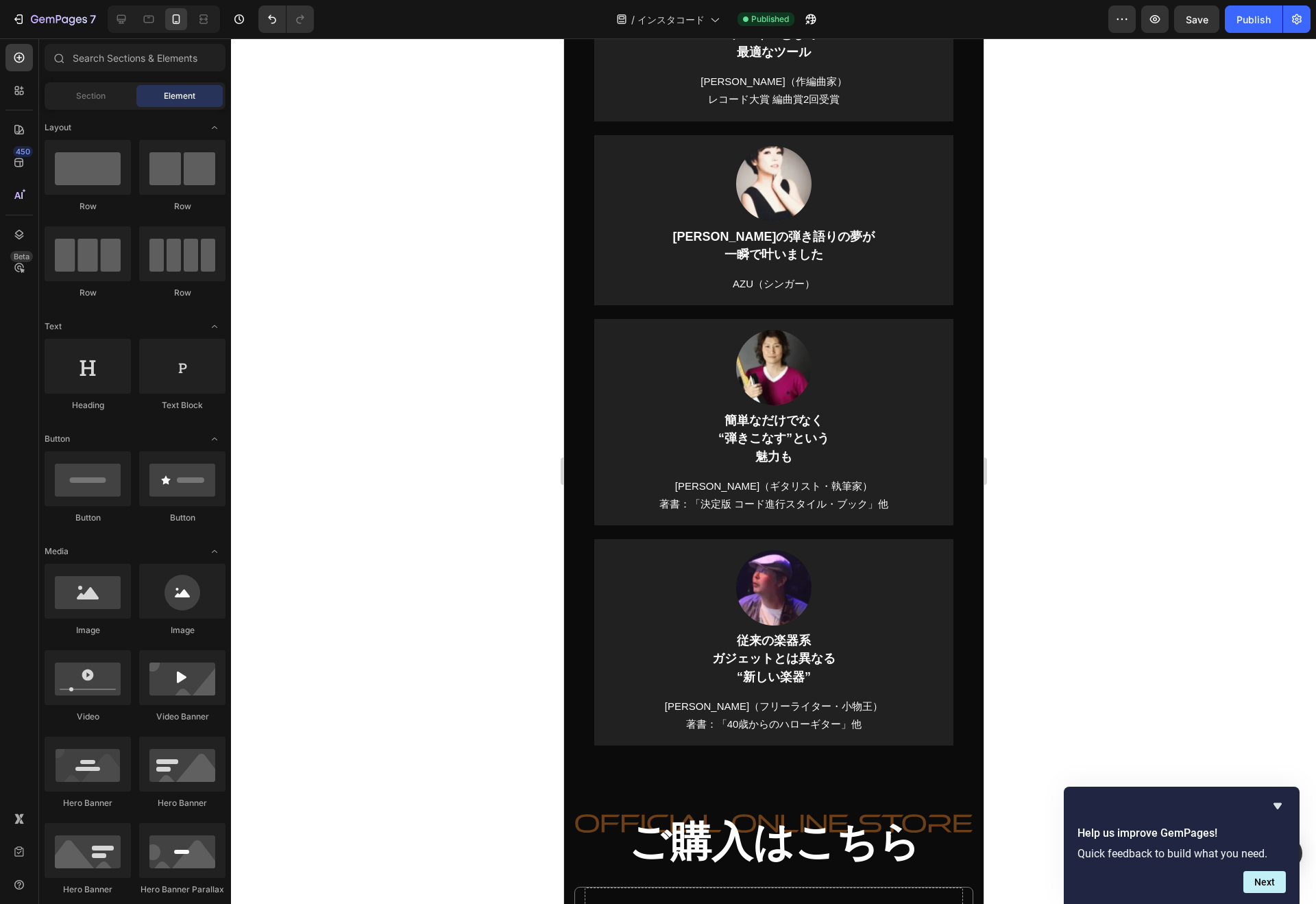
scroll to position [12679, 0]
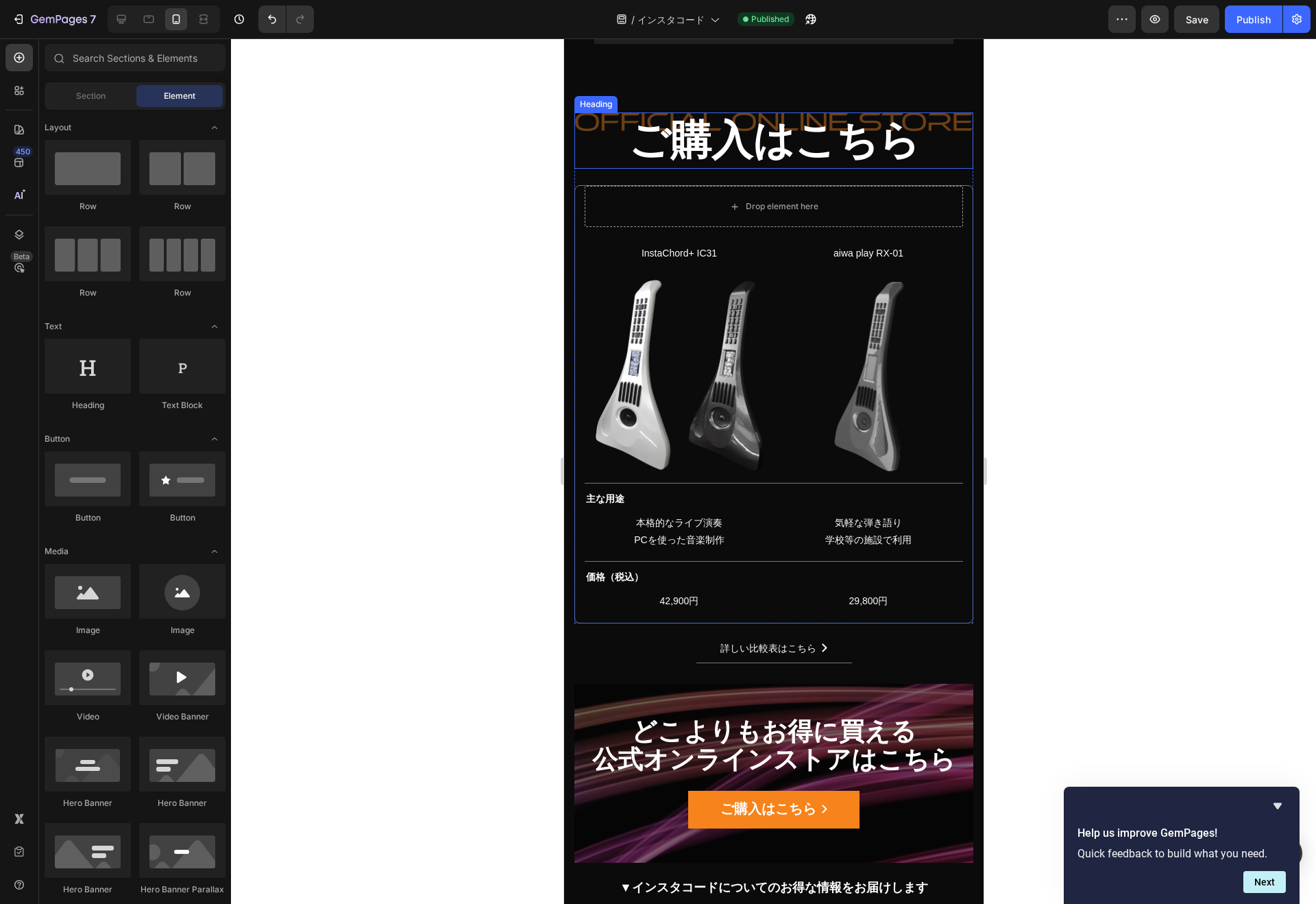
click at [665, 168] on h2 "ご購入はこちら" at bounding box center [773, 140] width 399 height 56
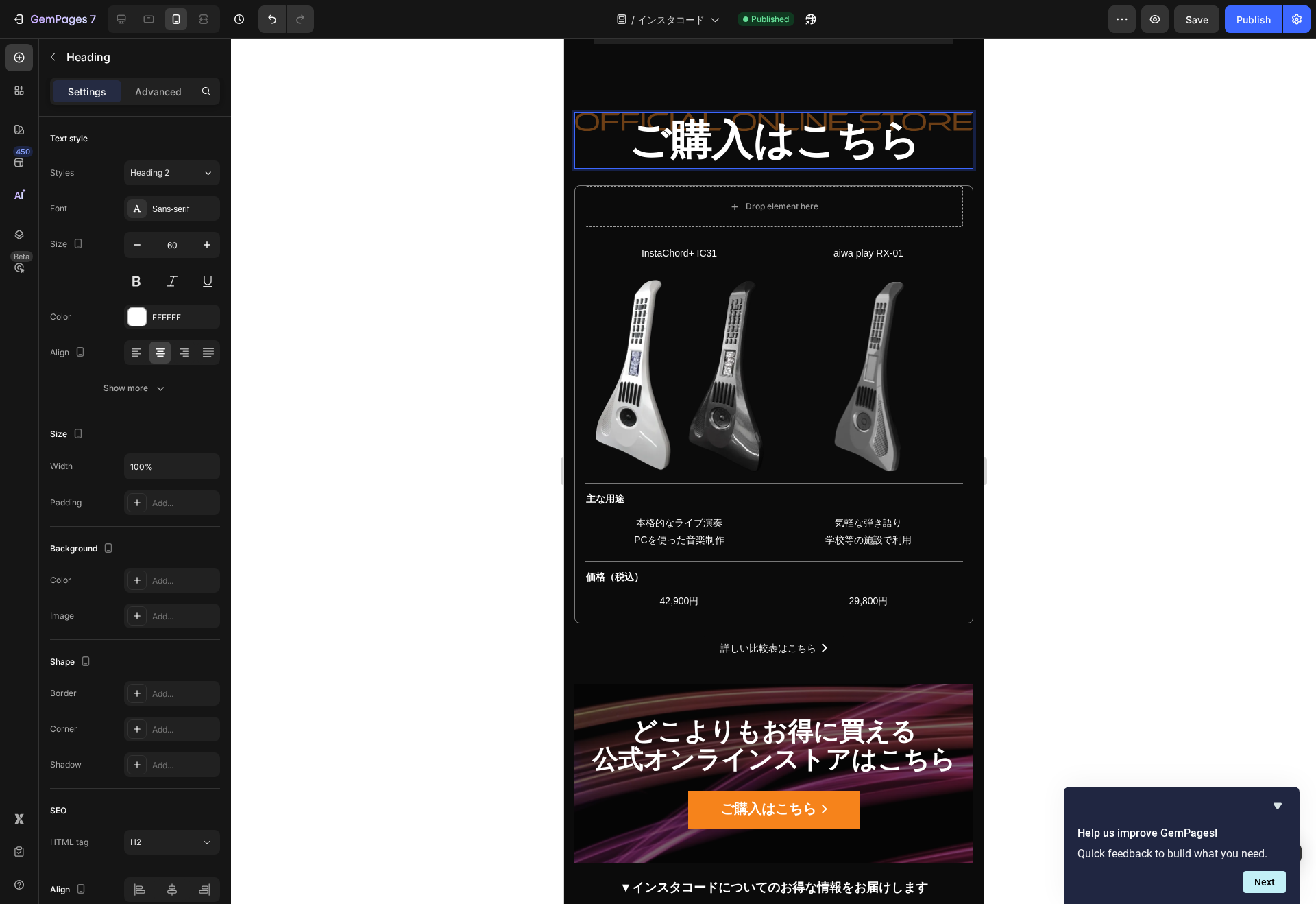
click at [610, 168] on h2 "ご購入はこちら" at bounding box center [773, 140] width 399 height 56
click at [589, 167] on p "ご購入はこちら" at bounding box center [773, 141] width 396 height 53
click at [162, 251] on input "60" at bounding box center [172, 244] width 45 height 25
type input "45"
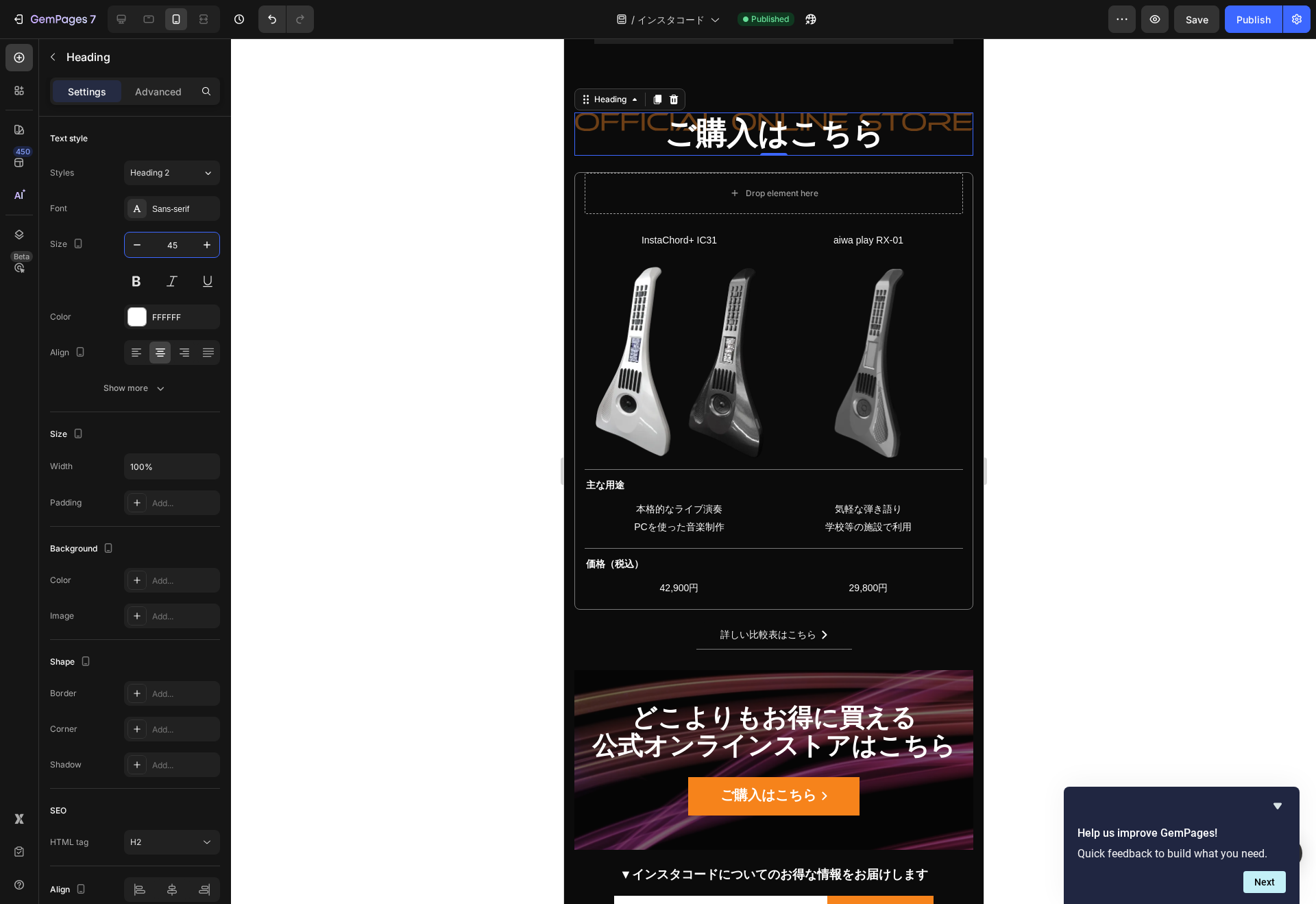
click at [368, 279] on div at bounding box center [773, 470] width 1085 height 865
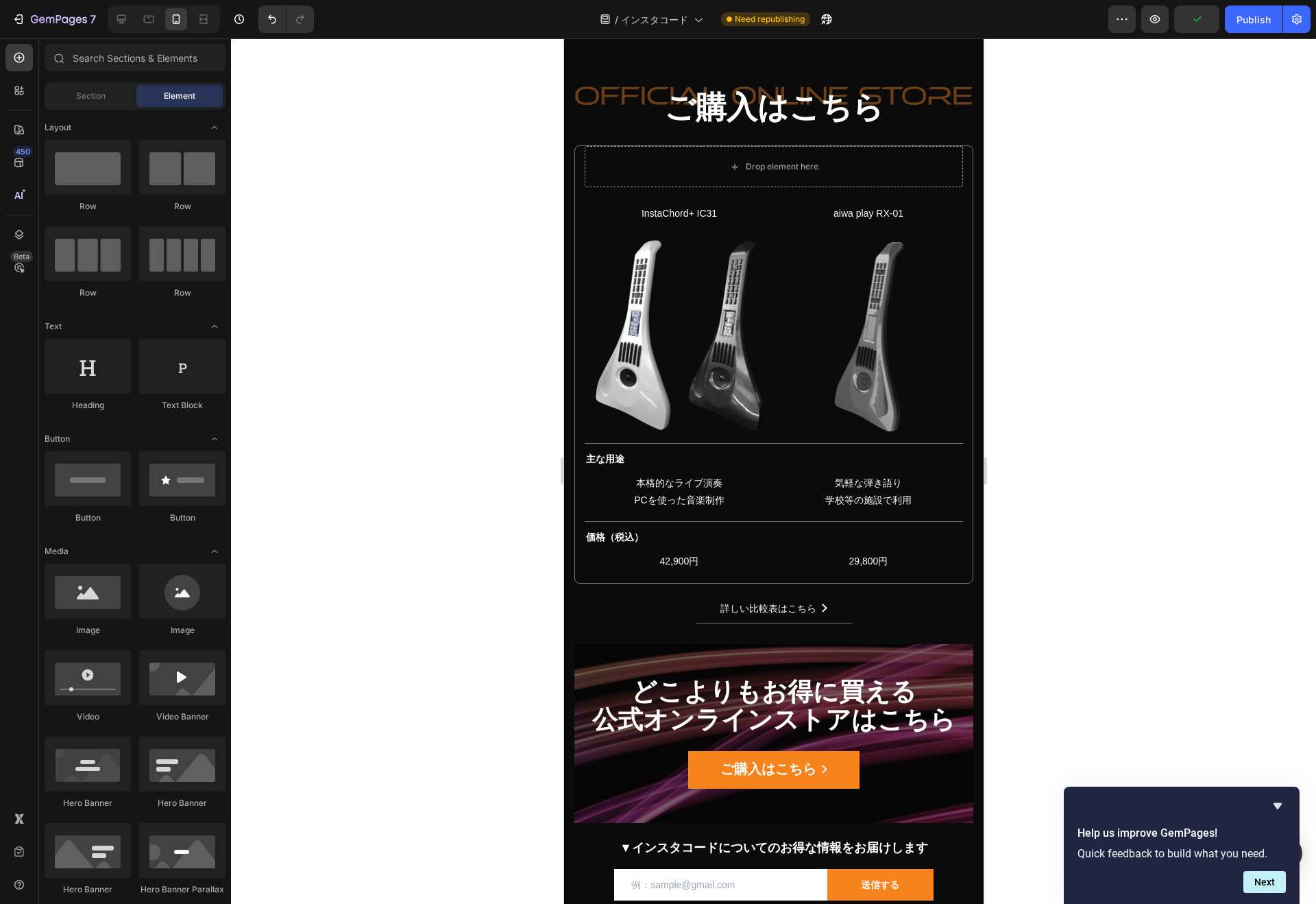
scroll to position [13074, 0]
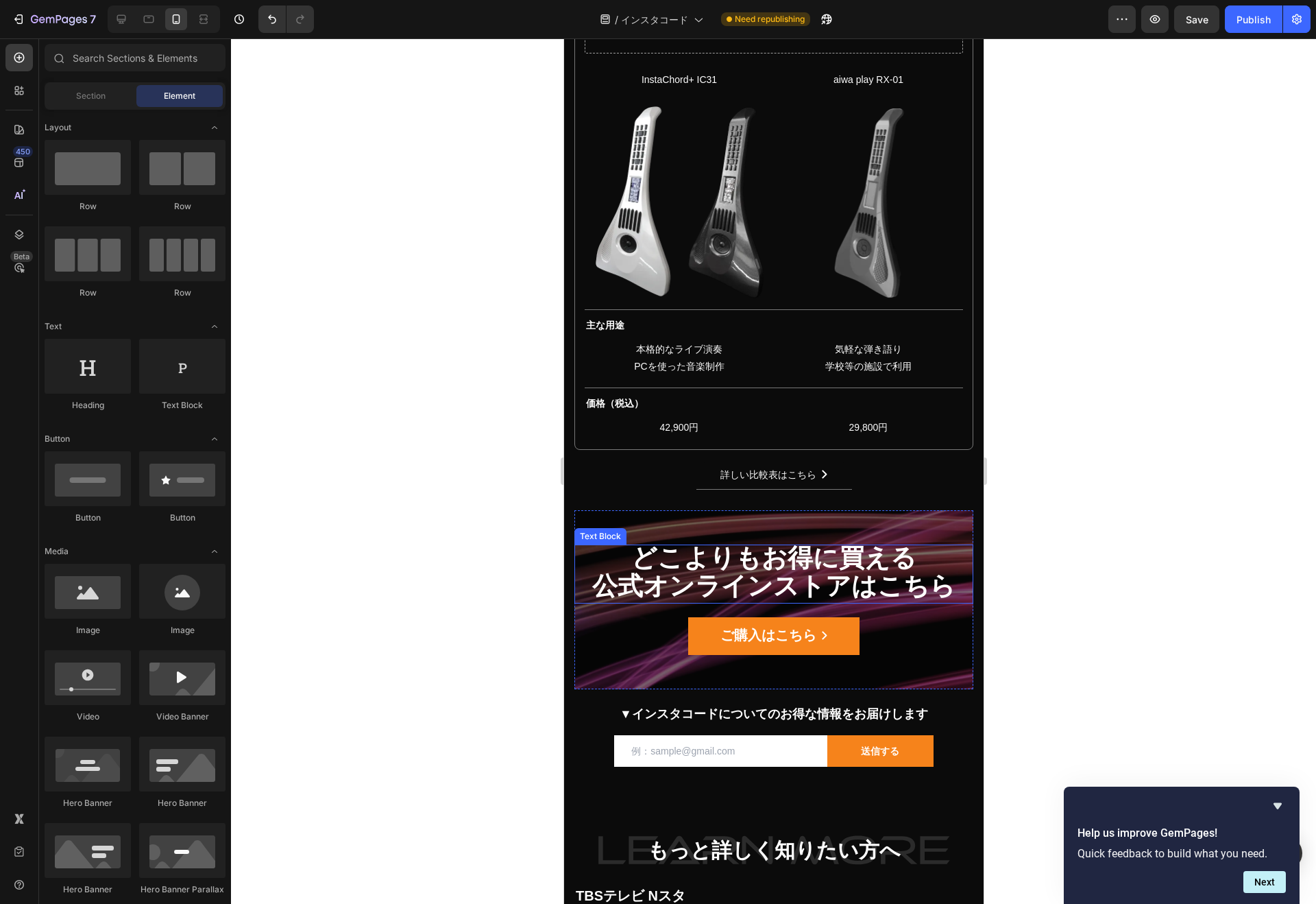
click at [843, 597] on strong "公式オンラインストアはこちら" at bounding box center [773, 586] width 363 height 28
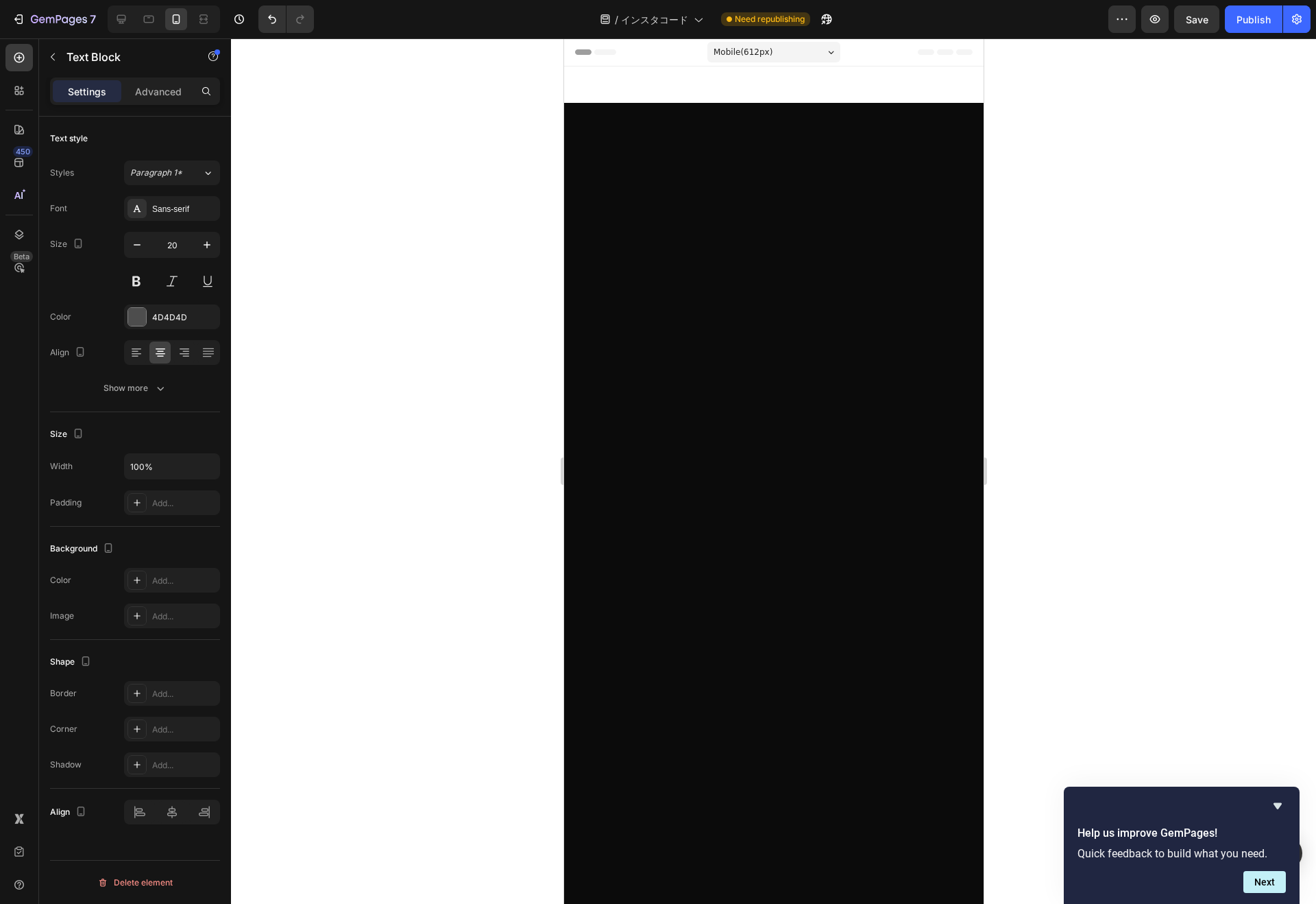
scroll to position [13074, 0]
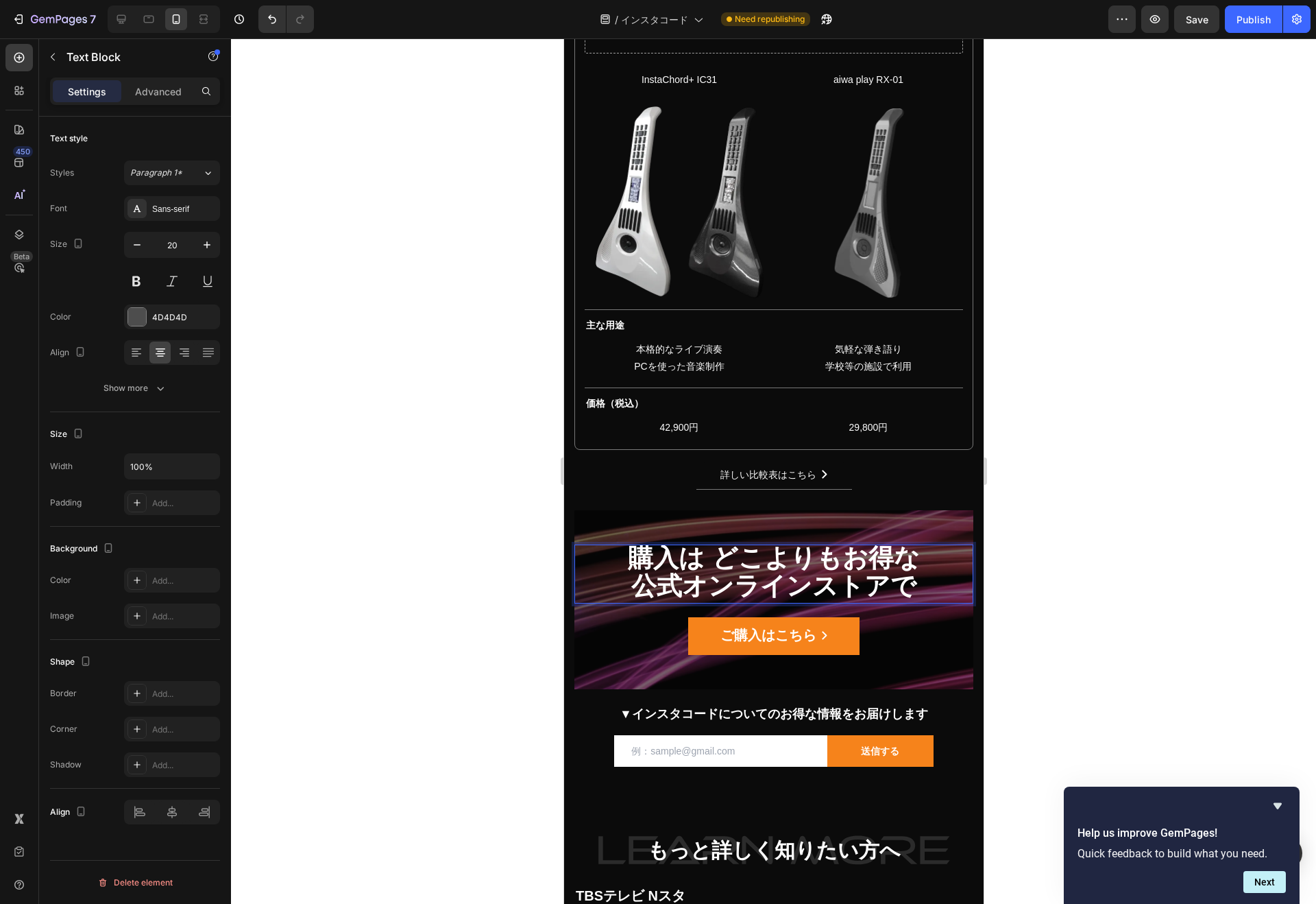
click at [704, 557] on strong "購入は どこよりもお得な" at bounding box center [772, 558] width 291 height 28
click at [712, 559] on strong "購入は どこよりもお得な" at bounding box center [772, 558] width 291 height 28
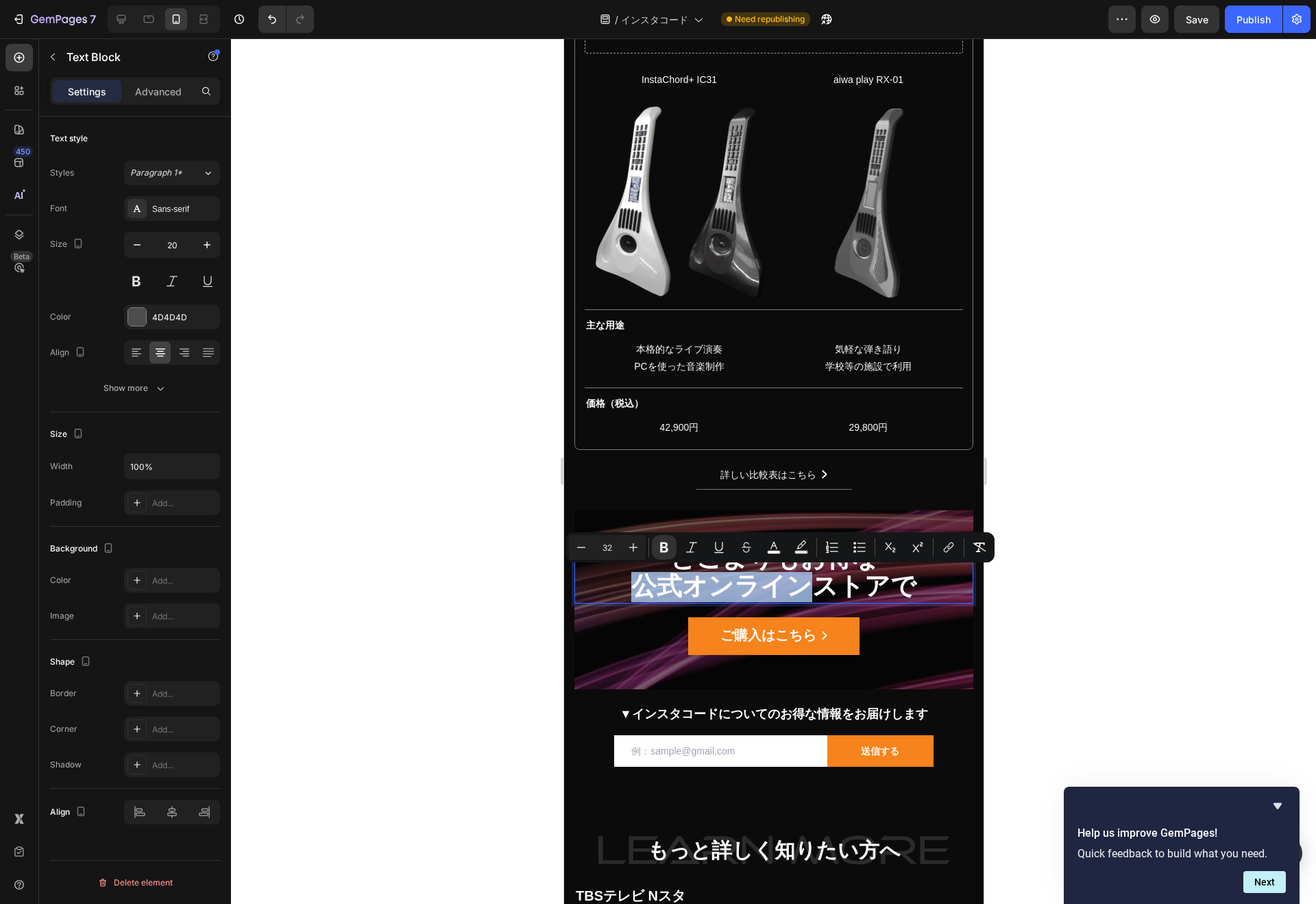
click at [703, 596] on strong "公式オンラインストアで" at bounding box center [773, 586] width 285 height 28
drag, startPoint x: 685, startPoint y: 589, endPoint x: 800, endPoint y: 591, distance: 115.0
click at [800, 591] on strong "公式オンラインストアで" at bounding box center [773, 586] width 285 height 28
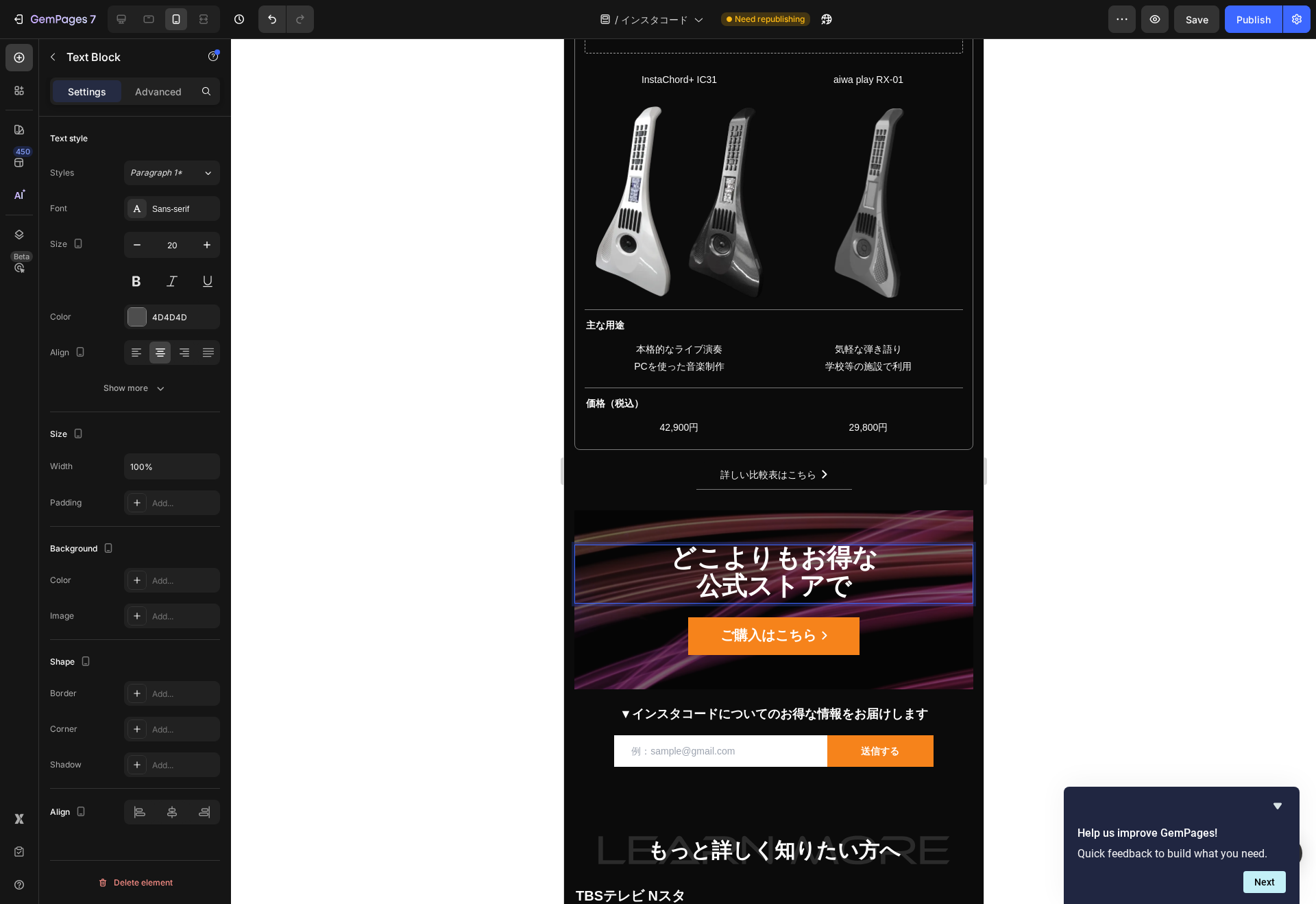
click at [842, 589] on strong "公式ストアで" at bounding box center [773, 586] width 155 height 28
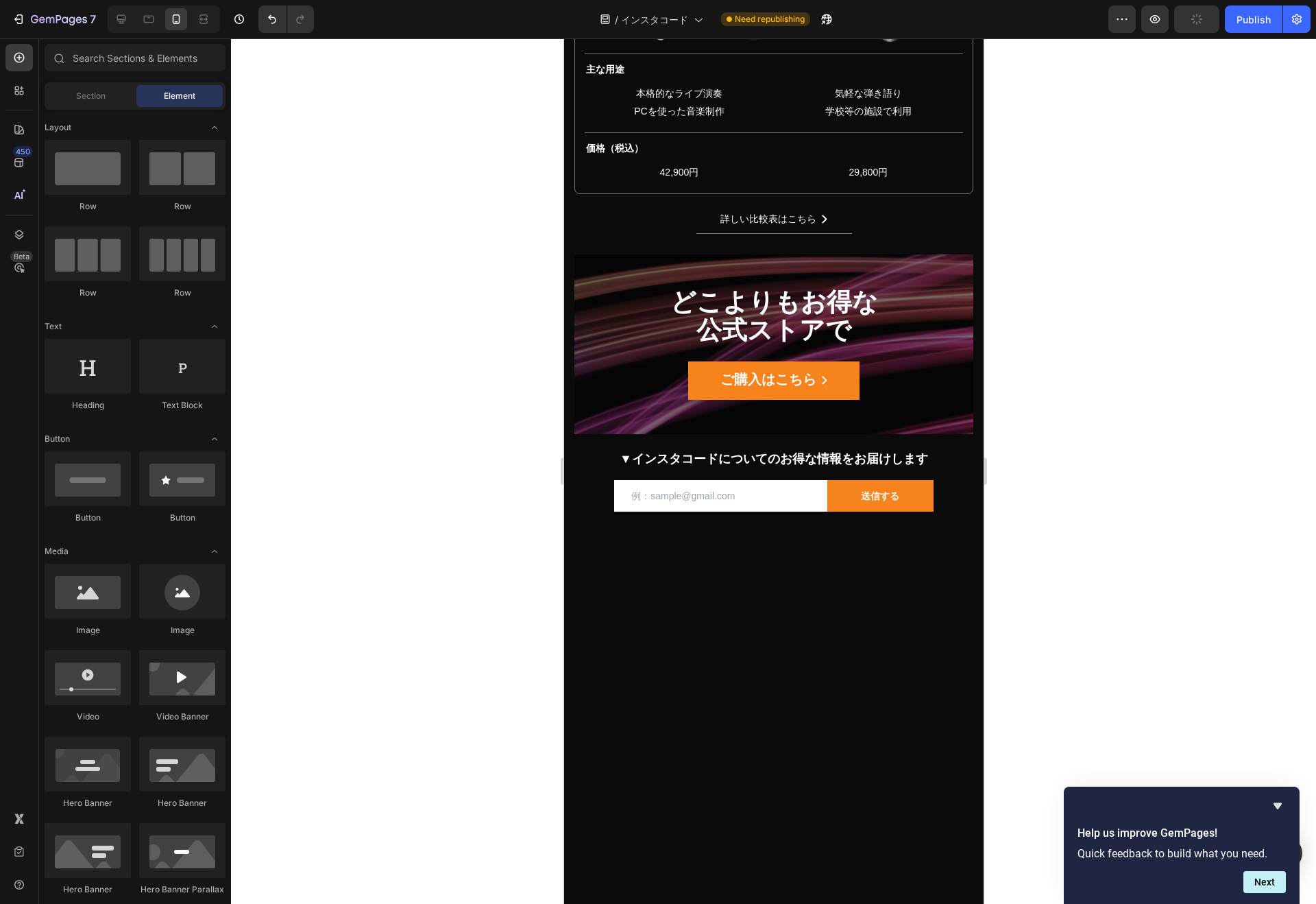
scroll to position [12879, 0]
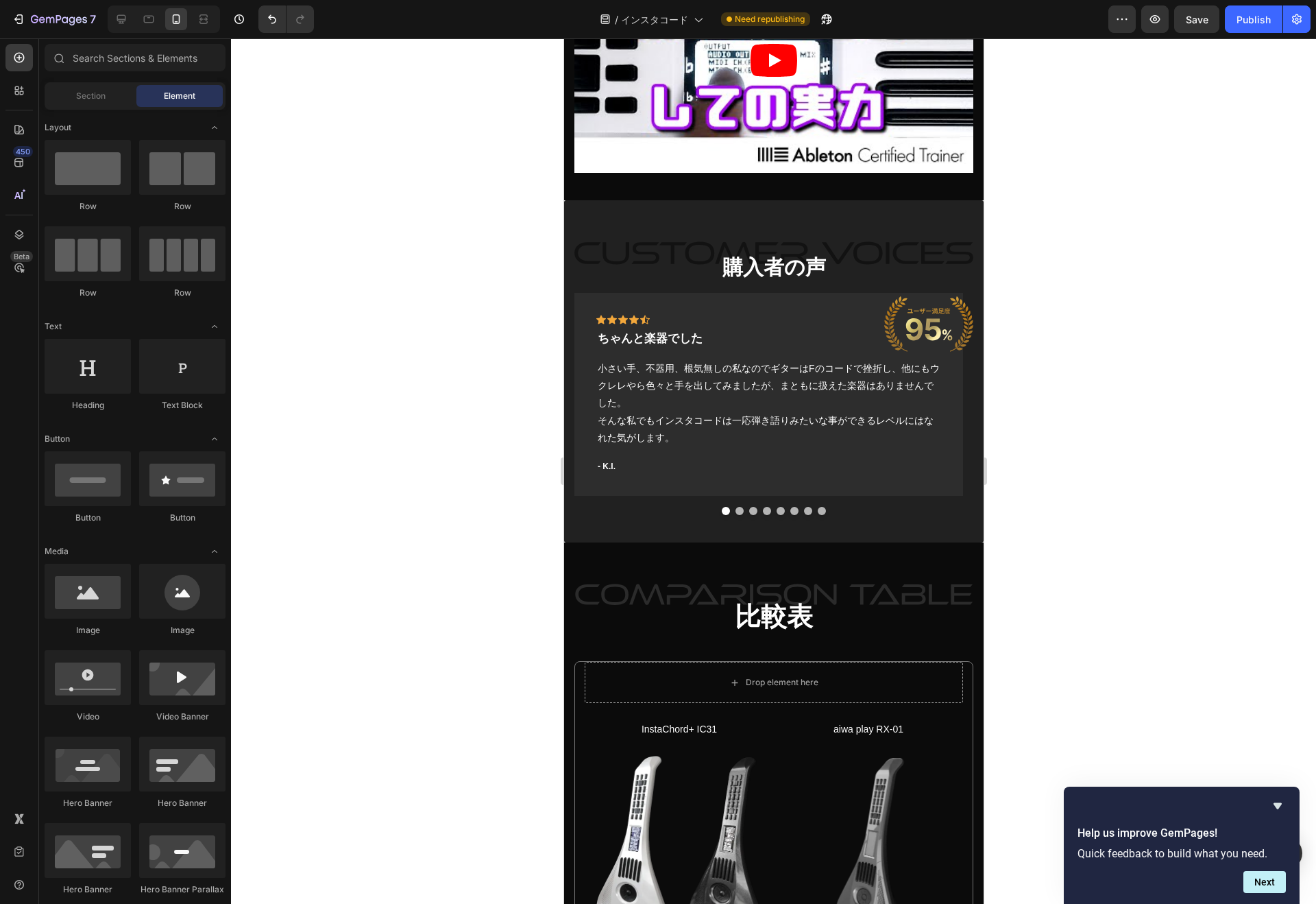
scroll to position [14666, 0]
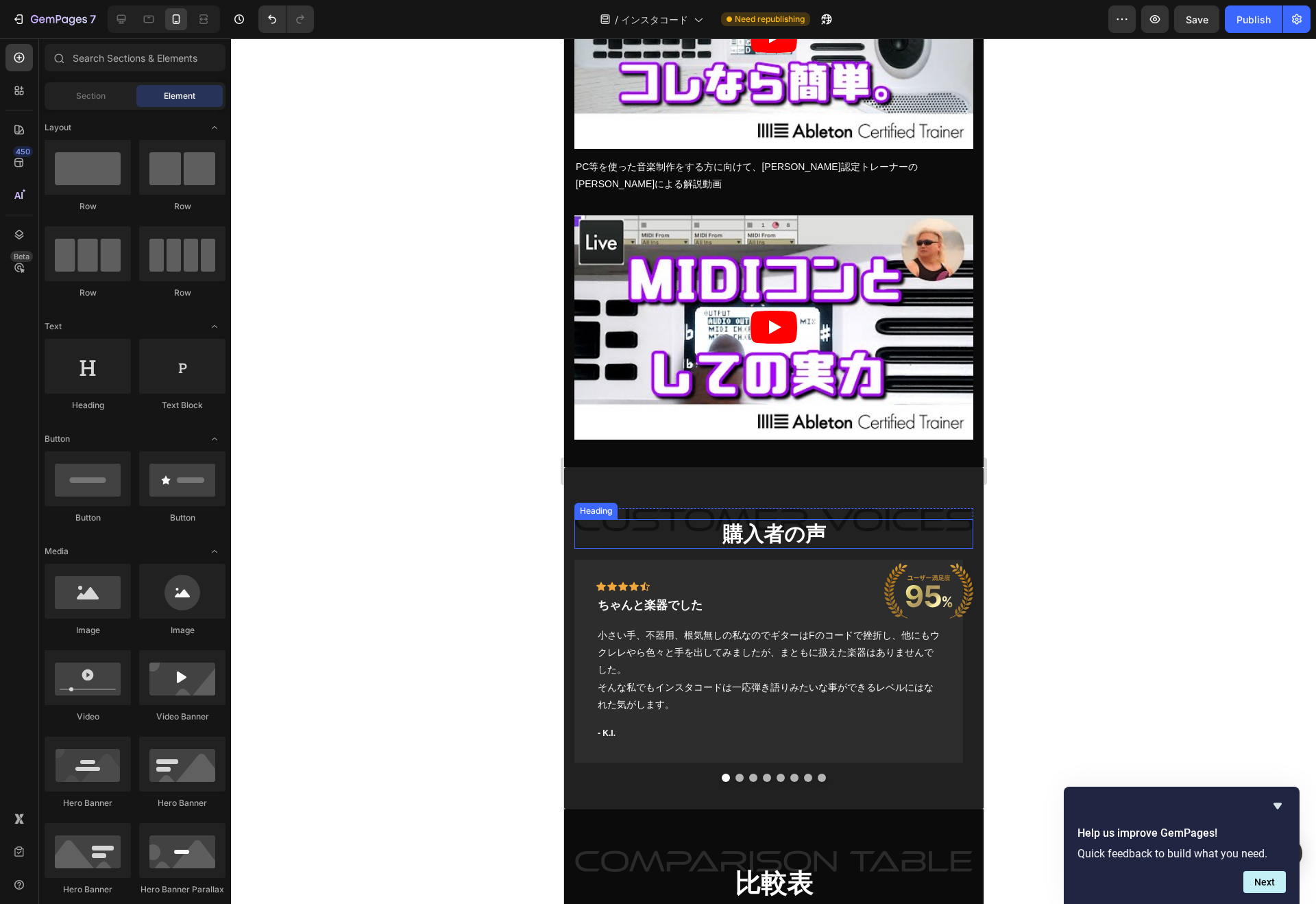
click at [721, 519] on h2 "購入者の声" at bounding box center [773, 533] width 399 height 29
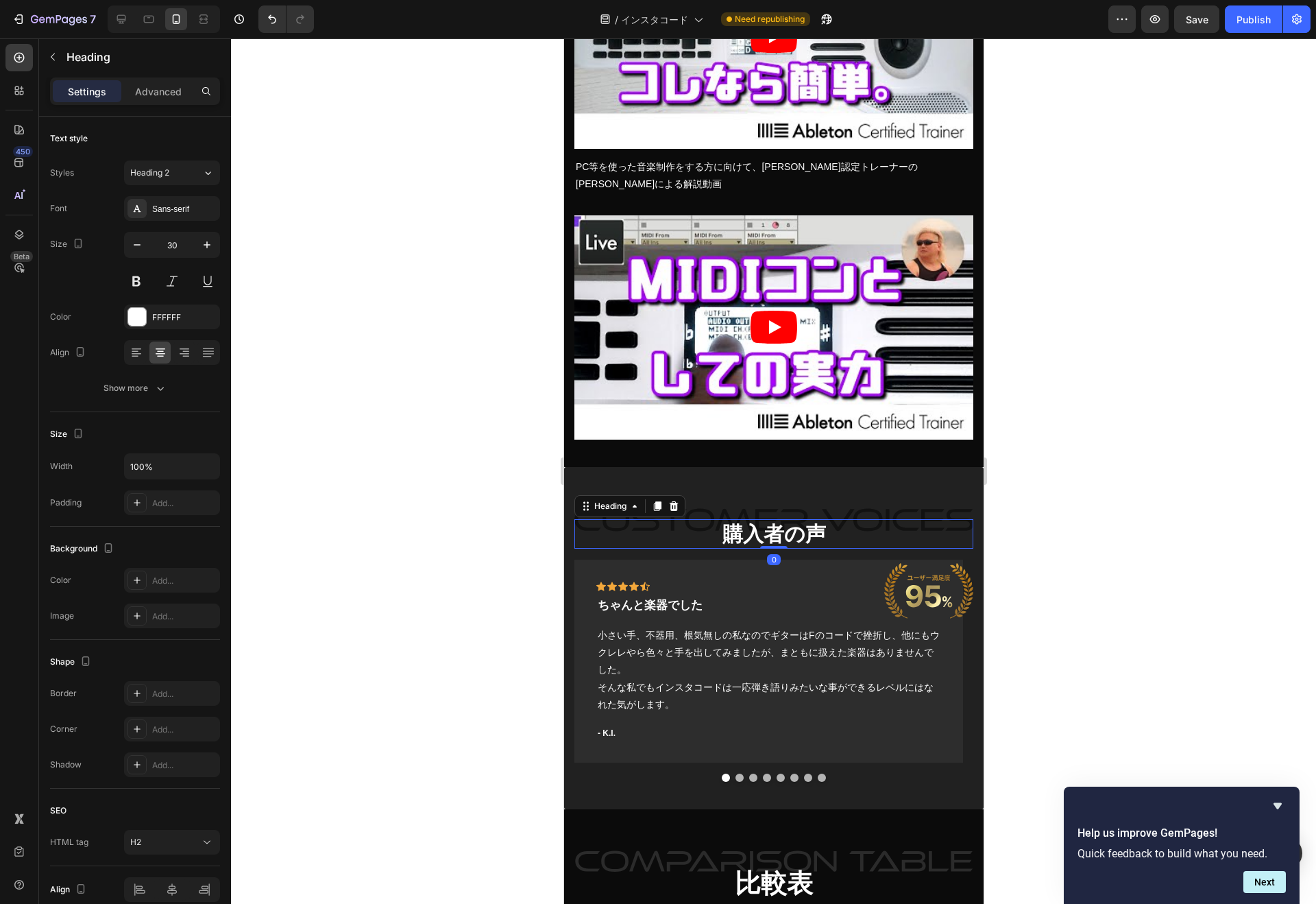
click at [696, 519] on h2 "購入者の声" at bounding box center [773, 533] width 399 height 29
click at [703, 521] on p "購入者の声" at bounding box center [773, 534] width 396 height 27
click at [695, 521] on p "購入者の声" at bounding box center [773, 534] width 396 height 27
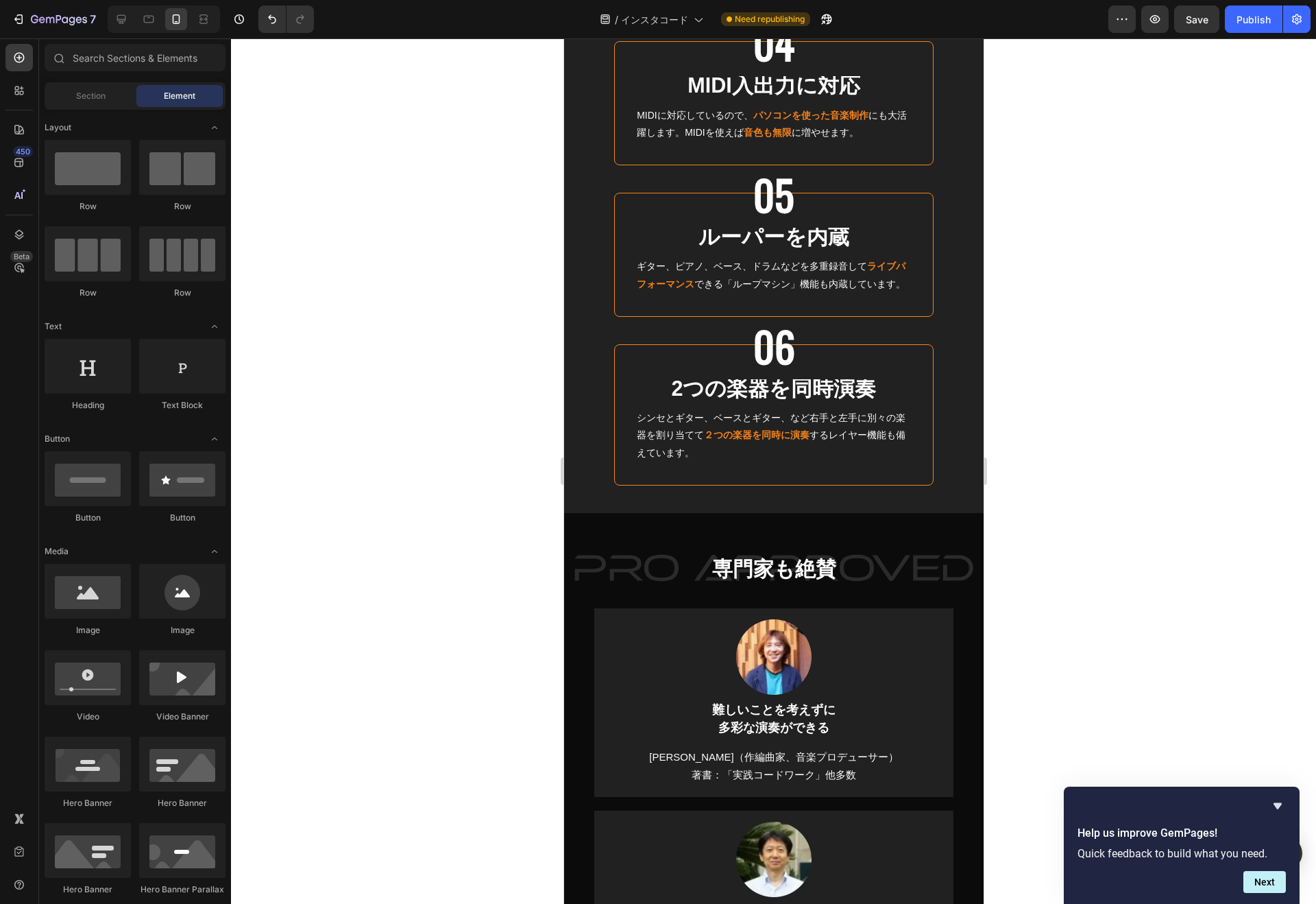
scroll to position [11238, 0]
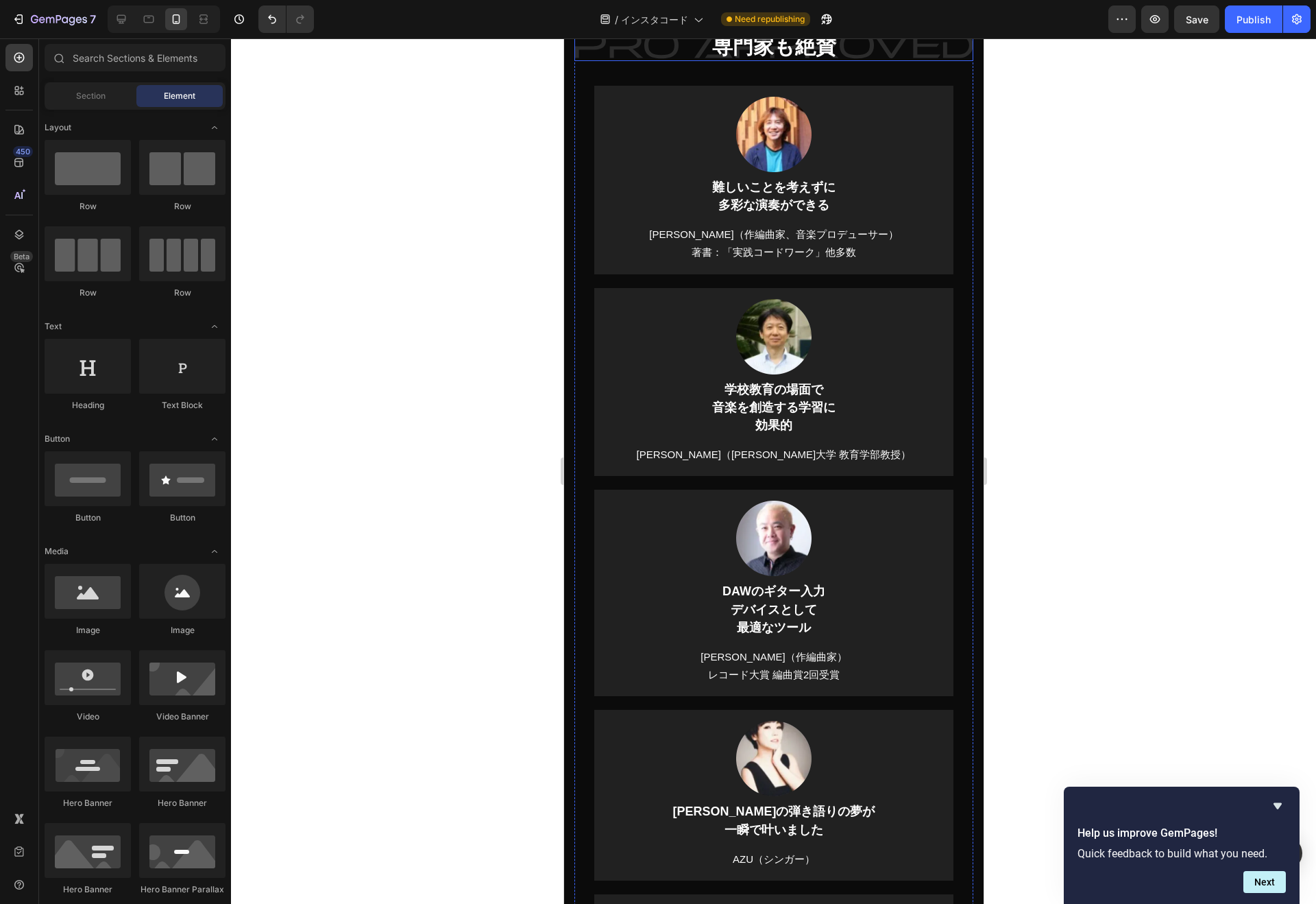
click at [742, 61] on h2 "専門家も絶賛" at bounding box center [773, 46] width 399 height 29
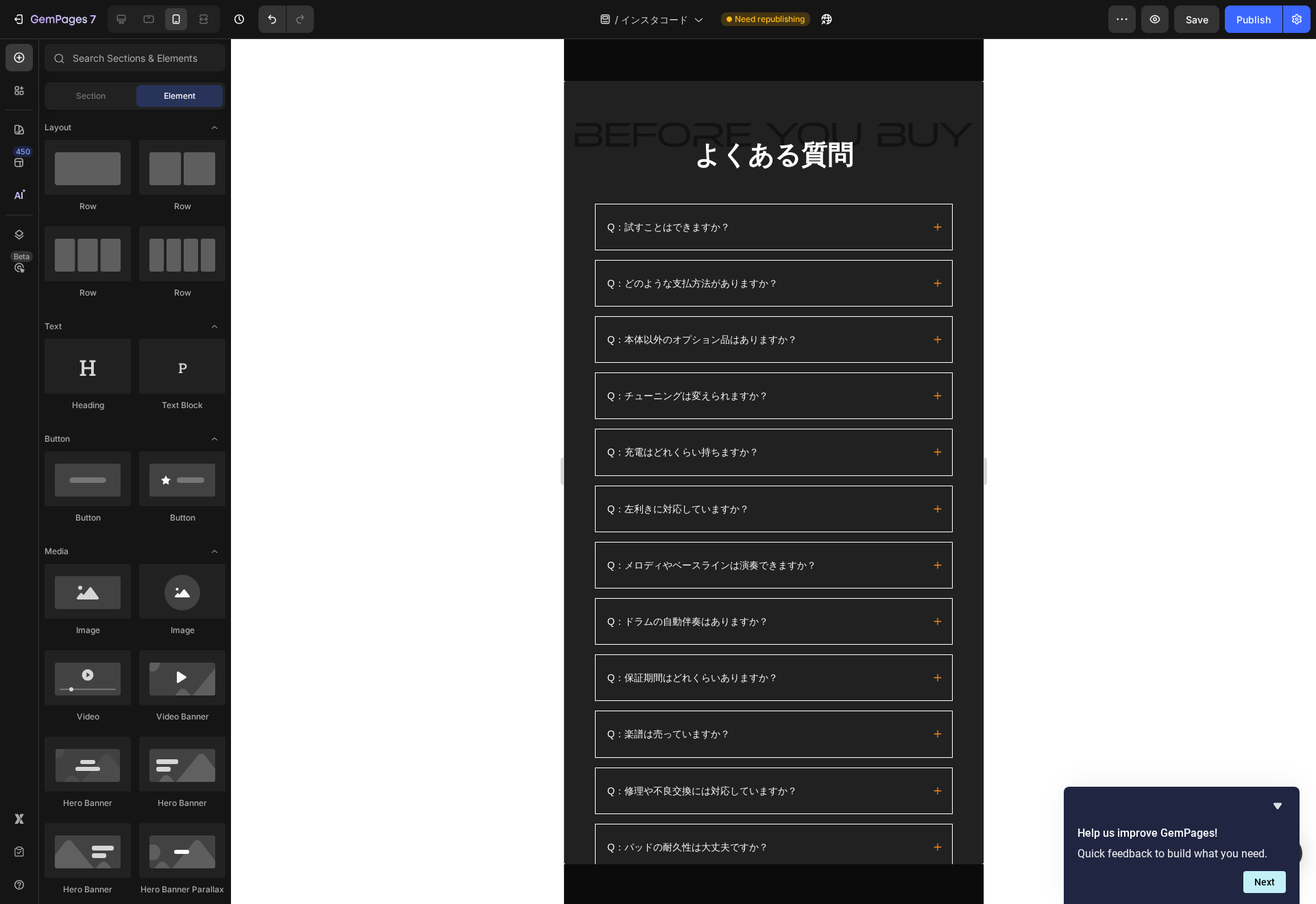
scroll to position [18094, 0]
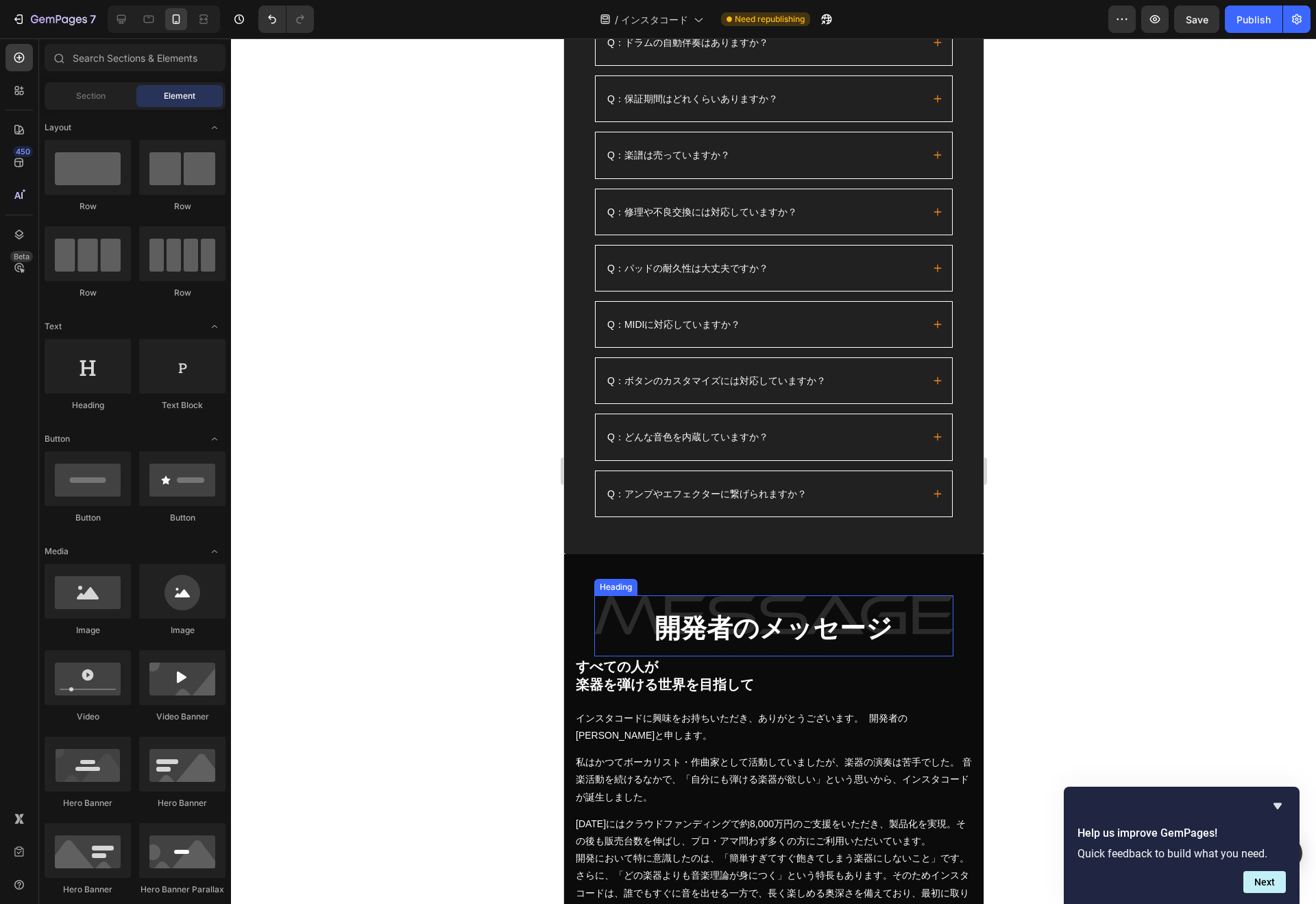
click at [654, 614] on strong "開発者のメッセージ" at bounding box center [773, 628] width 238 height 29
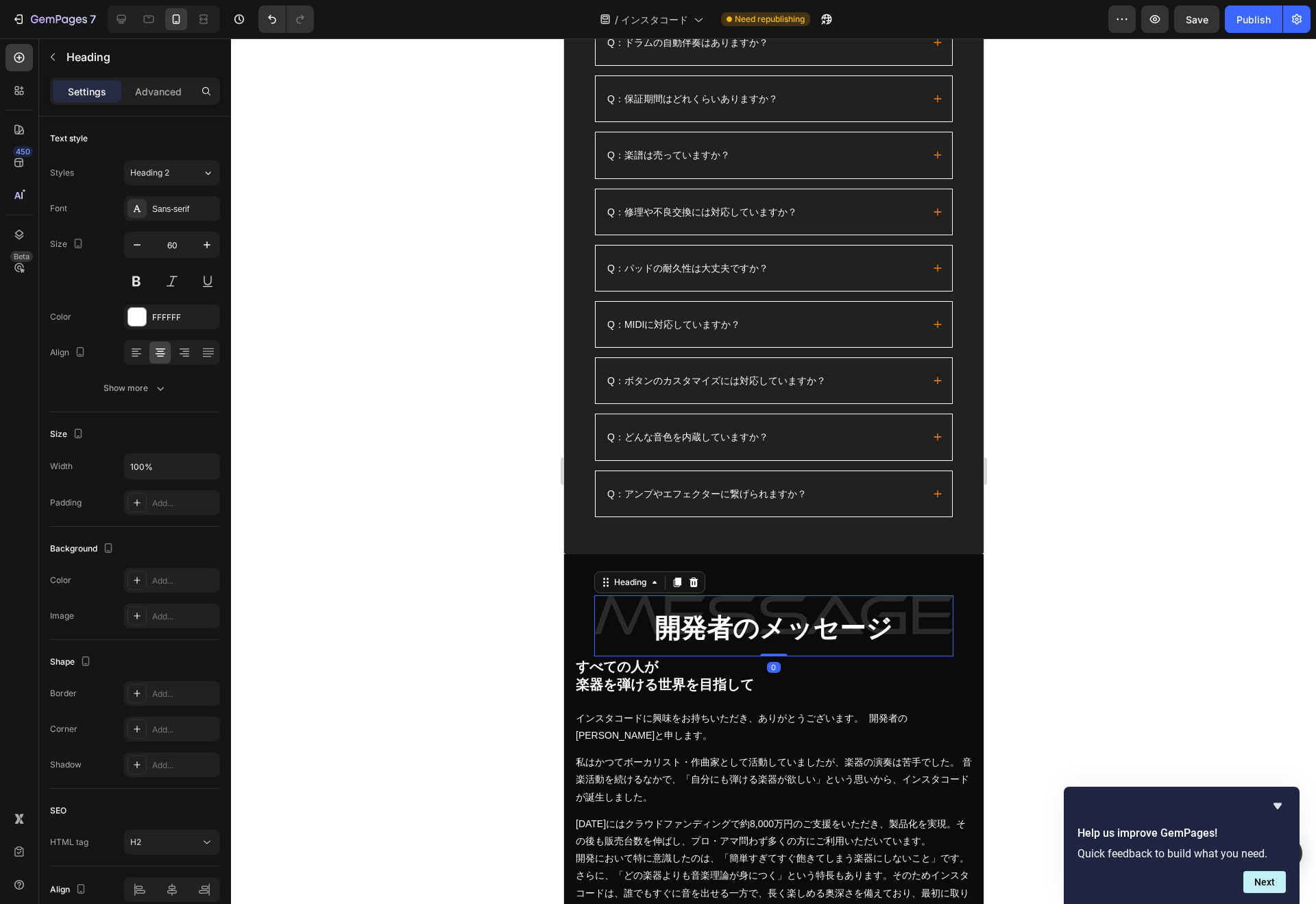
click at [642, 619] on h2 "開発者のメッセージ" at bounding box center [773, 625] width 359 height 61
click at [642, 619] on p "開発者のメッセージ" at bounding box center [773, 626] width 357 height 58
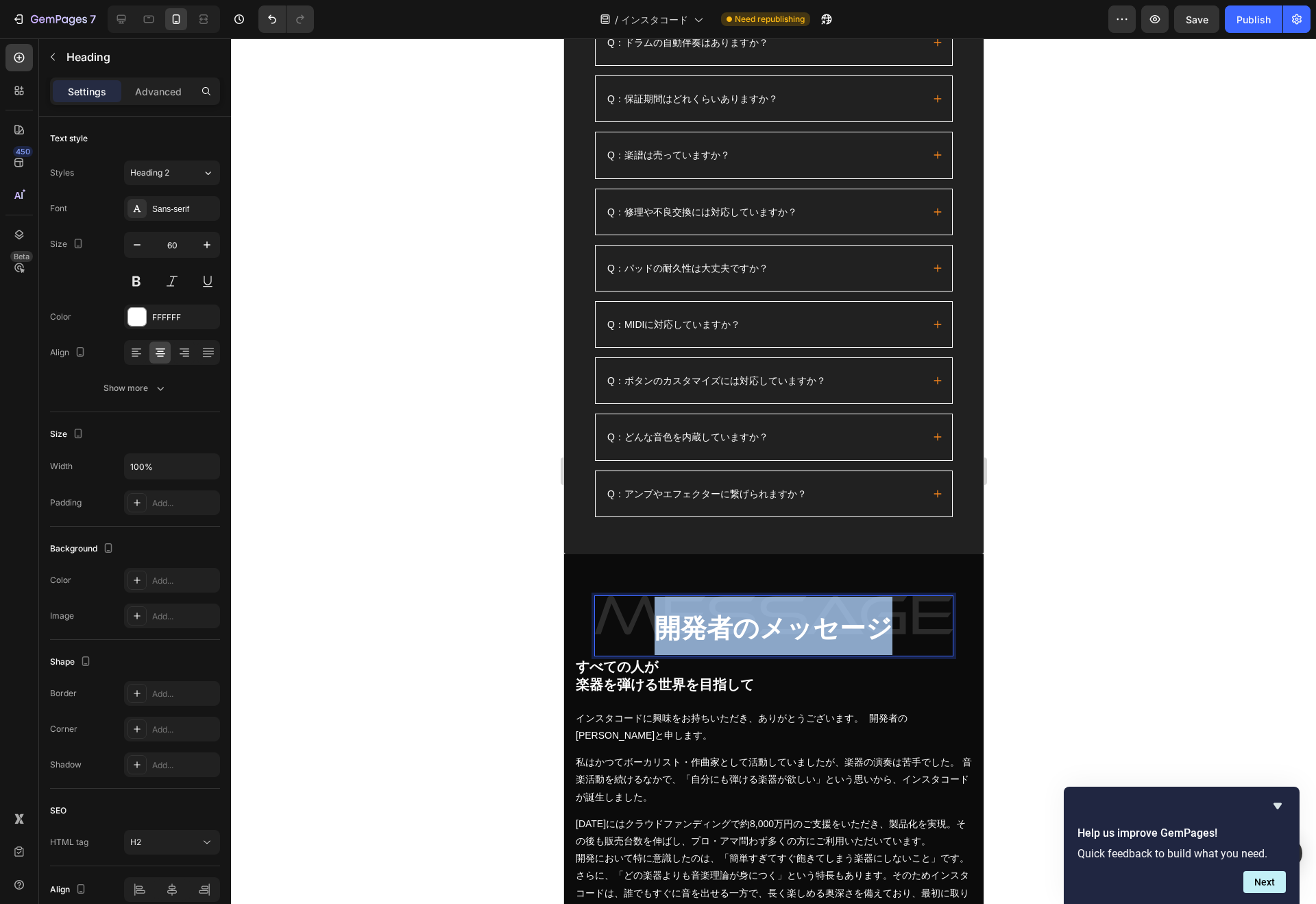
click at [642, 619] on p "開発者のメッセージ" at bounding box center [773, 626] width 357 height 58
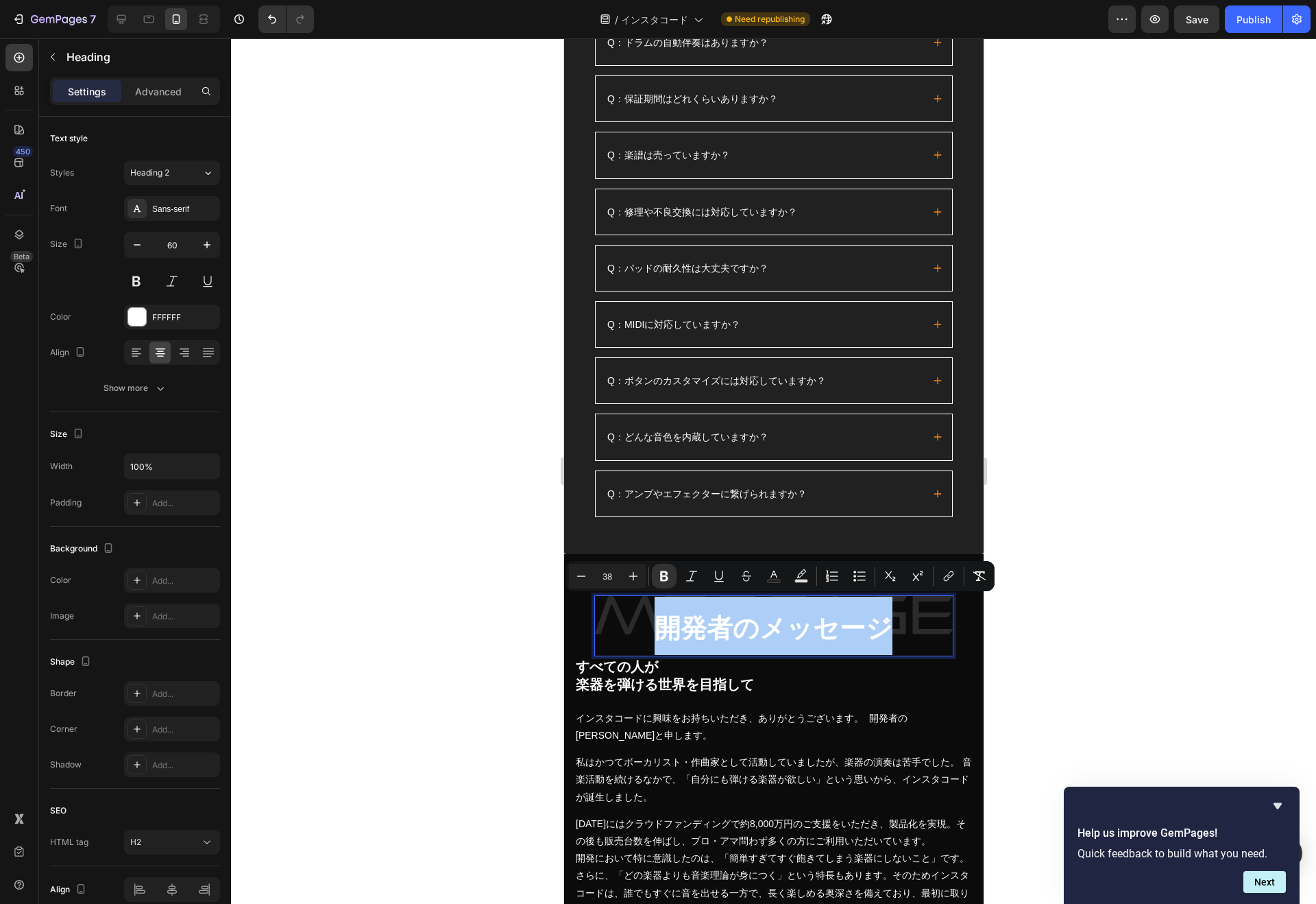
click at [181, 243] on input "60" at bounding box center [172, 244] width 45 height 25
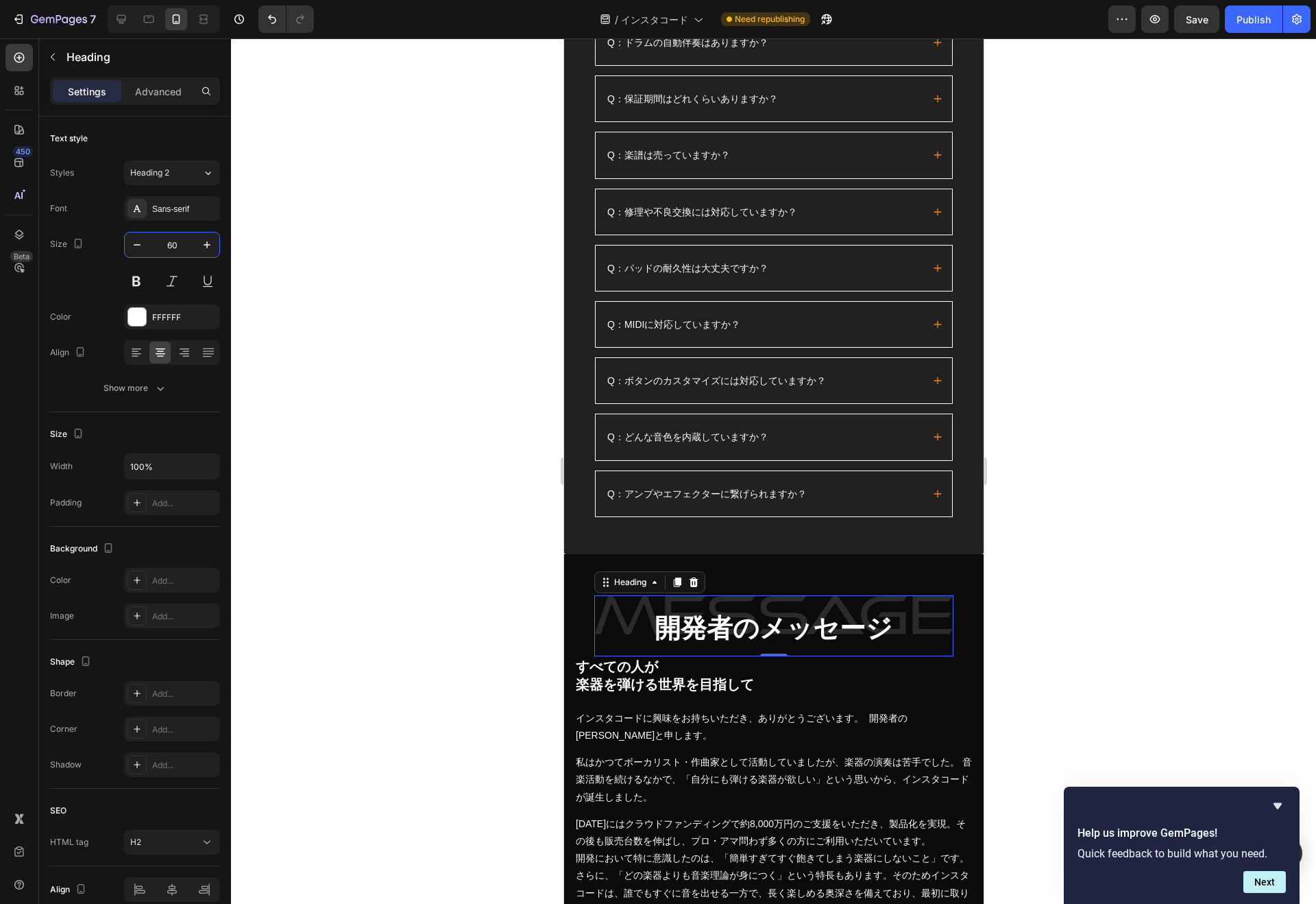
click at [181, 243] on input "60" at bounding box center [172, 244] width 45 height 25
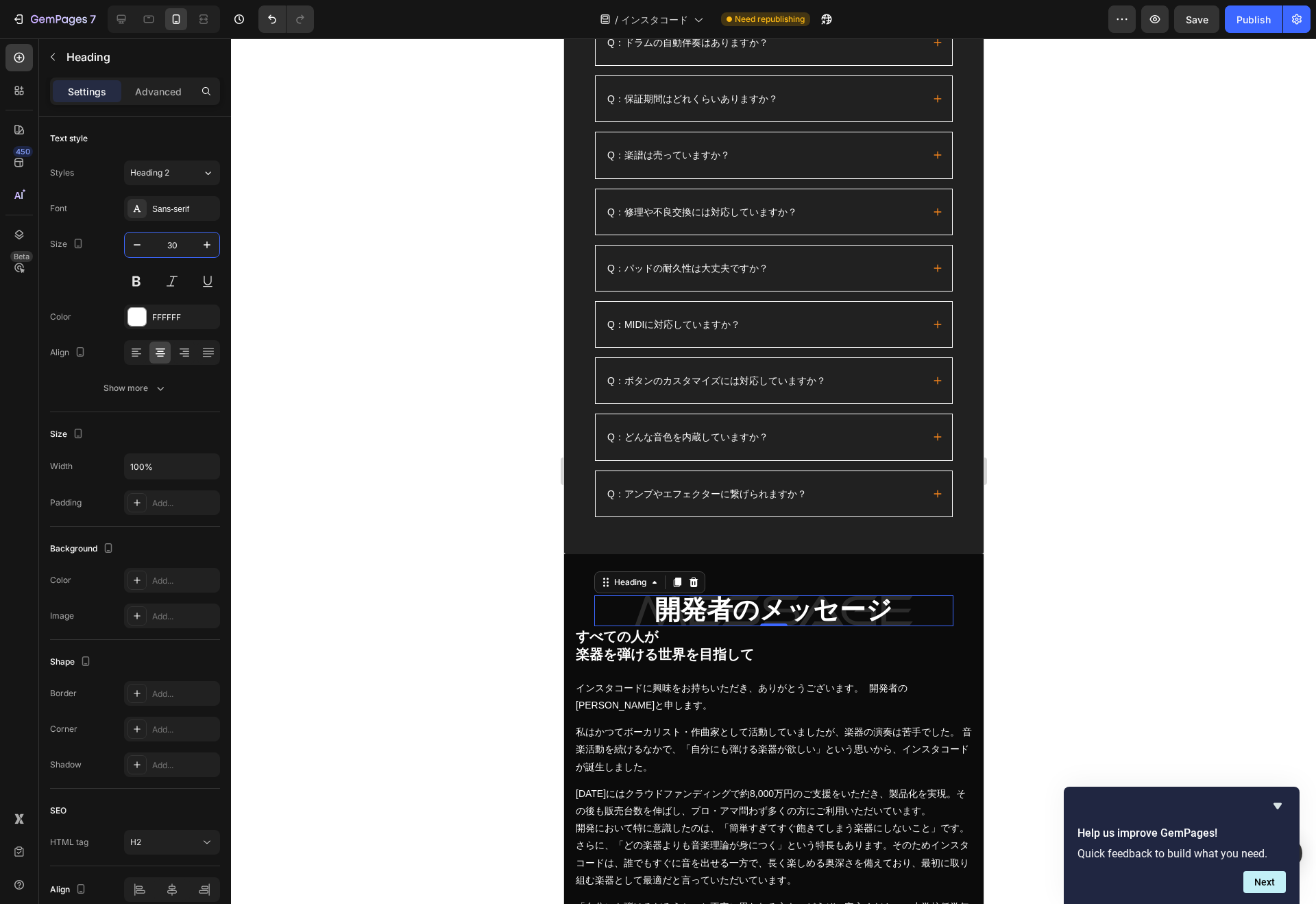
type input "30"
click at [658, 599] on p "Custom Code Publish the page to see the content." at bounding box center [650, 595] width 153 height 55
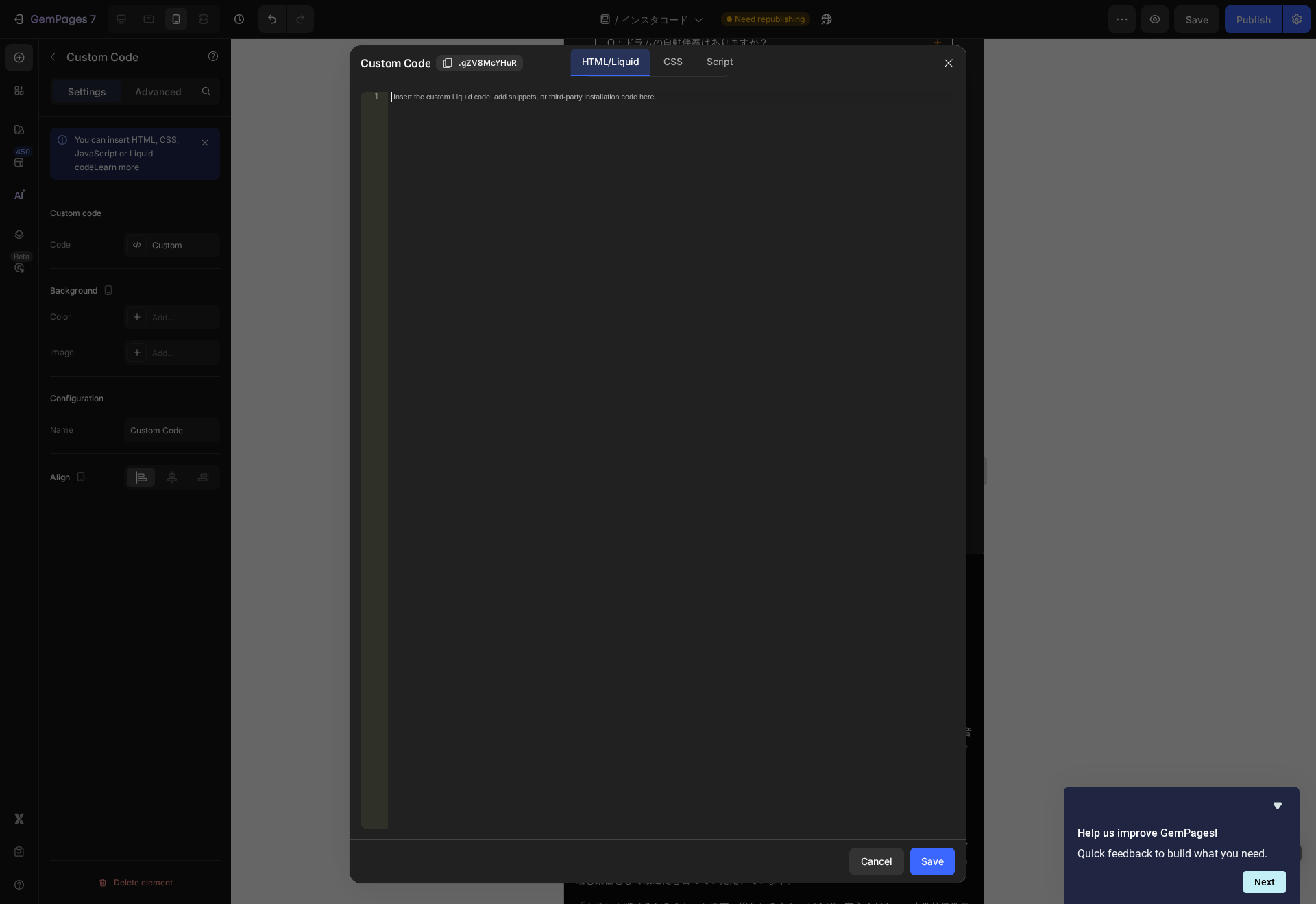
click at [658, 599] on div "Insert the custom Liquid code, add snippets, or third-party installation code h…" at bounding box center [671, 470] width 567 height 757
click at [947, 64] on icon "button" at bounding box center [948, 63] width 8 height 8
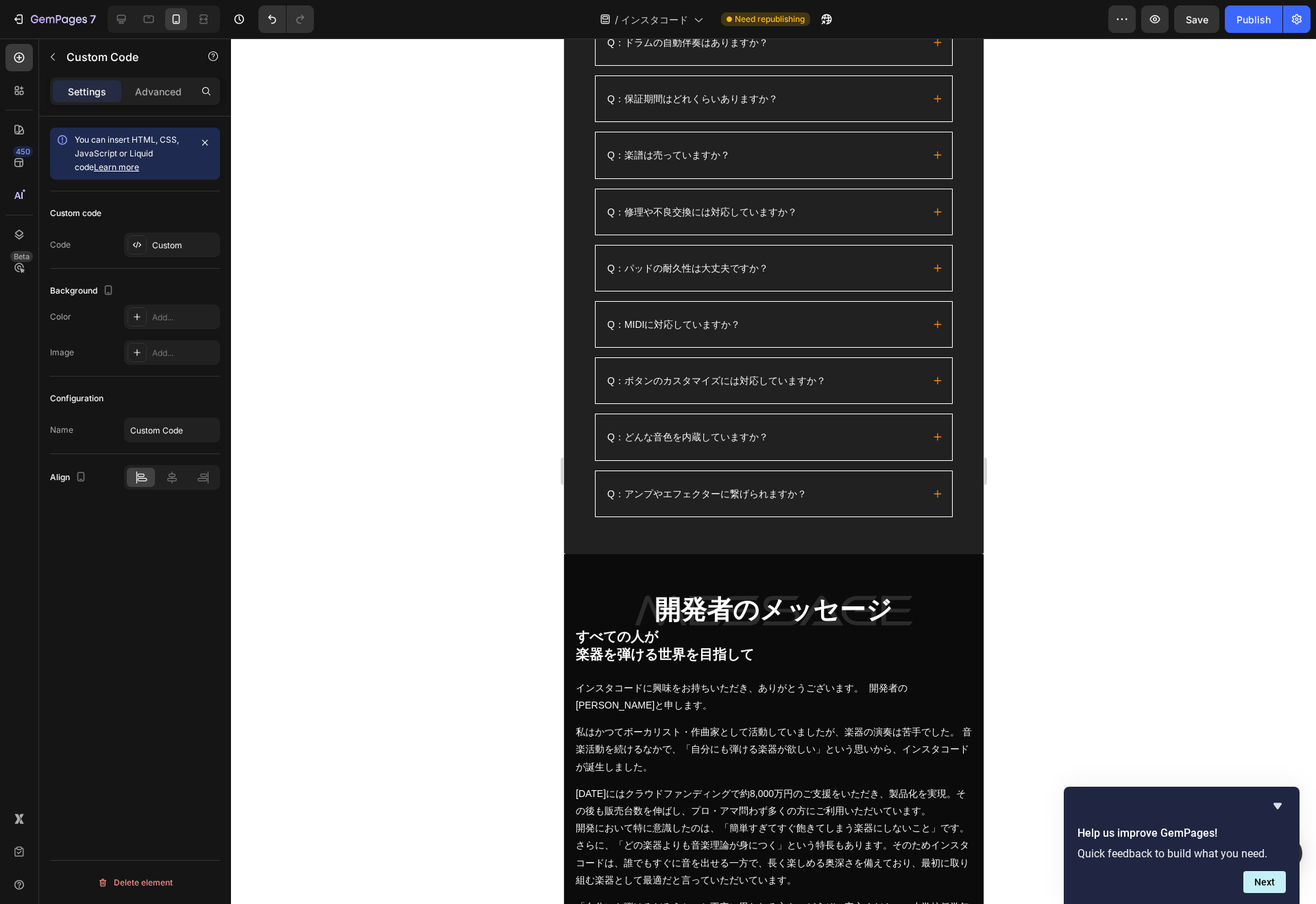
click at [704, 598] on span "Publish the page to see the content." at bounding box center [650, 604] width 153 height 13
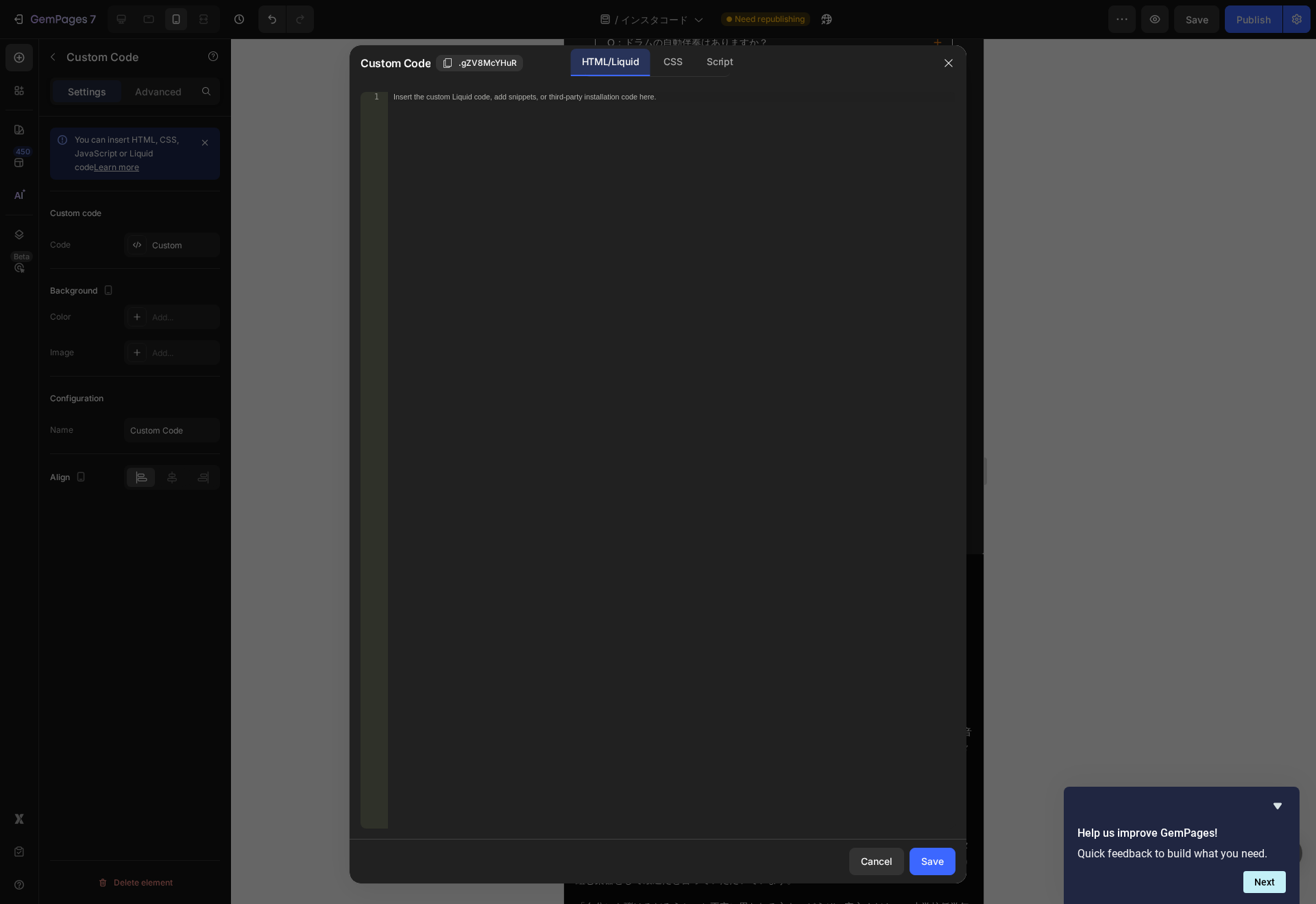
click at [705, 594] on div "Insert the custom Liquid code, add snippets, or third-party installation code h…" at bounding box center [671, 470] width 567 height 757
click at [949, 64] on icon "button" at bounding box center [948, 63] width 8 height 8
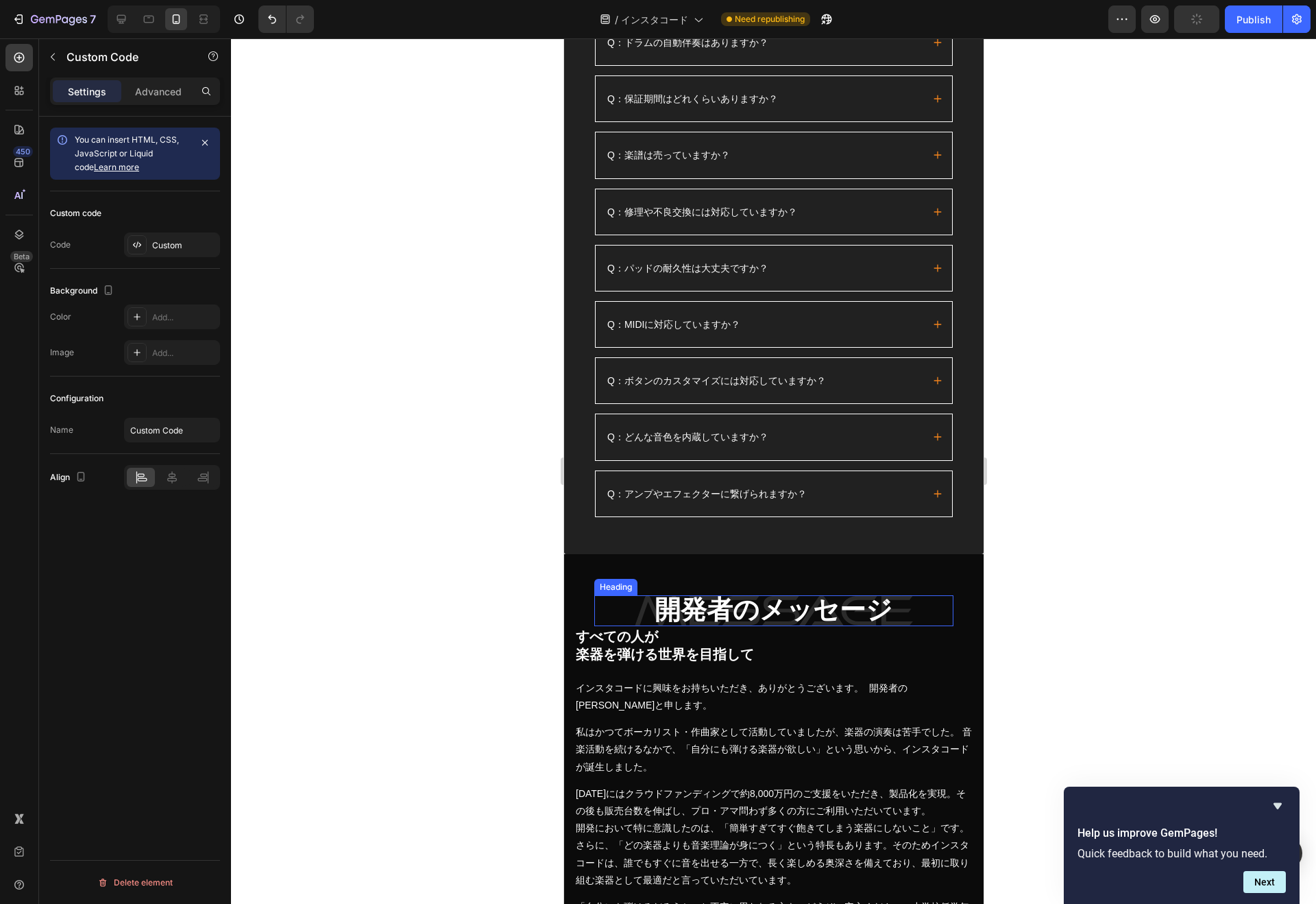
click at [826, 599] on strong "開発者のメッセージ" at bounding box center [773, 609] width 238 height 29
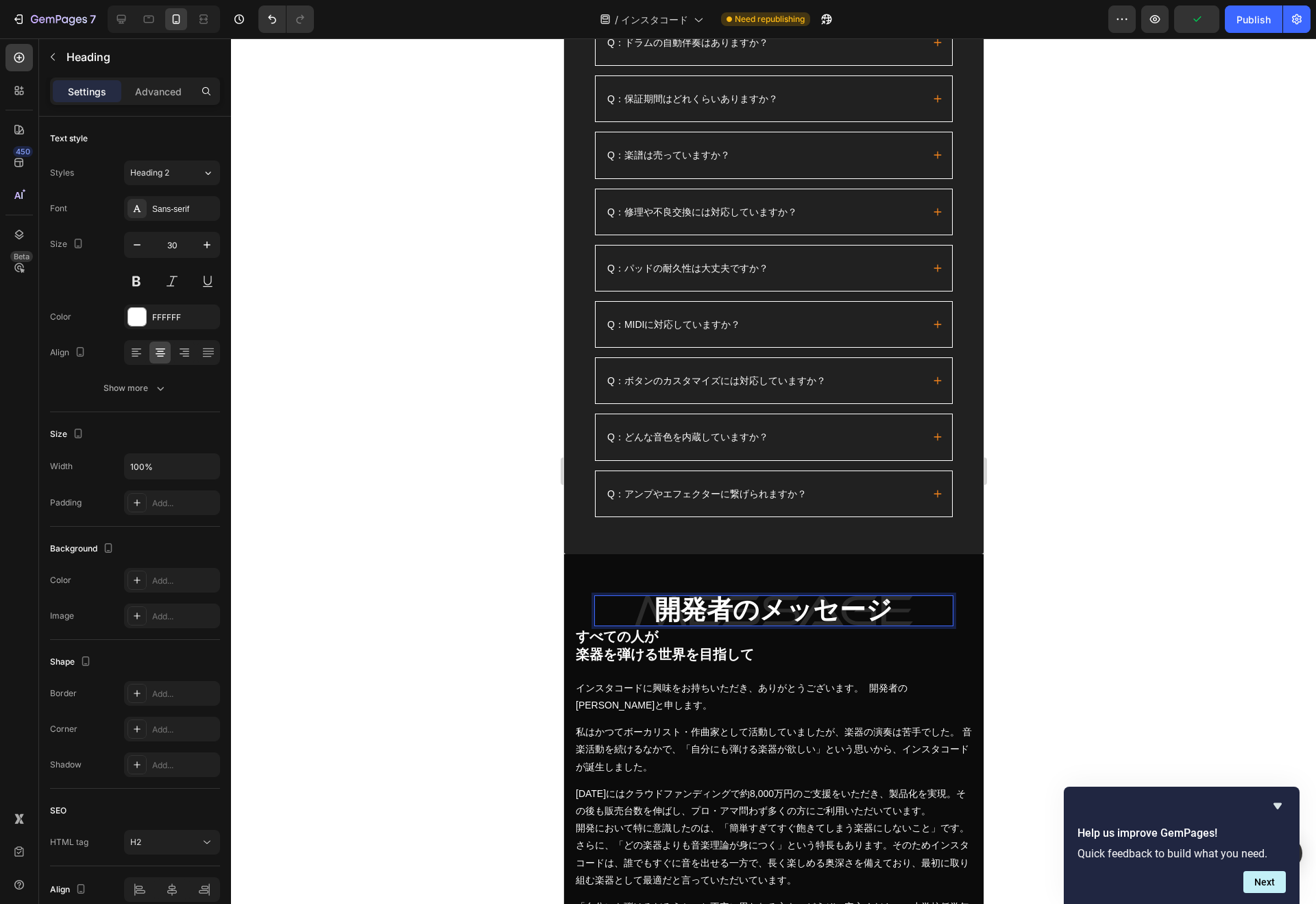
click at [888, 597] on p "開発者のメッセージ" at bounding box center [773, 611] width 357 height 28
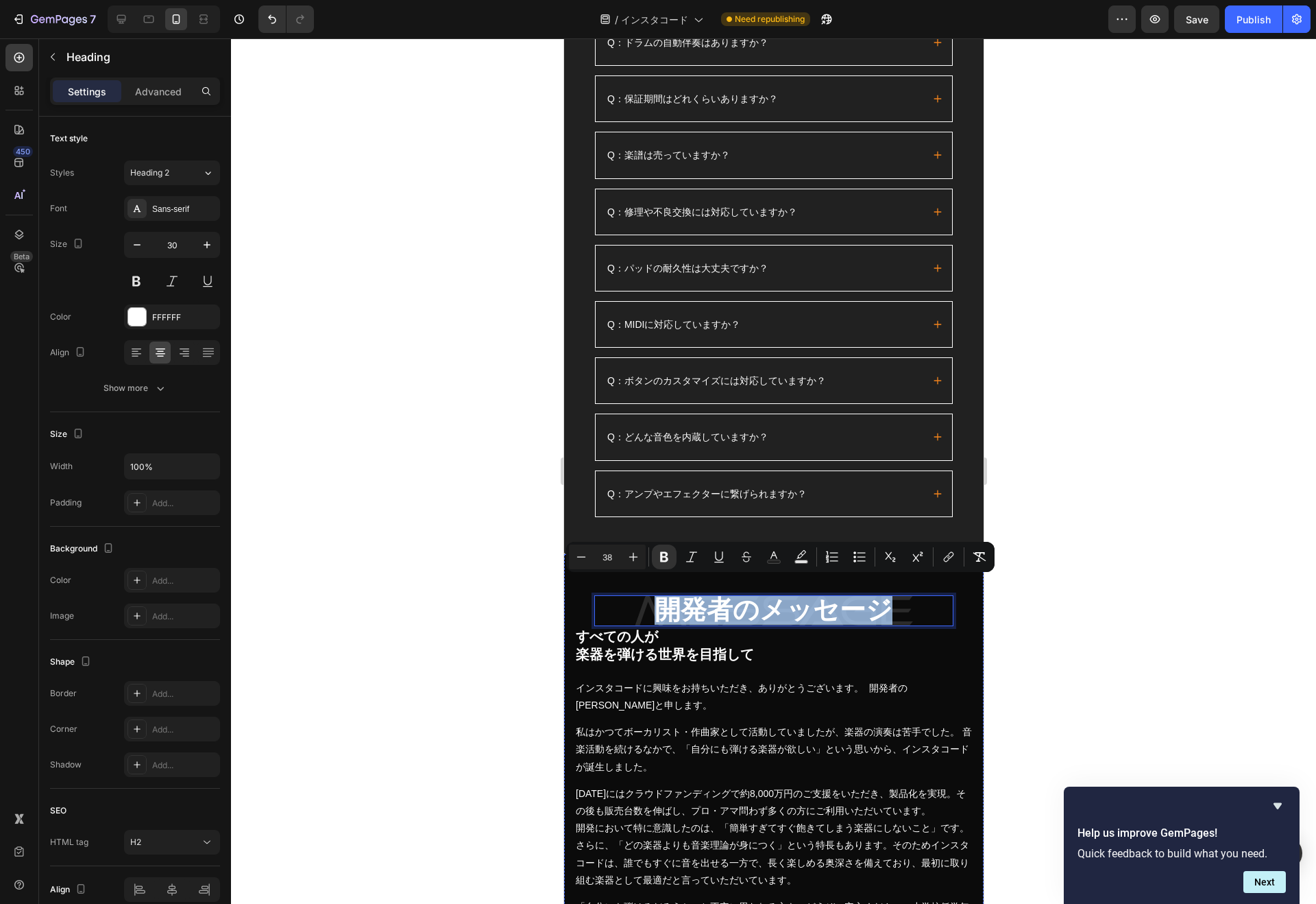
drag, startPoint x: 888, startPoint y: 593, endPoint x: 648, endPoint y: 594, distance: 240.0
click at [648, 594] on div "開発者のメッセージ Heading 0 Row Row すべての人が 楽器を弾ける世界を目指して Heading インスタコードに興味をお持ちいただき、ありが…" at bounding box center [773, 784] width 399 height 432
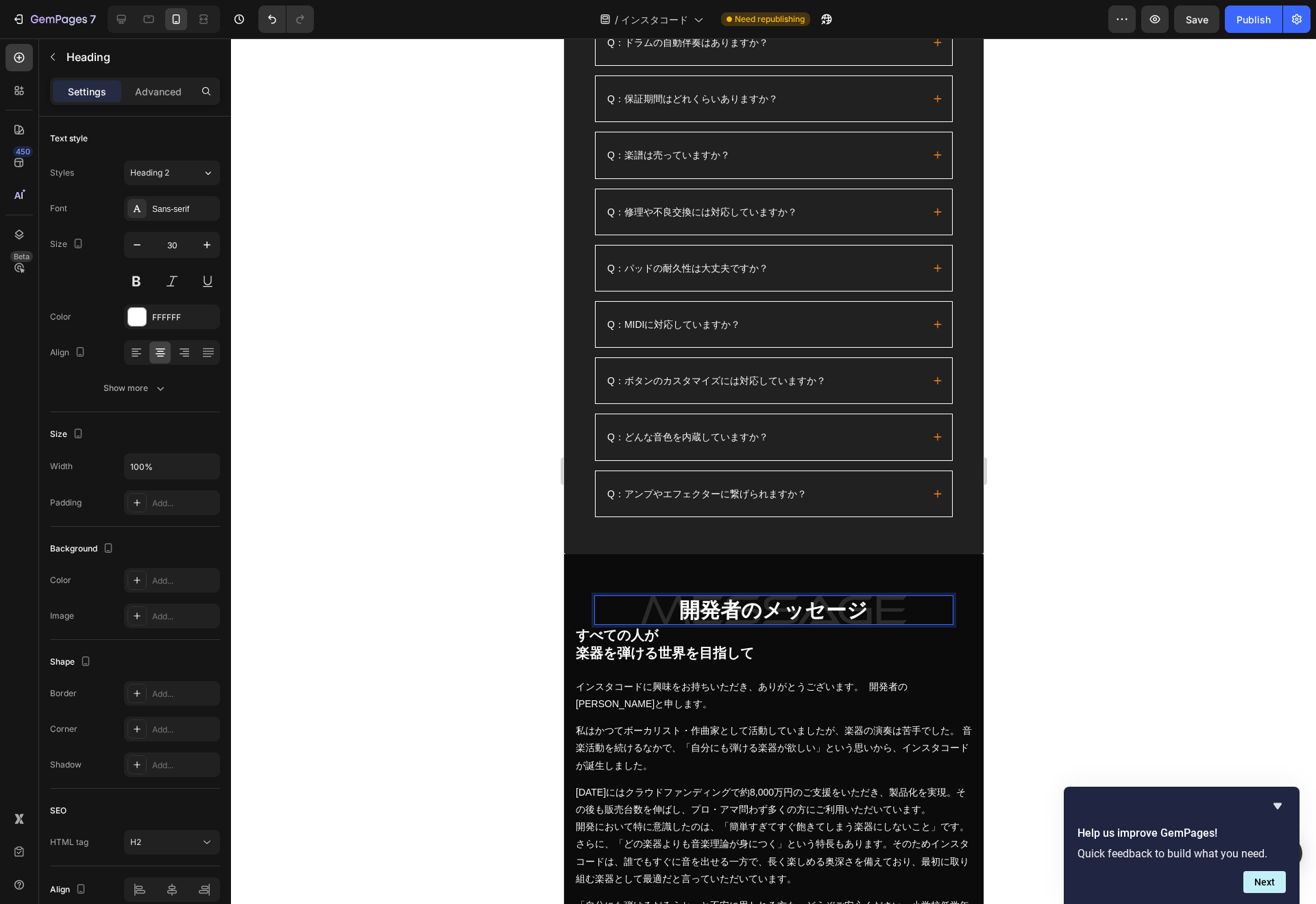
click at [489, 597] on div at bounding box center [773, 470] width 1085 height 865
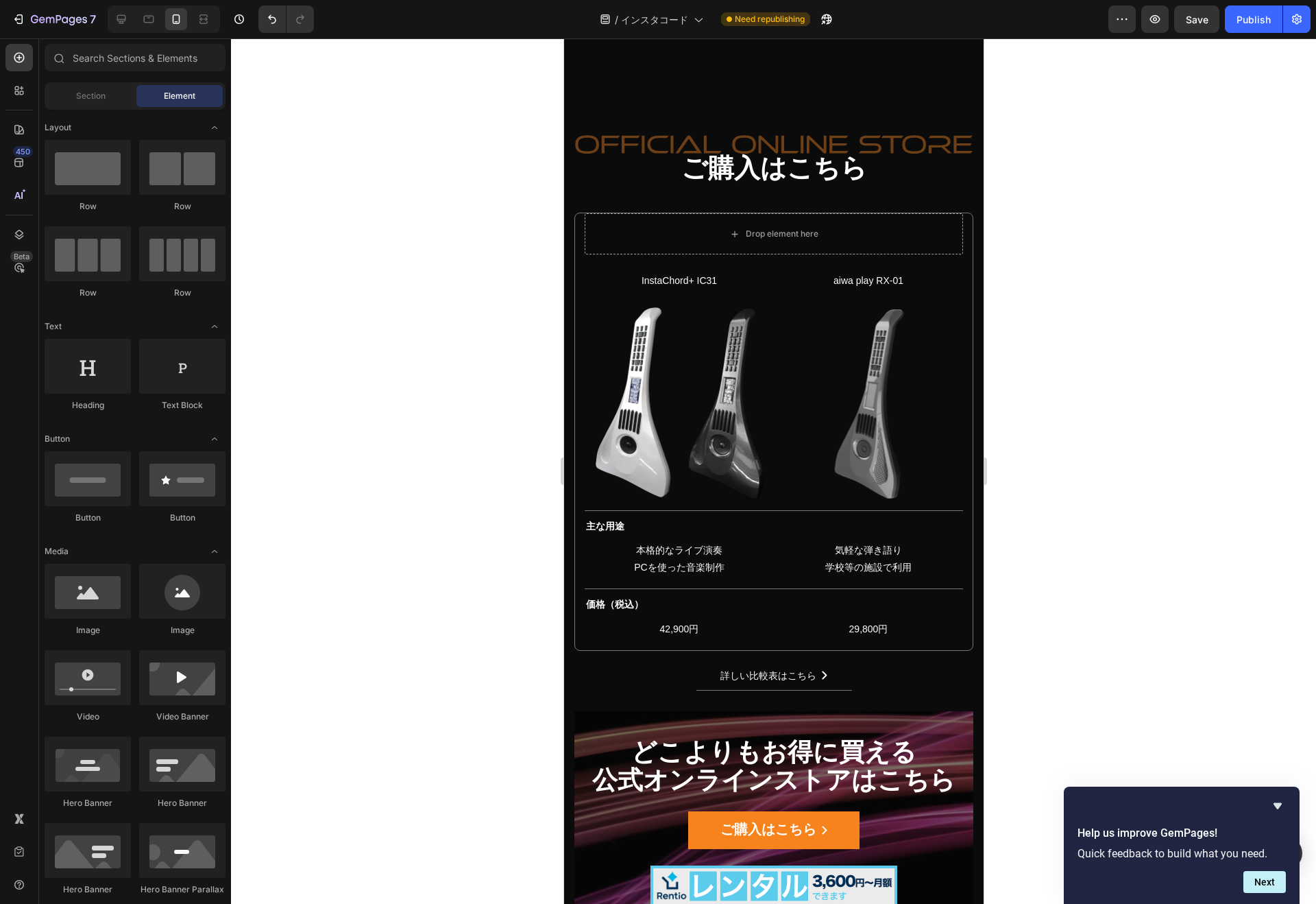
scroll to position [19565, 0]
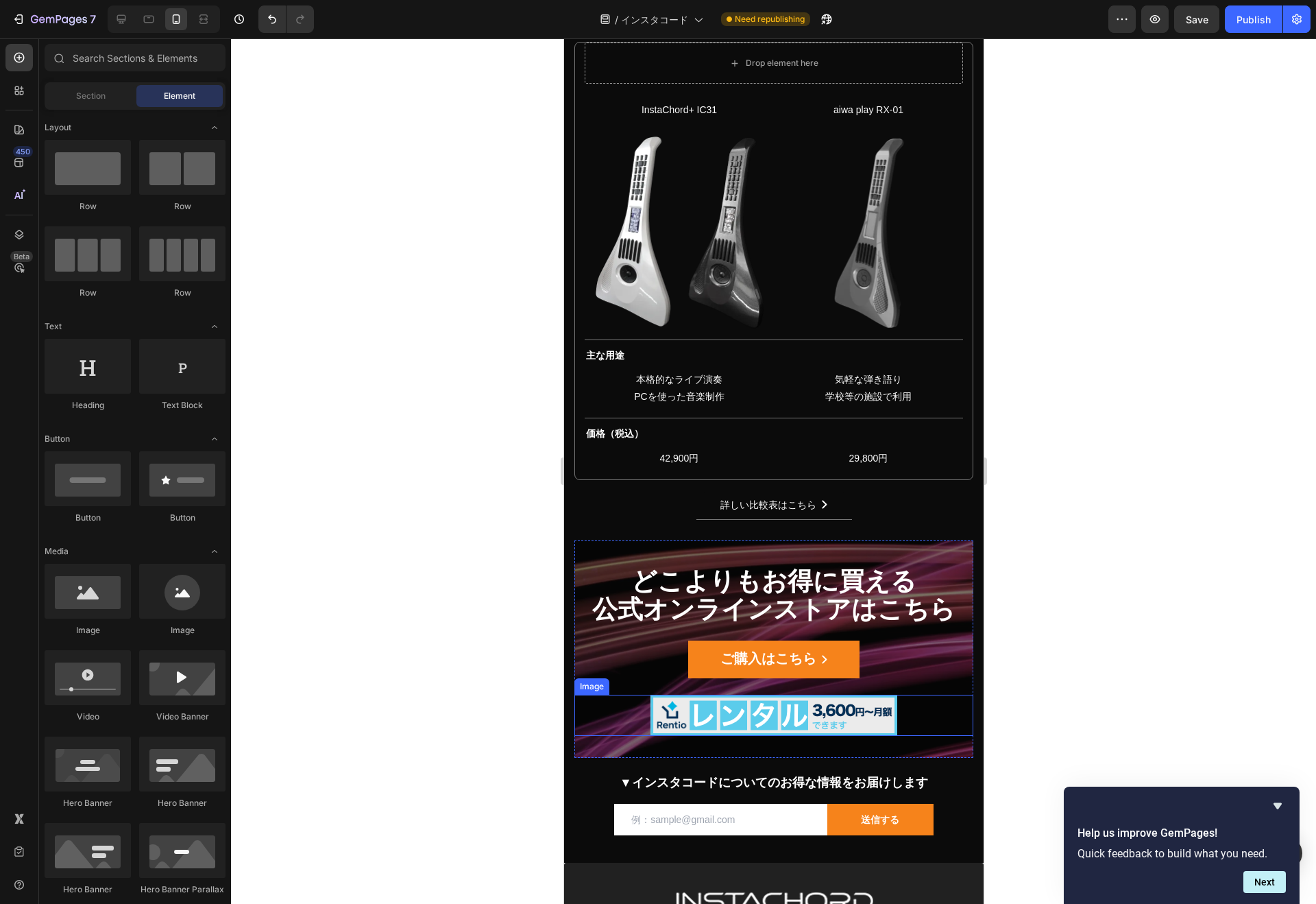
click at [907, 716] on link at bounding box center [773, 715] width 399 height 41
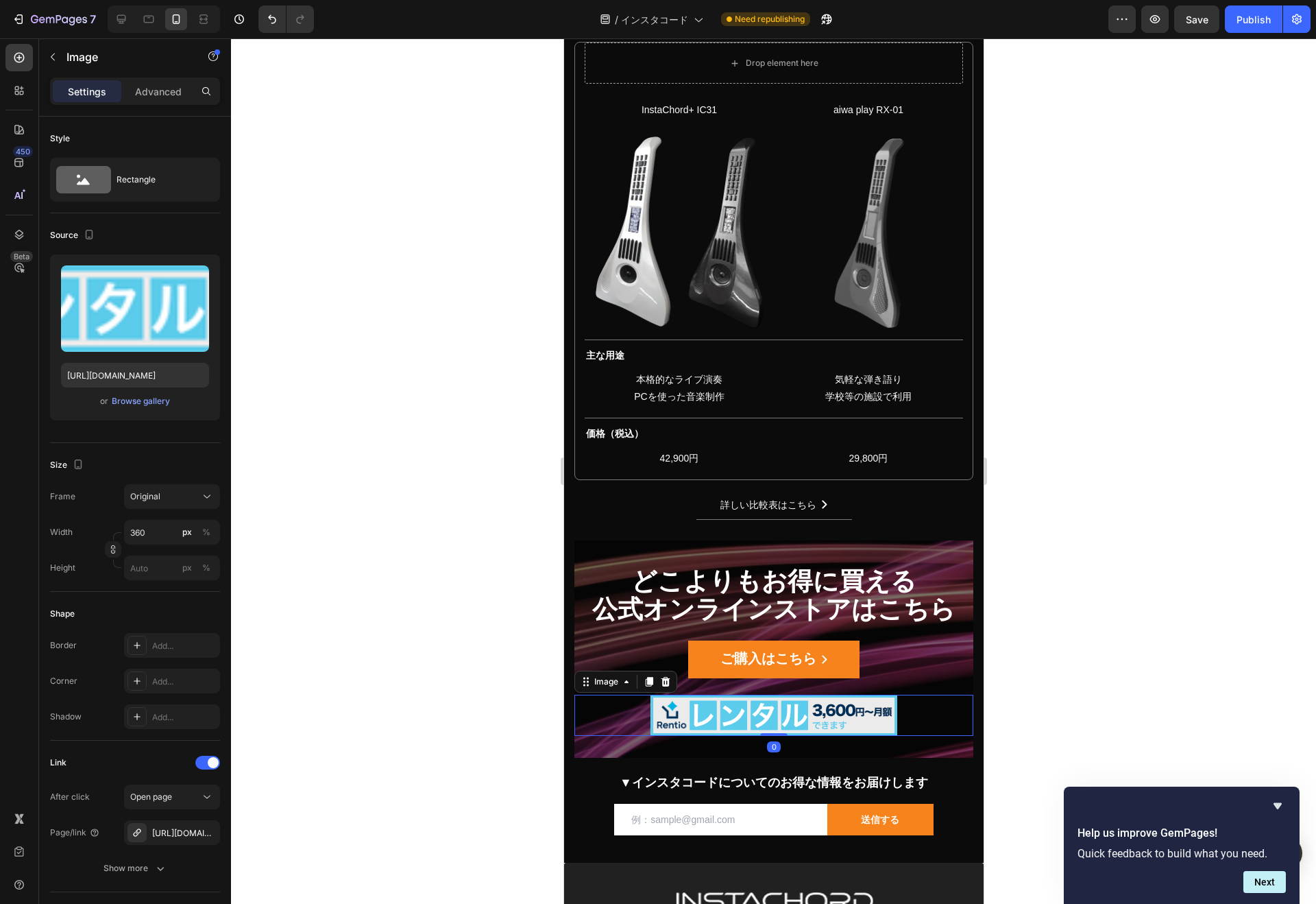
click at [669, 682] on icon at bounding box center [665, 681] width 9 height 10
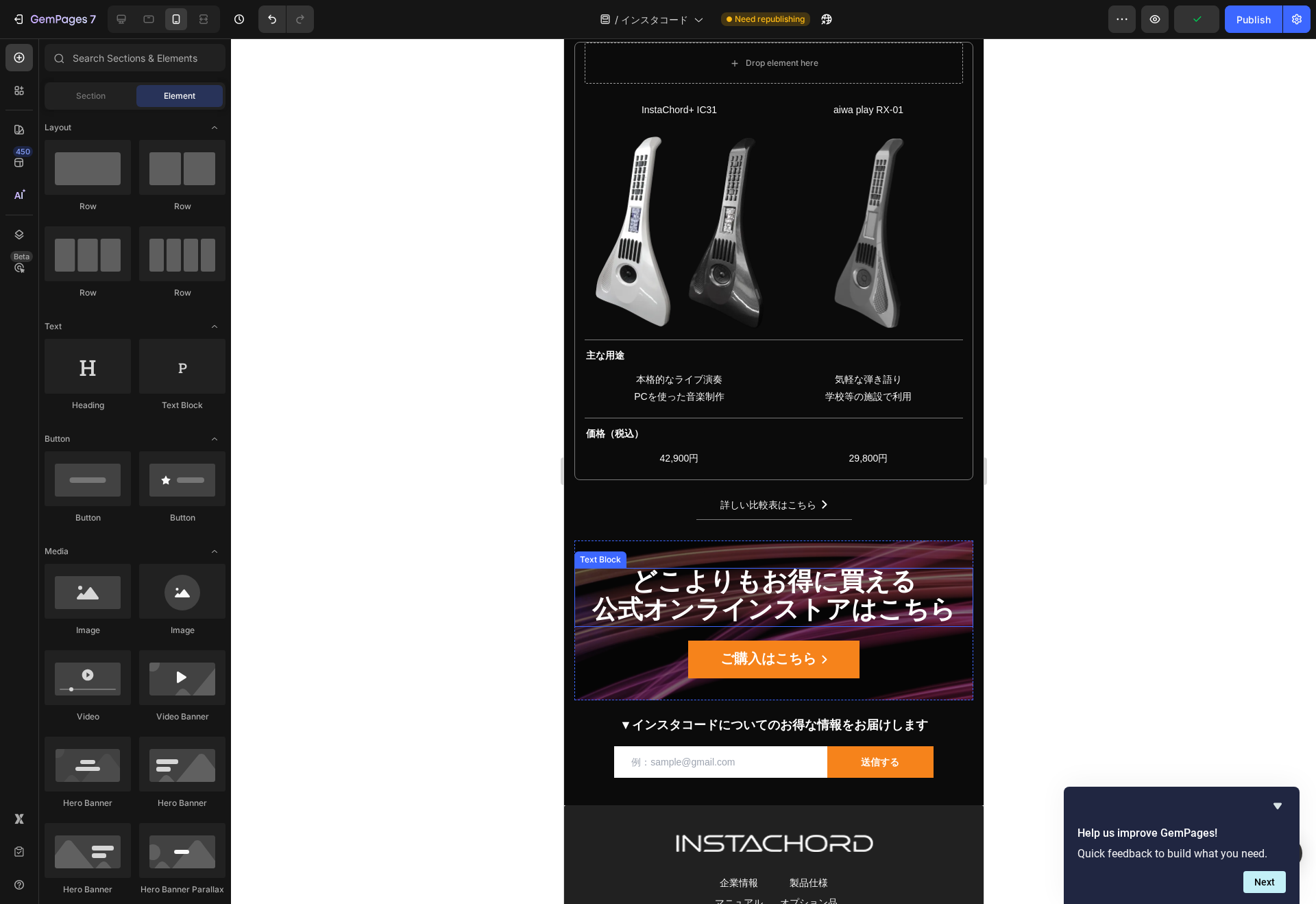
click at [823, 586] on strong "どこよりもお得に買える" at bounding box center [773, 581] width 285 height 28
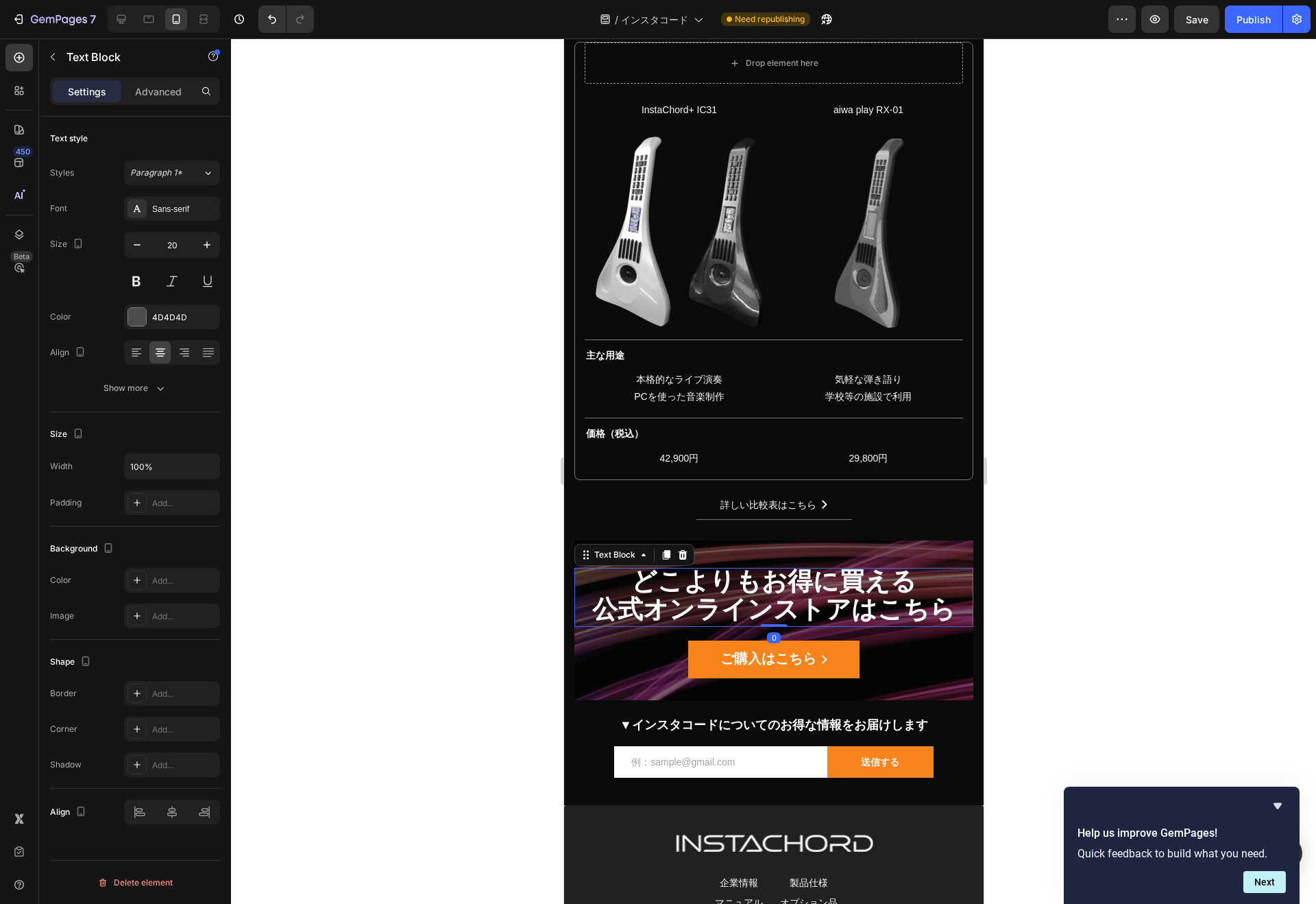
click at [812, 585] on strong "どこよりもお得に買える" at bounding box center [773, 581] width 285 height 28
drag, startPoint x: 810, startPoint y: 584, endPoint x: 897, endPoint y: 588, distance: 87.1
click at [897, 588] on strong "どこよりもお得に買える" at bounding box center [773, 581] width 285 height 28
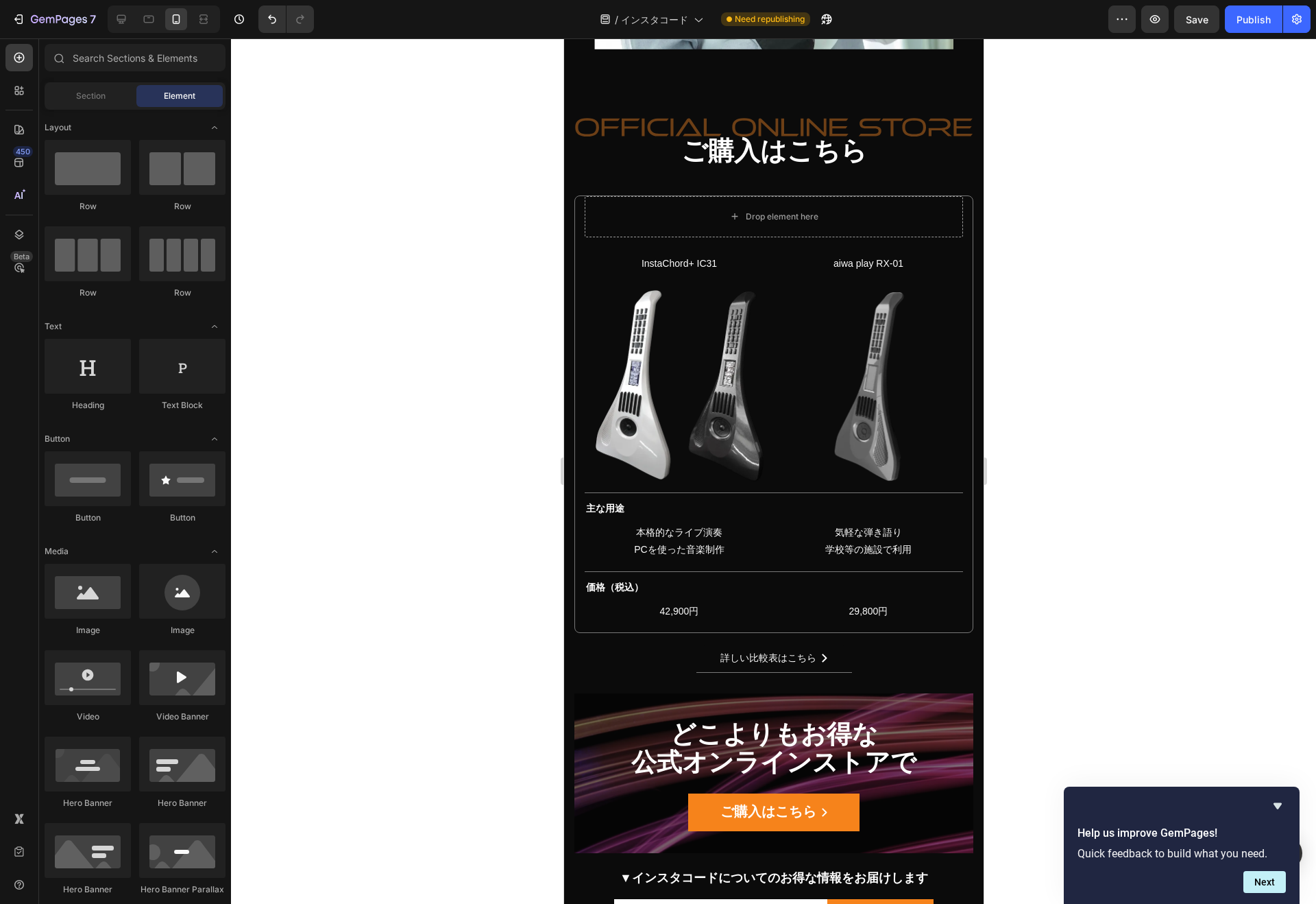
scroll to position [19445, 0]
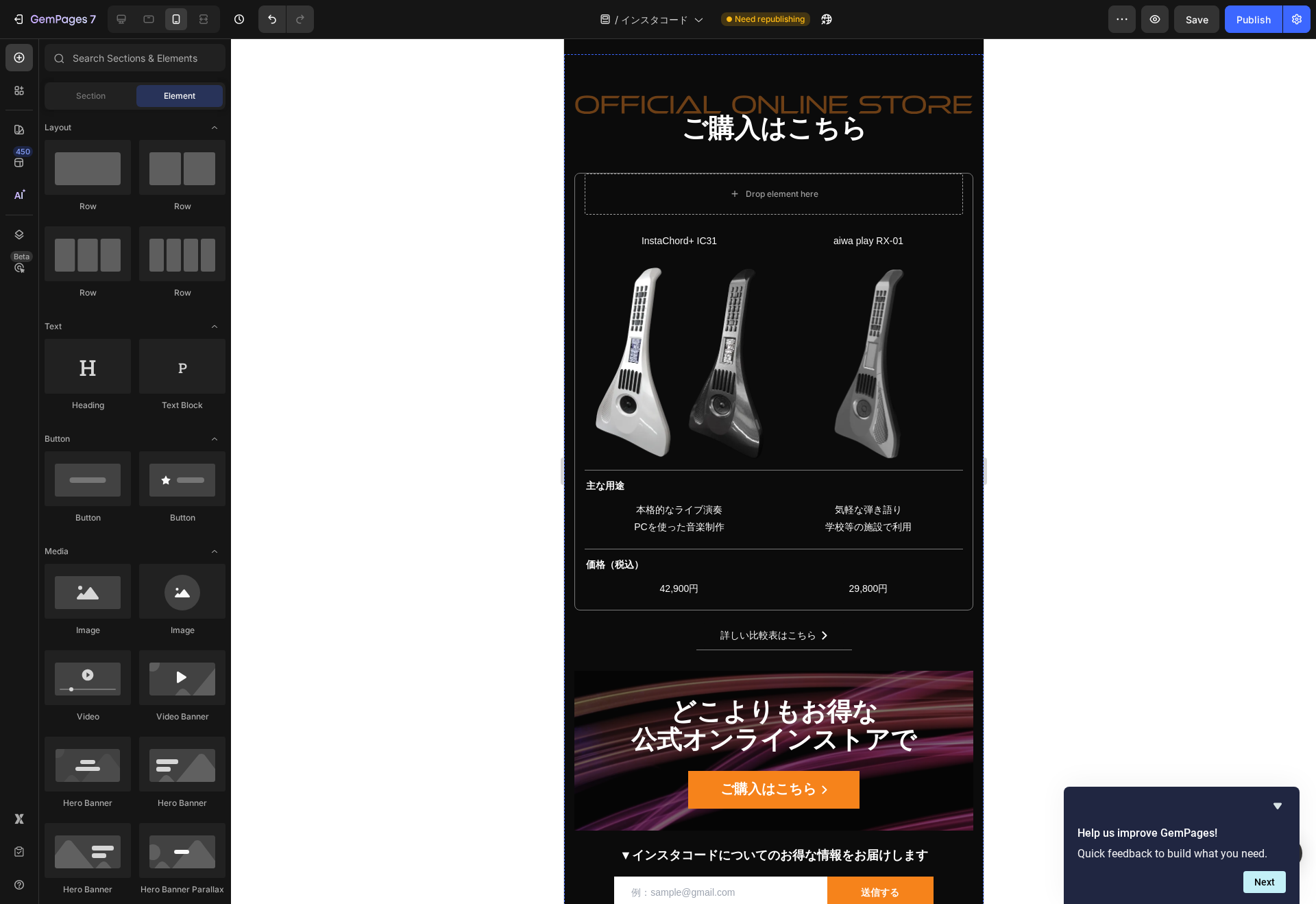
click at [667, 108] on p "Custom Code Publish the page to see the content." at bounding box center [650, 96] width 153 height 55
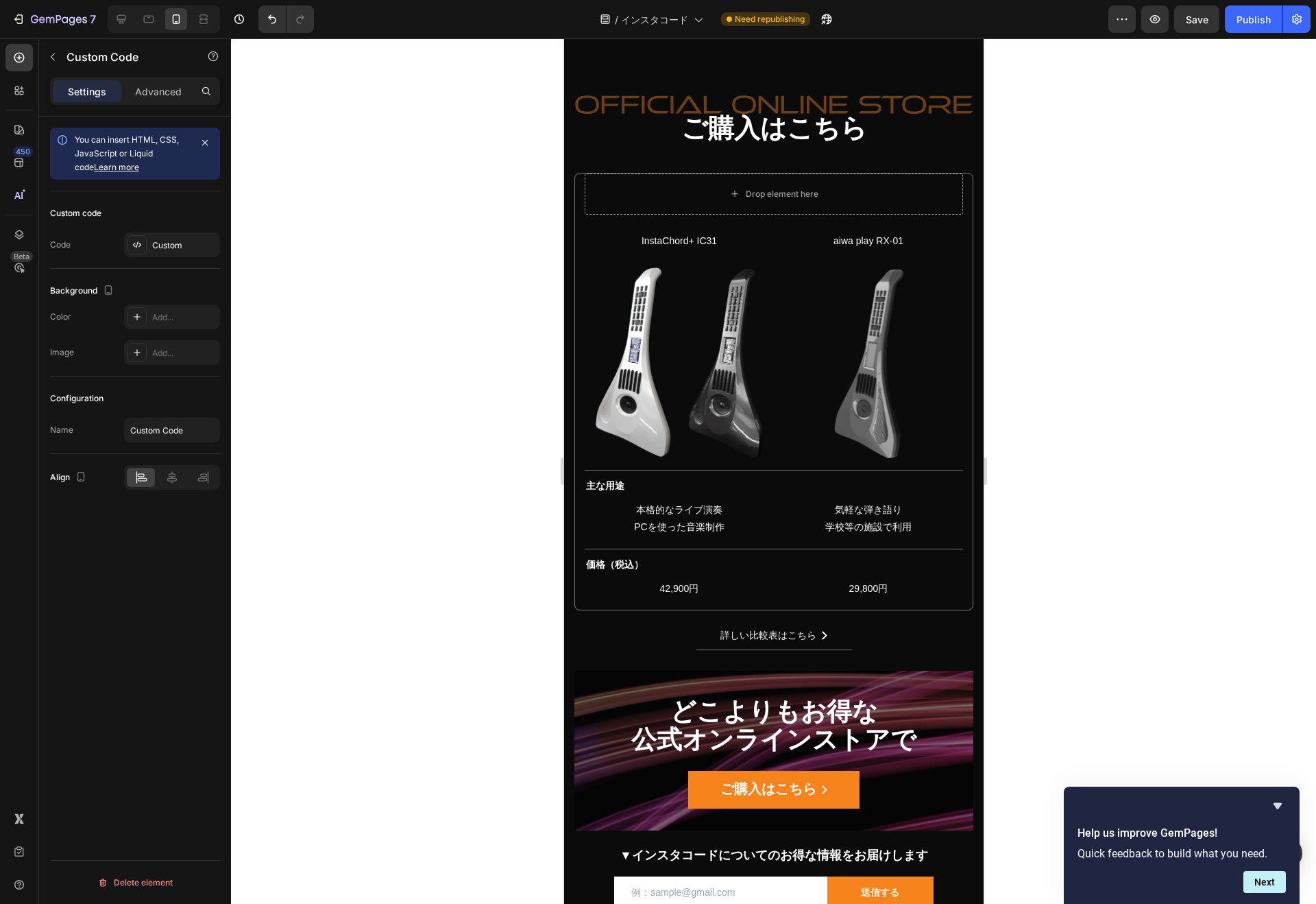
click at [717, 98] on span "Publish the page to see the content." at bounding box center [650, 104] width 153 height 13
click at [712, 119] on strong "ご購入はこちら" at bounding box center [773, 128] width 186 height 29
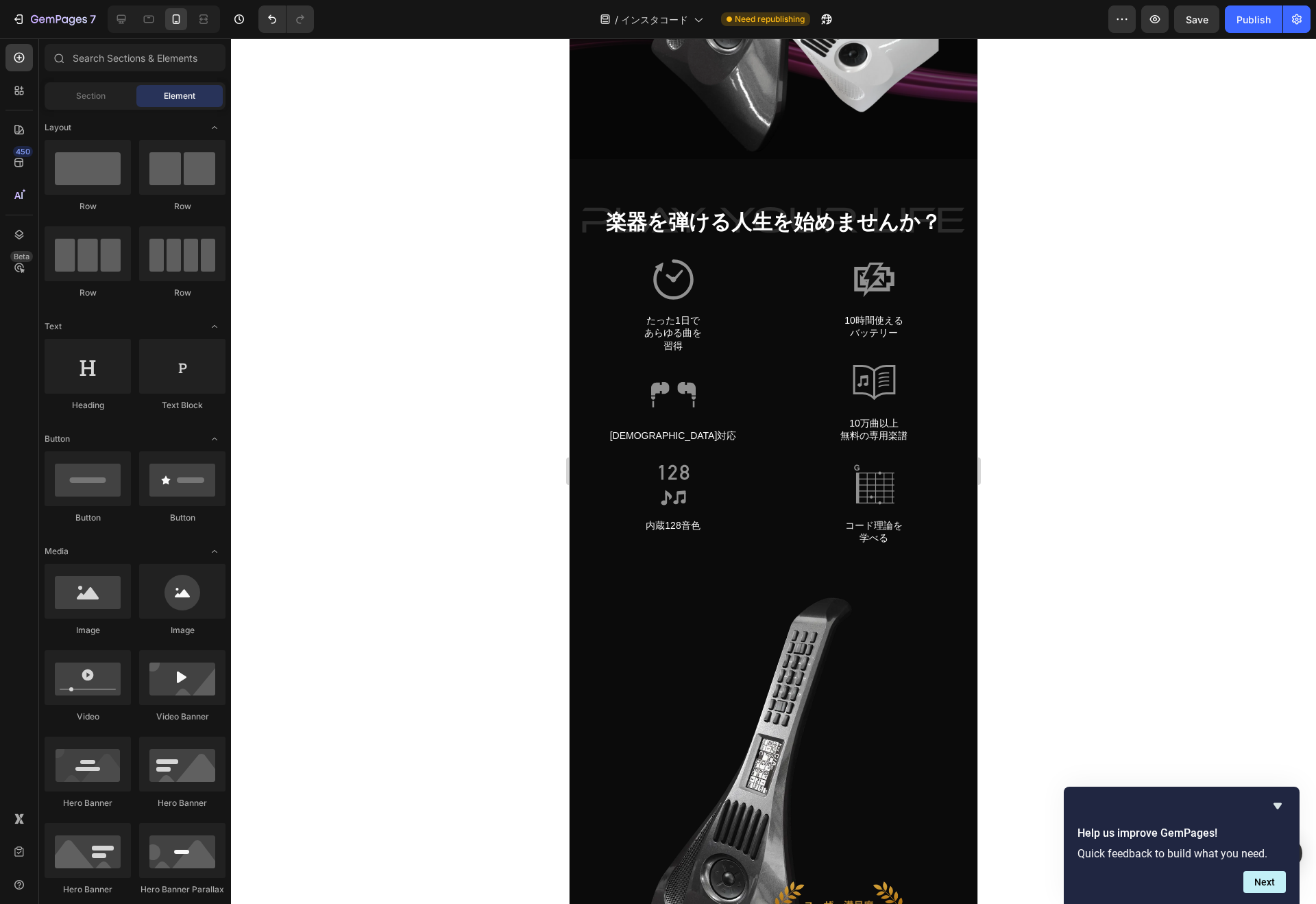
scroll to position [0, 0]
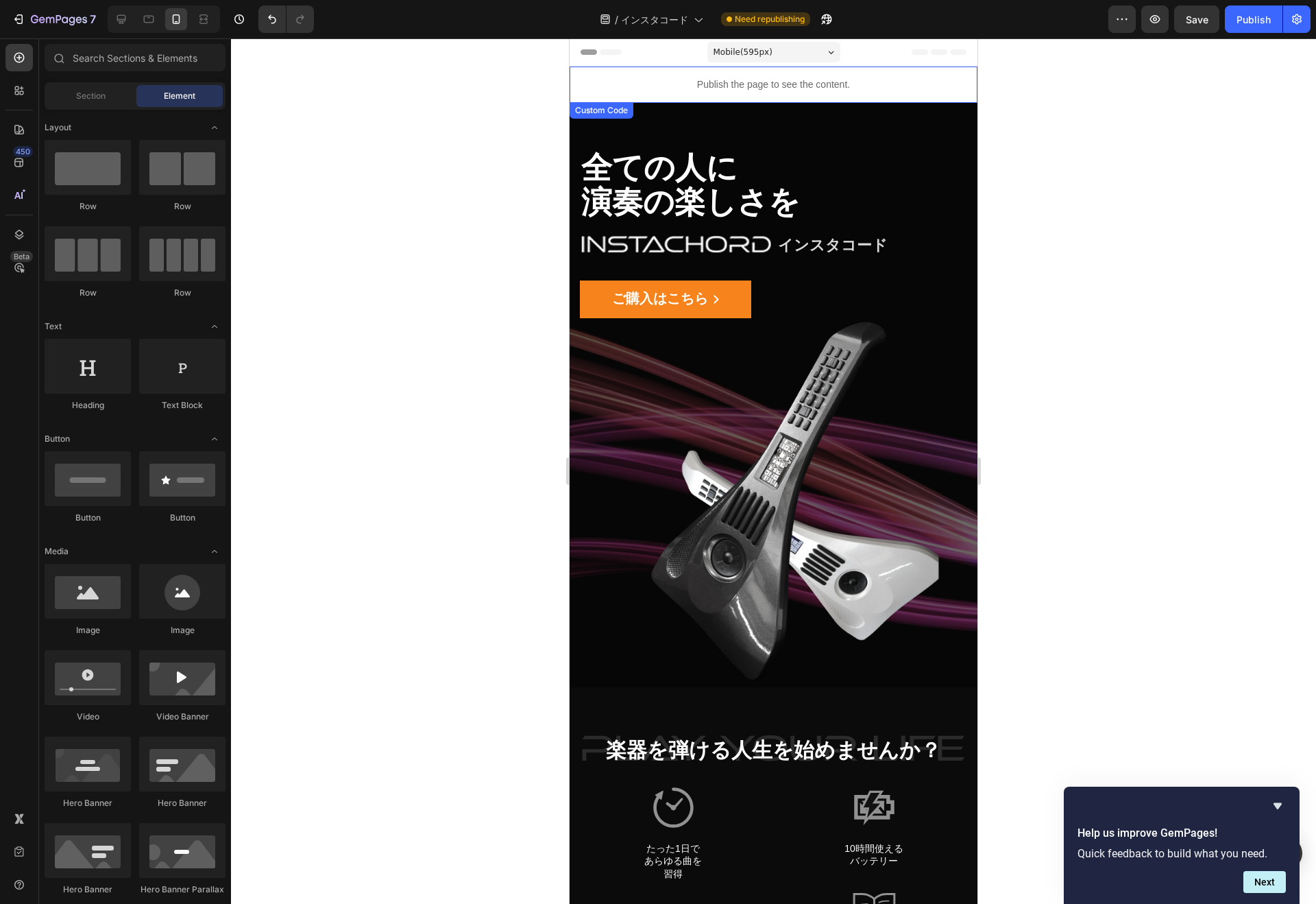
click at [599, 117] on div "Custom Code" at bounding box center [601, 110] width 64 height 17
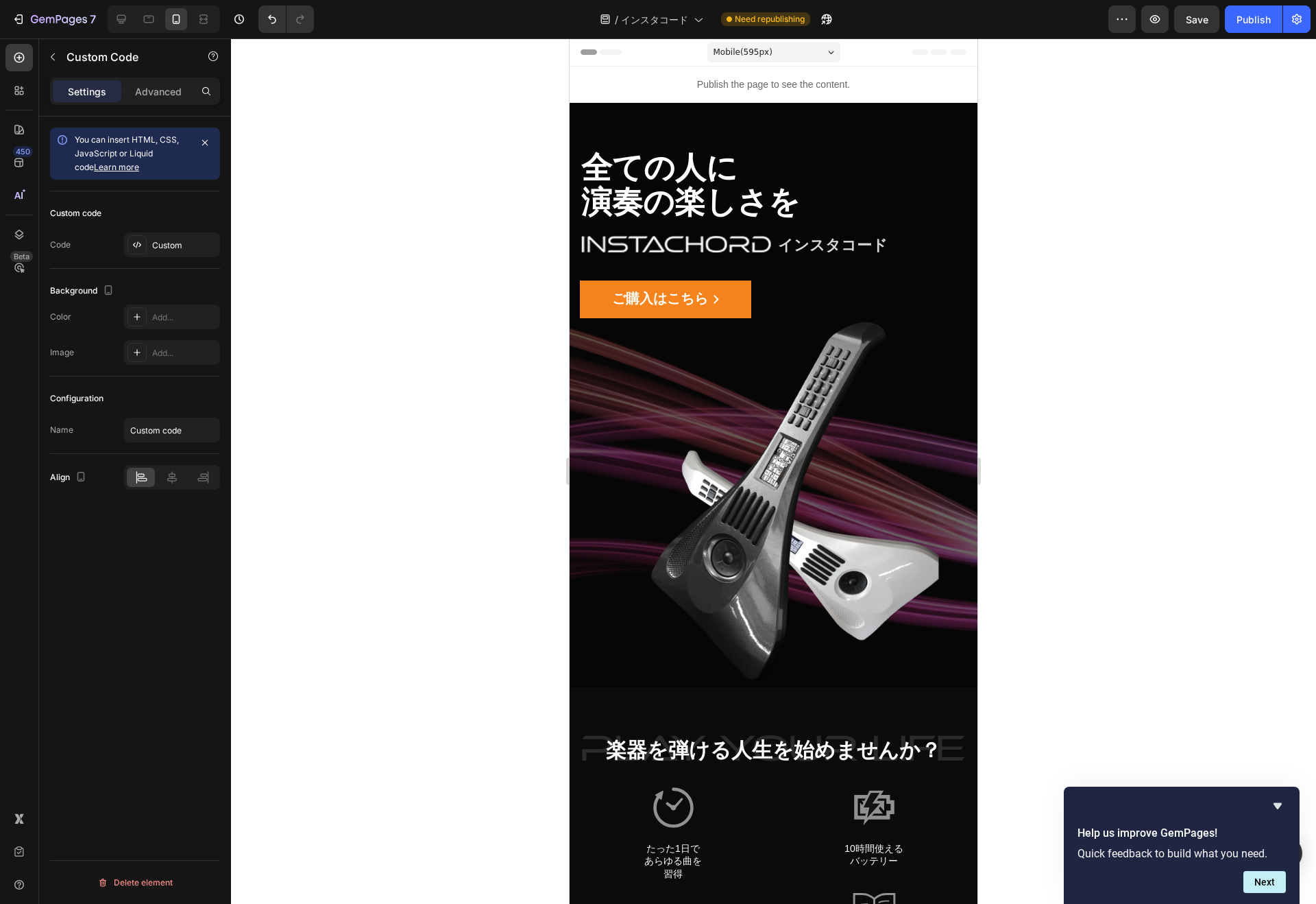
click at [622, 93] on div "Custom Code" at bounding box center [616, 89] width 58 height 12
click at [658, 83] on div "Custom Code Section" at bounding box center [635, 89] width 132 height 22
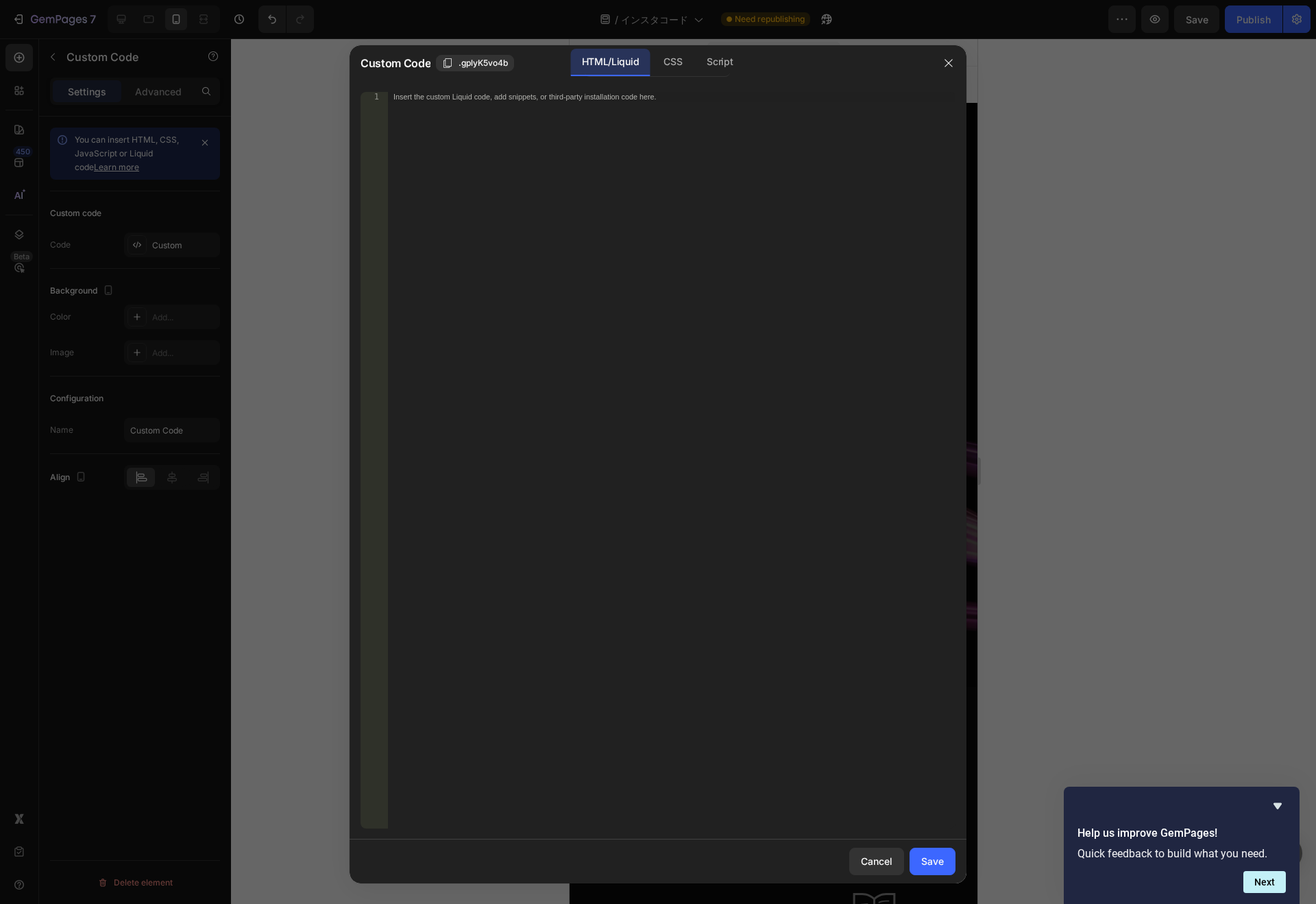
click at [960, 62] on div at bounding box center [948, 63] width 35 height 35
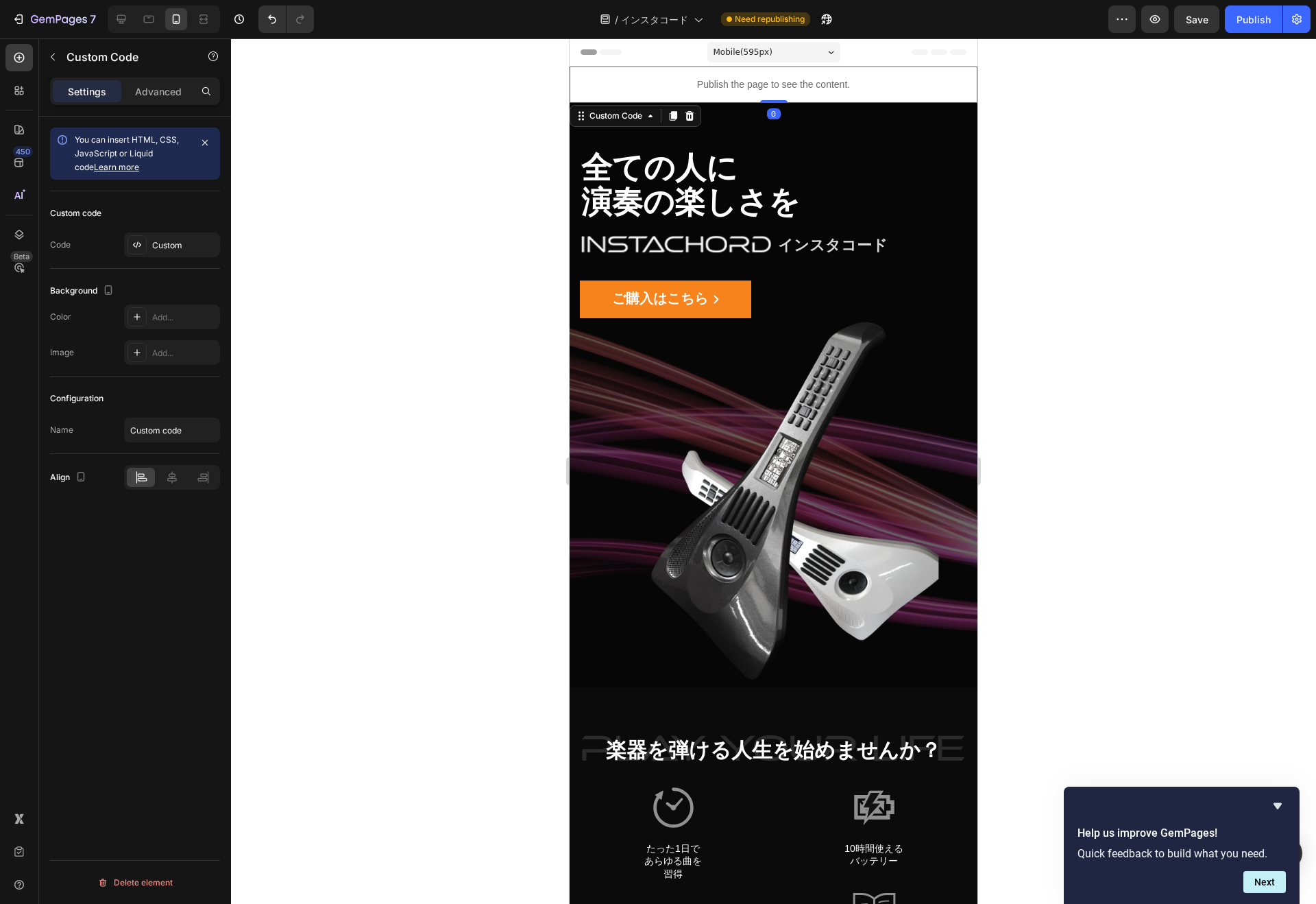
click at [593, 115] on div "Custom Code" at bounding box center [616, 116] width 58 height 12
click at [612, 94] on div "Section" at bounding box center [593, 91] width 46 height 22
click at [612, 94] on div "Publish the page to see the content." at bounding box center [773, 84] width 408 height 36
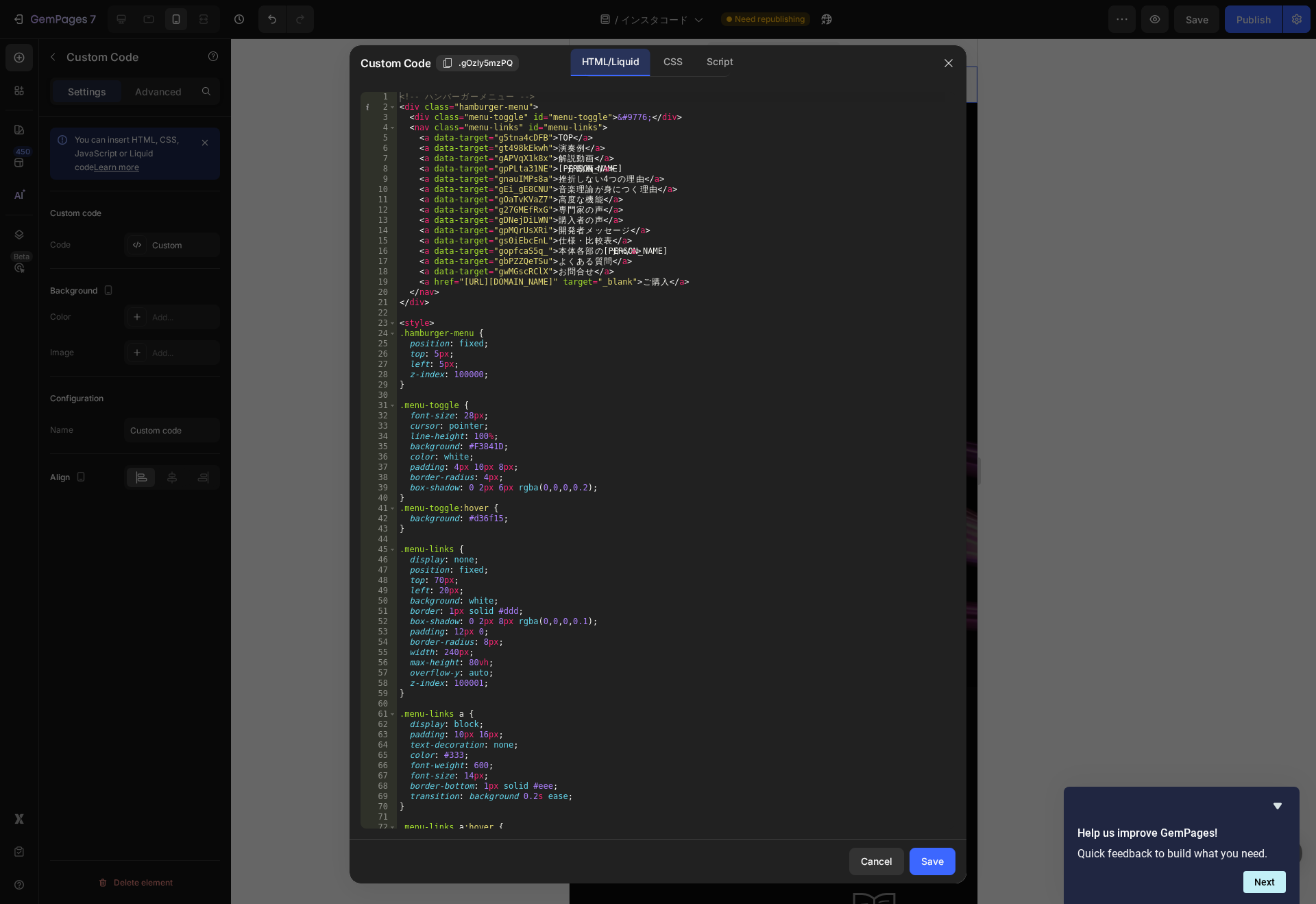
click at [438, 282] on div "<!-- ハ ン バ ー ガ ー メ ニ ュ ー --> < div class = "hamburger-menu" > < div class = "me…" at bounding box center [670, 470] width 548 height 757
drag, startPoint x: 438, startPoint y: 282, endPoint x: 743, endPoint y: 282, distance: 305.0
click at [743, 282] on div "<!-- ハ ン バ ー ガ ー メ ニ ュ ー --> < div class = "hamburger-menu" > < div class = "me…" at bounding box center [670, 470] width 548 height 757
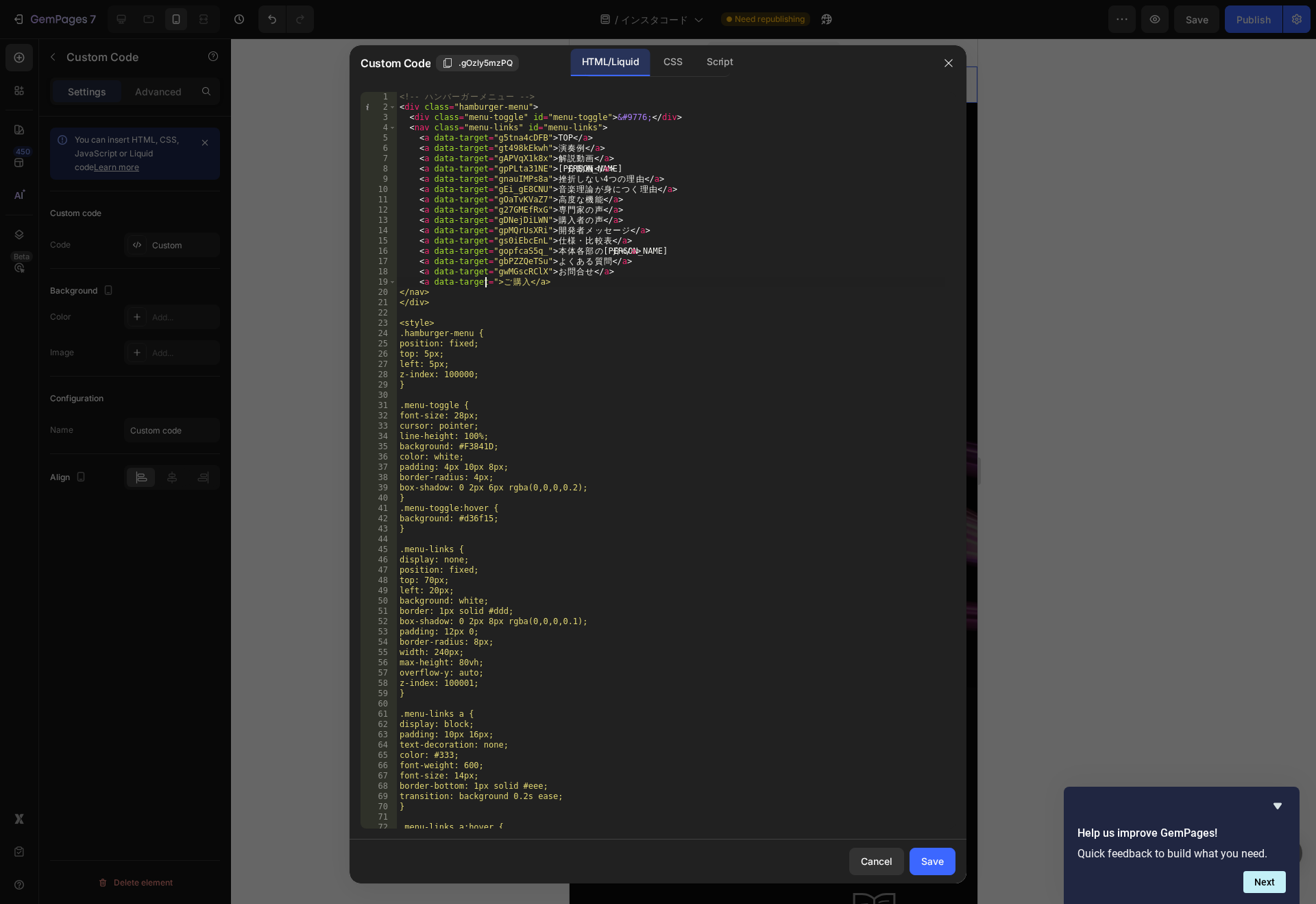
scroll to position [0, 8]
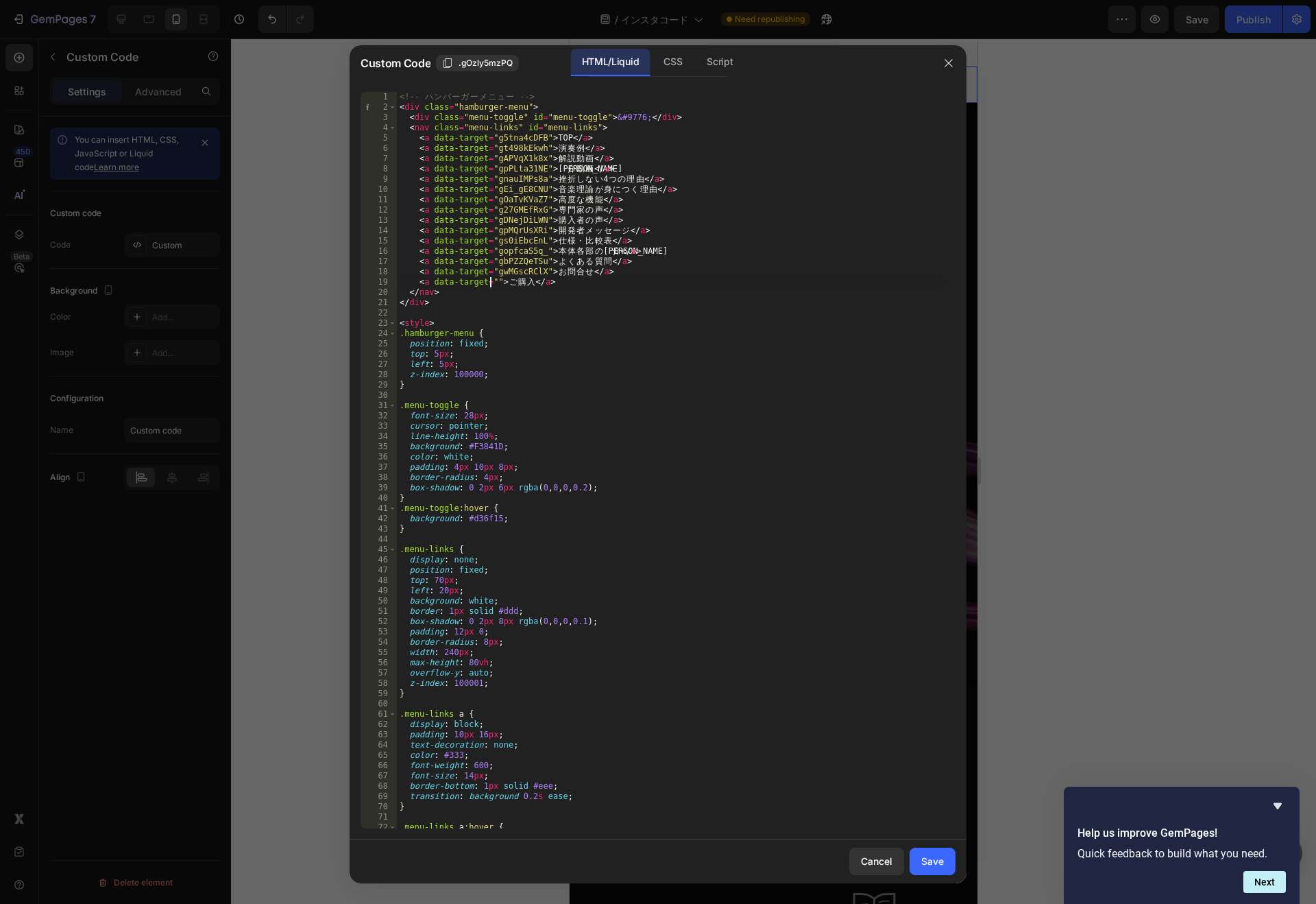
paste textarea "gSuiOY8oYa"
type textarea "<a data-target="gSuiOY8oYa">ご購入</a>"
click at [946, 867] on button "Save" at bounding box center [932, 861] width 46 height 27
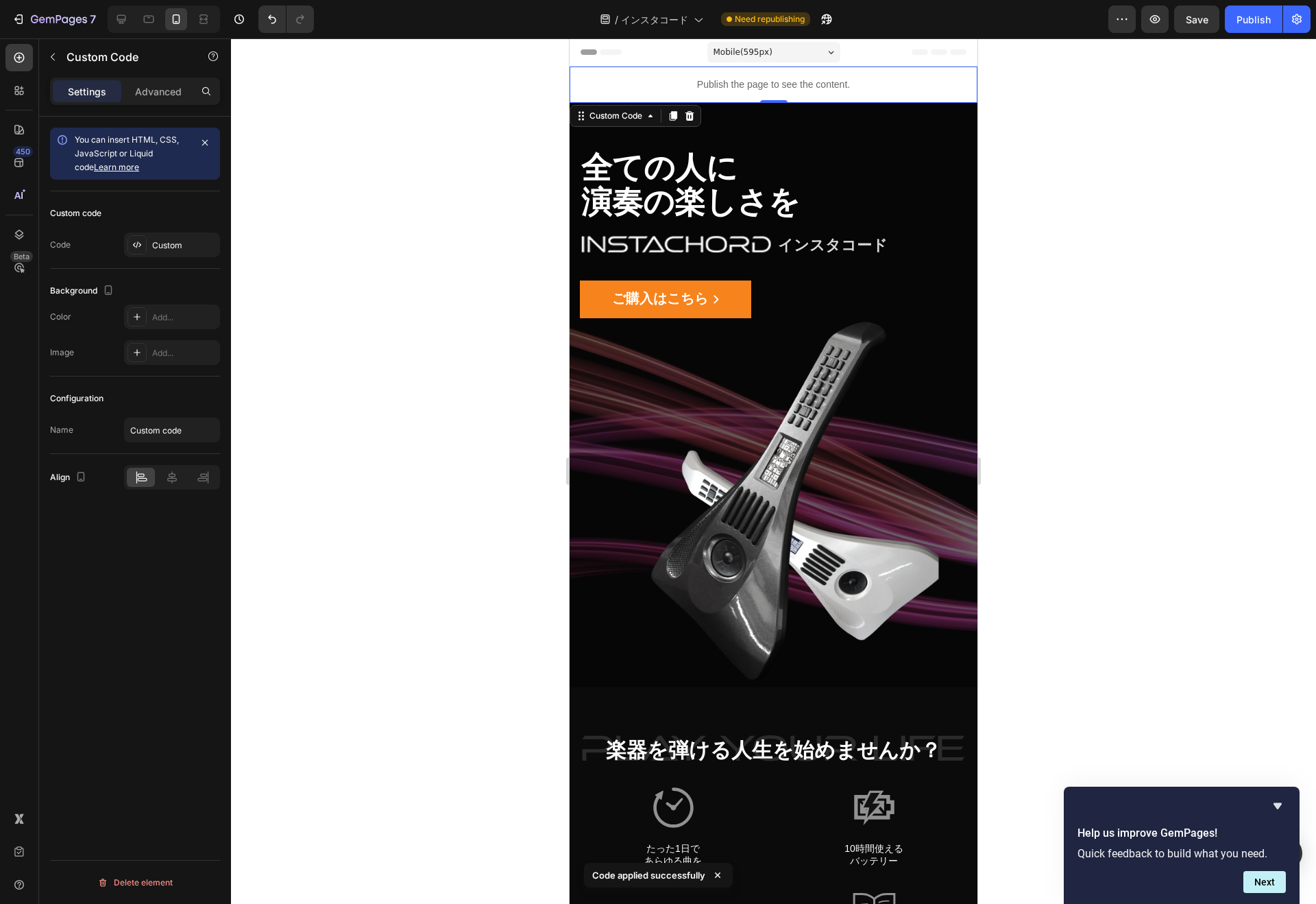
click at [1272, 20] on button "Publish" at bounding box center [1253, 19] width 58 height 27
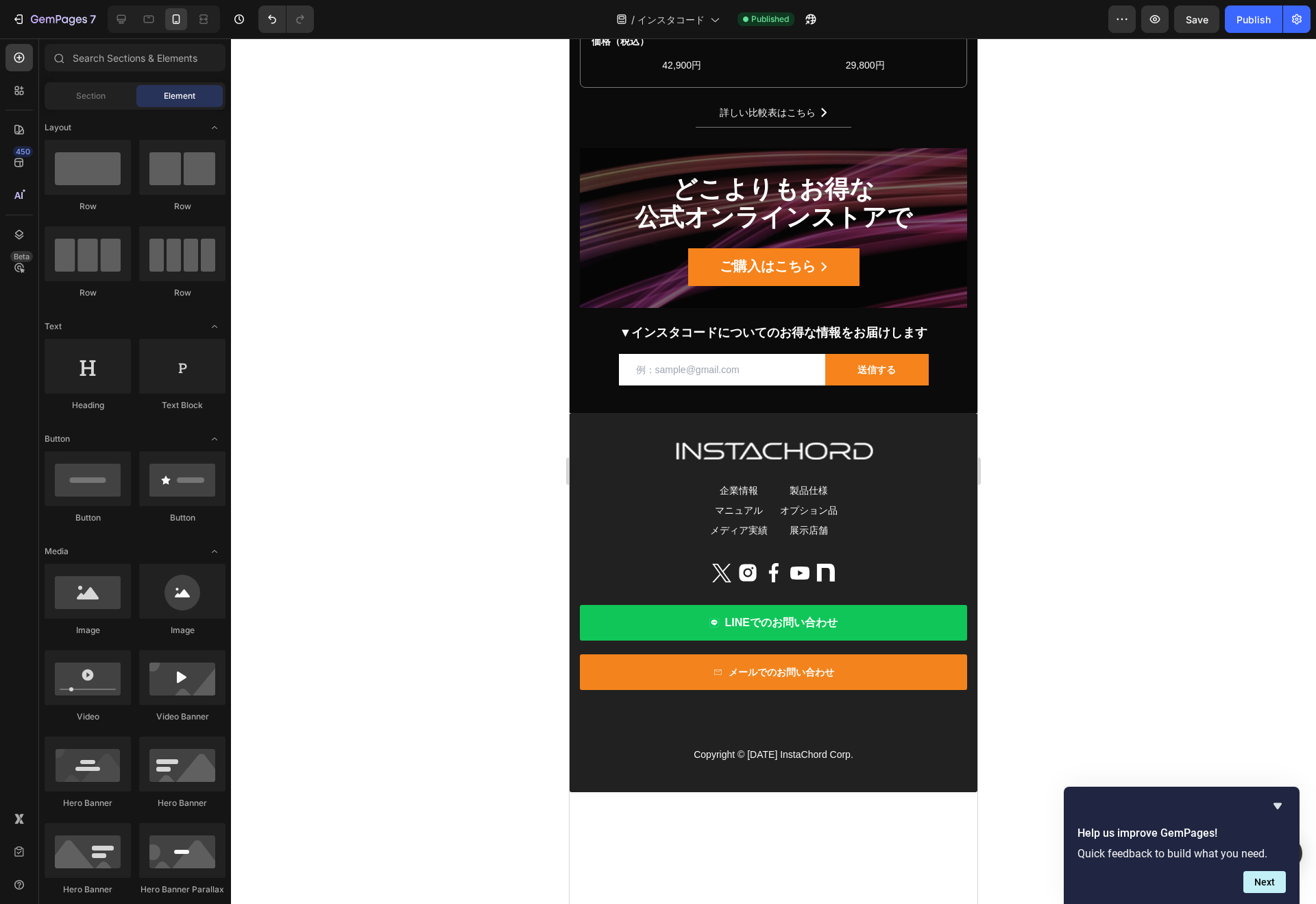
scroll to position [19655, 0]
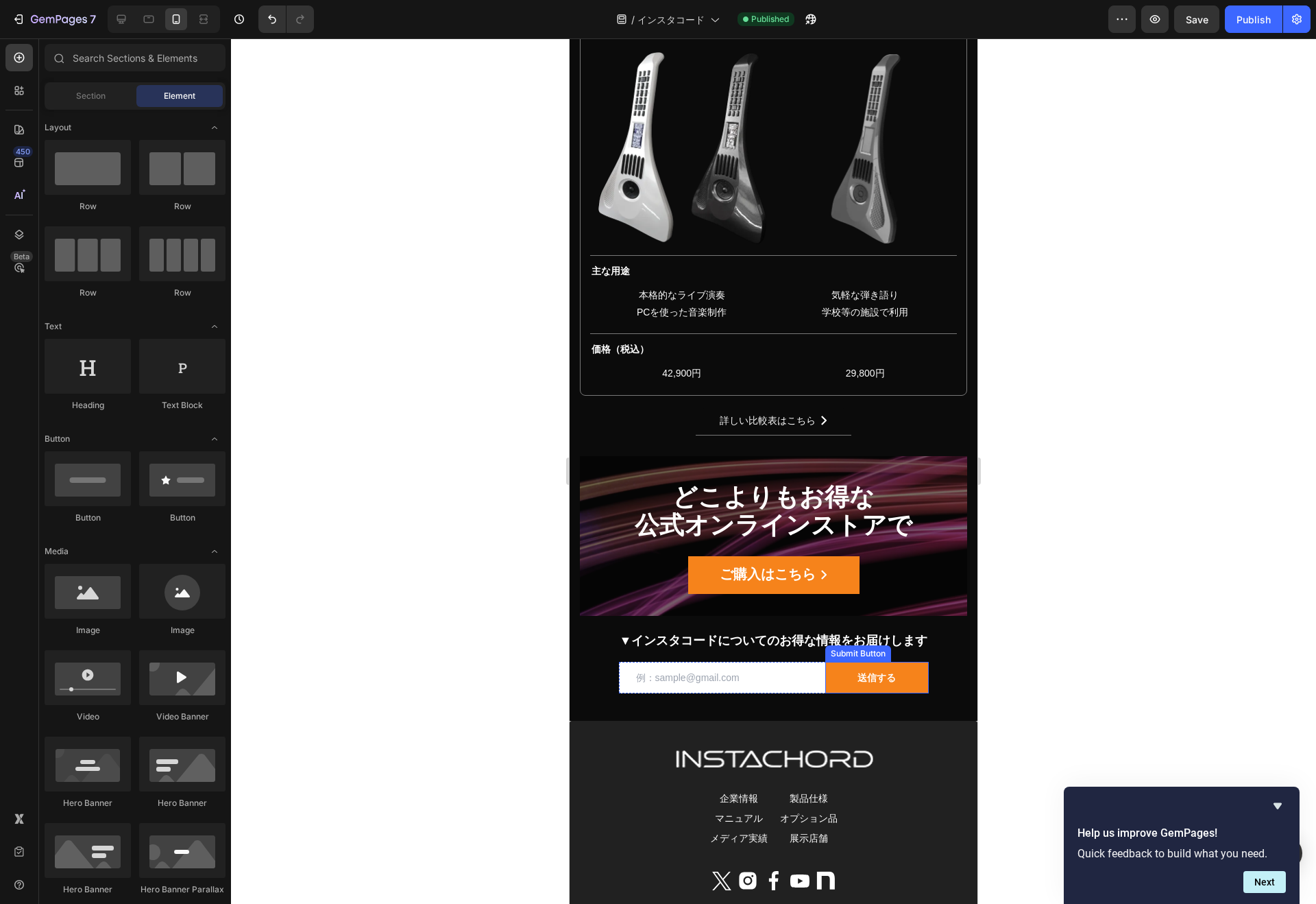
click at [867, 684] on div "送信する" at bounding box center [876, 677] width 38 height 12
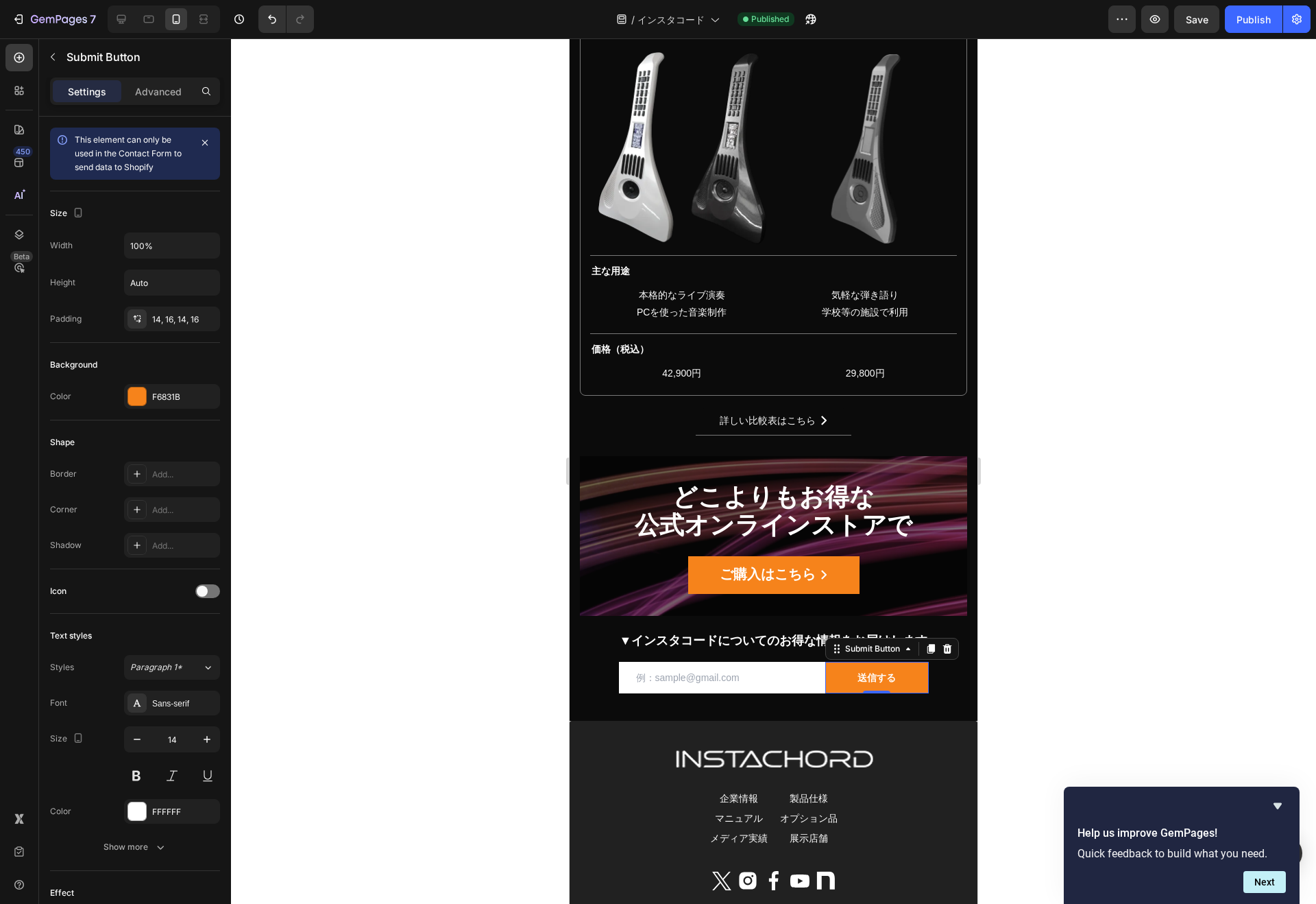
click at [150, 96] on p "Advanced" at bounding box center [158, 91] width 47 height 14
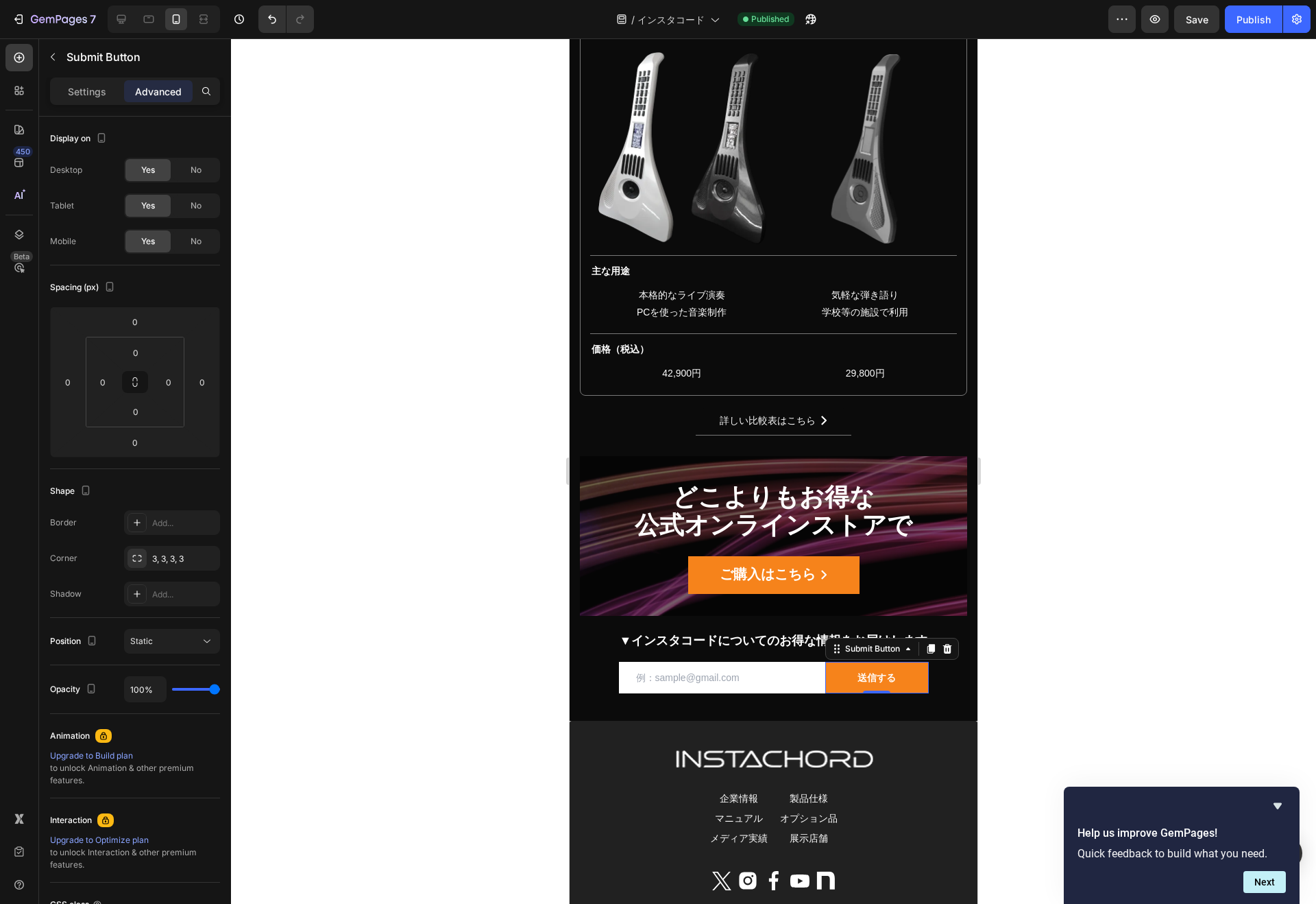
click at [104, 96] on p "Settings" at bounding box center [87, 91] width 38 height 14
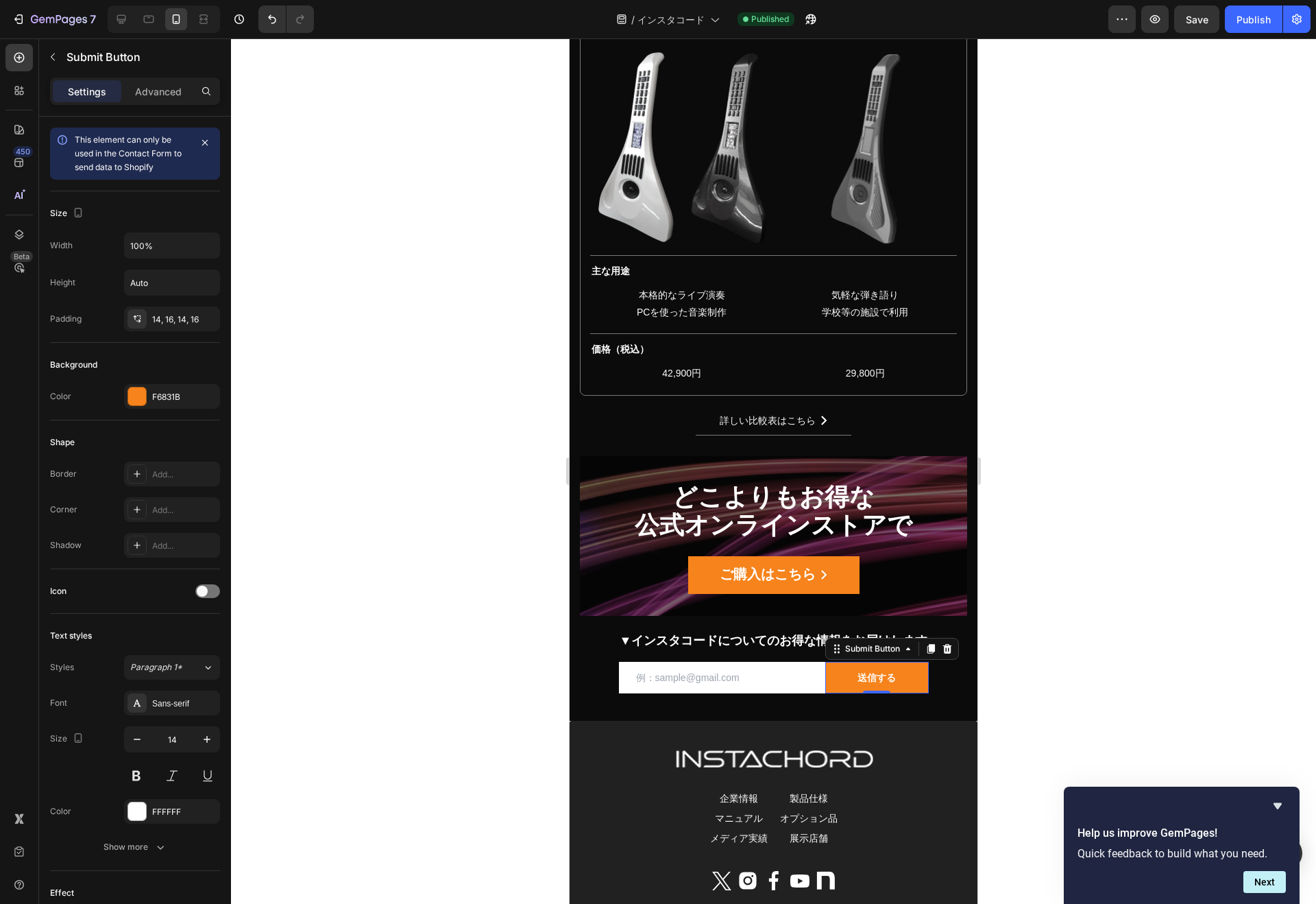
click at [871, 681] on div "送信する" at bounding box center [876, 677] width 38 height 12
click at [871, 681] on p "送信する" at bounding box center [876, 677] width 38 height 12
click at [914, 645] on span "▼インスタコードについてのお得な情報をお届けします" at bounding box center [773, 639] width 308 height 13
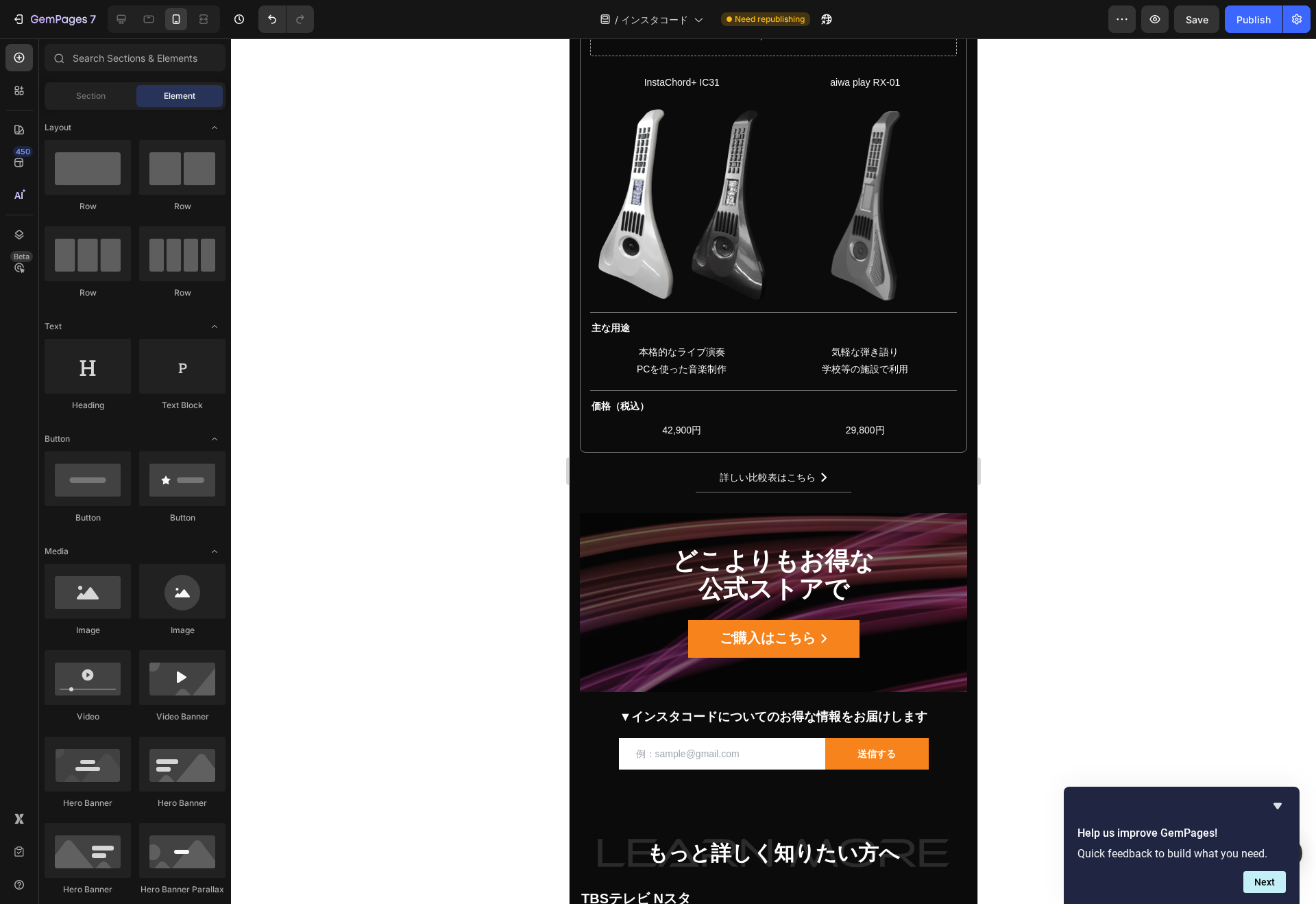
scroll to position [13106, 0]
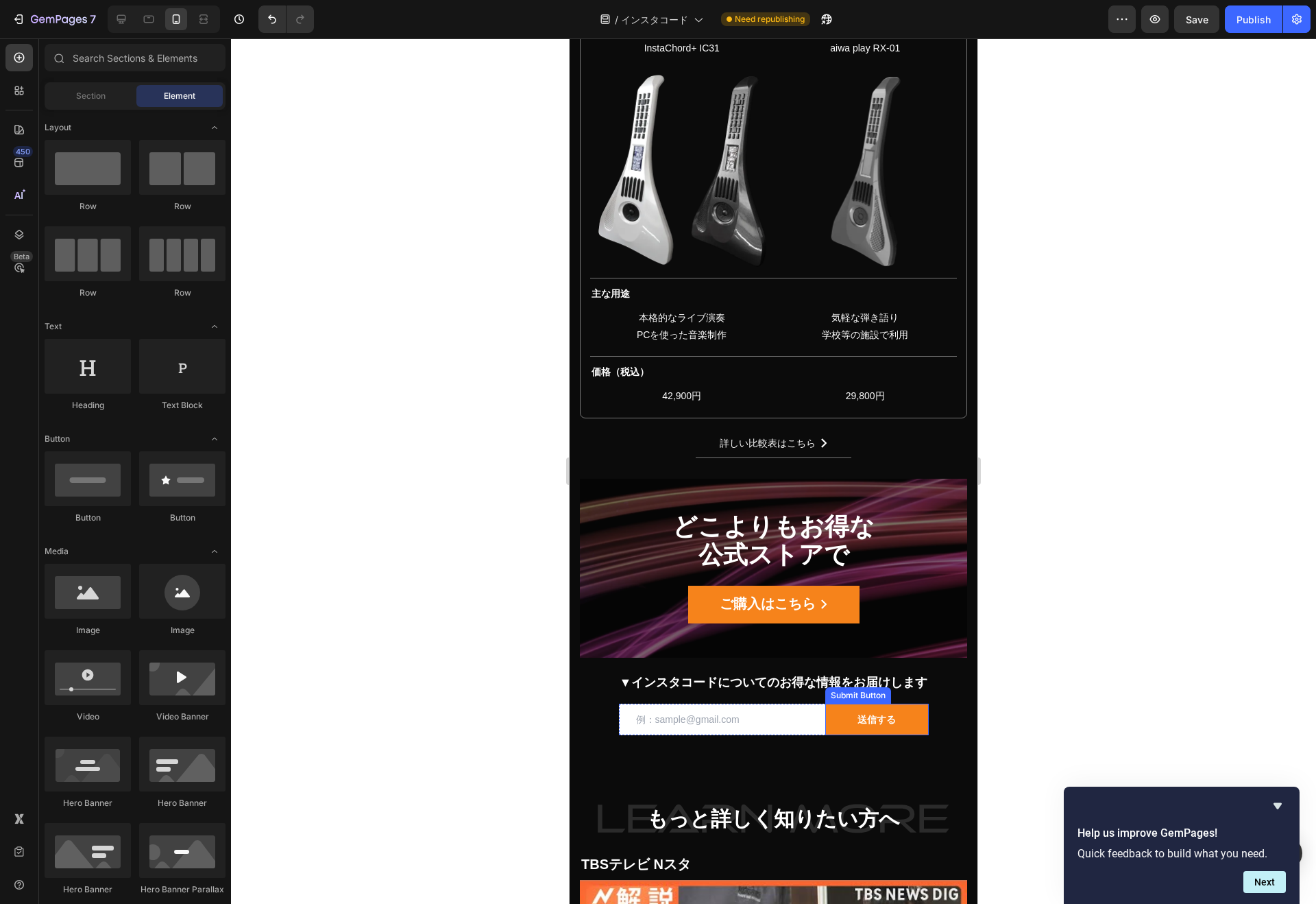
click at [878, 718] on div "送信する" at bounding box center [876, 719] width 38 height 12
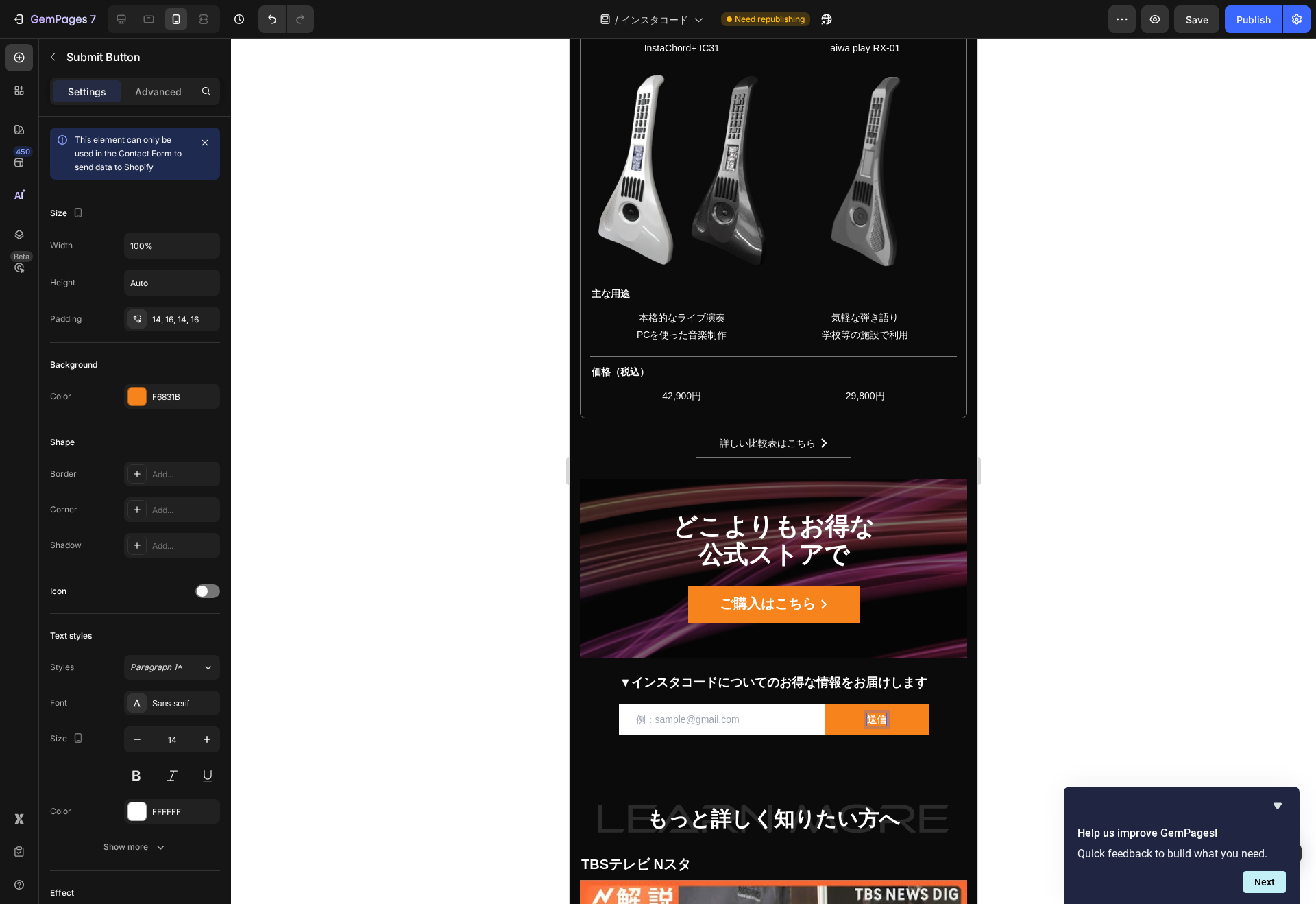
click at [1034, 699] on div at bounding box center [773, 470] width 1085 height 865
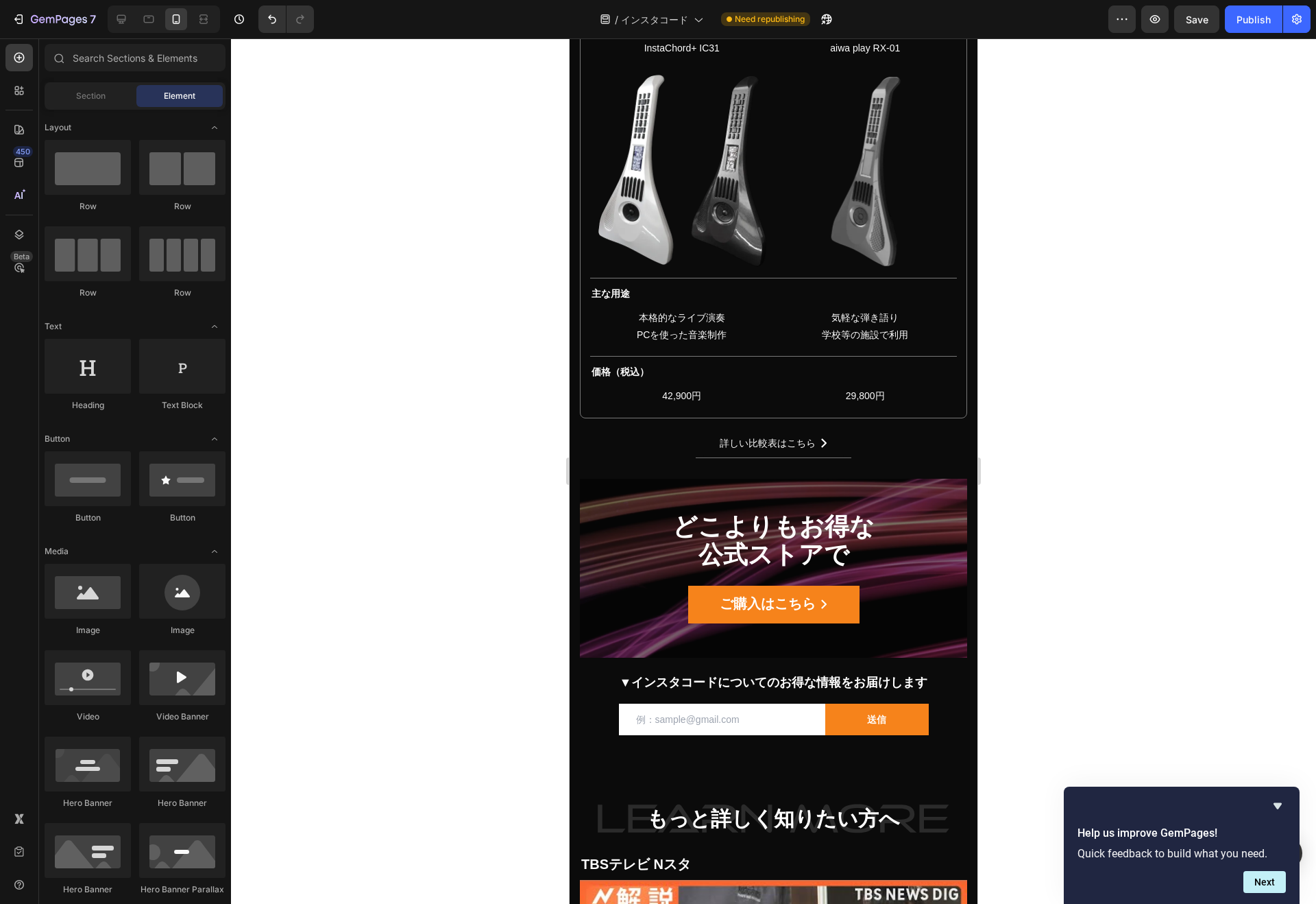
click at [1257, 22] on div "Publish" at bounding box center [1253, 19] width 35 height 14
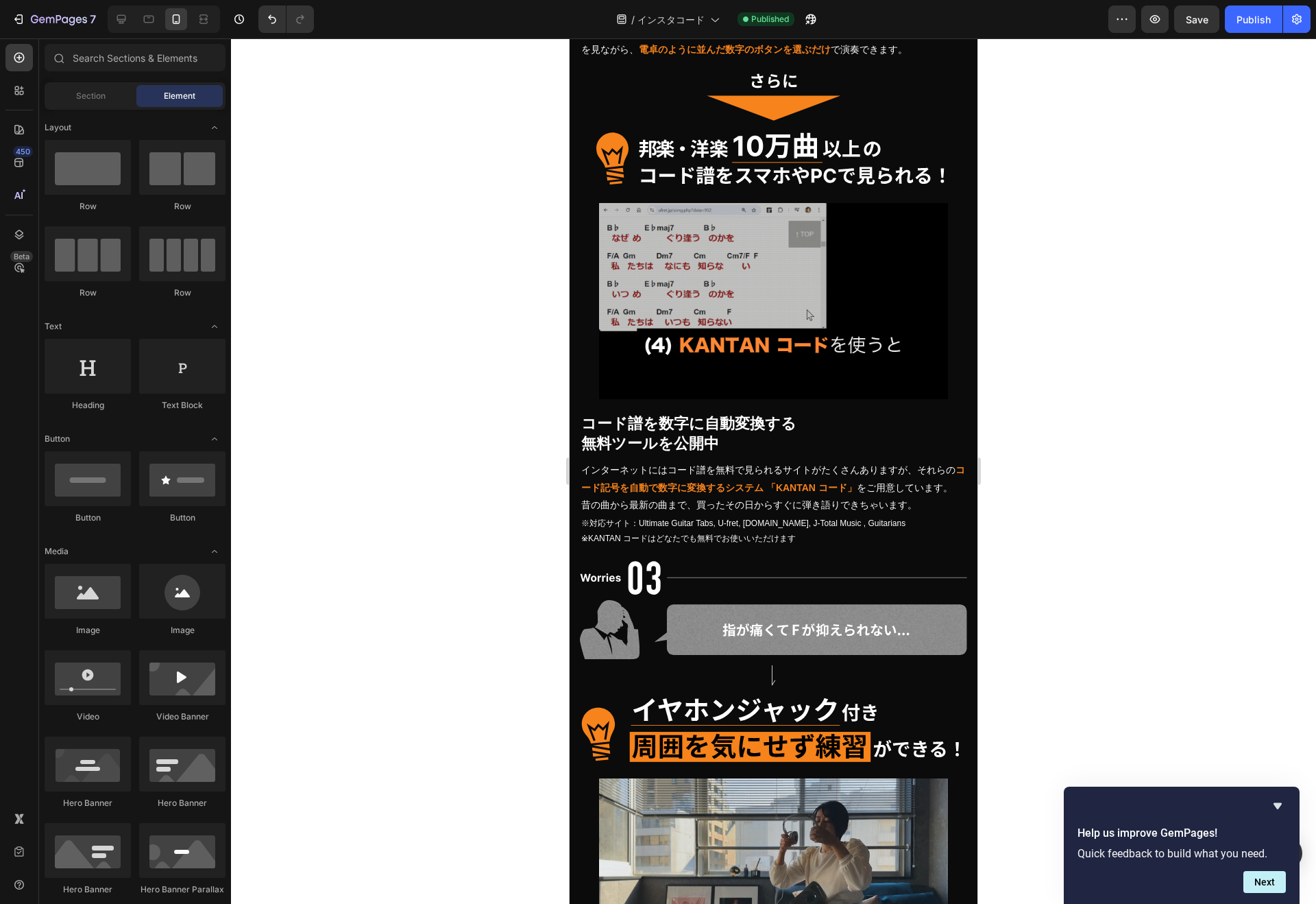
scroll to position [7898, 0]
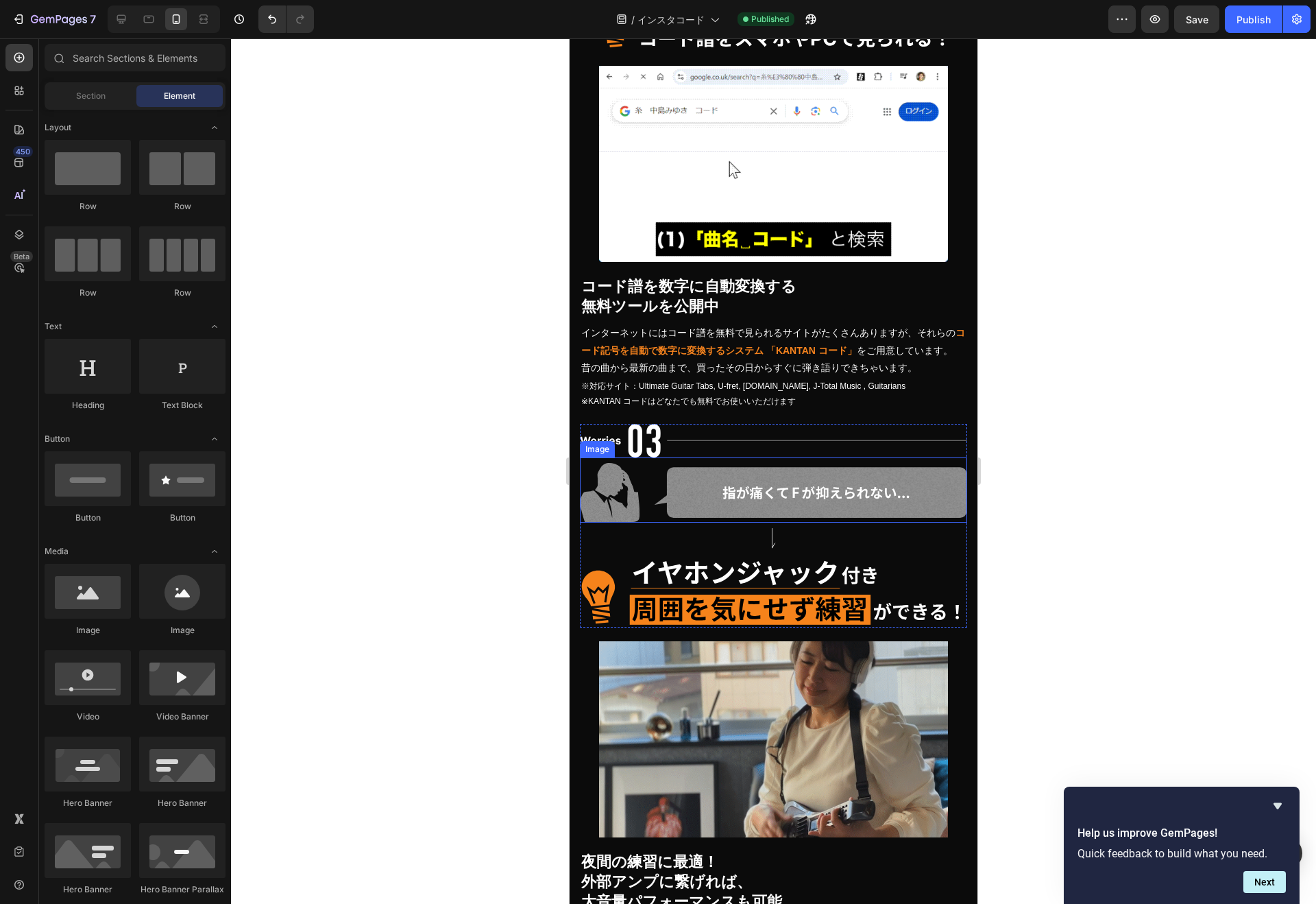
click at [760, 476] on img at bounding box center [773, 492] width 387 height 59
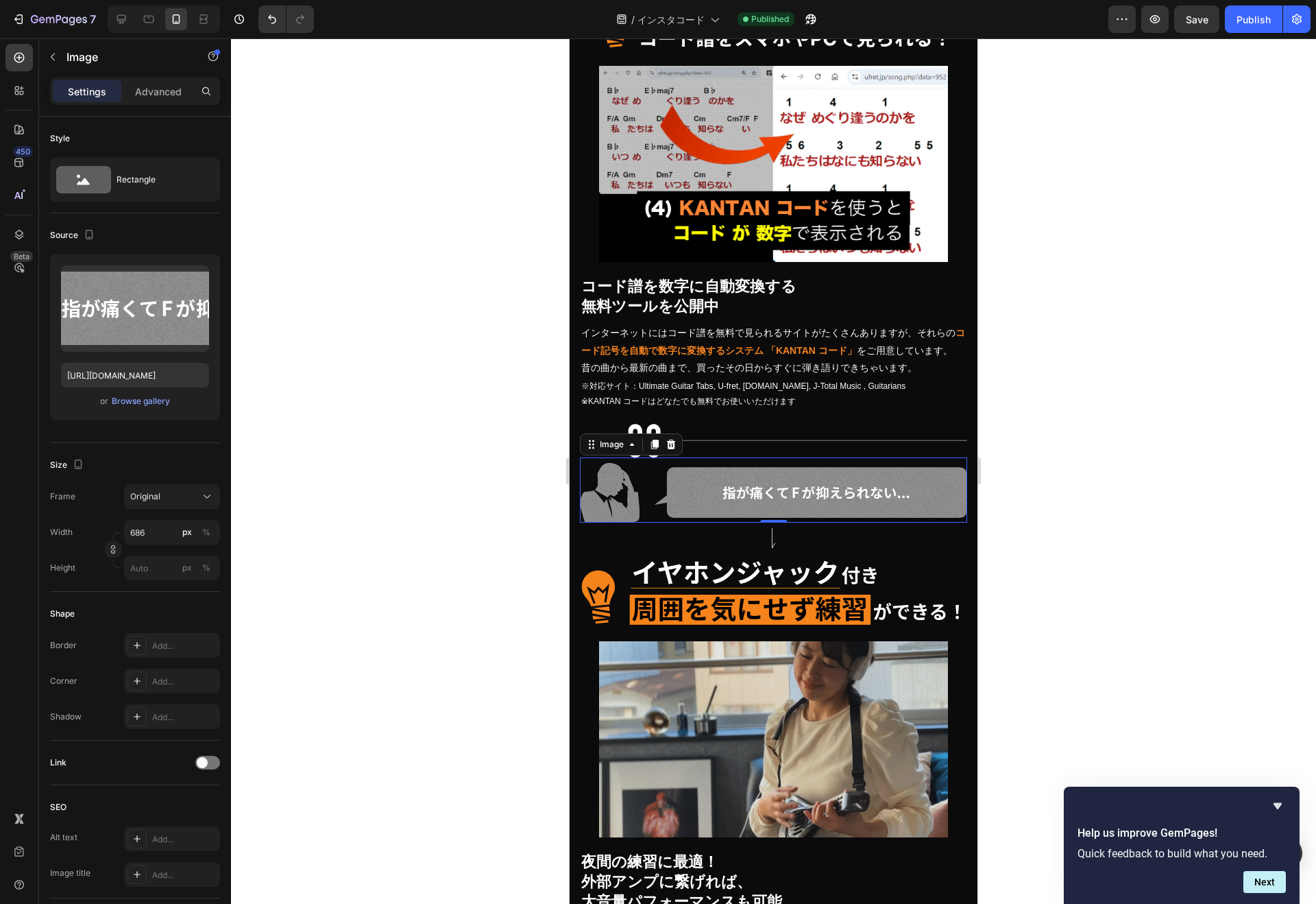
click at [144, 402] on div "Browse gallery" at bounding box center [141, 401] width 58 height 12
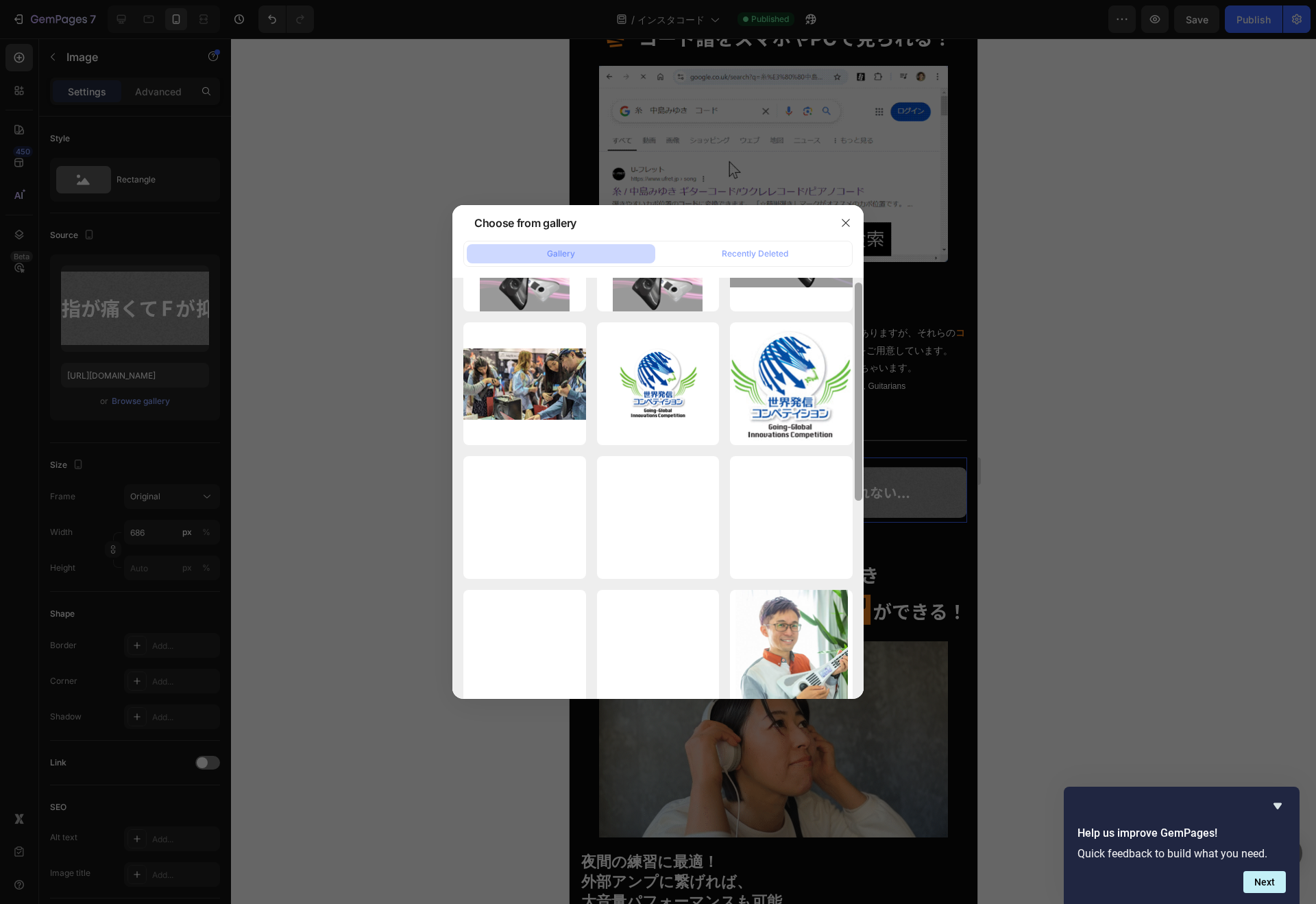
scroll to position [238, 0]
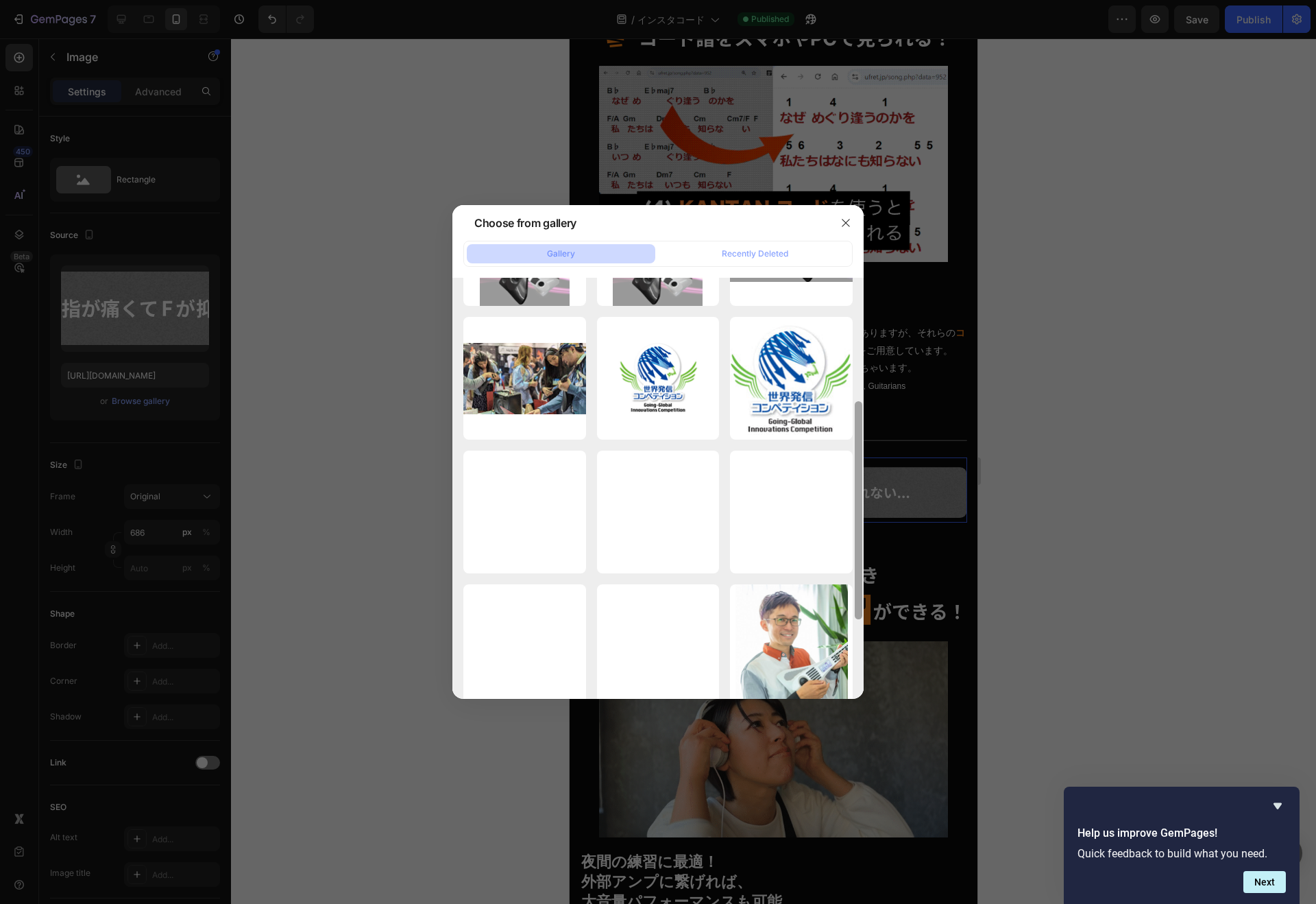
drag, startPoint x: 858, startPoint y: 345, endPoint x: 854, endPoint y: 469, distance: 124.1
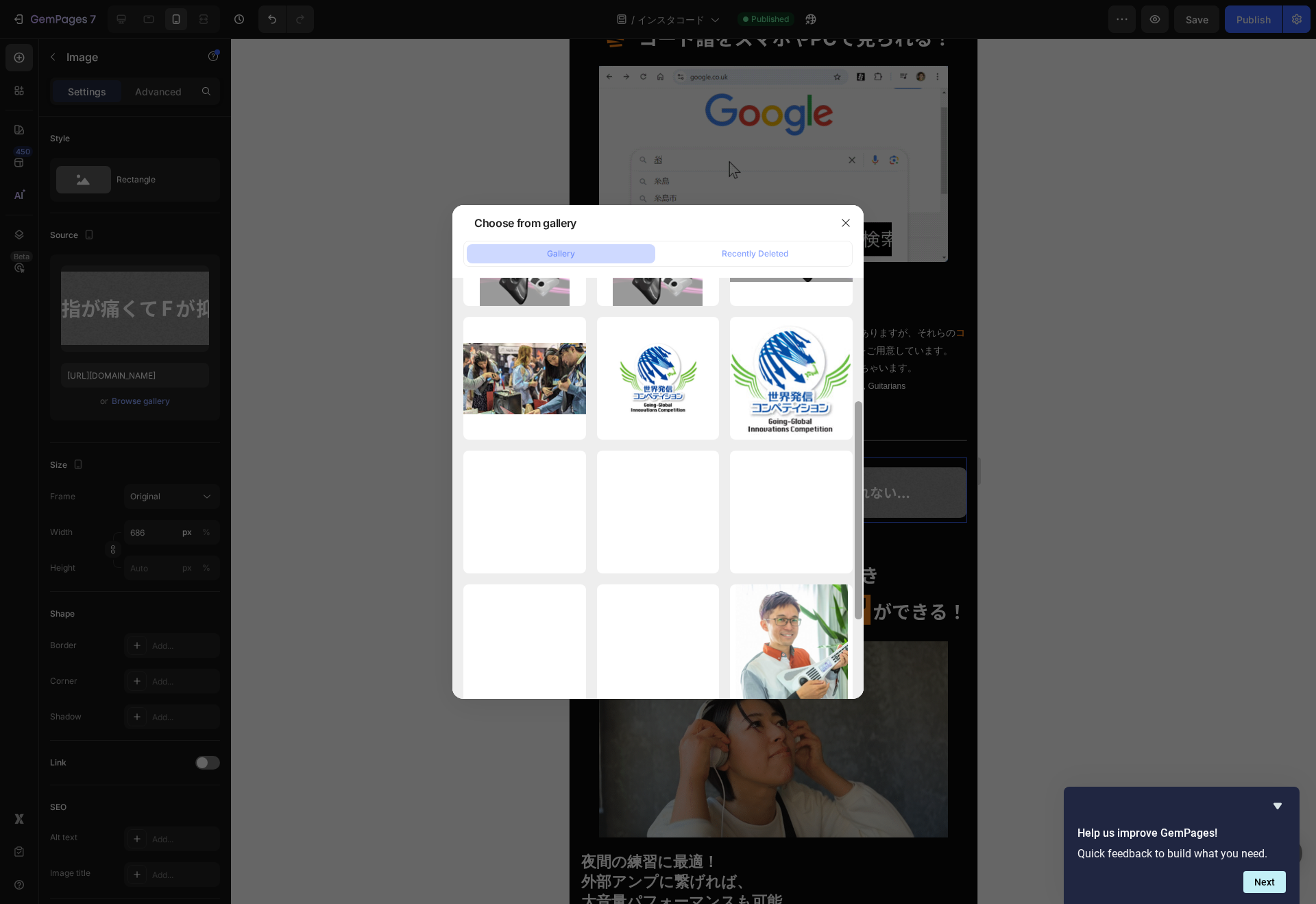
click at [854, 469] on div at bounding box center [858, 488] width 11 height 421
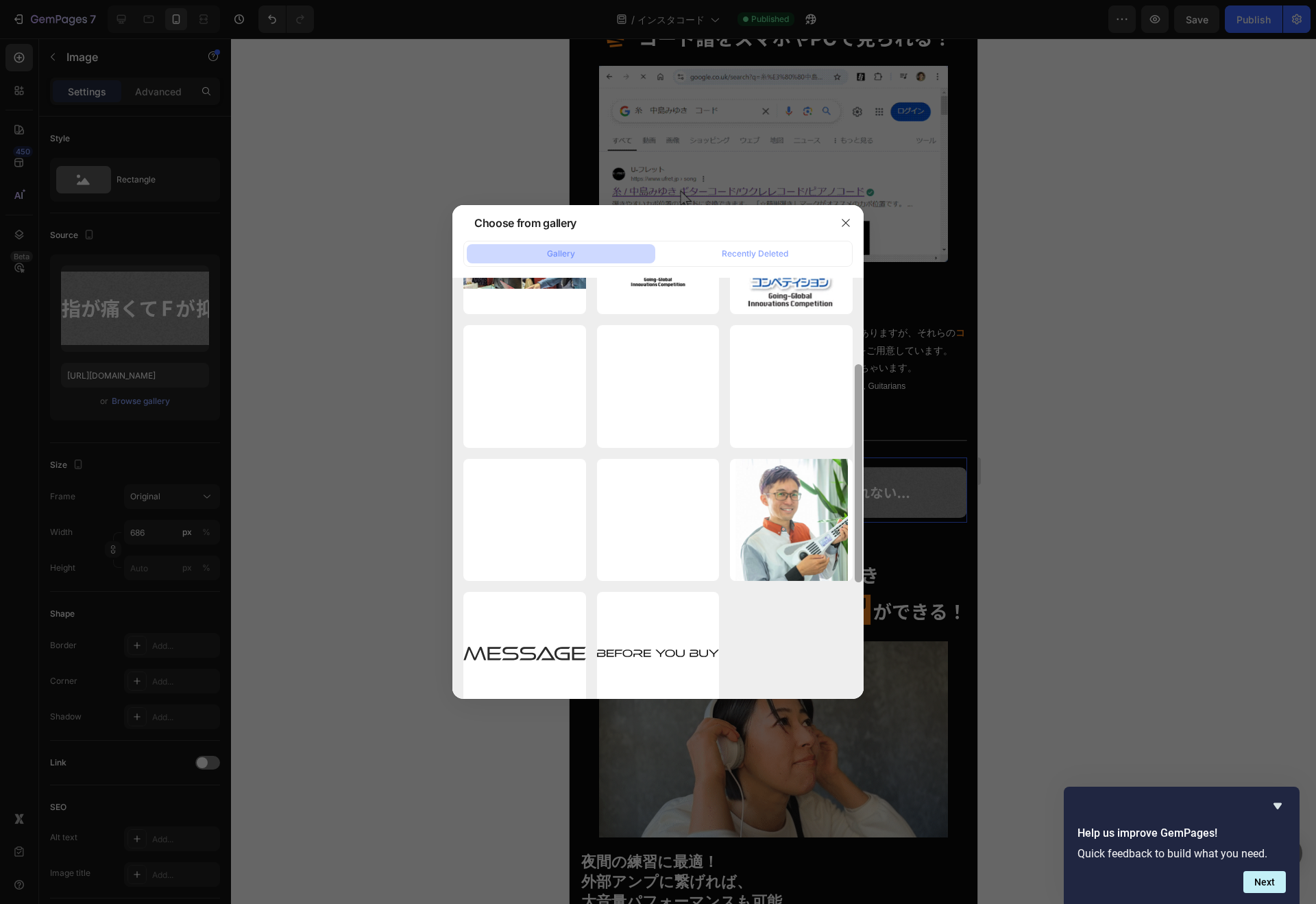
scroll to position [390, 0]
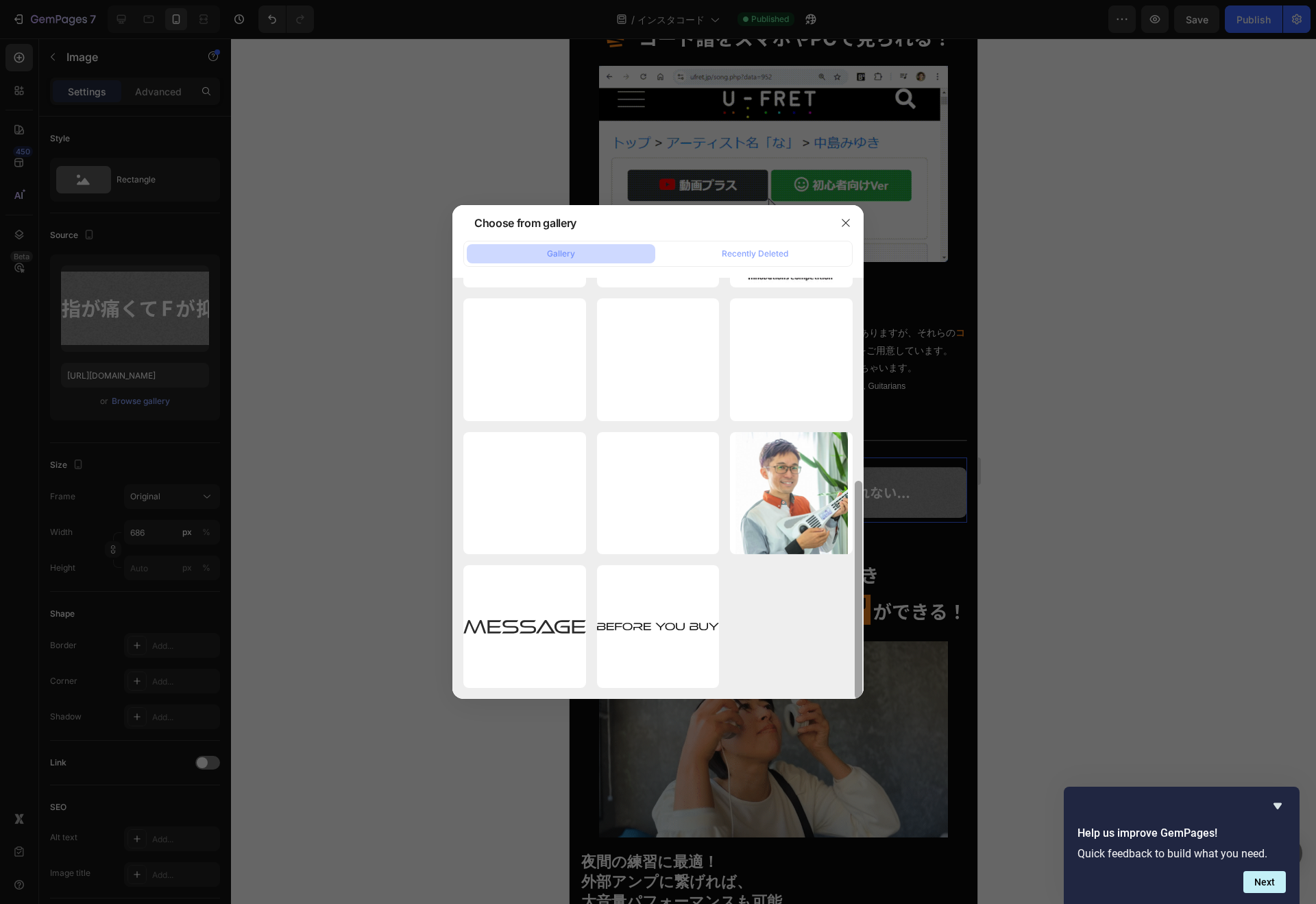
drag, startPoint x: 858, startPoint y: 457, endPoint x: 843, endPoint y: 553, distance: 97.2
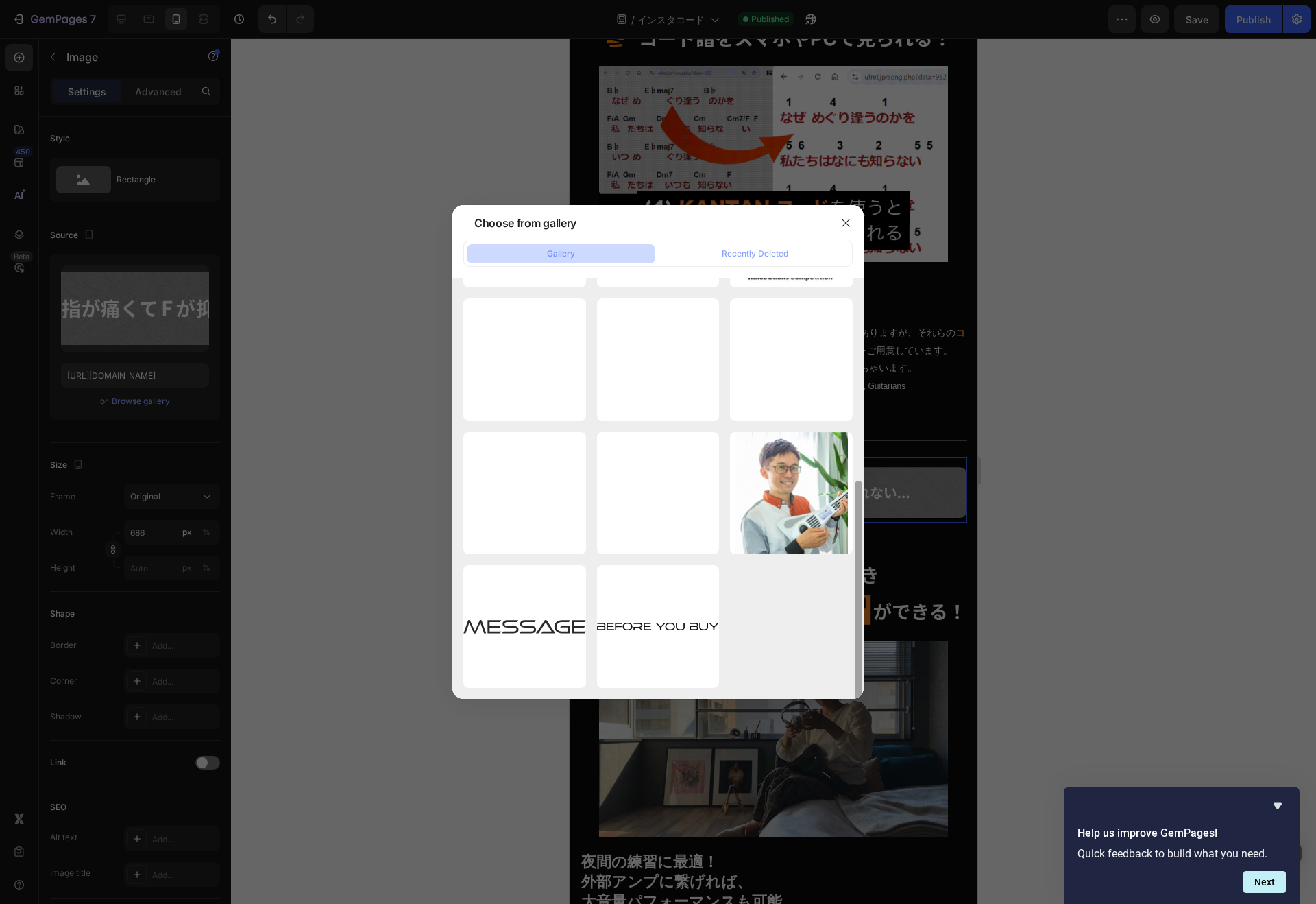
click at [843, 553] on div "rentio_link.png 10.50 kb gekkeikan.svg 46.29 kb fv_bg_sp.webp 328.21 kb fv_bg_s…" at bounding box center [658, 488] width 412 height 421
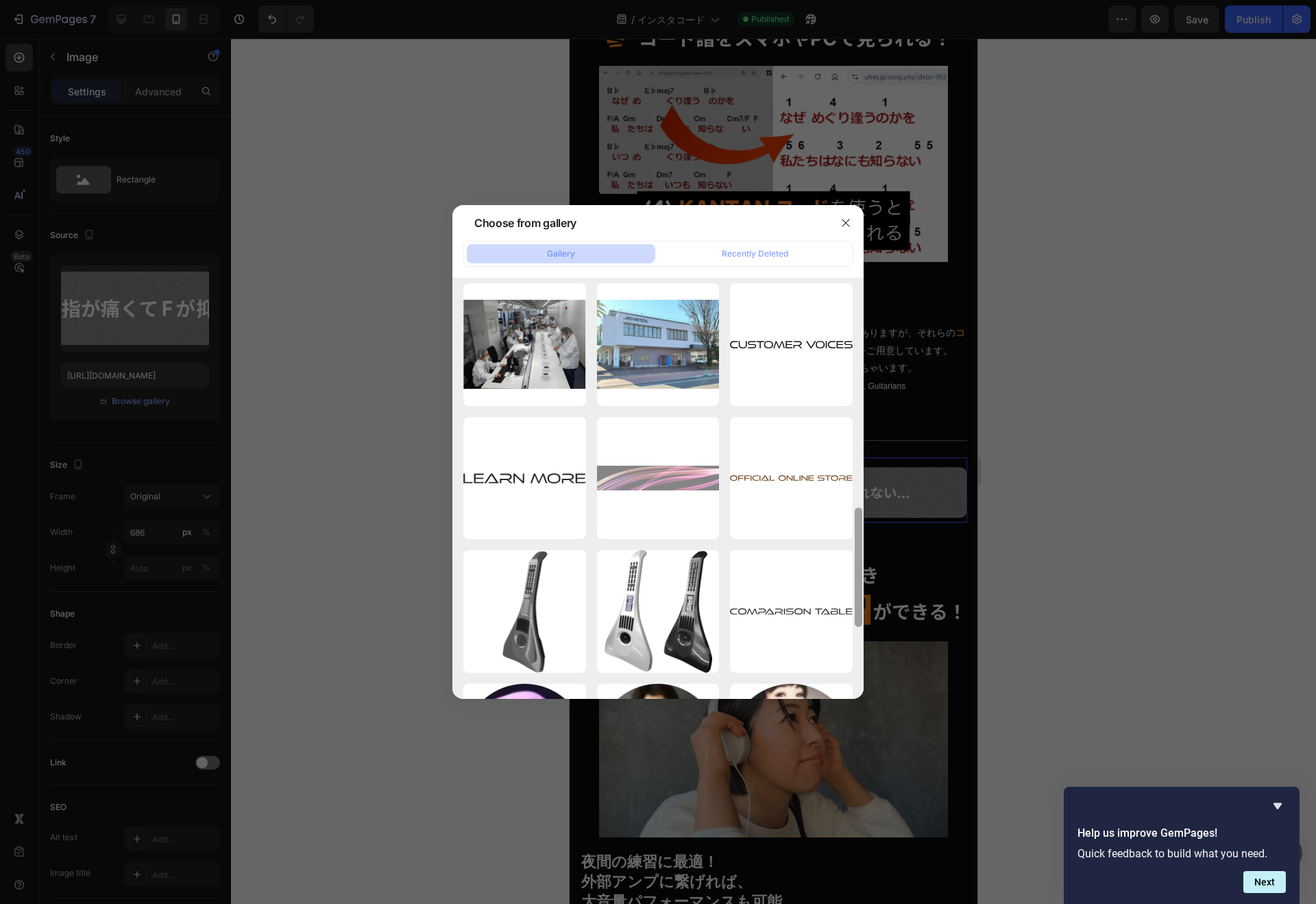
scroll to position [822, 0]
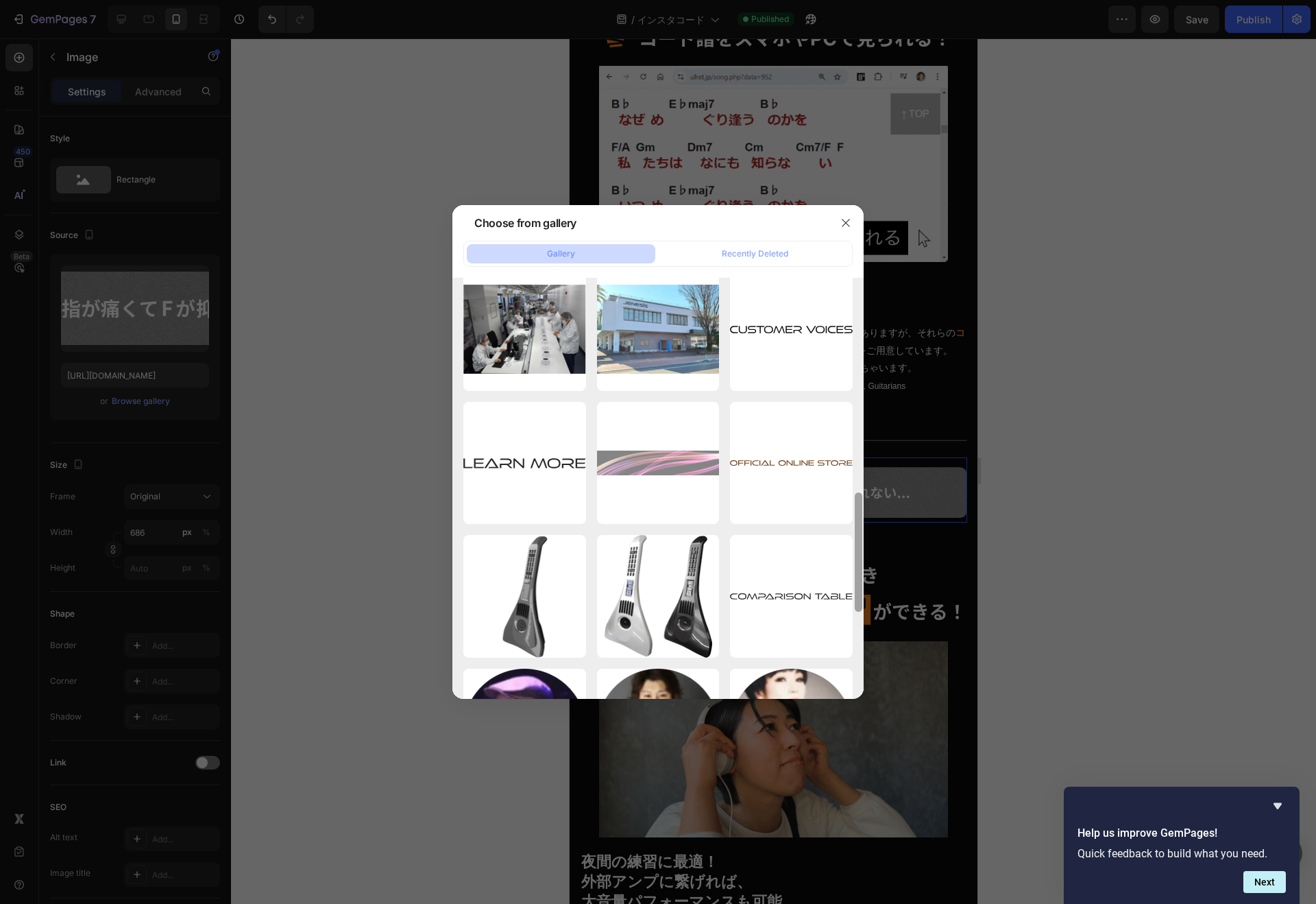
drag, startPoint x: 858, startPoint y: 485, endPoint x: 847, endPoint y: 608, distance: 123.5
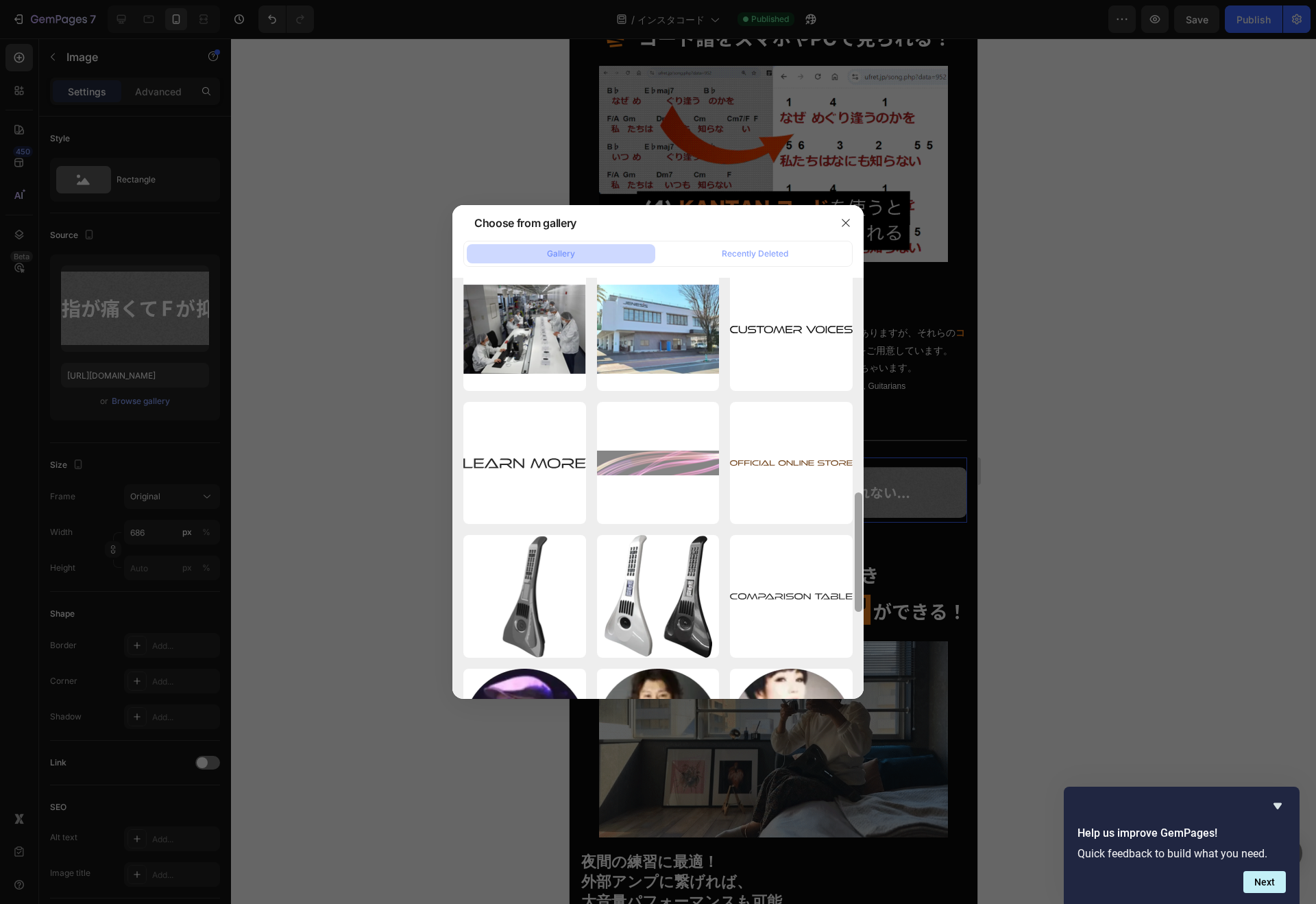
click at [847, 608] on div "rentio_link.png 10.50 kb gekkeikan.svg 46.29 kb fv_bg_sp.webp 328.21 kb fv_bg_s…" at bounding box center [658, 488] width 412 height 421
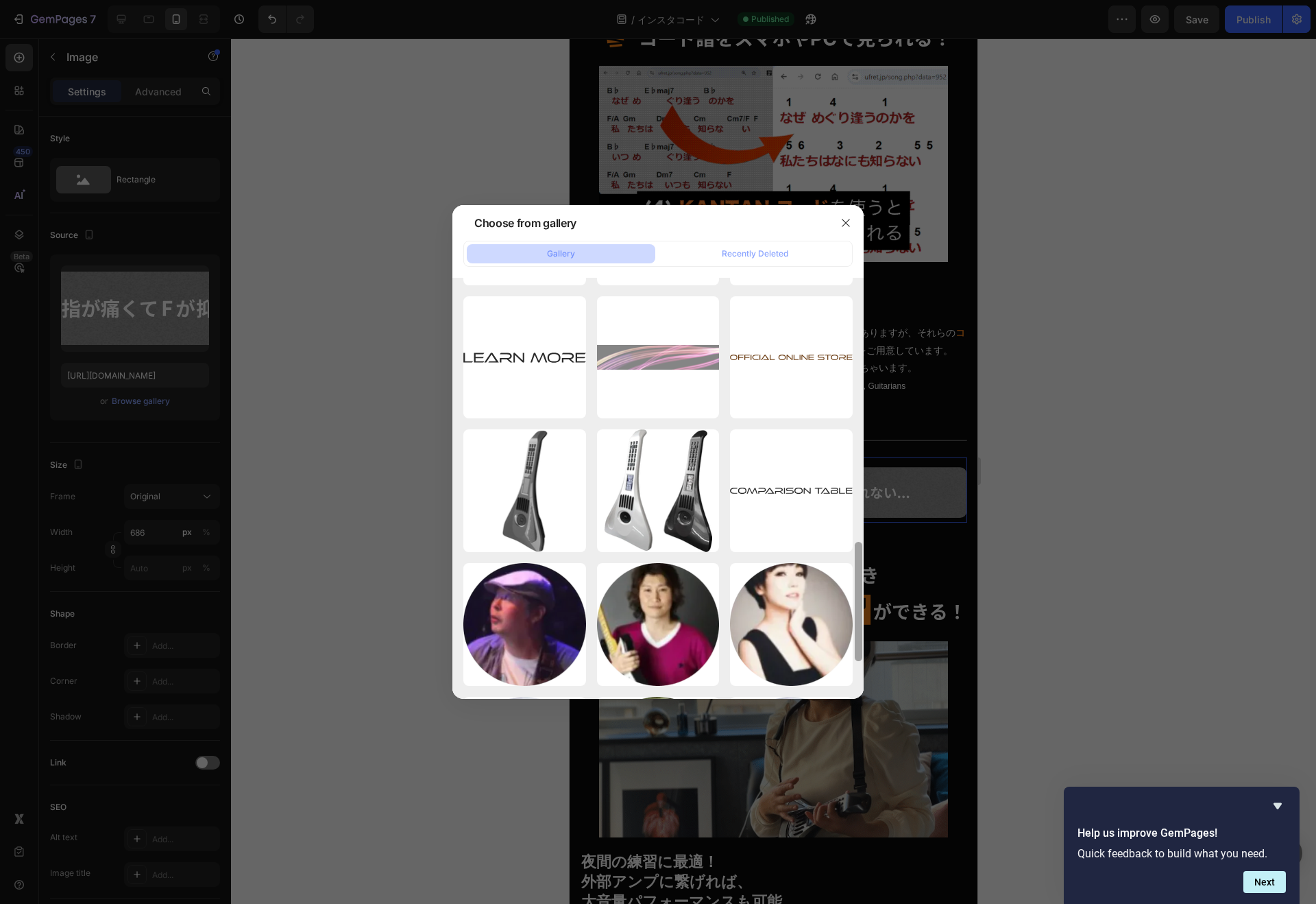
scroll to position [1058, 0]
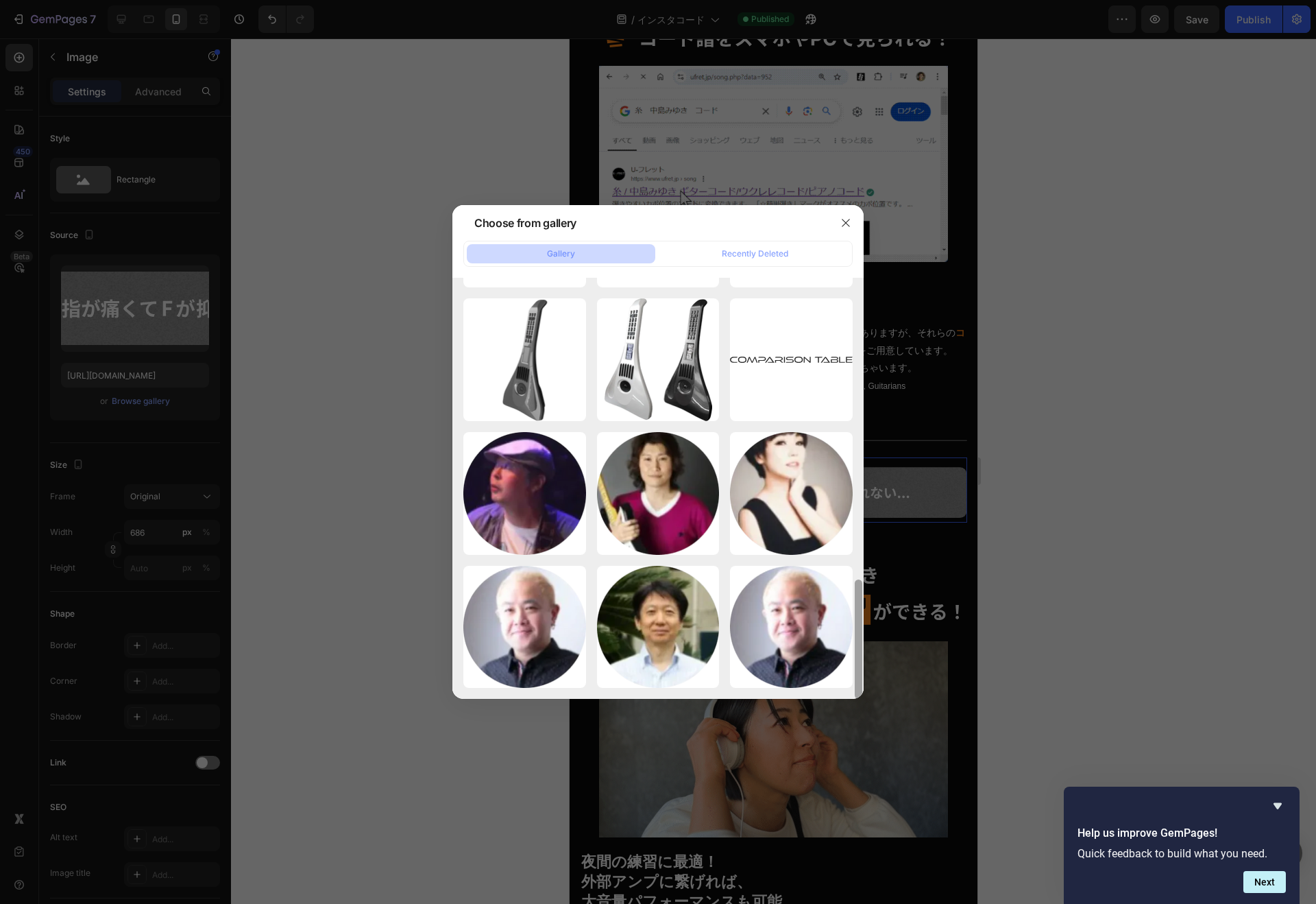
drag, startPoint x: 854, startPoint y: 523, endPoint x: 848, endPoint y: 604, distance: 81.2
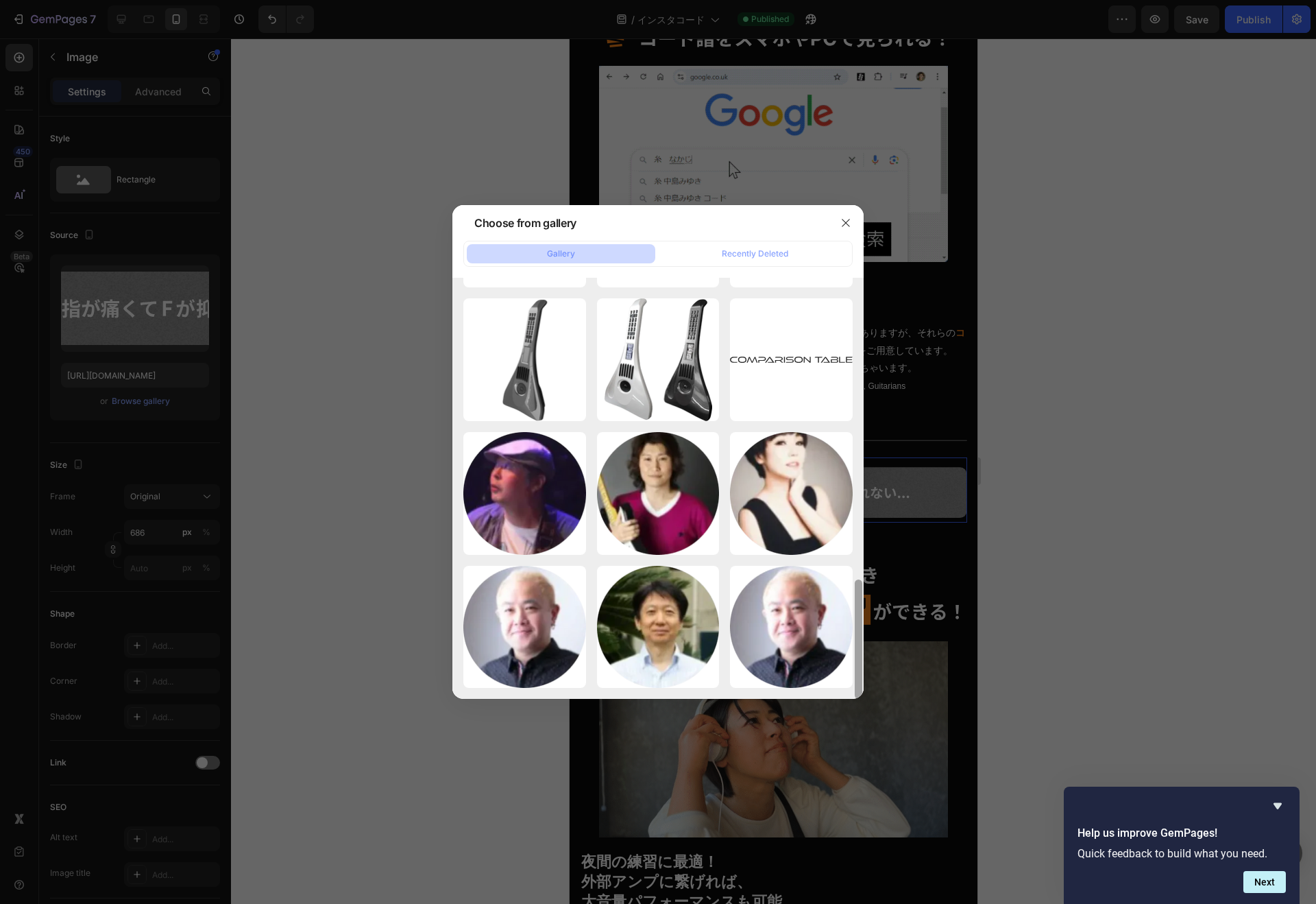
click at [848, 604] on div "rentio_link.png 10.50 kb gekkeikan.svg 46.29 kb fv_bg_sp.webp 328.21 kb fv_bg_s…" at bounding box center [658, 488] width 412 height 421
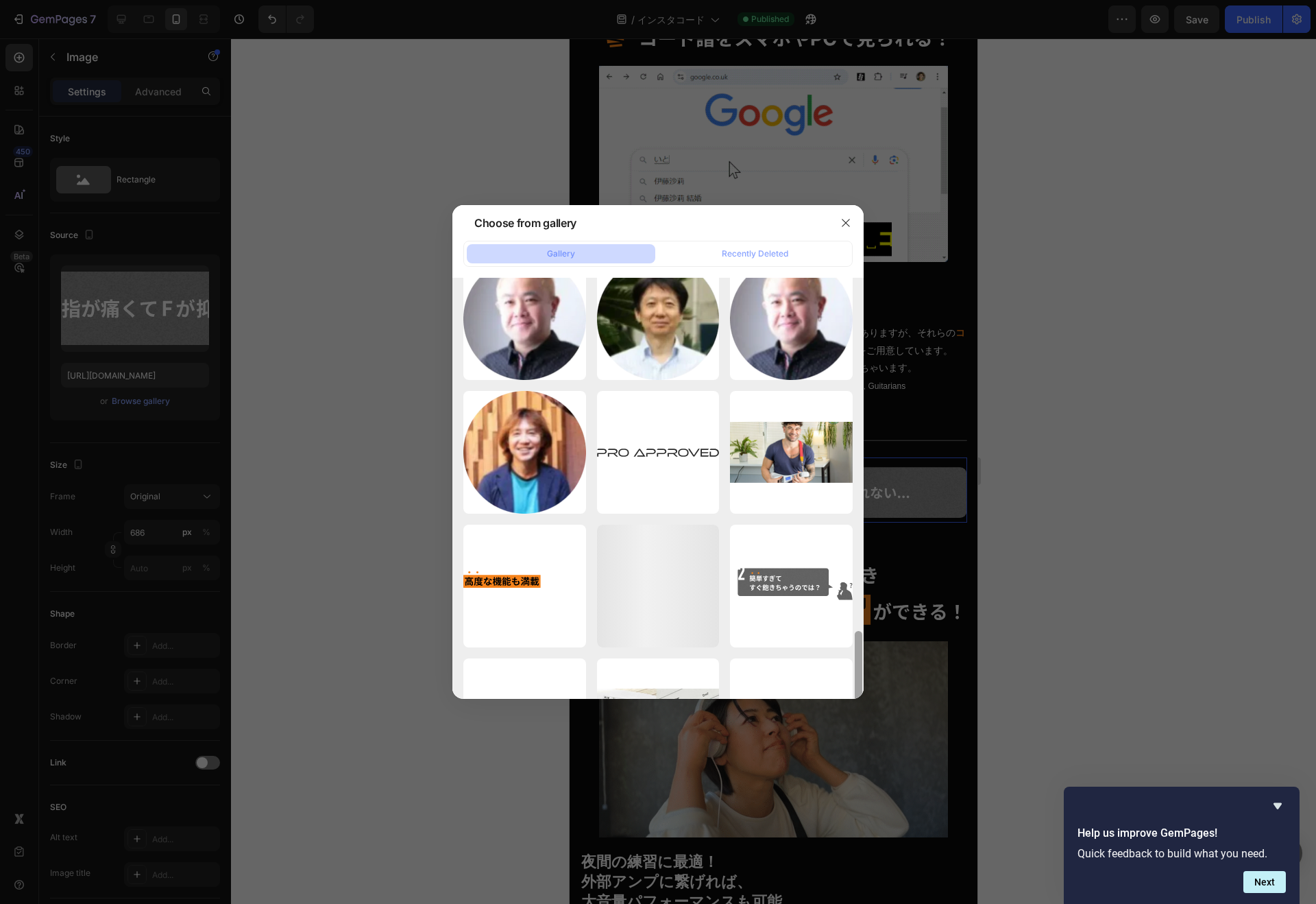
scroll to position [1633, 0]
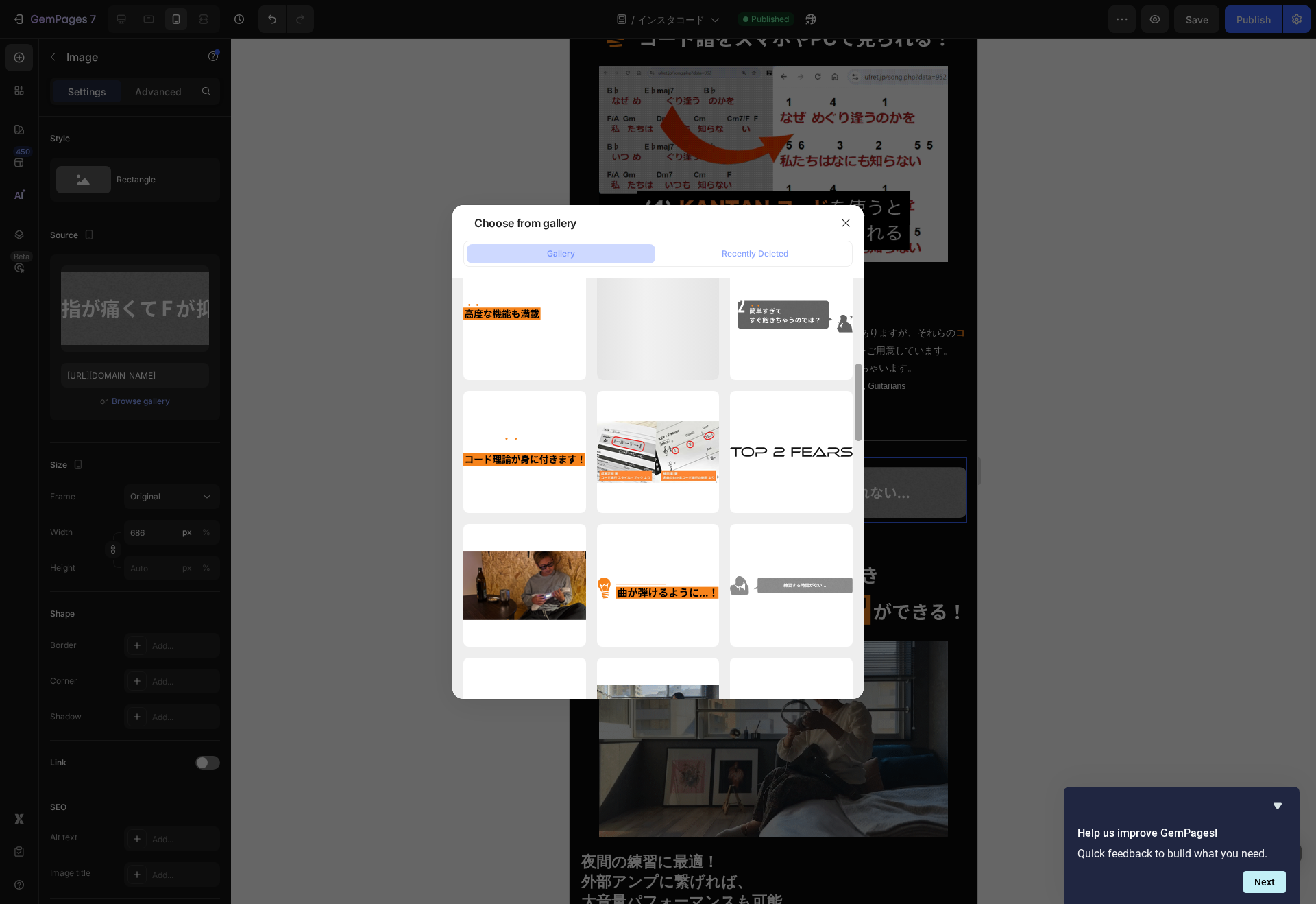
drag, startPoint x: 858, startPoint y: 514, endPoint x: 849, endPoint y: 620, distance: 106.4
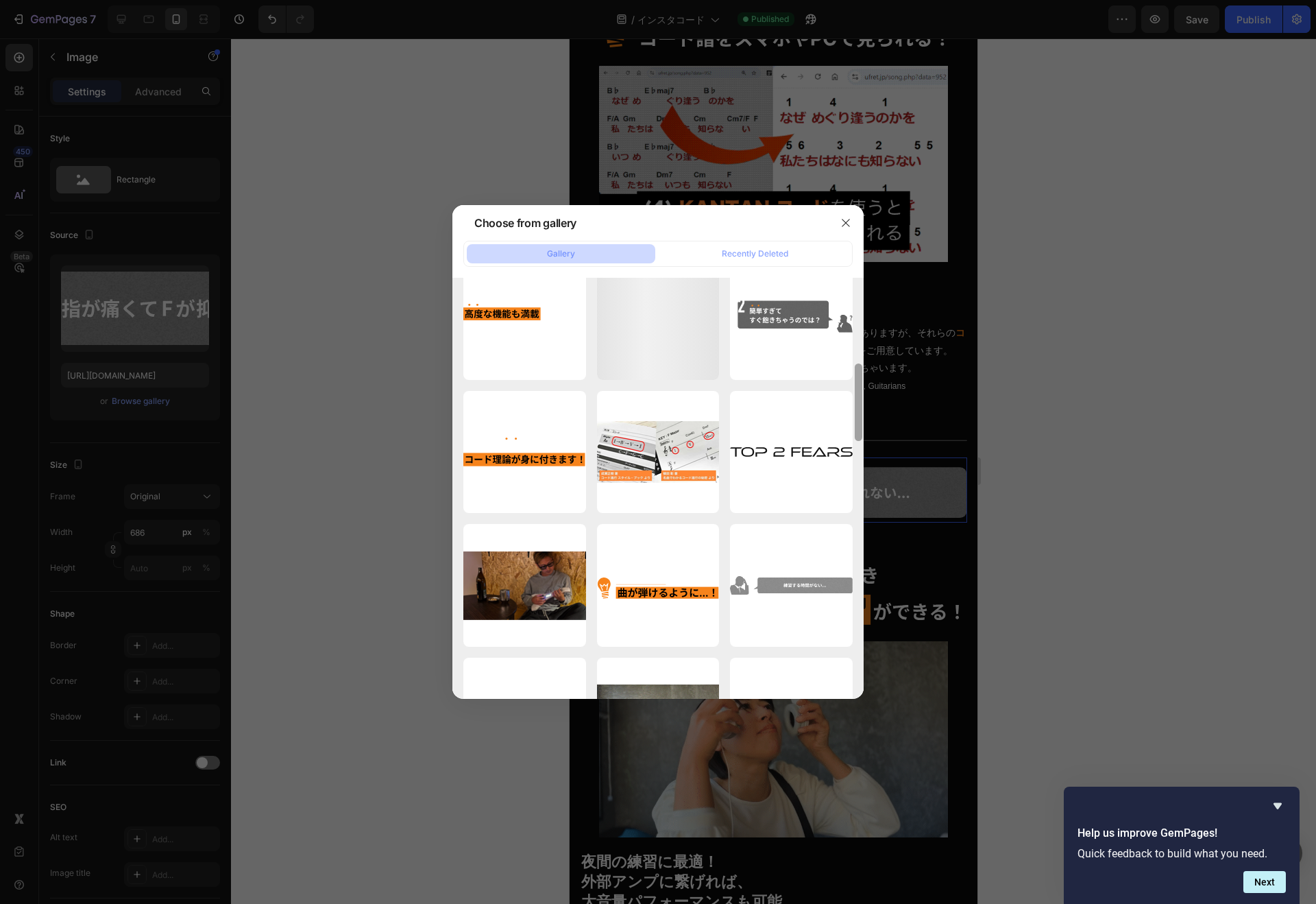
click at [849, 620] on div "rentio_link.png 10.50 kb gekkeikan.svg 46.29 kb fv_bg_sp.webp 328.21 kb fv_bg_s…" at bounding box center [658, 488] width 412 height 421
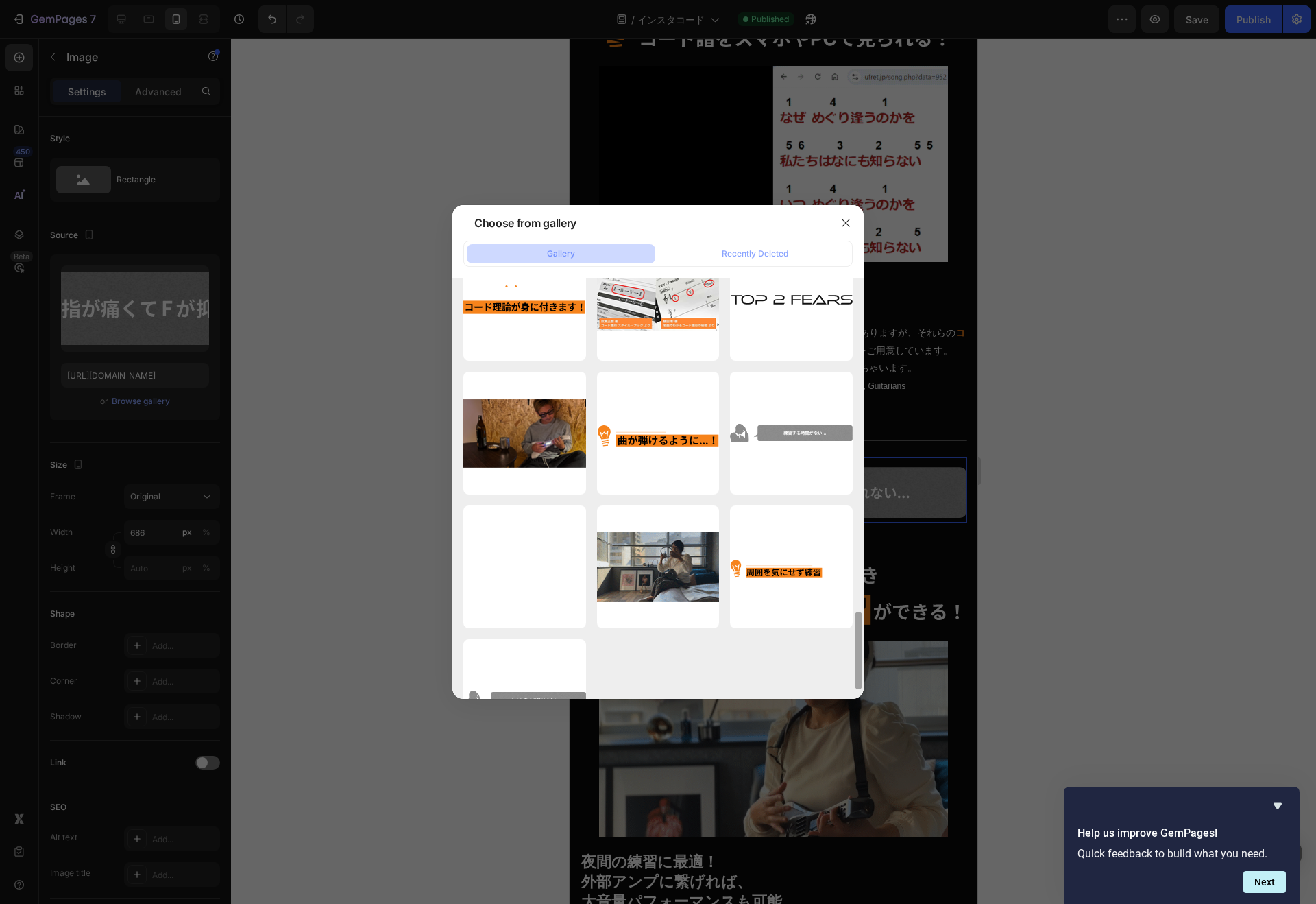
scroll to position [1789, 0]
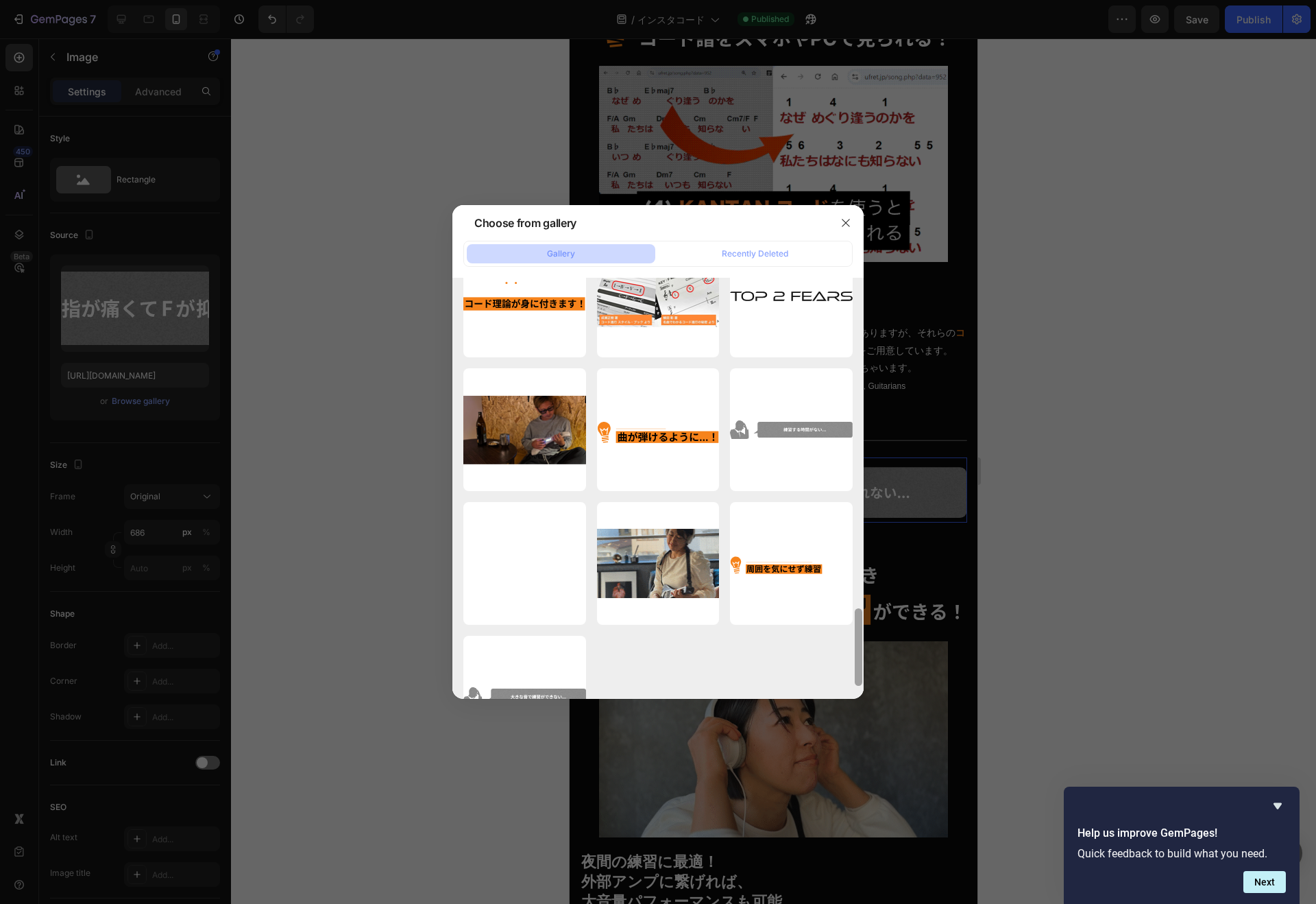
drag, startPoint x: 859, startPoint y: 589, endPoint x: 854, endPoint y: 618, distance: 29.4
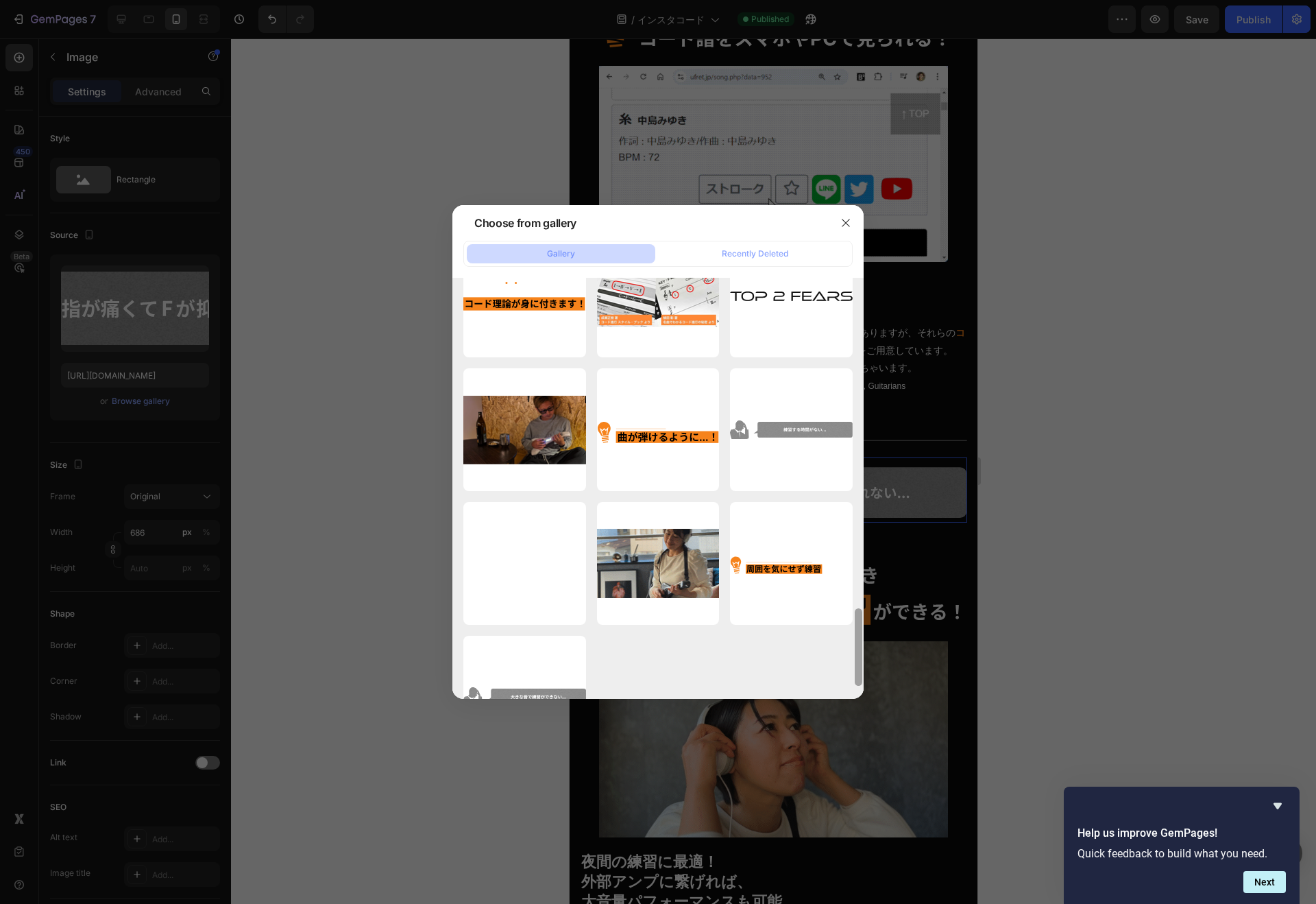
click at [855, 618] on div at bounding box center [858, 646] width 8 height 77
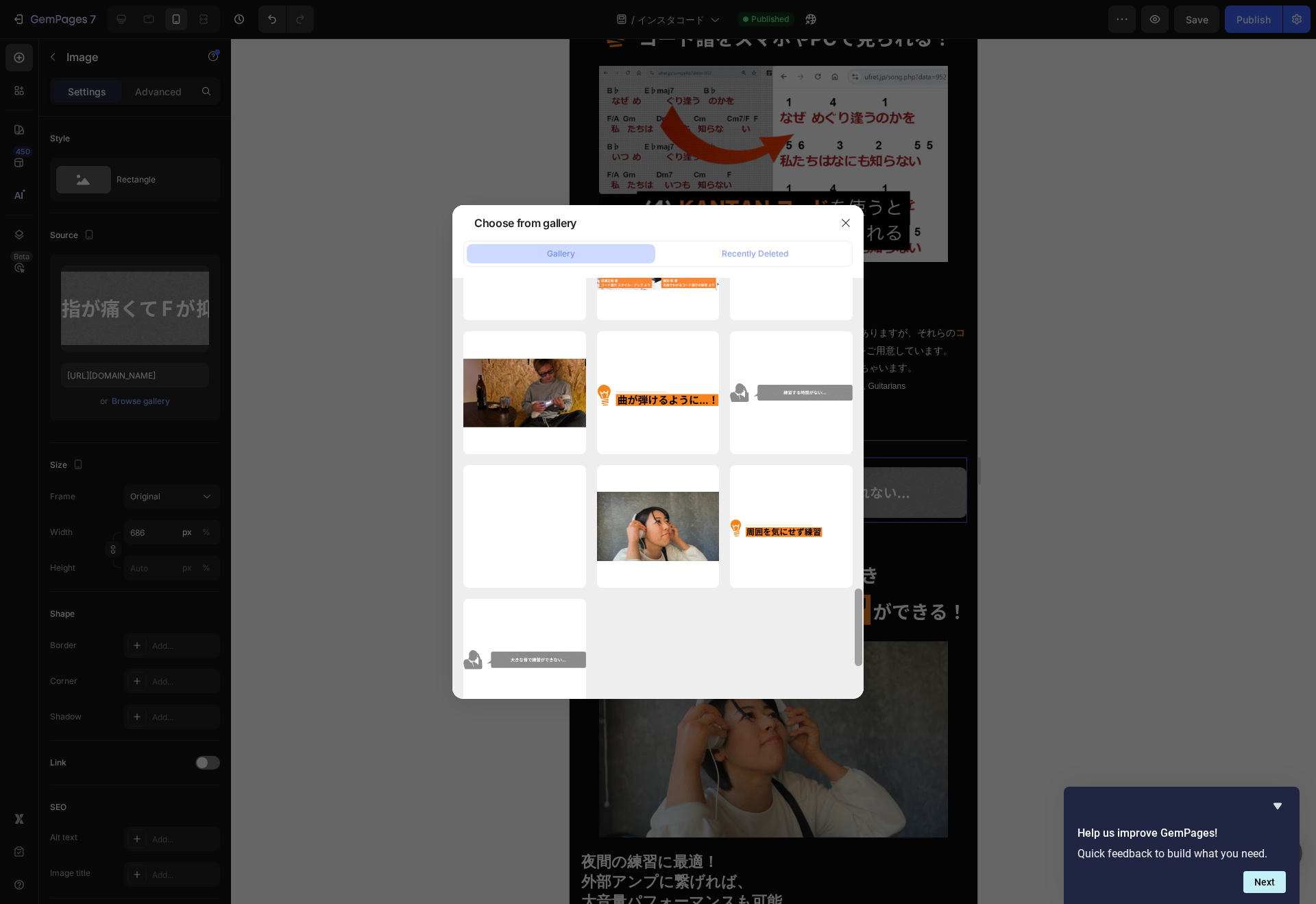
scroll to position [1858, 0]
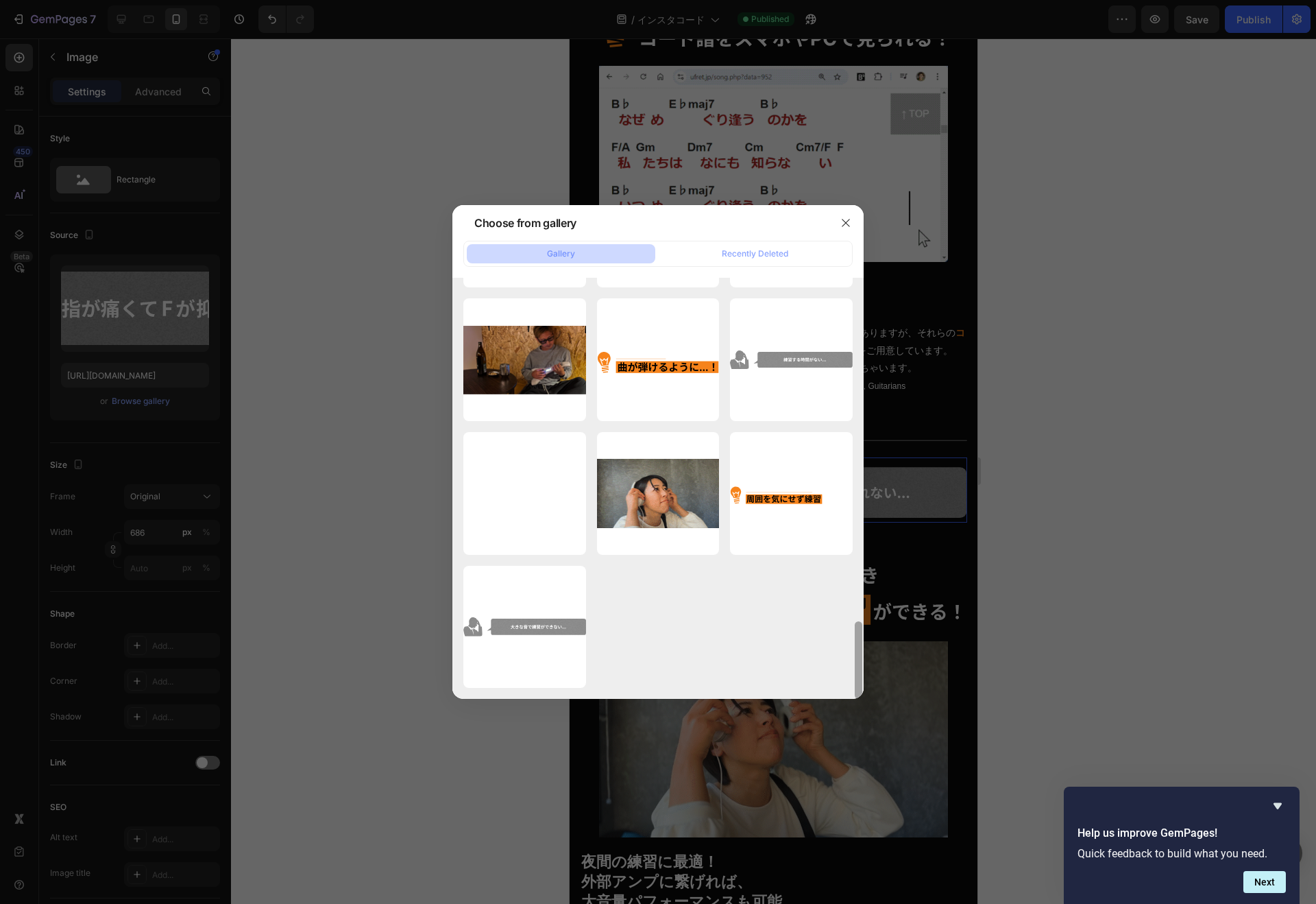
drag, startPoint x: 857, startPoint y: 610, endPoint x: 855, endPoint y: 630, distance: 20.1
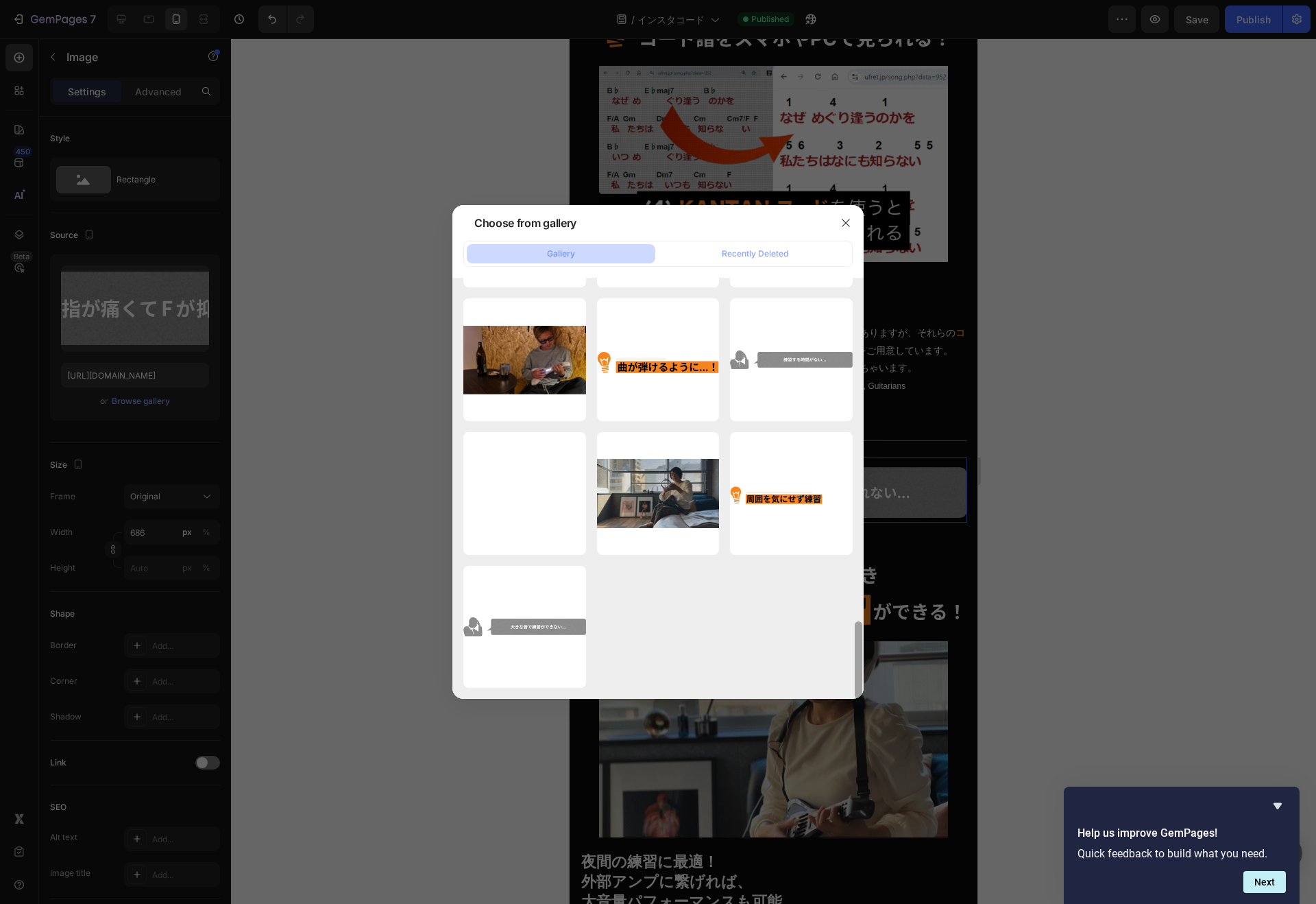
click at [855, 630] on div at bounding box center [858, 660] width 8 height 77
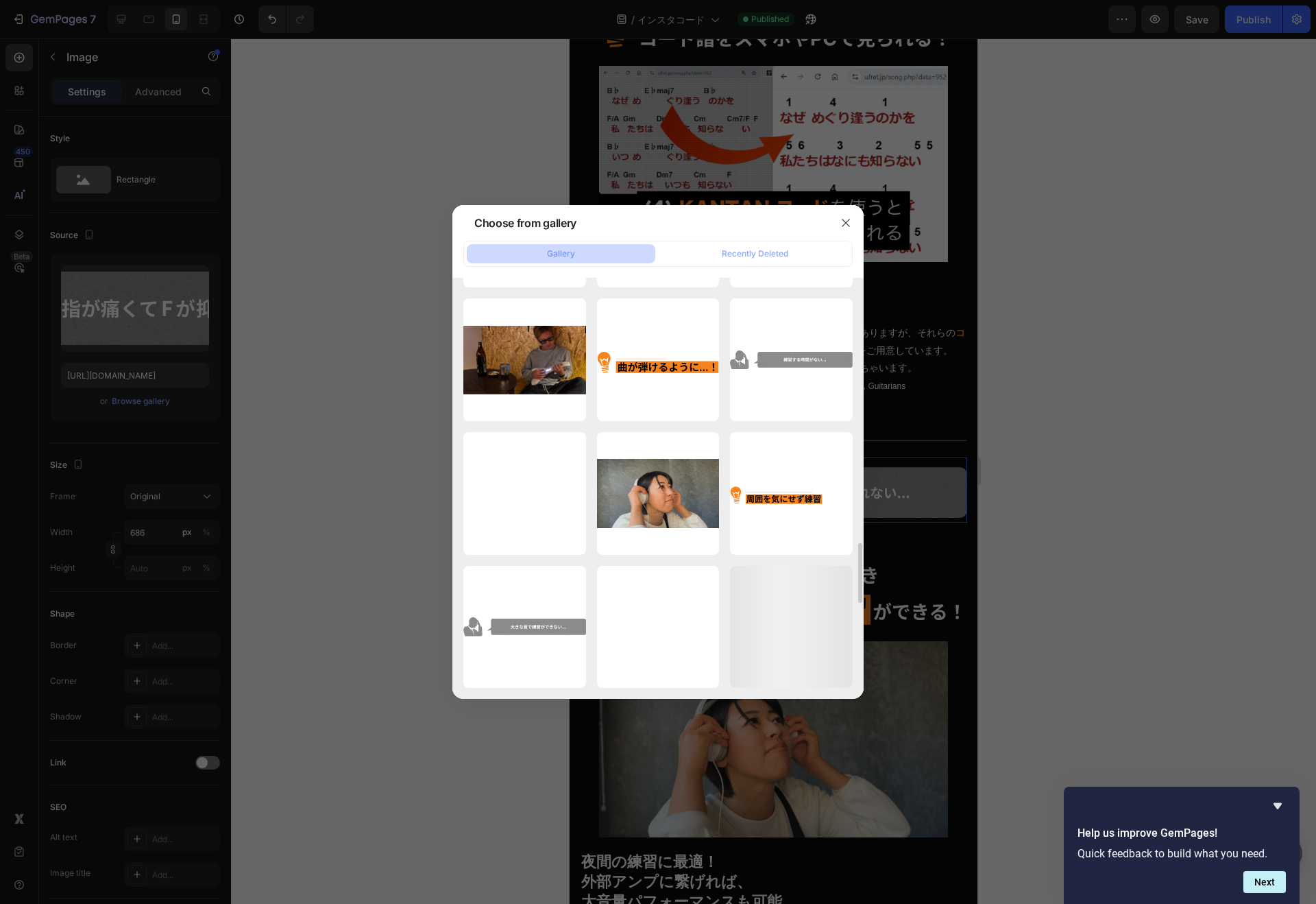
click at [0, 0] on div "worries_03_onayami.svg 2029.95 kb" at bounding box center [0, 0] width 0 height 0
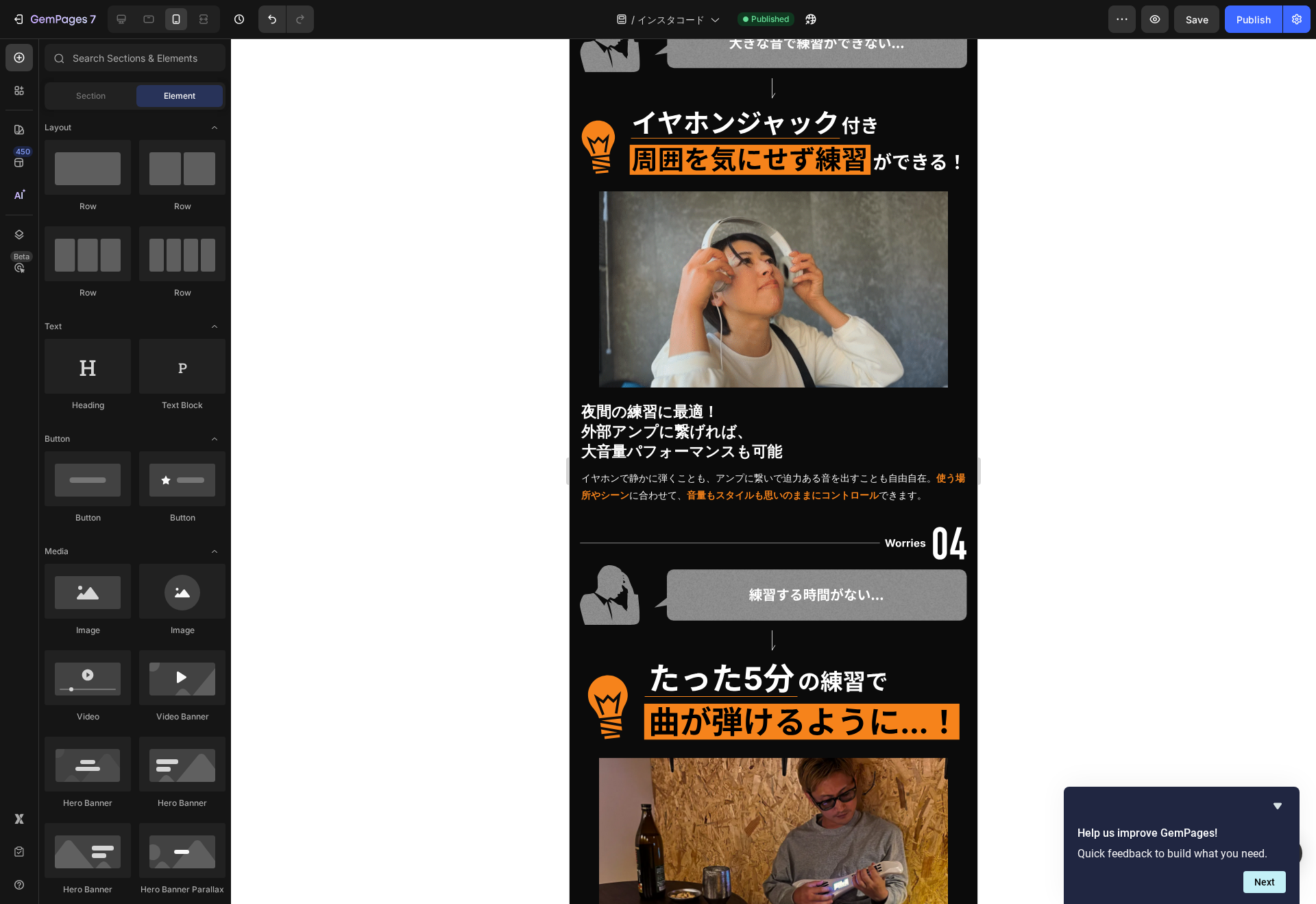
scroll to position [8279, 0]
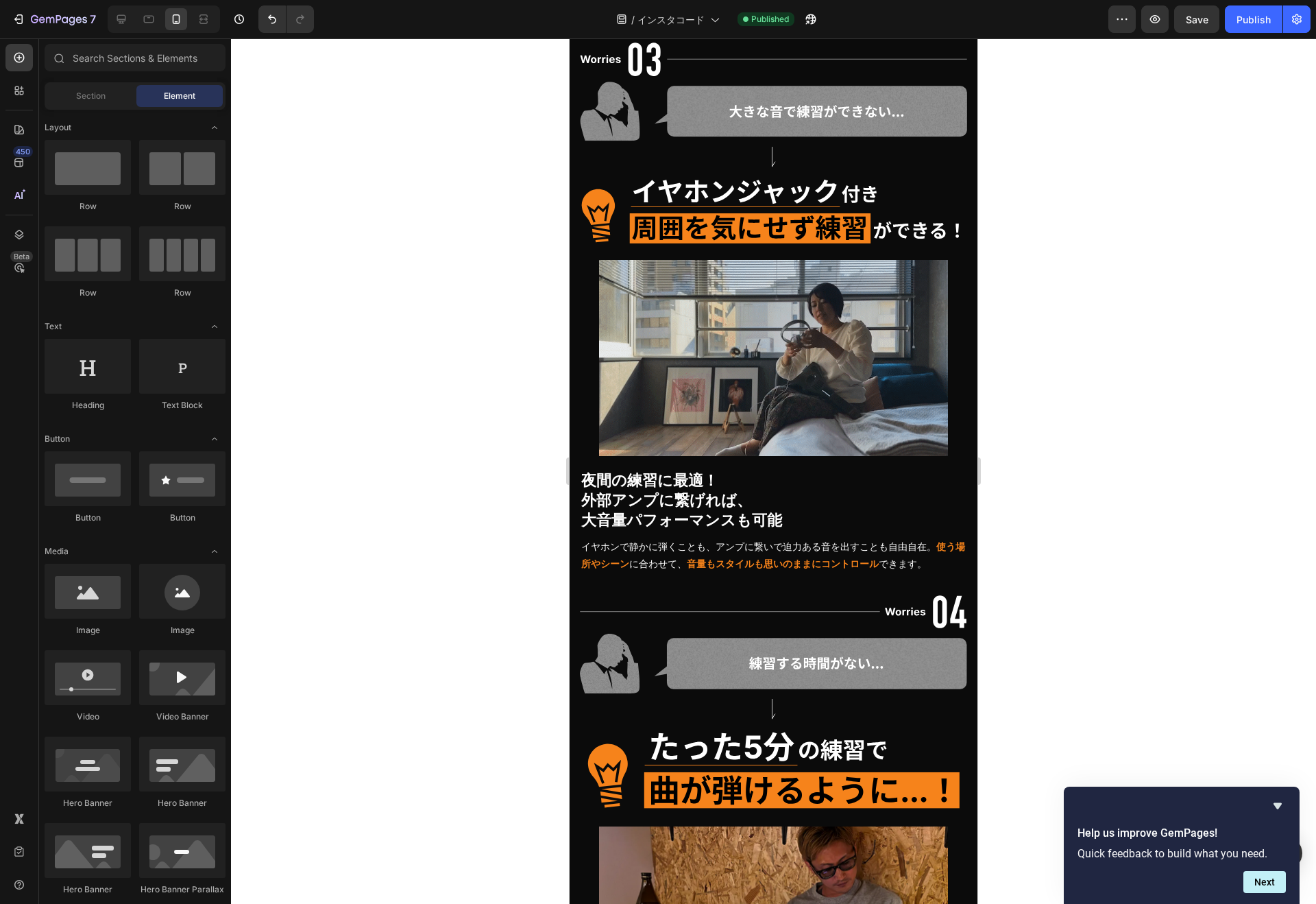
click at [1248, 21] on div "Publish" at bounding box center [1253, 19] width 35 height 14
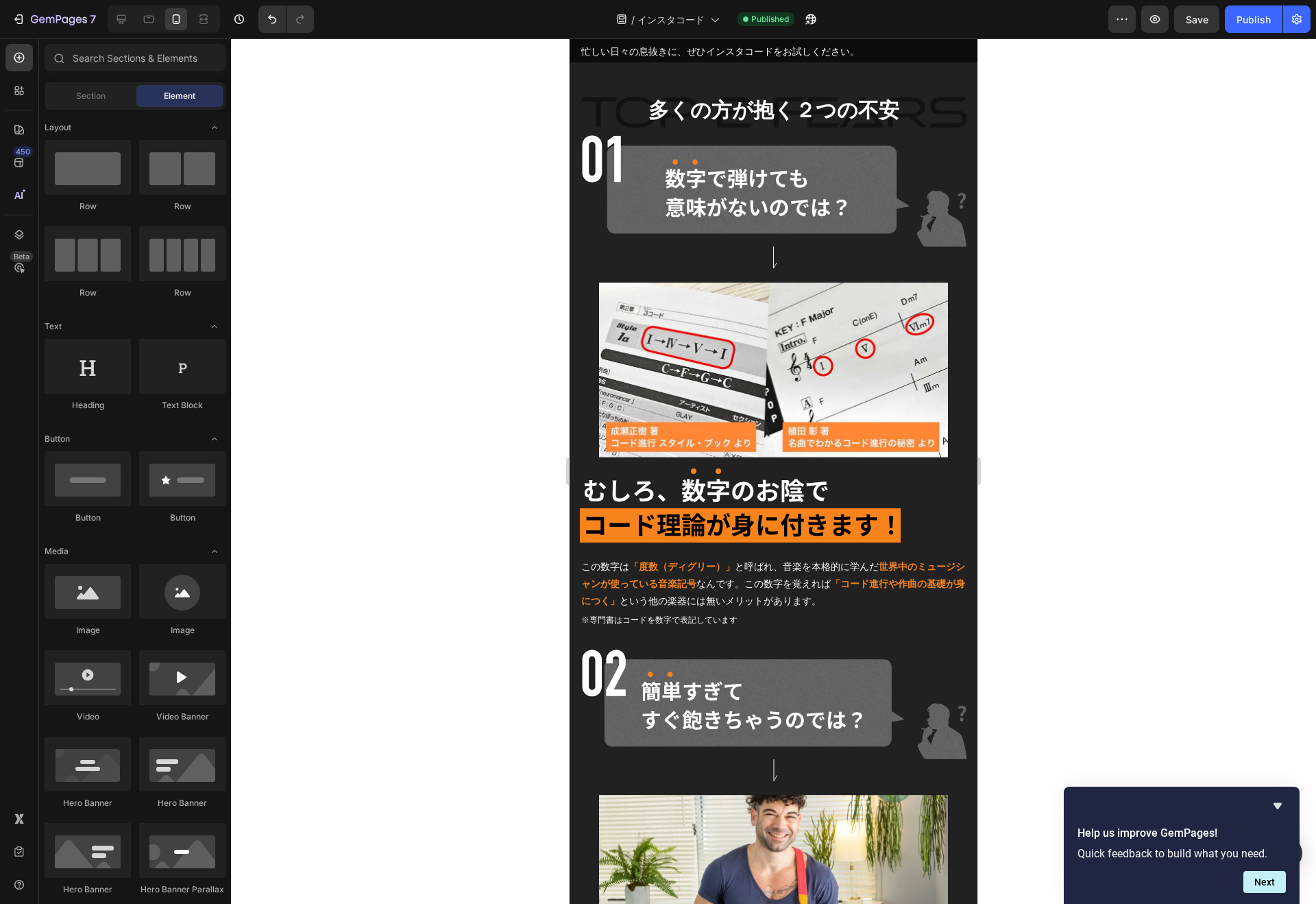
scroll to position [8968, 0]
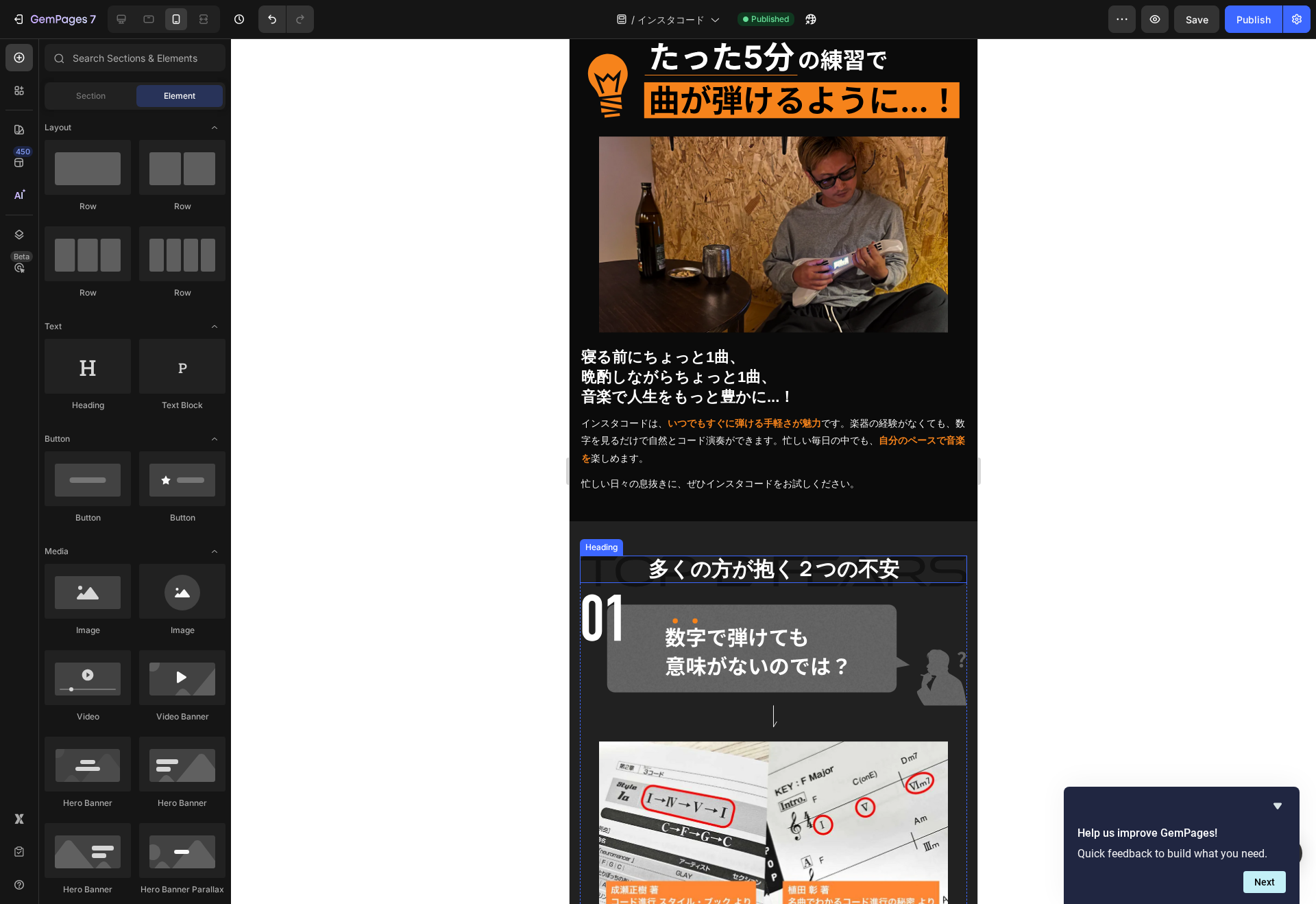
click at [778, 555] on h2 "多くの方が抱く２つの不安" at bounding box center [773, 568] width 387 height 27
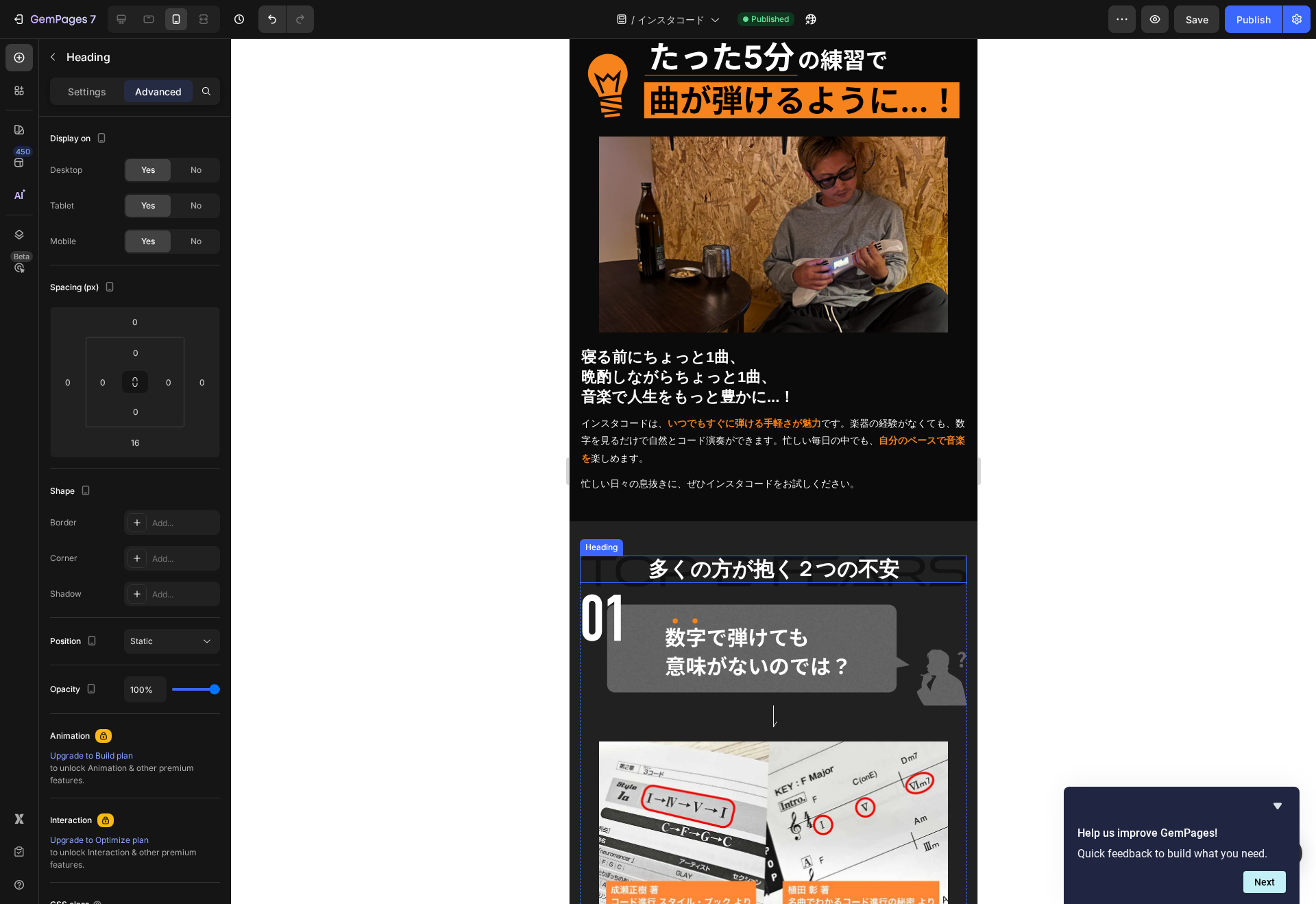
click at [778, 555] on h2 "多くの方が抱く２つの不安" at bounding box center [773, 568] width 387 height 27
click at [778, 557] on p "多くの方が抱く２つの不安" at bounding box center [773, 569] width 384 height 25
click at [773, 557] on p "まだ疑ってませんか？" at bounding box center [773, 569] width 384 height 25
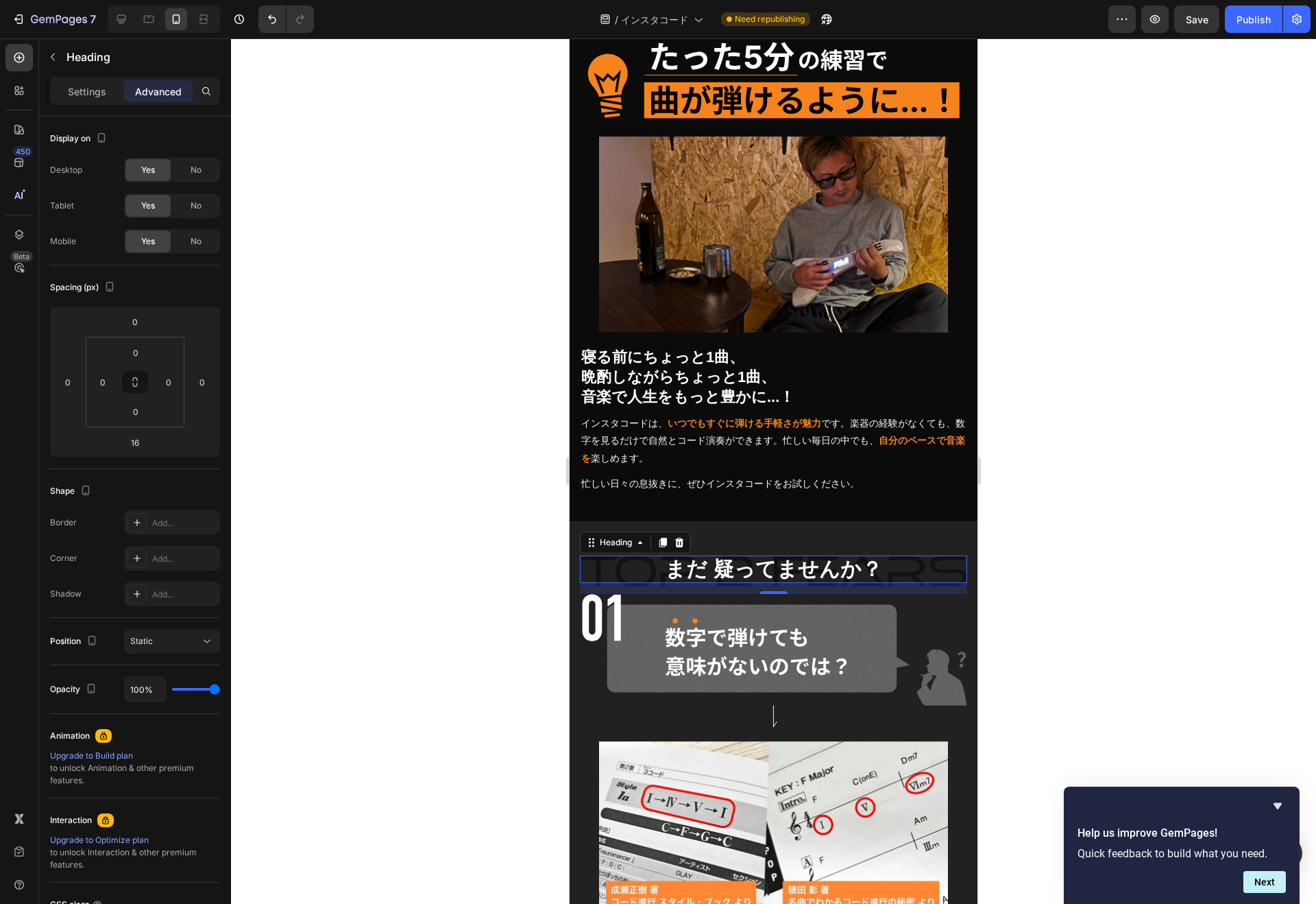
click at [997, 509] on div at bounding box center [773, 470] width 1085 height 865
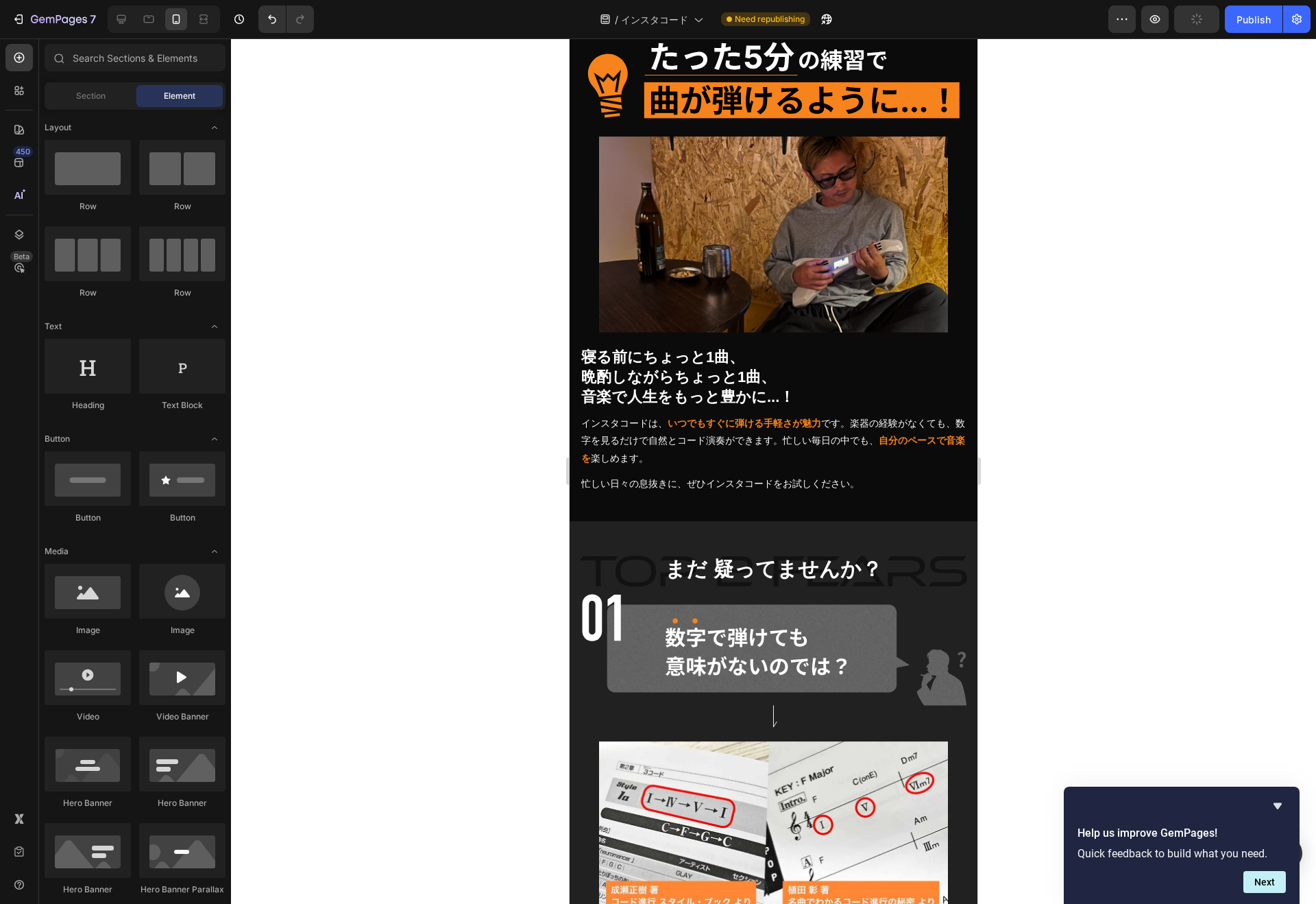
click at [1250, 23] on div "Publish" at bounding box center [1253, 19] width 35 height 14
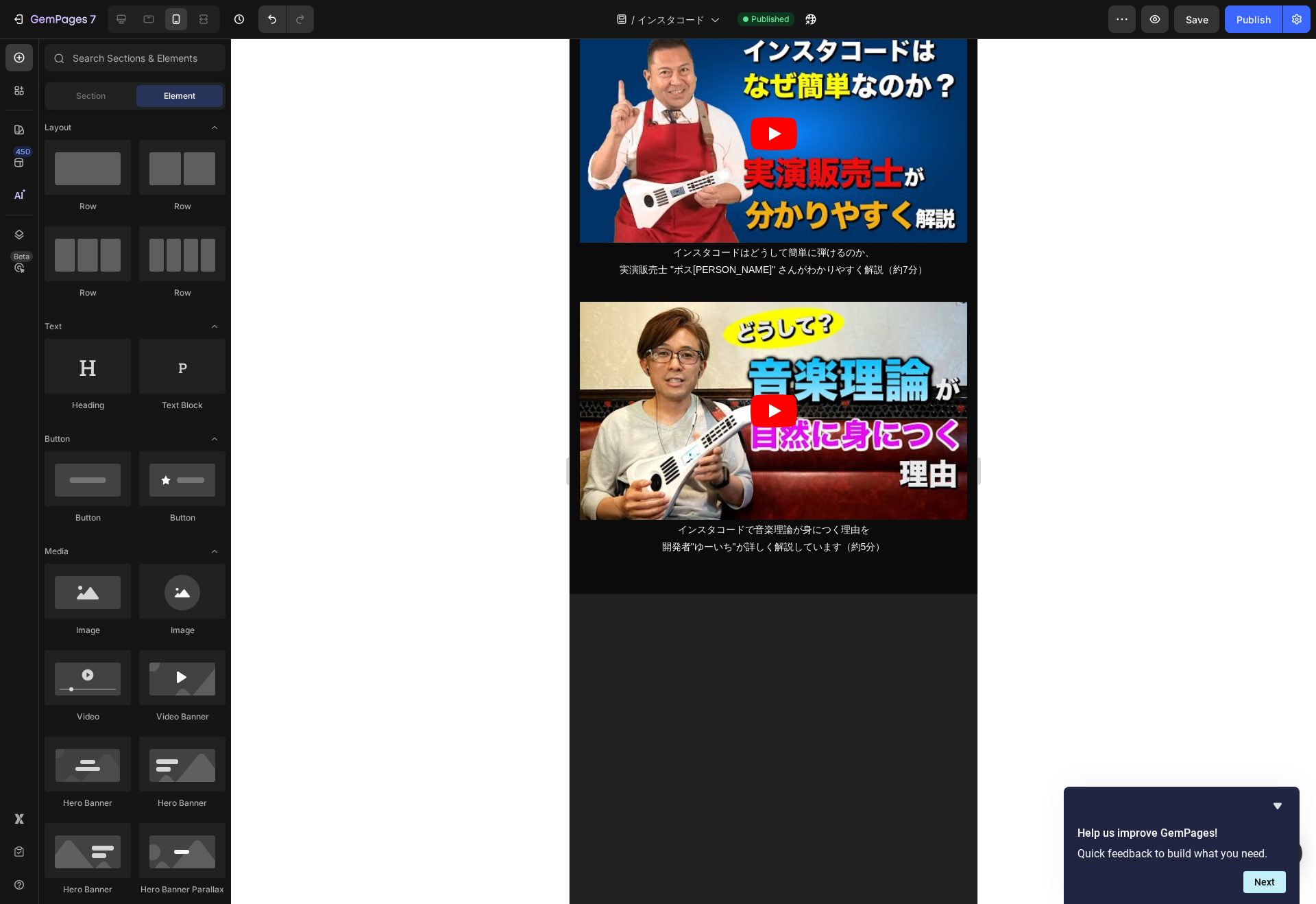
scroll to position [1426, 0]
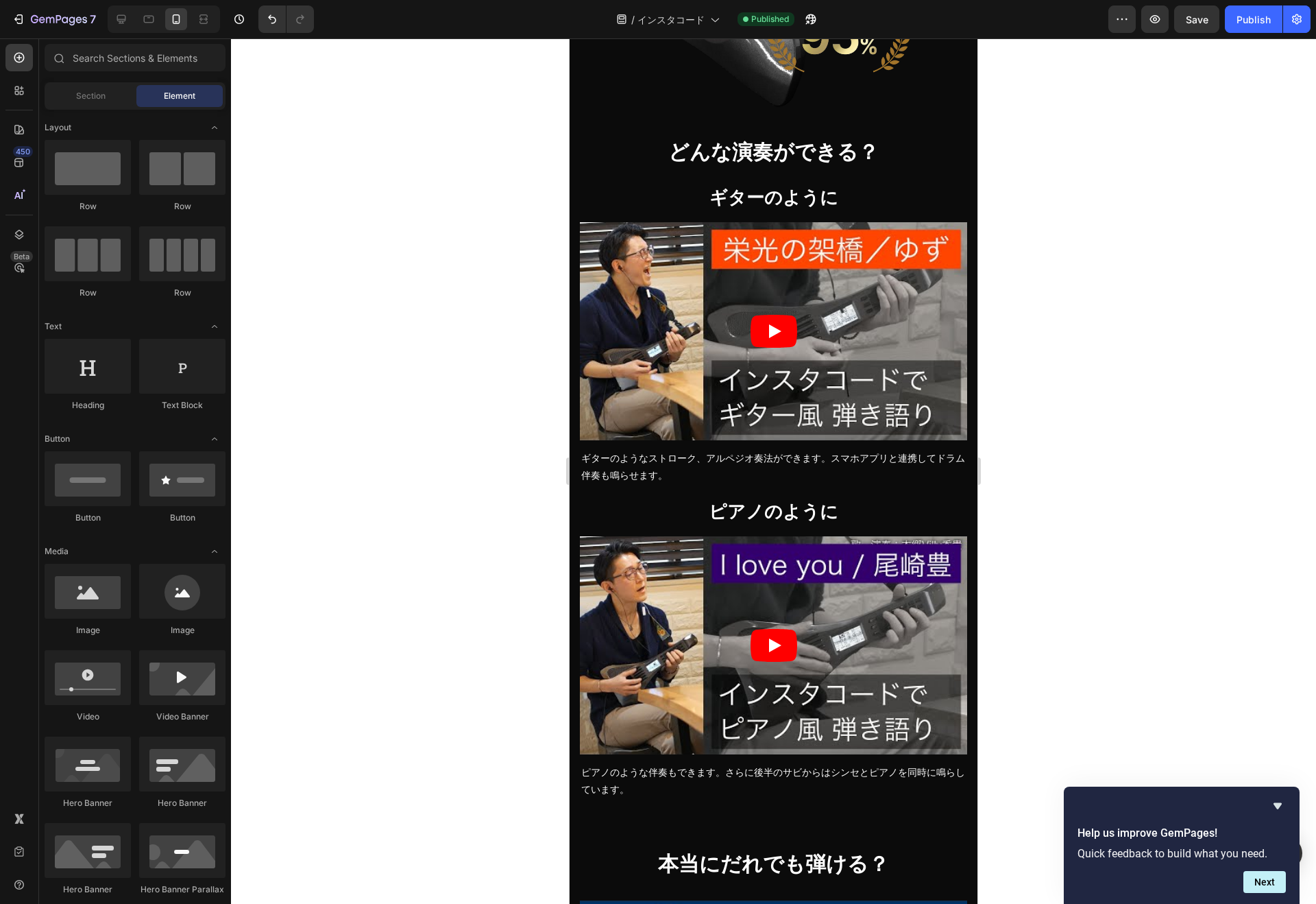
drag, startPoint x: 970, startPoint y: 574, endPoint x: 1551, endPoint y: 169, distance: 708.2
click at [797, 202] on span "ギターのように" at bounding box center [773, 197] width 129 height 20
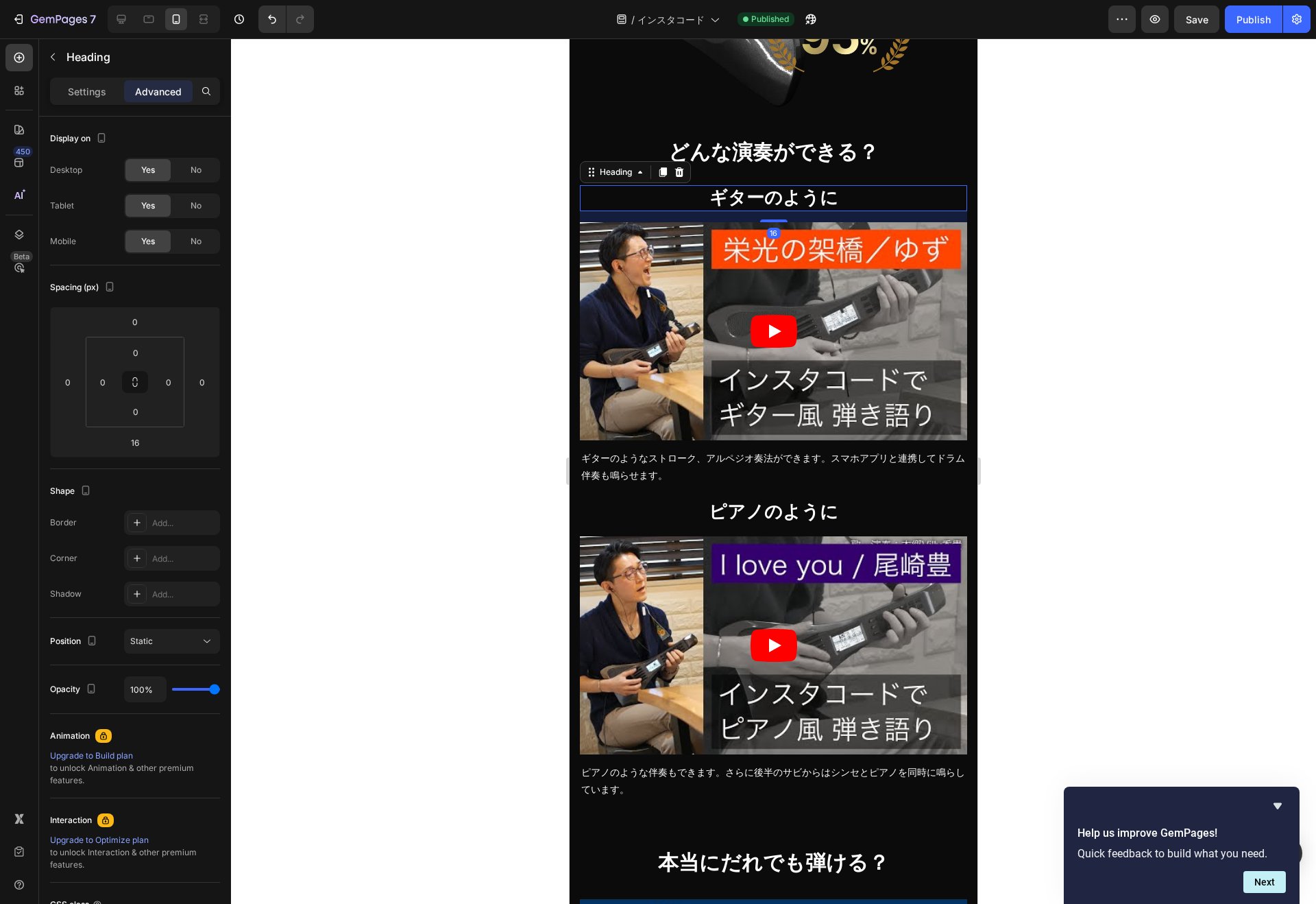
click at [673, 199] on h3 "ギターのように" at bounding box center [773, 197] width 387 height 26
click at [93, 96] on p "Settings" at bounding box center [87, 91] width 38 height 14
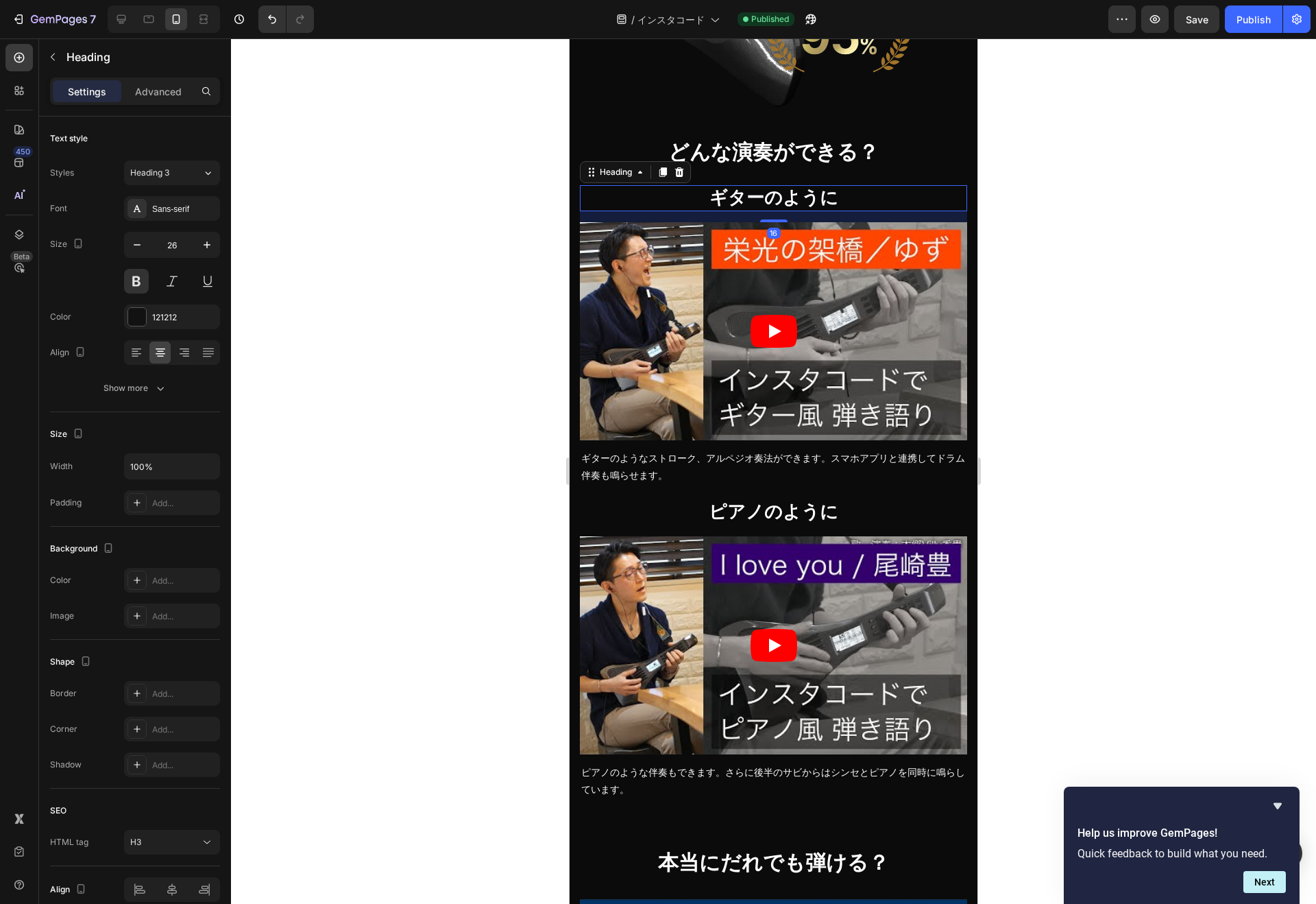
click at [131, 244] on icon "button" at bounding box center [136, 244] width 13 height 13
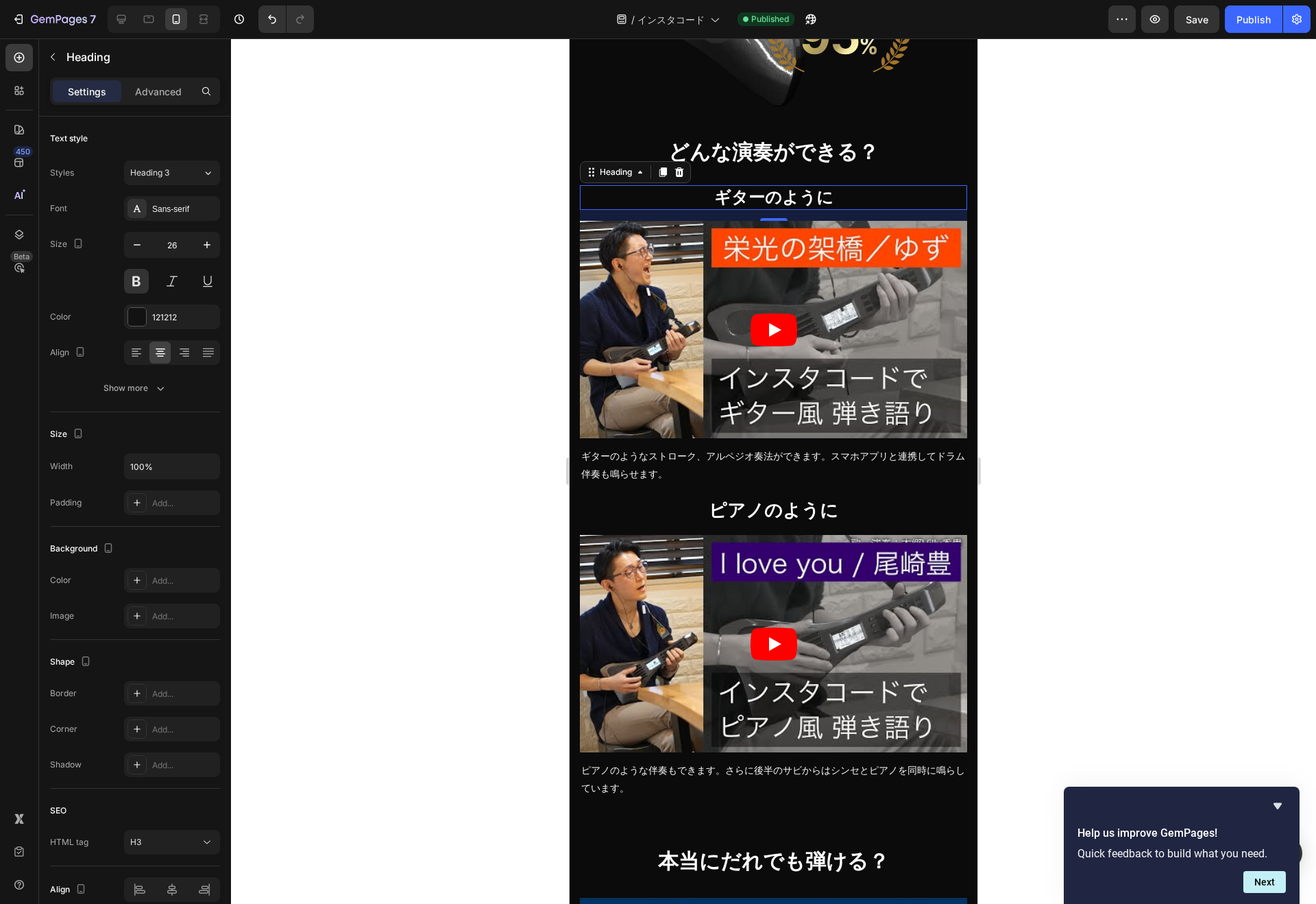
click at [131, 244] on icon "button" at bounding box center [136, 244] width 13 height 13
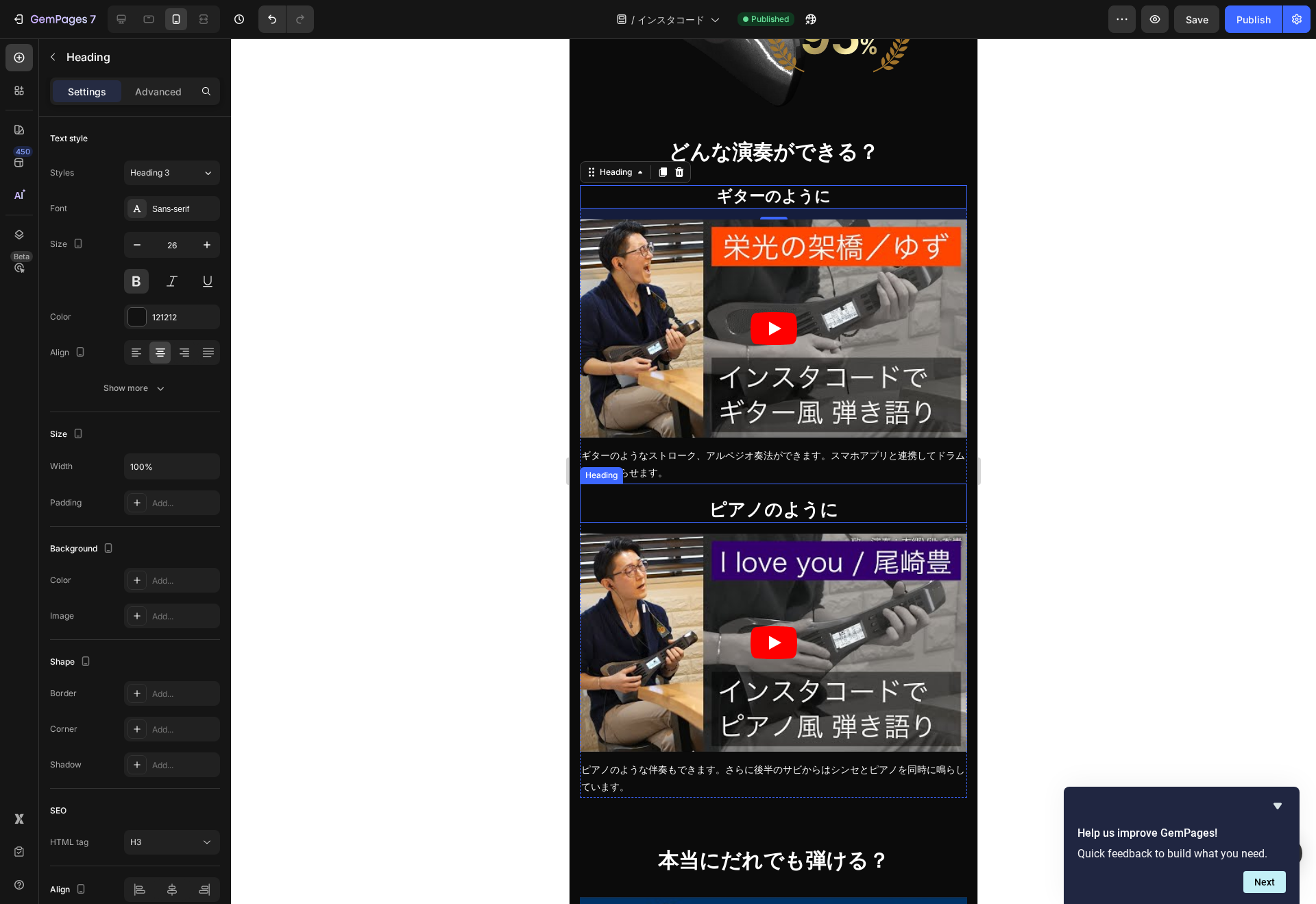
click at [655, 506] on h3 "ピアノのように" at bounding box center [773, 509] width 387 height 26
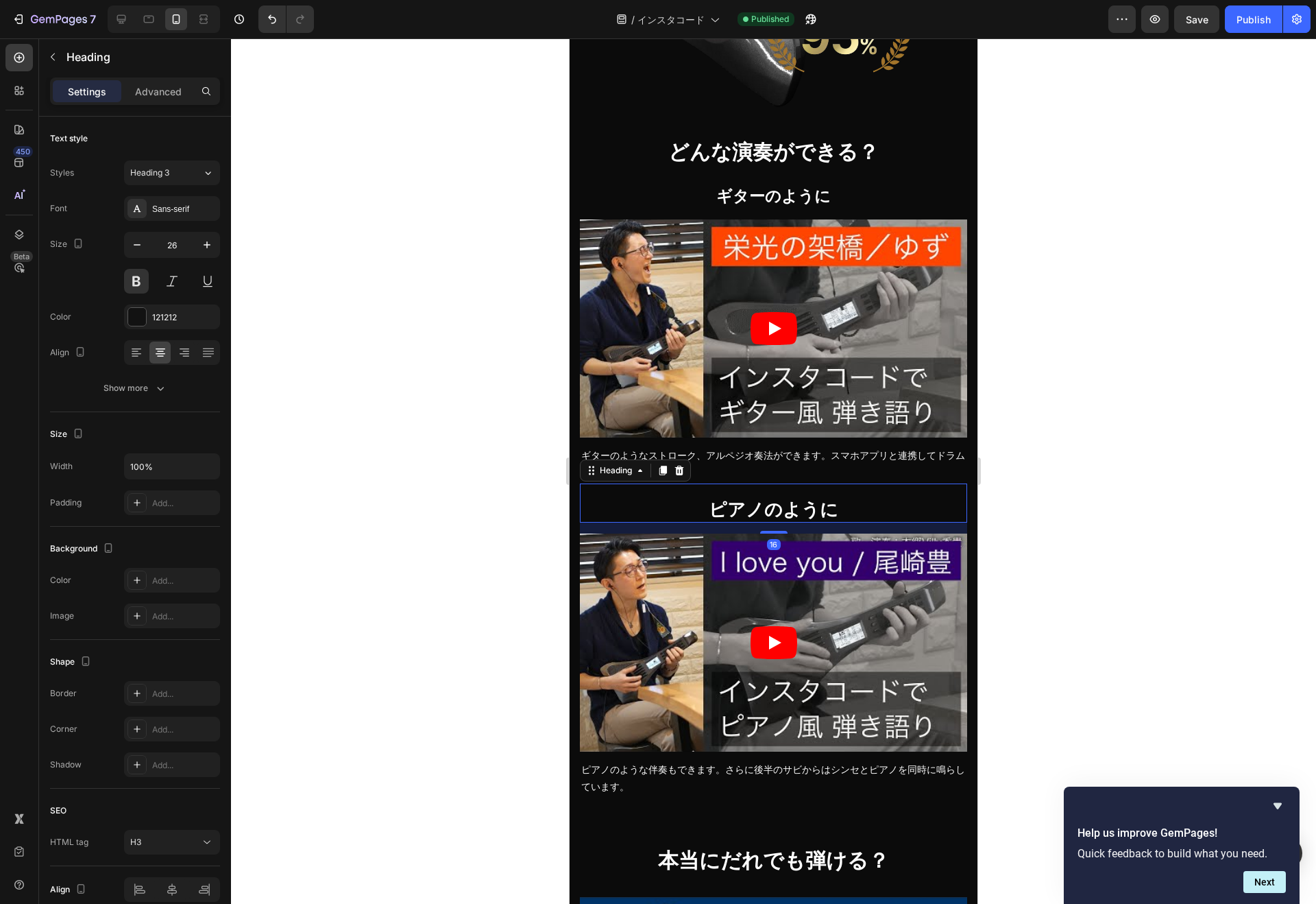
click at [126, 241] on button "button" at bounding box center [137, 244] width 25 height 25
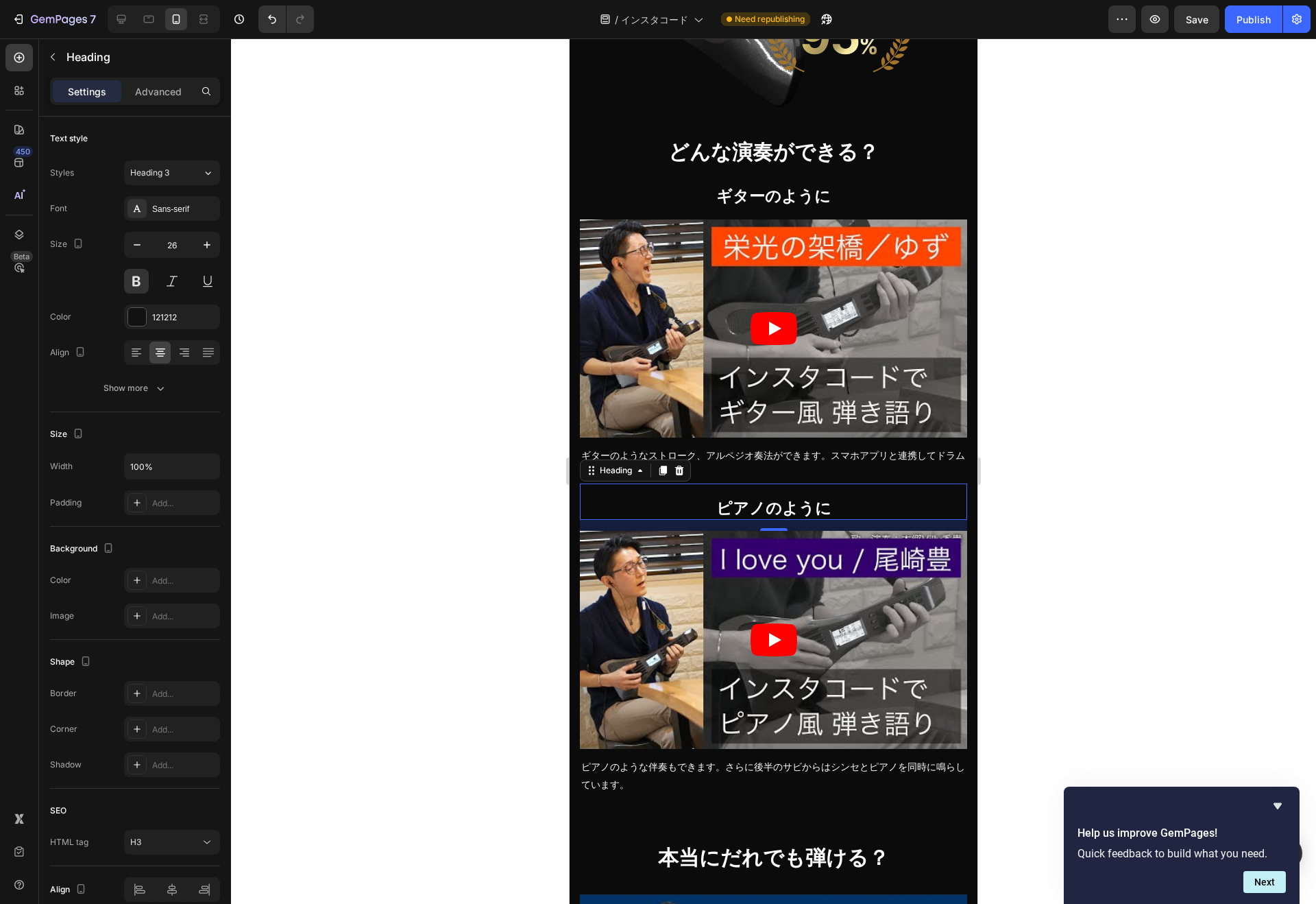
click at [1258, 12] on div "Publish" at bounding box center [1253, 19] width 35 height 14
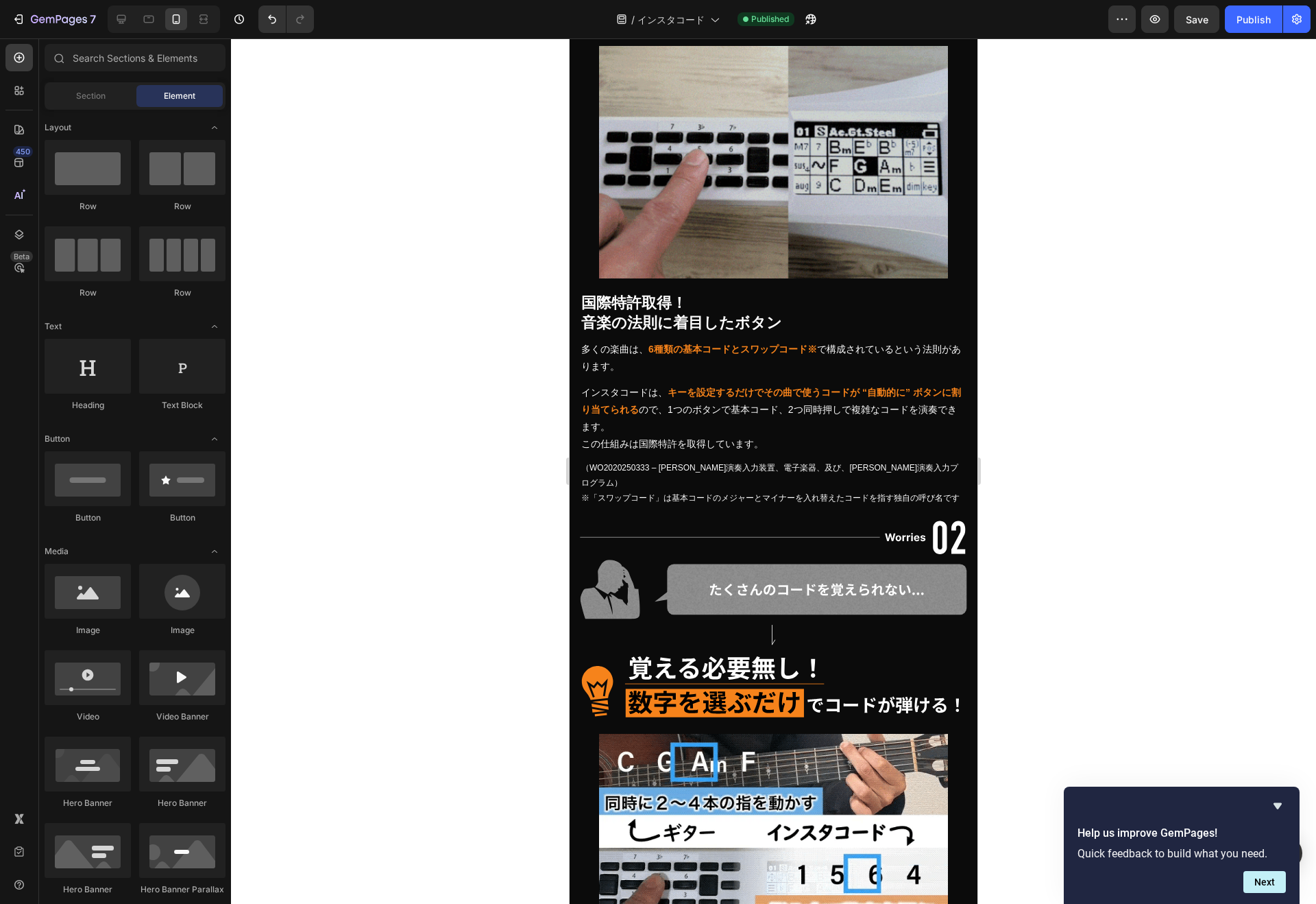
scroll to position [6192, 0]
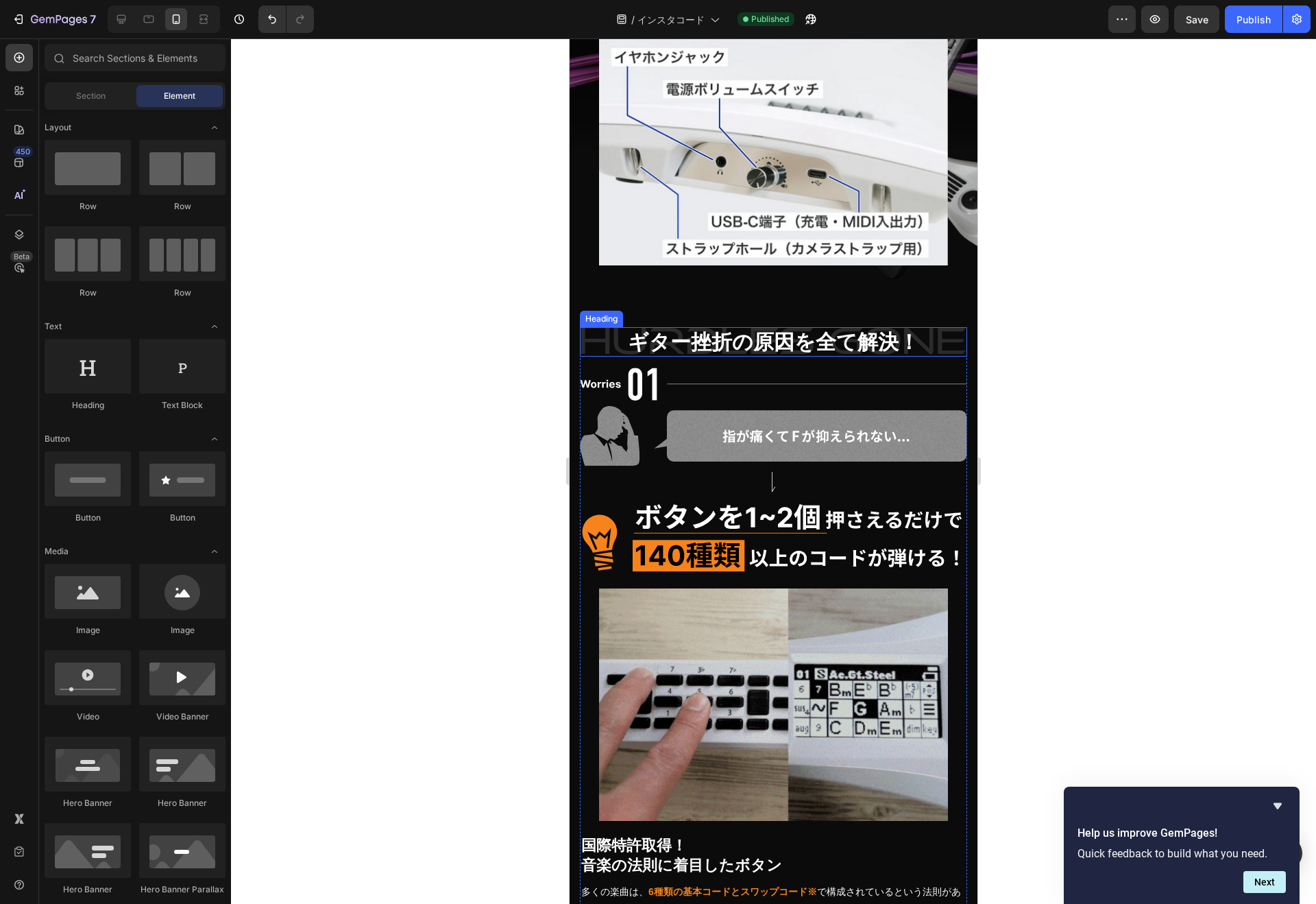
click at [763, 327] on h2 "ギター挫折の原因を全て解決！" at bounding box center [773, 341] width 387 height 29
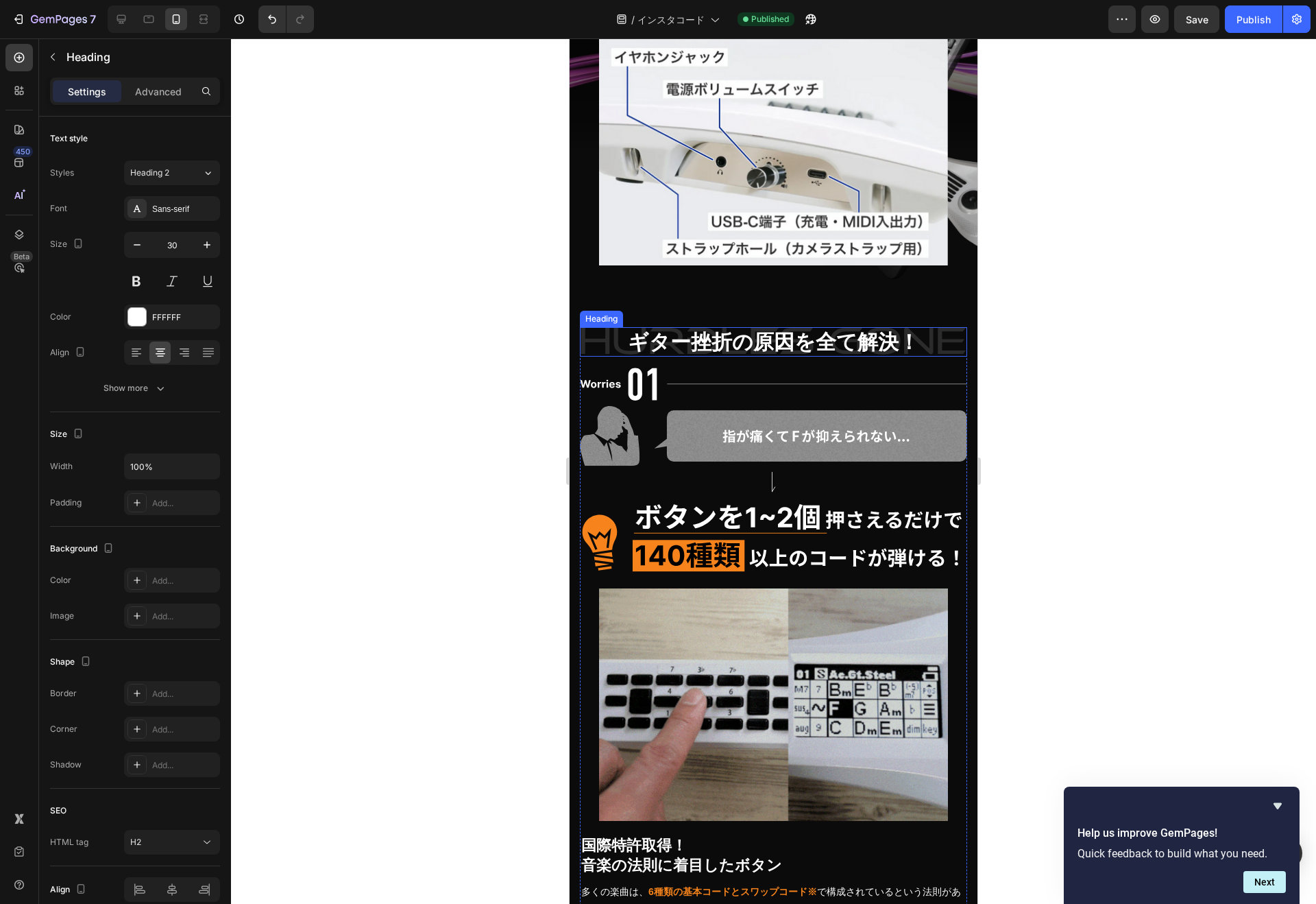
click at [763, 327] on h2 "ギター挫折の原因を全て解決！" at bounding box center [773, 341] width 387 height 29
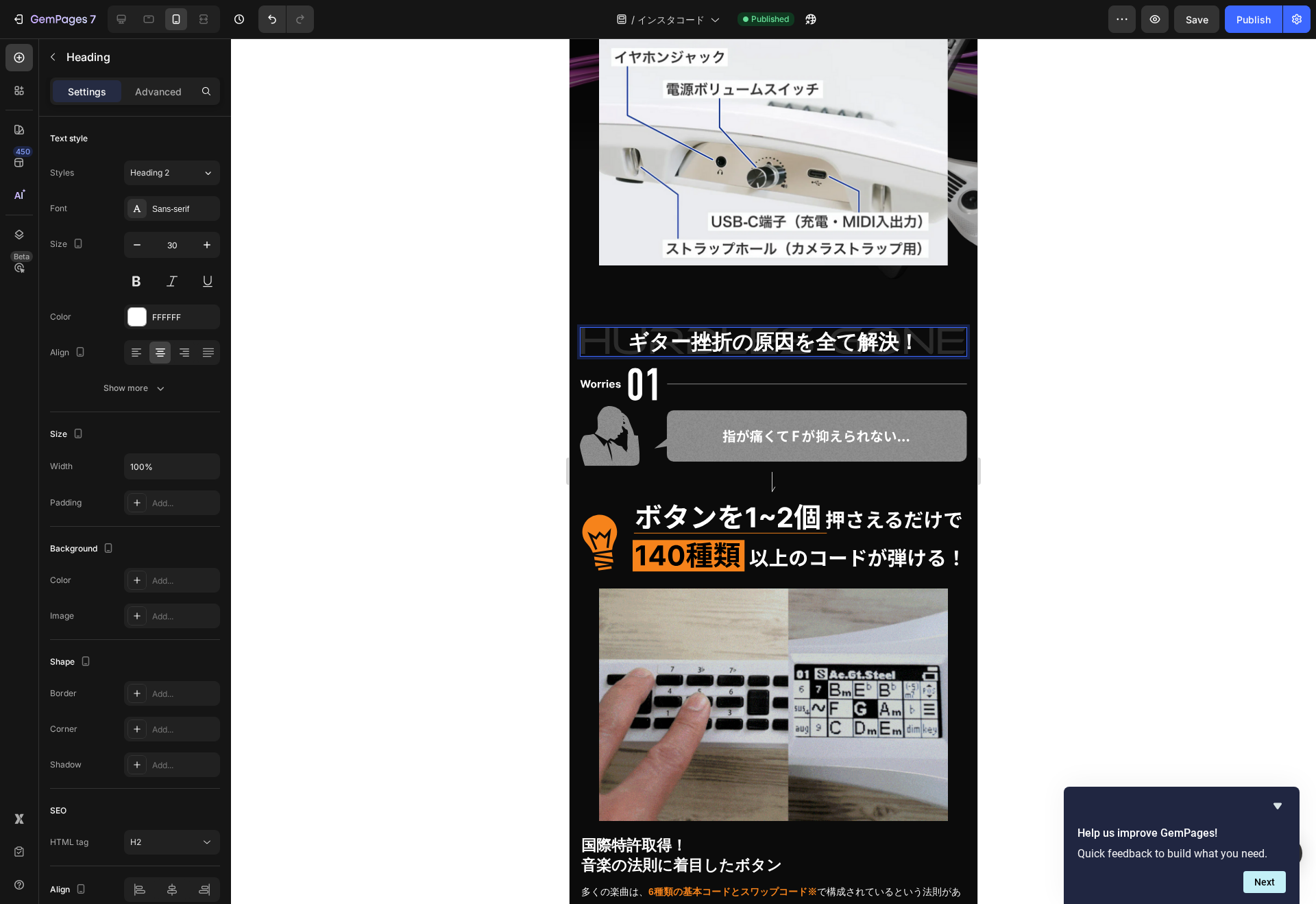
click at [811, 328] on p "ギター挫折の原因を全て解決！" at bounding box center [773, 342] width 384 height 27
drag, startPoint x: 809, startPoint y: 326, endPoint x: 844, endPoint y: 328, distance: 35.1
click at [844, 328] on p "ギター挫折の原因を全て解決！" at bounding box center [773, 342] width 384 height 27
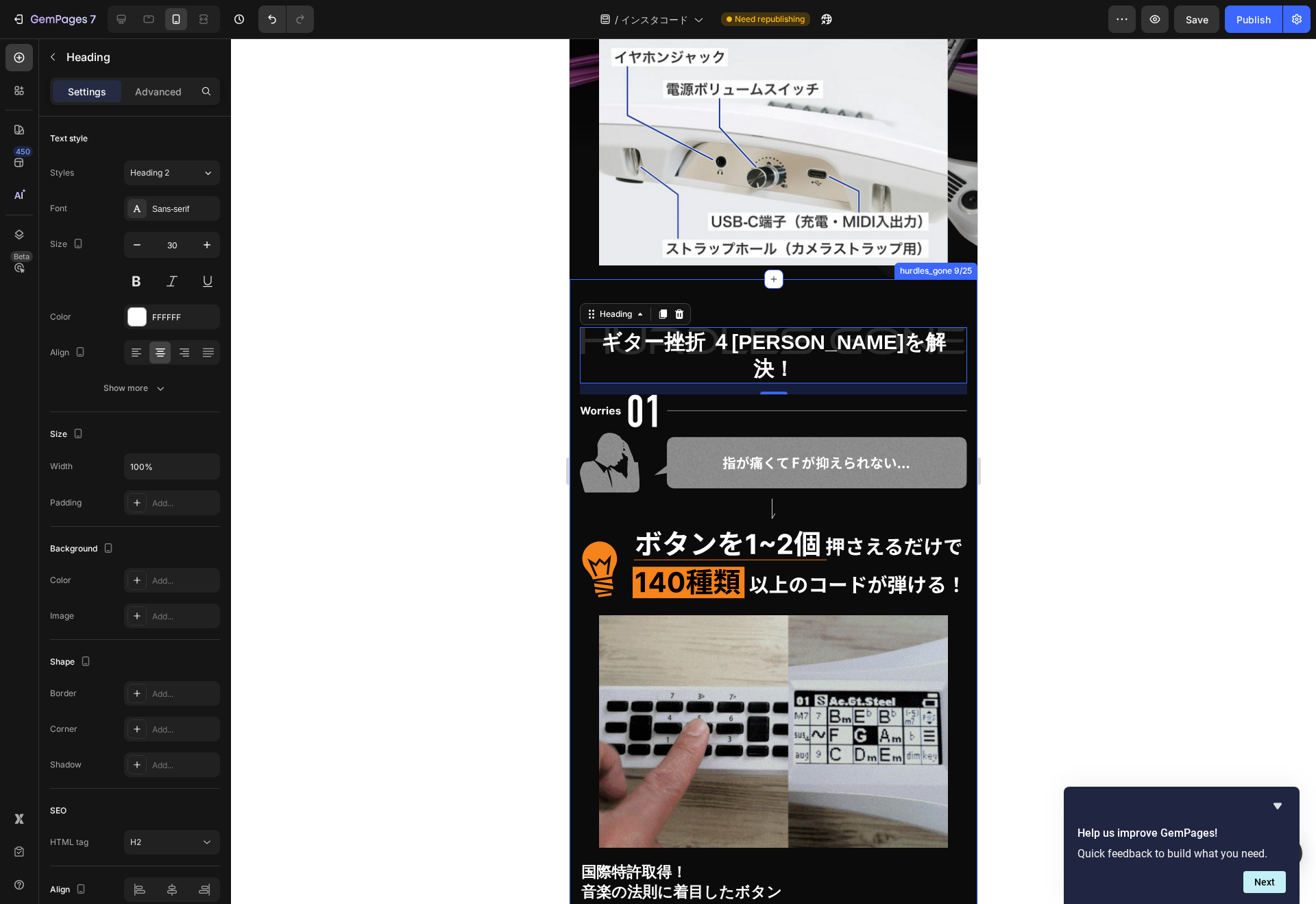
click at [1251, 15] on div "Publish" at bounding box center [1253, 19] width 35 height 14
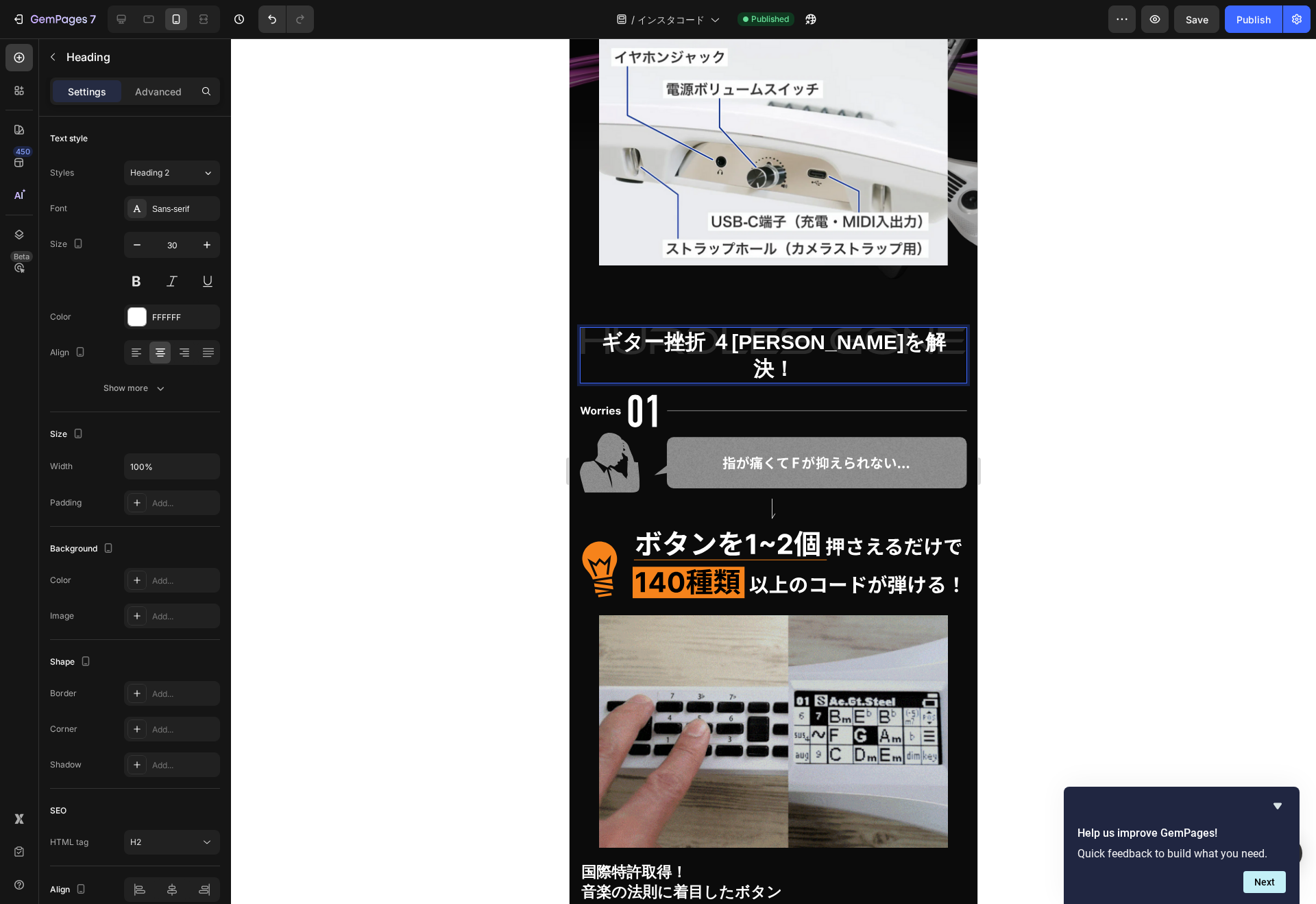
click at [741, 328] on p "ギター挫折 ４[PERSON_NAME]を解決！" at bounding box center [773, 355] width 384 height 53
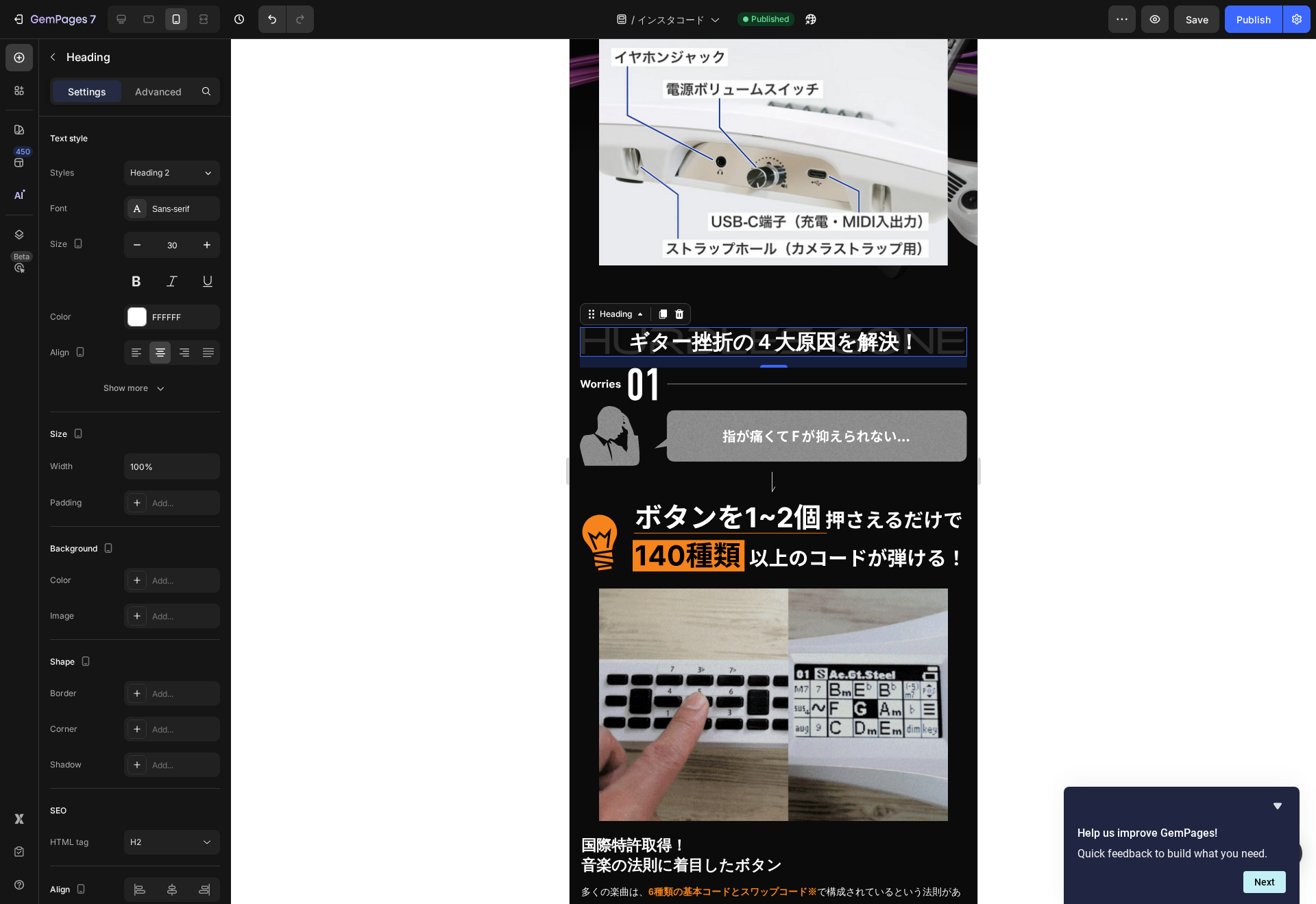
click at [1259, 16] on div "Publish" at bounding box center [1253, 19] width 35 height 14
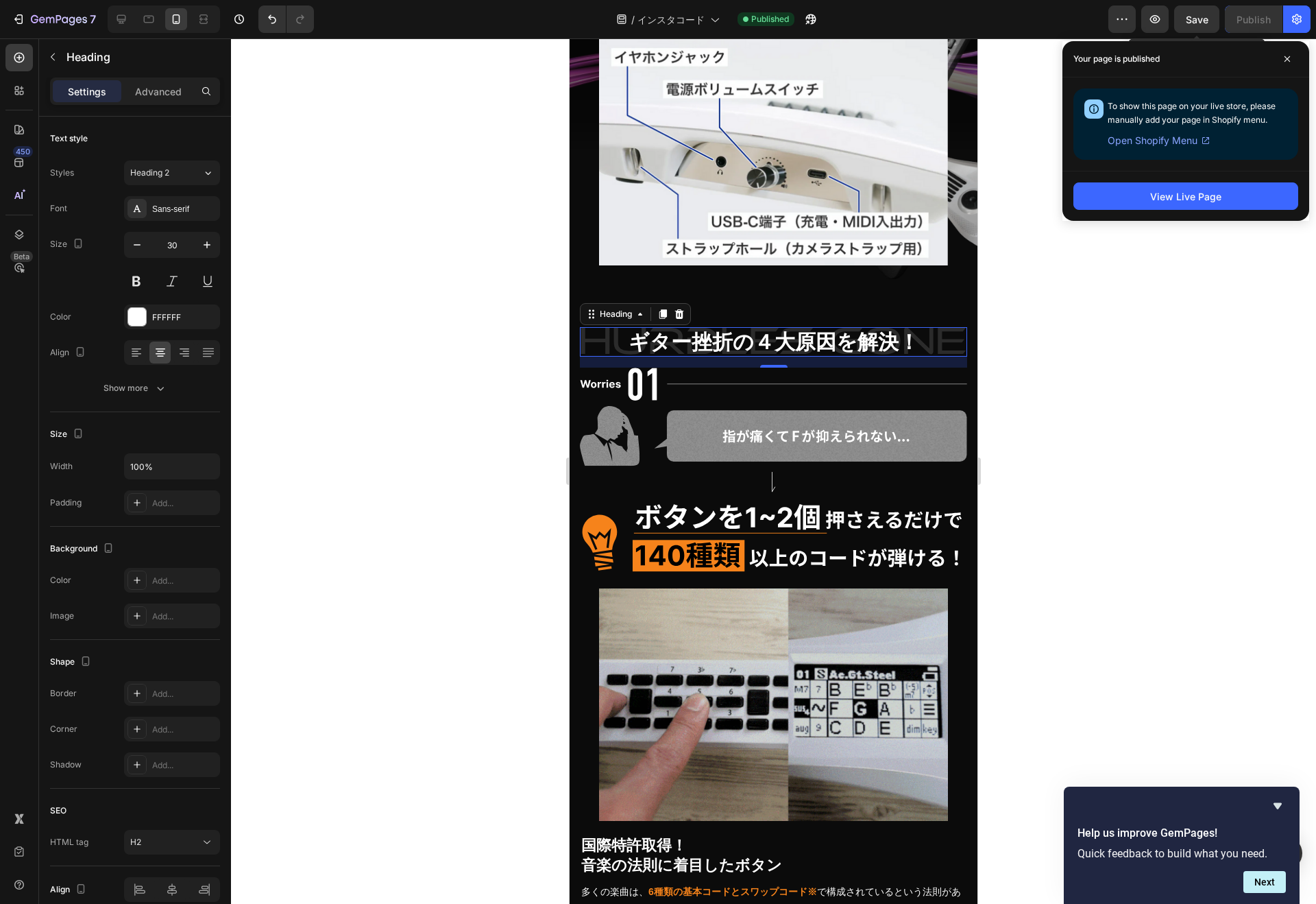
click at [1197, 12] on button "Save" at bounding box center [1196, 19] width 45 height 27
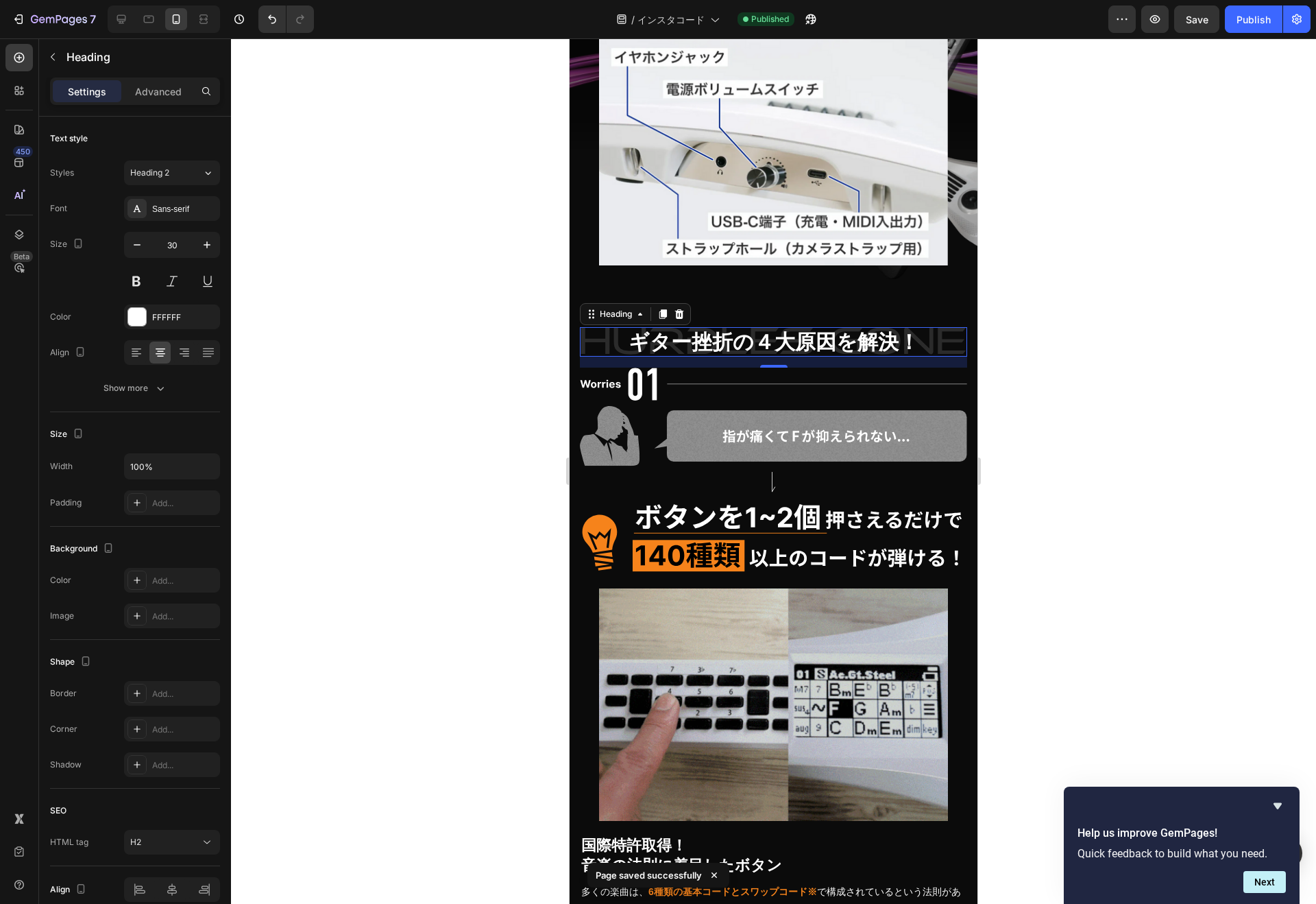
click at [1251, 22] on div "Publish" at bounding box center [1253, 19] width 35 height 14
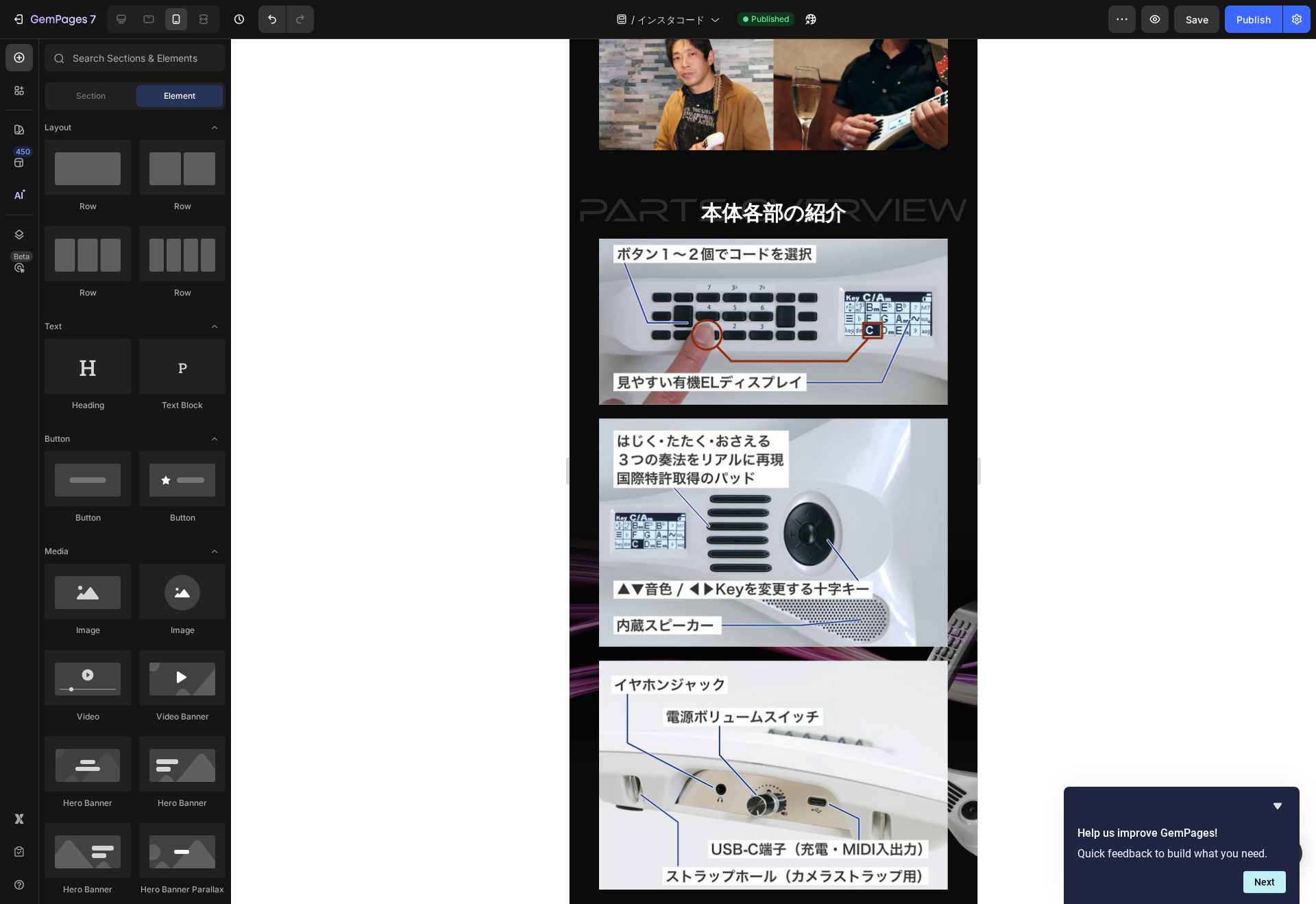
scroll to position [6231, 0]
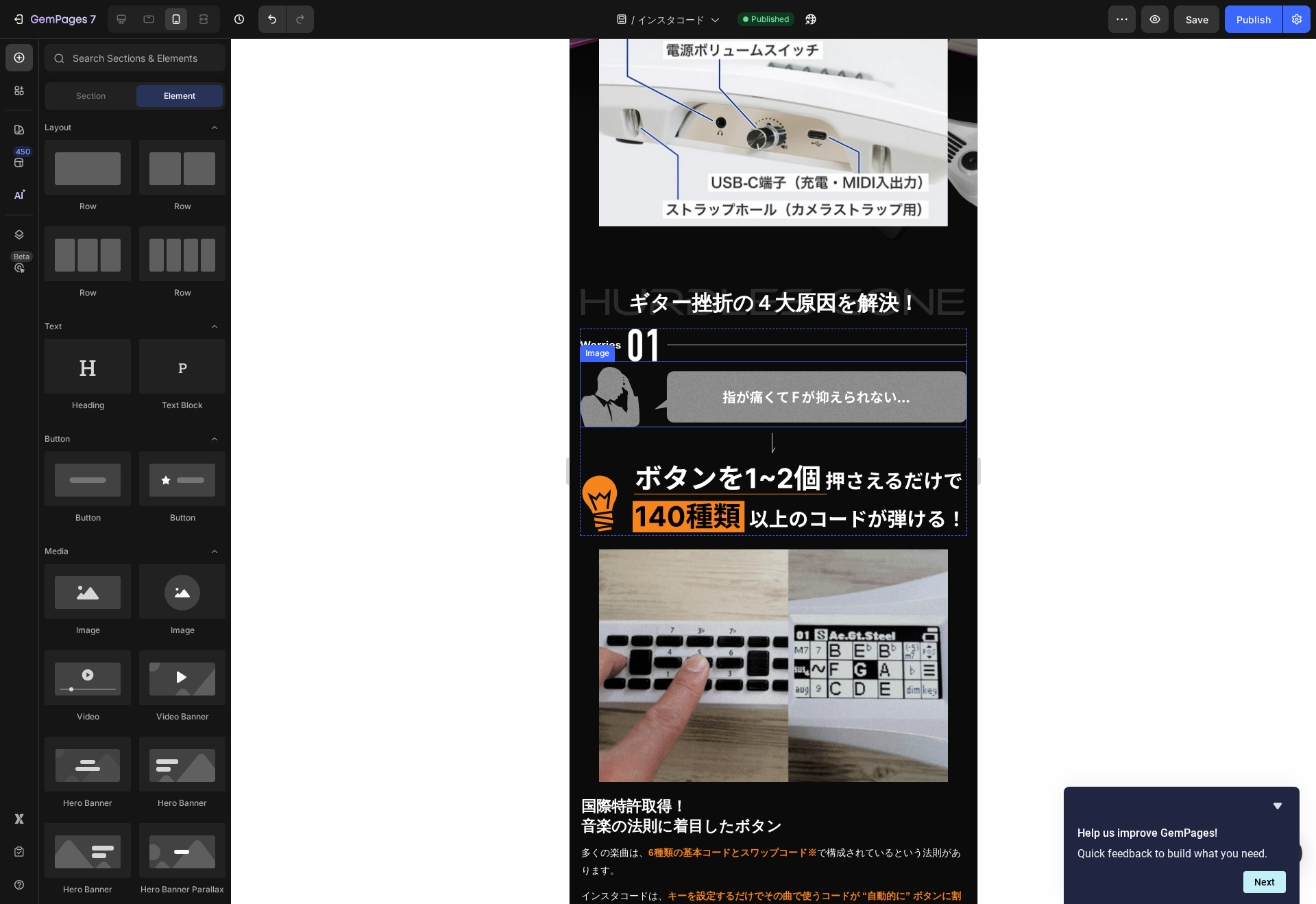
click at [650, 377] on img at bounding box center [773, 396] width 387 height 59
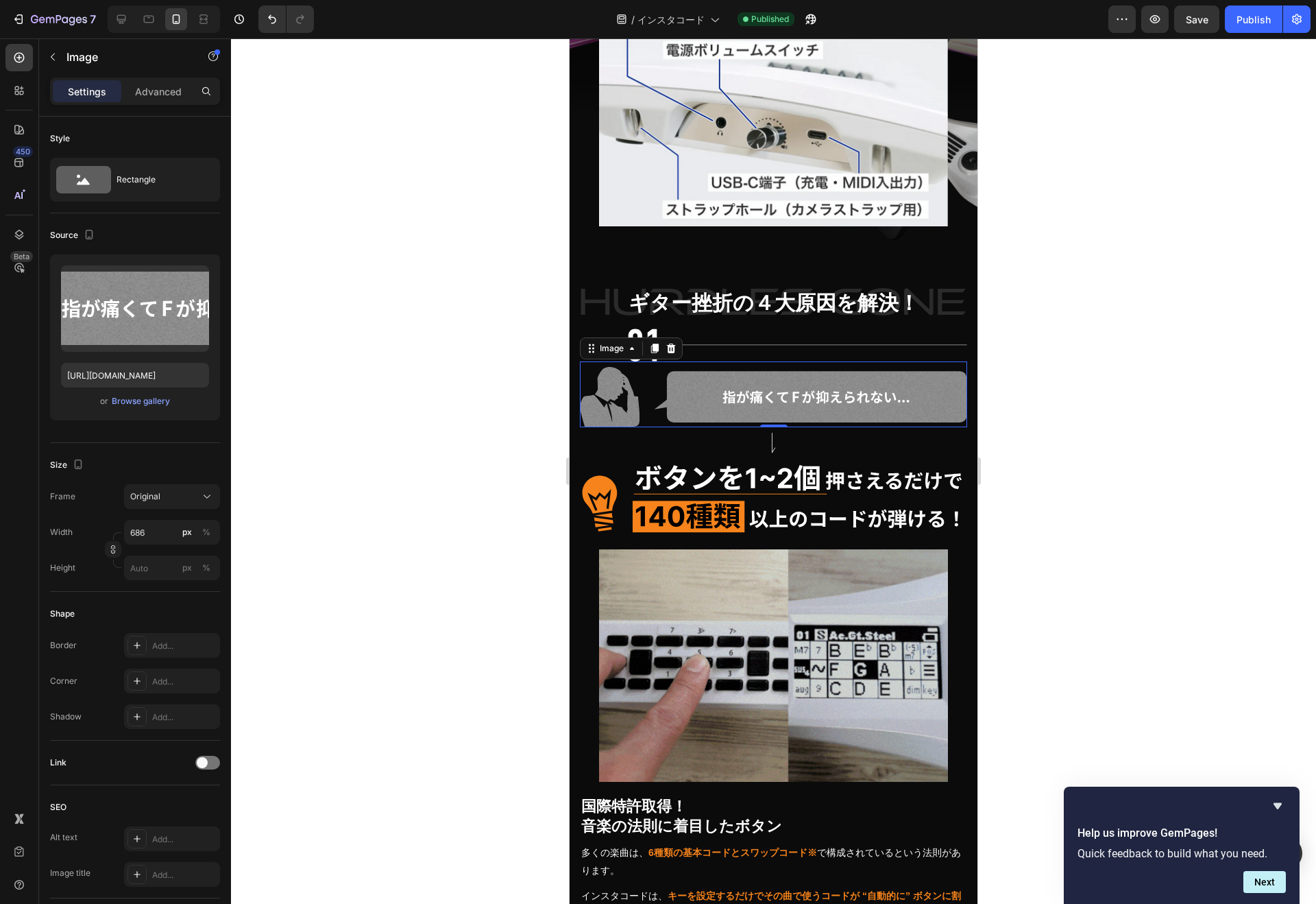
click at [163, 298] on label at bounding box center [135, 309] width 148 height 87
click at [163, 320] on input "file" at bounding box center [135, 331] width 95 height 23
click at [123, 374] on input "[URL][DOMAIN_NAME]" at bounding box center [135, 375] width 148 height 25
click at [142, 375] on input "[URL][DOMAIN_NAME]" at bounding box center [135, 375] width 148 height 25
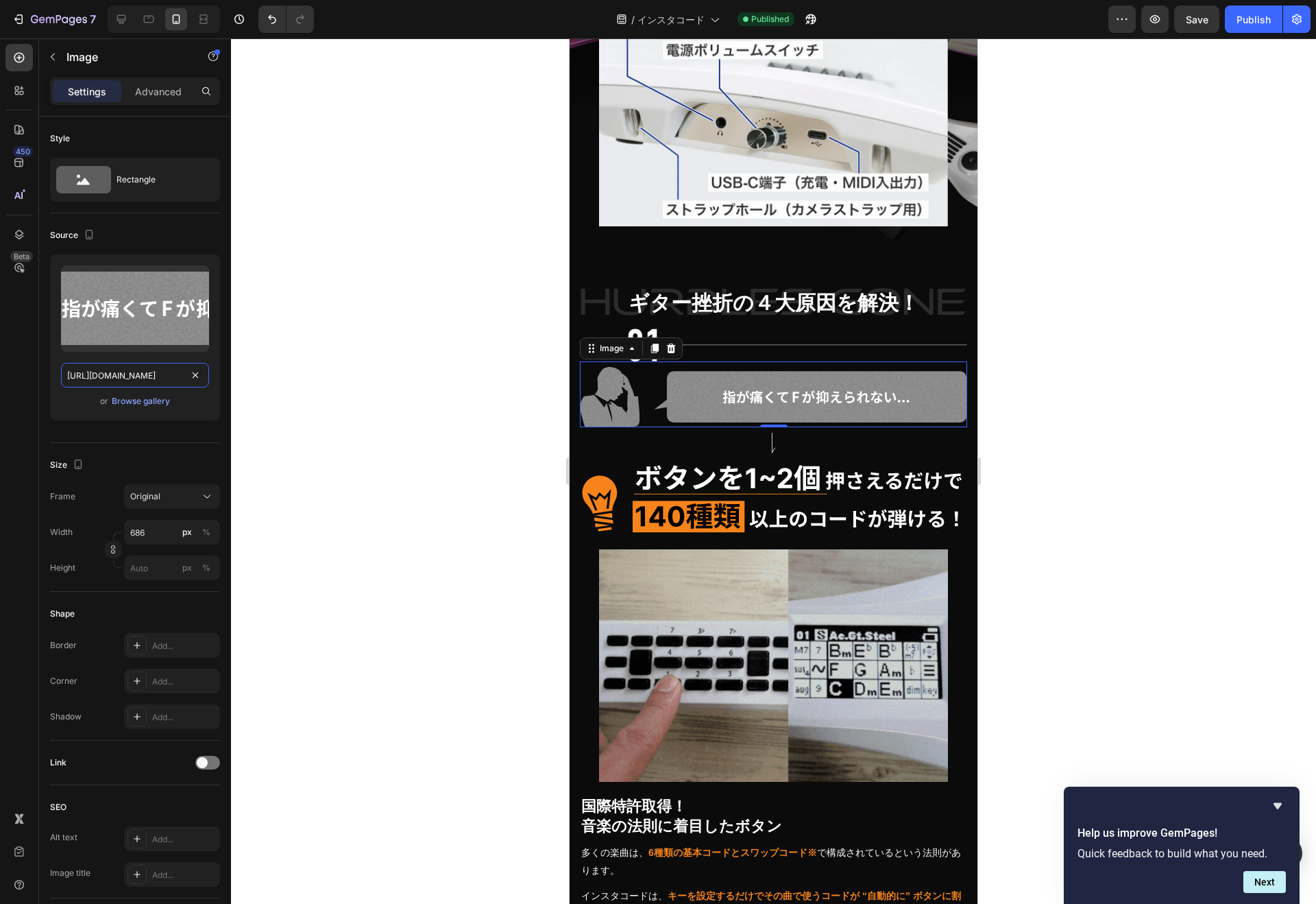
scroll to position [0, 422]
drag, startPoint x: 150, startPoint y: 375, endPoint x: 222, endPoint y: 375, distance: 72.0
click at [222, 375] on div "Style Rectangle Source Upload Image [URL][DOMAIN_NAME] or Browse gallery Size F…" at bounding box center [135, 529] width 192 height 826
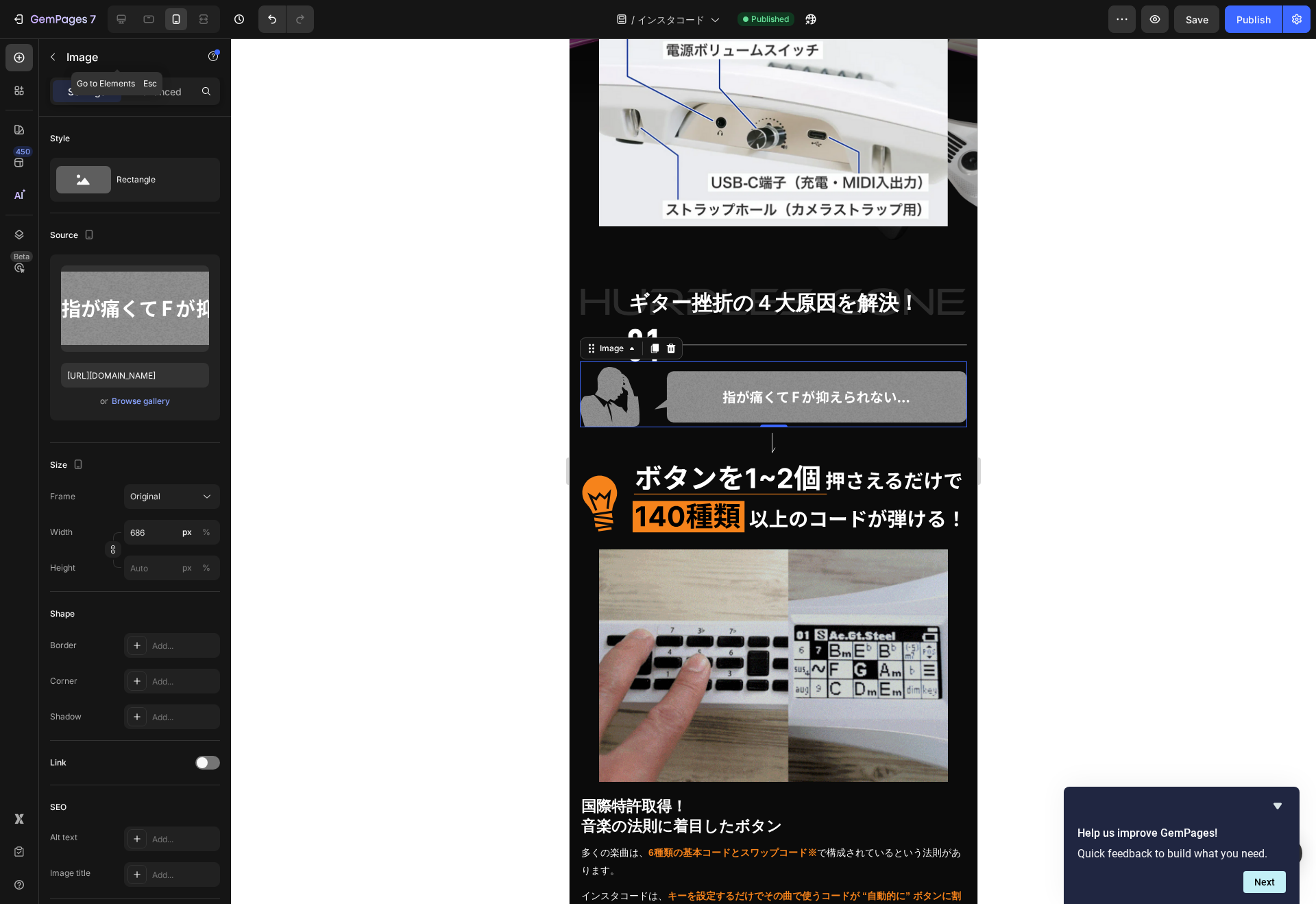
click at [56, 58] on icon "button" at bounding box center [52, 57] width 11 height 11
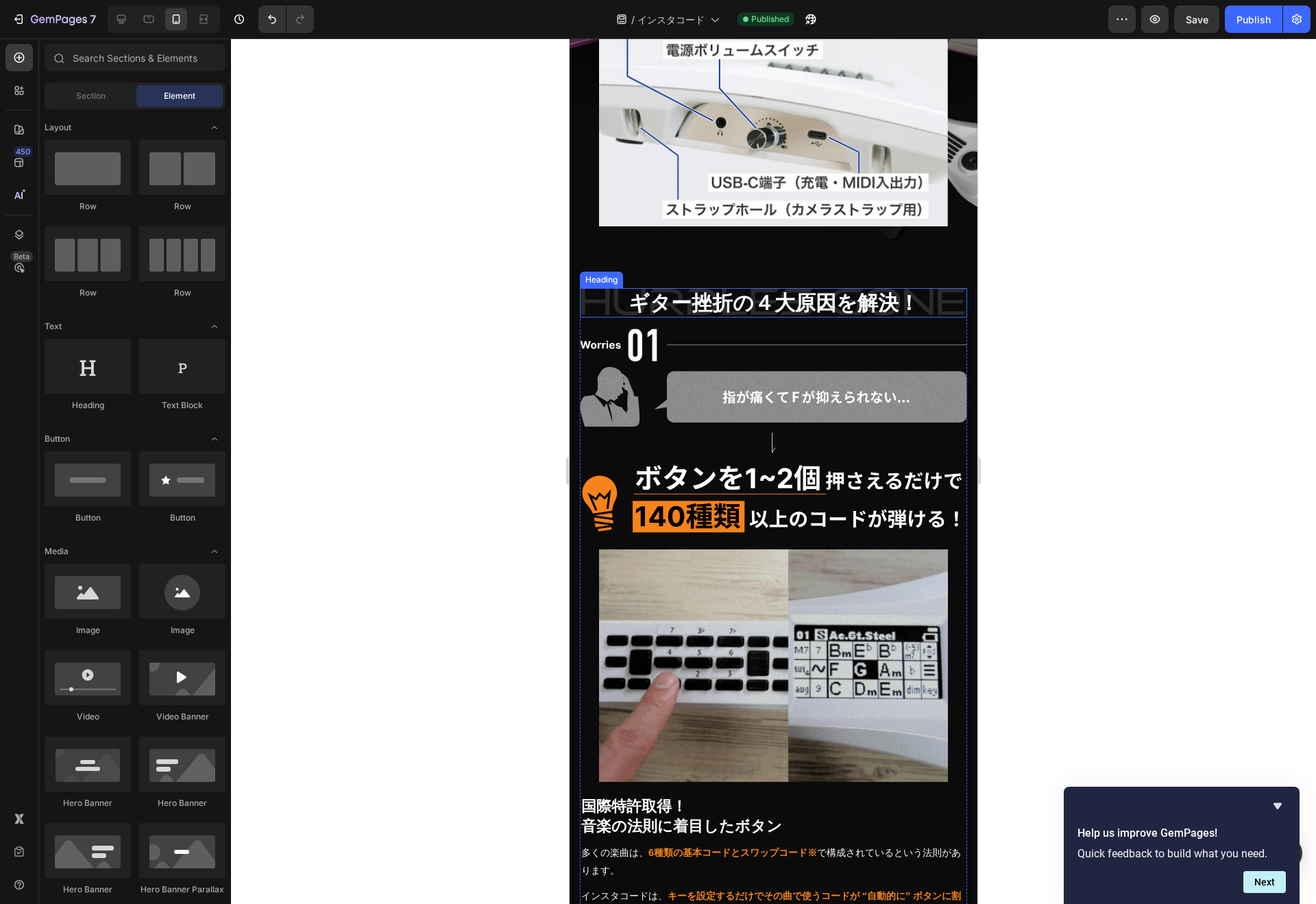
click at [730, 288] on h2 "ギター挫折の４大原因を解決！" at bounding box center [773, 302] width 387 height 29
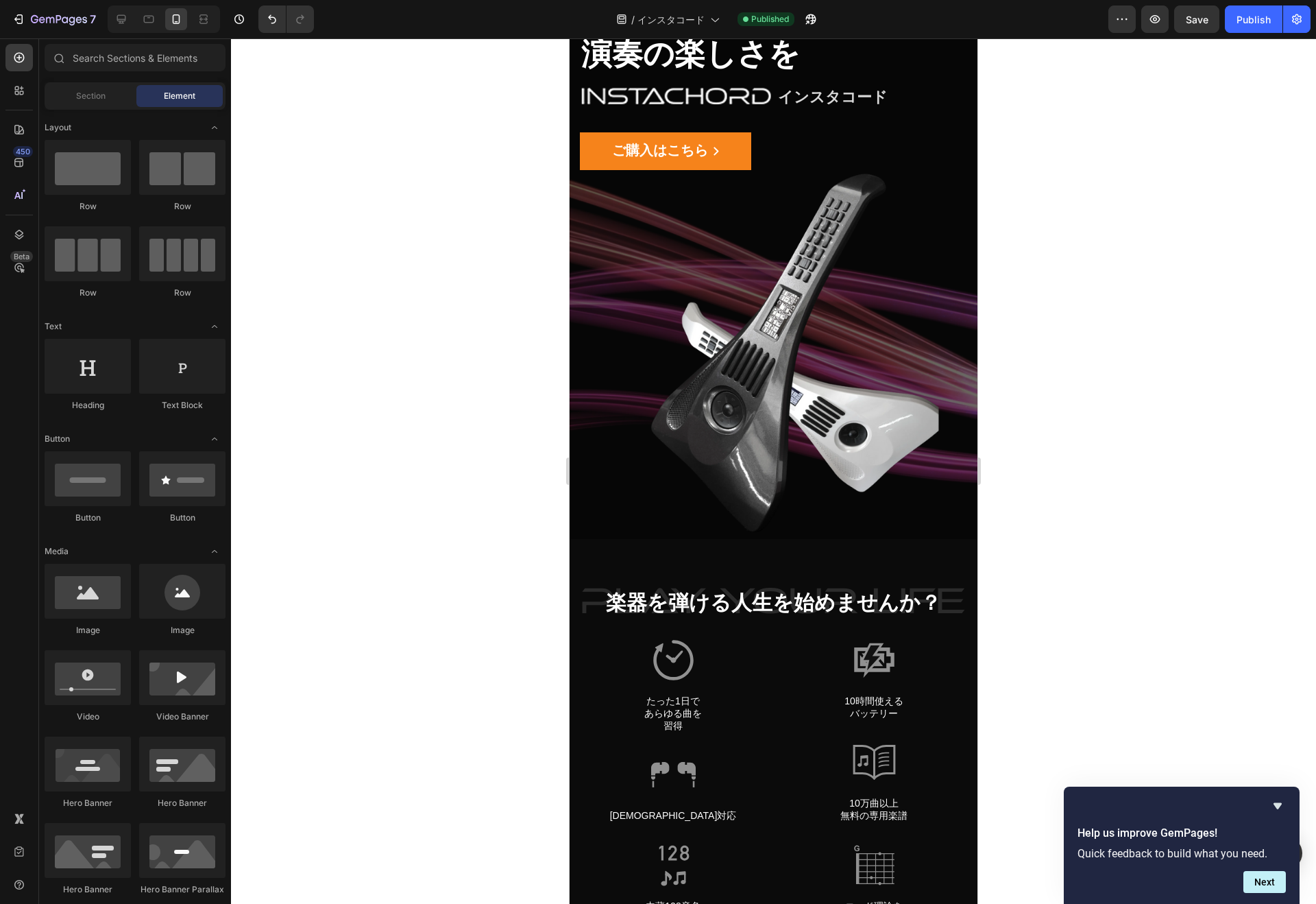
scroll to position [81, 0]
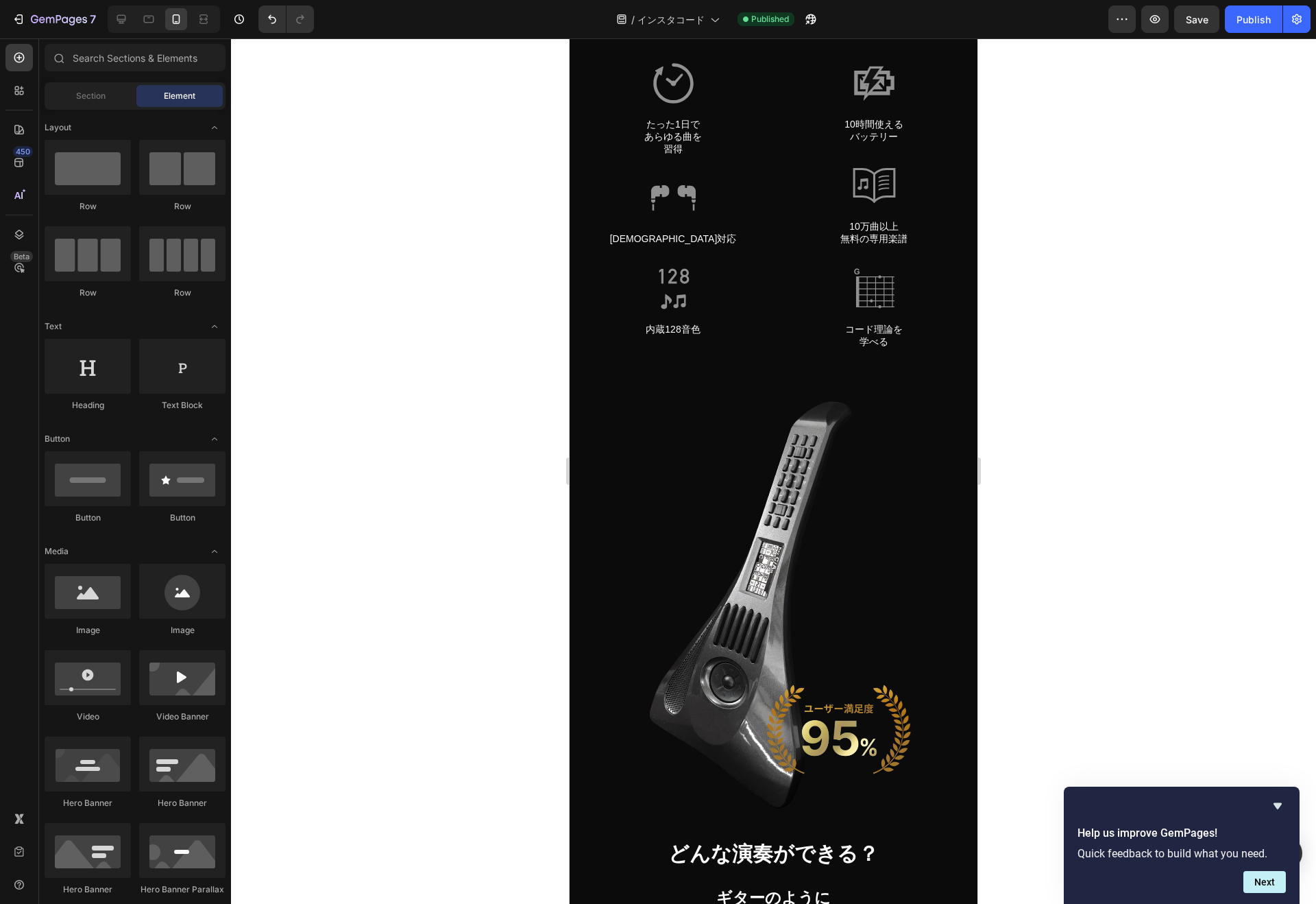
drag, startPoint x: 974, startPoint y: 323, endPoint x: 1462, endPoint y: 55, distance: 556.7
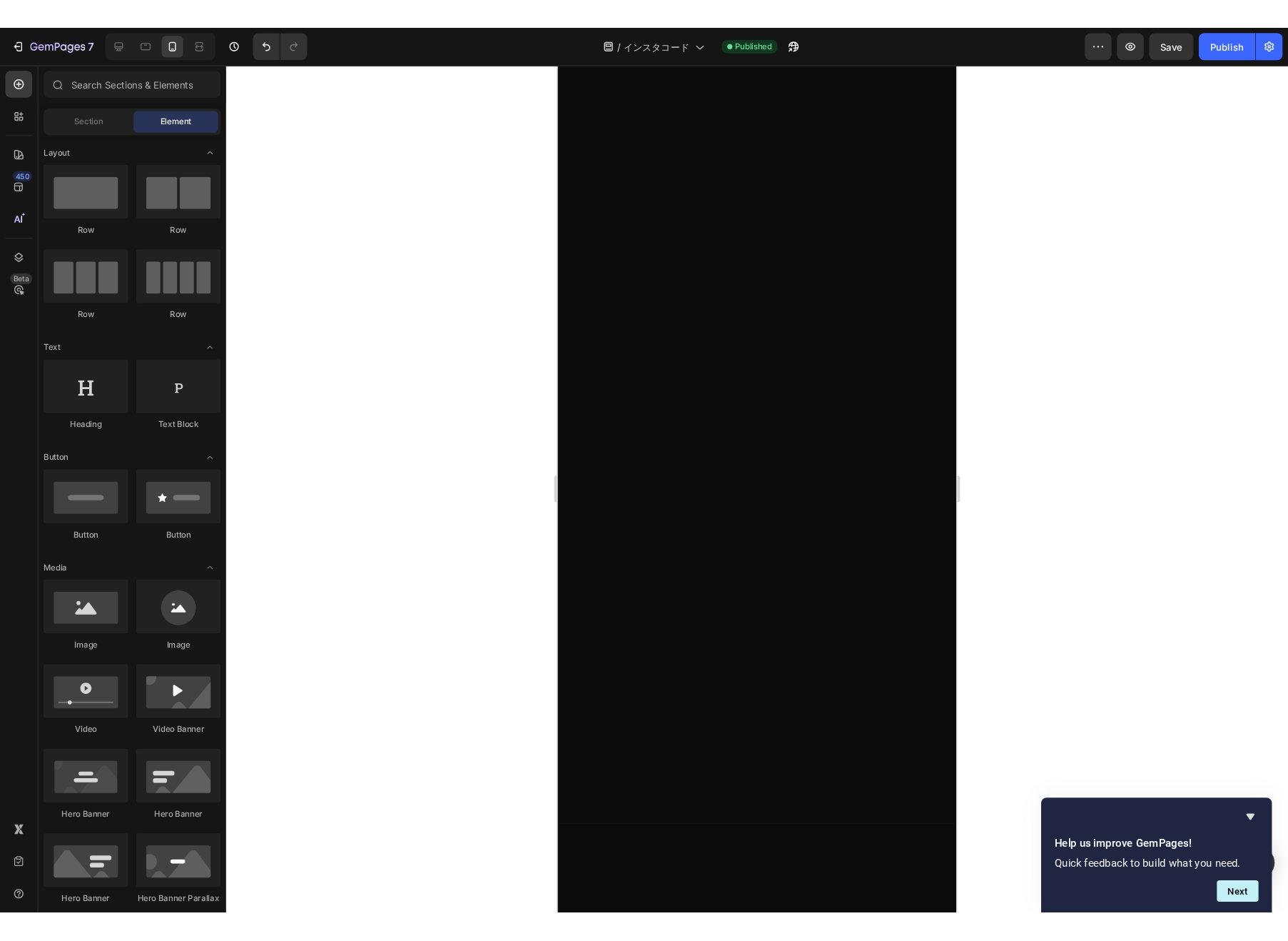
scroll to position [2541, 0]
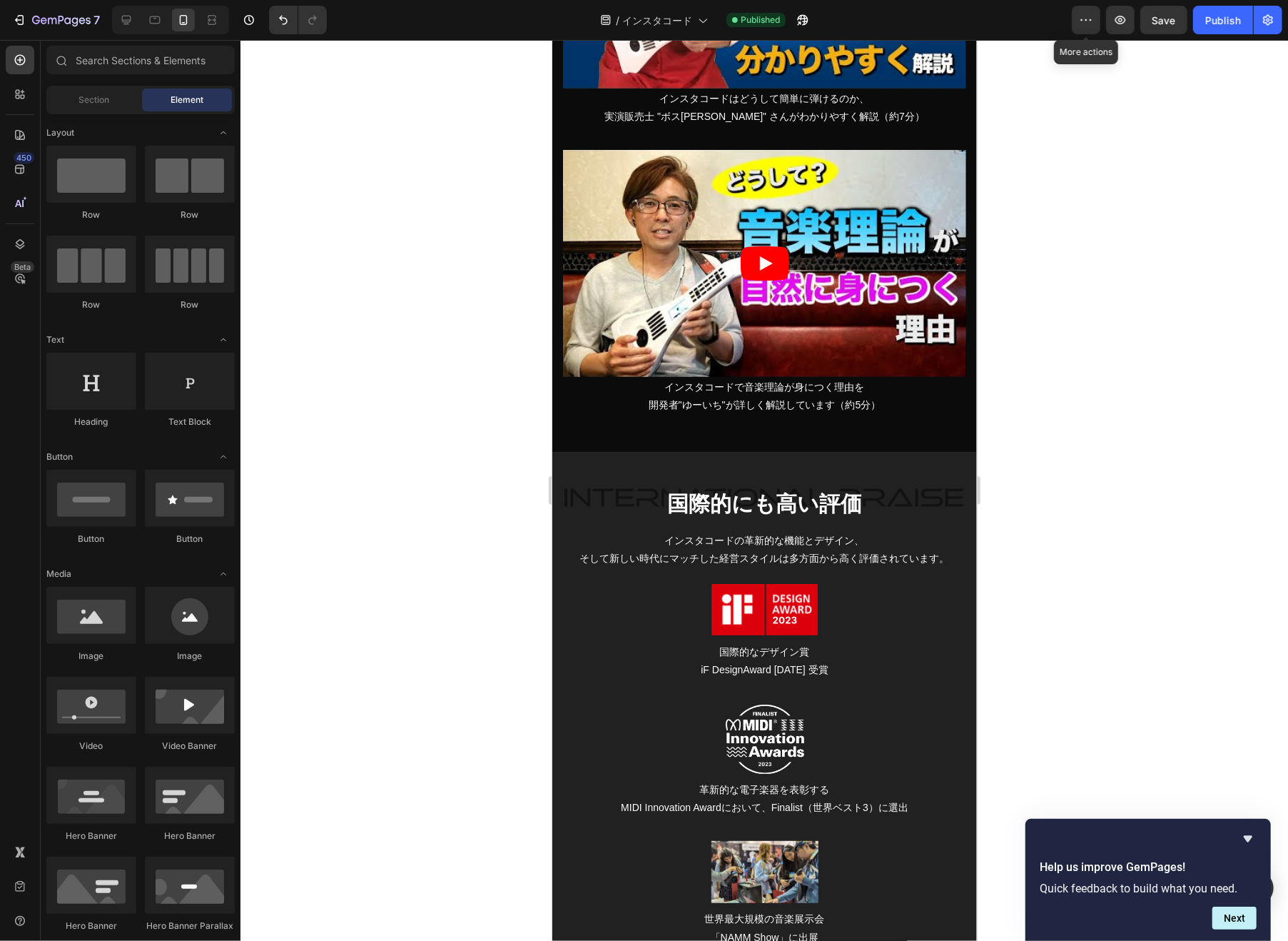
click at [1079, 17] on button "button" at bounding box center [1085, 19] width 29 height 29
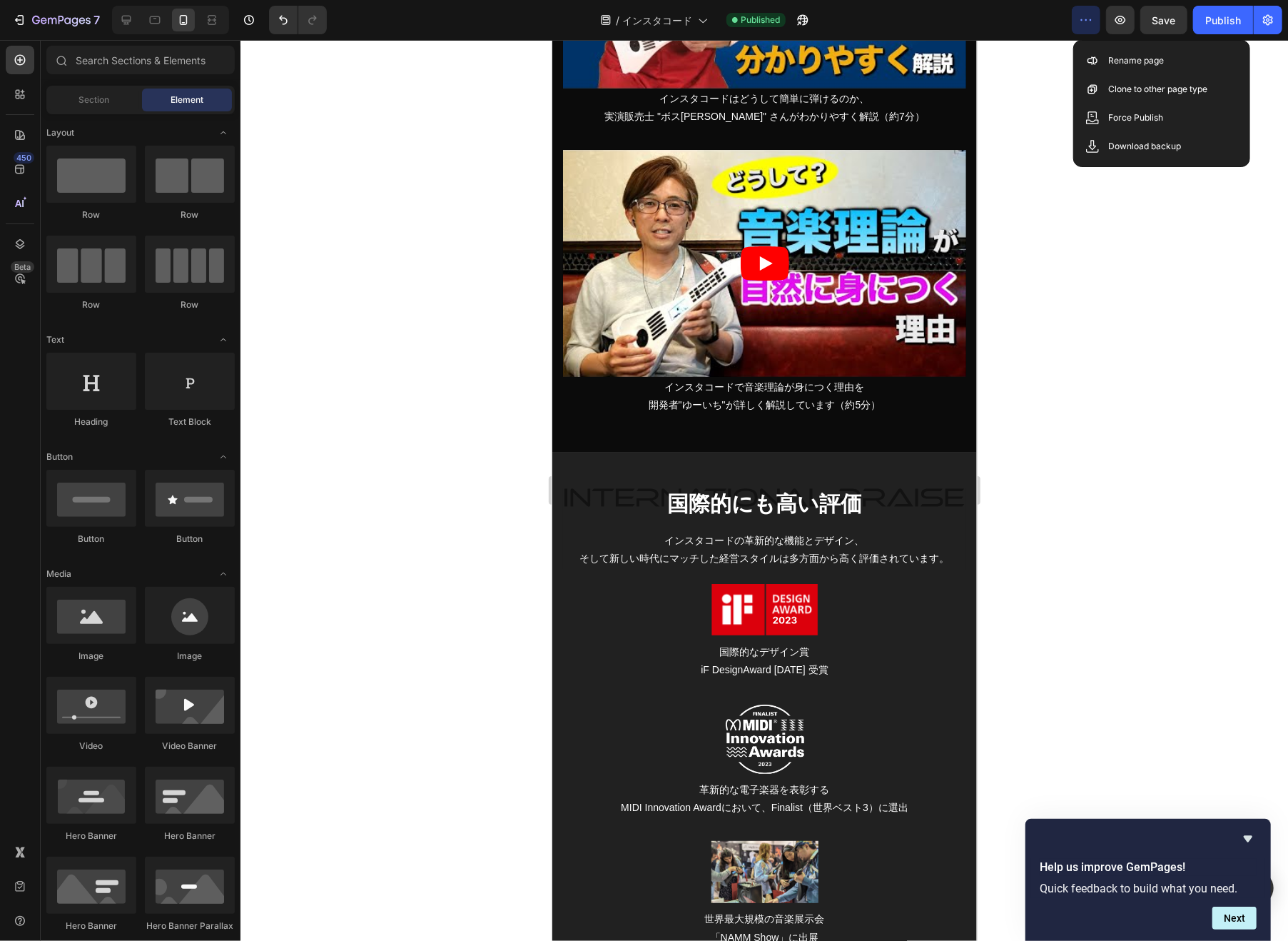
click at [1045, 17] on div "/ インスタコード Published" at bounding box center [705, 19] width 733 height 29
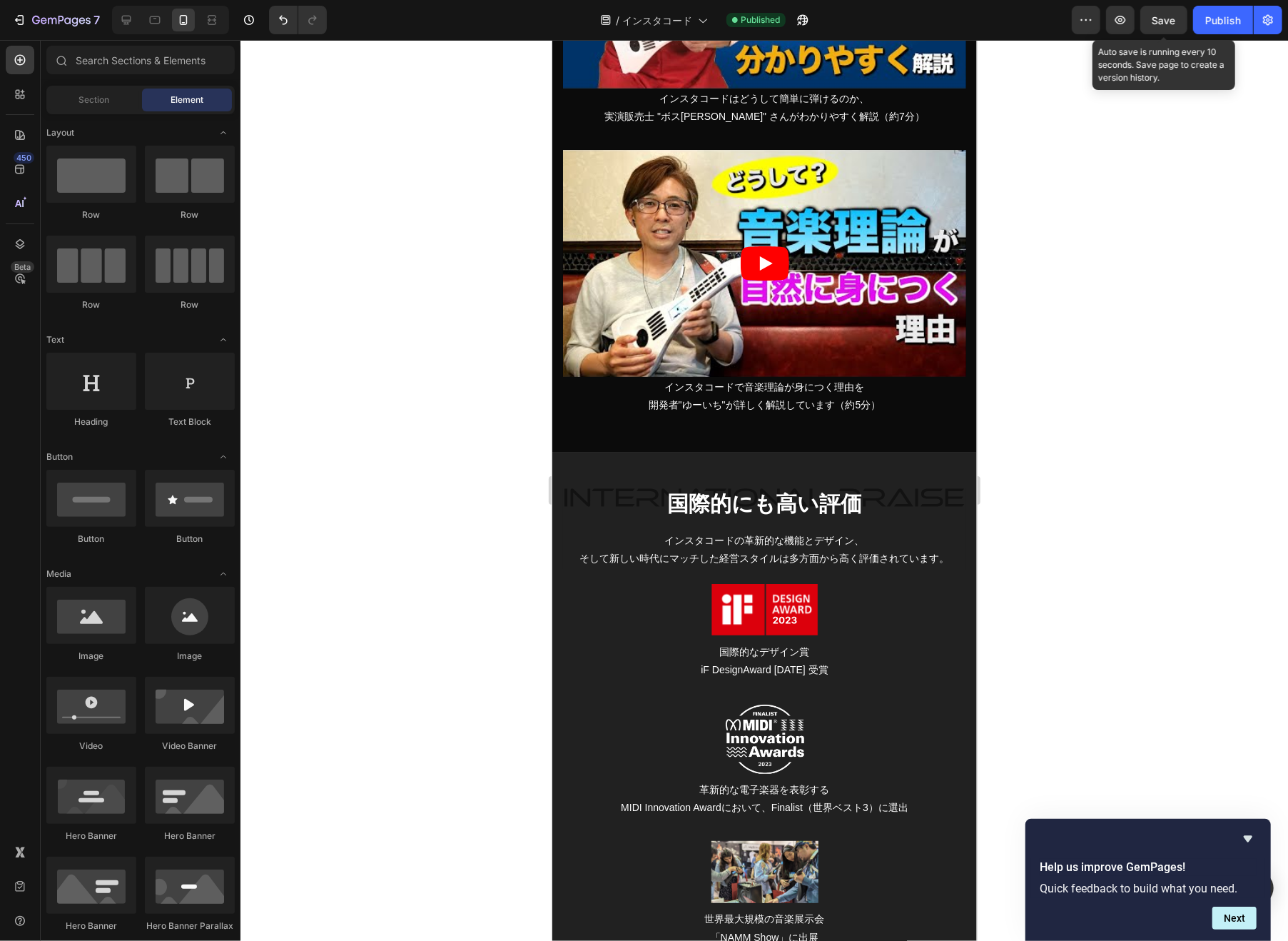
click at [1156, 23] on span "Save" at bounding box center [1164, 19] width 24 height 12
click at [88, 100] on span "Section" at bounding box center [94, 100] width 30 height 13
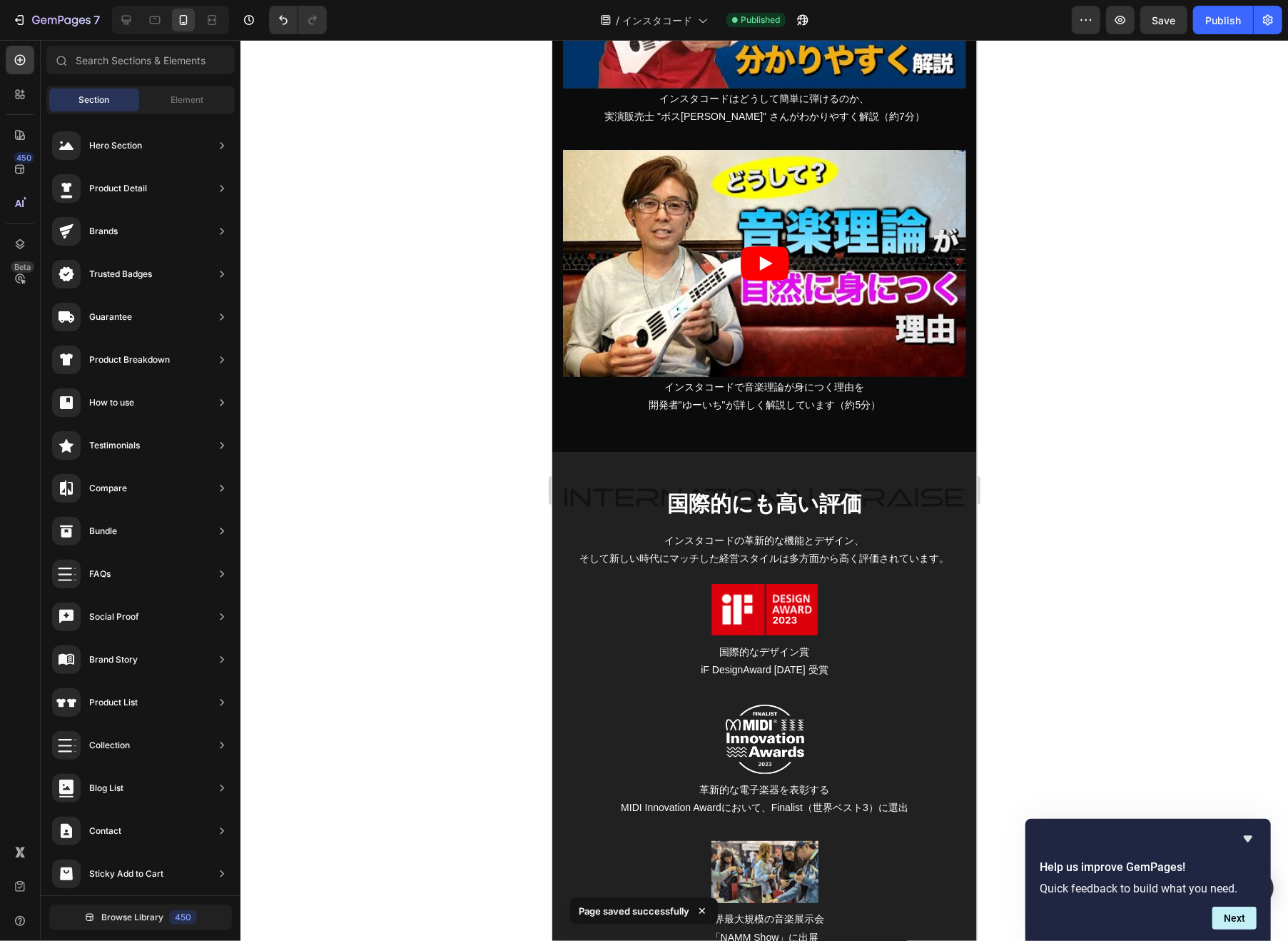
click at [299, 100] on div at bounding box center [764, 489] width 1048 height 900
click at [150, 20] on icon at bounding box center [156, 20] width 11 height 8
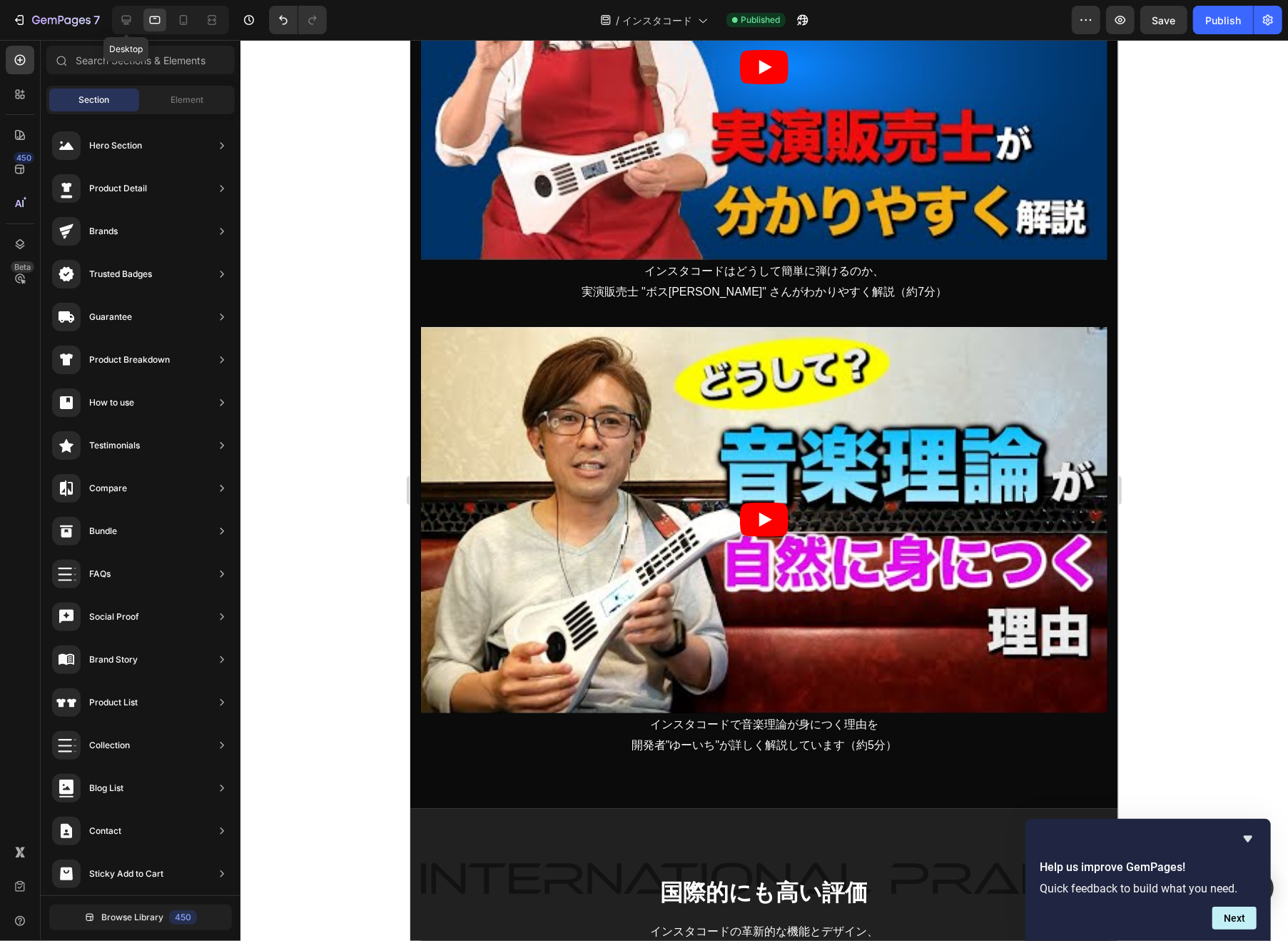
click at [123, 22] on icon at bounding box center [125, 19] width 14 height 14
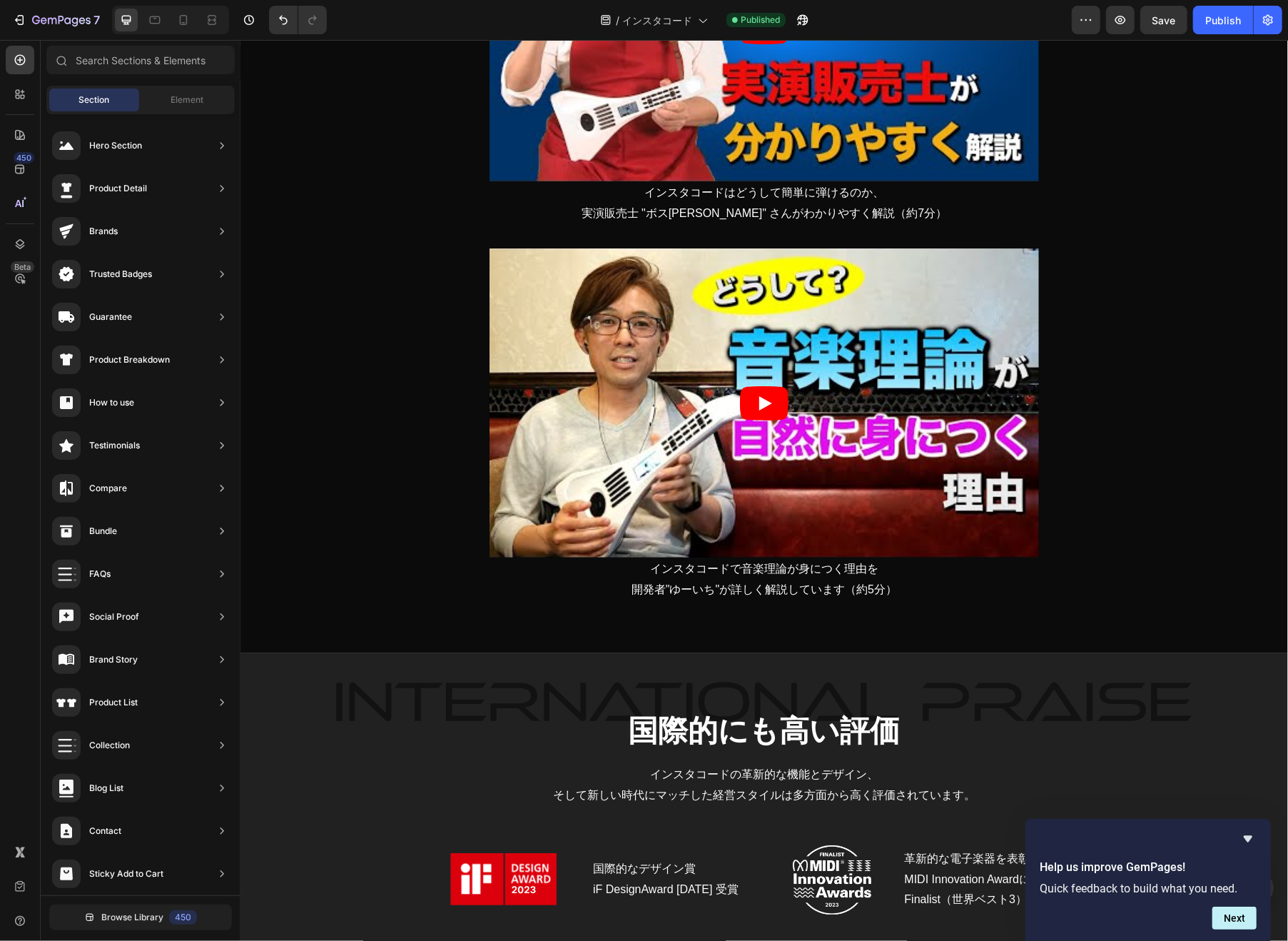
scroll to position [2767, 0]
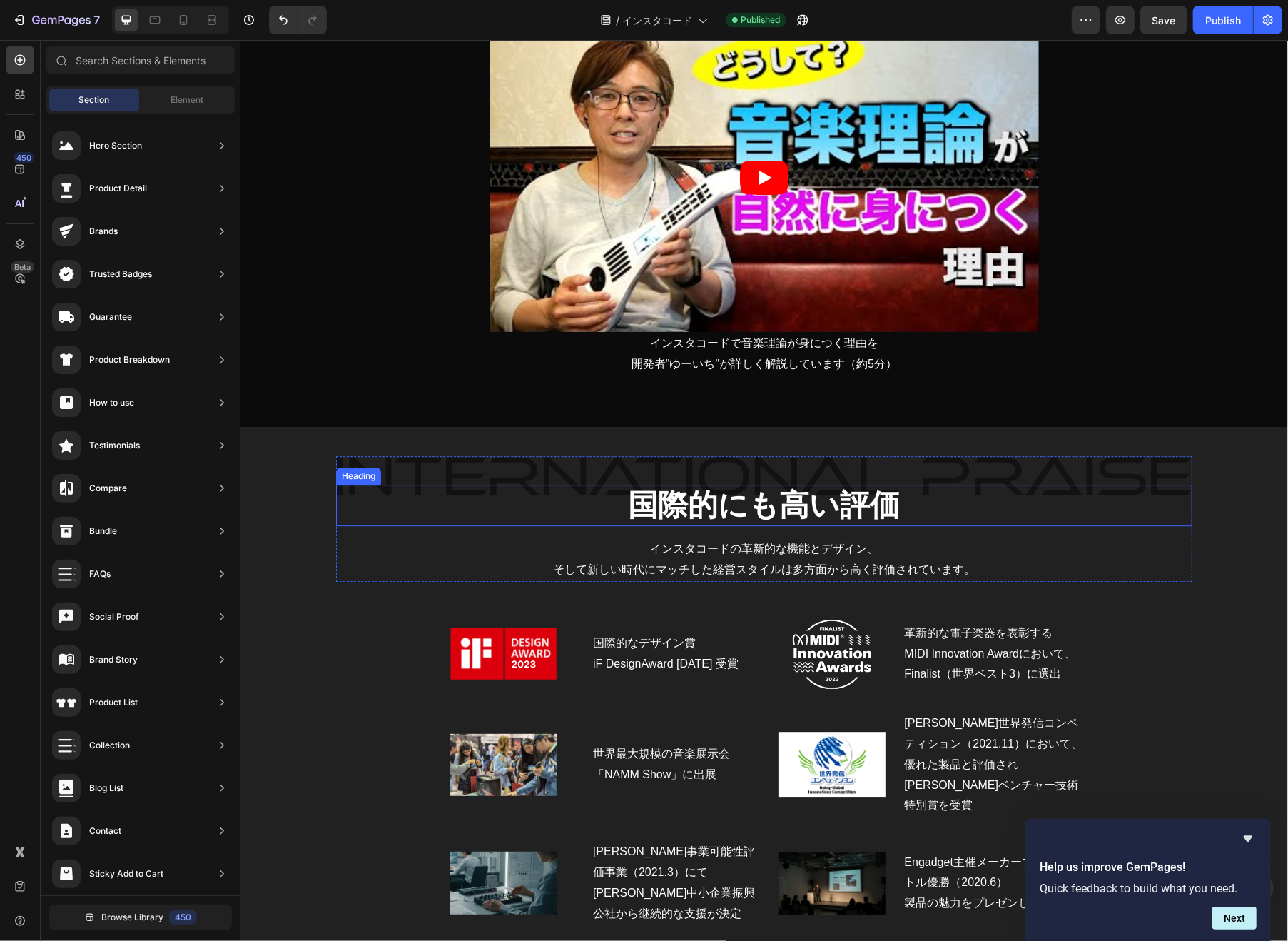
click at [577, 499] on h2 "国際的にも高い評価" at bounding box center [763, 505] width 856 height 42
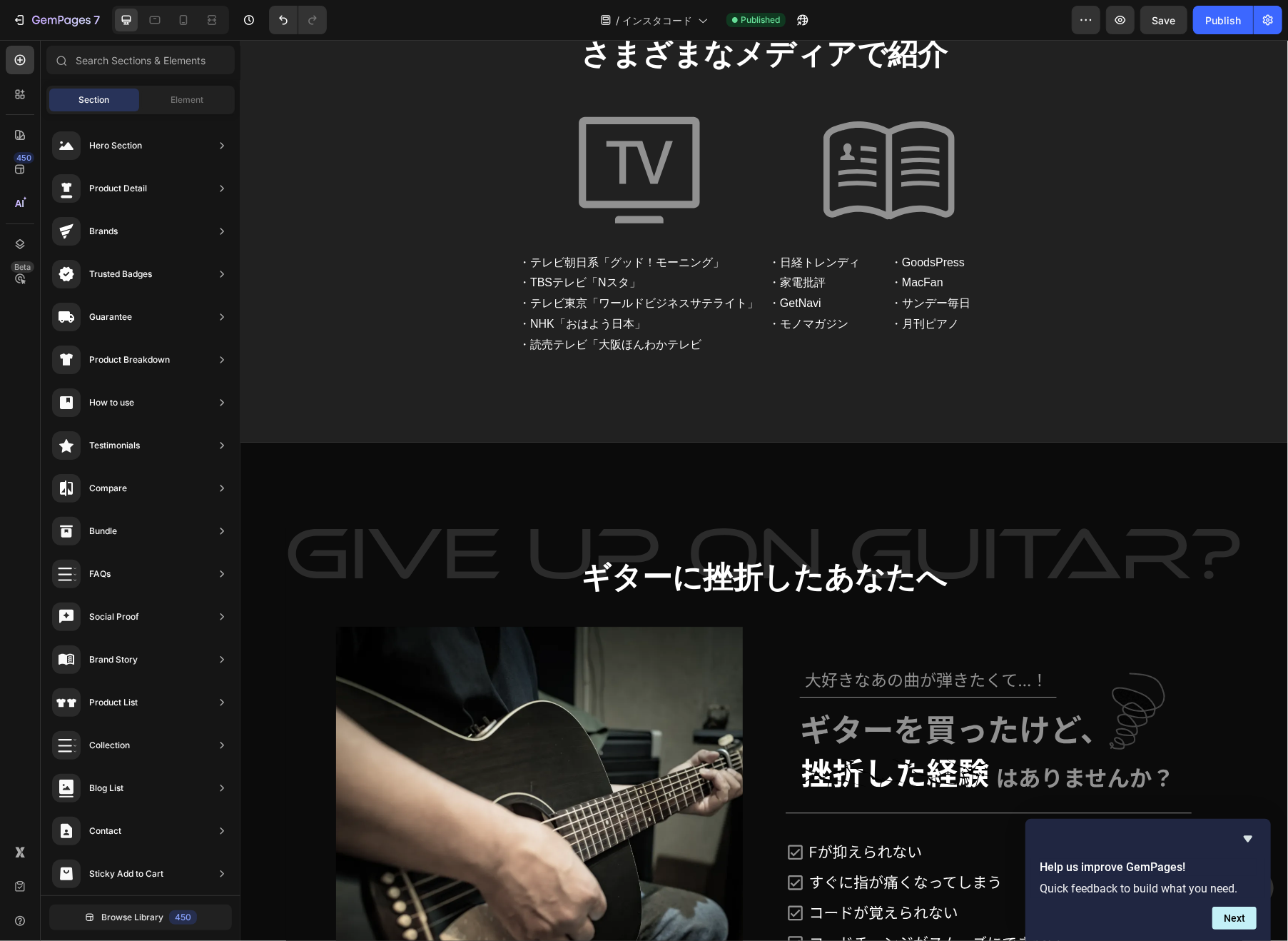
scroll to position [3906, 0]
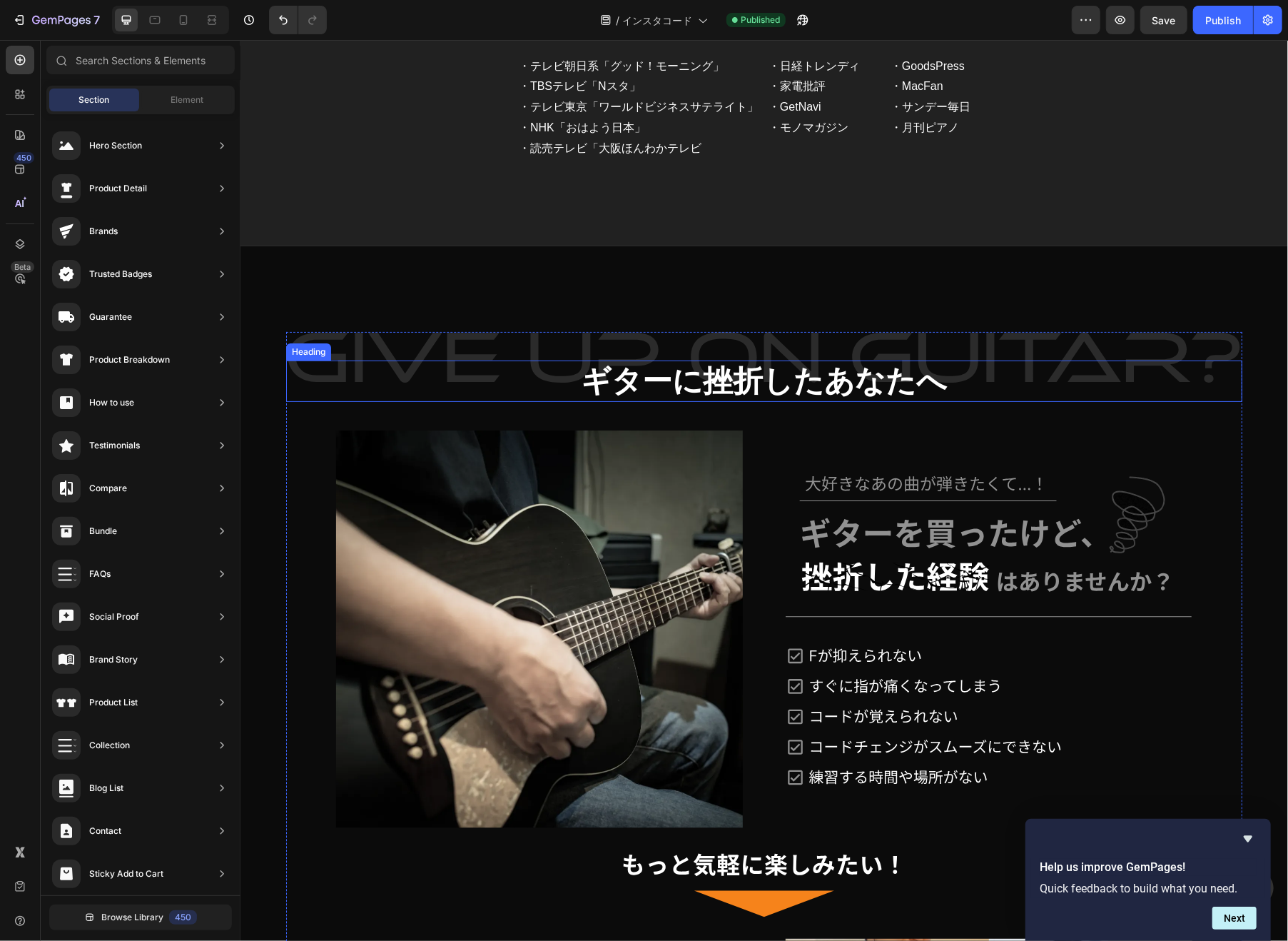
click at [555, 362] on h2 "ギターに挫折したあなたへ" at bounding box center [764, 381] width 956 height 42
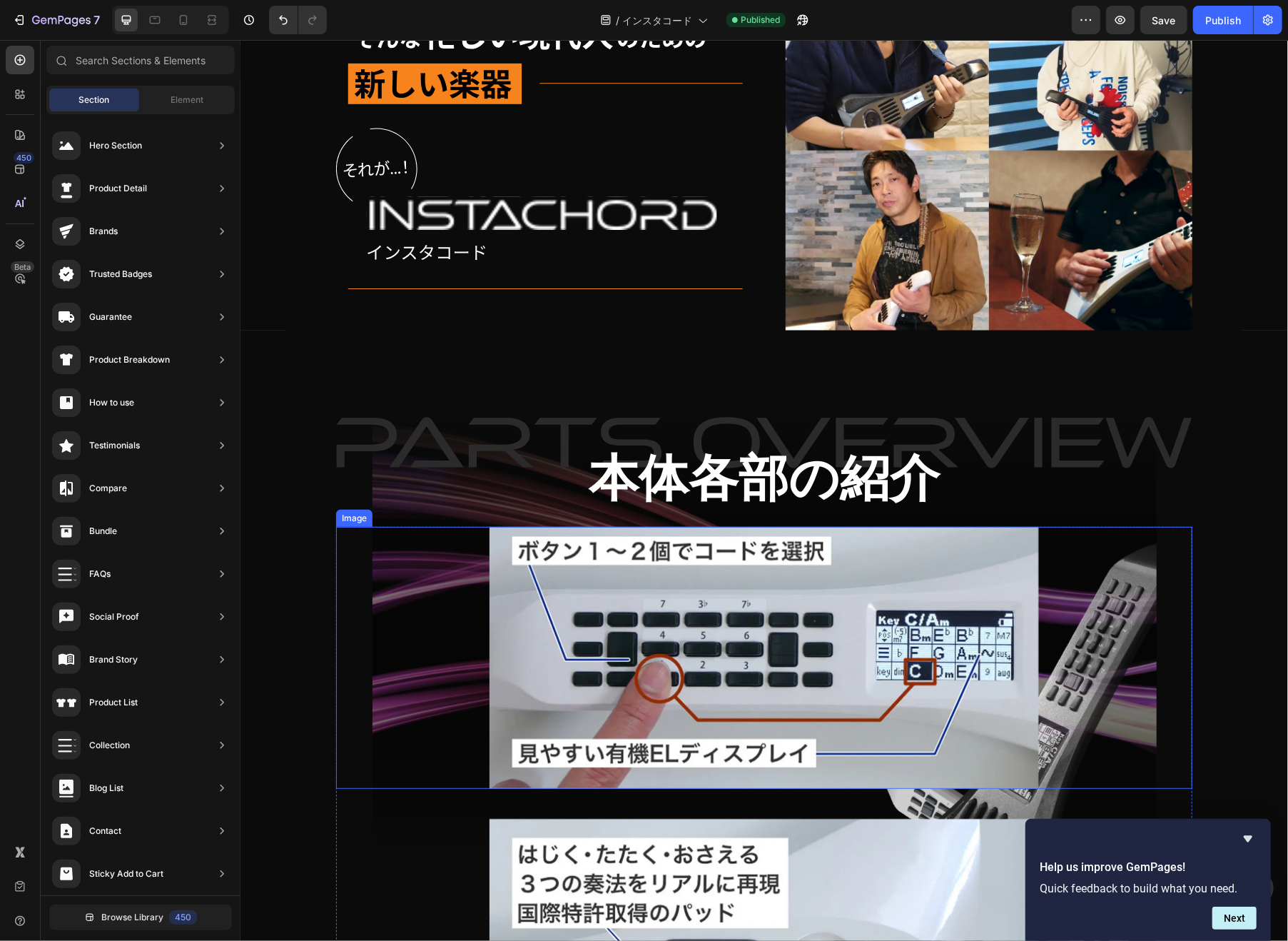
scroll to position [5022, 0]
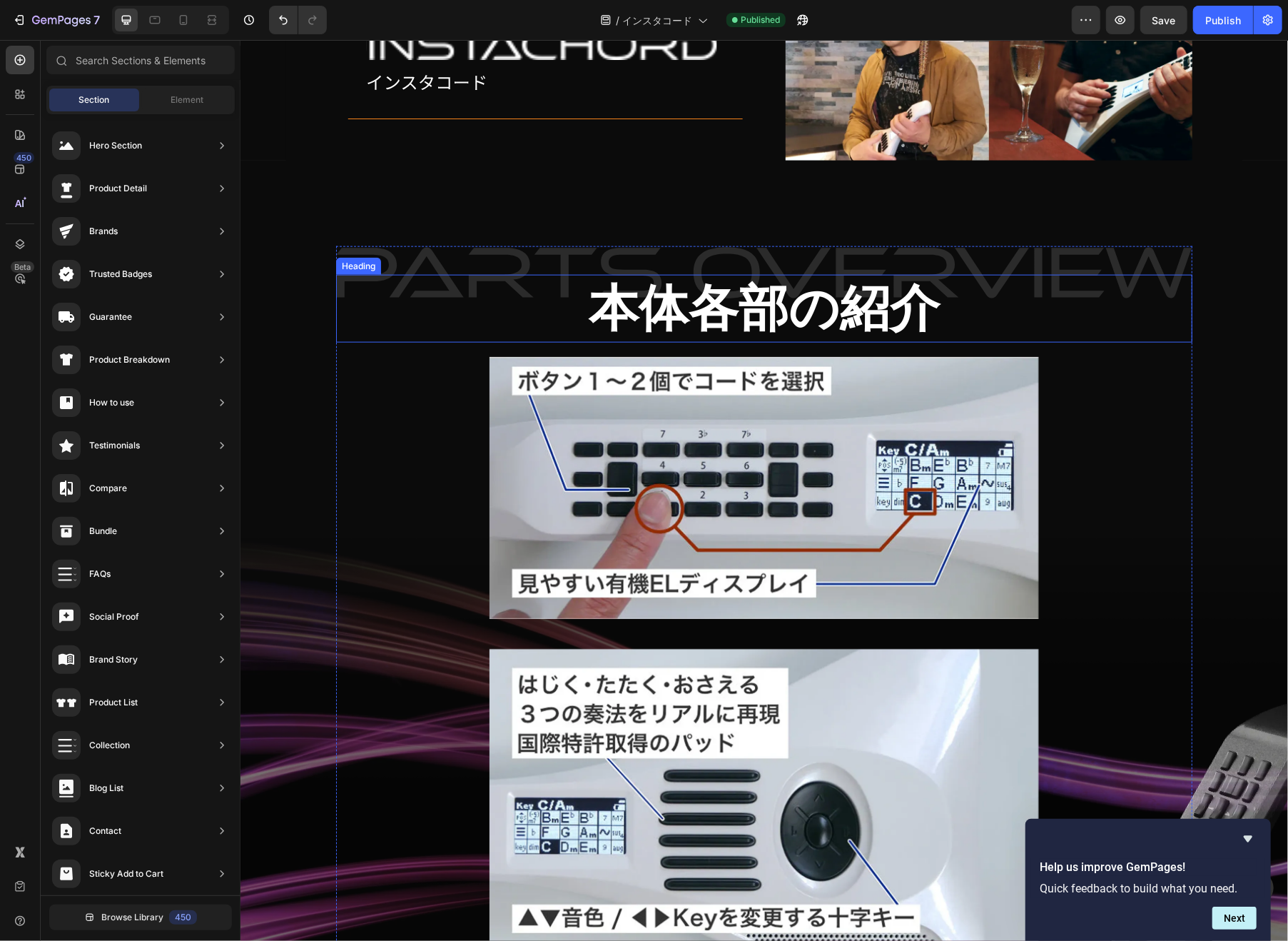
click at [532, 323] on h2 "本体各部の紹介" at bounding box center [763, 308] width 856 height 68
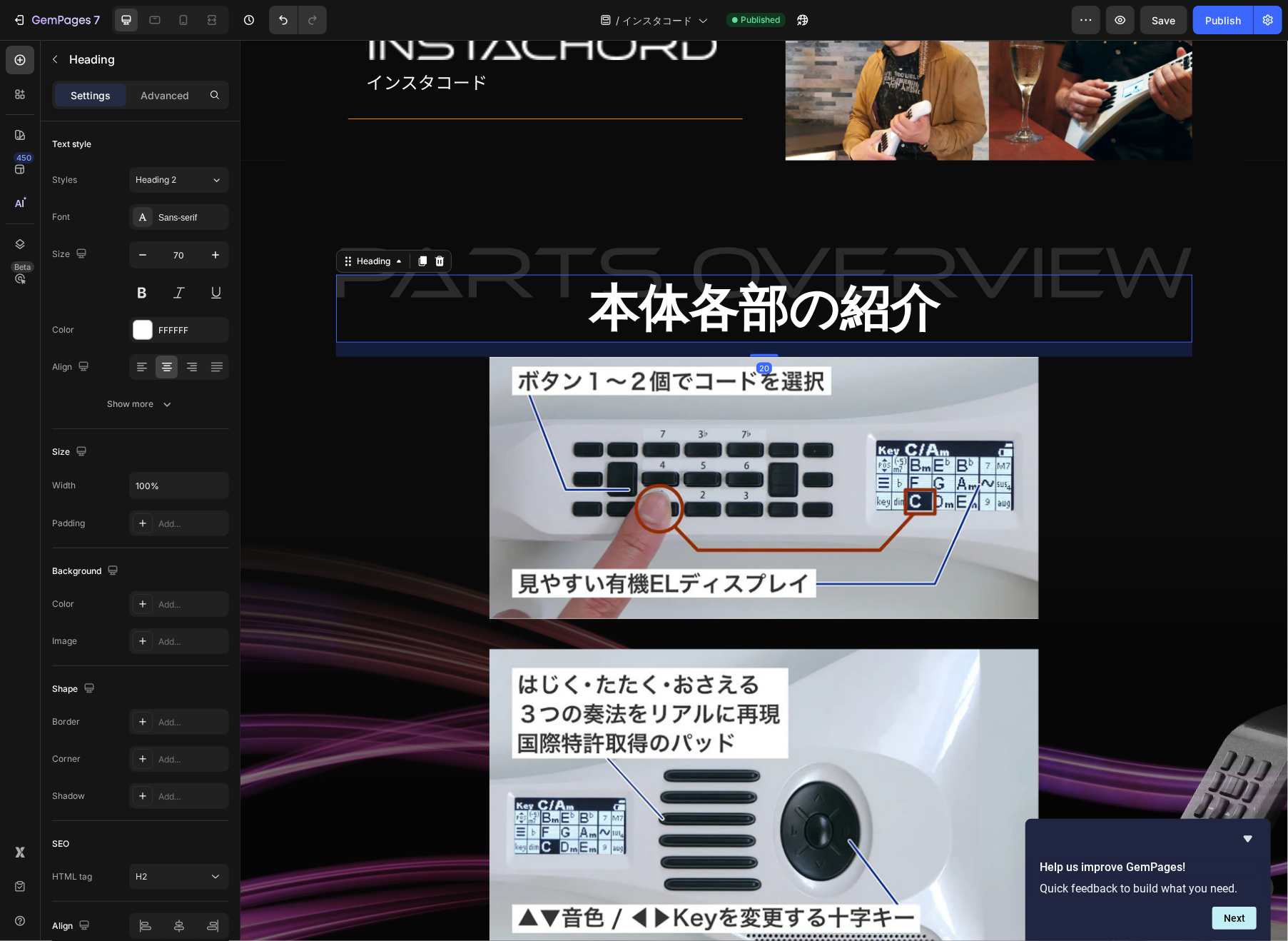
click at [181, 261] on input "70" at bounding box center [179, 254] width 47 height 26
type input "42"
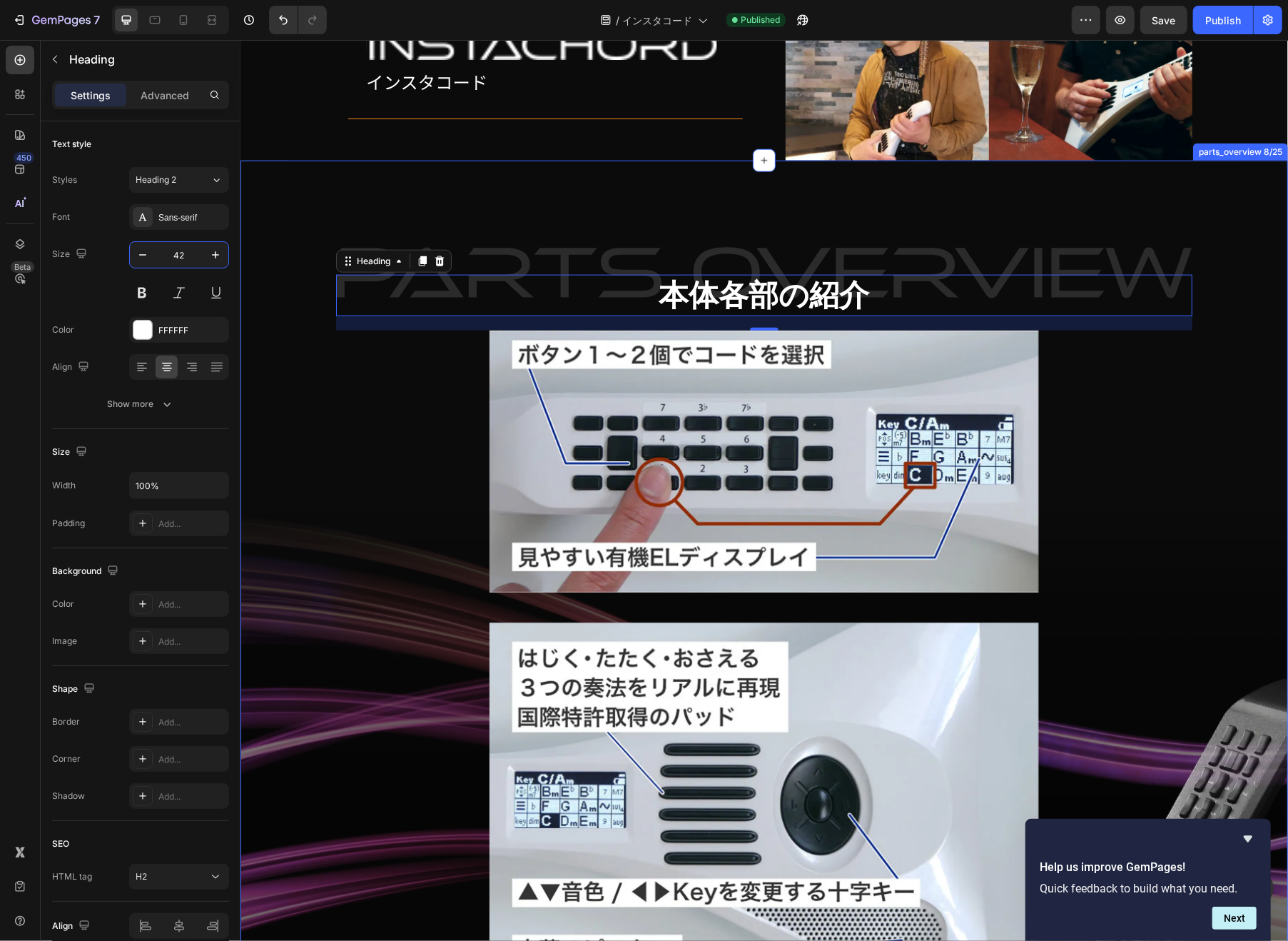
click at [297, 341] on div "本体各部の紹介 Heading 20 Image Image Image Row Row Row" at bounding box center [763, 782] width 1025 height 1190
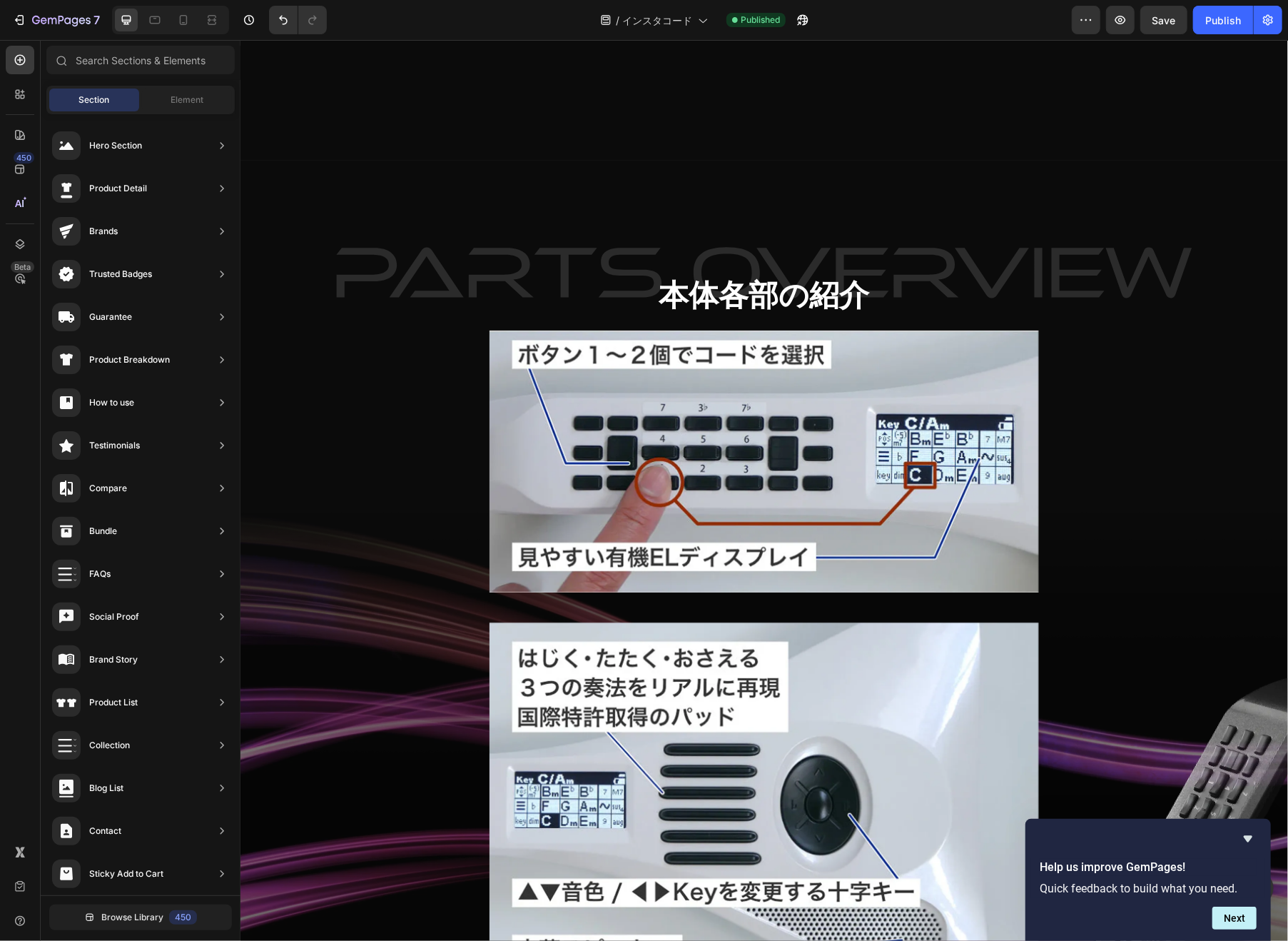
scroll to position [6192, 0]
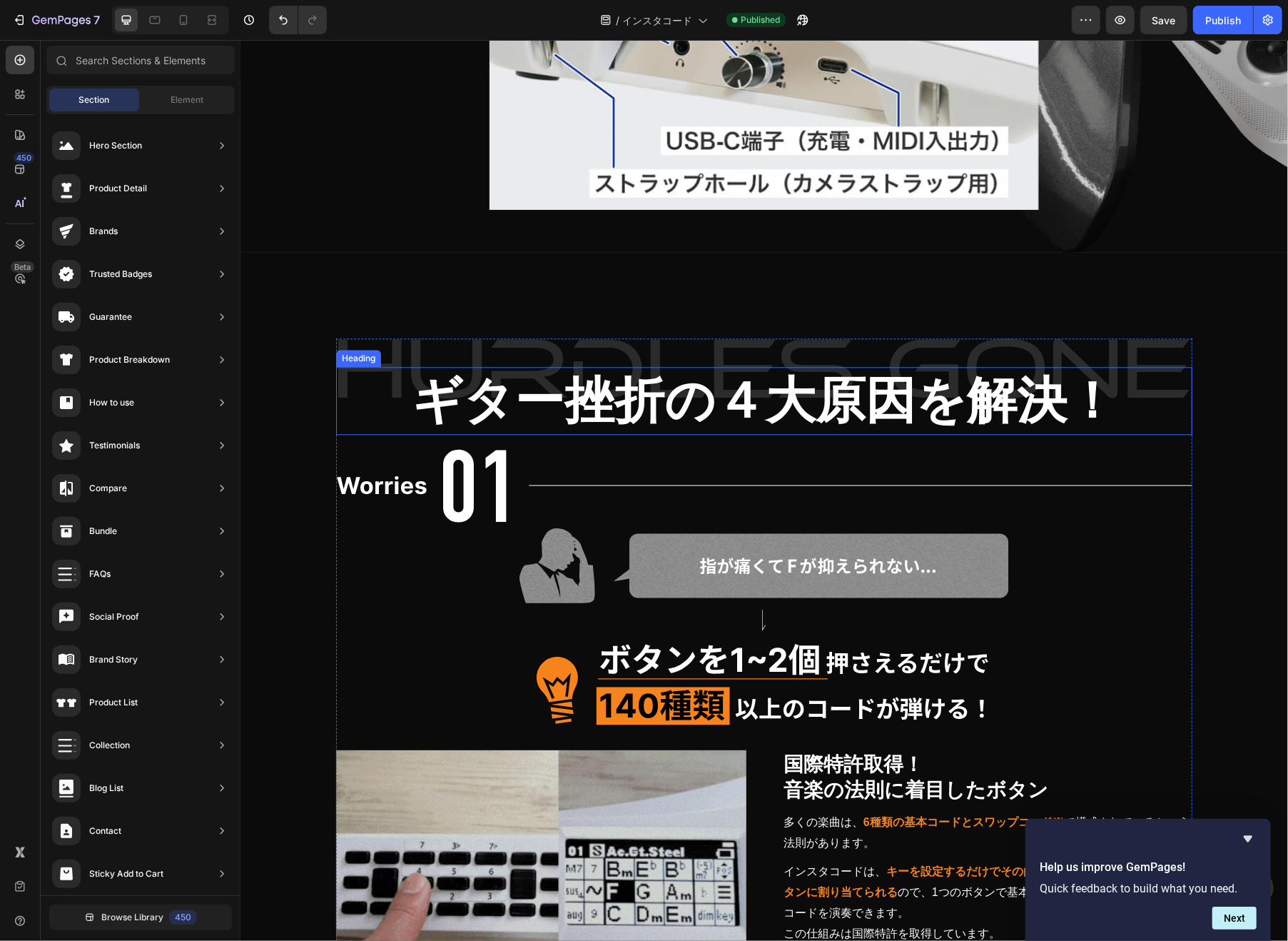
click at [452, 403] on h2 "ギター挫折の４大原因を解決！" at bounding box center [763, 400] width 856 height 68
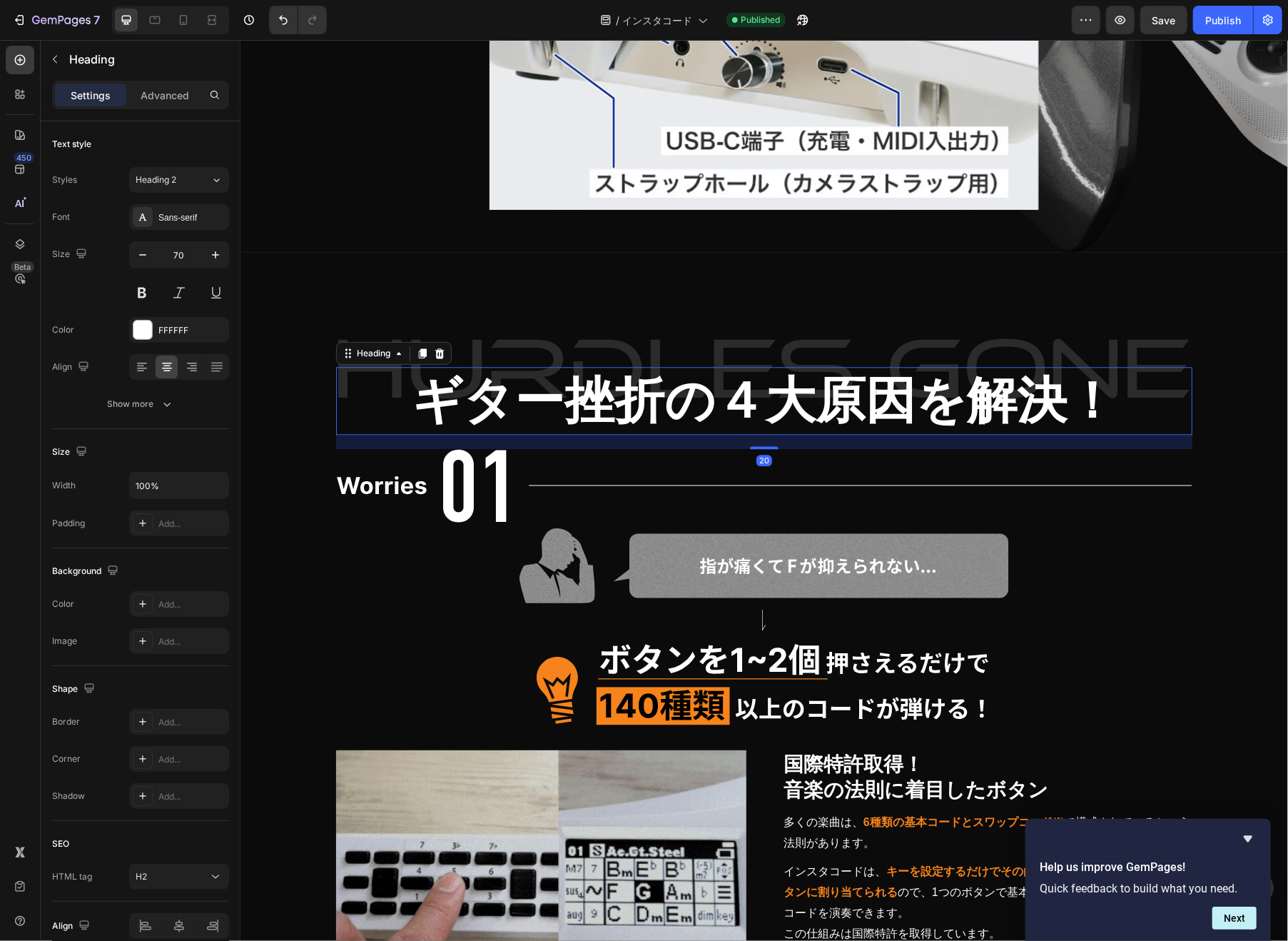
click at [398, 406] on h2 "ギター挫折の４大原因を解決！" at bounding box center [763, 400] width 856 height 68
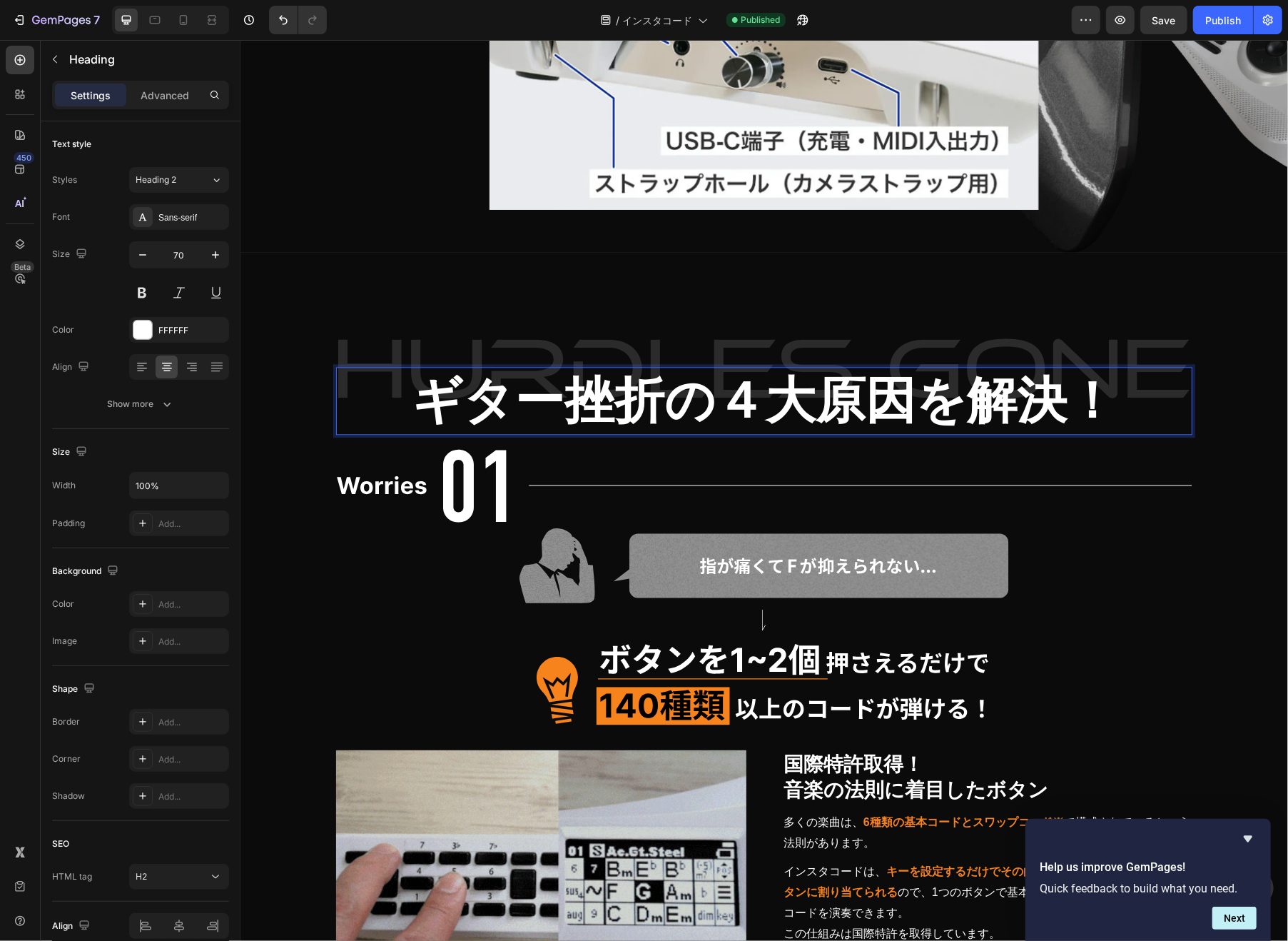
click at [179, 260] on input "70" at bounding box center [179, 254] width 47 height 26
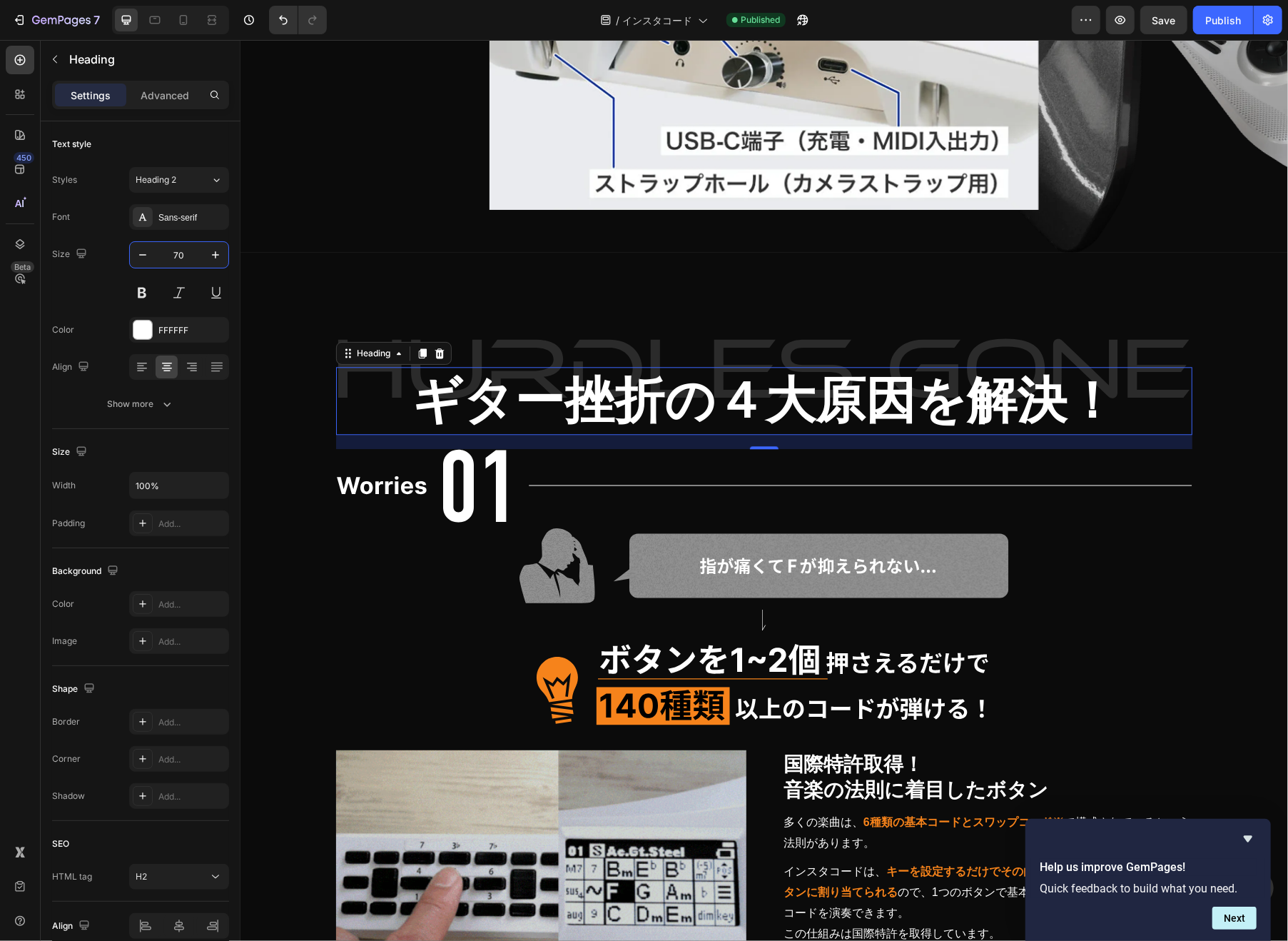
click at [179, 260] on input "70" at bounding box center [179, 254] width 47 height 26
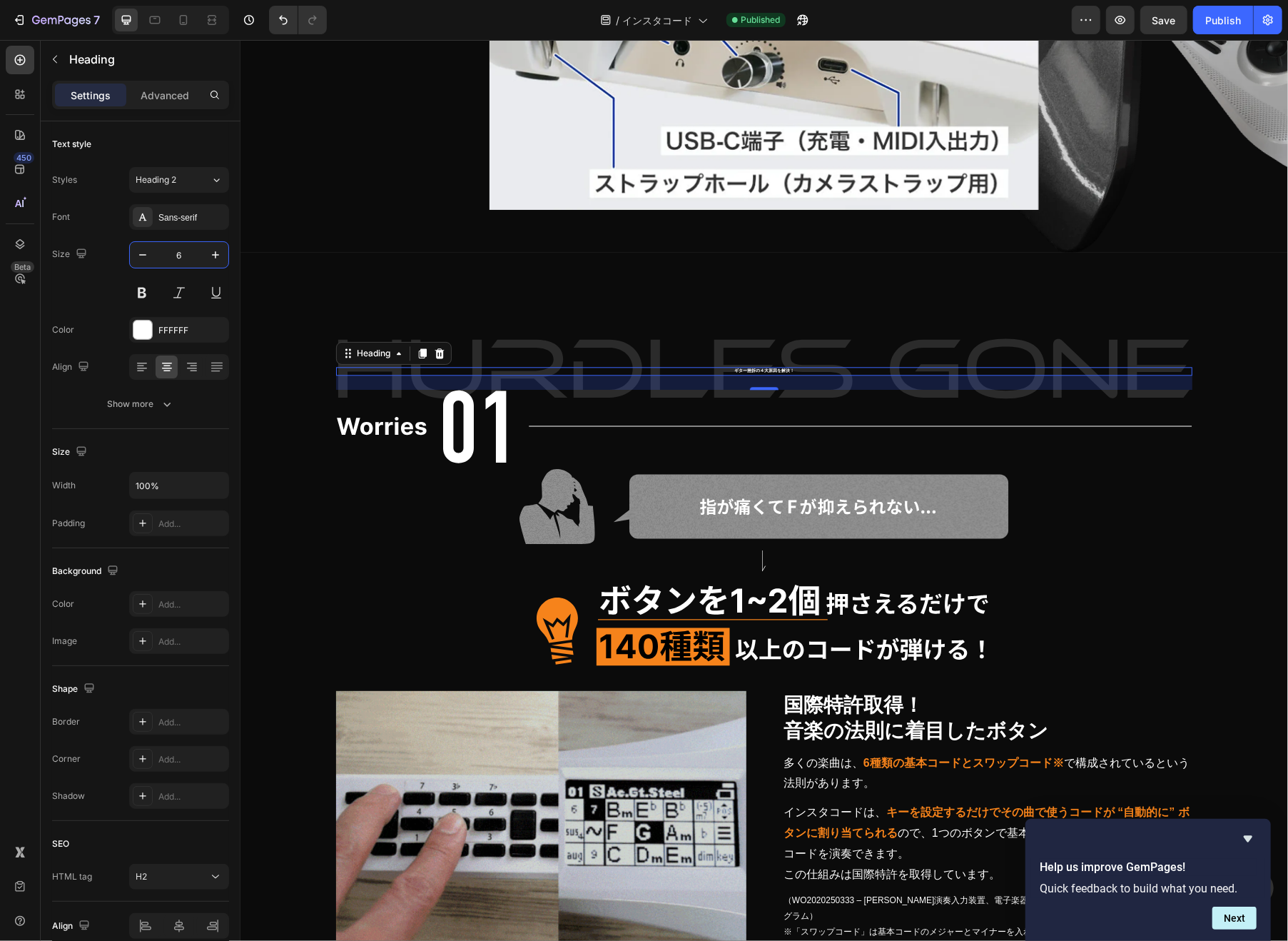
type input "60"
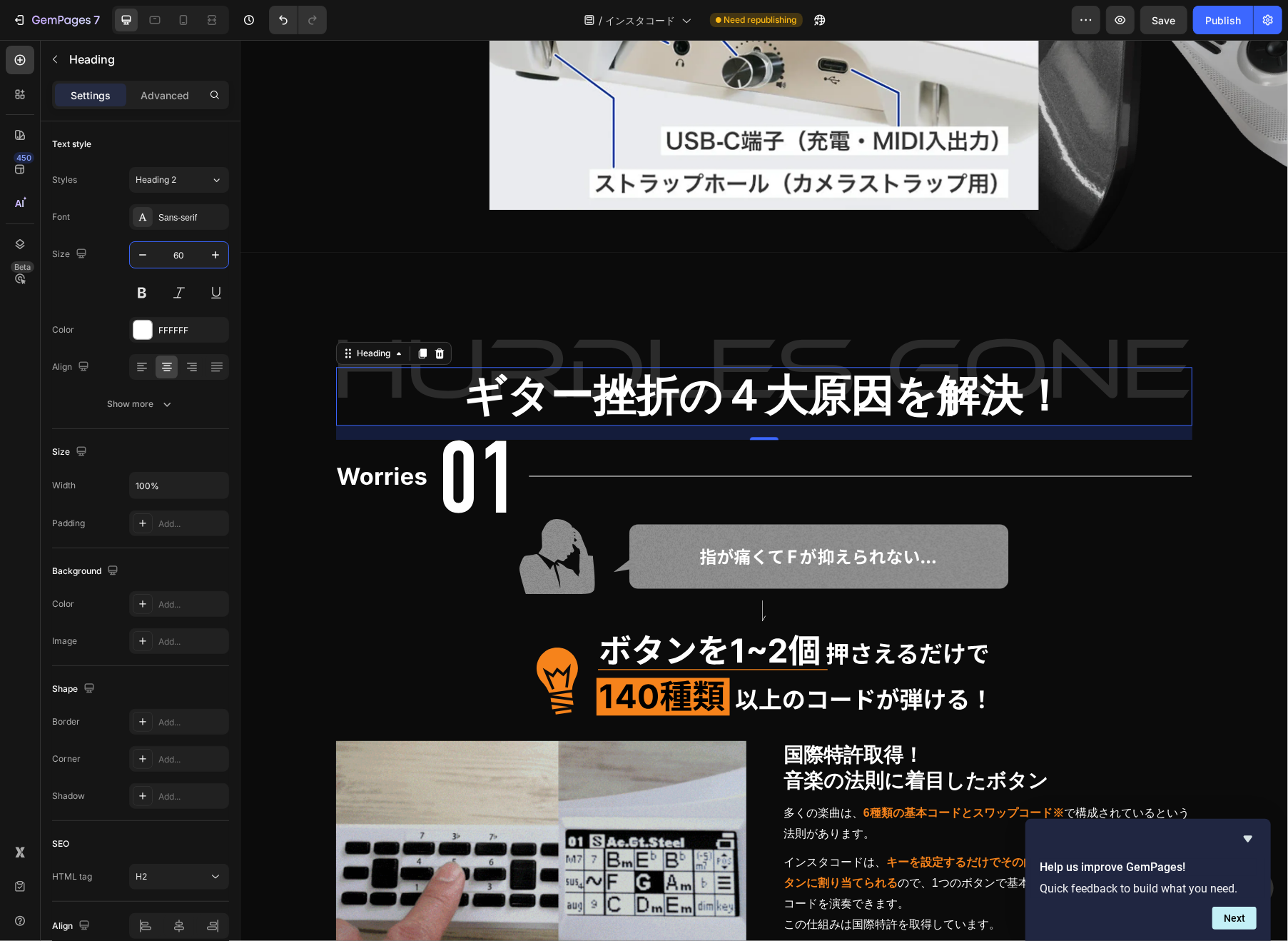
click at [181, 256] on input "60" at bounding box center [179, 254] width 47 height 26
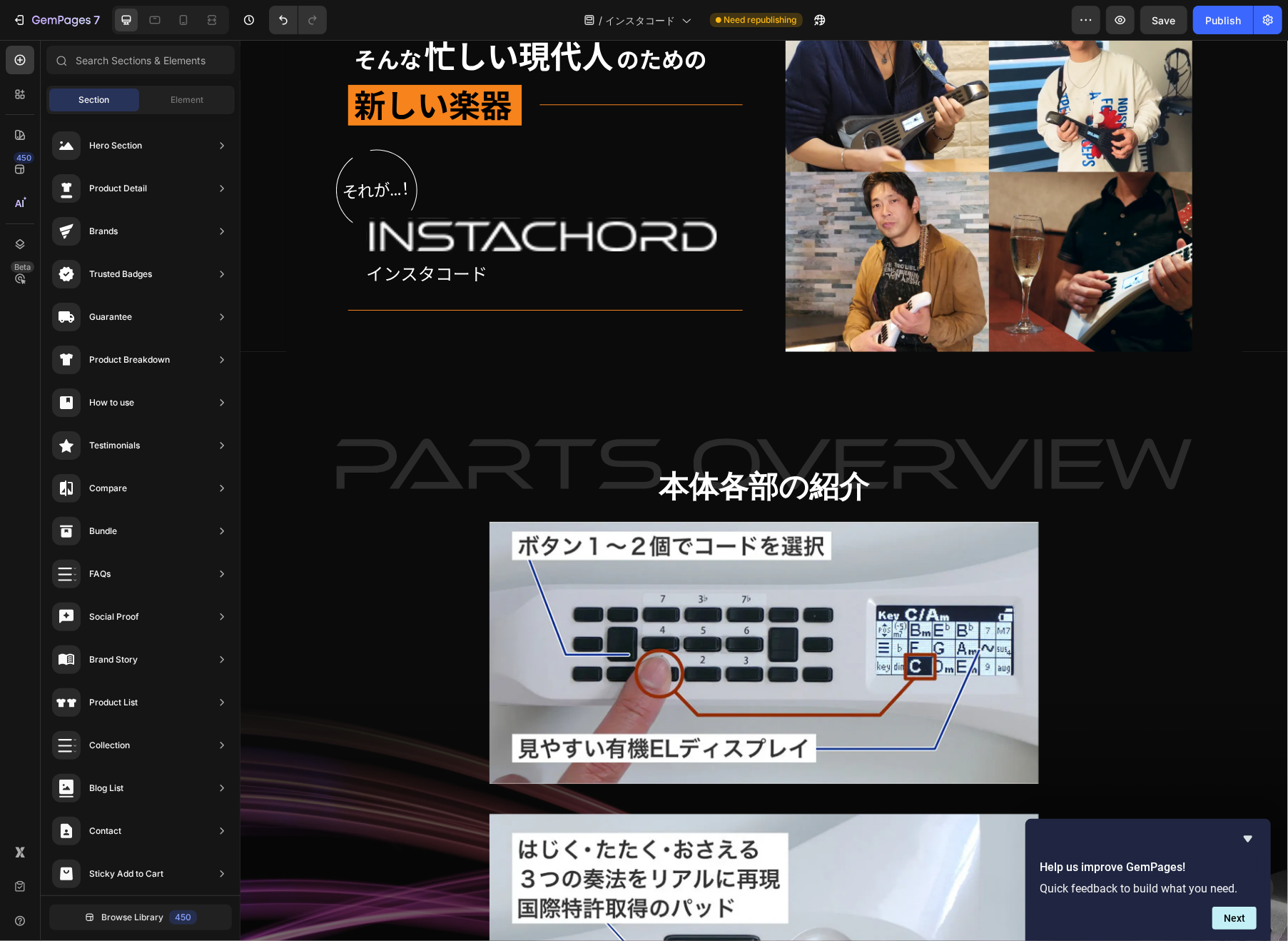
scroll to position [4729, 0]
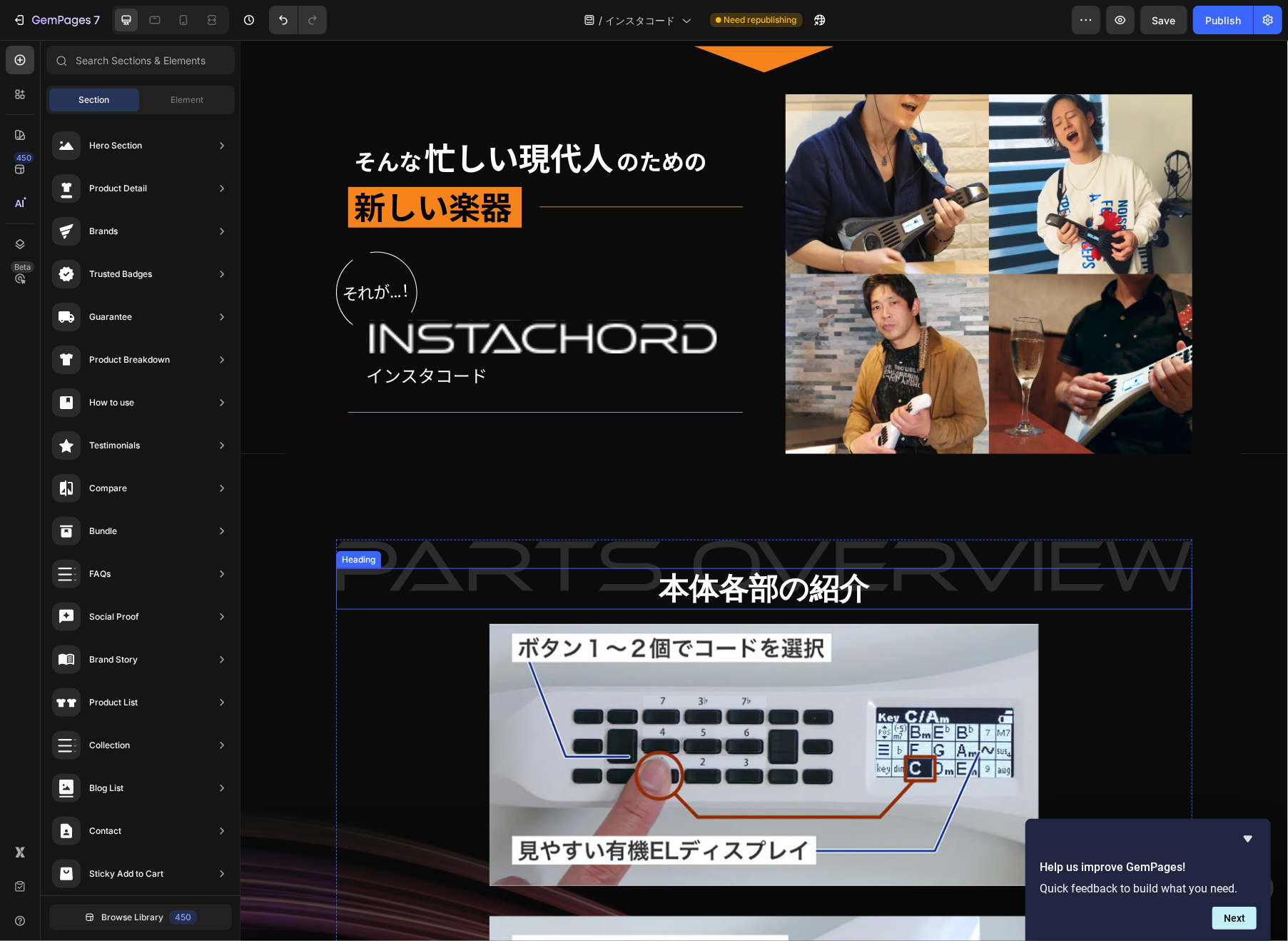
click at [663, 593] on h2 "本体各部の紹介" at bounding box center [763, 589] width 856 height 42
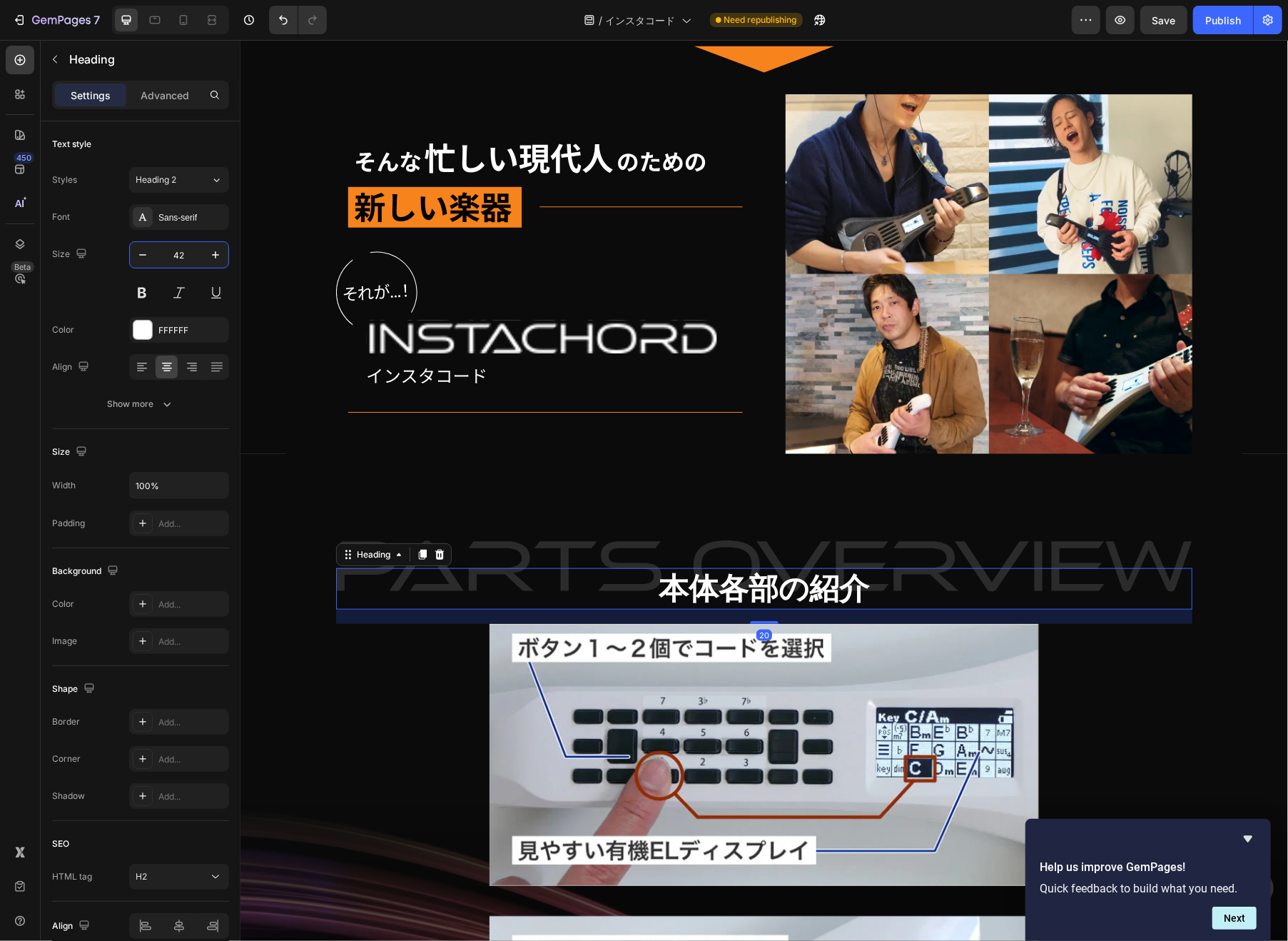
click at [190, 253] on input "42" at bounding box center [179, 254] width 47 height 26
paste input "60"
type input "60"
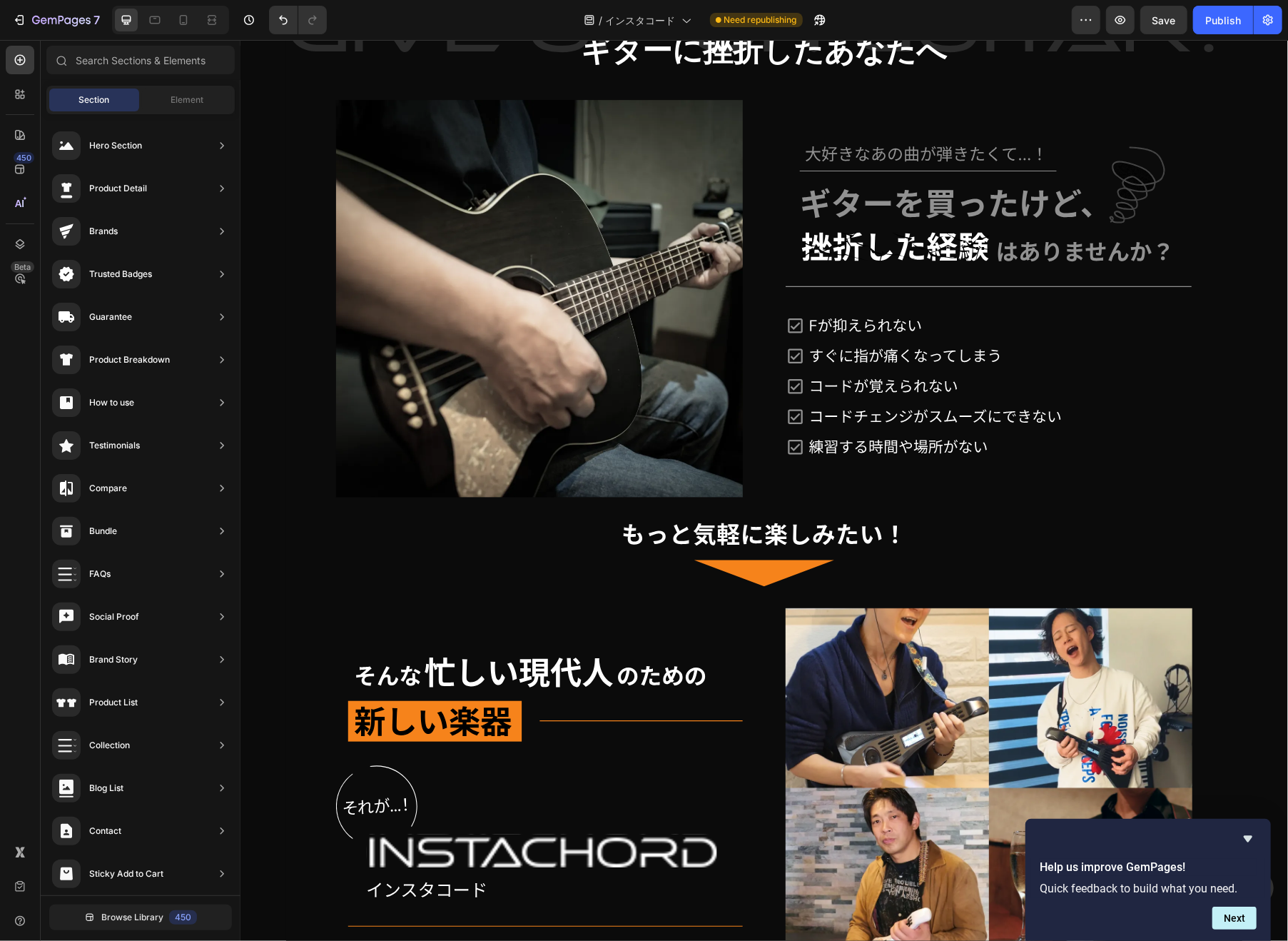
scroll to position [3752, 0]
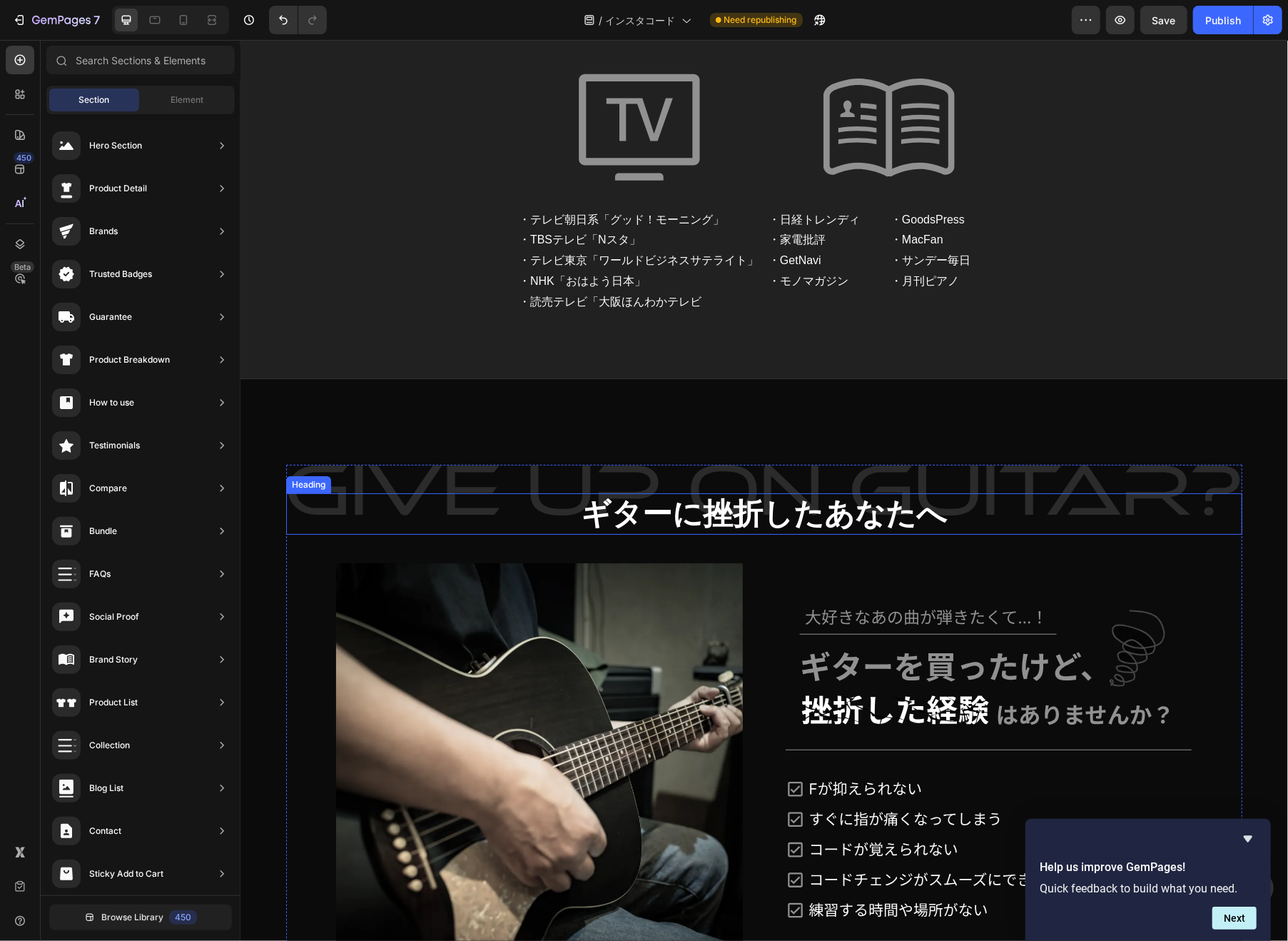
click at [590, 517] on h2 "ギターに挫折したあなたへ" at bounding box center [764, 513] width 956 height 42
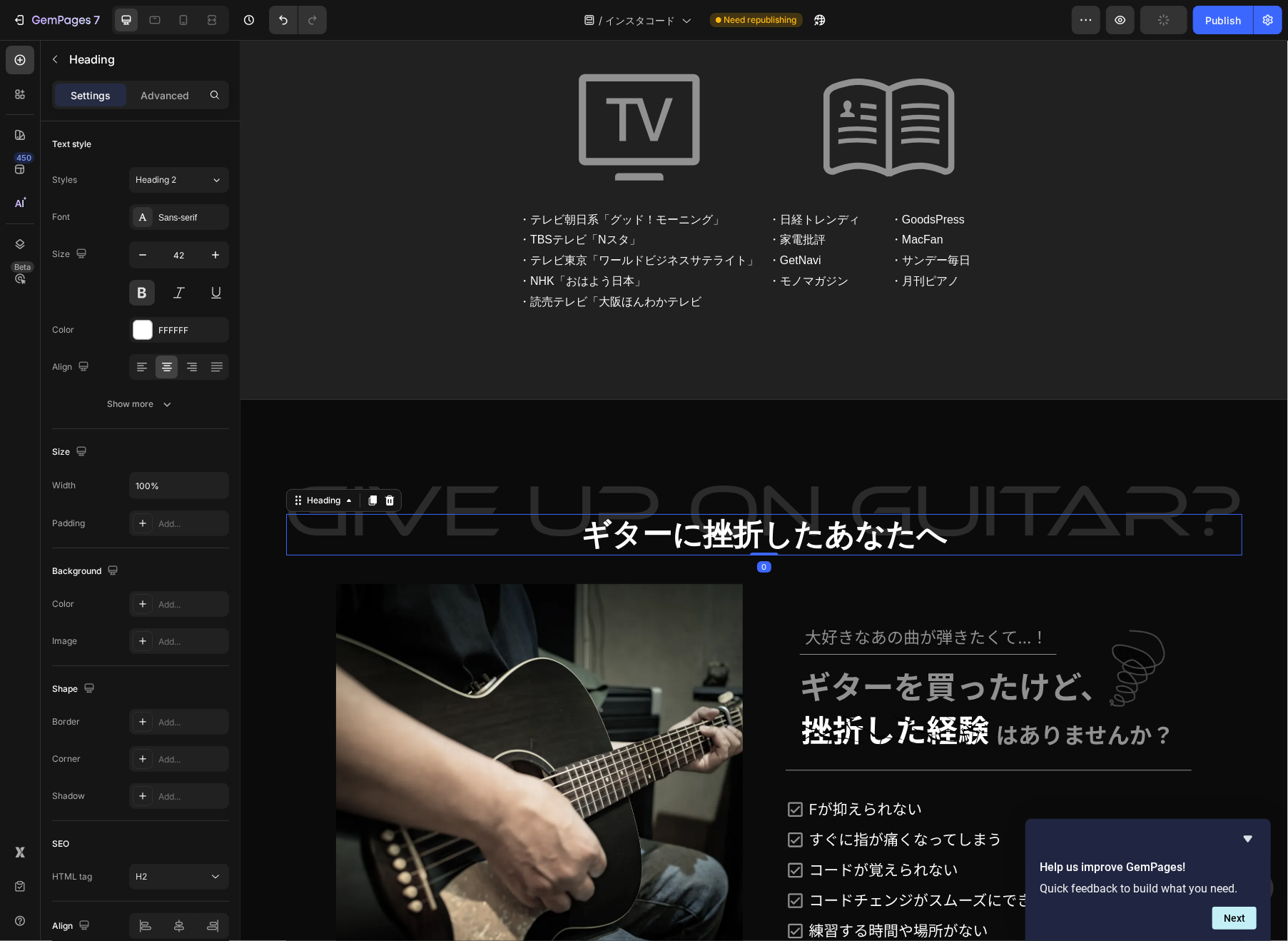
click at [172, 248] on input "42" at bounding box center [179, 254] width 47 height 26
paste input "60"
type input "60"
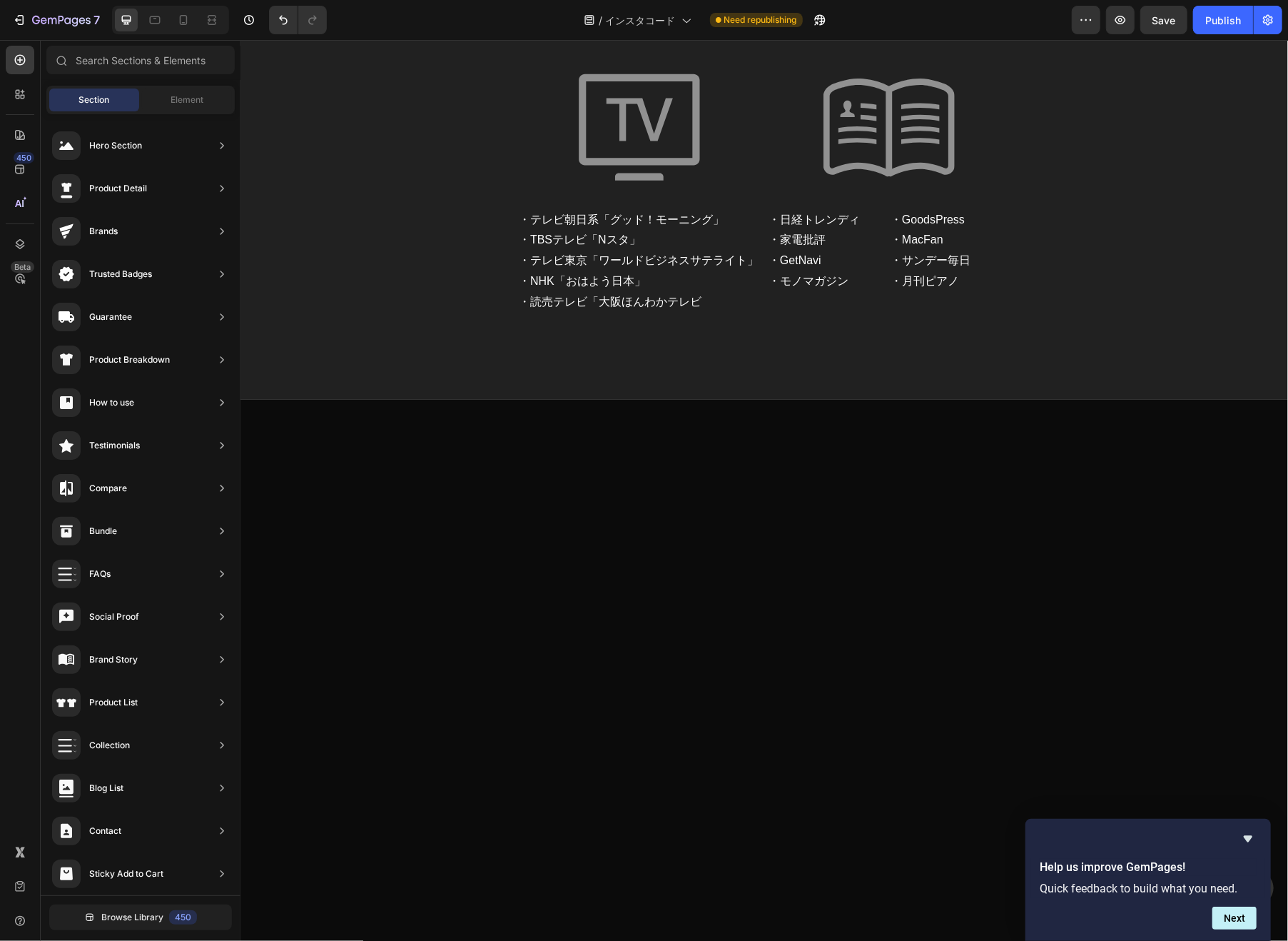
scroll to position [2818, 0]
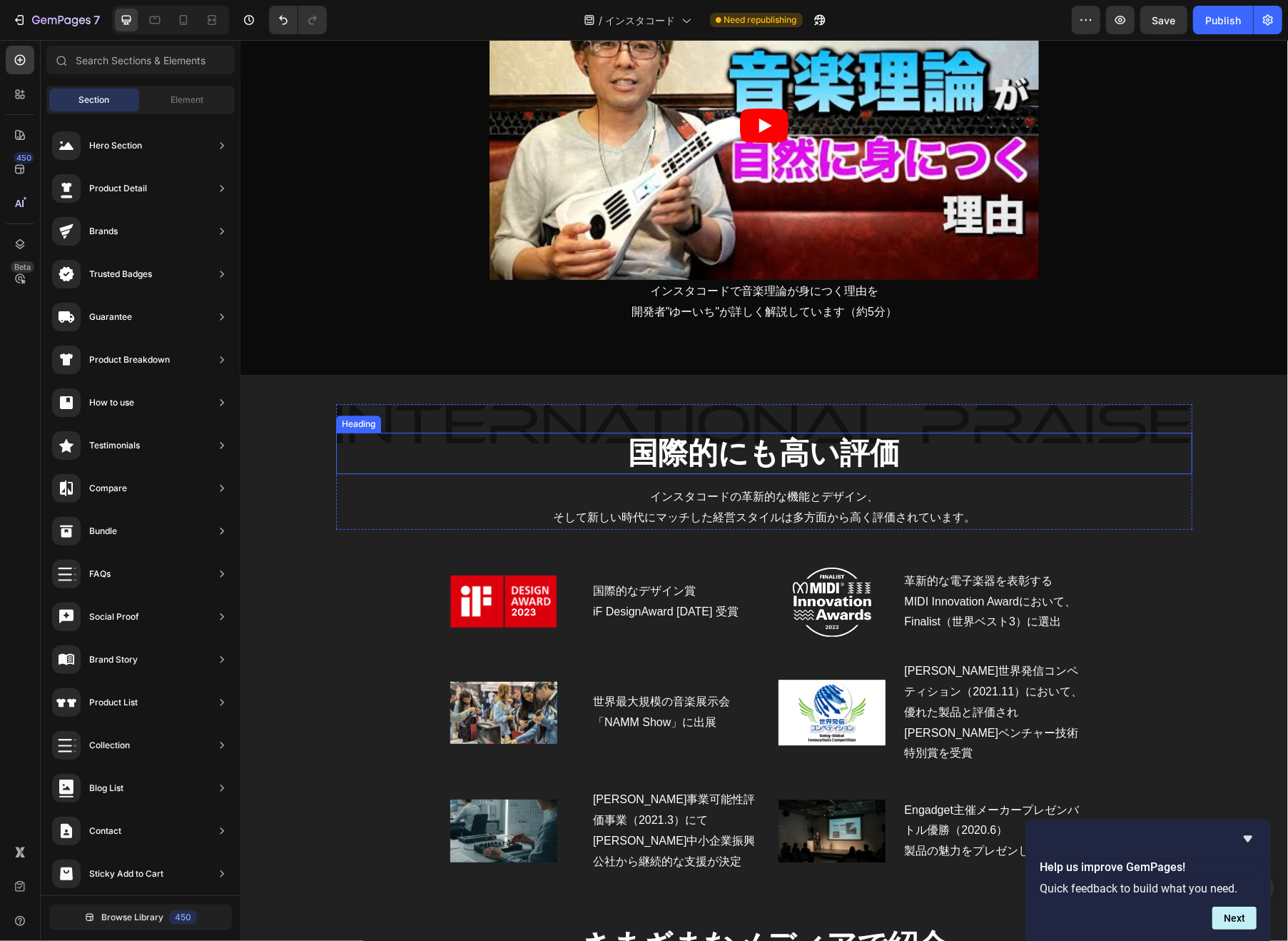
click at [541, 460] on h2 "国際的にも高い評価" at bounding box center [763, 453] width 856 height 42
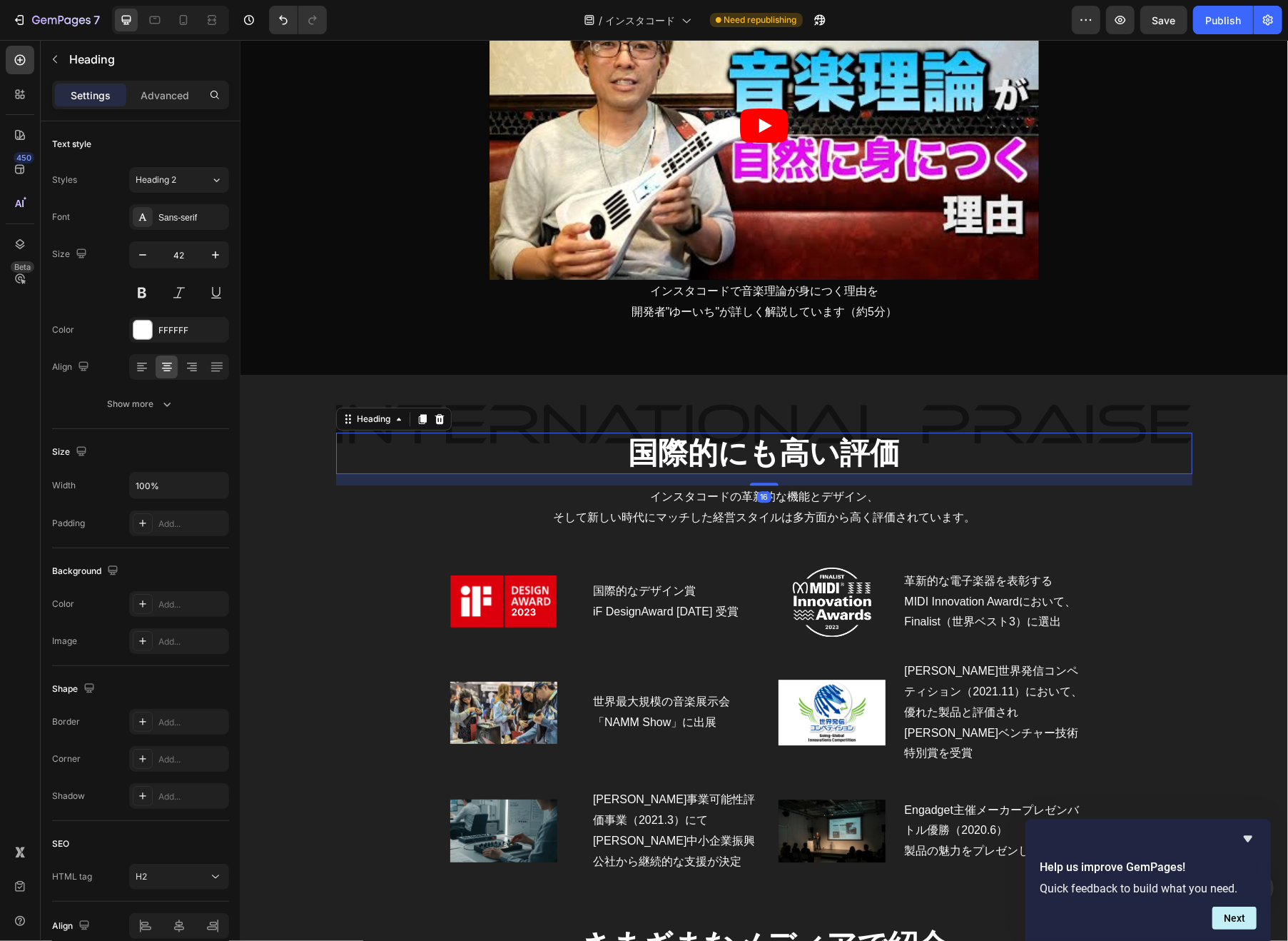
click at [188, 257] on input "42" at bounding box center [179, 254] width 47 height 26
click at [188, 258] on input "42" at bounding box center [179, 254] width 47 height 26
paste input "60"
type input "60"
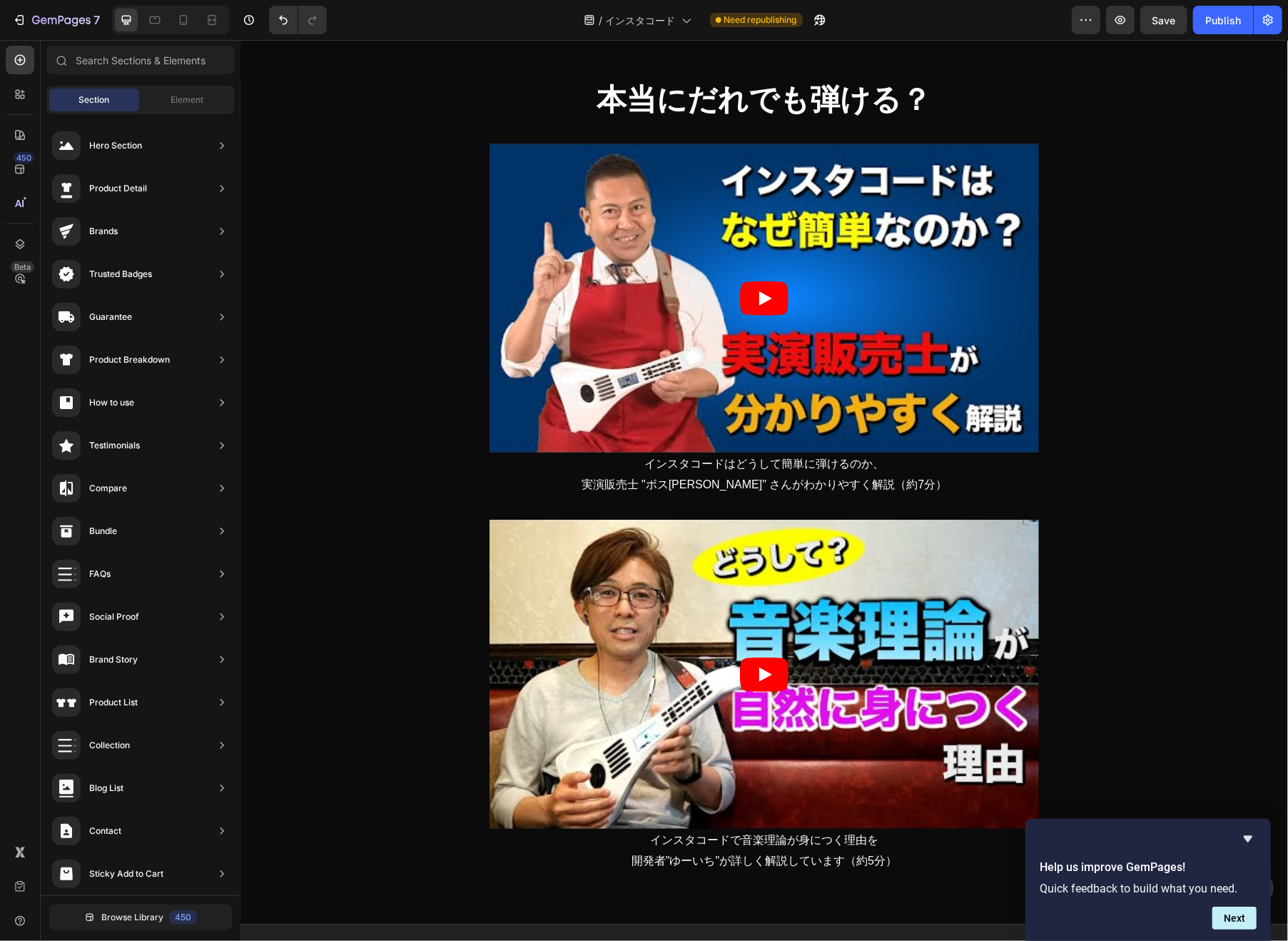
scroll to position [2021, 0]
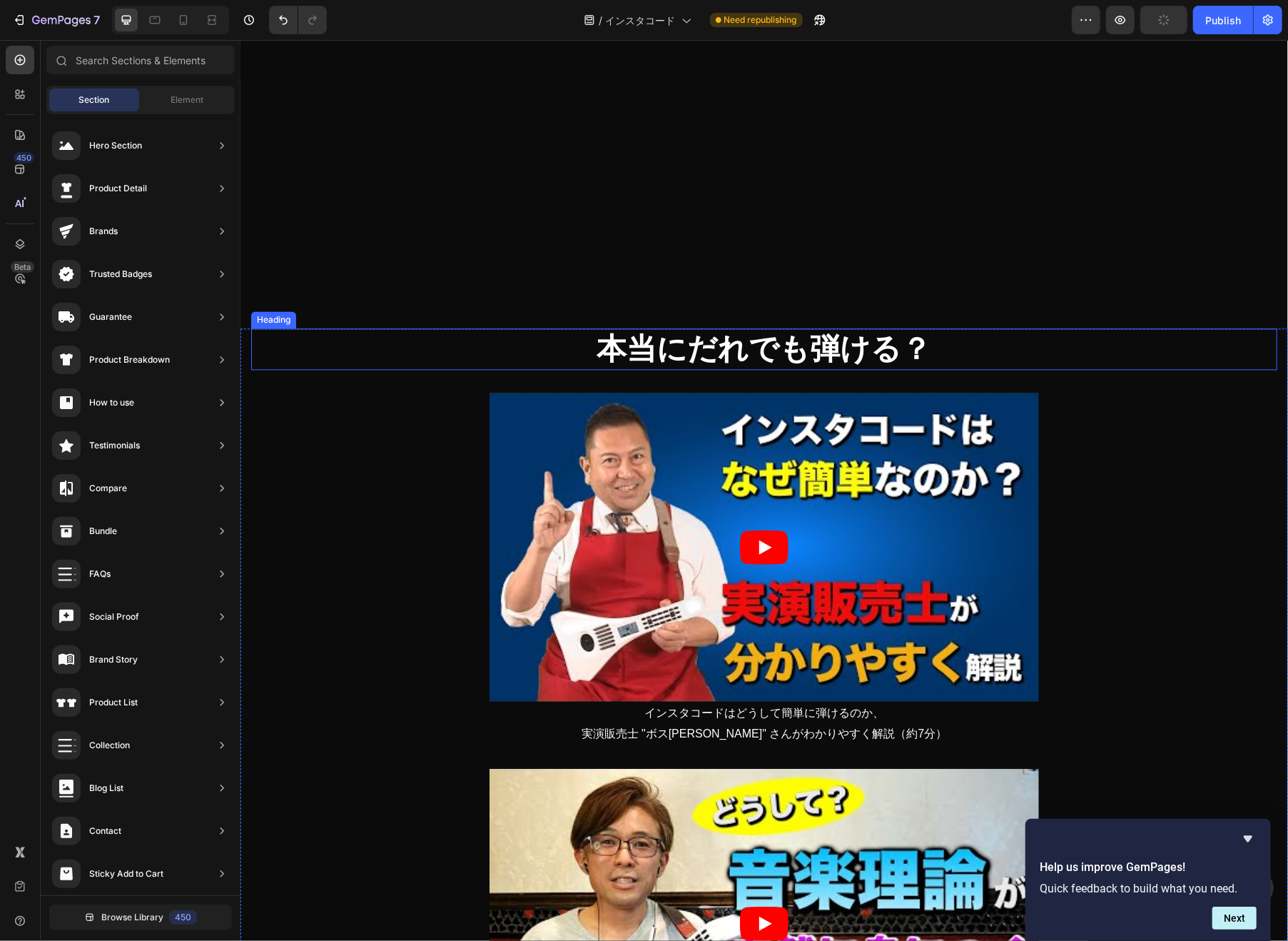
click at [591, 344] on h3 "本当にだれでも弾ける？" at bounding box center [763, 348] width 1025 height 42
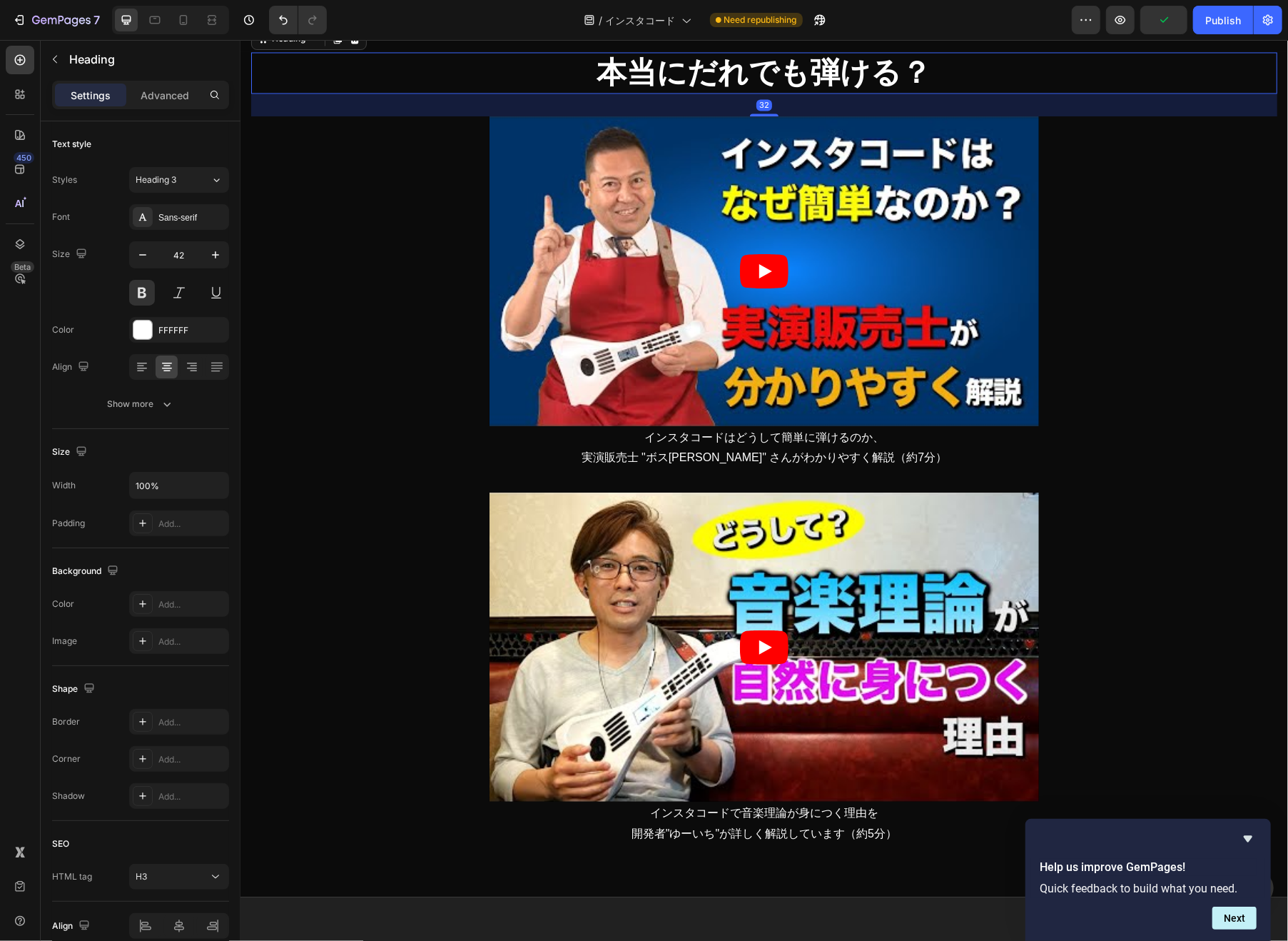
click at [185, 254] on input "42" at bounding box center [179, 254] width 47 height 26
paste input "60"
type input "60"
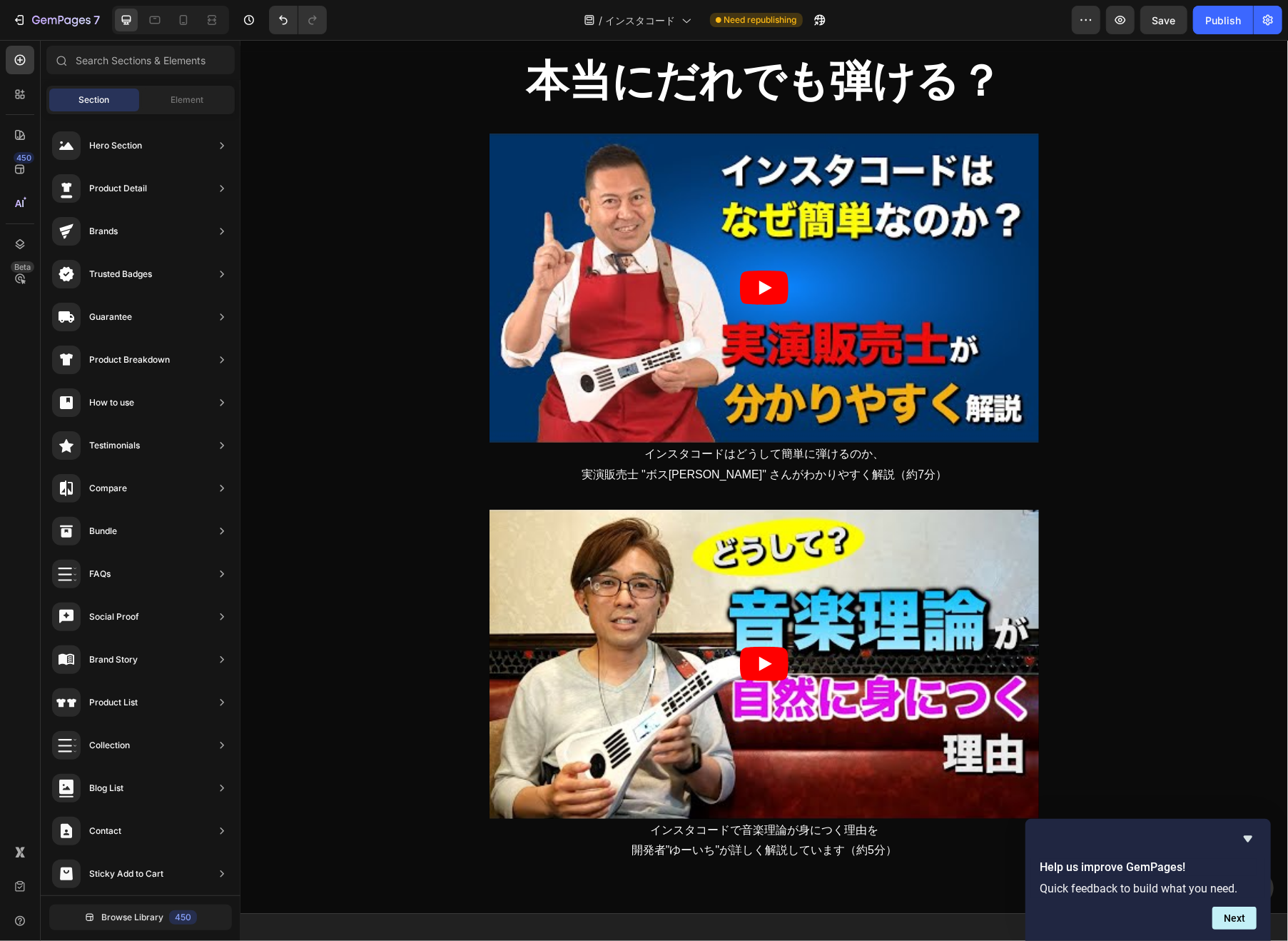
scroll to position [1143, 0]
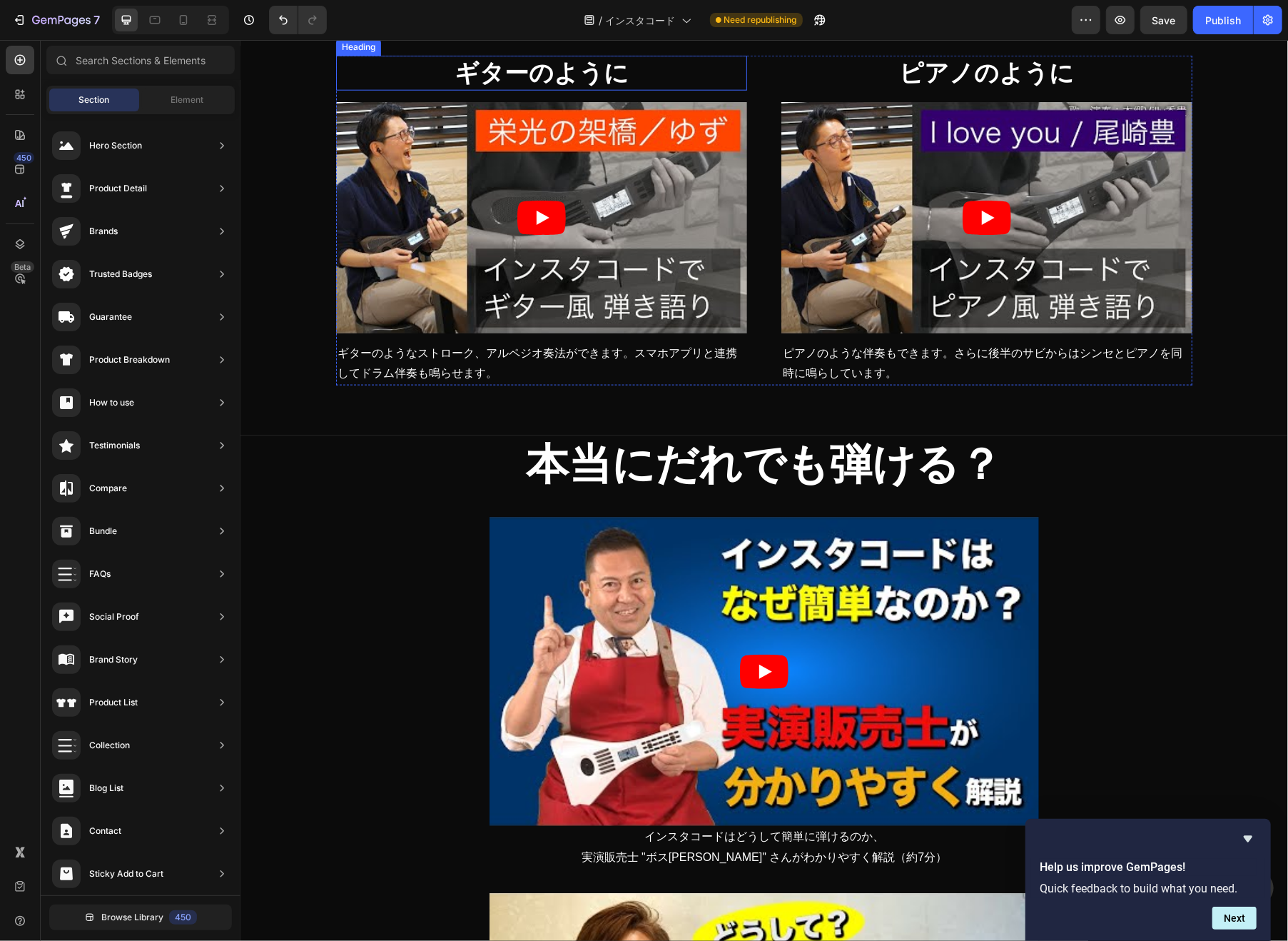
click at [596, 86] on span "ギターのように" at bounding box center [540, 71] width 174 height 27
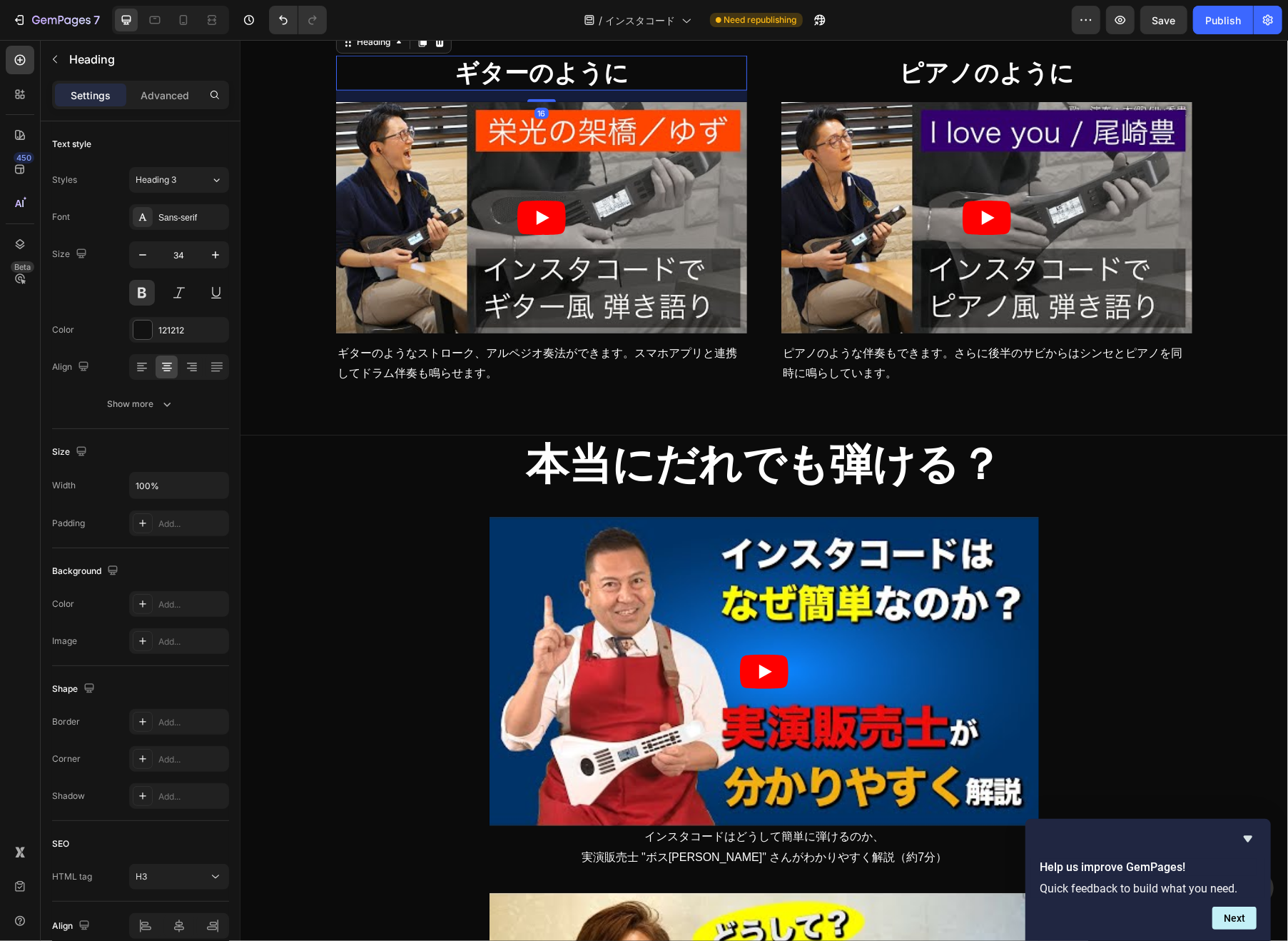
click at [607, 420] on div "どんな演奏ができる？ Heading Row Row ギターのように Heading 16 Video ギターのようなストローク、アルペジオ奏法ができます。ス…" at bounding box center [763, 206] width 1025 height 429
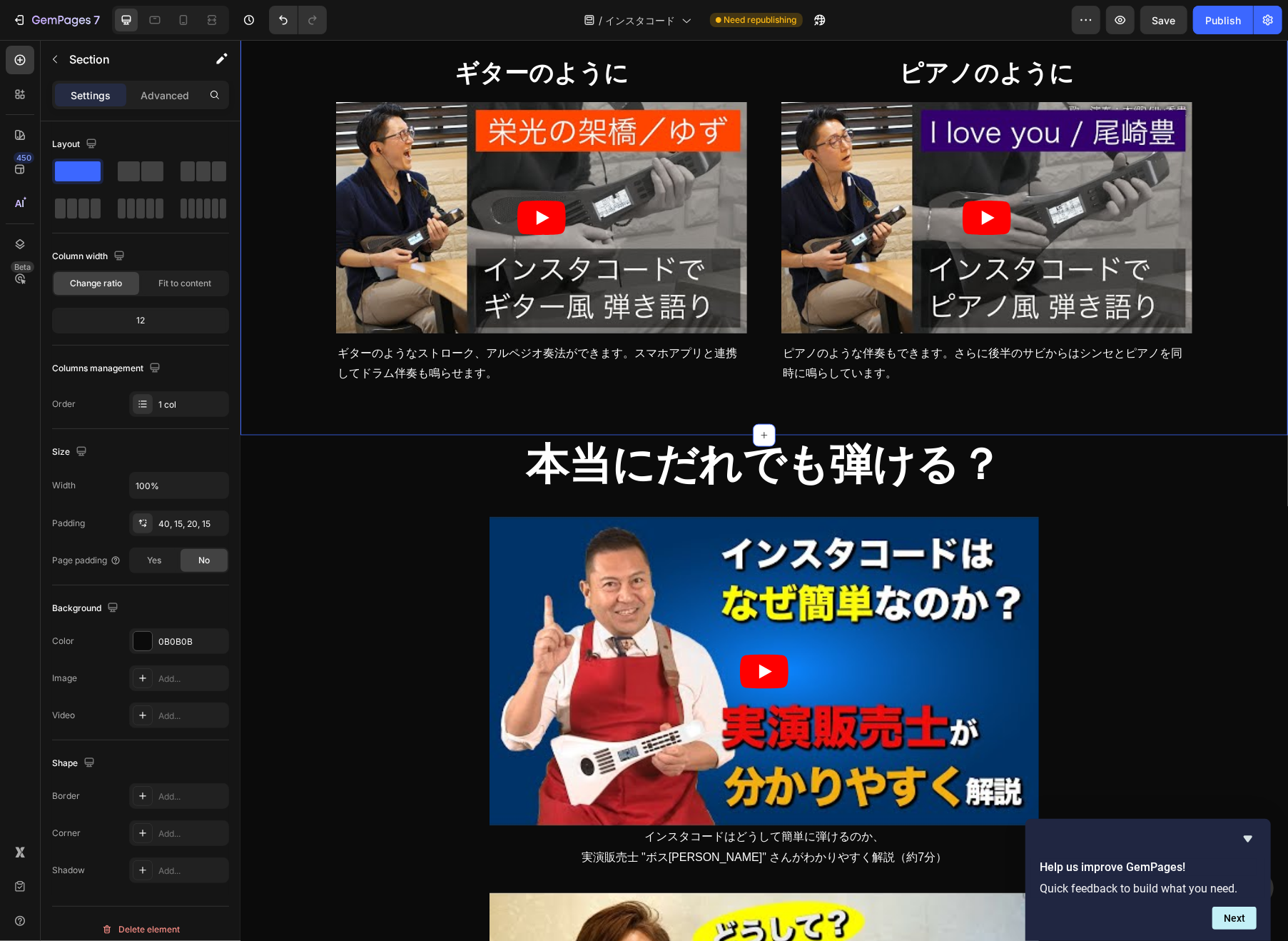
click at [604, 33] on h2 "どんな演奏ができる？" at bounding box center [763, 12] width 856 height 42
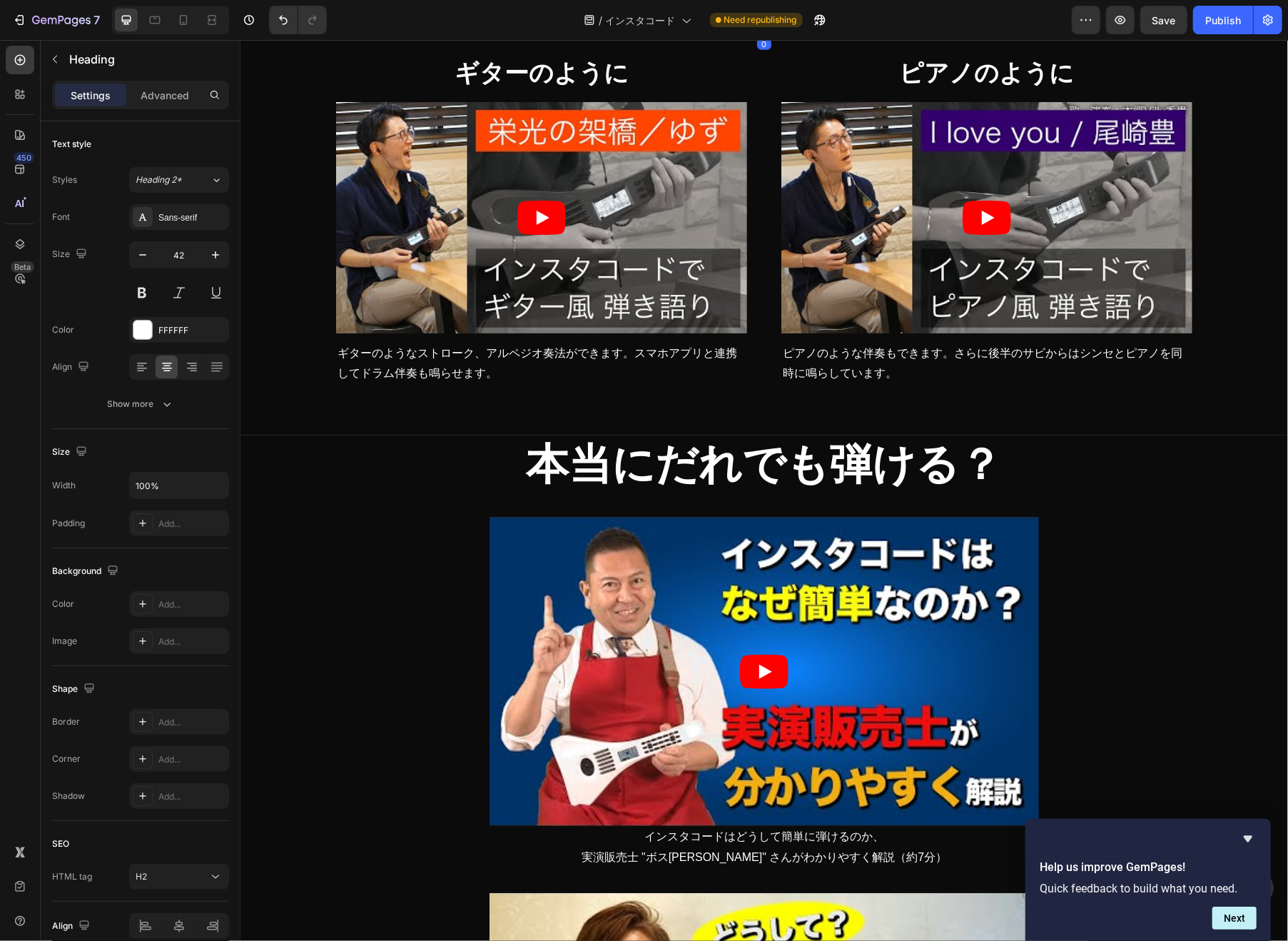
click at [189, 261] on input "42" at bounding box center [179, 254] width 47 height 26
paste input "60"
type input "60"
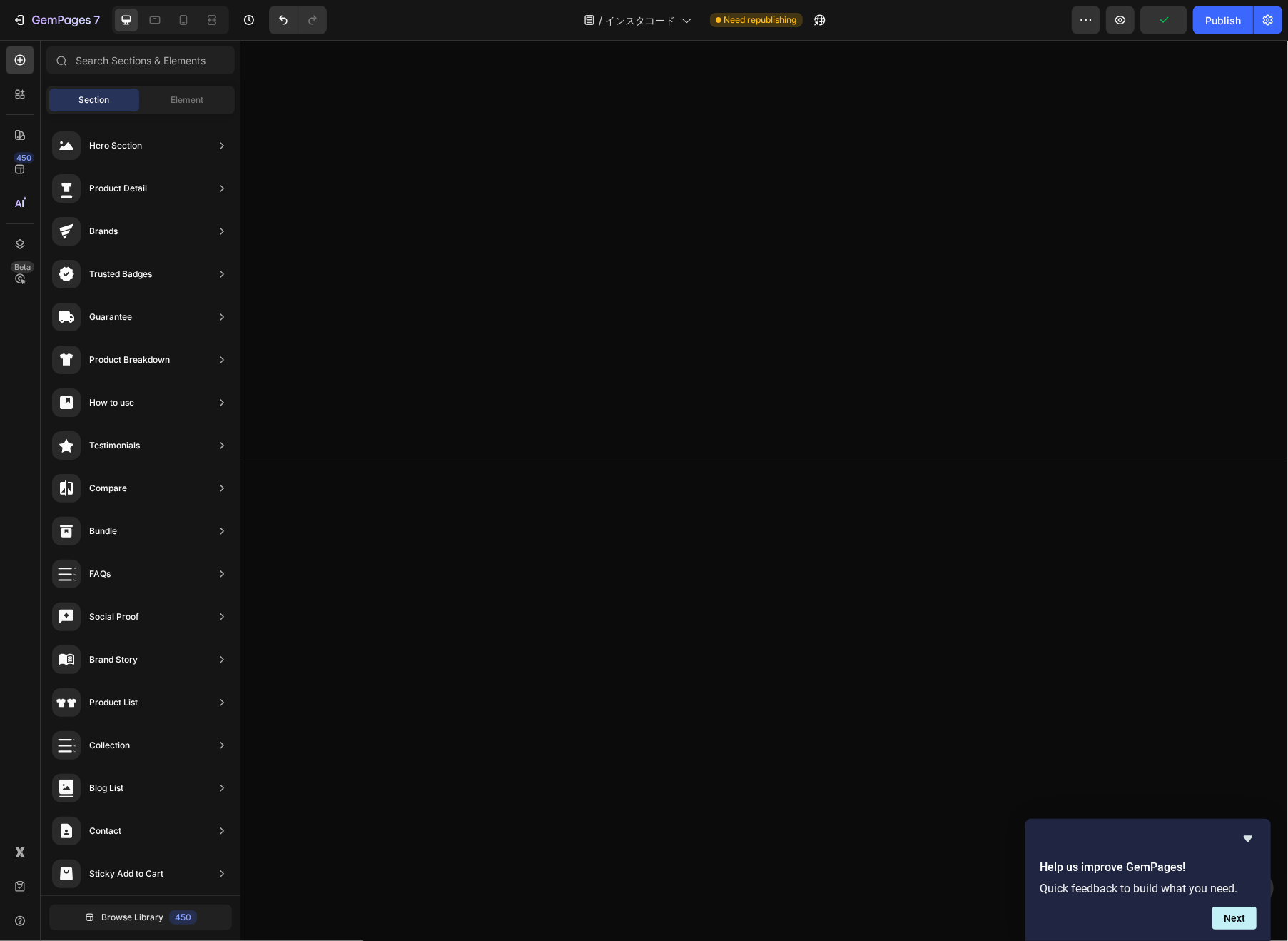
scroll to position [213, 0]
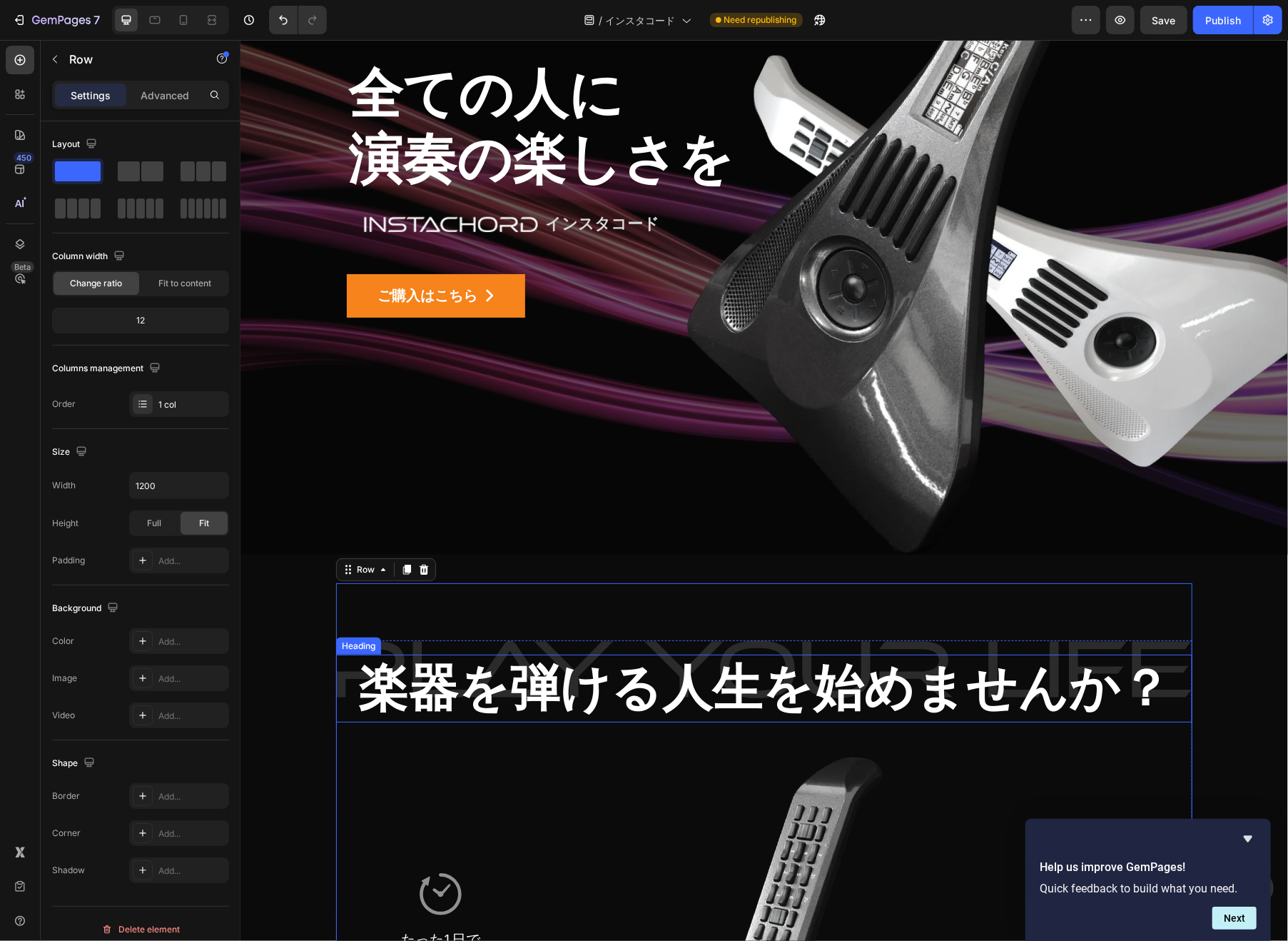
click at [442, 675] on h2 "楽器を弾ける人生を始めませんか？" at bounding box center [763, 688] width 856 height 68
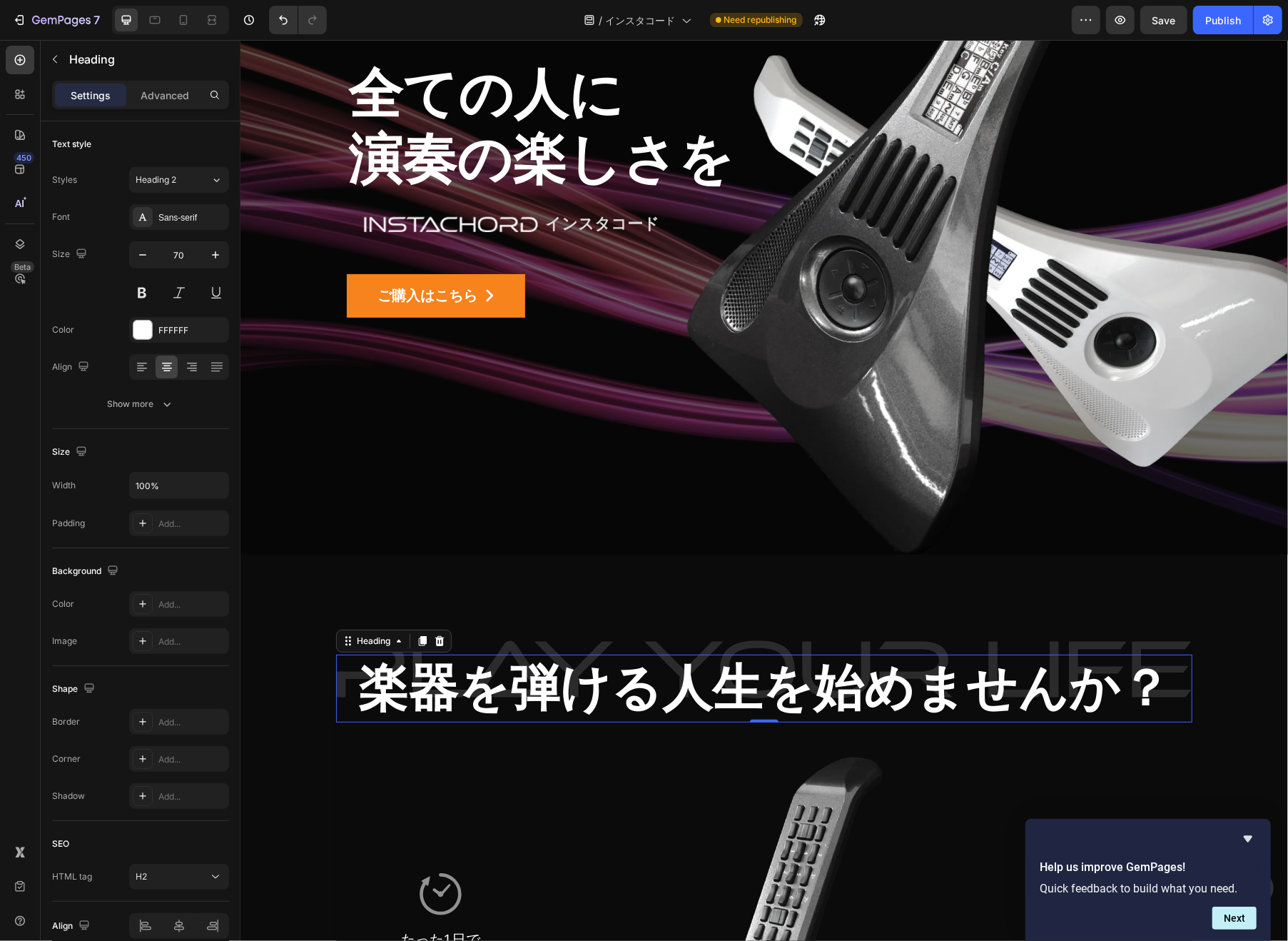
click at [187, 261] on input "70" at bounding box center [179, 254] width 47 height 26
paste input "6"
type input "60"
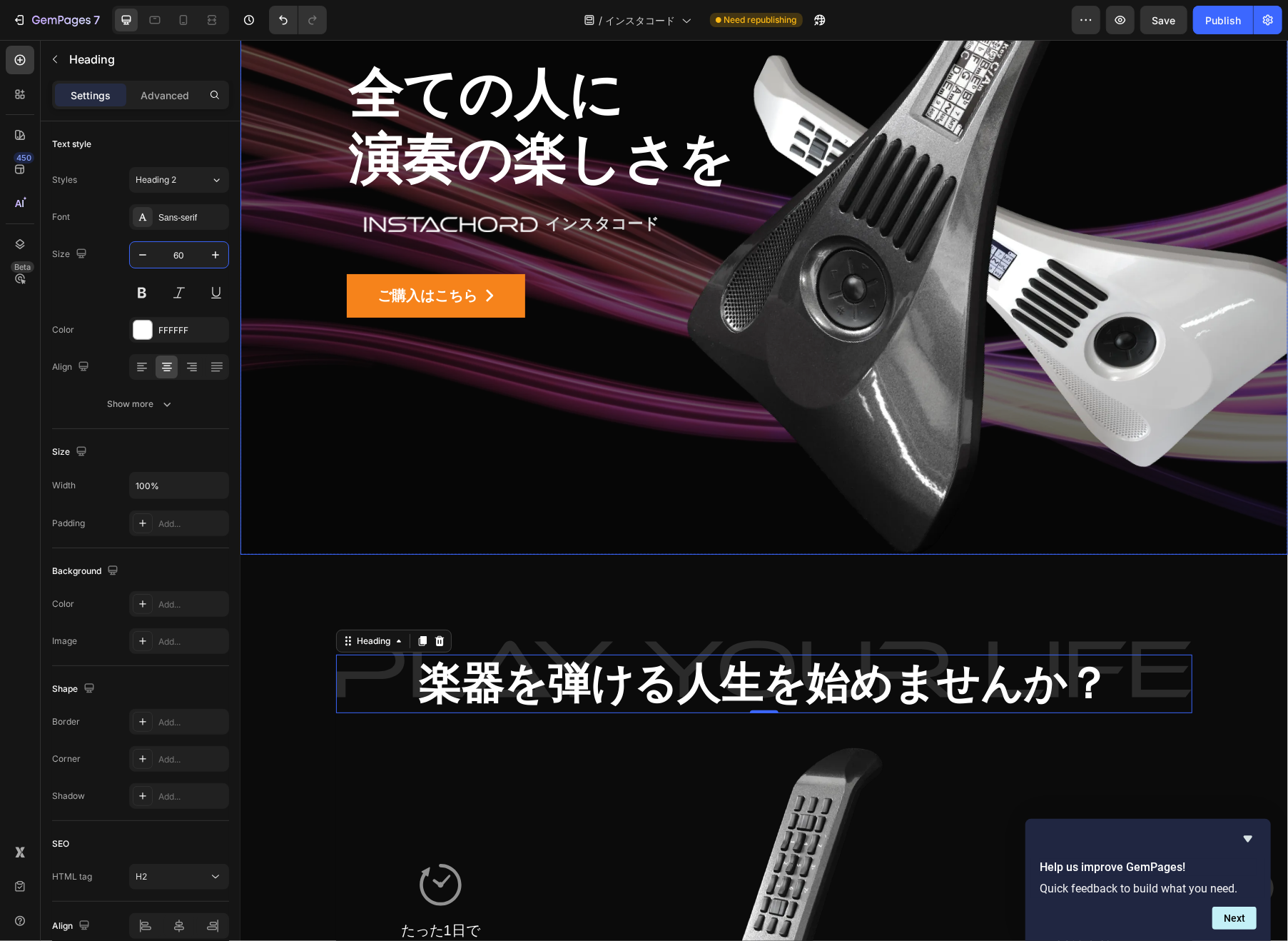
click at [1178, 570] on div "楽器を弾ける人生を始めませんか？ Heading 0 Image たった1日で あらゆる曲を 習得 Text Block Image イヤホン対応 Text …" at bounding box center [763, 953] width 1048 height 798
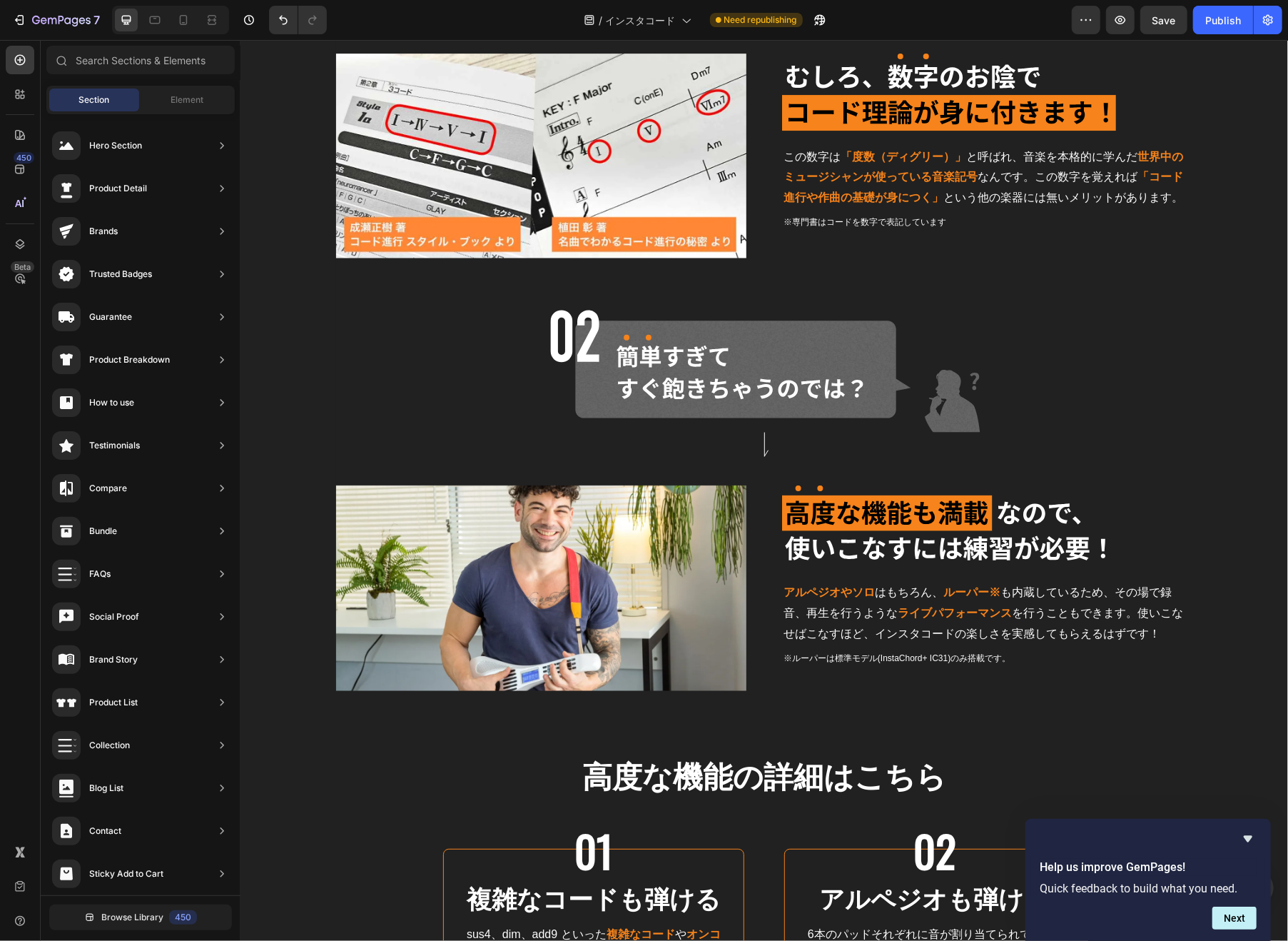
scroll to position [8678, 0]
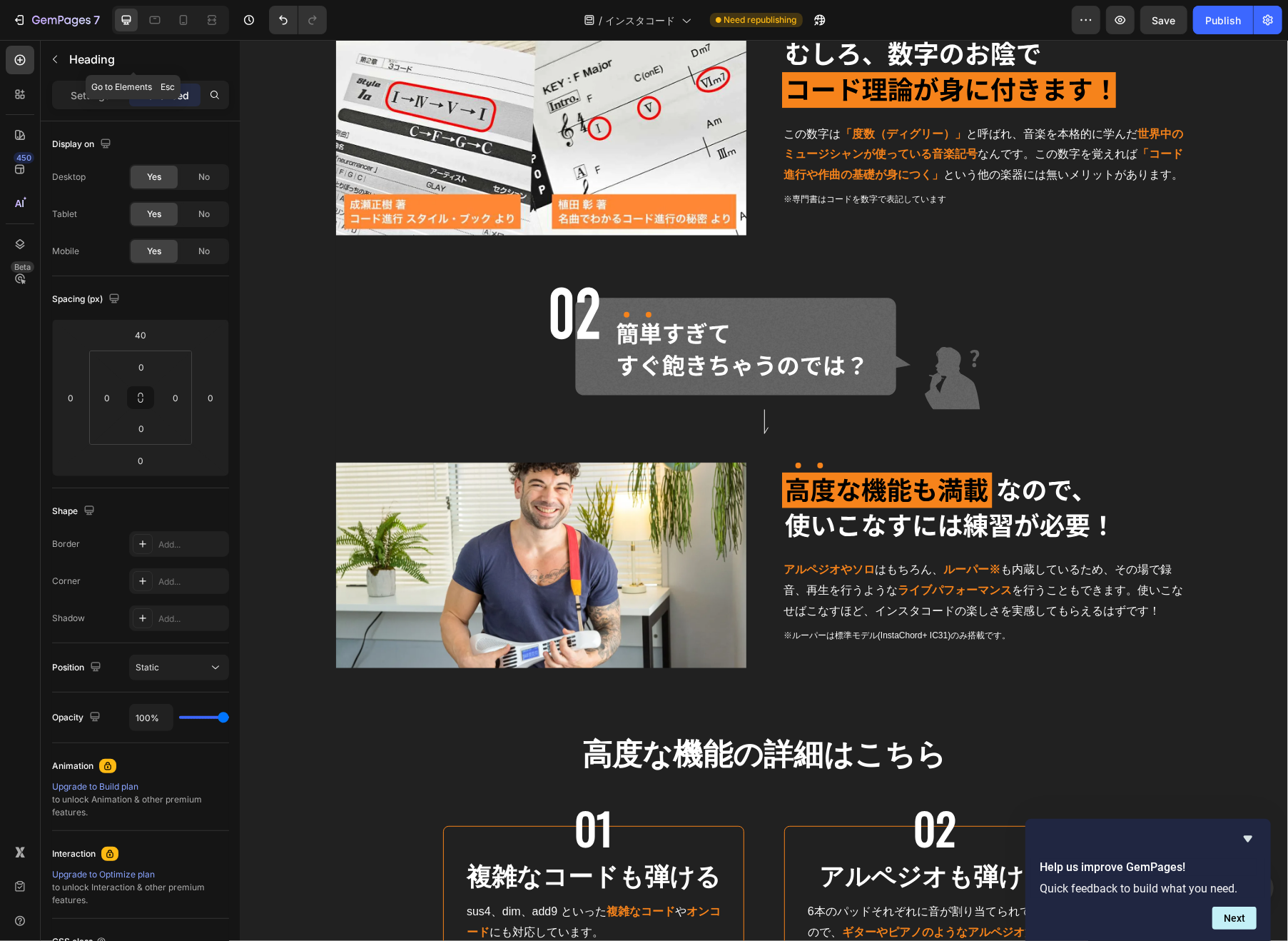
click at [84, 84] on div "Settings" at bounding box center [90, 95] width 71 height 23
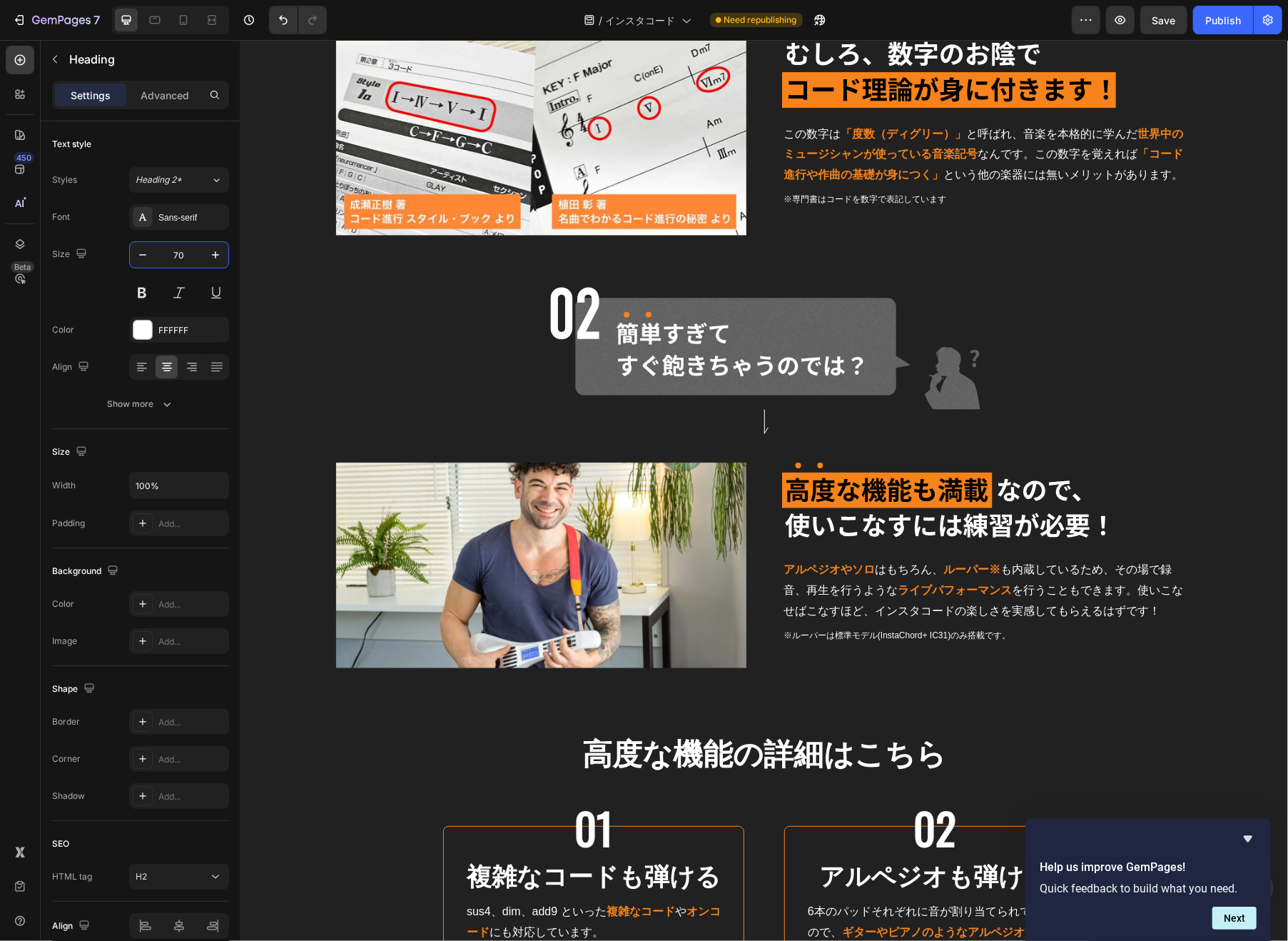
click at [179, 254] on input "70" at bounding box center [179, 254] width 47 height 26
paste input "6"
type input "60"
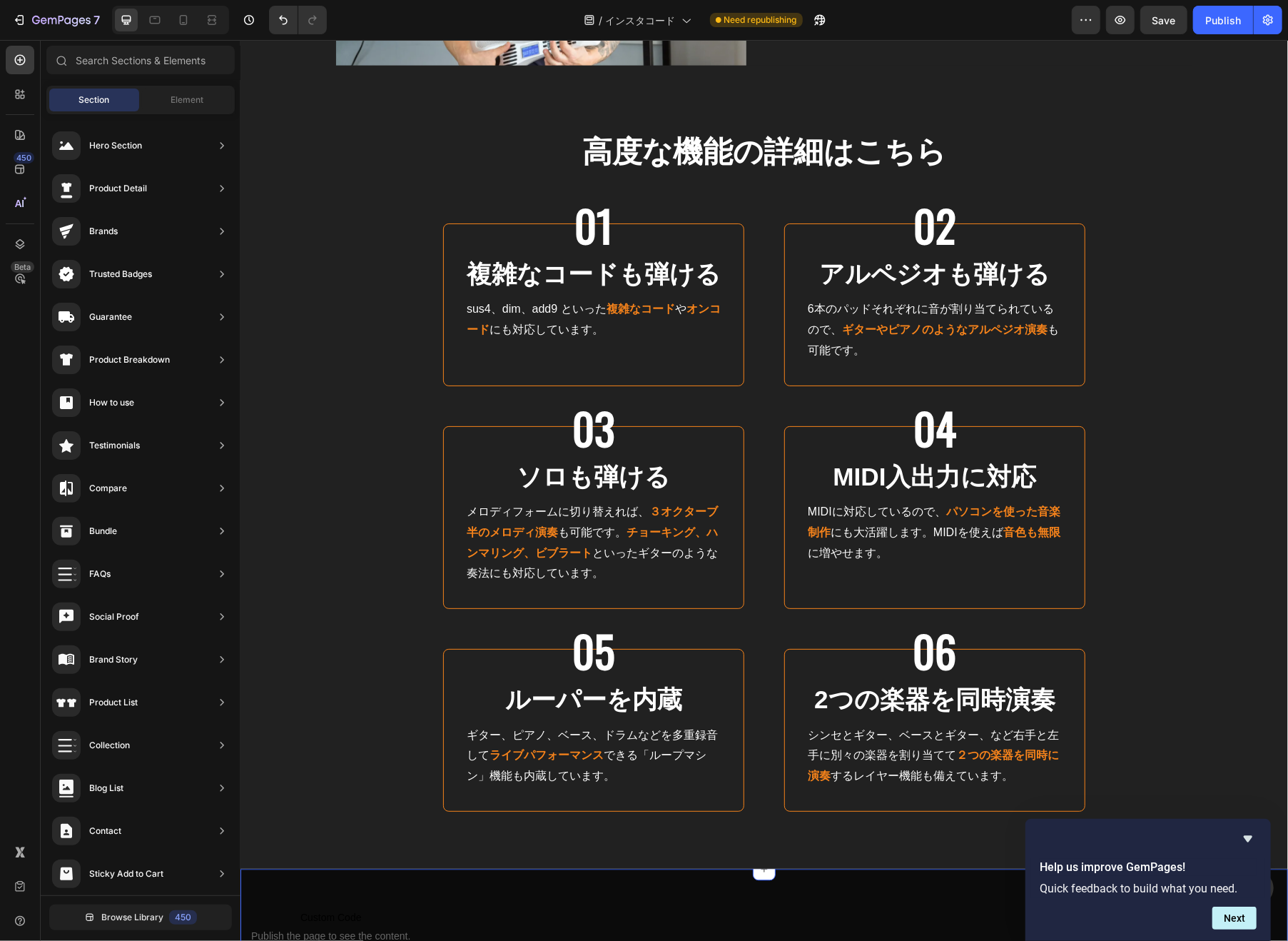
scroll to position [10532, 0]
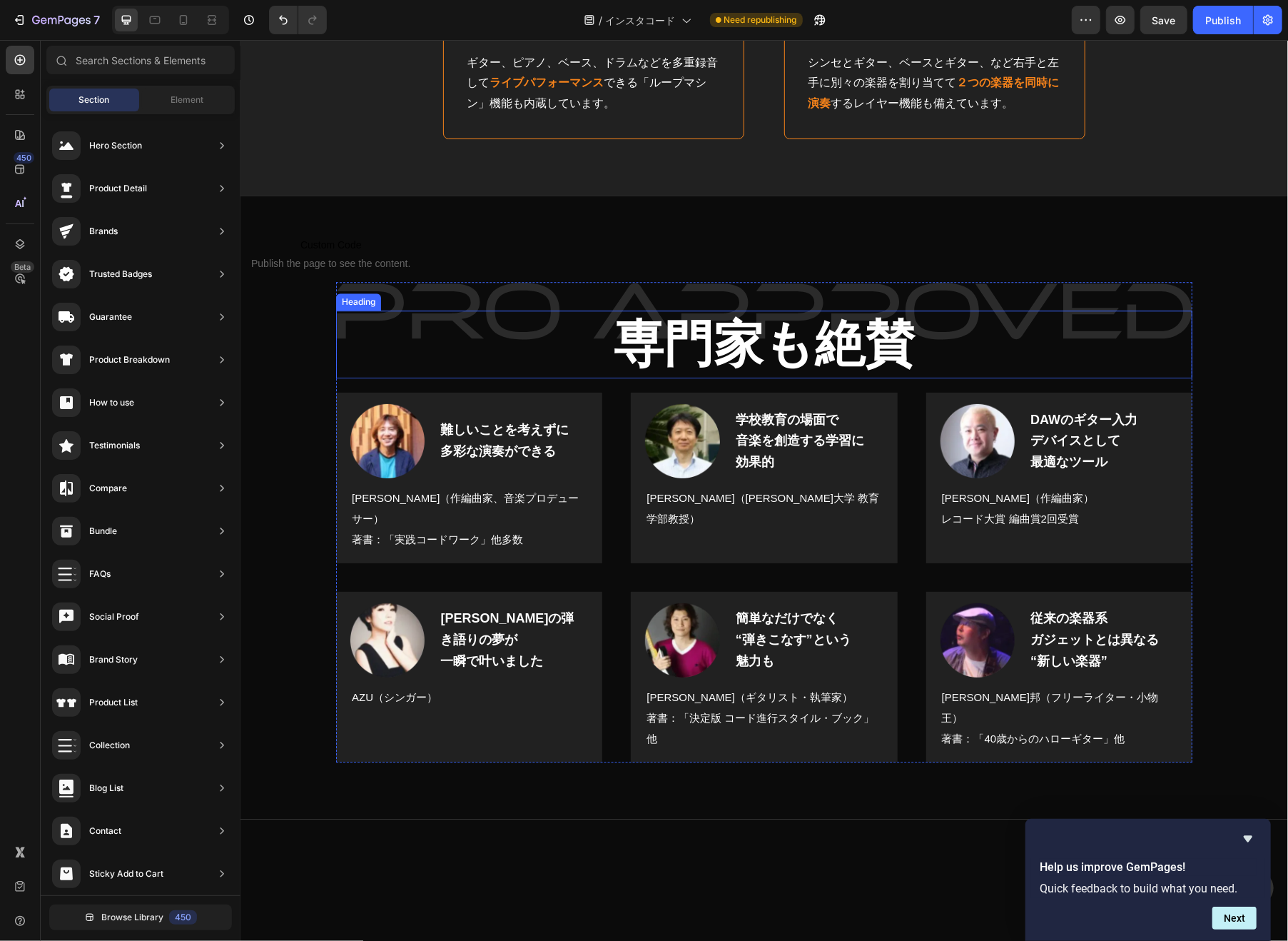
click at [587, 378] on h2 "専門家も絶賛" at bounding box center [763, 344] width 856 height 68
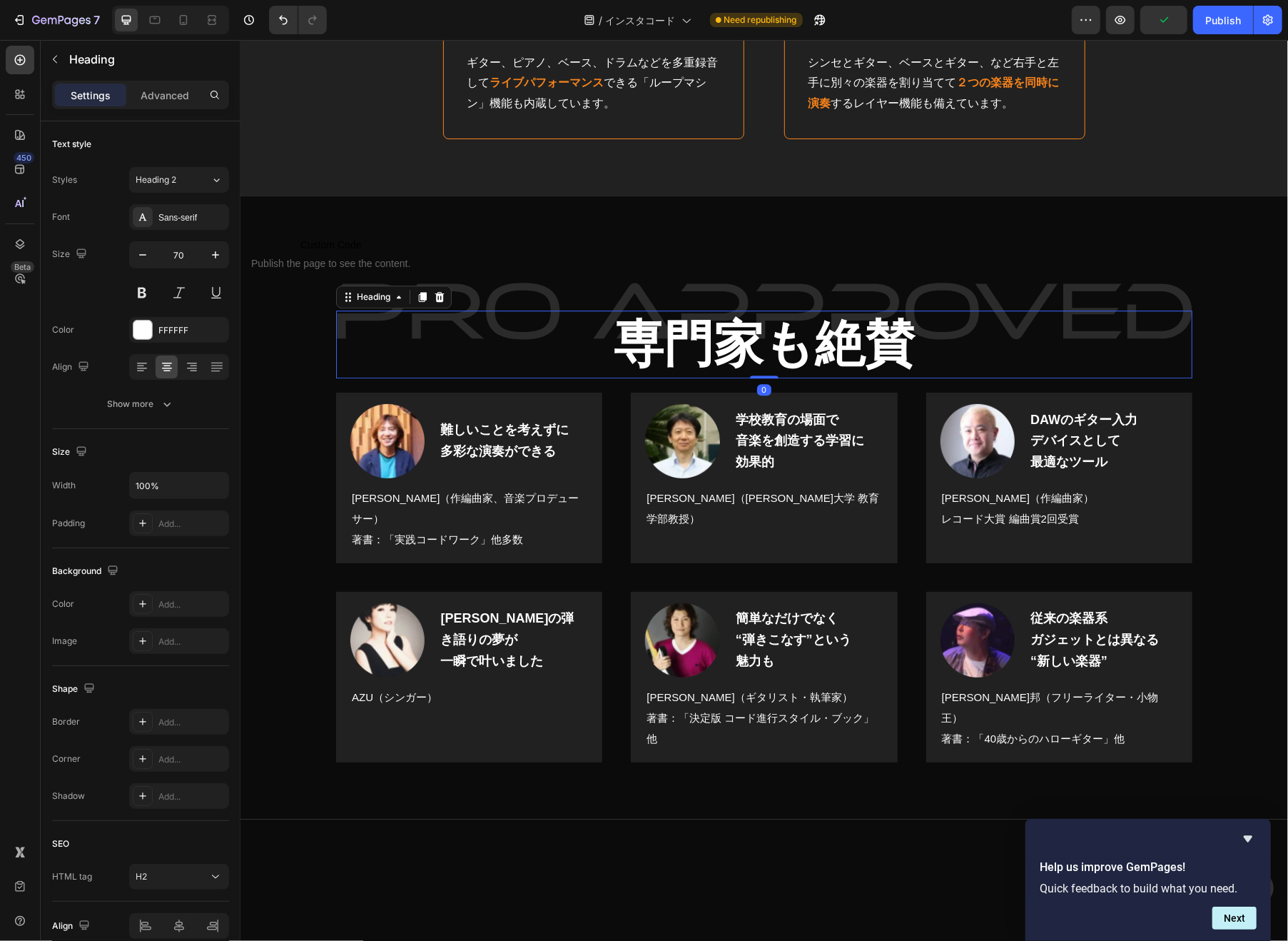
click at [172, 256] on input "70" at bounding box center [179, 254] width 47 height 26
paste input "6"
type input "60"
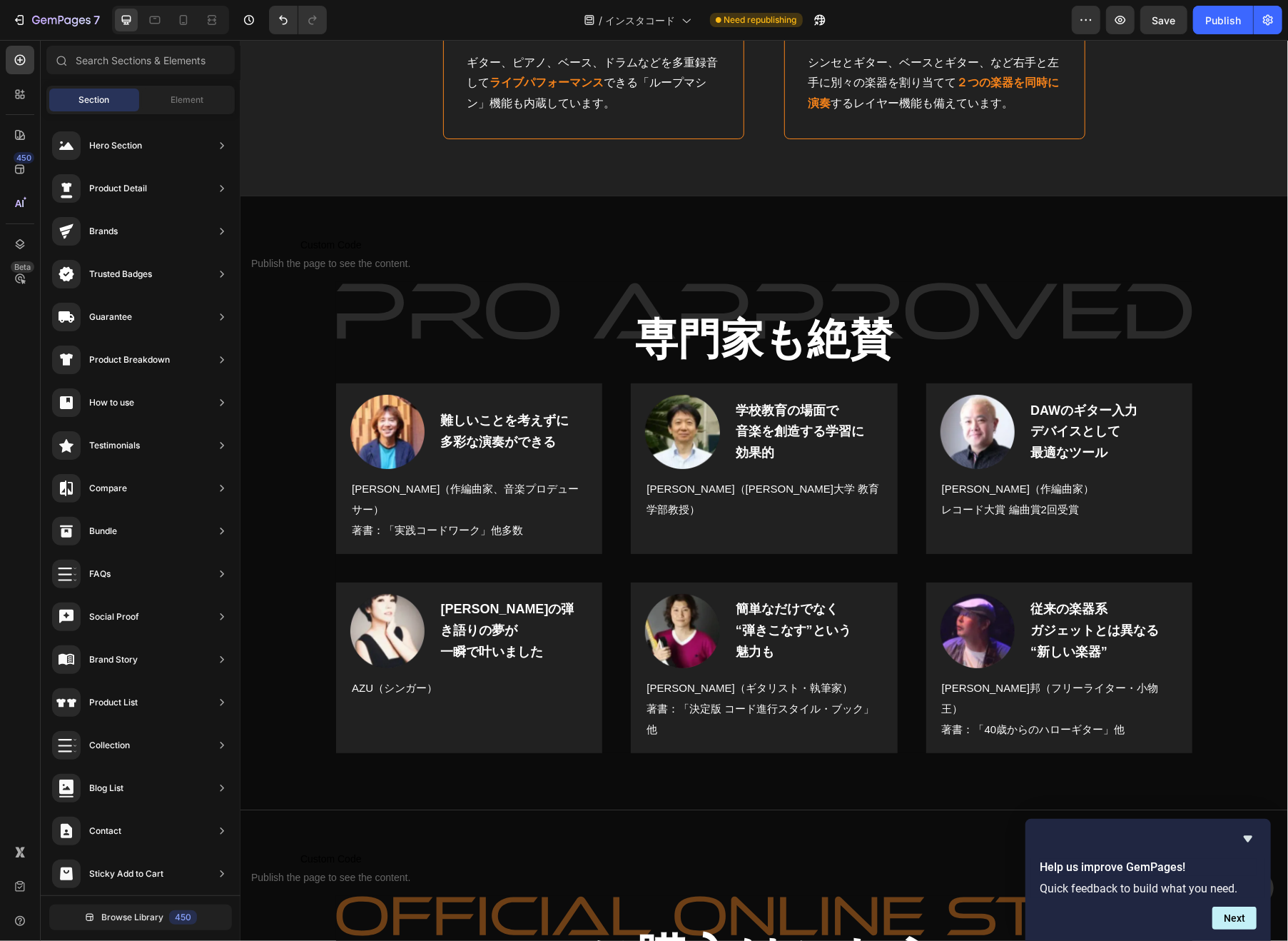
scroll to position [11180, 0]
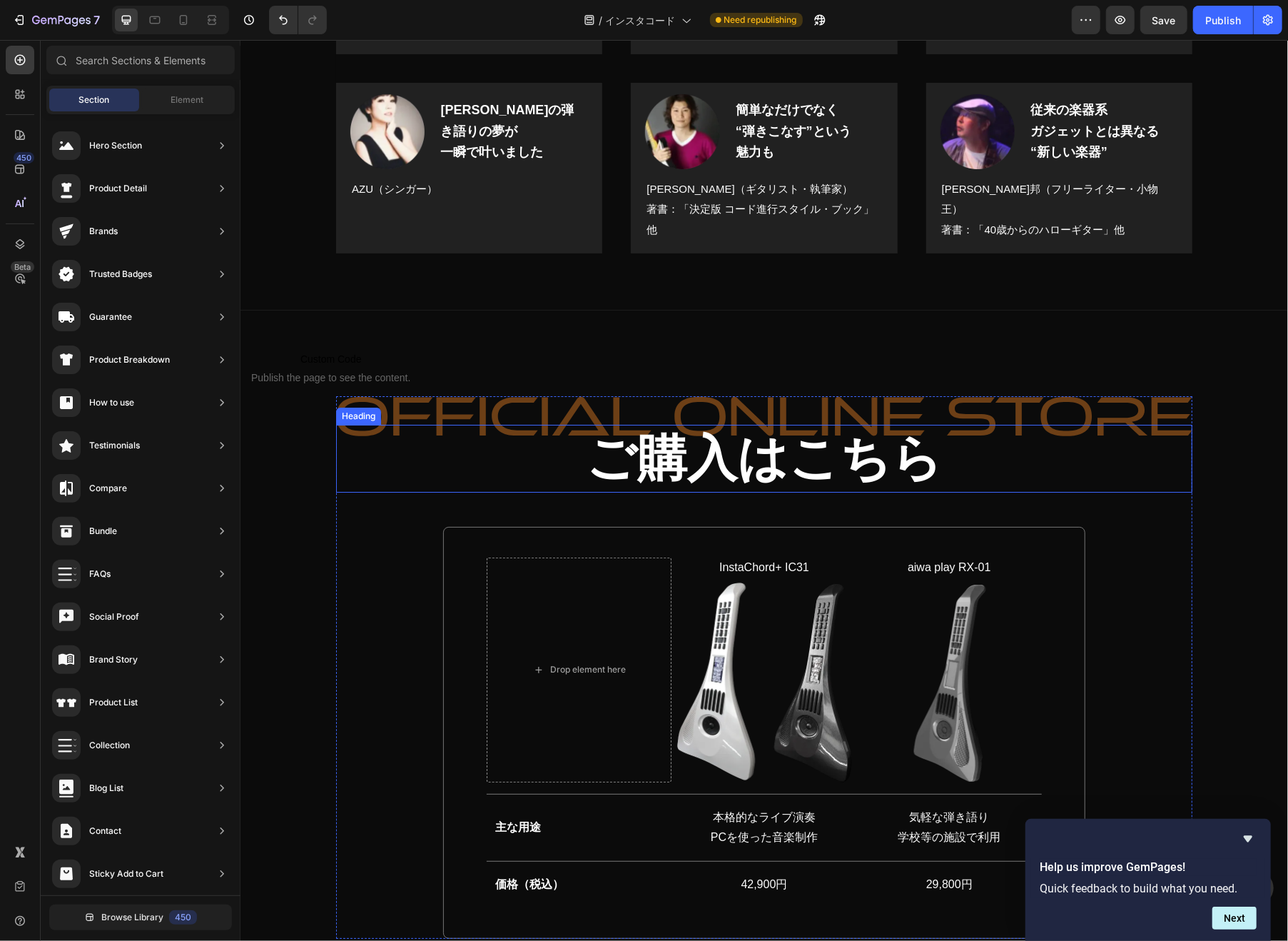
click at [531, 429] on h2 "ご購入はこちら" at bounding box center [763, 458] width 856 height 68
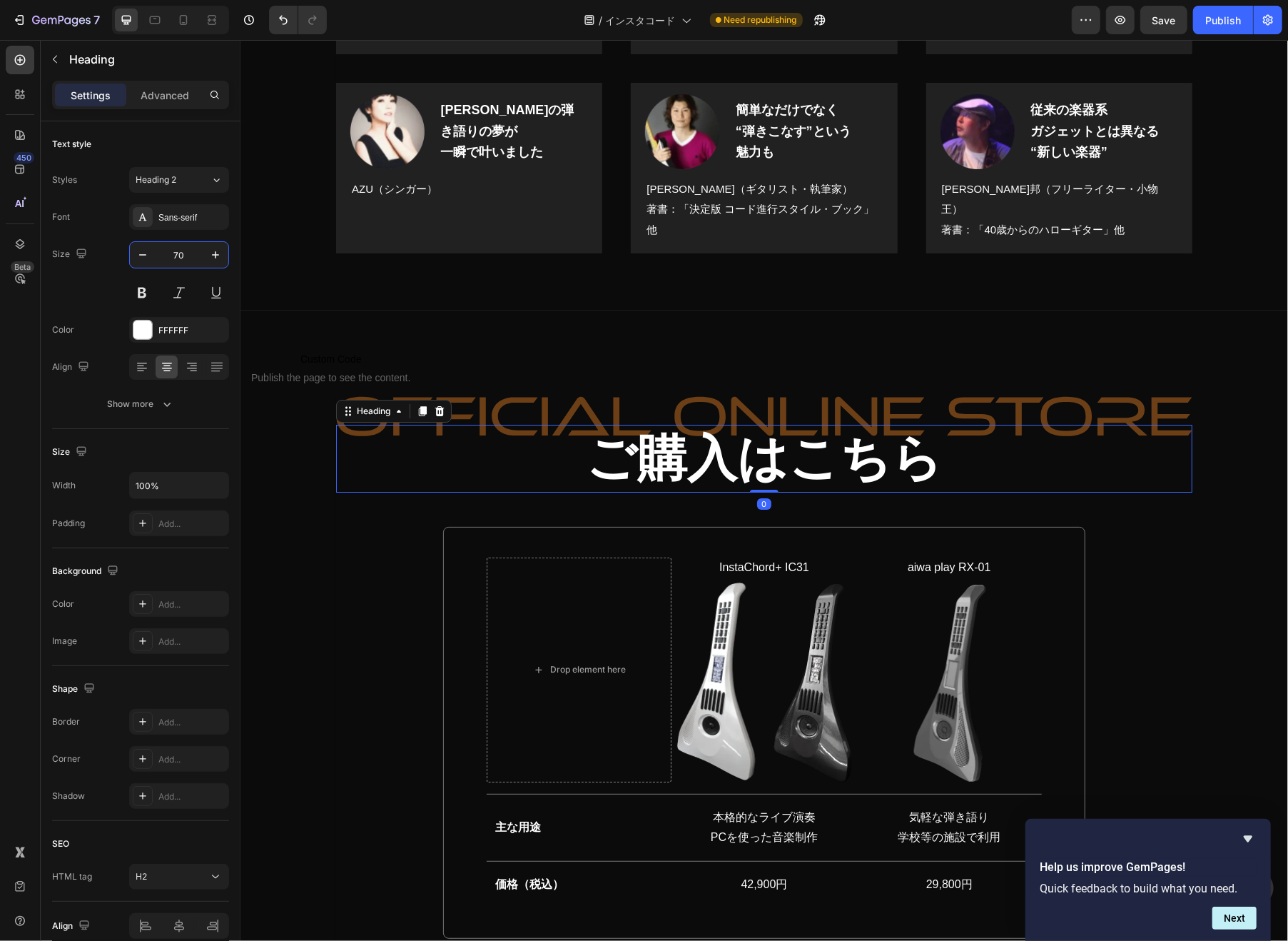
click at [169, 249] on input "70" at bounding box center [179, 254] width 47 height 26
paste input "6"
type input "60"
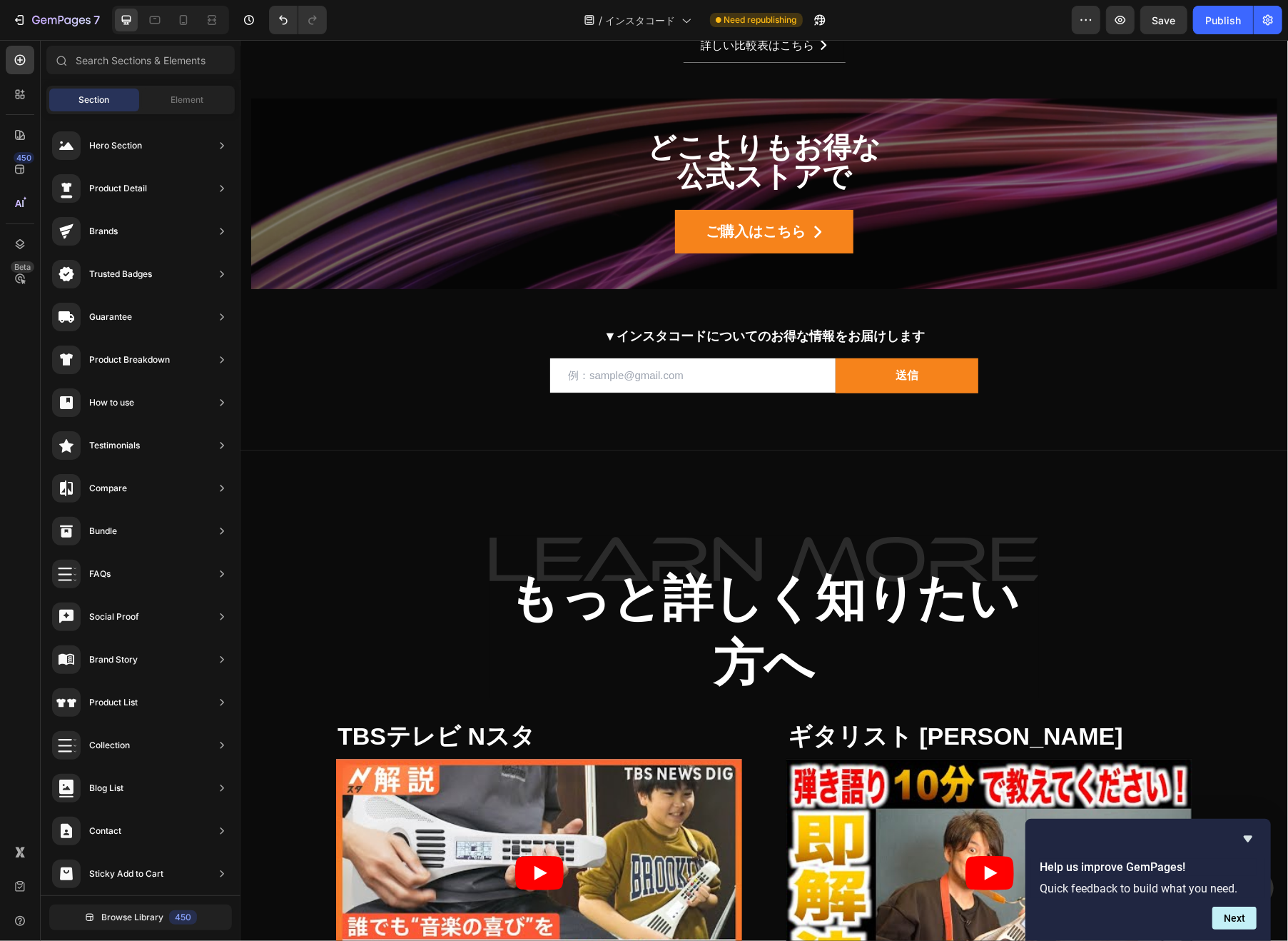
scroll to position [12192, 0]
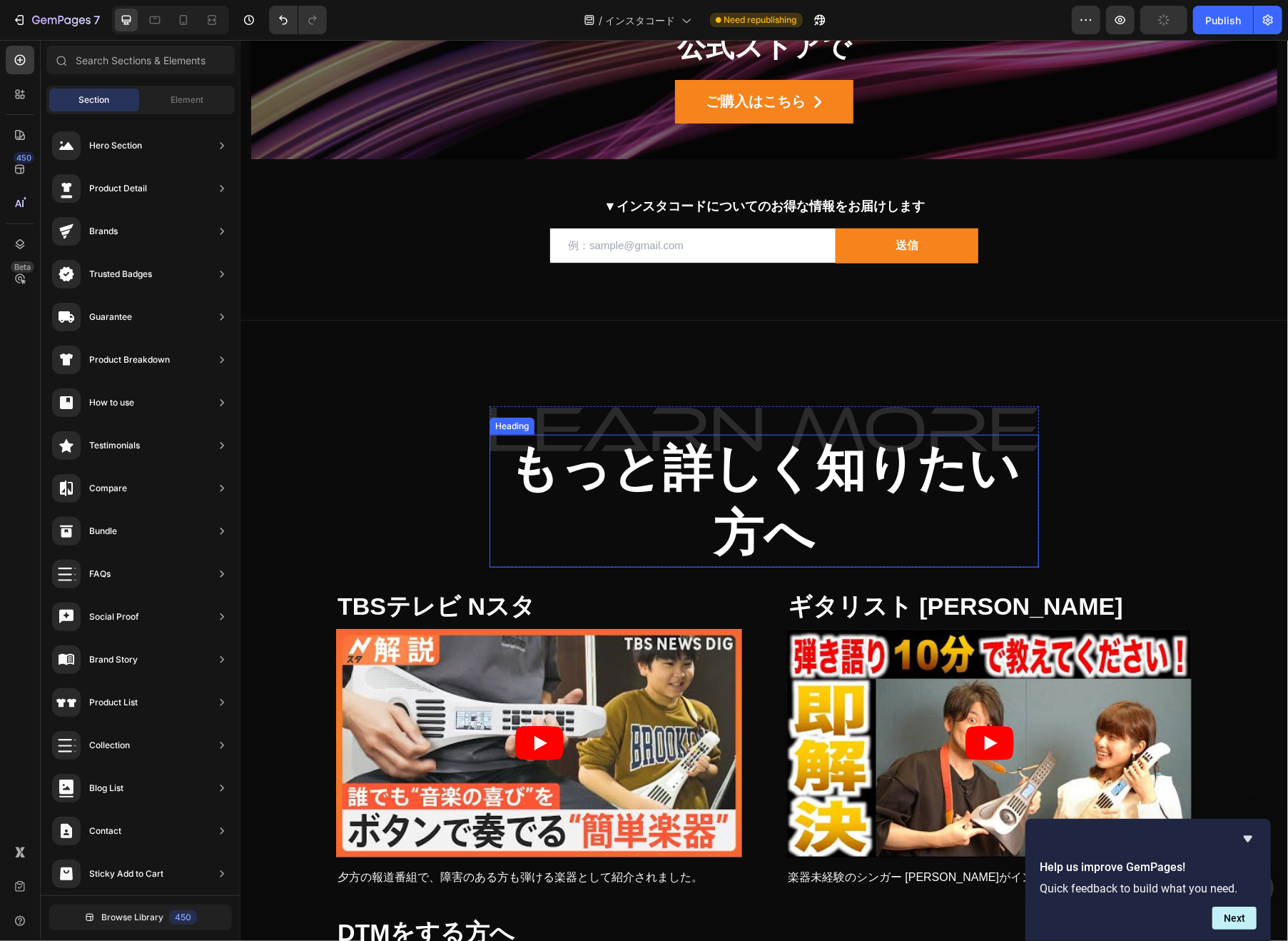
click at [530, 464] on h2 "もっと詳しく知りたい方へ" at bounding box center [763, 500] width 549 height 133
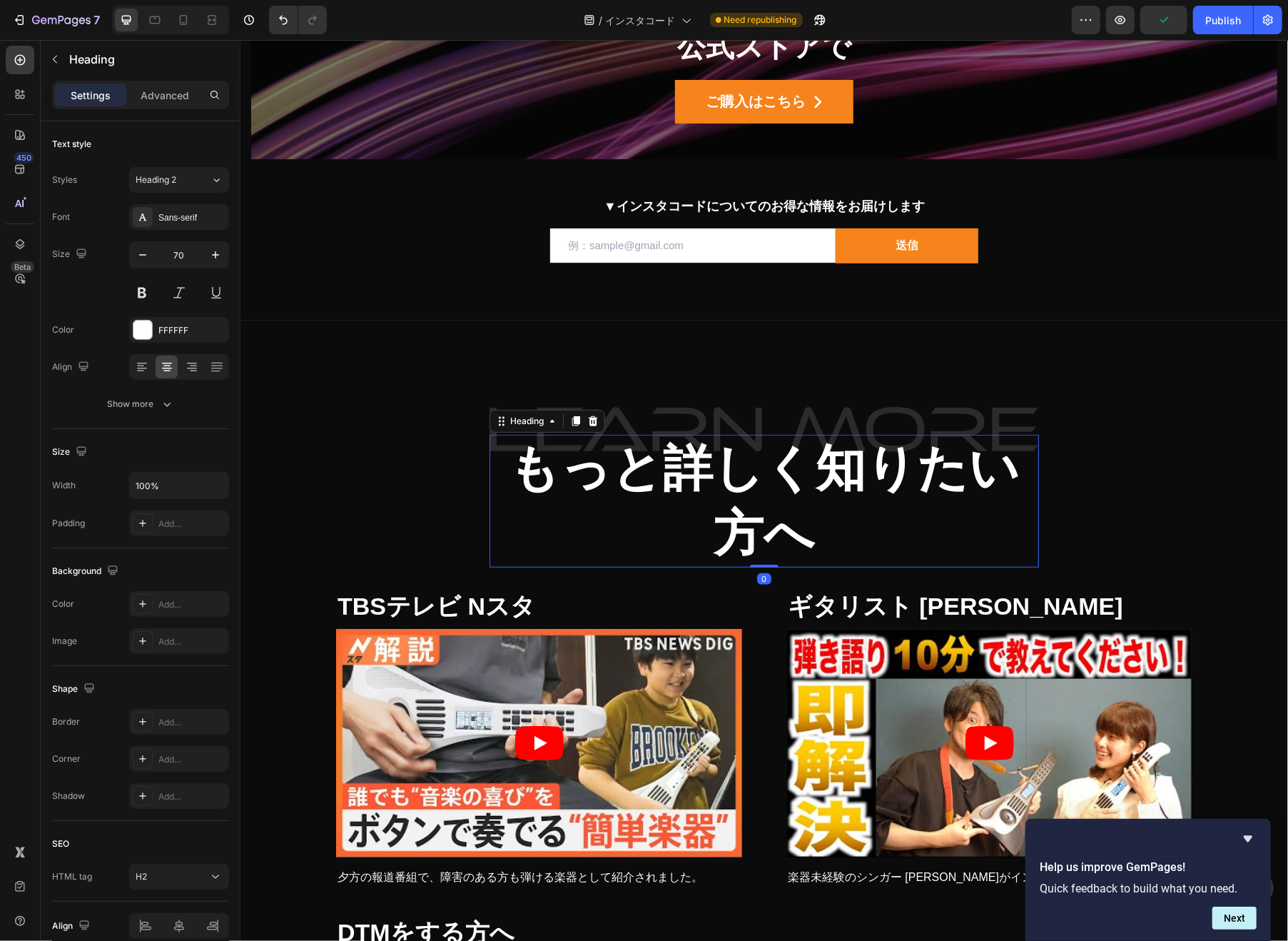
click at [513, 473] on h2 "もっと詳しく知りたい方へ" at bounding box center [763, 500] width 549 height 133
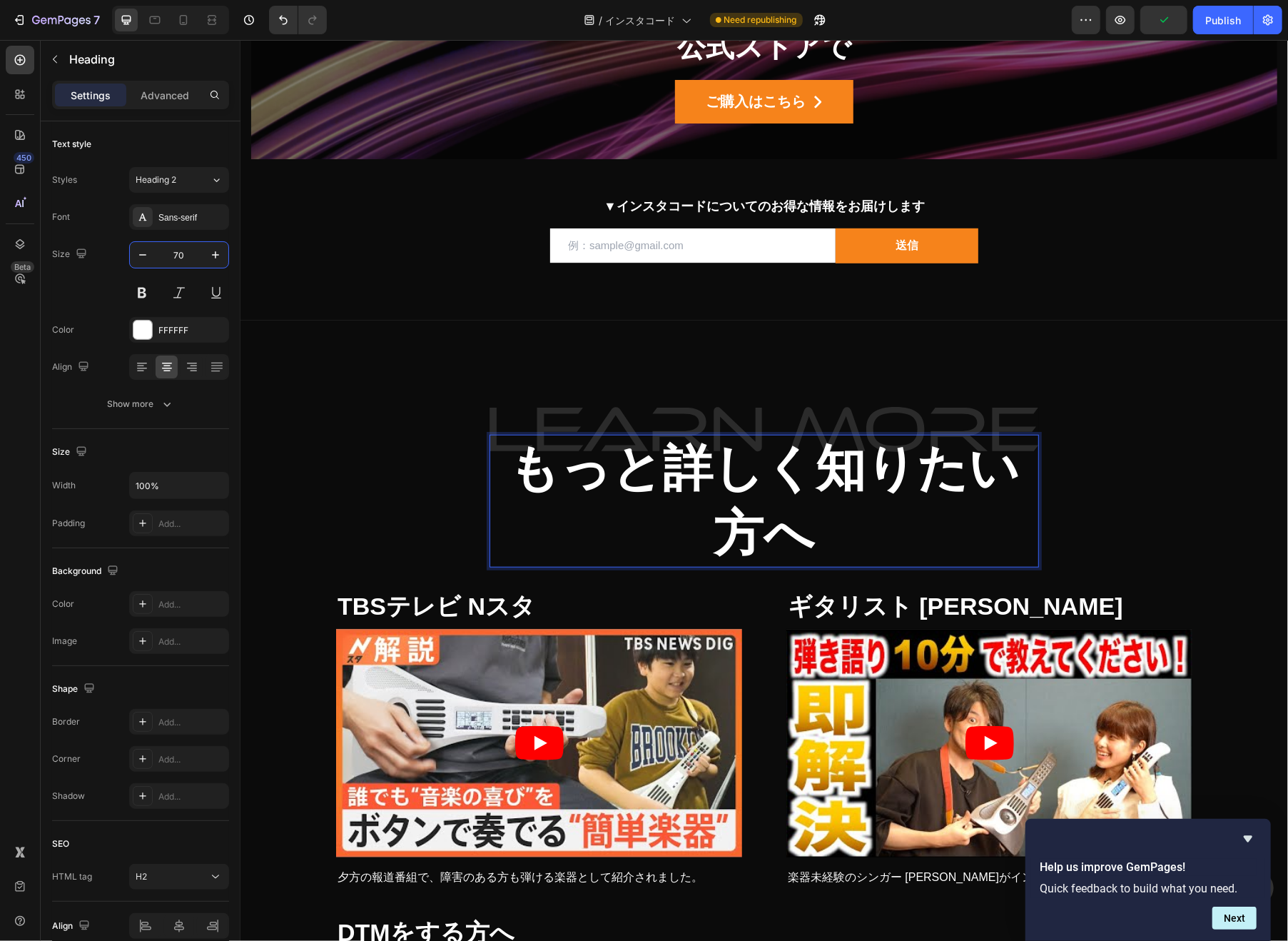
click at [176, 253] on input "70" at bounding box center [179, 254] width 47 height 26
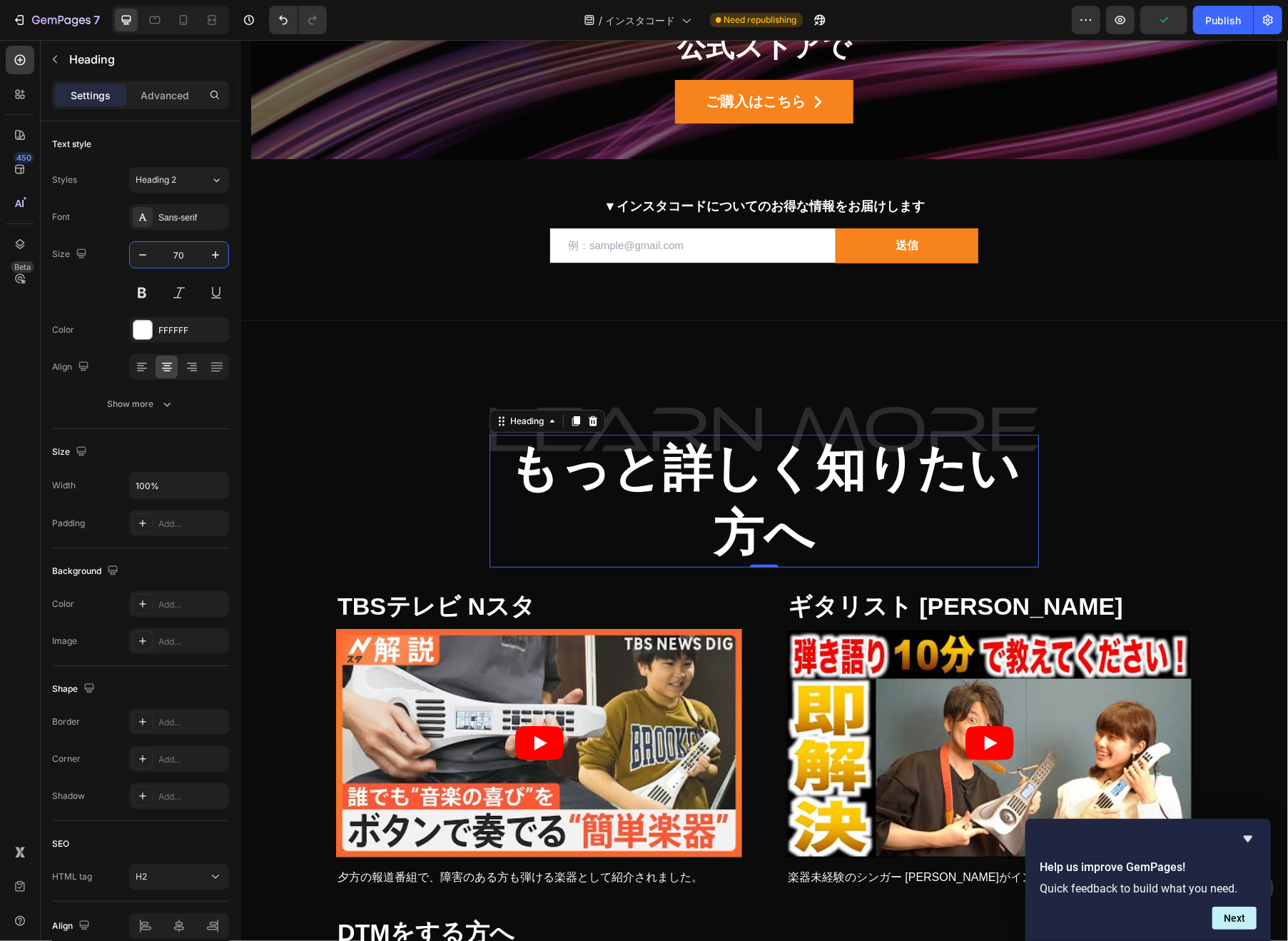
click at [176, 253] on input "70" at bounding box center [179, 254] width 47 height 26
type input "60"
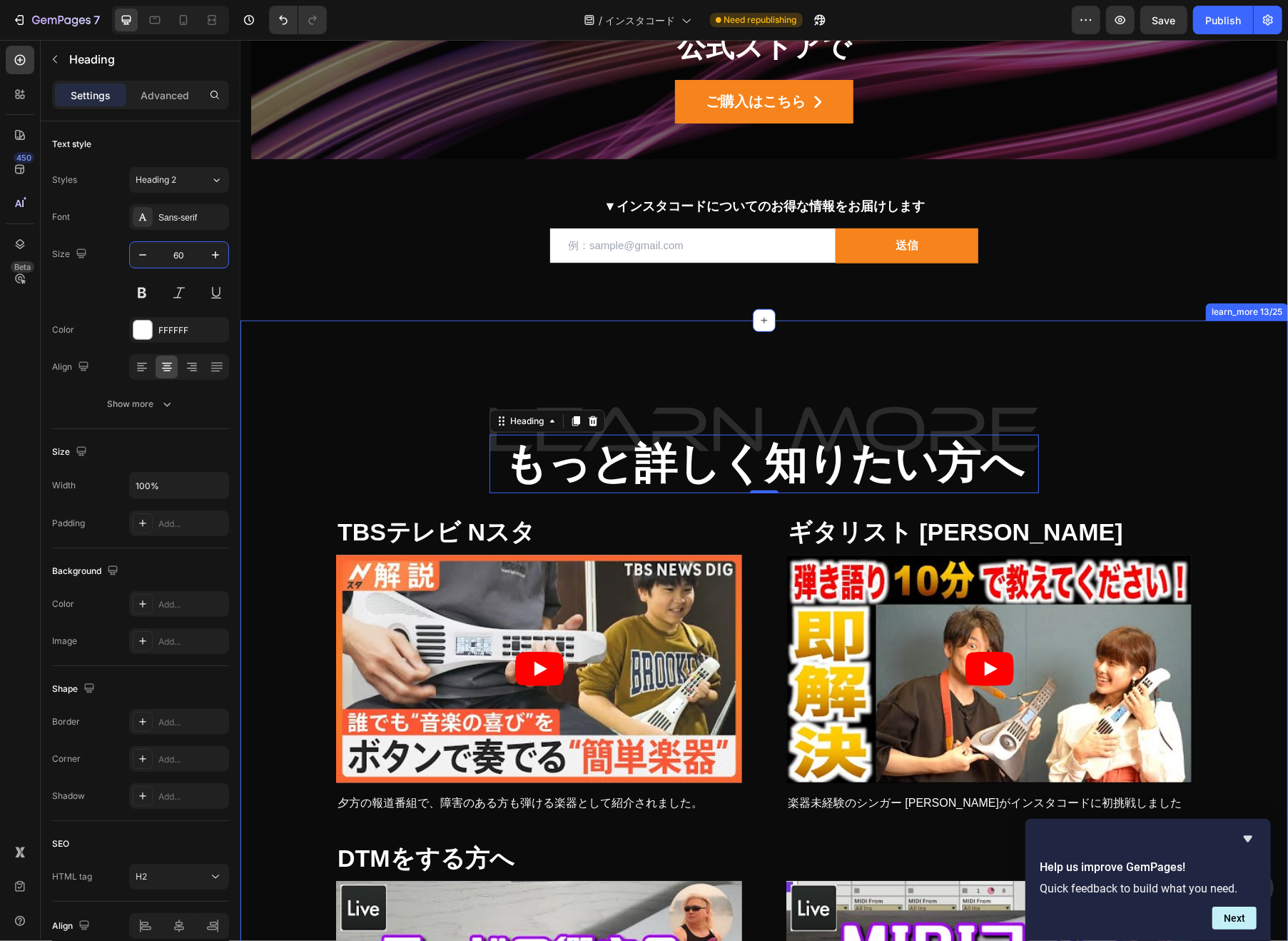
click at [431, 457] on div "もっと詳しく知りたい方へ Heading 0 Row Row TBSテレビ Nスタ Heading Video 夕方の報道番組で、障害のある方も弾ける楽器とし…" at bounding box center [763, 755] width 1025 height 813
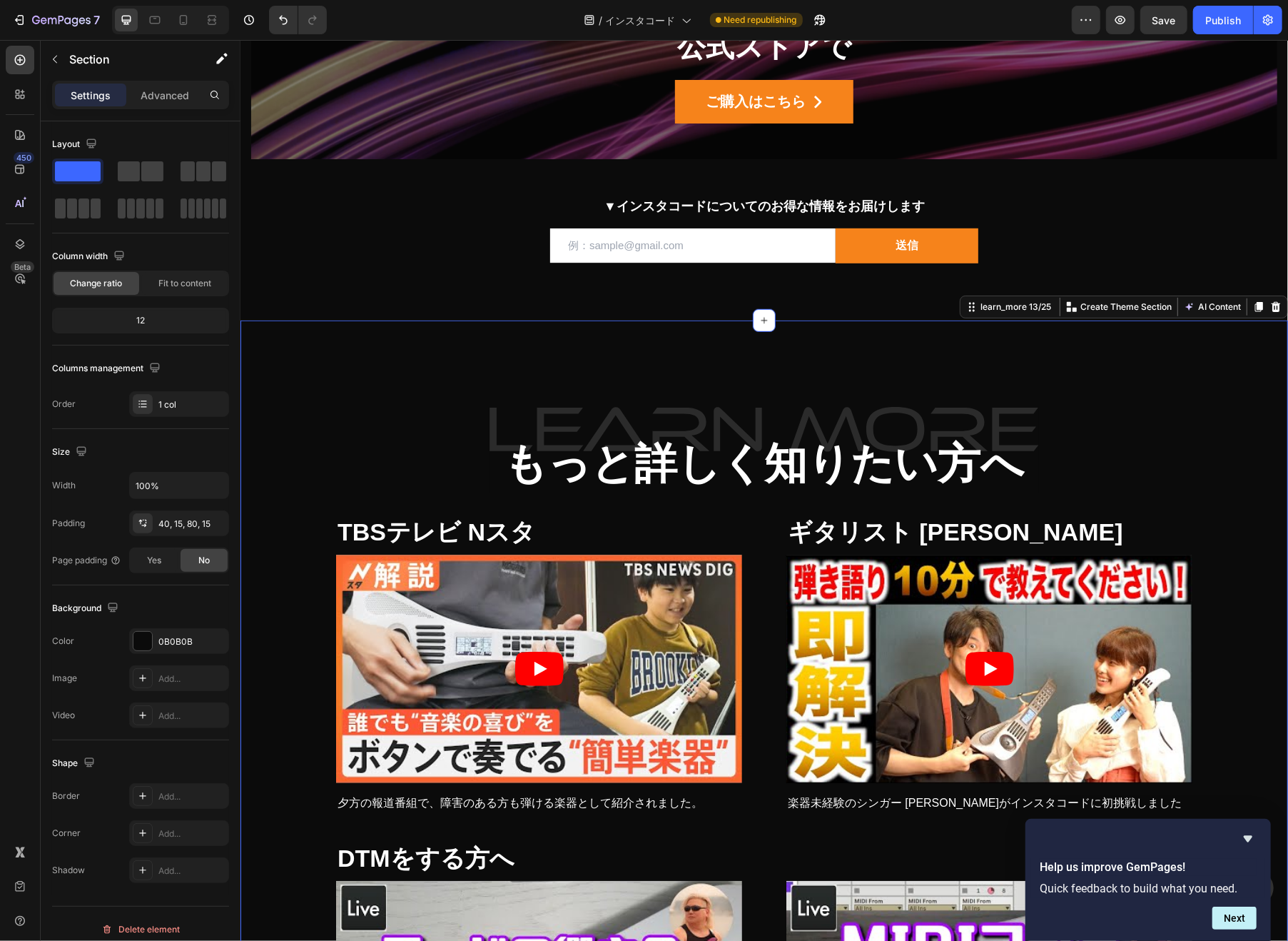
click at [498, 451] on p "もっと詳しく知りたい方へ" at bounding box center [763, 463] width 546 height 55
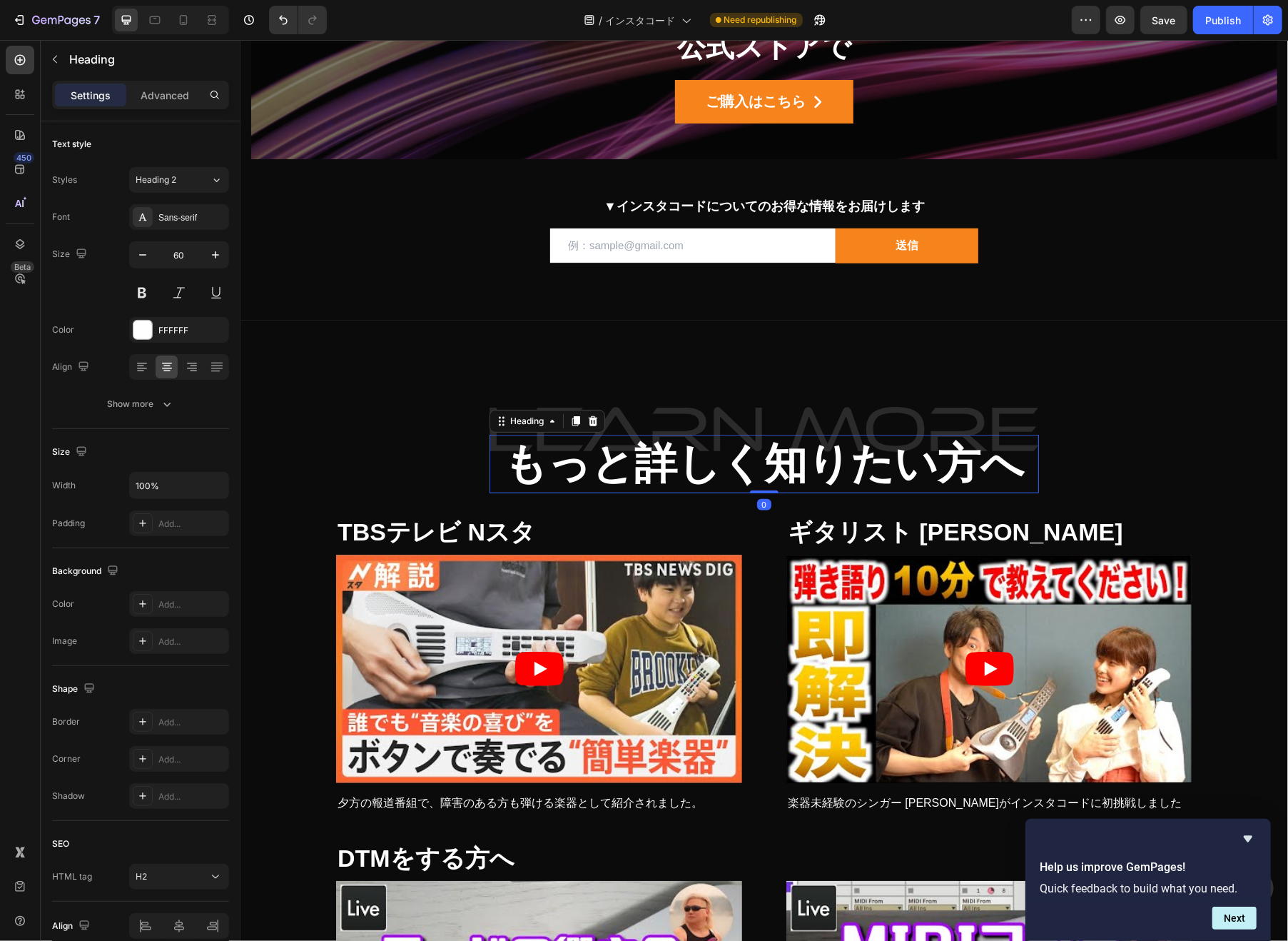
click at [167, 102] on div "Advanced" at bounding box center [164, 95] width 71 height 23
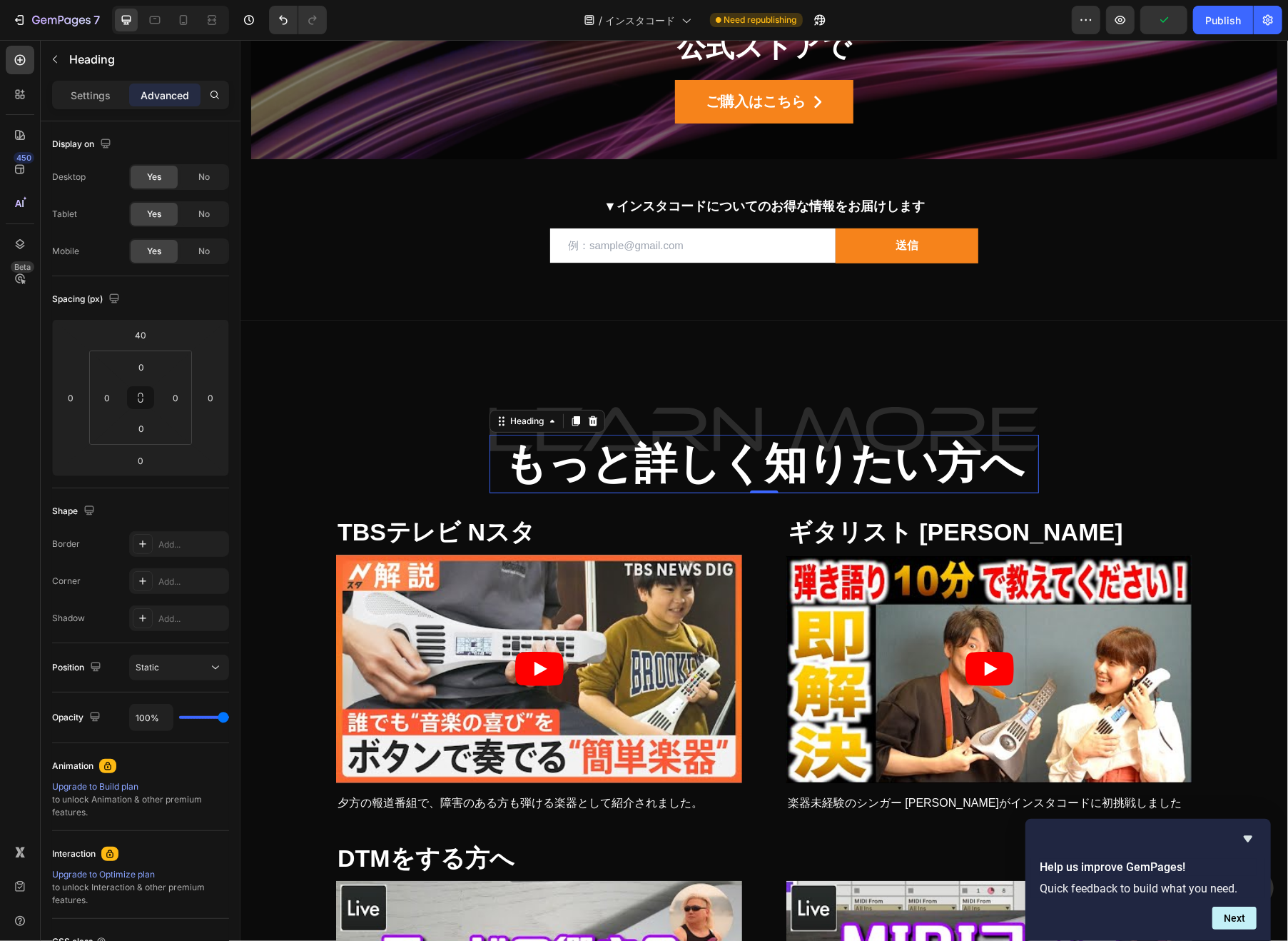
click at [100, 100] on p "Settings" at bounding box center [90, 95] width 40 height 15
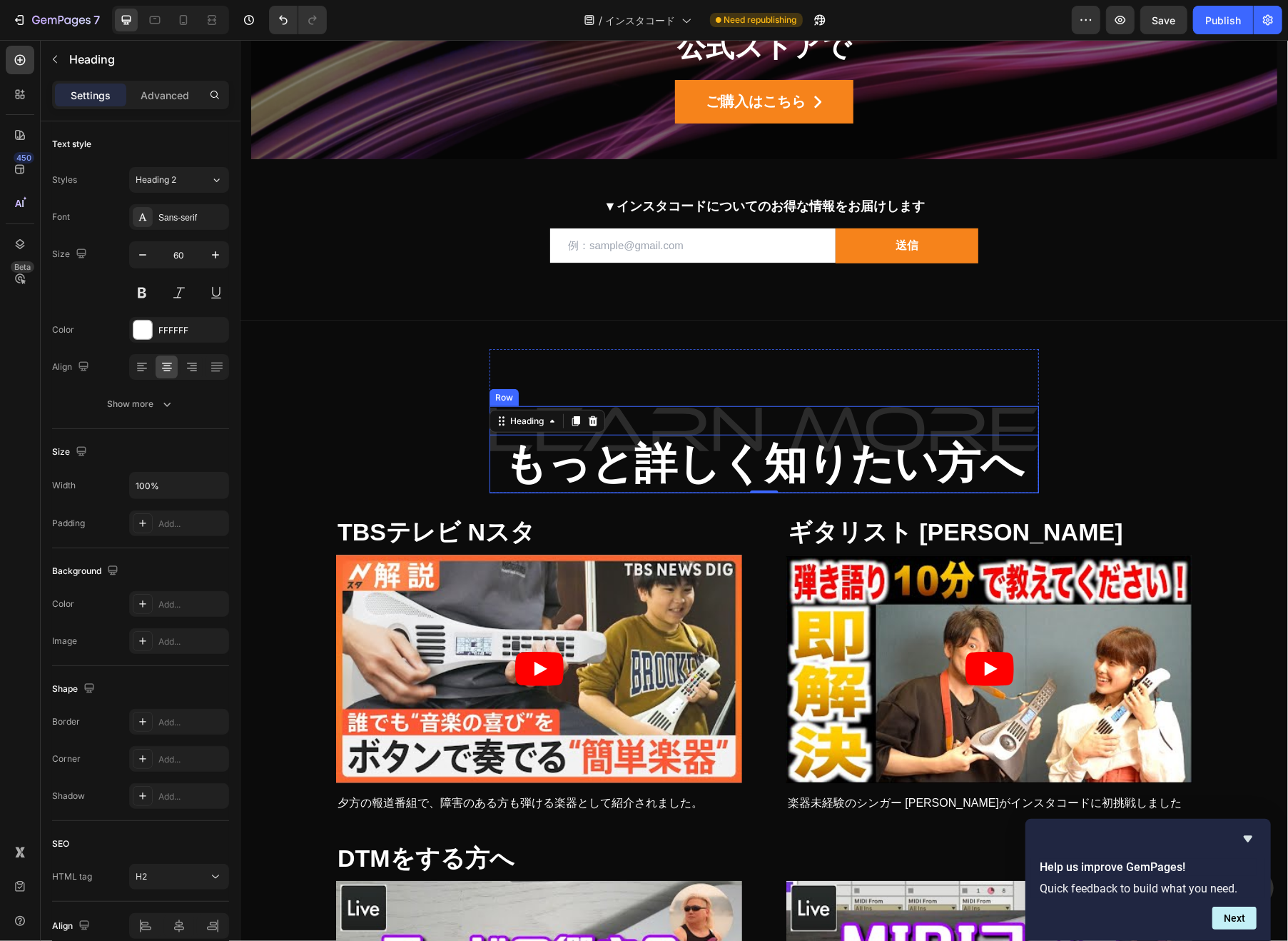
click at [643, 413] on div "もっと詳しく知りたい方へ Heading 0" at bounding box center [763, 449] width 549 height 87
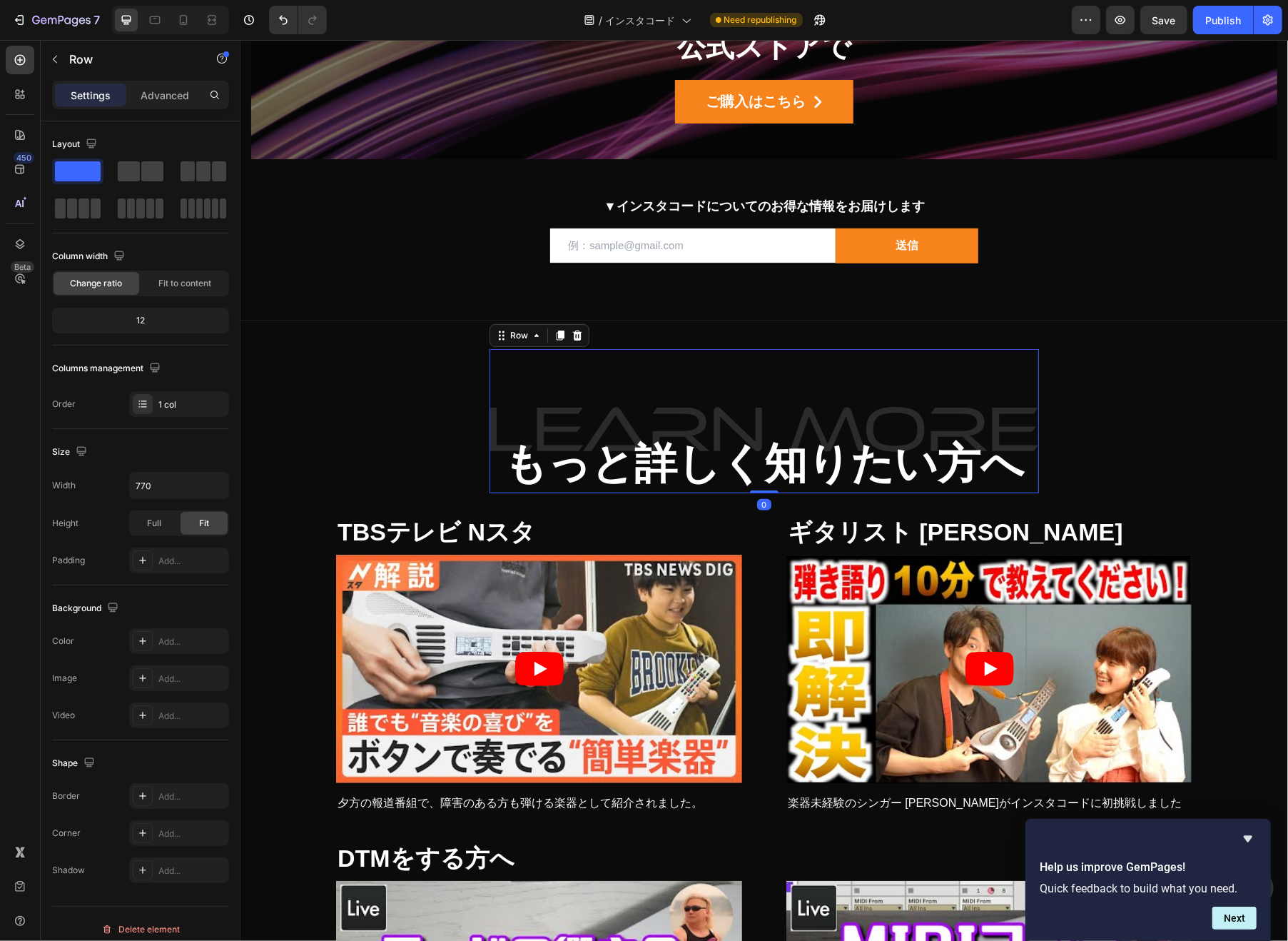
click at [641, 387] on div "もっと詳しく知りたい方へ Heading Row" at bounding box center [763, 420] width 549 height 144
click at [157, 491] on input "770" at bounding box center [179, 486] width 99 height 26
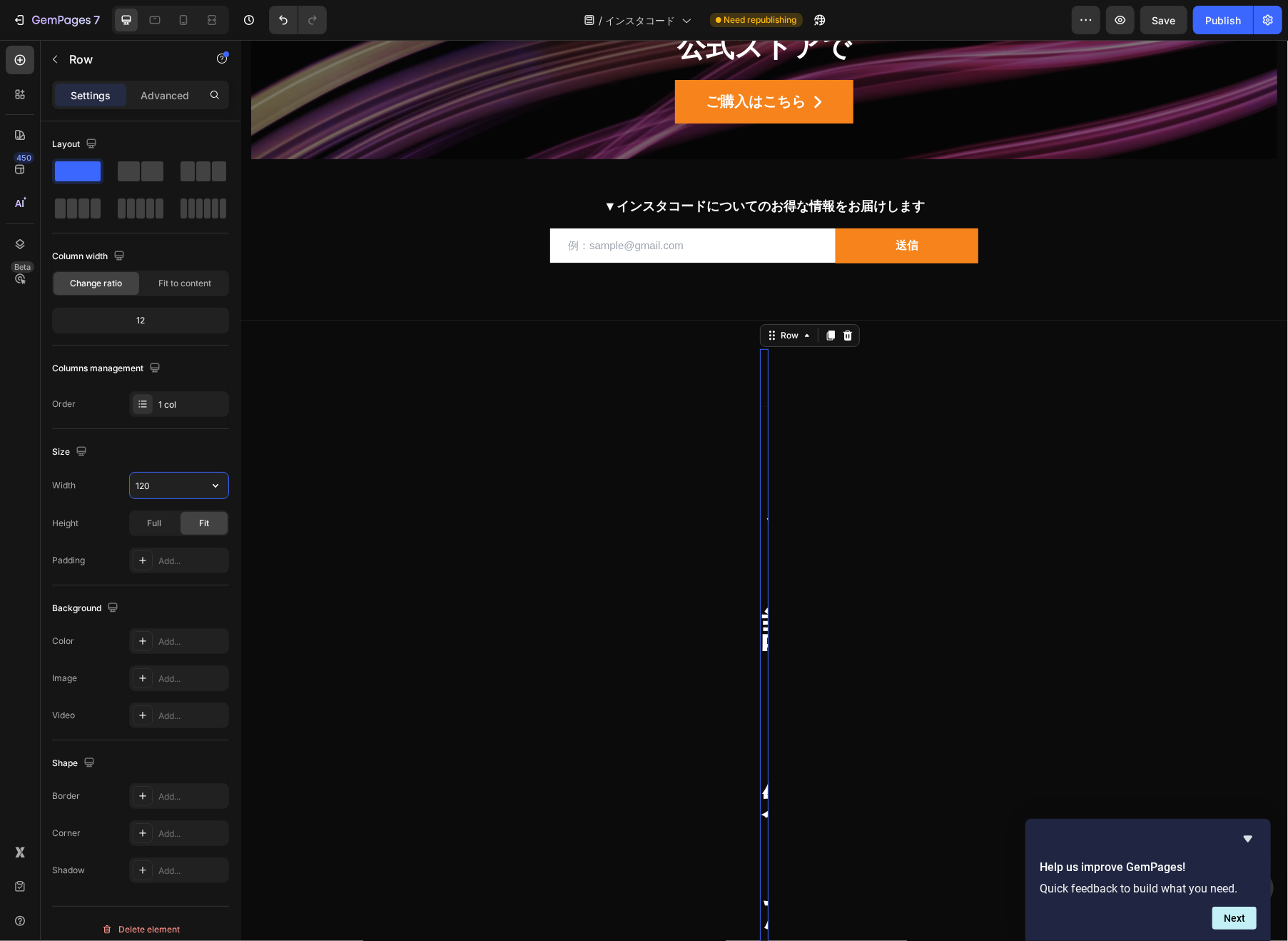
type input "1200"
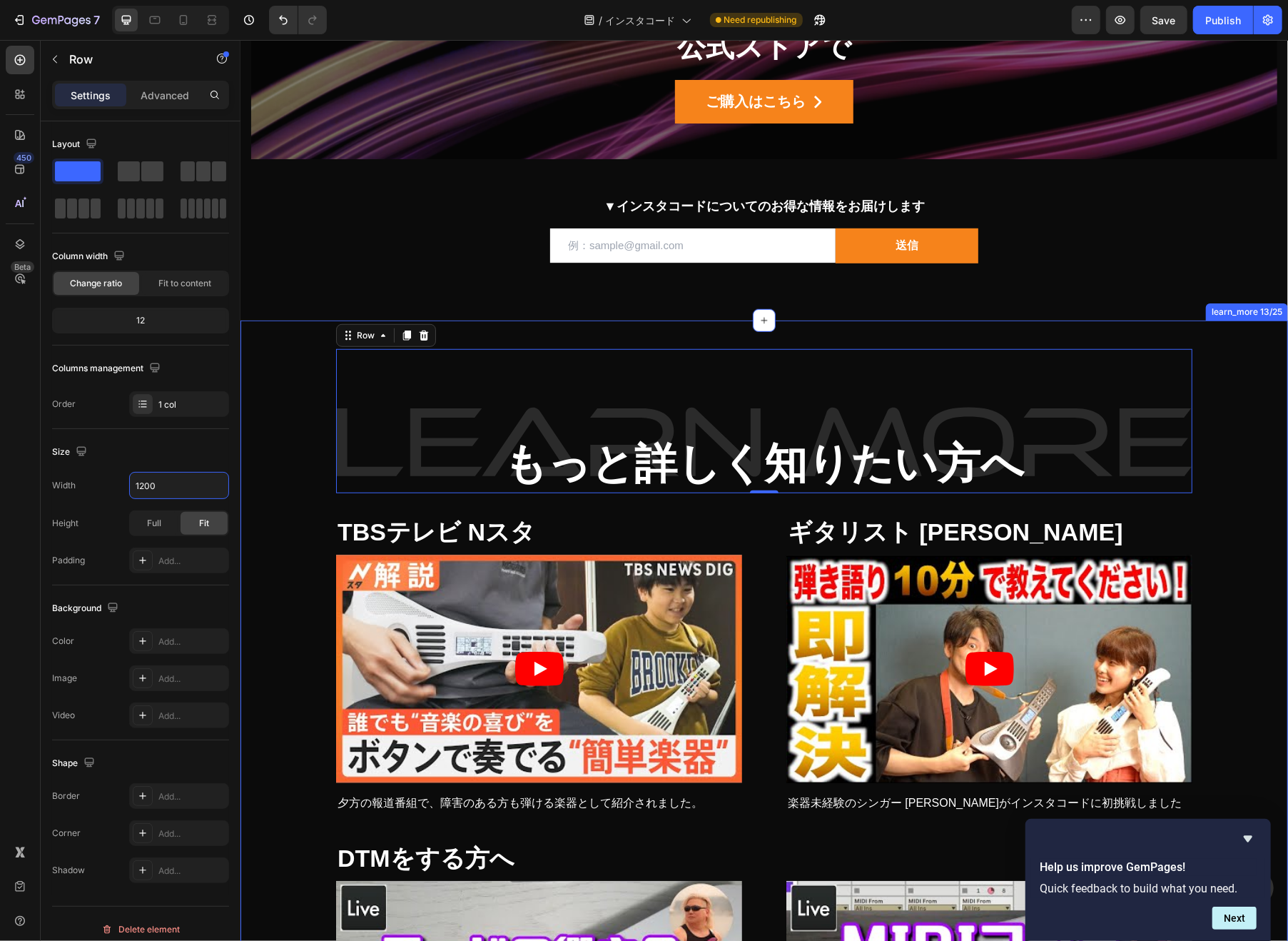
click at [1235, 602] on div "もっと詳しく知りたい方へ Heading Row Row 0 TBSテレビ Nスタ Heading Video 夕方の報道番組で、障害のある方も弾ける楽器とし…" at bounding box center [763, 755] width 1025 height 813
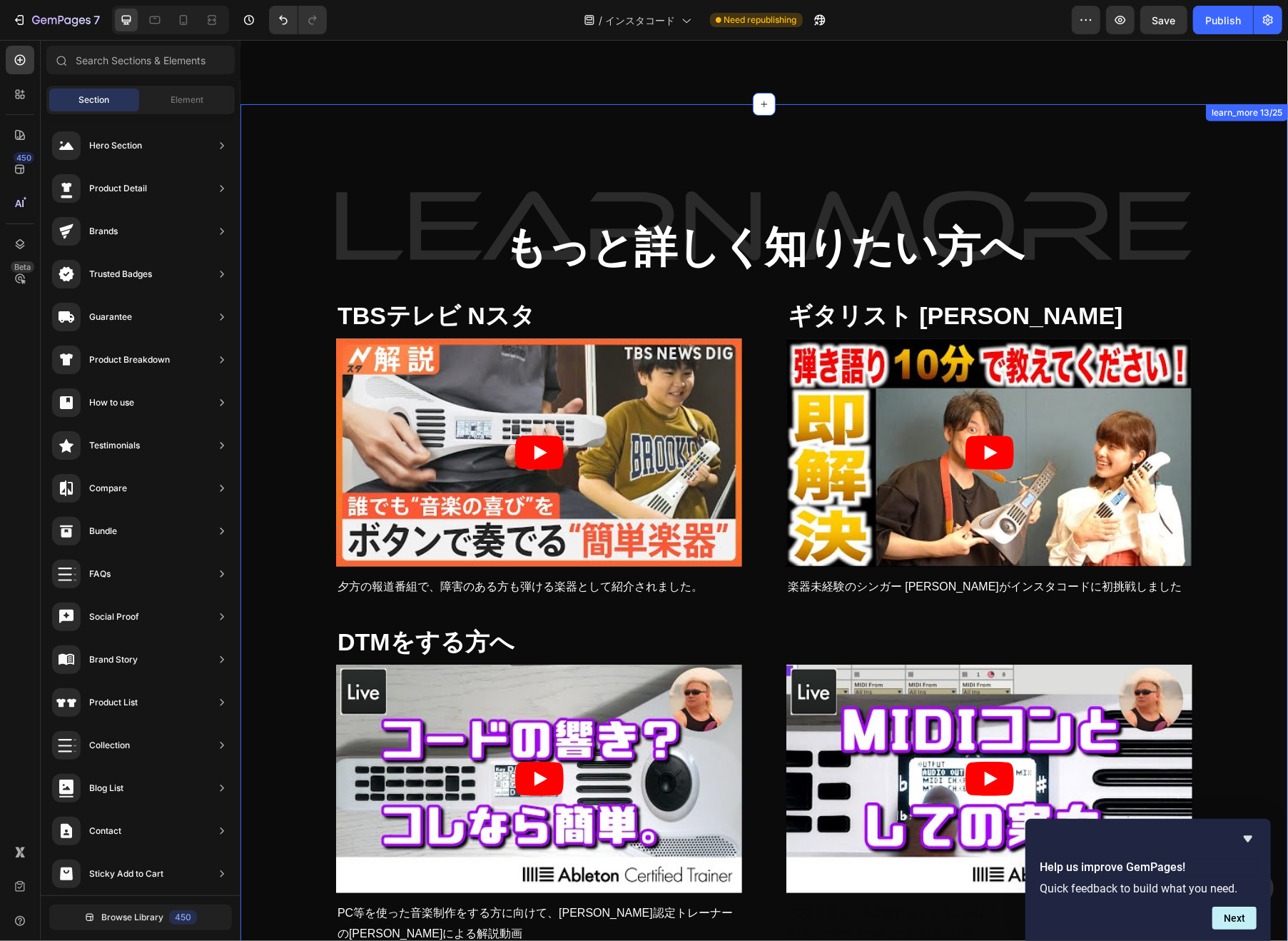
scroll to position [12856, 0]
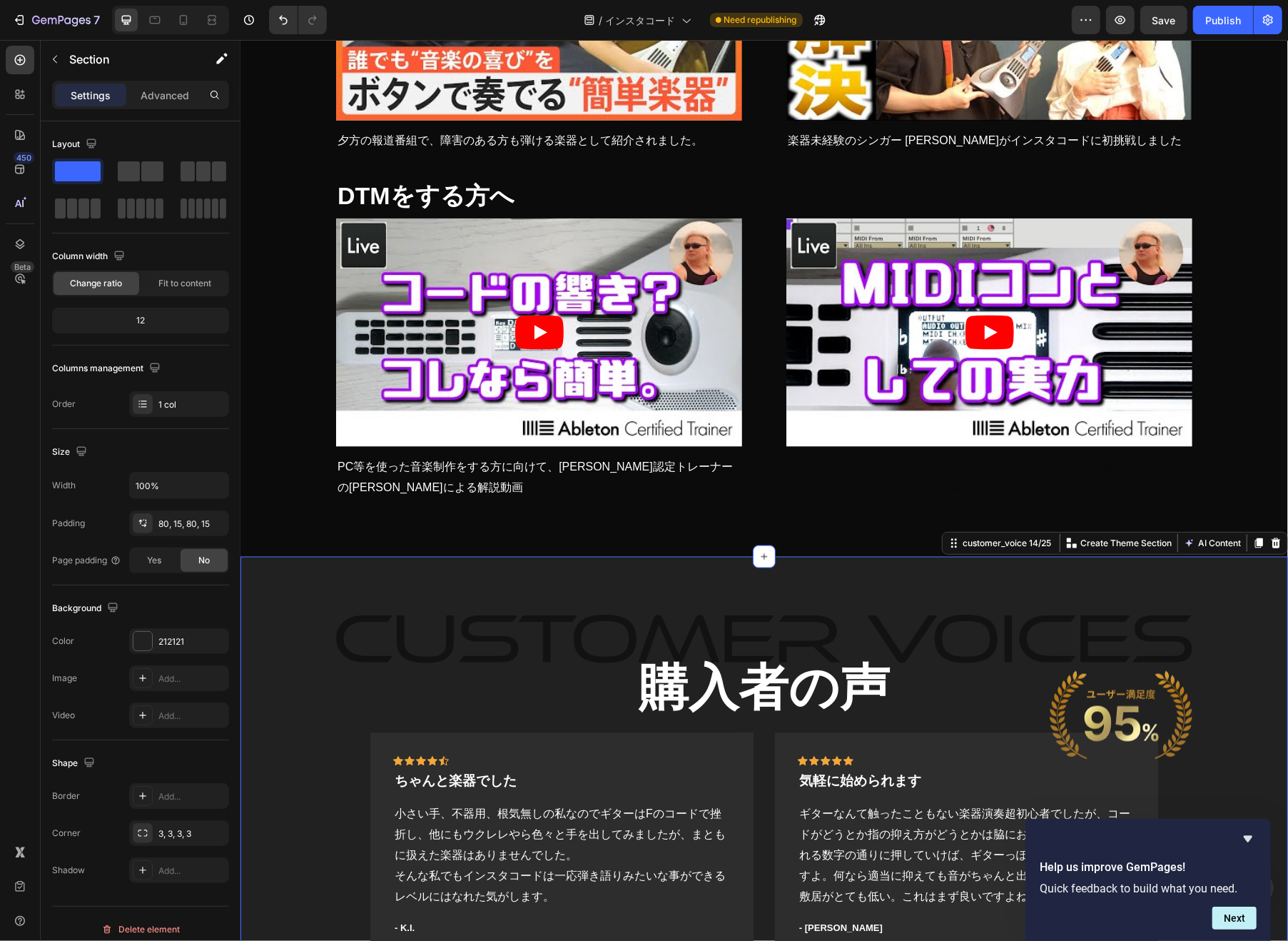
click at [630, 683] on h2 "購入者の声" at bounding box center [763, 687] width 856 height 68
click at [543, 641] on div "Image Row 購入者の声 Heading" at bounding box center [763, 666] width 856 height 108
click at [535, 611] on div "Image Row 購入者の声 Heading Row Row Icon Icon Icon Icon Icon Row ちゃんと楽器でした Text blo…" at bounding box center [763, 806] width 1048 height 501
click at [650, 682] on h2 "購入者の声" at bounding box center [763, 687] width 856 height 68
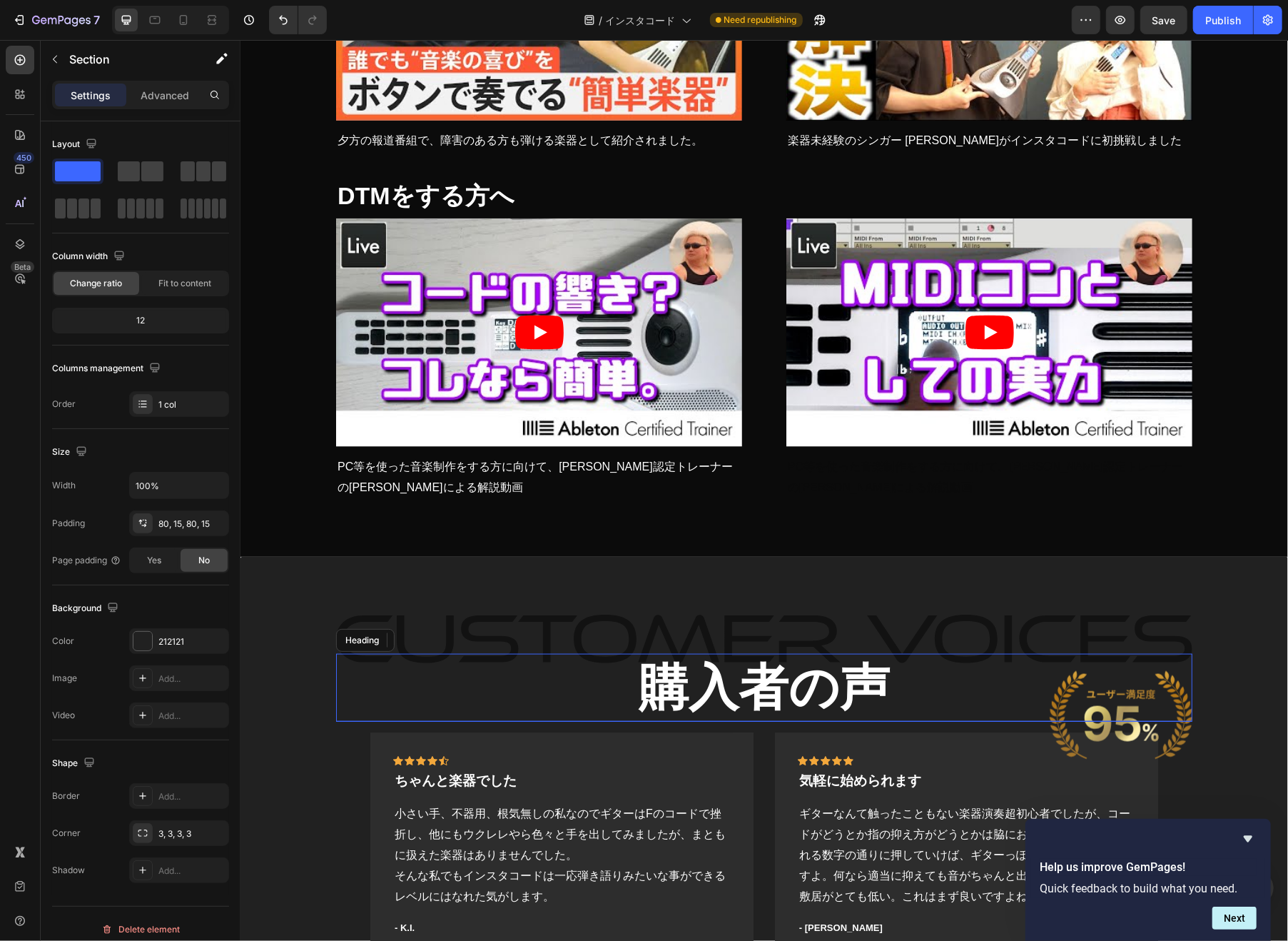
click at [786, 676] on h2 "購入者の声" at bounding box center [763, 687] width 856 height 68
click at [725, 654] on p "購入者の声" at bounding box center [763, 687] width 853 height 65
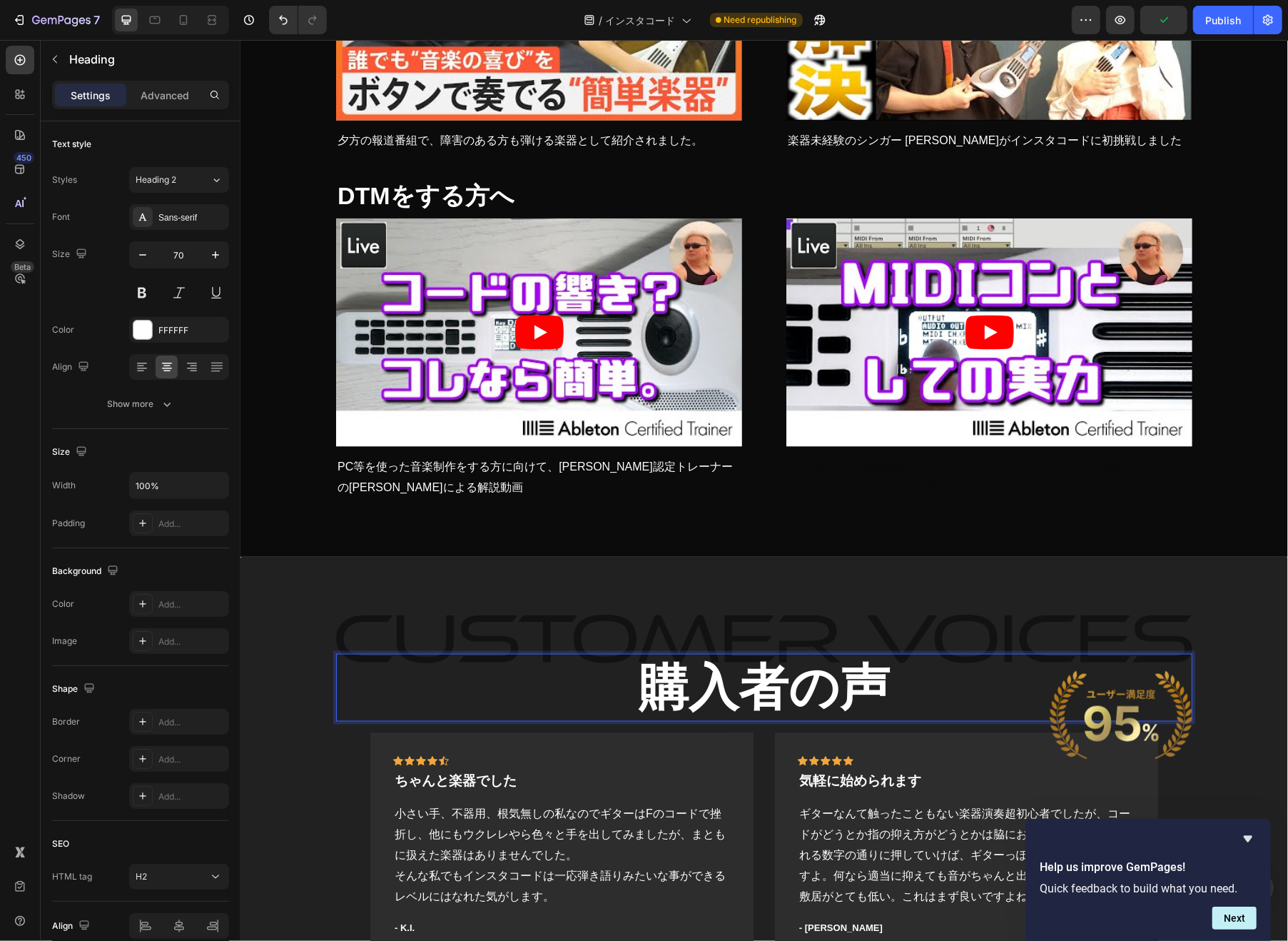
click at [453, 662] on p "購入者の声" at bounding box center [763, 687] width 853 height 65
click at [180, 254] on input "70" at bounding box center [179, 254] width 47 height 26
type input "60"
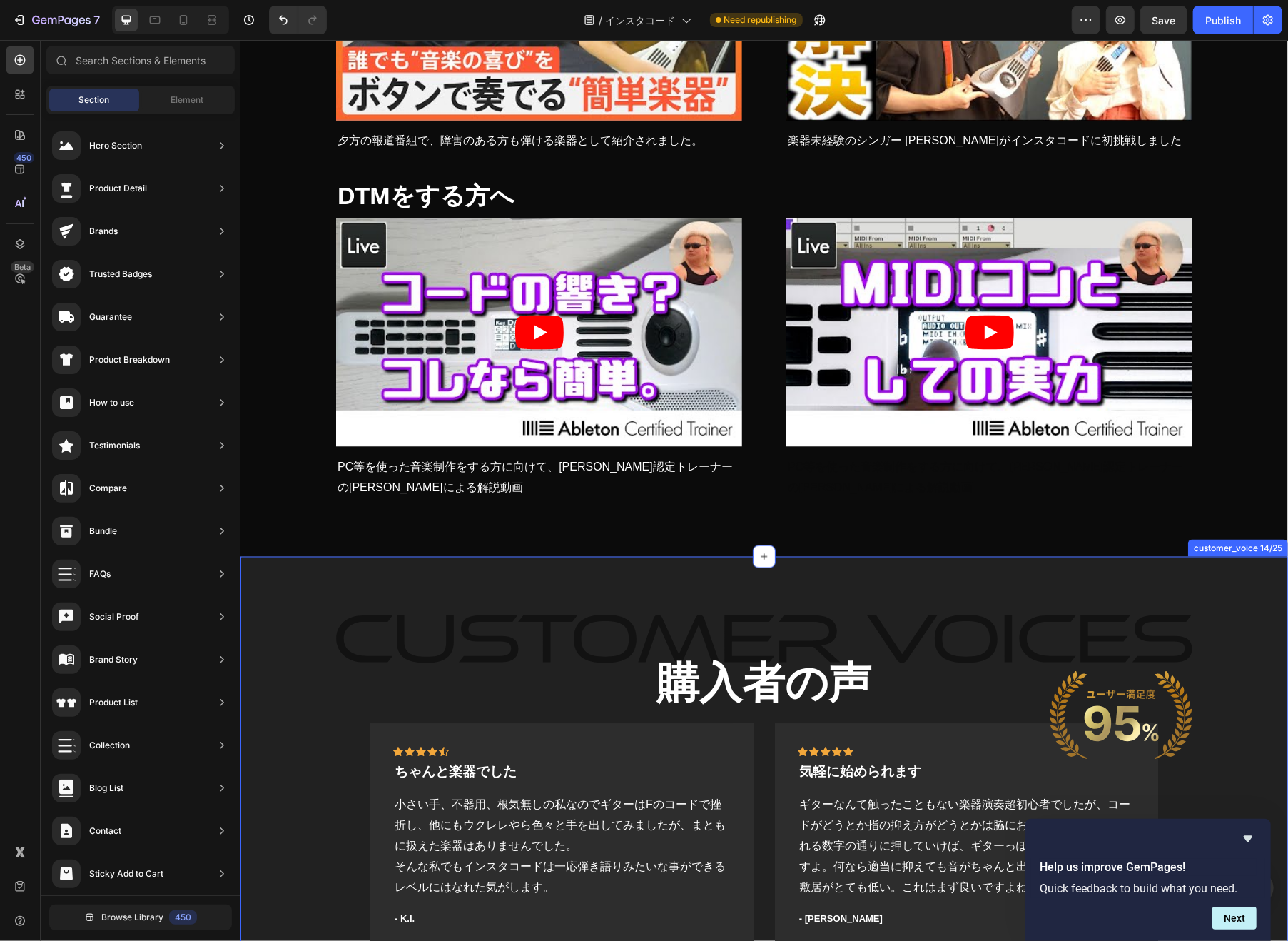
scroll to position [13578, 0]
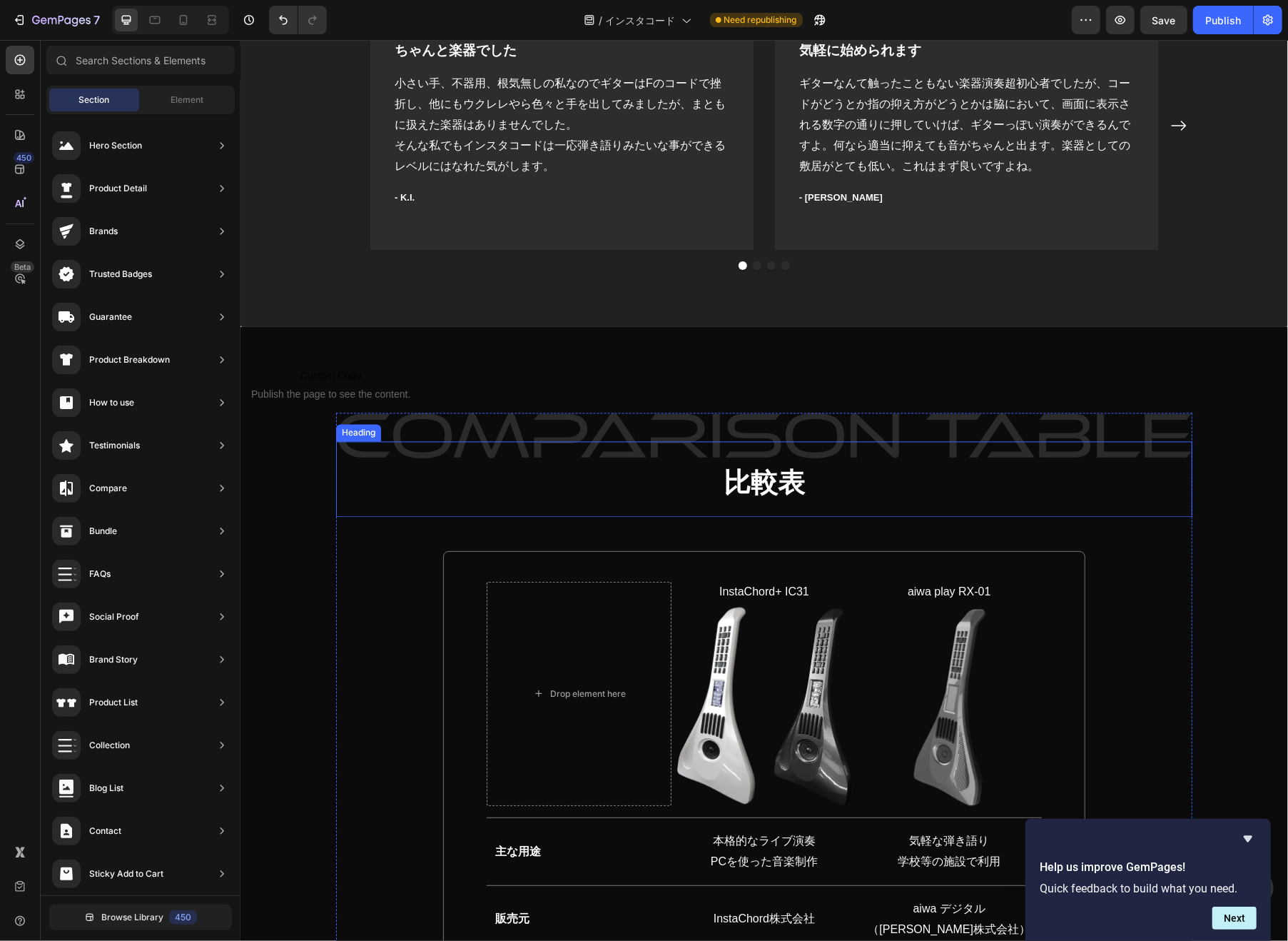
click at [697, 489] on h2 "比較表" at bounding box center [763, 478] width 856 height 76
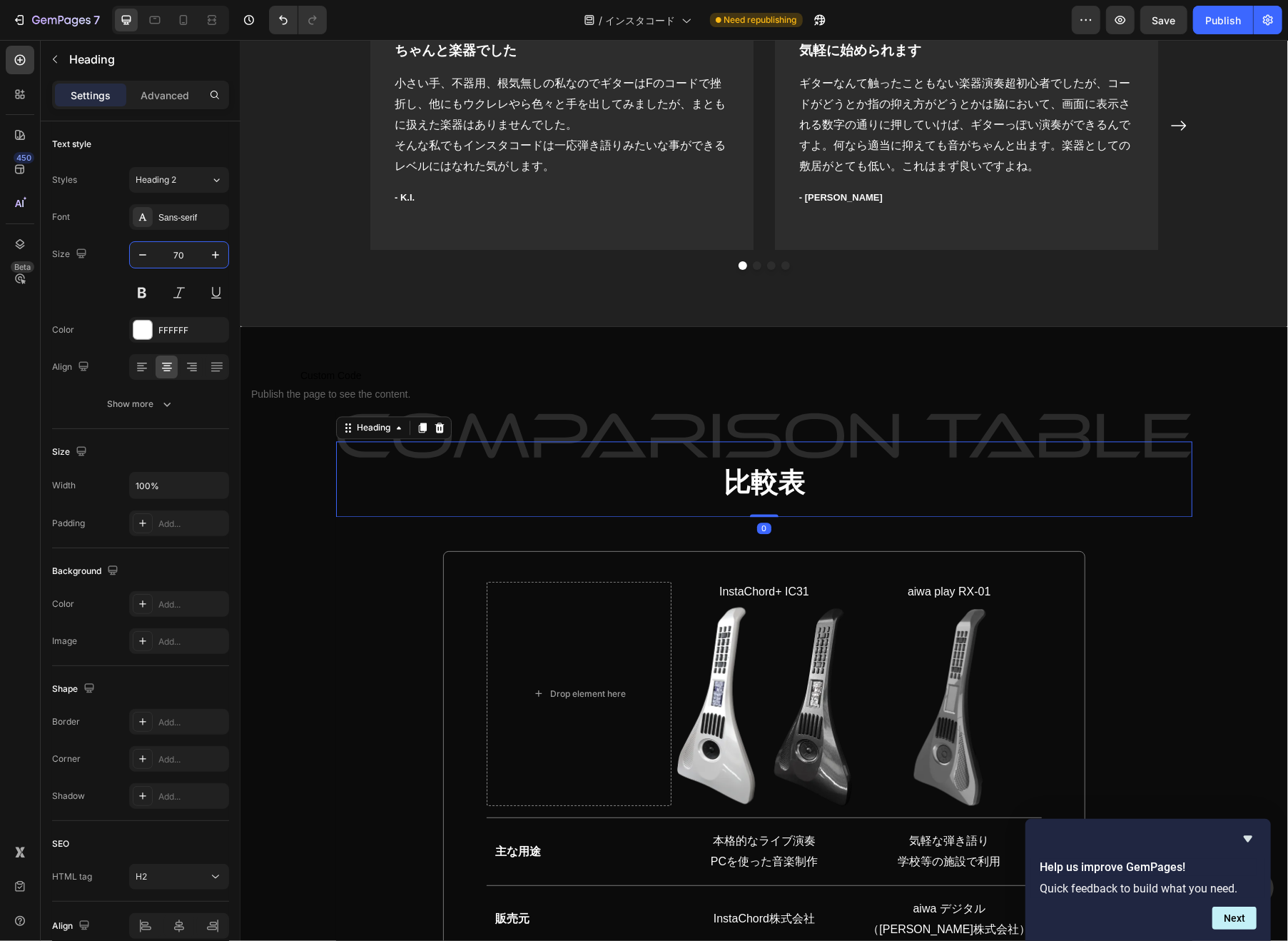
click at [178, 256] on input "70" at bounding box center [179, 254] width 47 height 26
paste input "6"
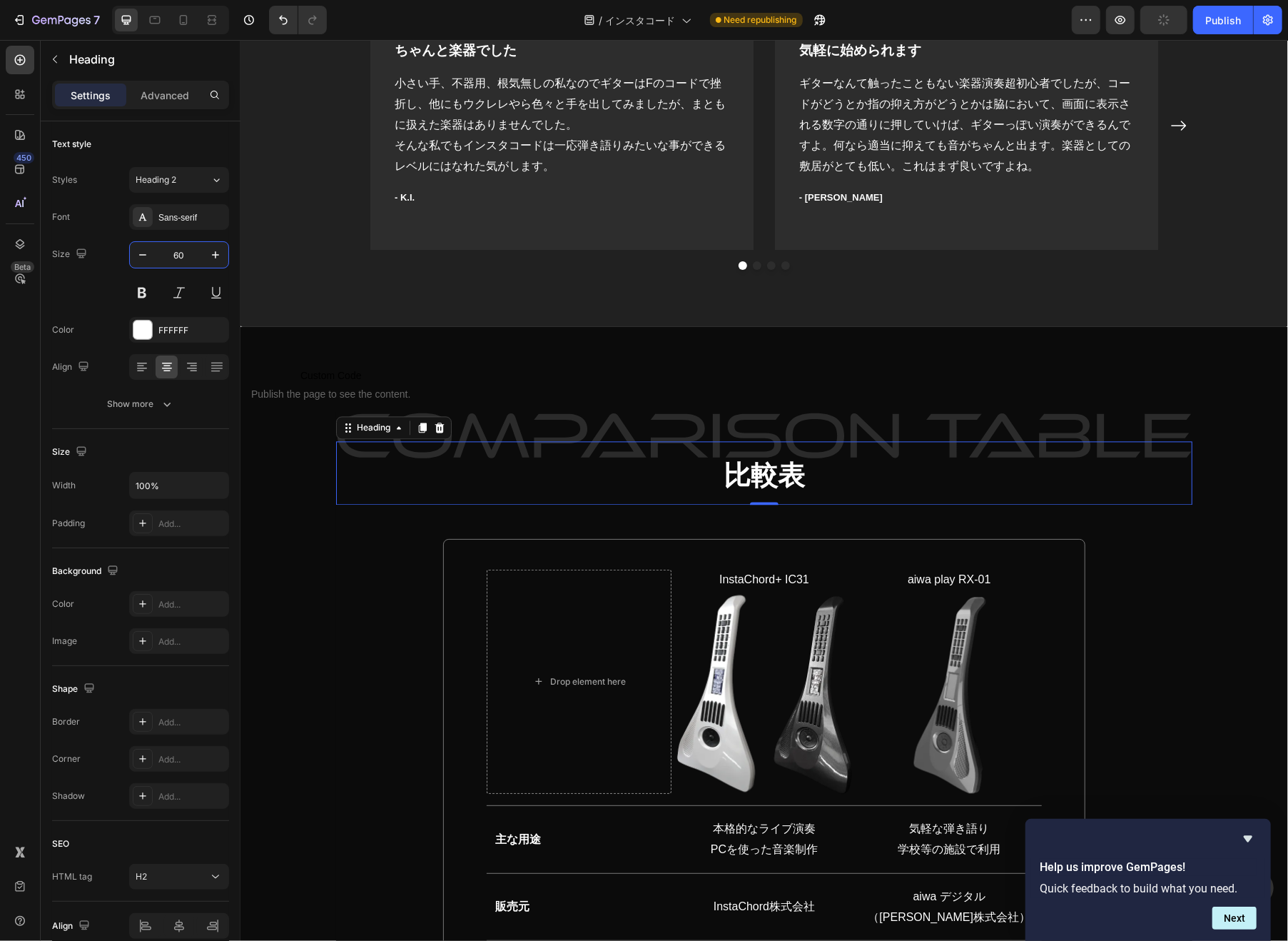
type input "60"
click at [707, 477] on h2 "比較表" at bounding box center [763, 472] width 856 height 64
click at [725, 477] on strong "比較表" at bounding box center [763, 475] width 81 height 30
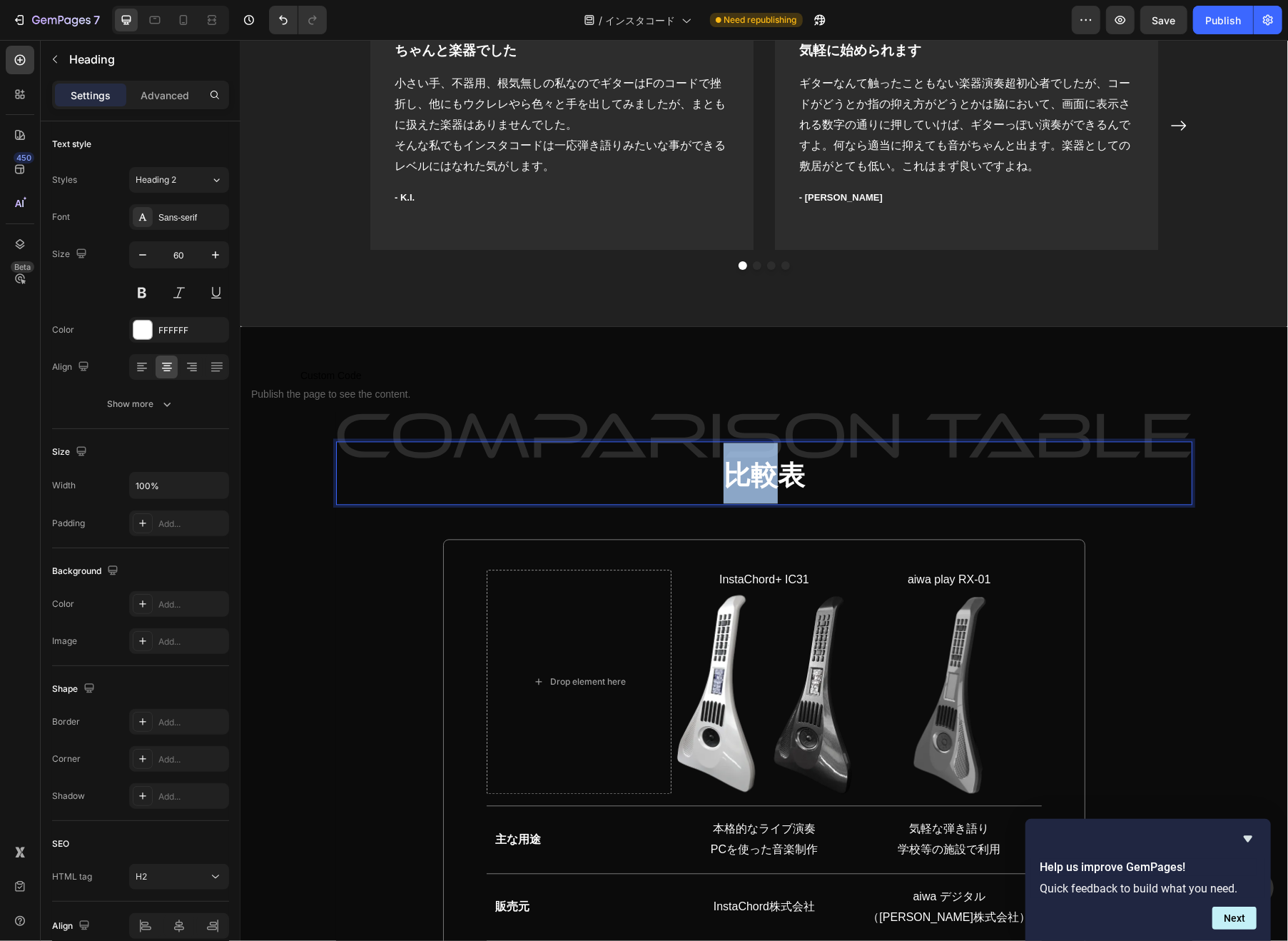
click at [725, 477] on strong "比較表" at bounding box center [763, 475] width 81 height 30
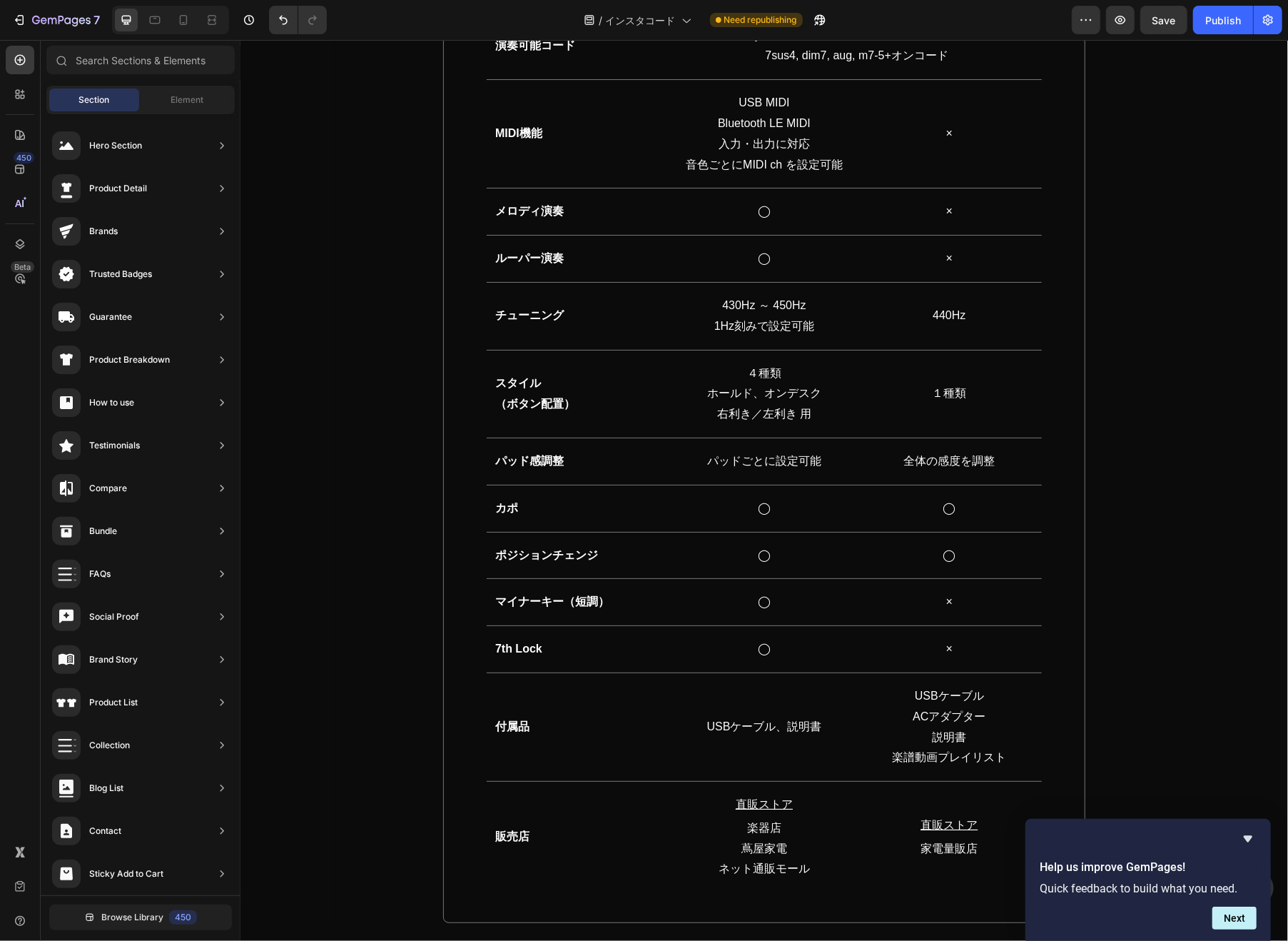
scroll to position [15603, 0]
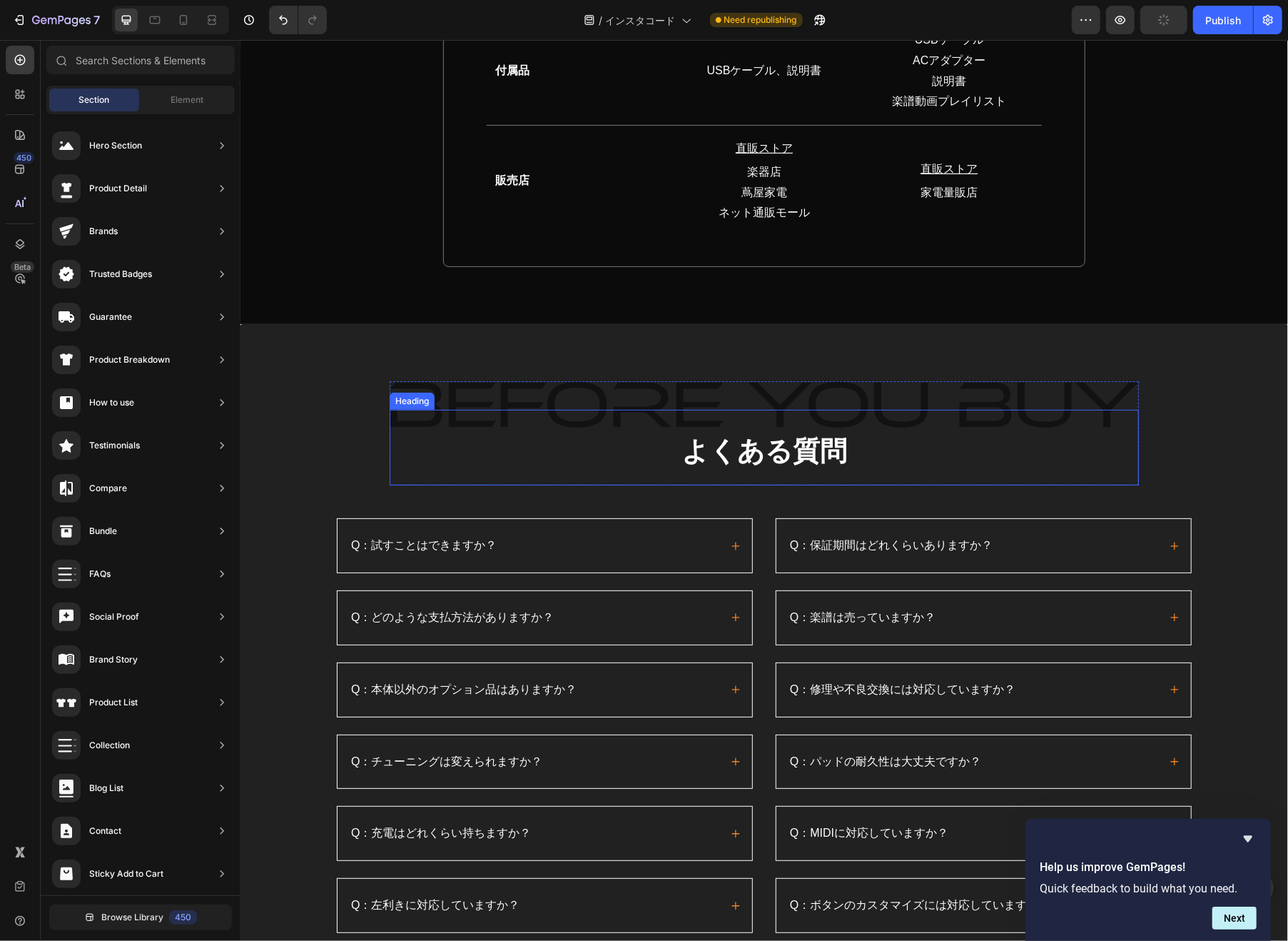
click at [660, 453] on h2 "よくある質問" at bounding box center [763, 447] width 749 height 76
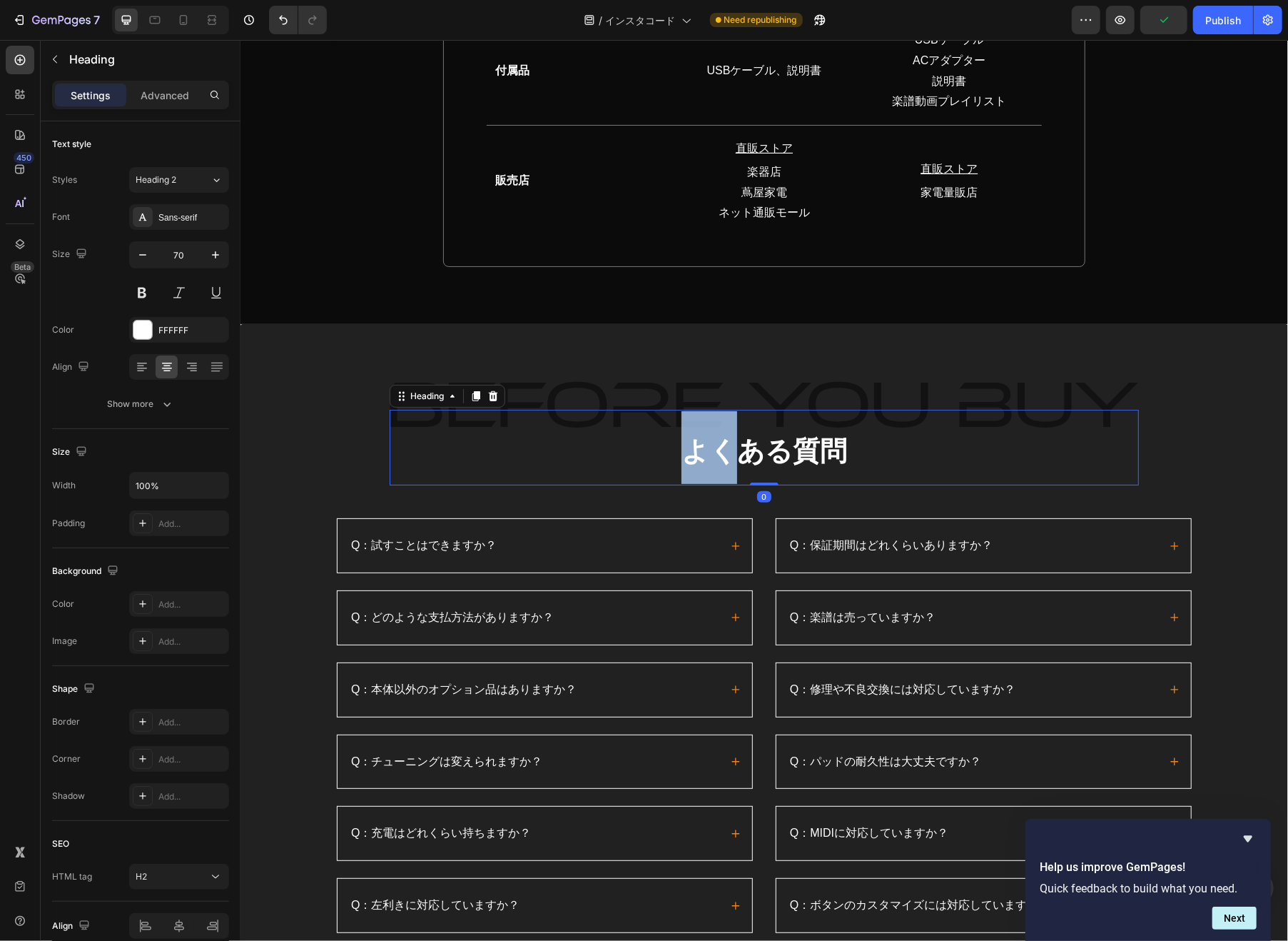
click at [696, 451] on strong "よくある質問" at bounding box center [764, 450] width 166 height 30
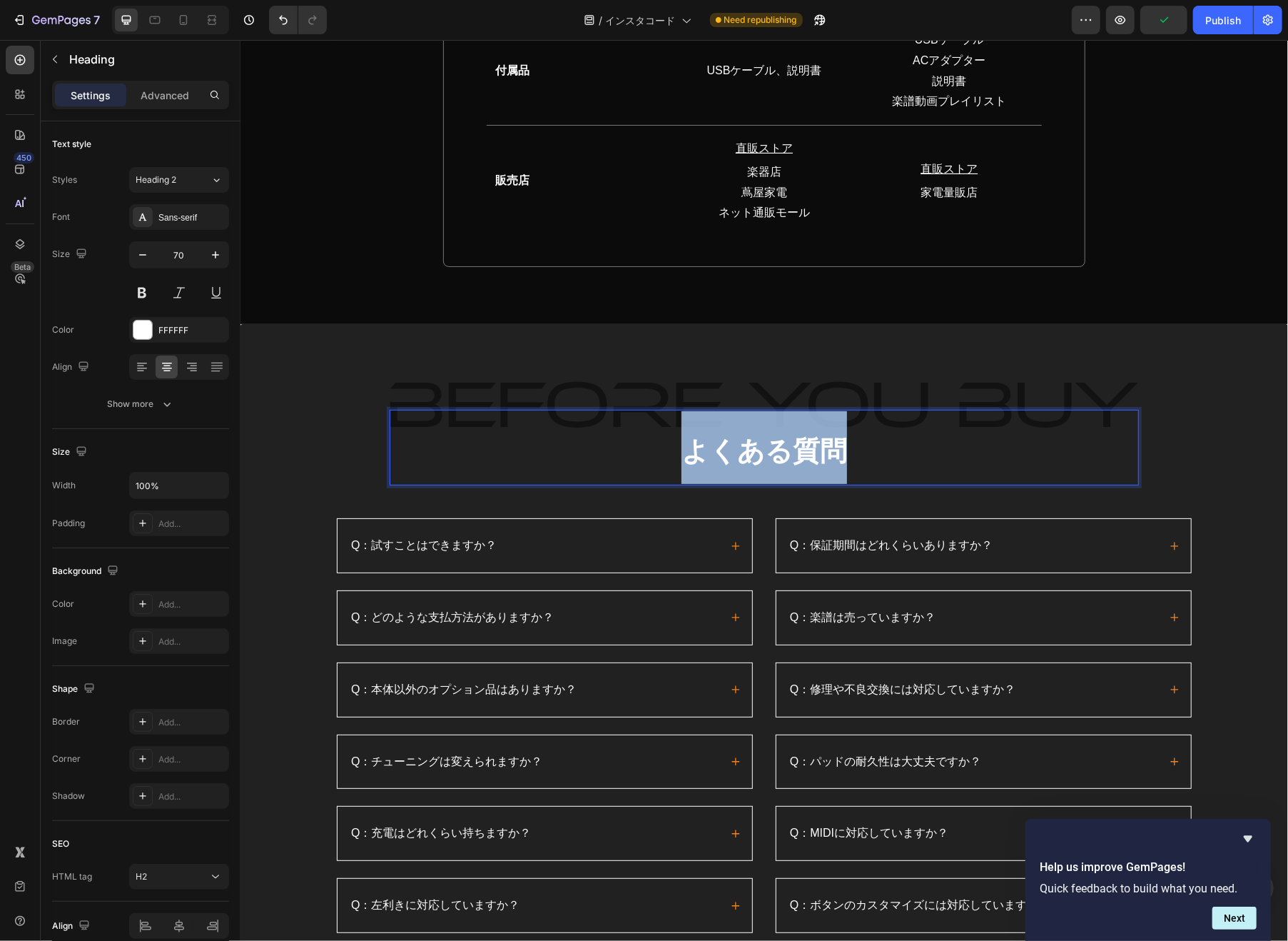
click at [696, 451] on strong "よくある質問" at bounding box center [764, 450] width 166 height 30
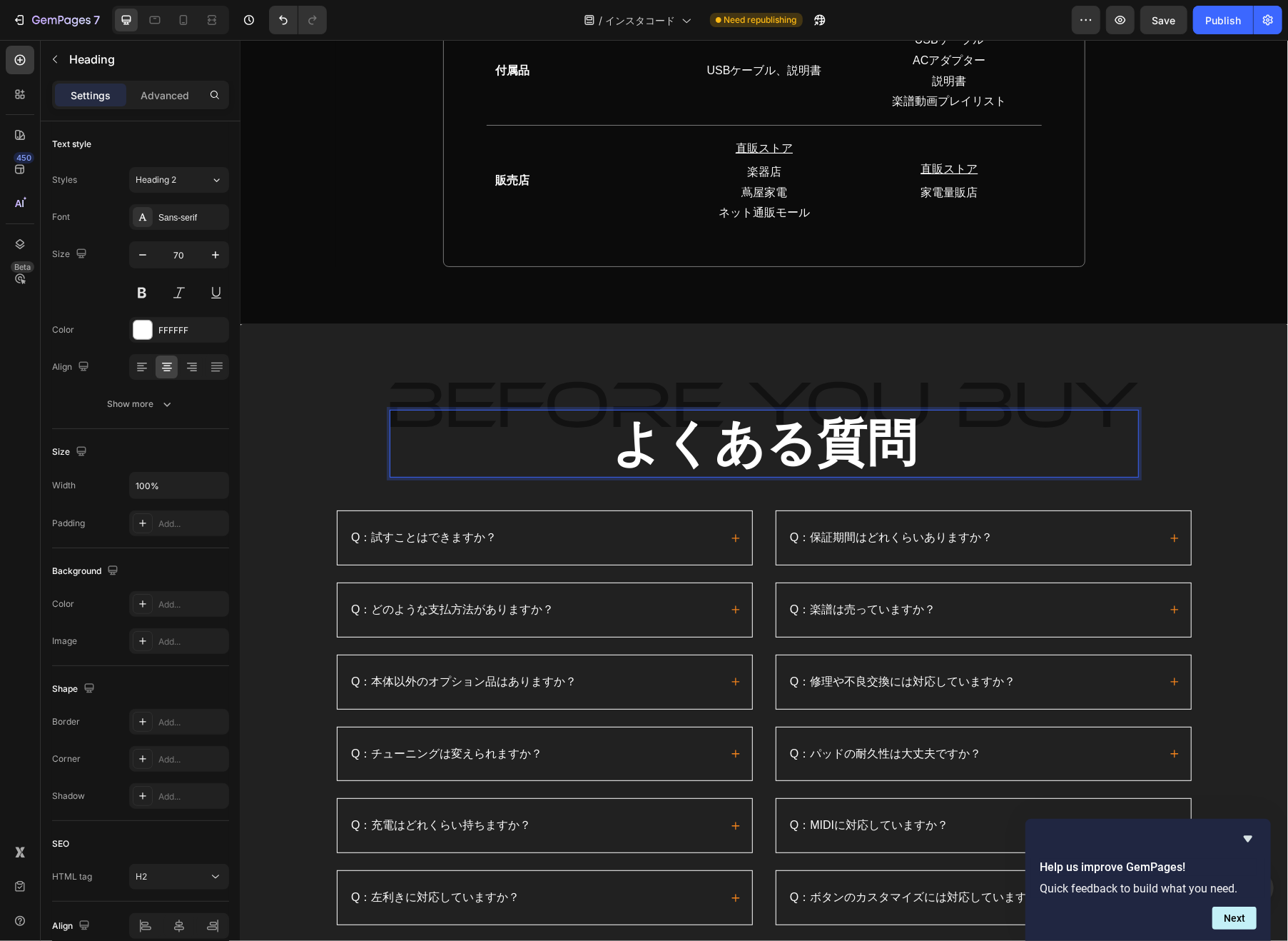
click at [190, 258] on input "70" at bounding box center [179, 254] width 47 height 26
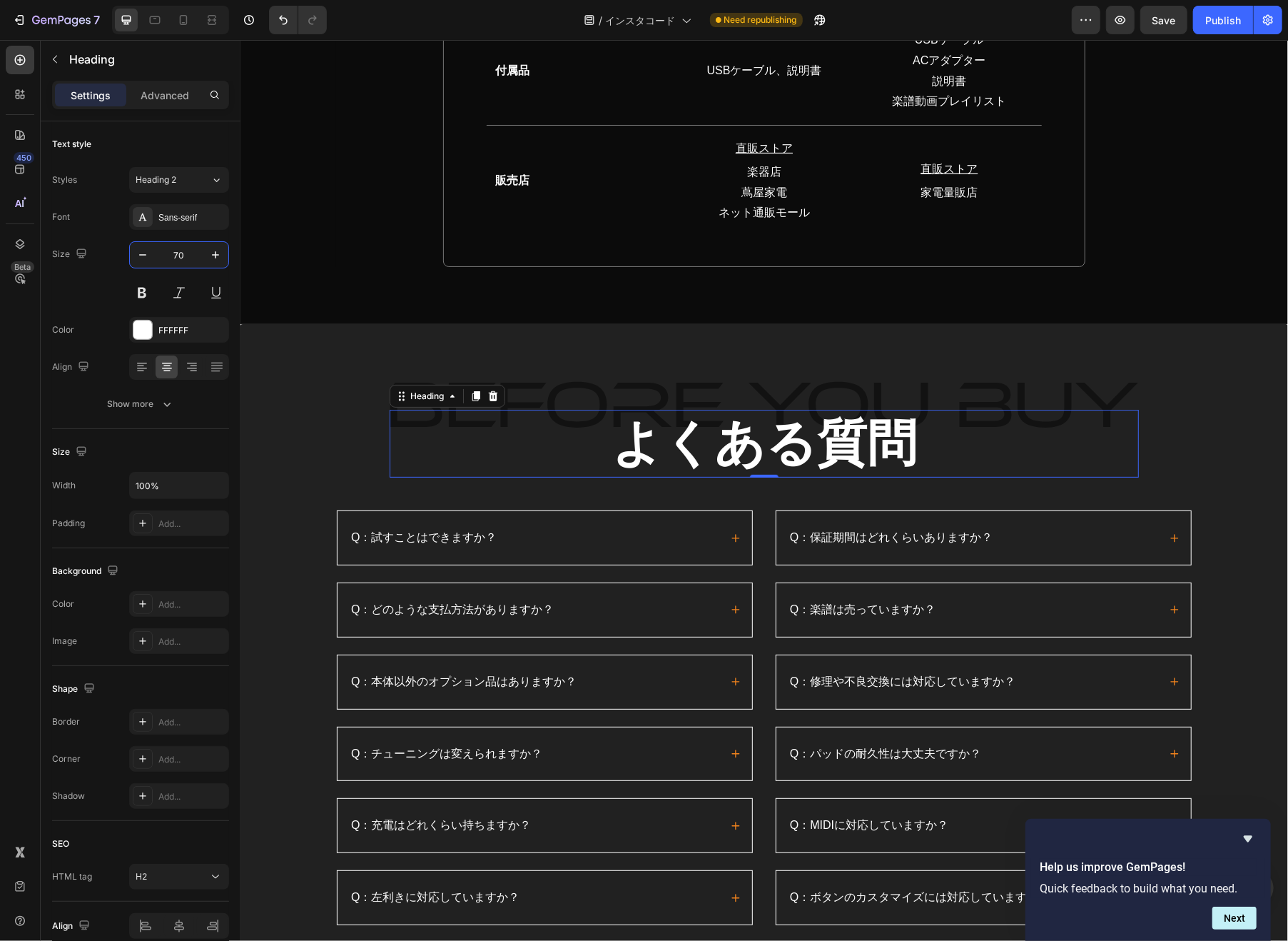
click at [190, 258] on input "70" at bounding box center [179, 254] width 47 height 26
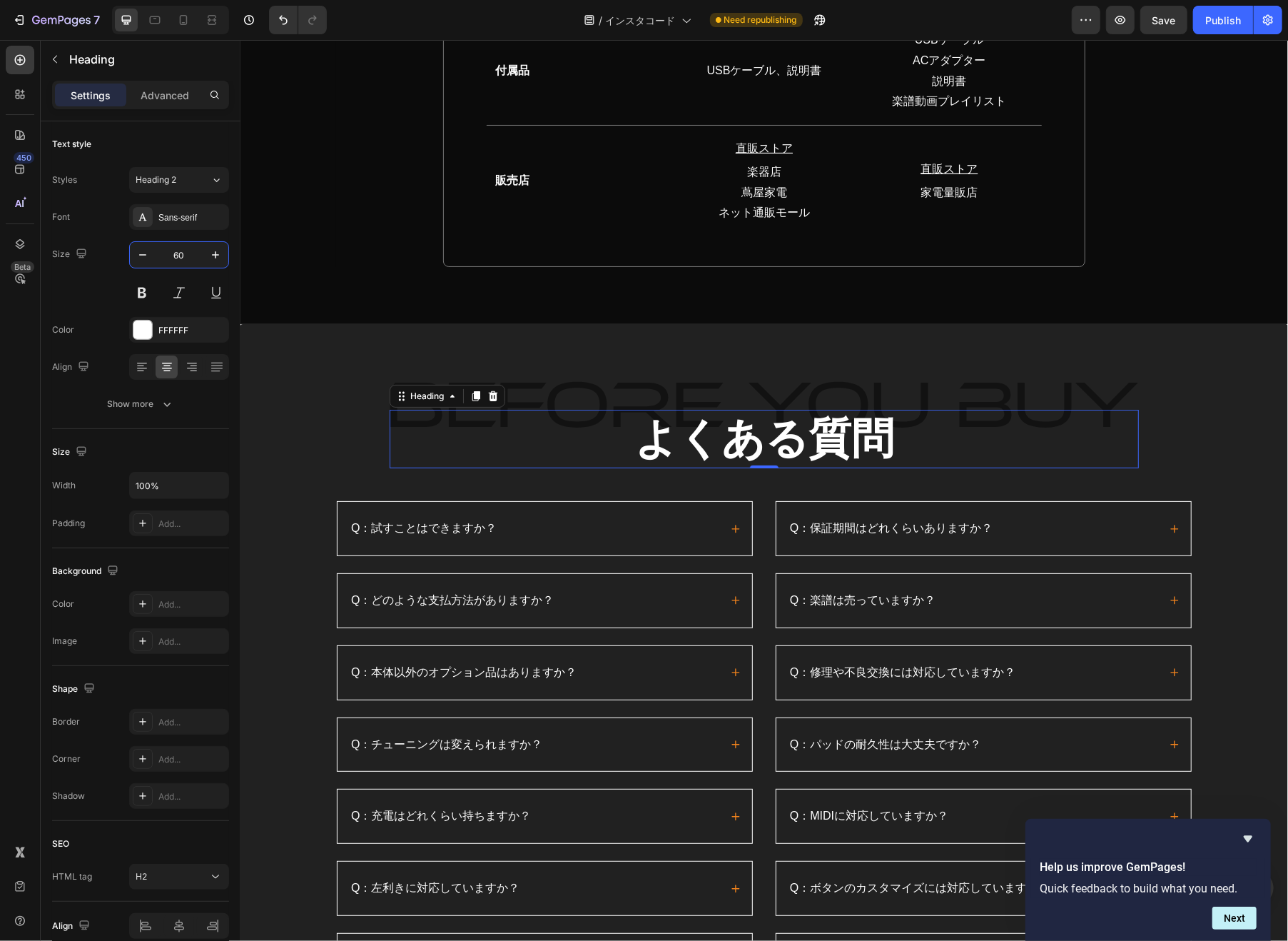
type input "60"
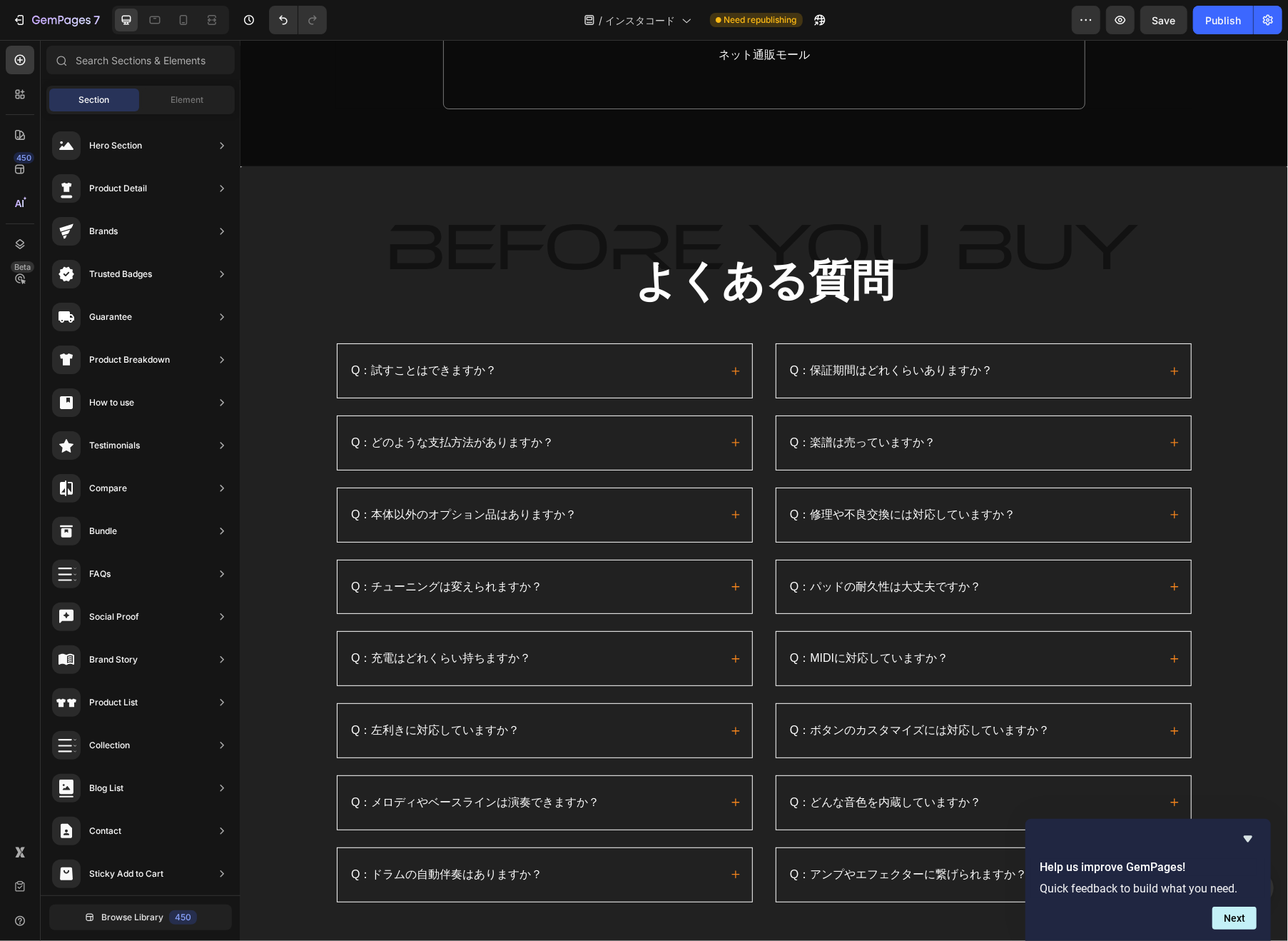
scroll to position [15969, 0]
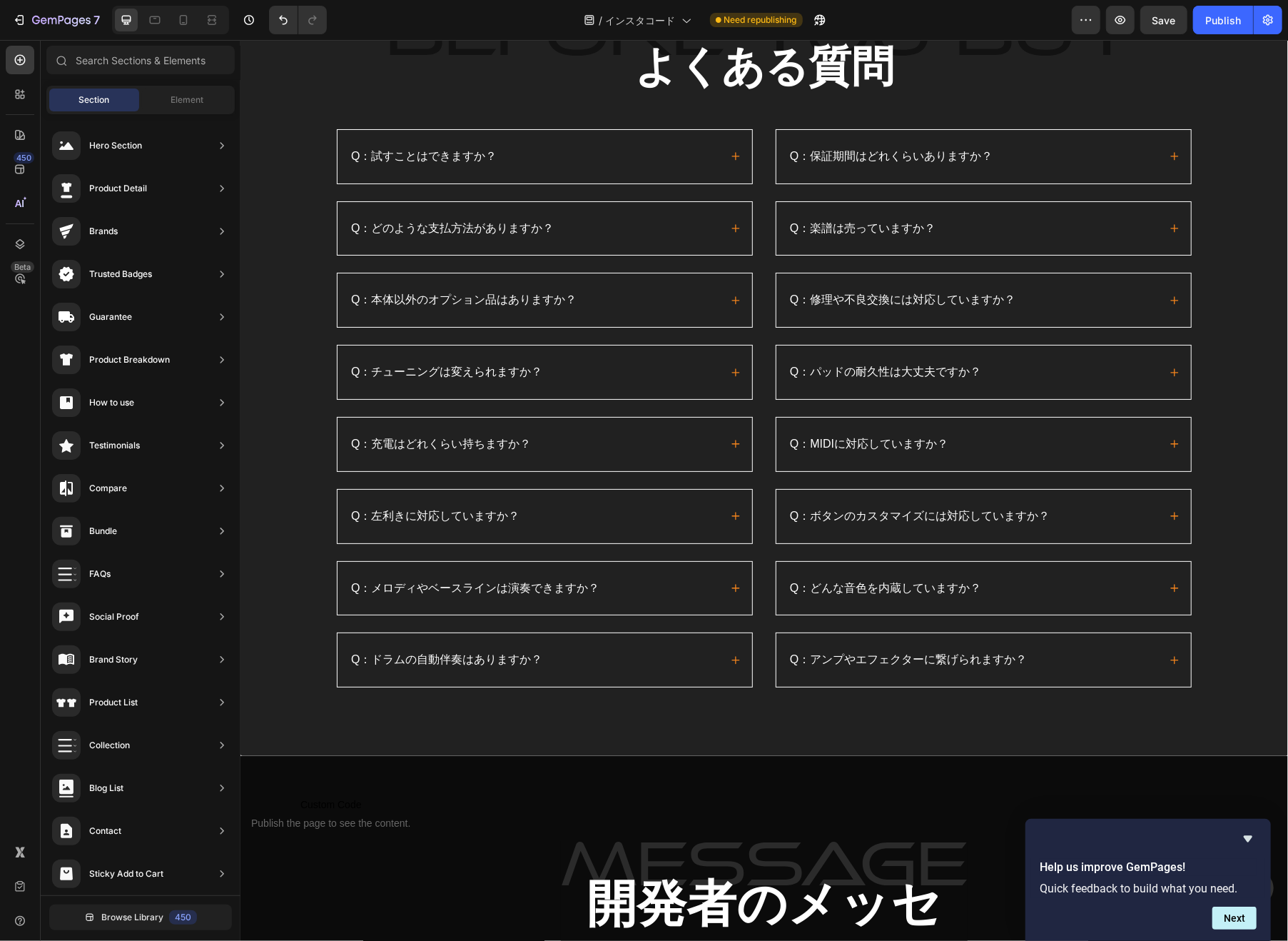
click at [1244, 844] on icon "Hide survey" at bounding box center [1247, 838] width 18 height 18
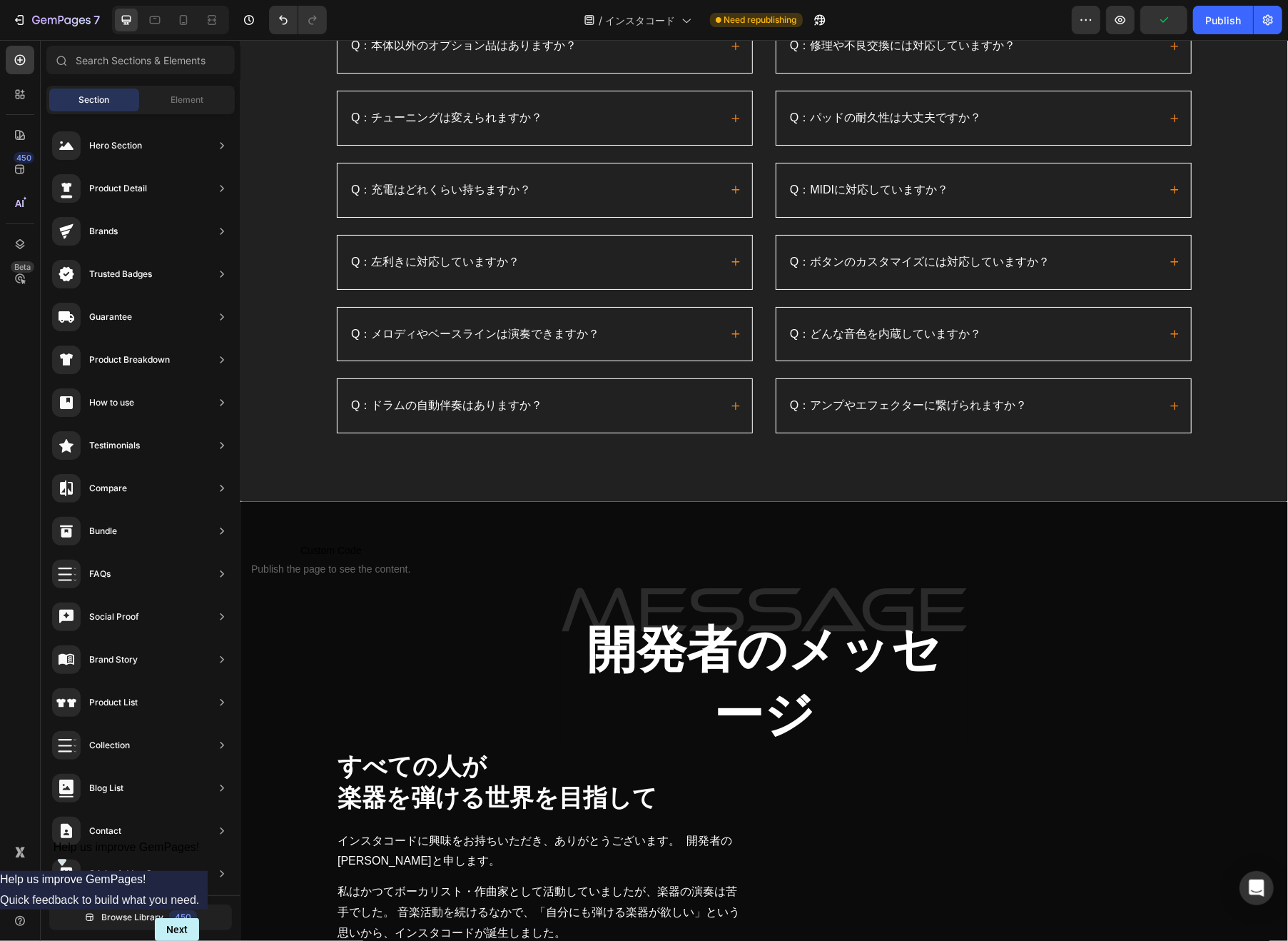
scroll to position [16264, 0]
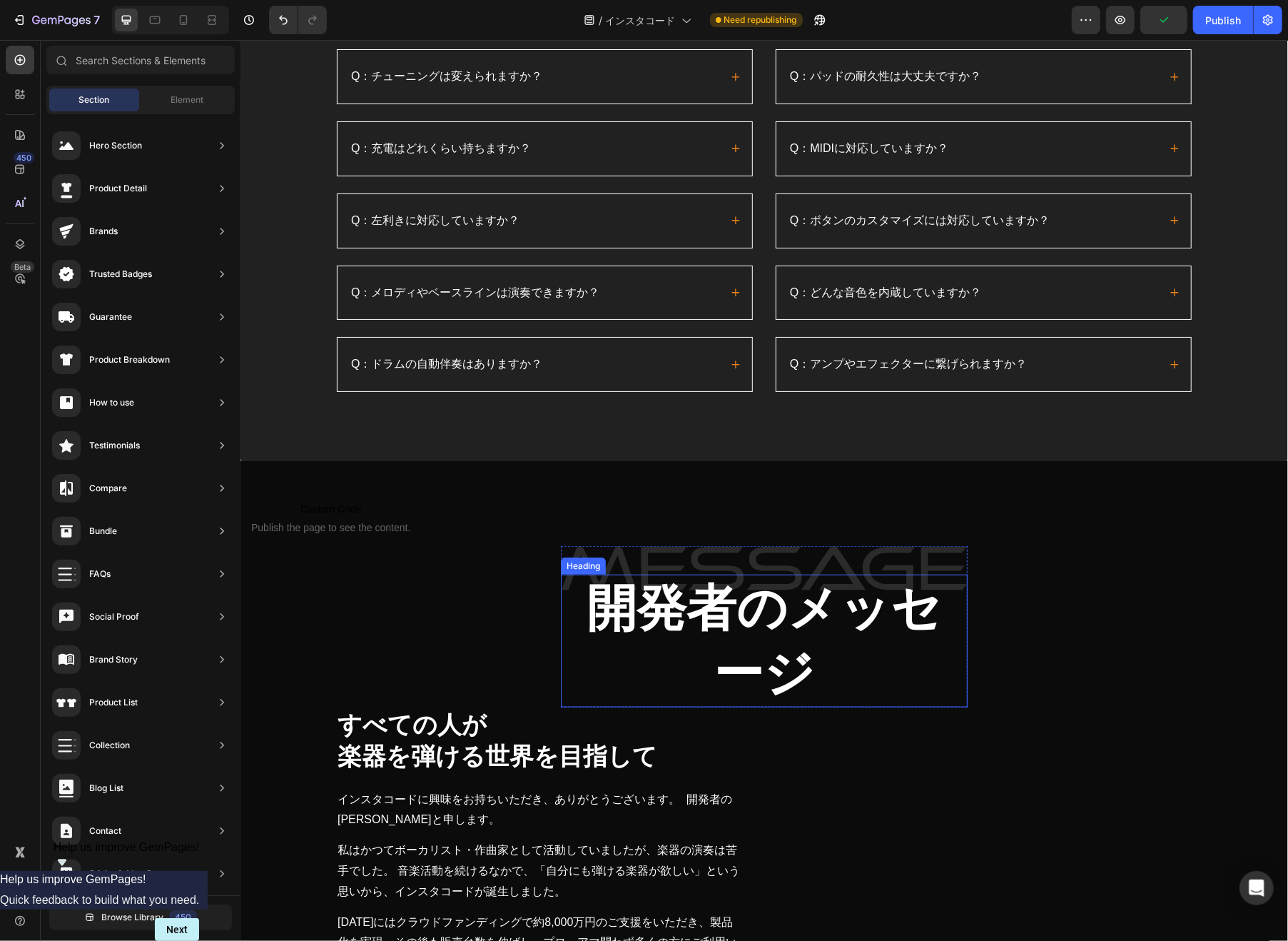
click at [568, 597] on h2 "開発者のメッセージ" at bounding box center [763, 641] width 406 height 133
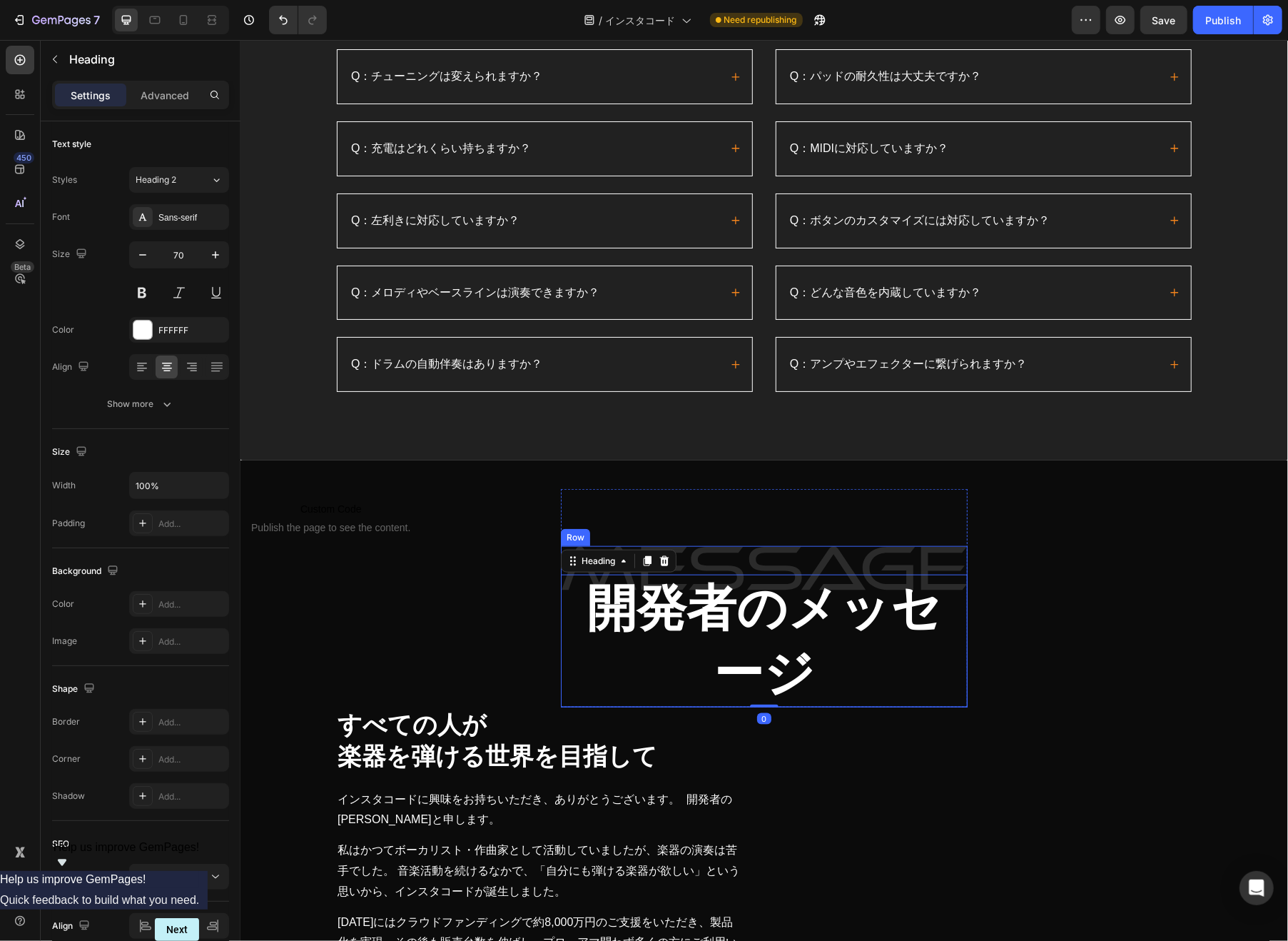
click at [708, 546] on div "開発者のメッセージ Heading 0" at bounding box center [763, 626] width 406 height 161
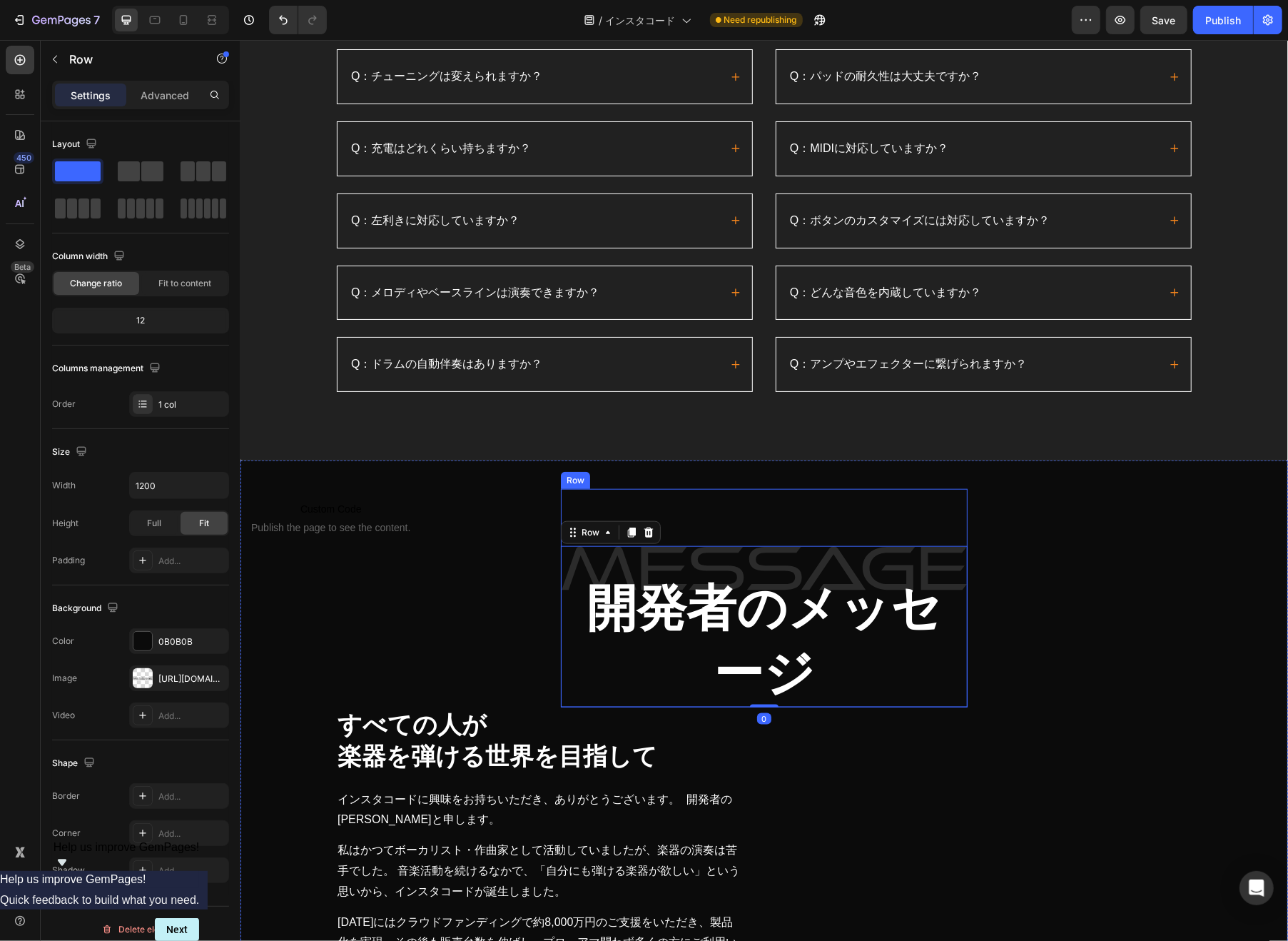
click at [716, 518] on div "開発者のメッセージ Heading Row 0" at bounding box center [763, 597] width 406 height 218
click at [144, 486] on input "570" at bounding box center [179, 486] width 99 height 26
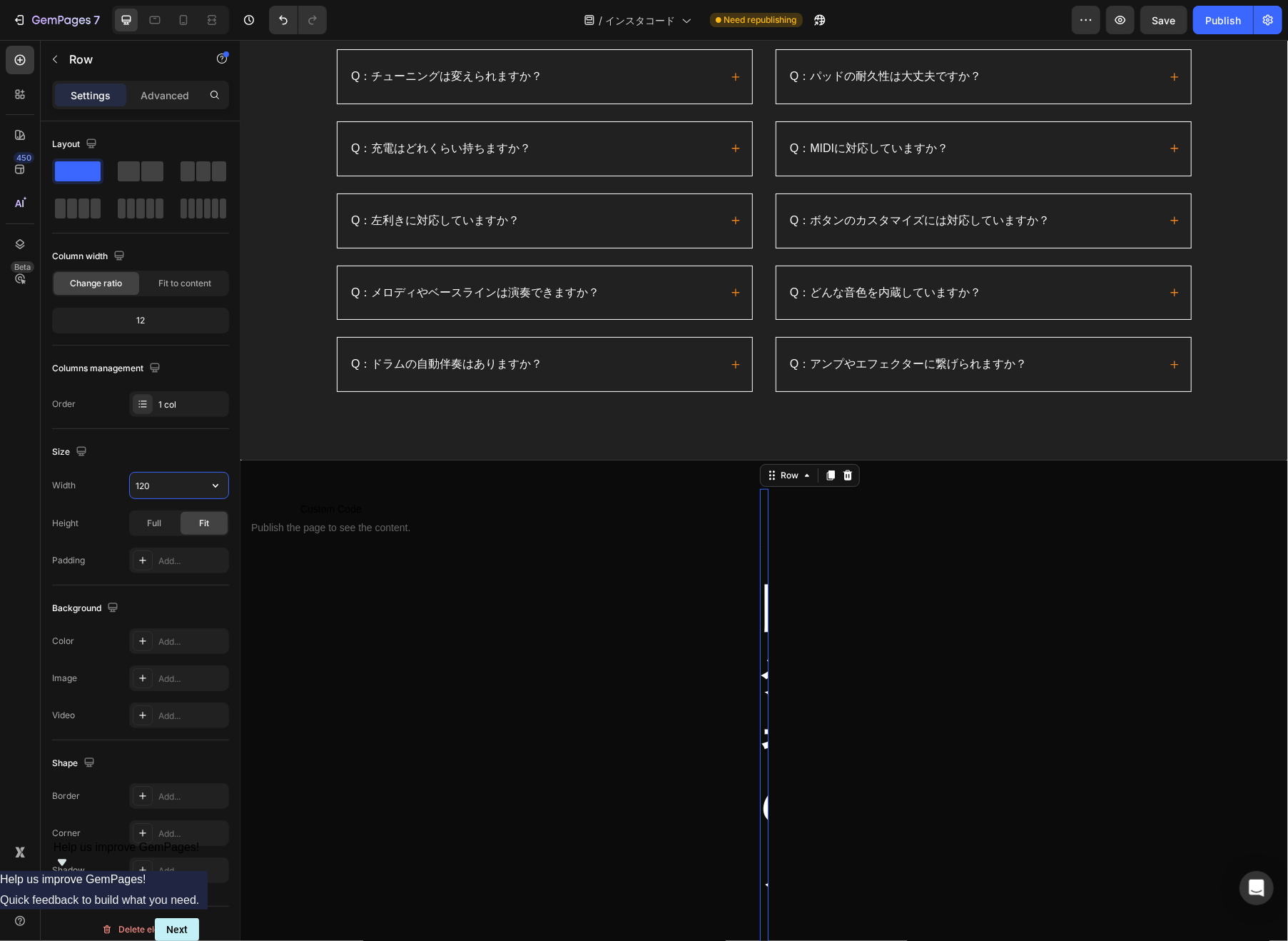
type input "1200"
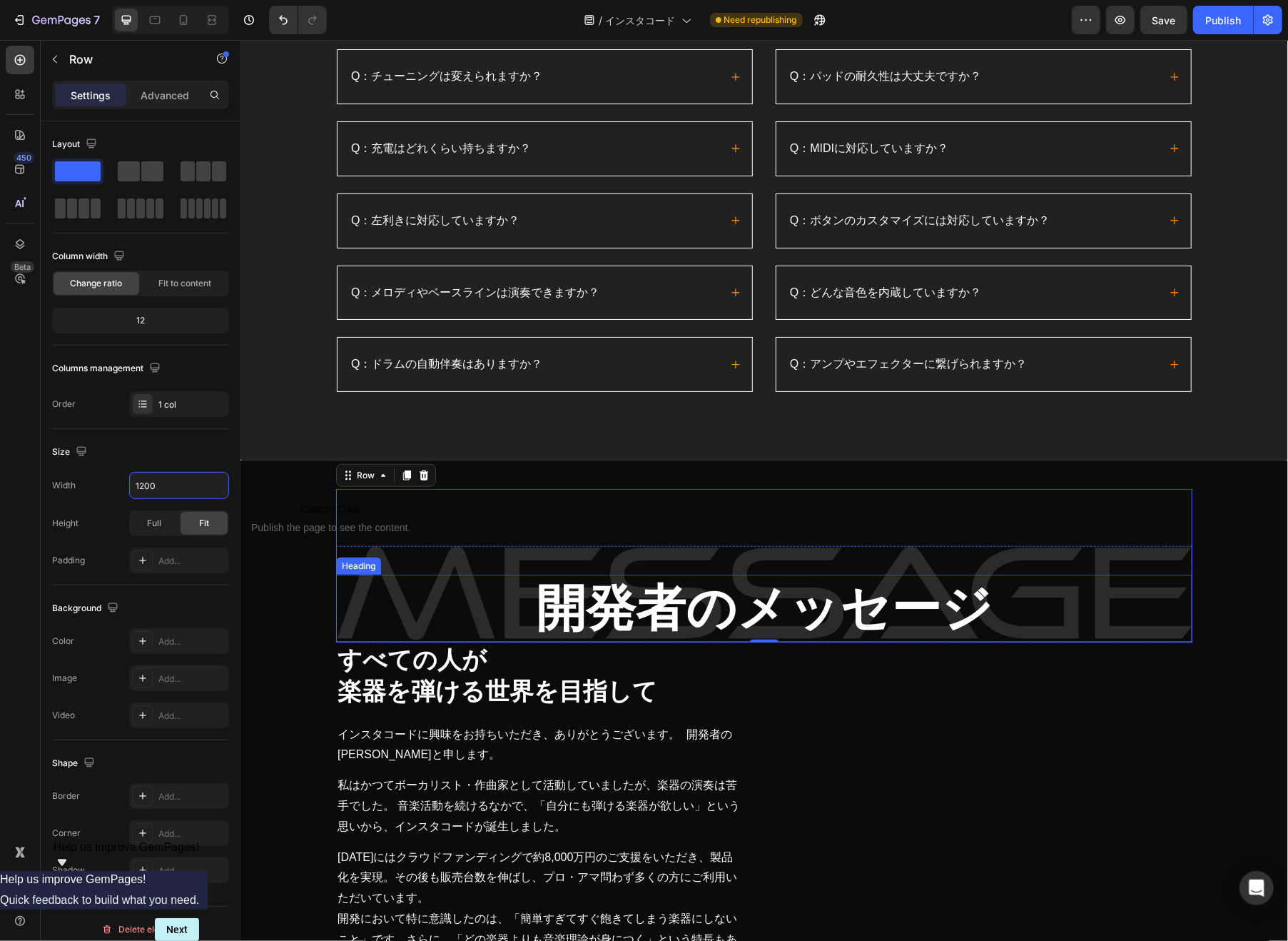
click at [576, 596] on h2 "開発者のメッセージ" at bounding box center [763, 608] width 856 height 68
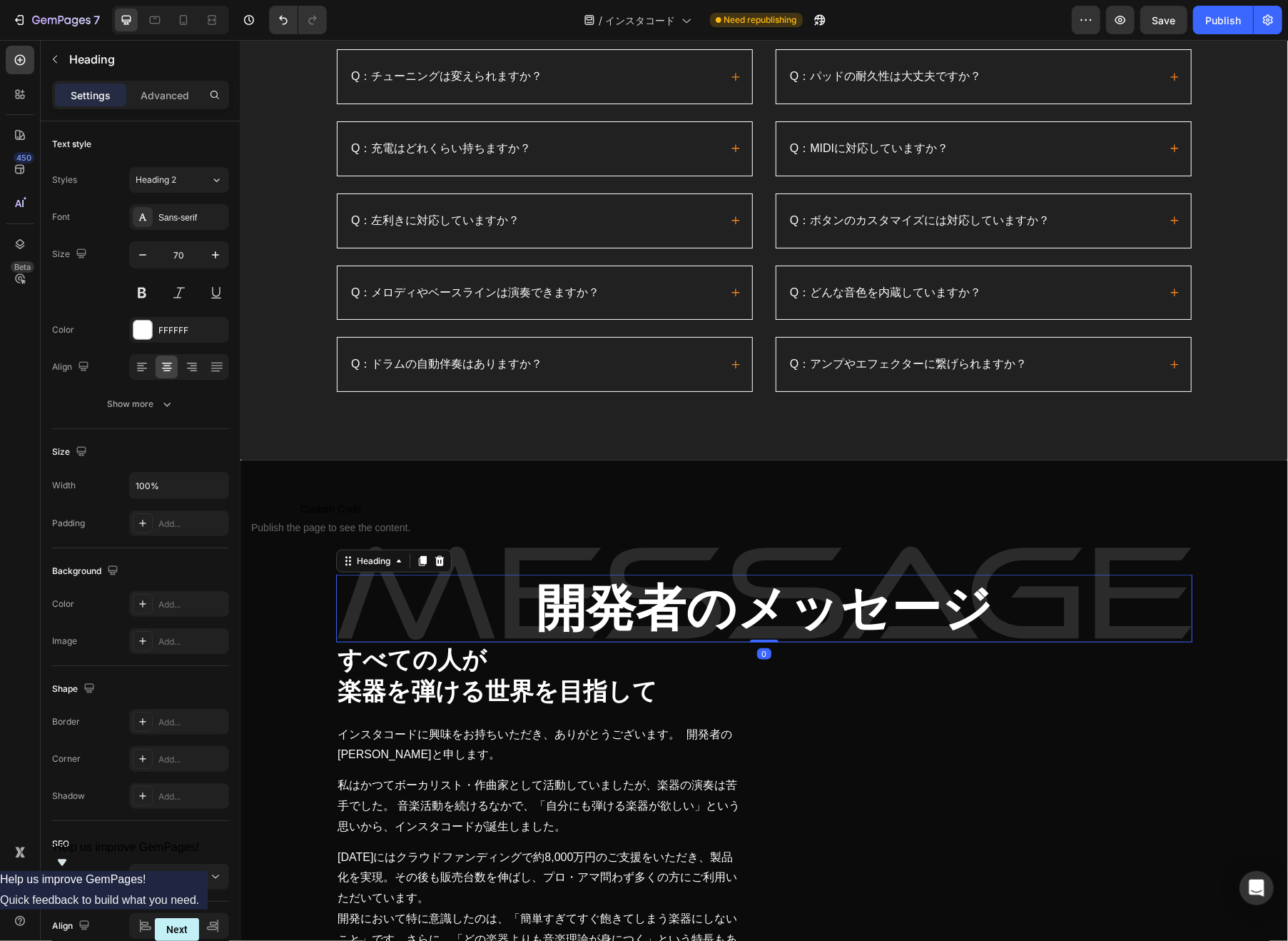
click at [526, 599] on h2 "開発者のメッセージ" at bounding box center [763, 608] width 856 height 68
click at [185, 262] on input "70" at bounding box center [179, 254] width 47 height 26
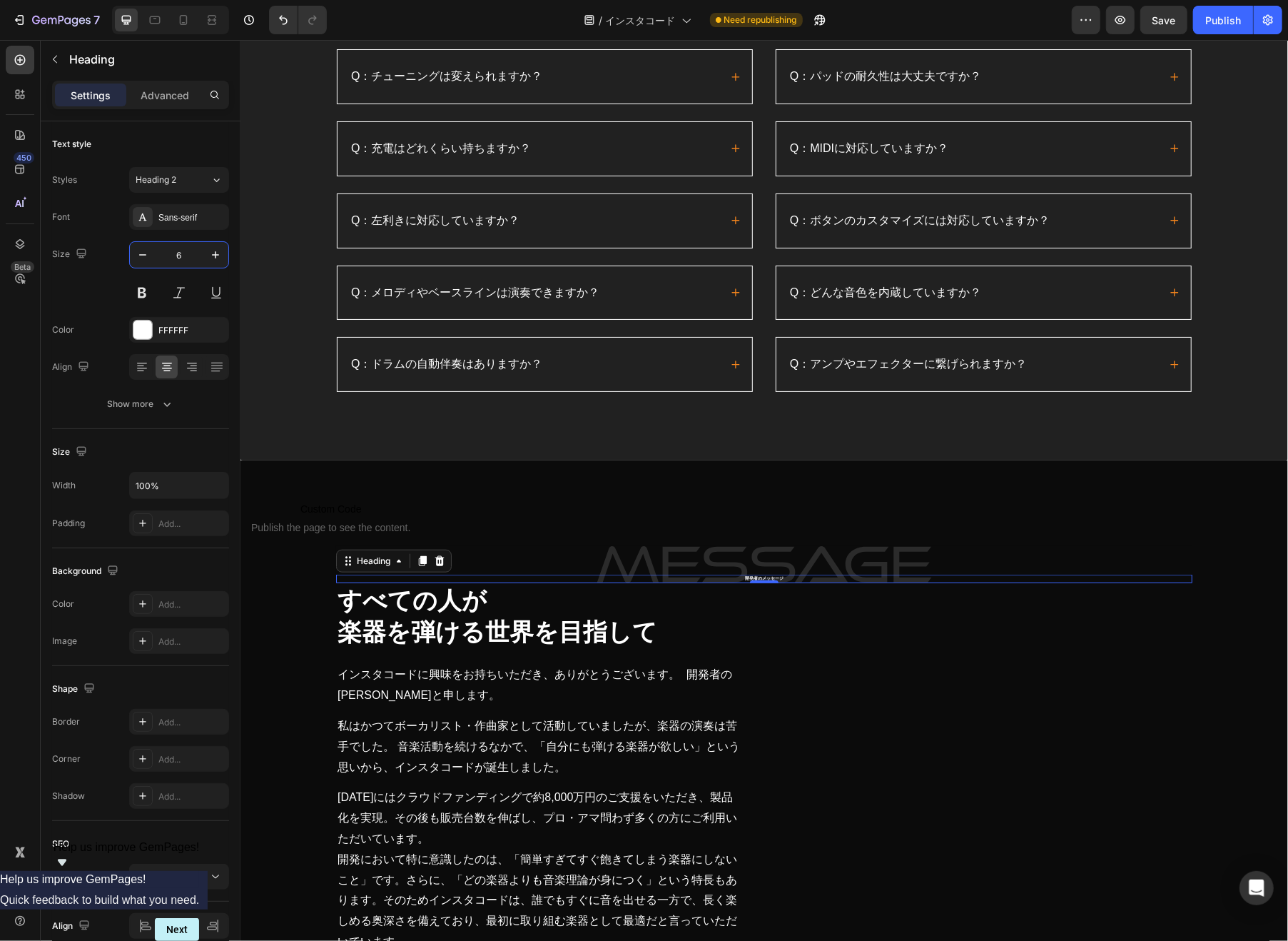
type input "60"
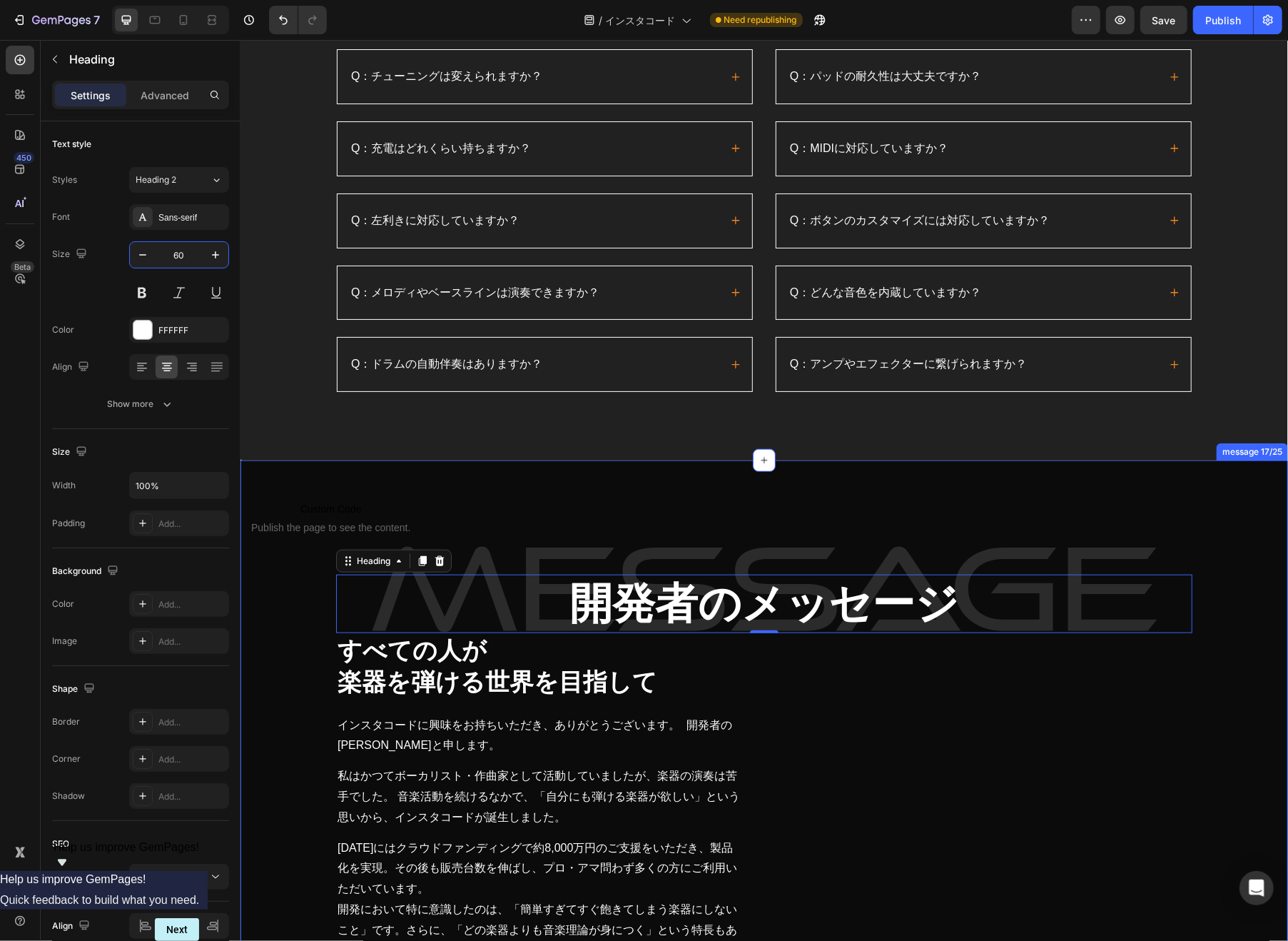
click at [1193, 526] on div "開発者のメッセージ Heading 0 Row Row すべての人が 楽器を弾ける世界を目指して Heading インスタコードに興味をお持ちいただき、ありが…" at bounding box center [763, 802] width 1025 height 628
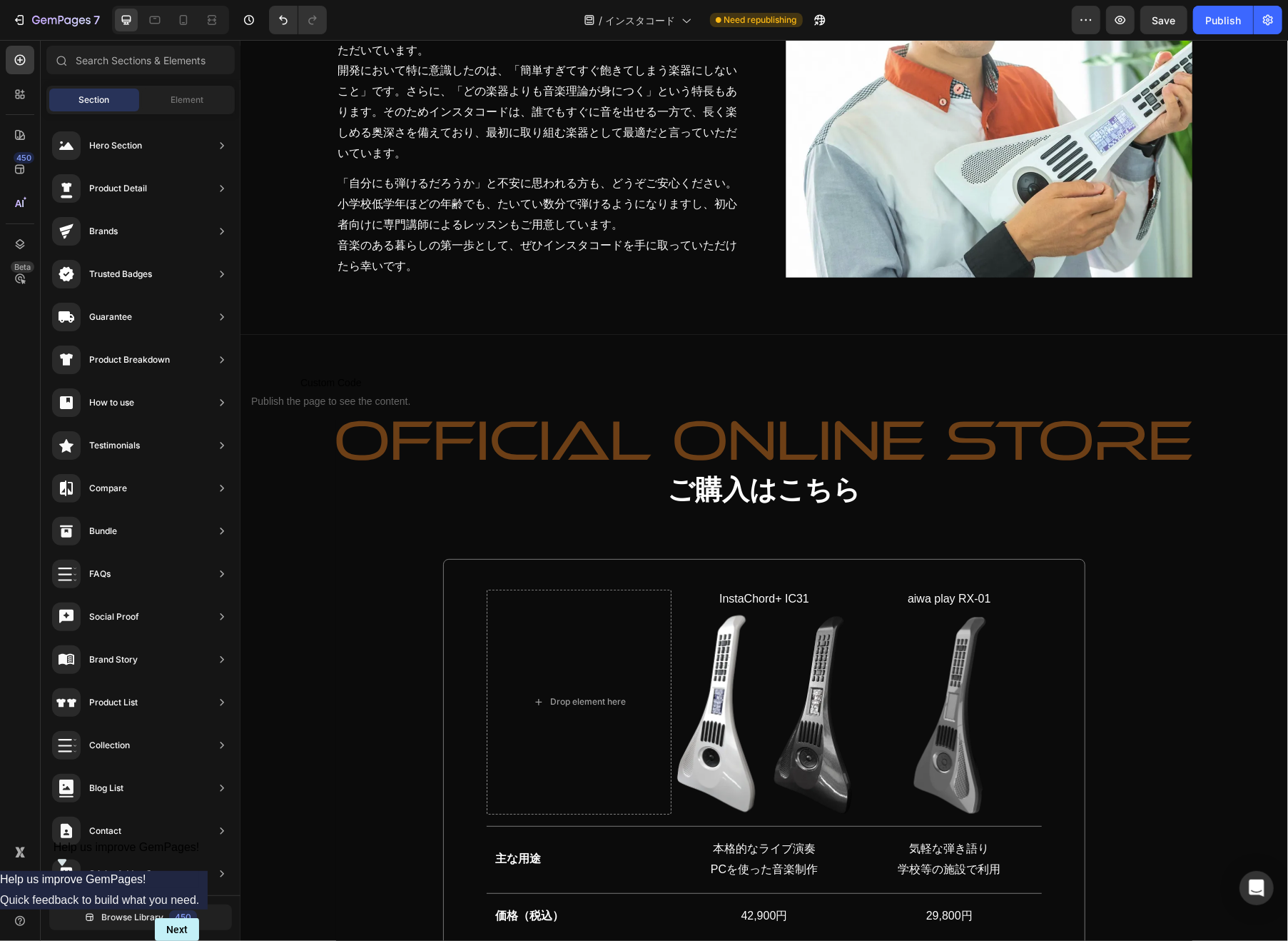
scroll to position [17115, 0]
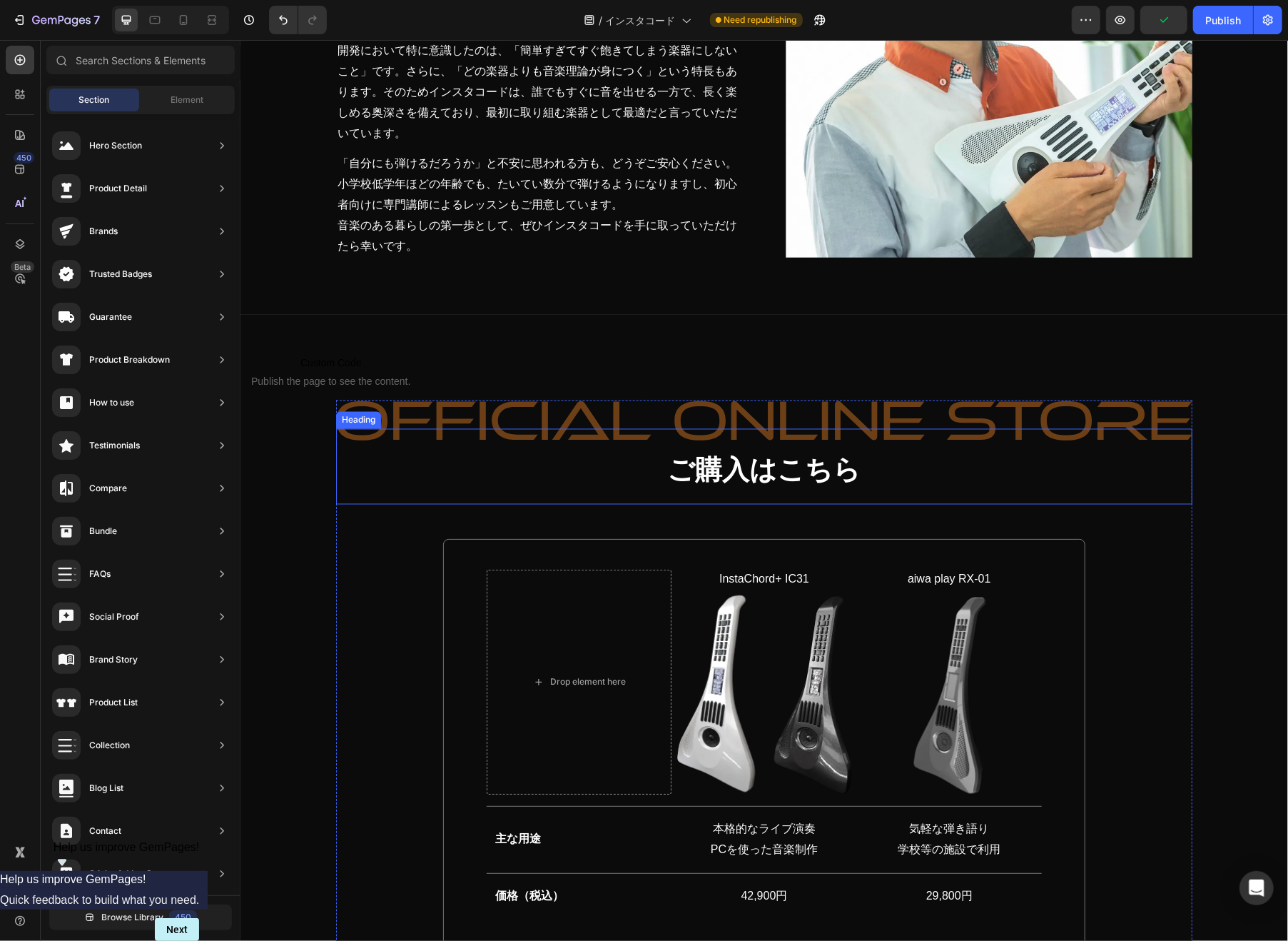
click at [665, 499] on h2 "ご購入はこちら" at bounding box center [763, 466] width 856 height 76
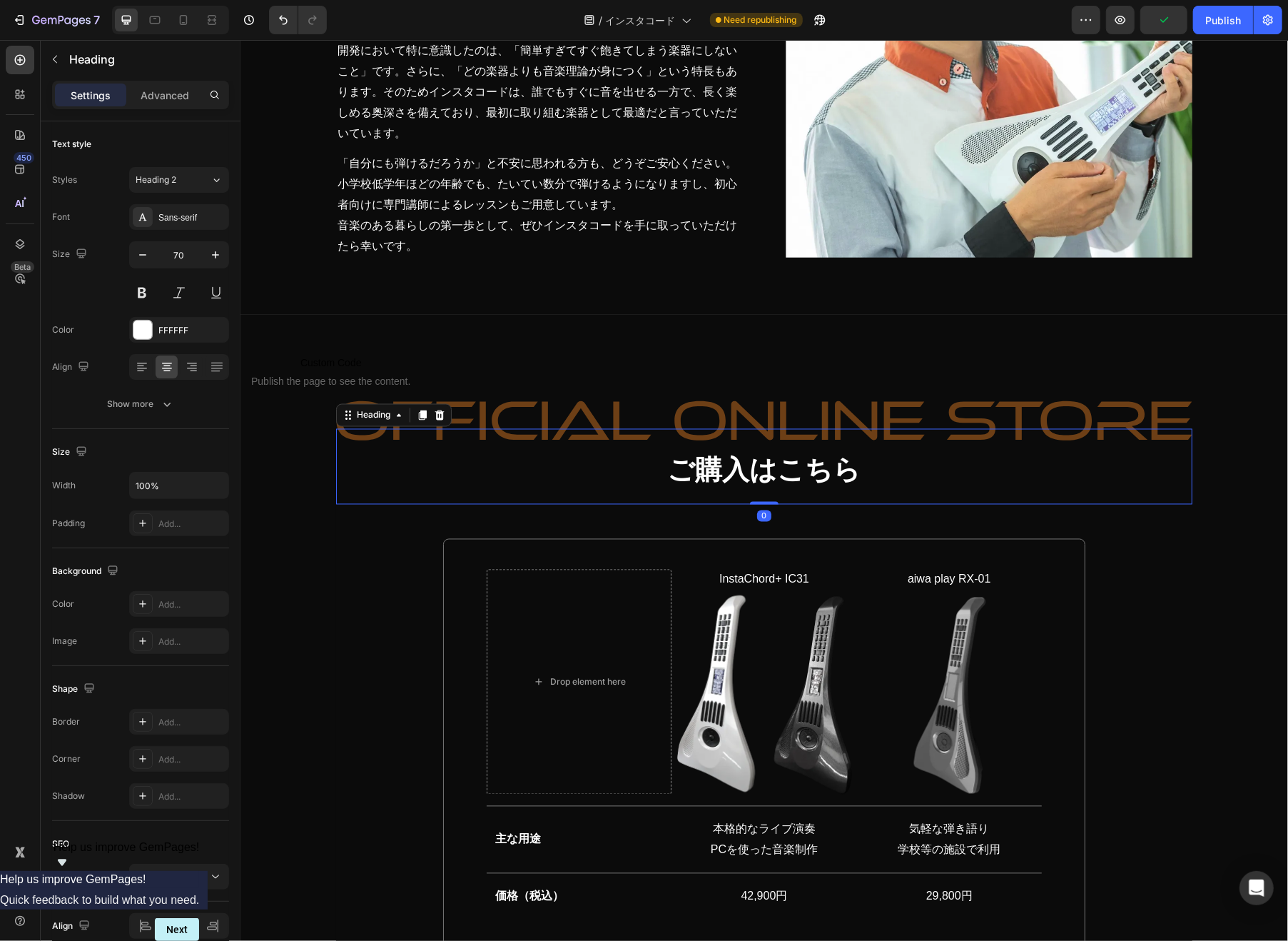
click at [659, 476] on h2 "ご購入はこちら" at bounding box center [763, 466] width 856 height 76
click at [162, 249] on input "70" at bounding box center [179, 254] width 47 height 26
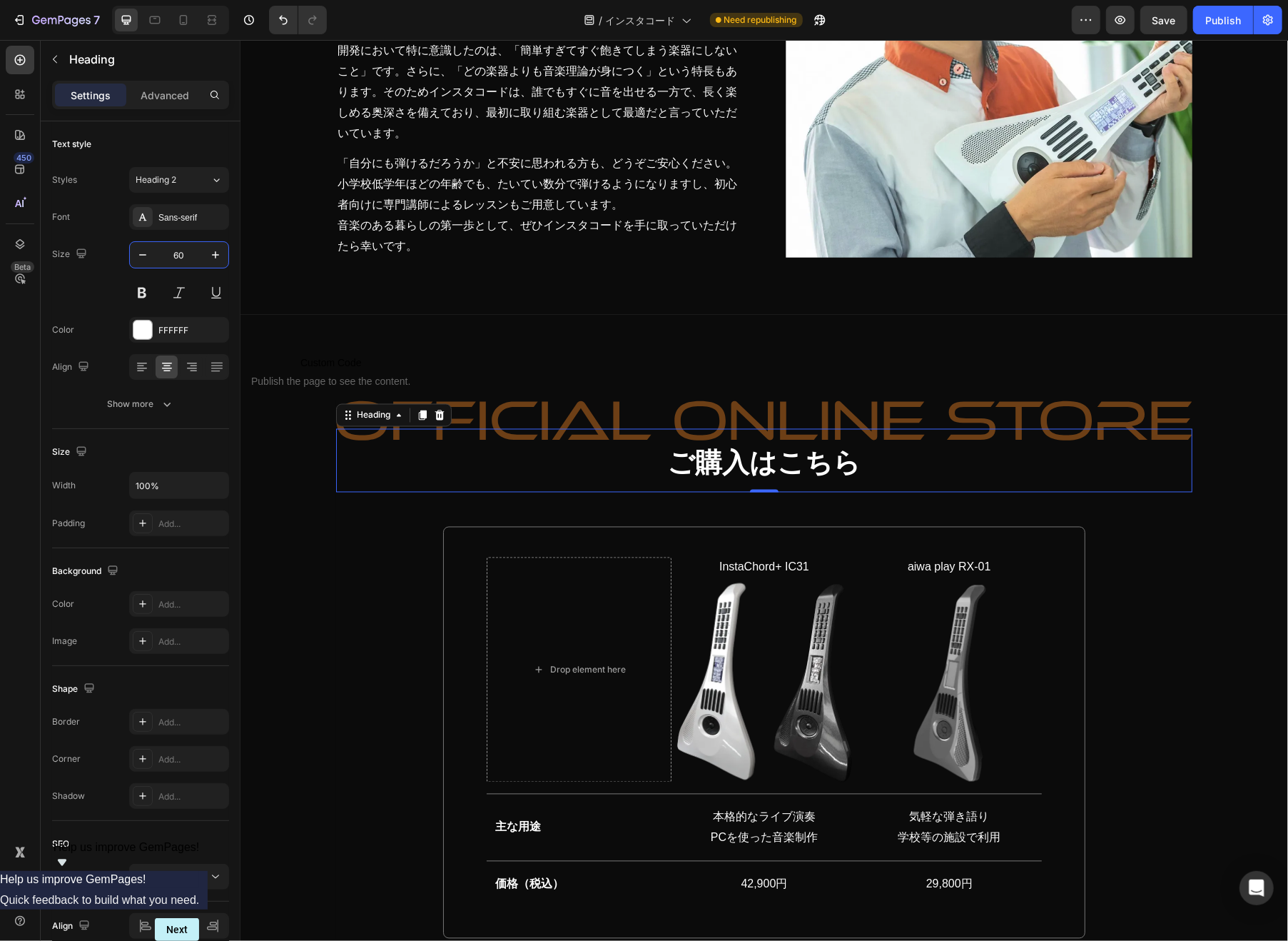
type input "60"
click at [674, 453] on strong "ご購入はこちら" at bounding box center [764, 462] width 193 height 30
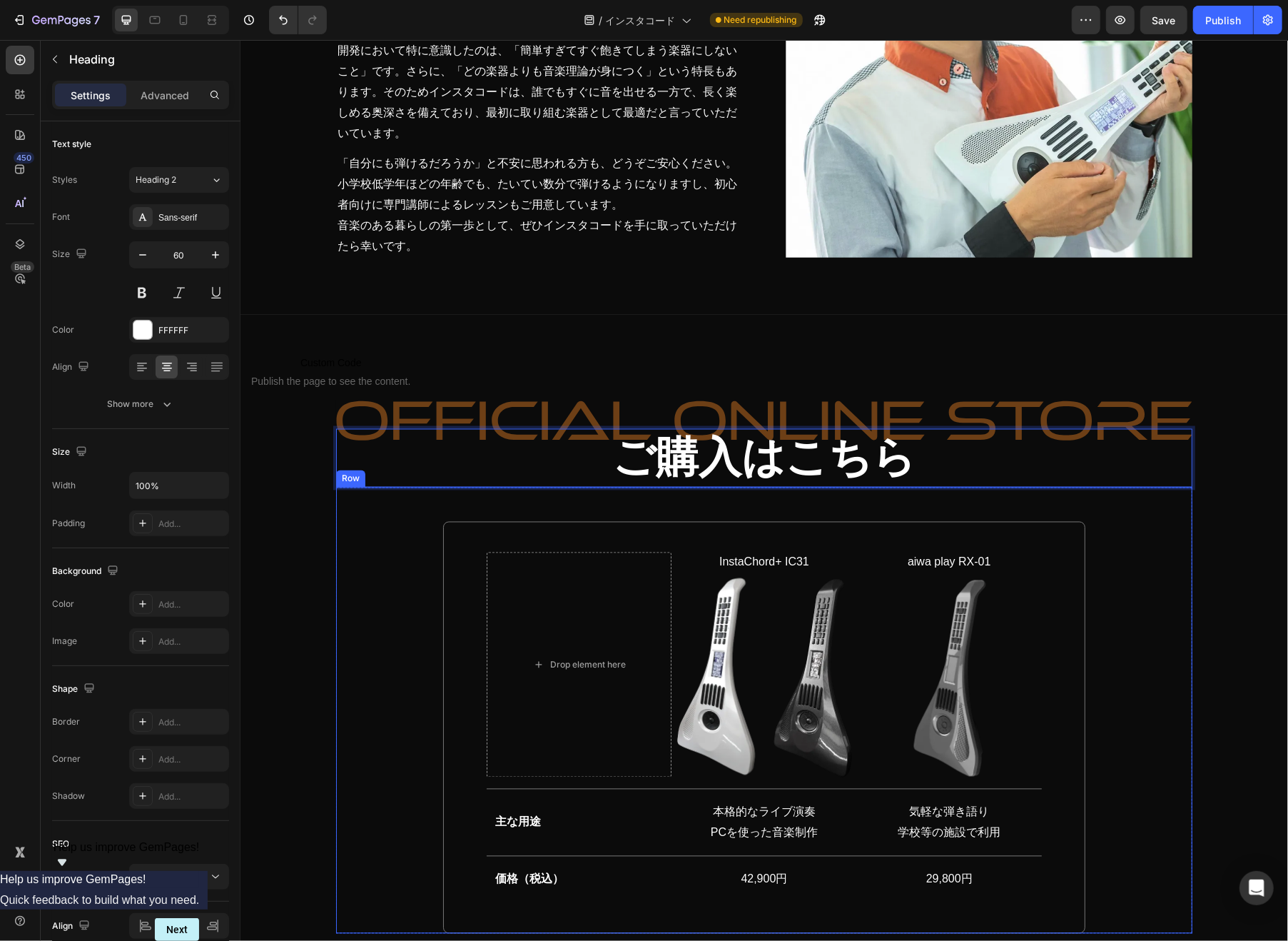
click at [1209, 615] on div "ご購入はこちら Heading 0 Drop element here InstaChord+ IC31 Text block Image aiwa play…" at bounding box center [764, 638] width 956 height 590
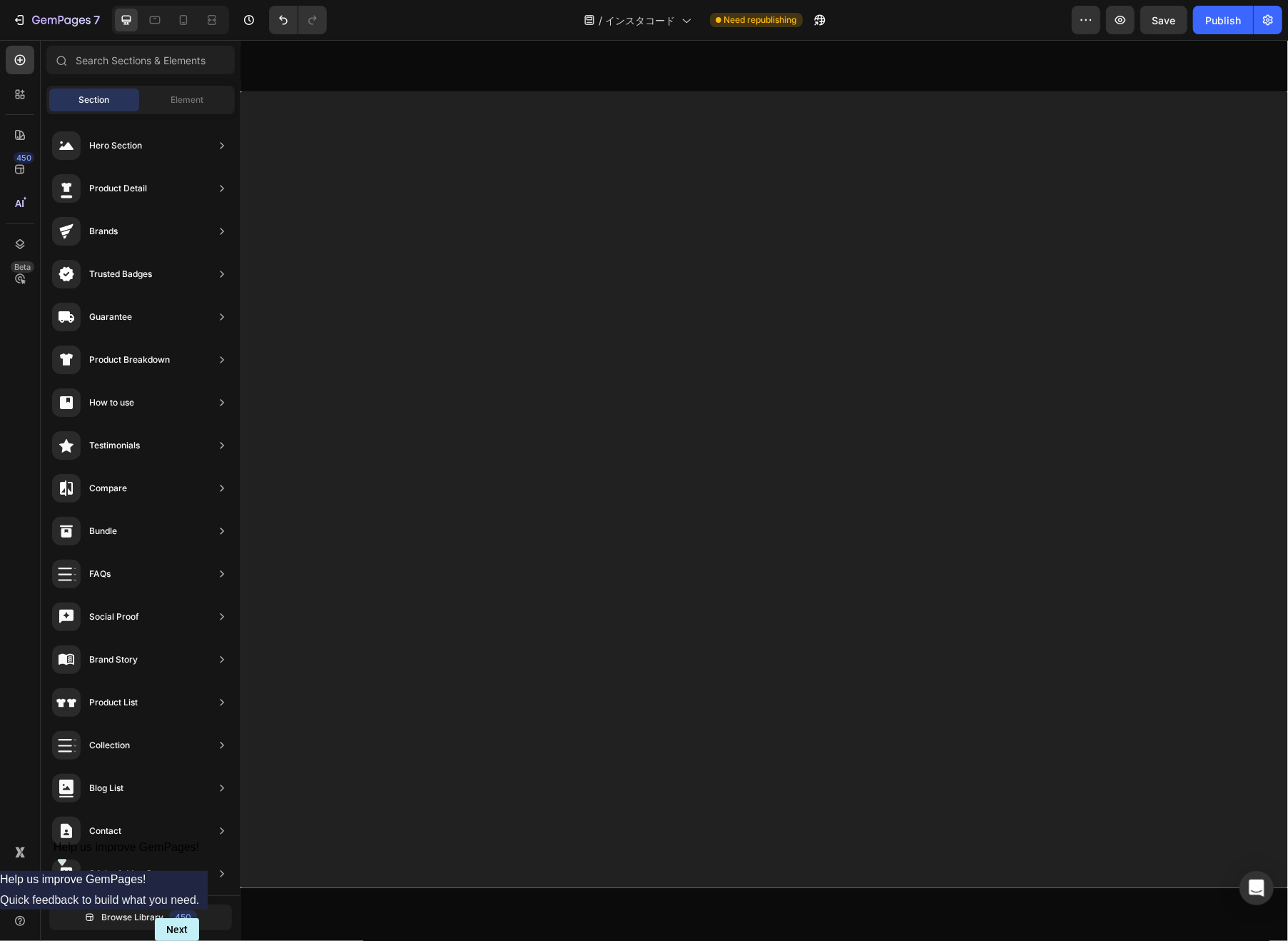
scroll to position [18151, 0]
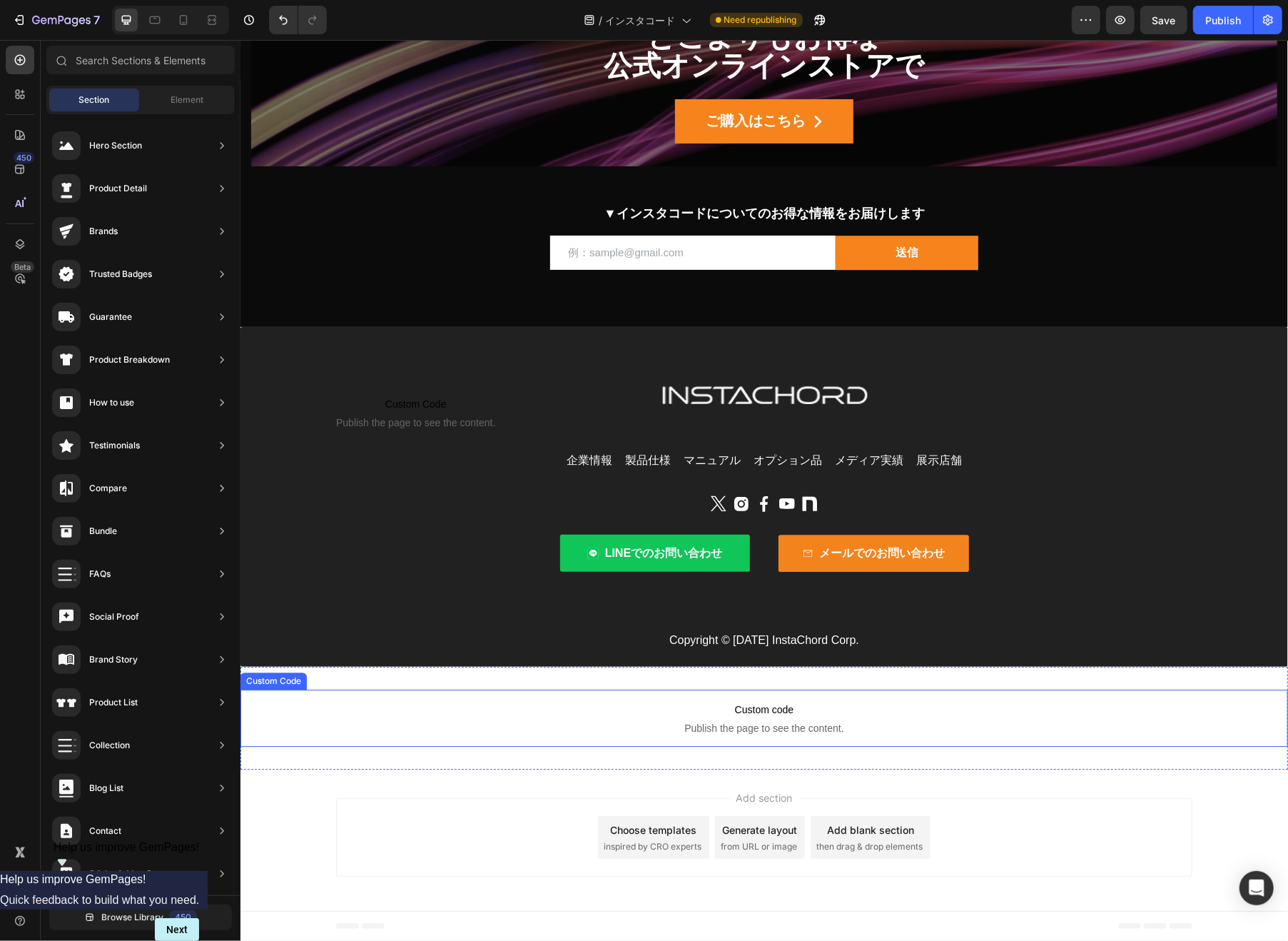
click at [647, 710] on span "Custom code" at bounding box center [763, 709] width 1048 height 18
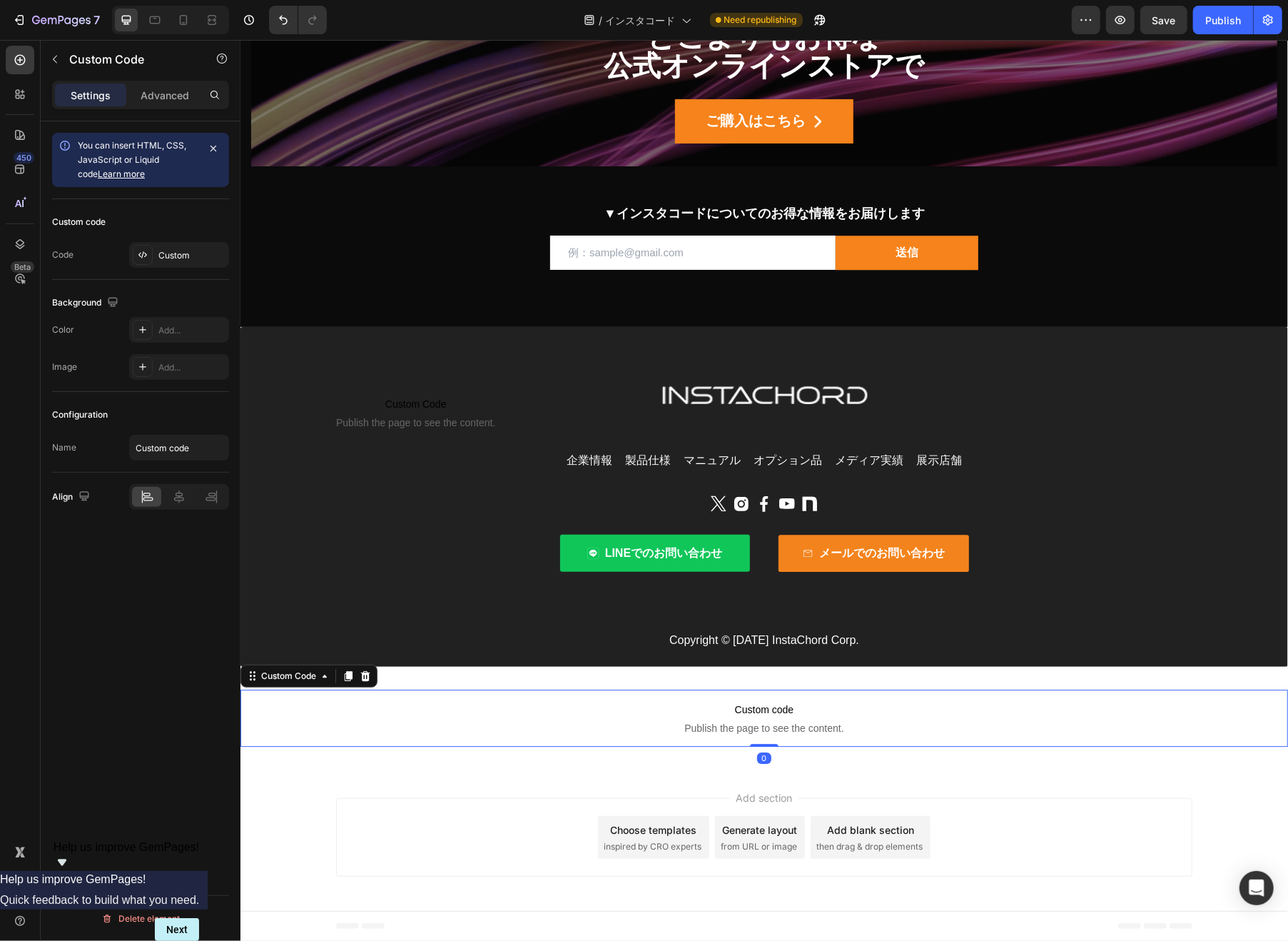
click at [644, 698] on p "Custom code Publish the page to see the content." at bounding box center [763, 717] width 1048 height 57
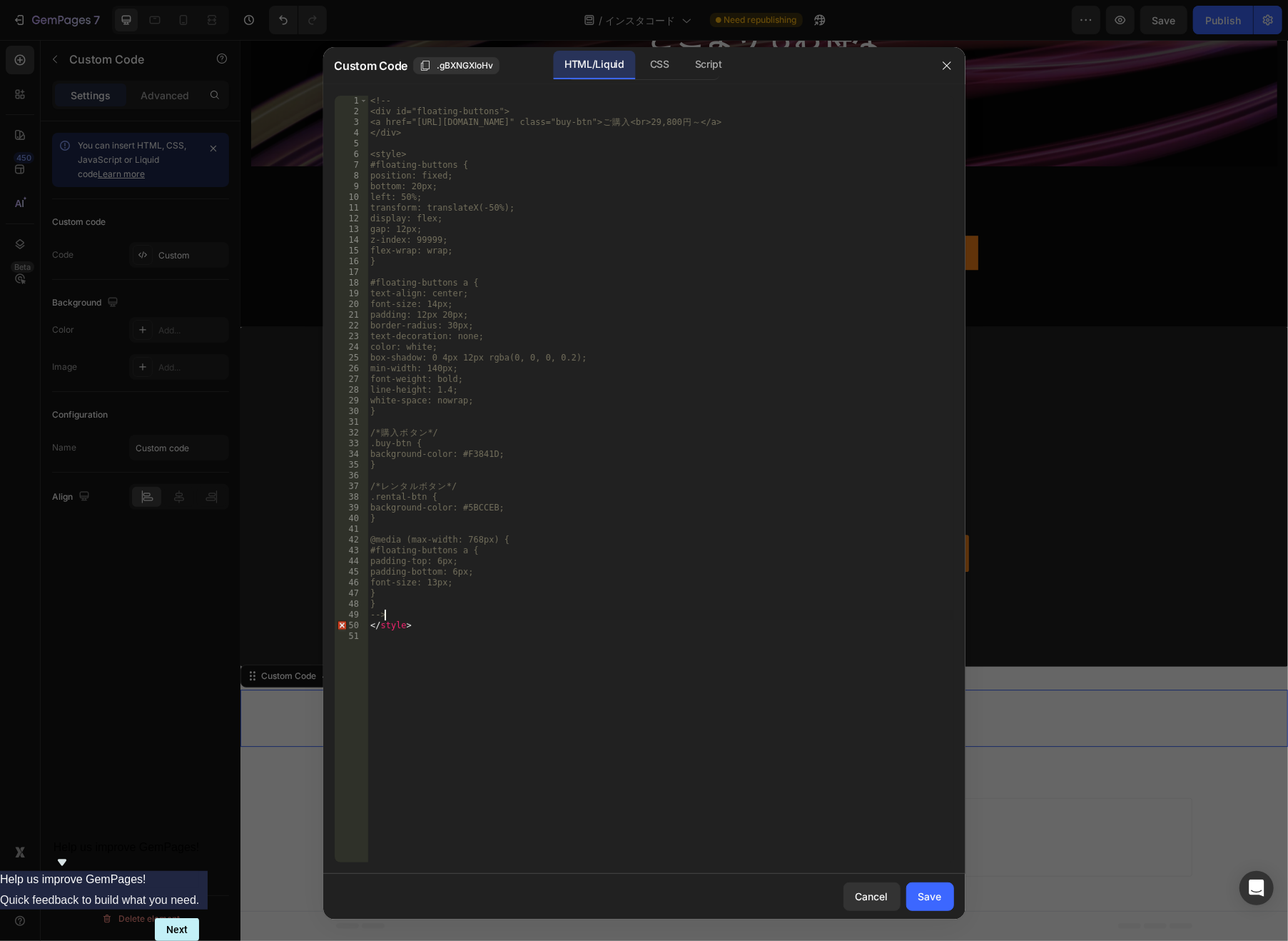
click at [488, 618] on div "<!-- <div id="floating-buttons"> <a href="[URL][DOMAIN_NAME]" class="buy-btn"> …" at bounding box center [661, 489] width 586 height 788
click at [428, 614] on div "<!-- <div id="floating-buttons"> <a href="[URL][DOMAIN_NAME]" class="buy-btn"> …" at bounding box center [661, 489] width 586 height 788
type textarea "-"
type textarea "}"
type textarea "@media (max-width: 768px) {"
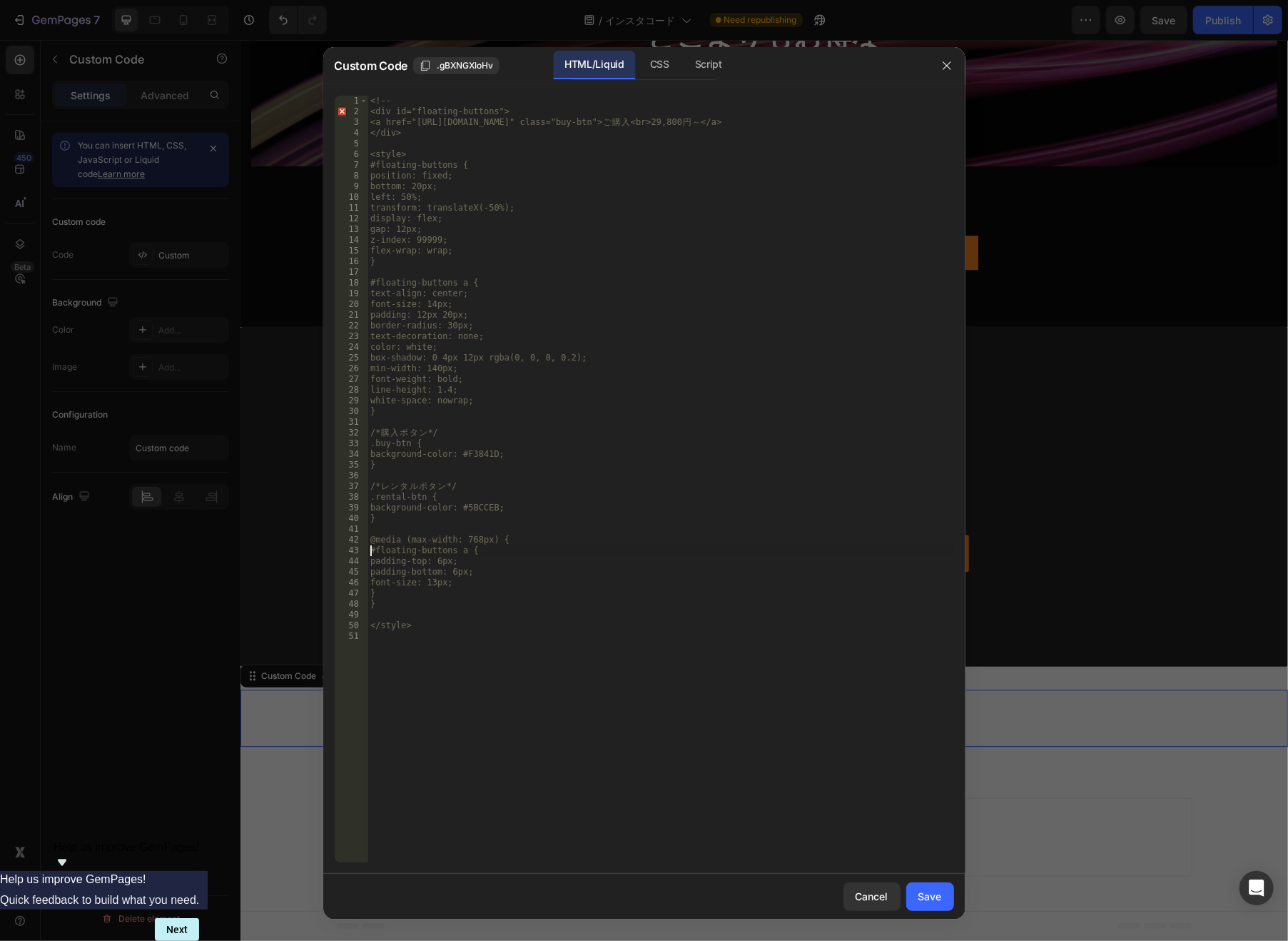
type textarea "/* レンタルボタン */"
type textarea "/* 購入ボタン */"
type textarea "#floating-buttons a {"
type textarea "<style>"
type textarea "<"
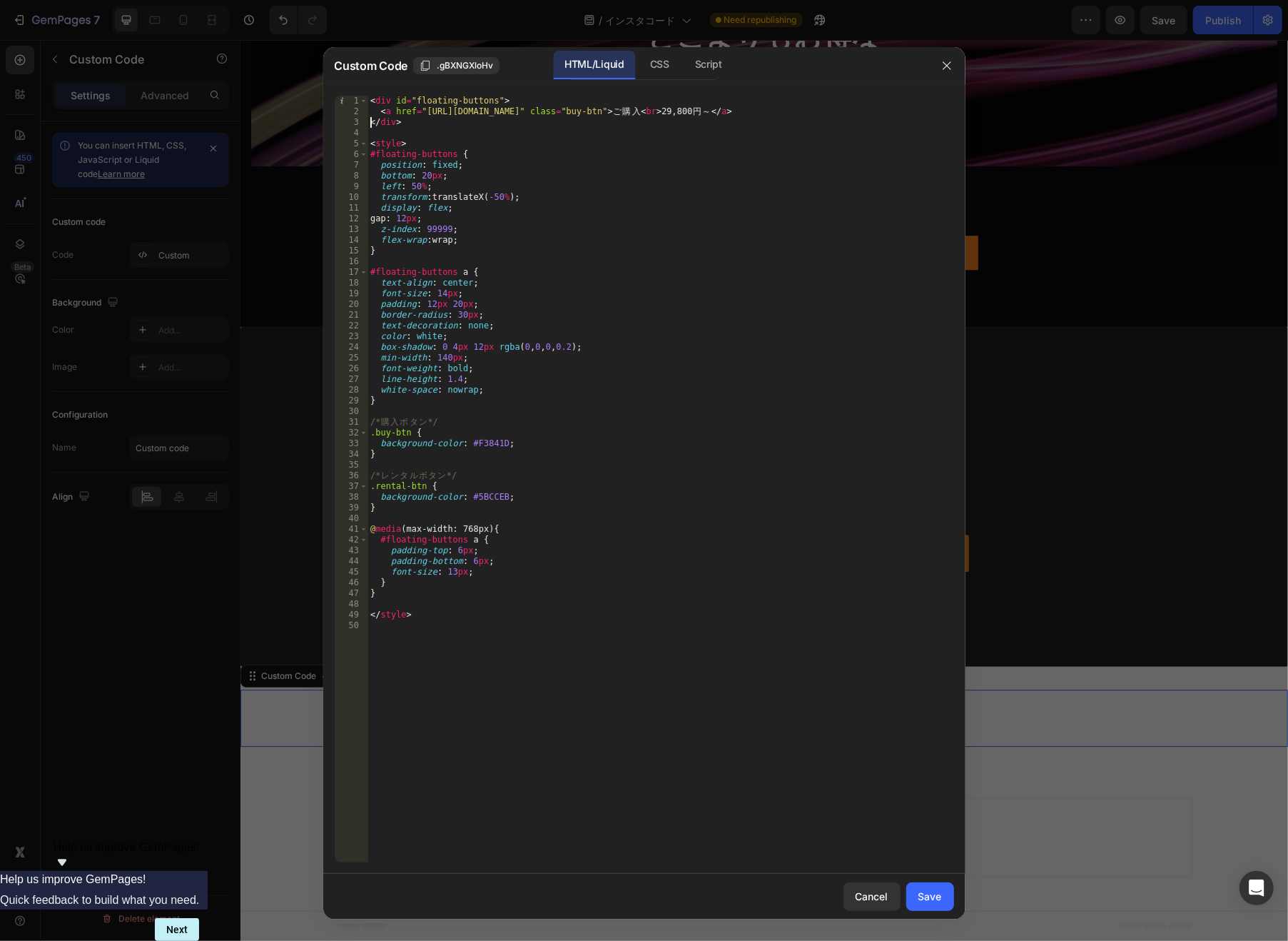
type textarea "</div>"
type textarea "}"
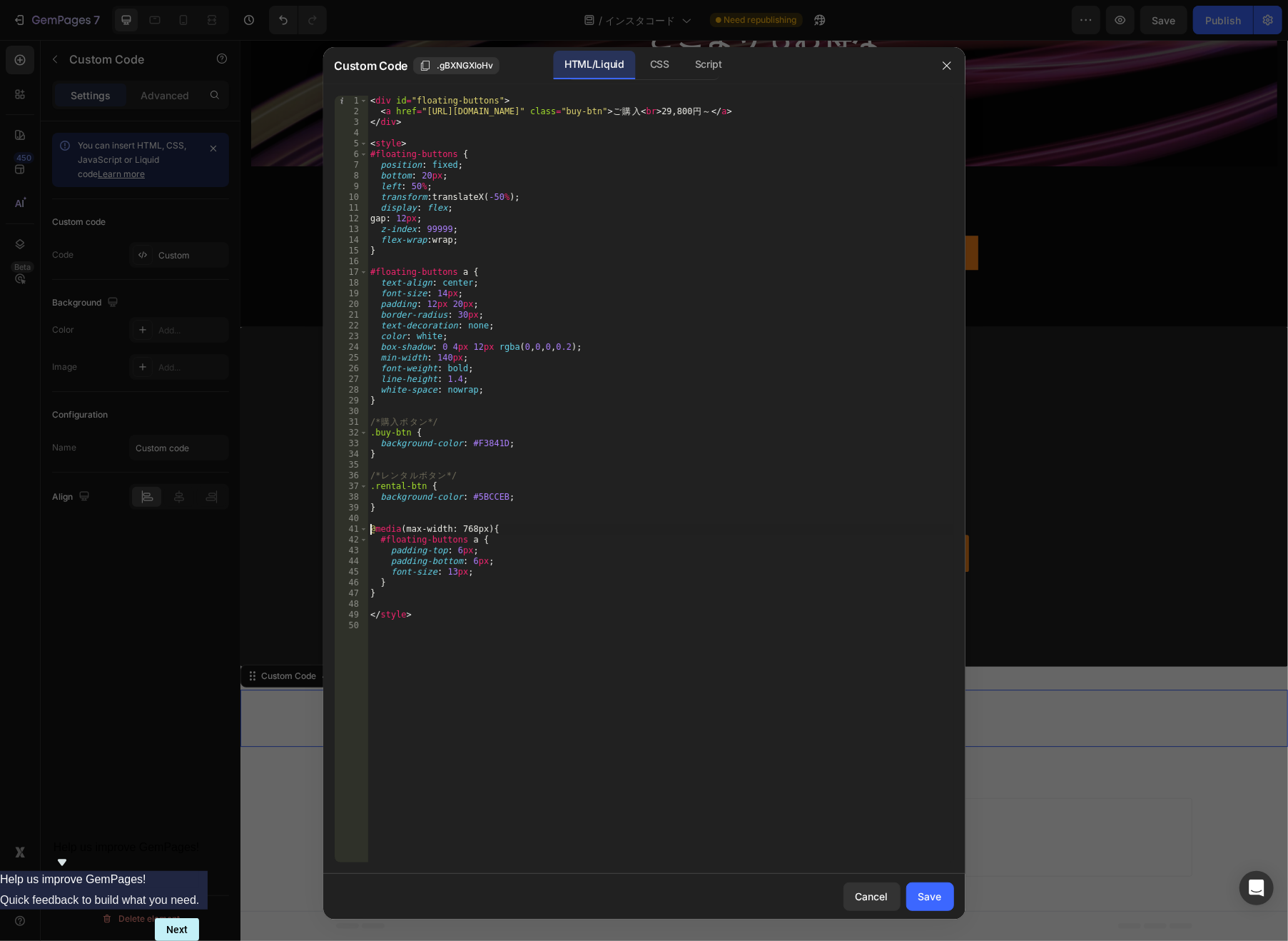
type textarea "@media (max-width: 768px) {"
type textarea "/* レンタルボタン */"
type textarea "/* 購入ボタン */"
type textarea "#floating-buttons a {"
type textarea "<style>"
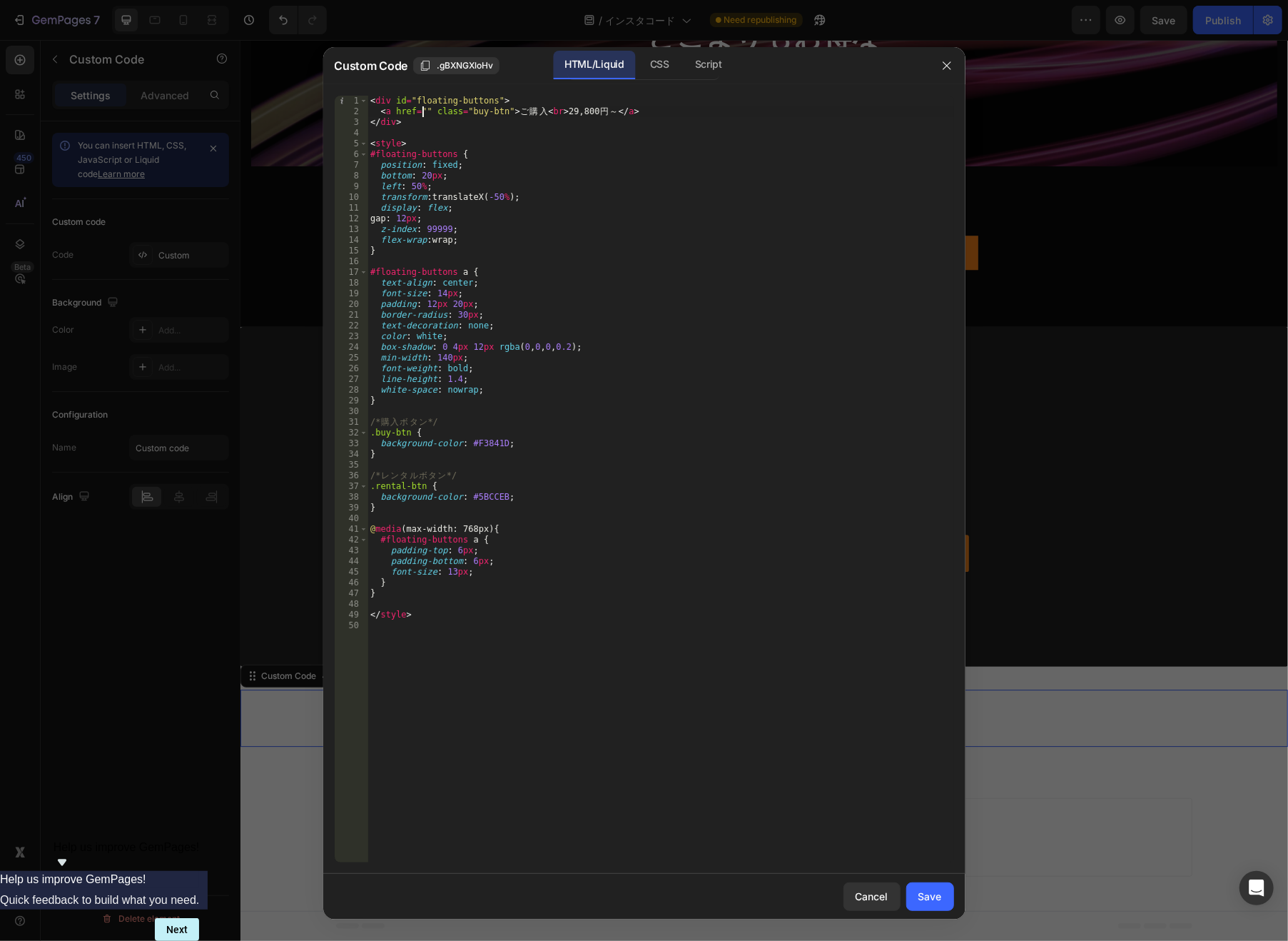
paste textarea "[URL][DOMAIN_NAME]"
type textarea "<a href="[URL][DOMAIN_NAME]" class="buy-btn">ご購入<br>29,800円～</a>"
click at [414, 134] on div "< div id = "floating-buttons" > < a href = "[URL][DOMAIN_NAME]" class = "buy-bt…" at bounding box center [661, 489] width 586 height 788
click at [928, 906] on button "Save" at bounding box center [930, 896] width 48 height 29
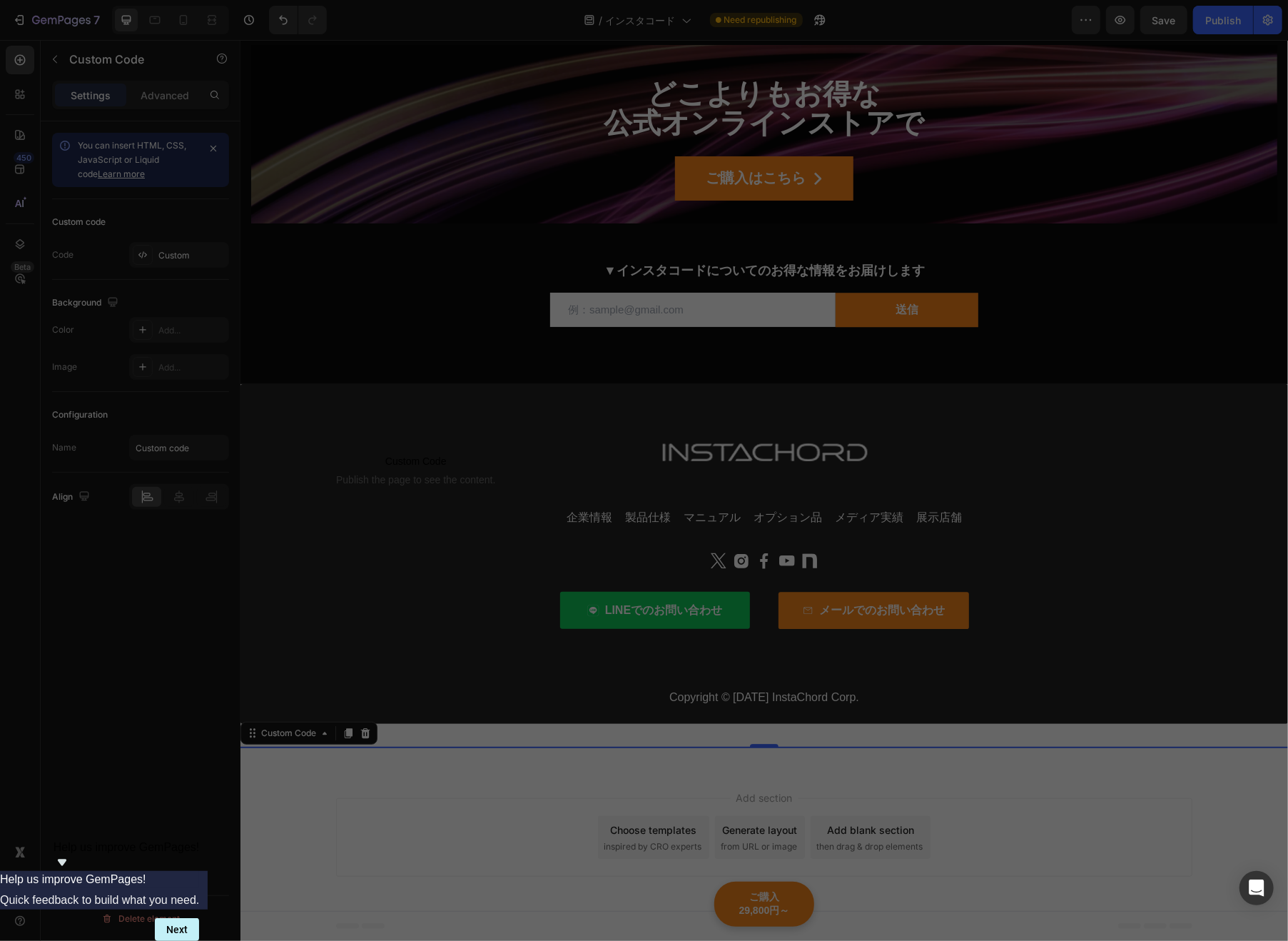
scroll to position [18094, 0]
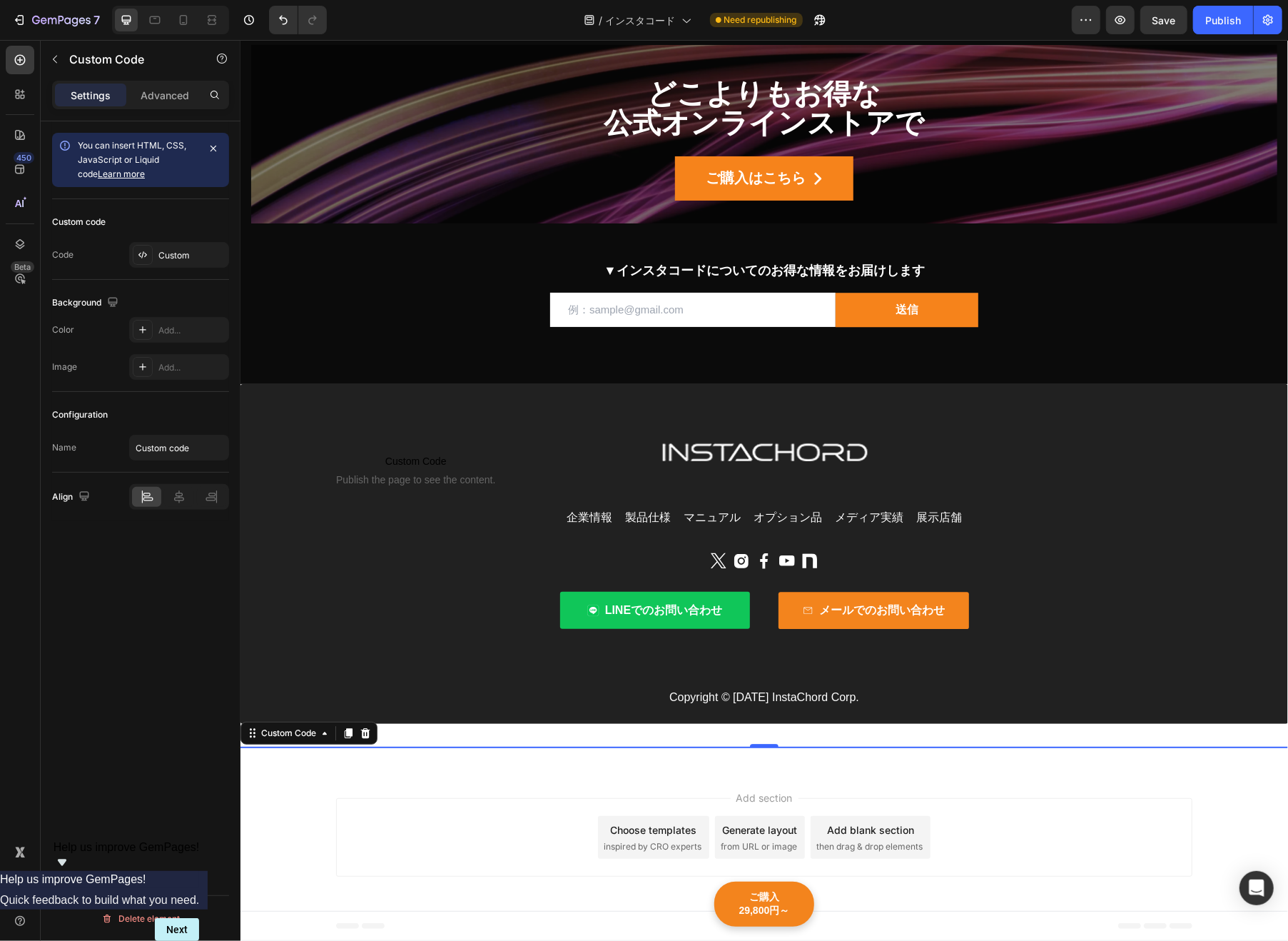
click at [1230, 20] on div "Publish" at bounding box center [1223, 20] width 36 height 15
